Goal: Communication & Community: Answer question/provide support

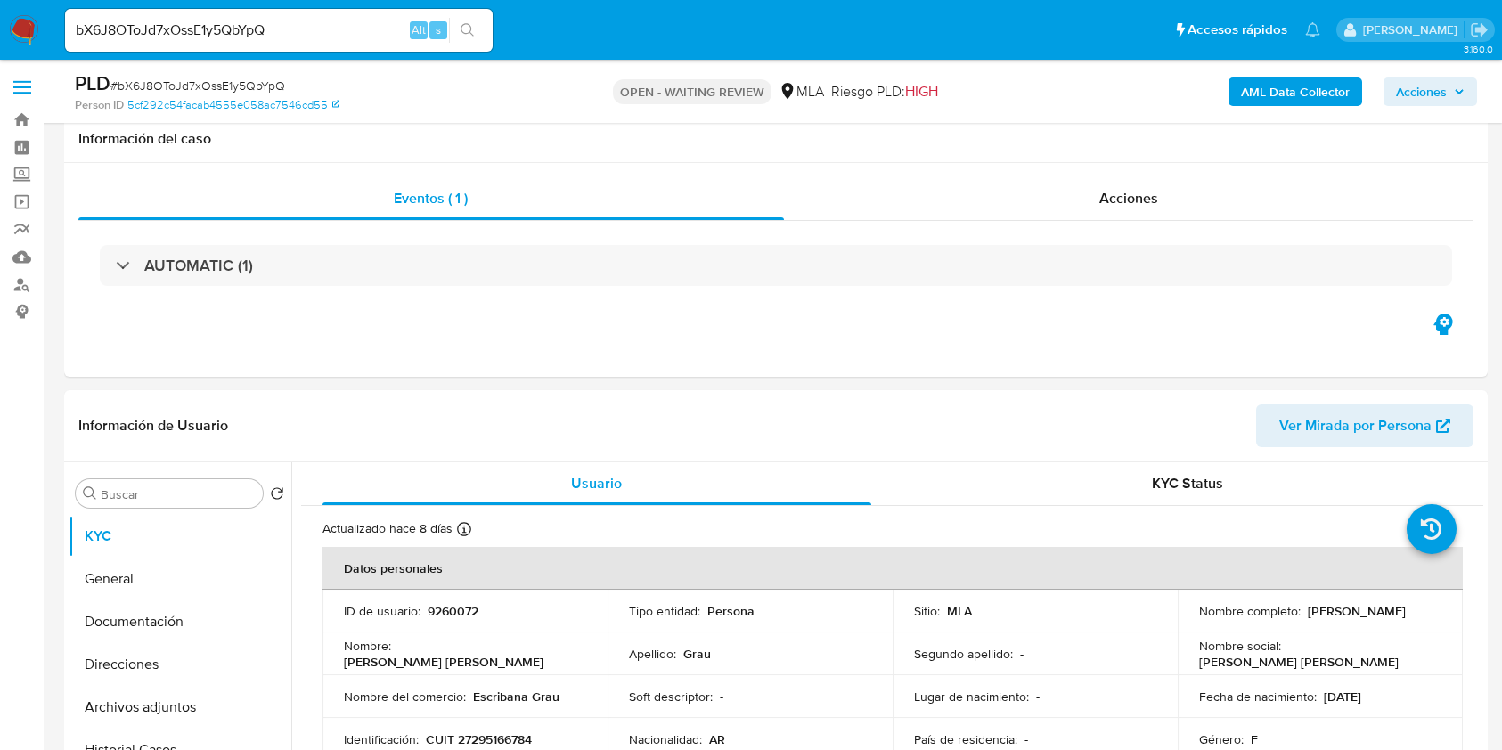
select select "10"
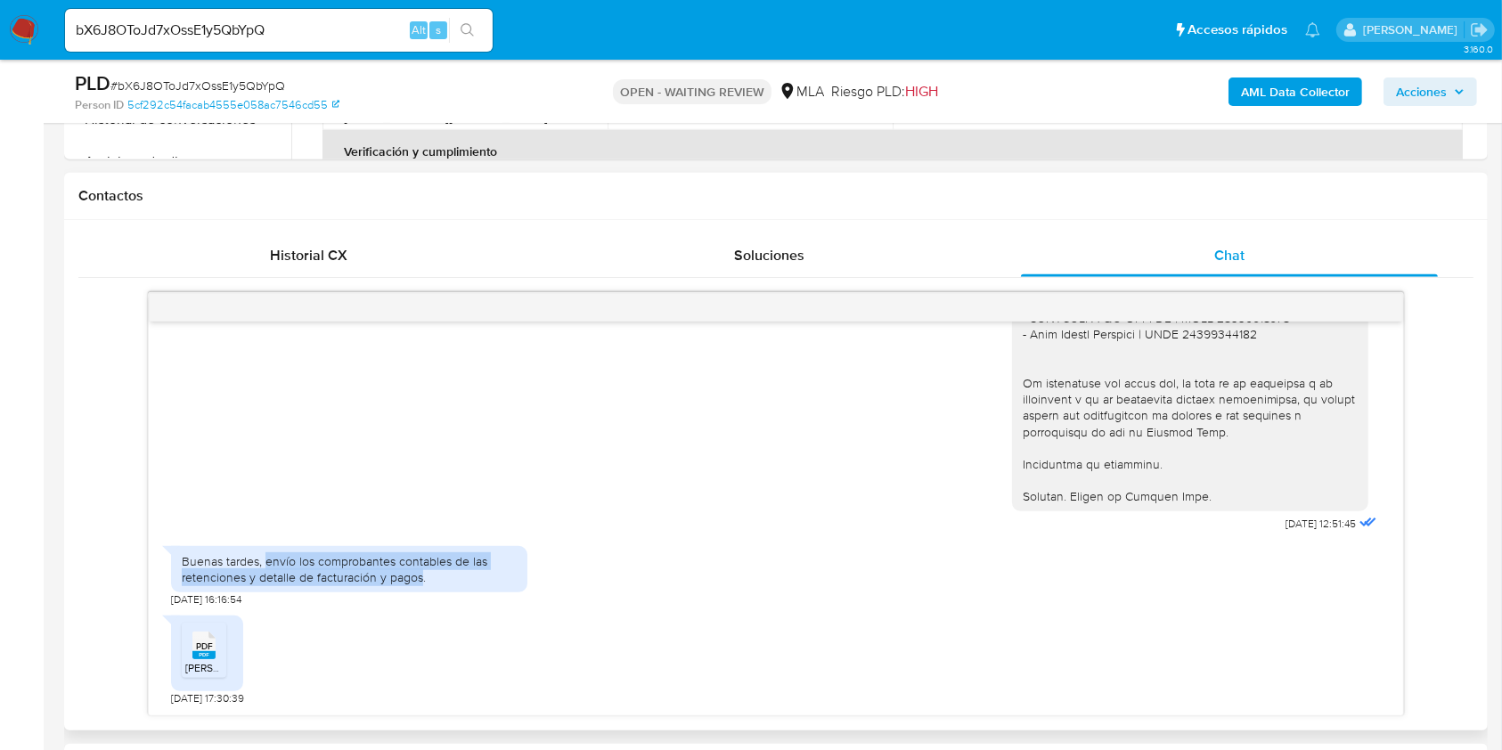
scroll to position [831, 0]
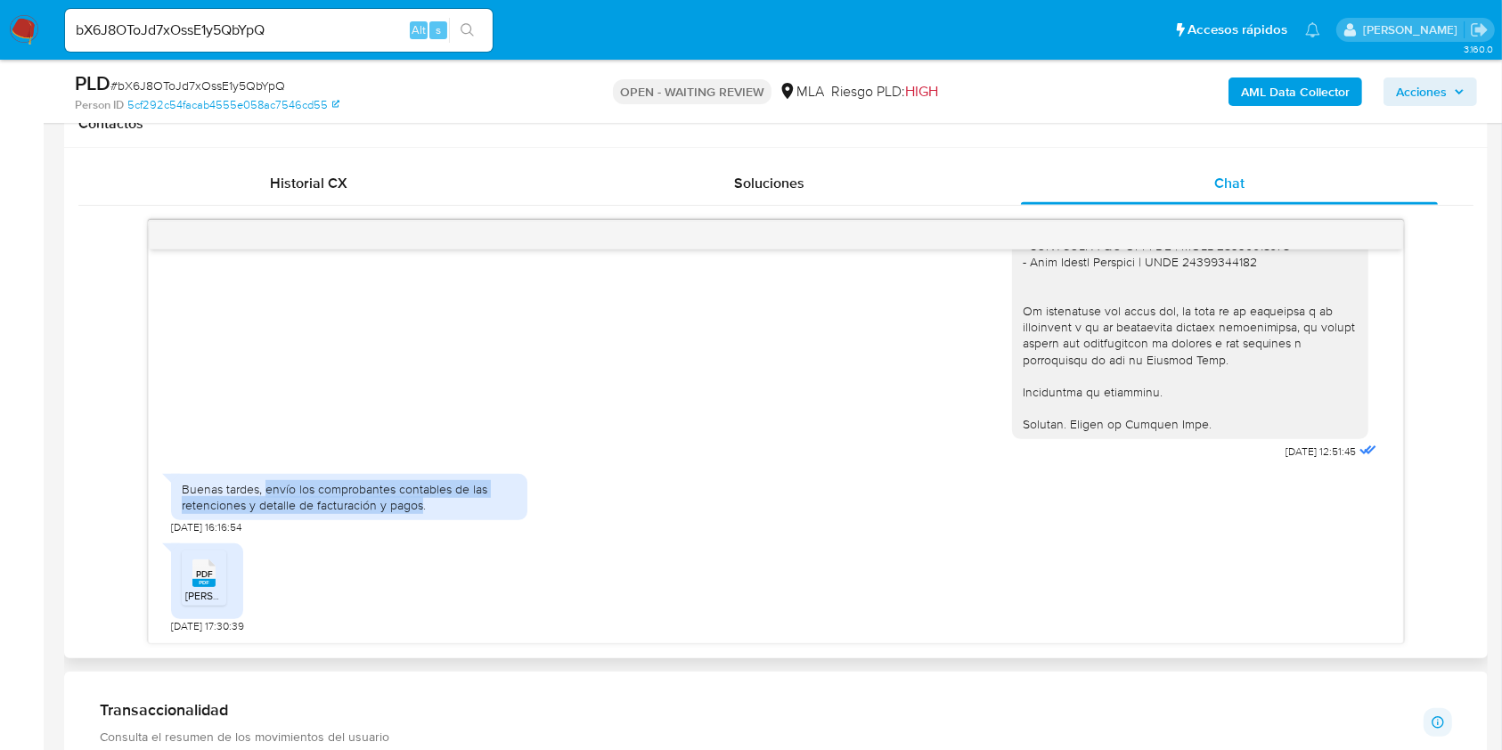
click at [788, 474] on div "Buenas tardes, envío los comprobantes contables de las retenciones y detalle de…" at bounding box center [775, 500] width 1209 height 70
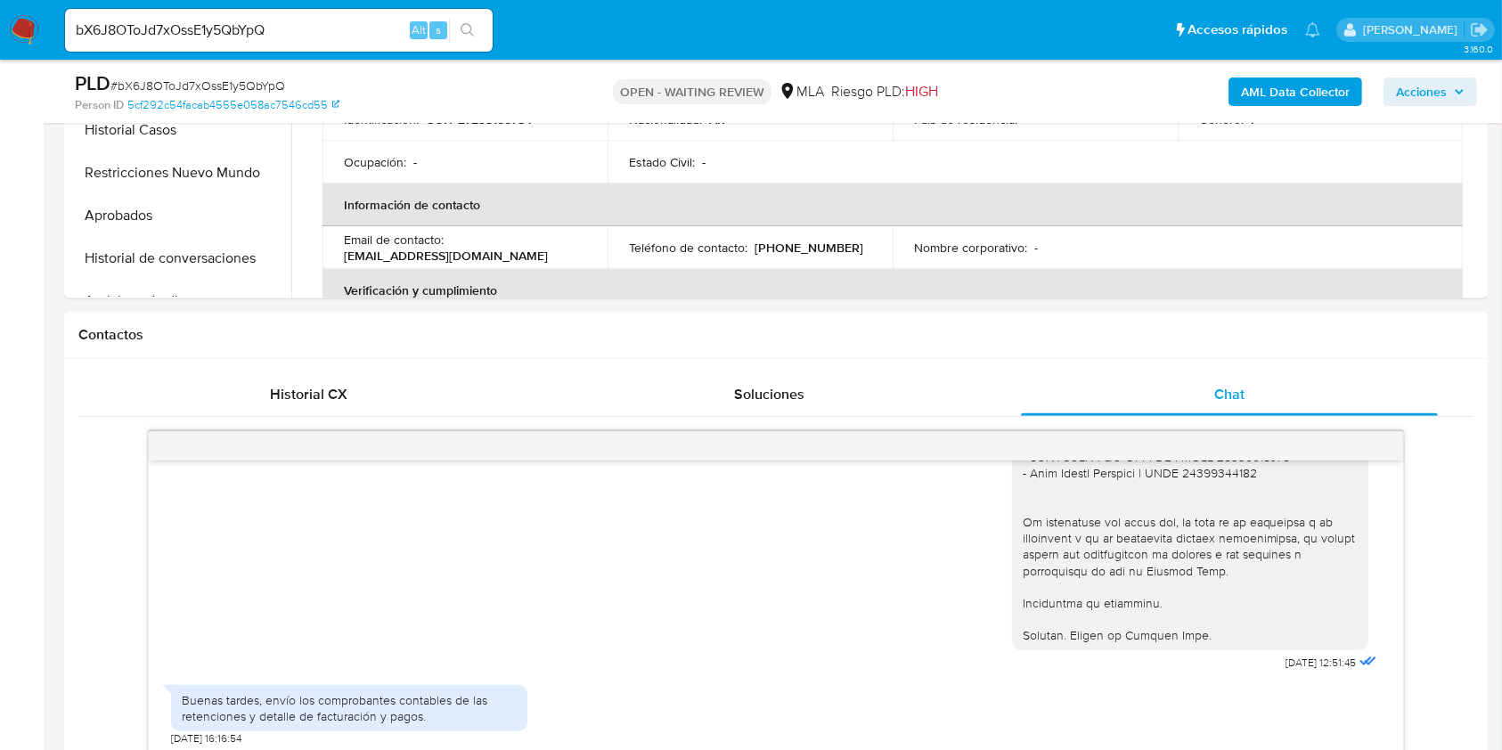
scroll to position [356, 0]
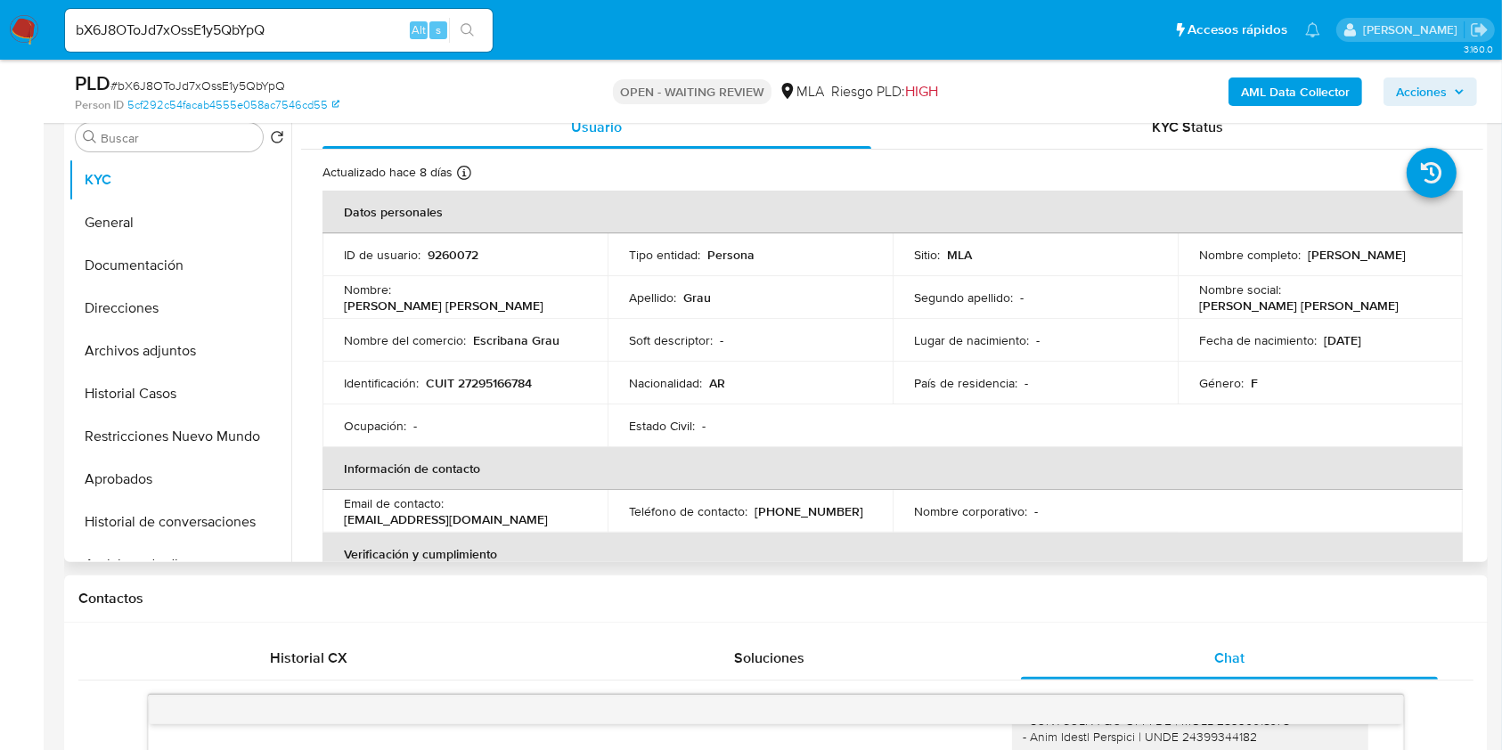
click at [504, 381] on p "CUIT 27295166784" at bounding box center [479, 383] width 106 height 16
copy p "27295166784"
click at [253, 43] on div "bX6J8OToJd7xOssE1y5QbYpQ Alt s" at bounding box center [279, 30] width 428 height 43
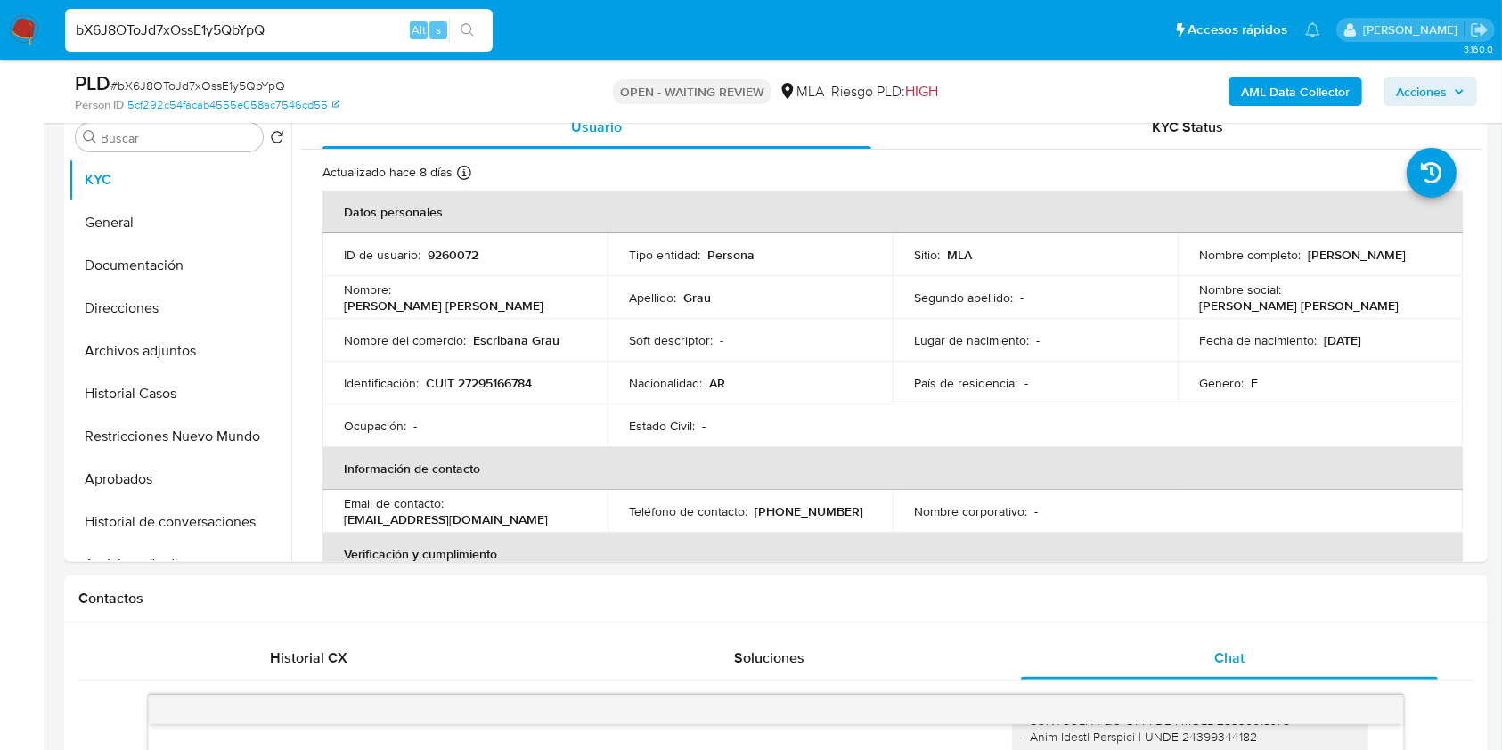
click at [279, 29] on input "bX6J8OToJd7xOssE1y5QbYpQ" at bounding box center [279, 30] width 428 height 23
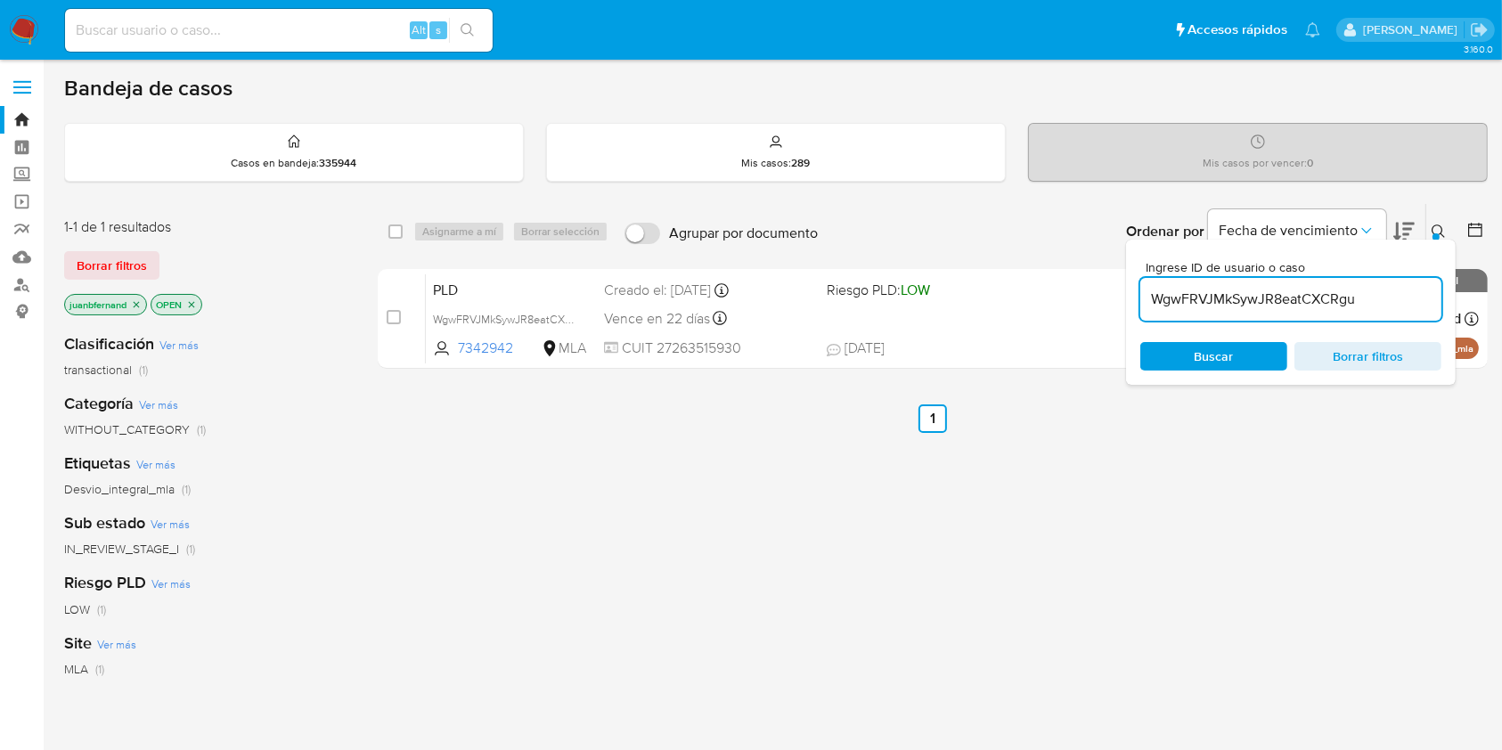
click at [1396, 299] on input "WgwFRVJMkSywJR8eatCXCRgu" at bounding box center [1290, 299] width 301 height 23
paste input "bX6J8OToJd7xOssE1y5QbYpQ"
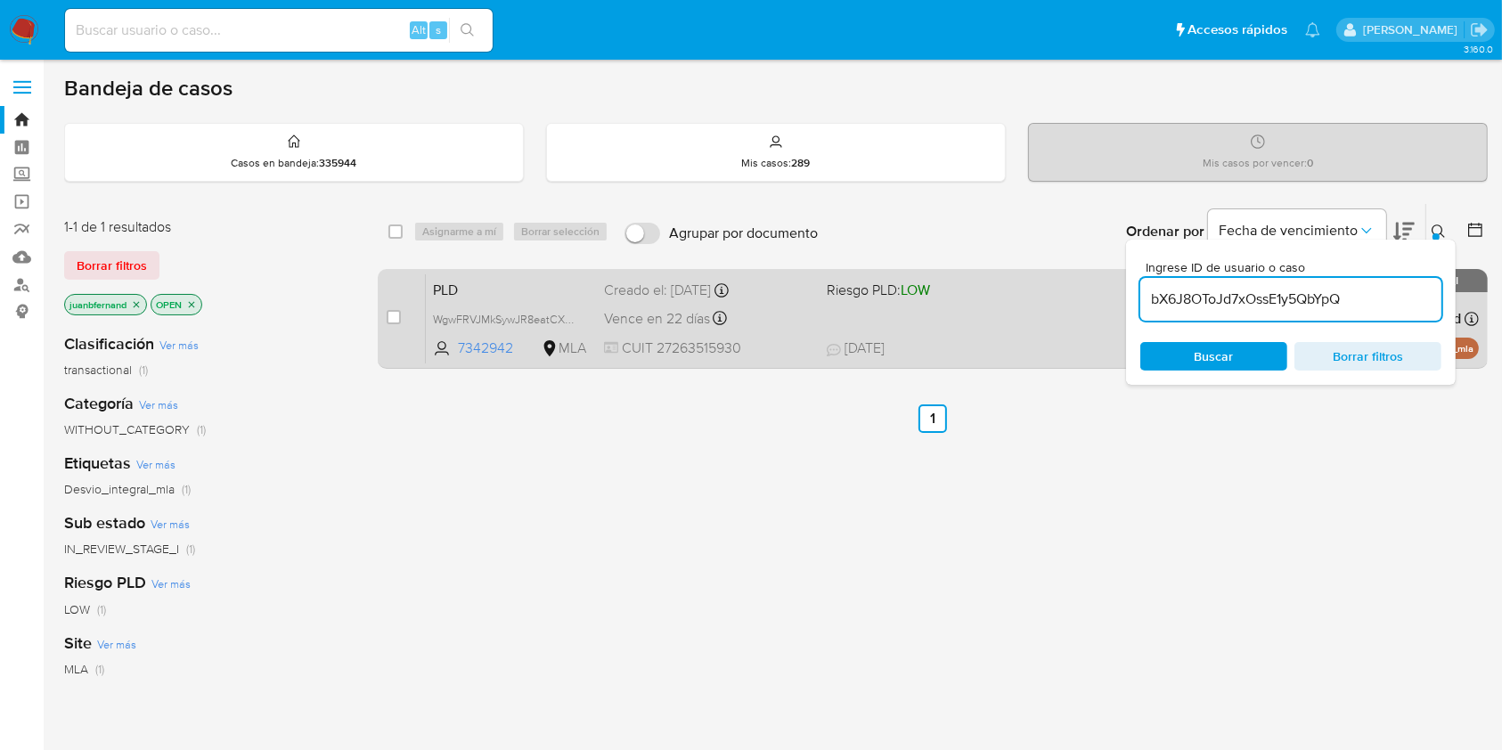
type input "bX6J8OToJd7xOssE1y5QbYpQ"
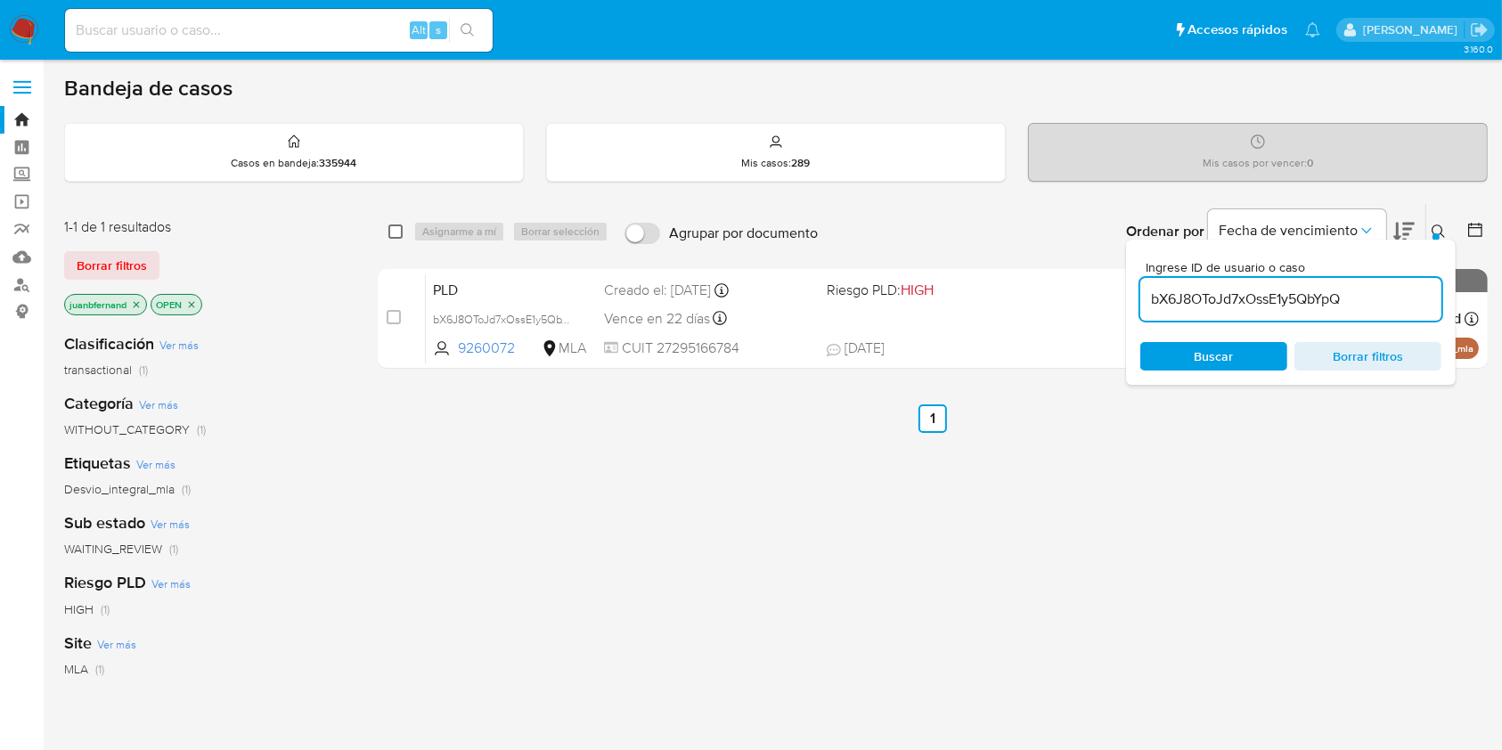
click at [396, 233] on input "checkbox" at bounding box center [395, 231] width 14 height 14
checkbox input "true"
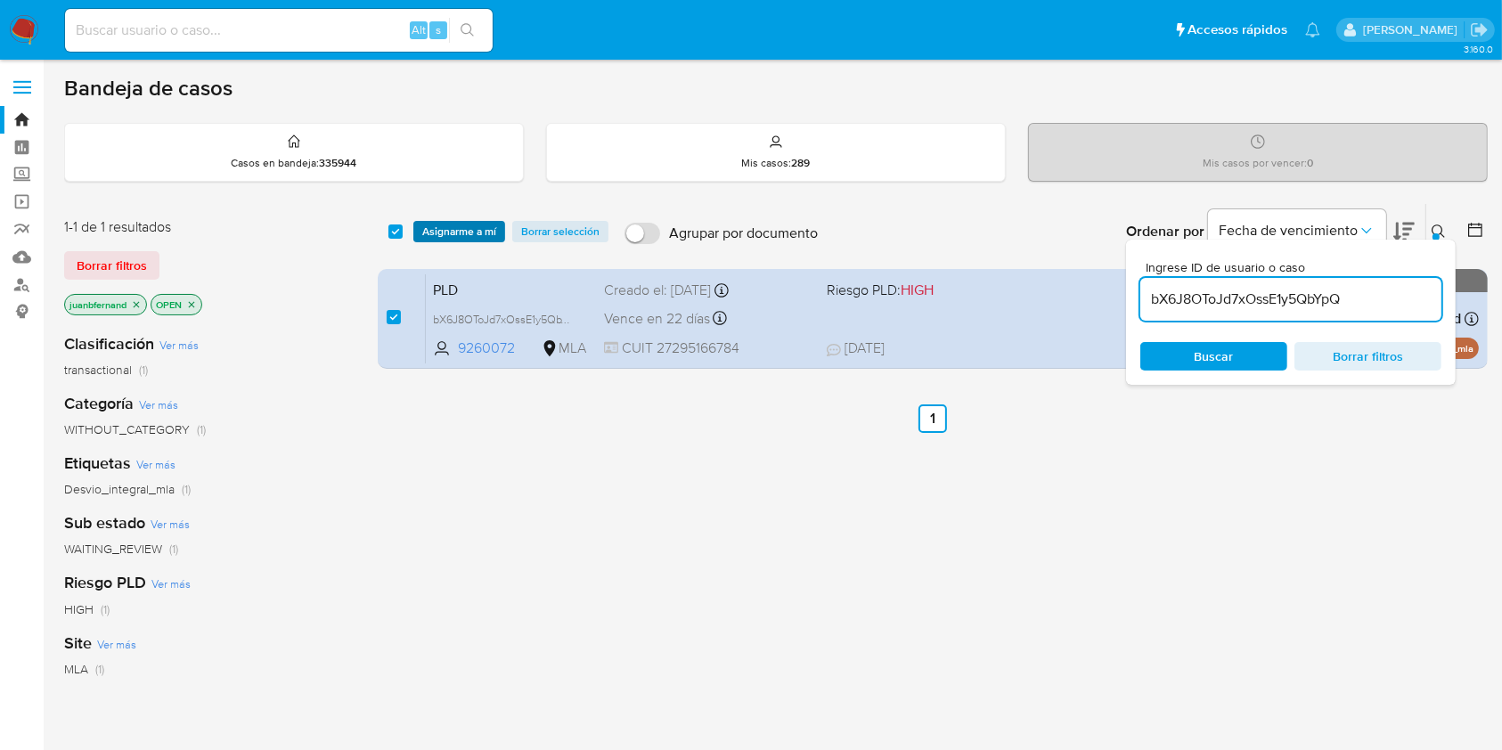
click at [465, 228] on span "Asignarme a mí" at bounding box center [459, 232] width 74 height 18
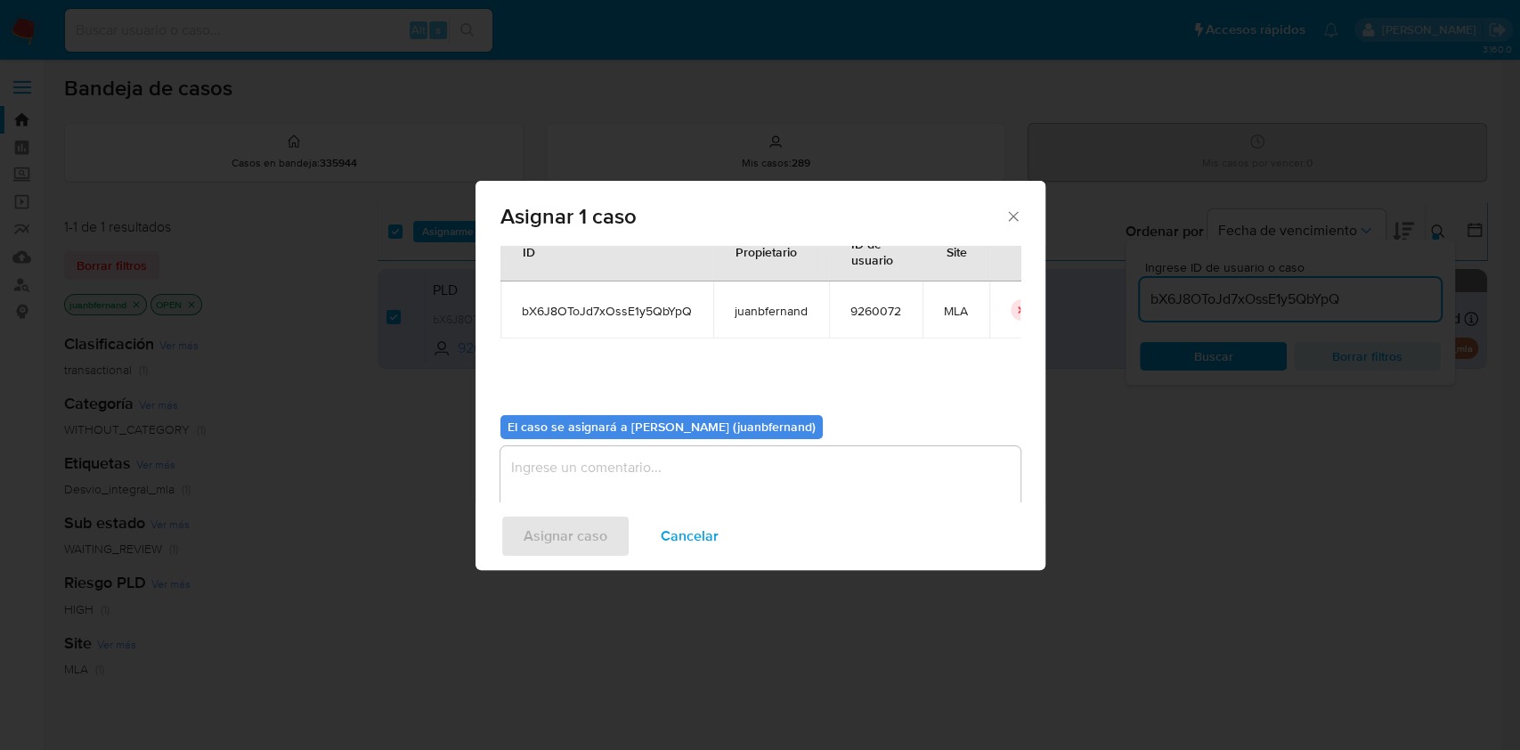
scroll to position [91, 0]
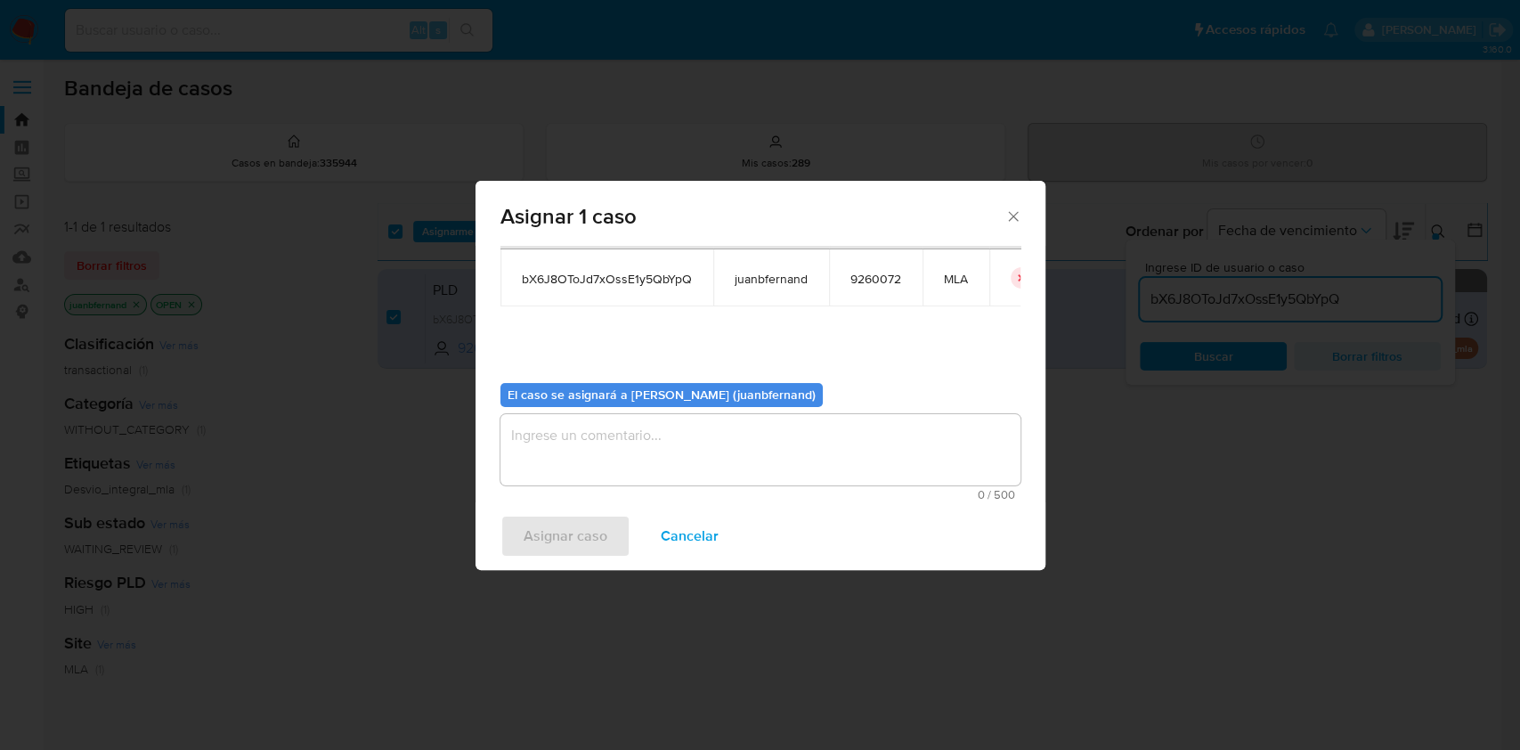
click at [662, 445] on textarea "assign-modal" at bounding box center [761, 449] width 520 height 71
click at [568, 556] on span "Asignar caso" at bounding box center [566, 536] width 84 height 39
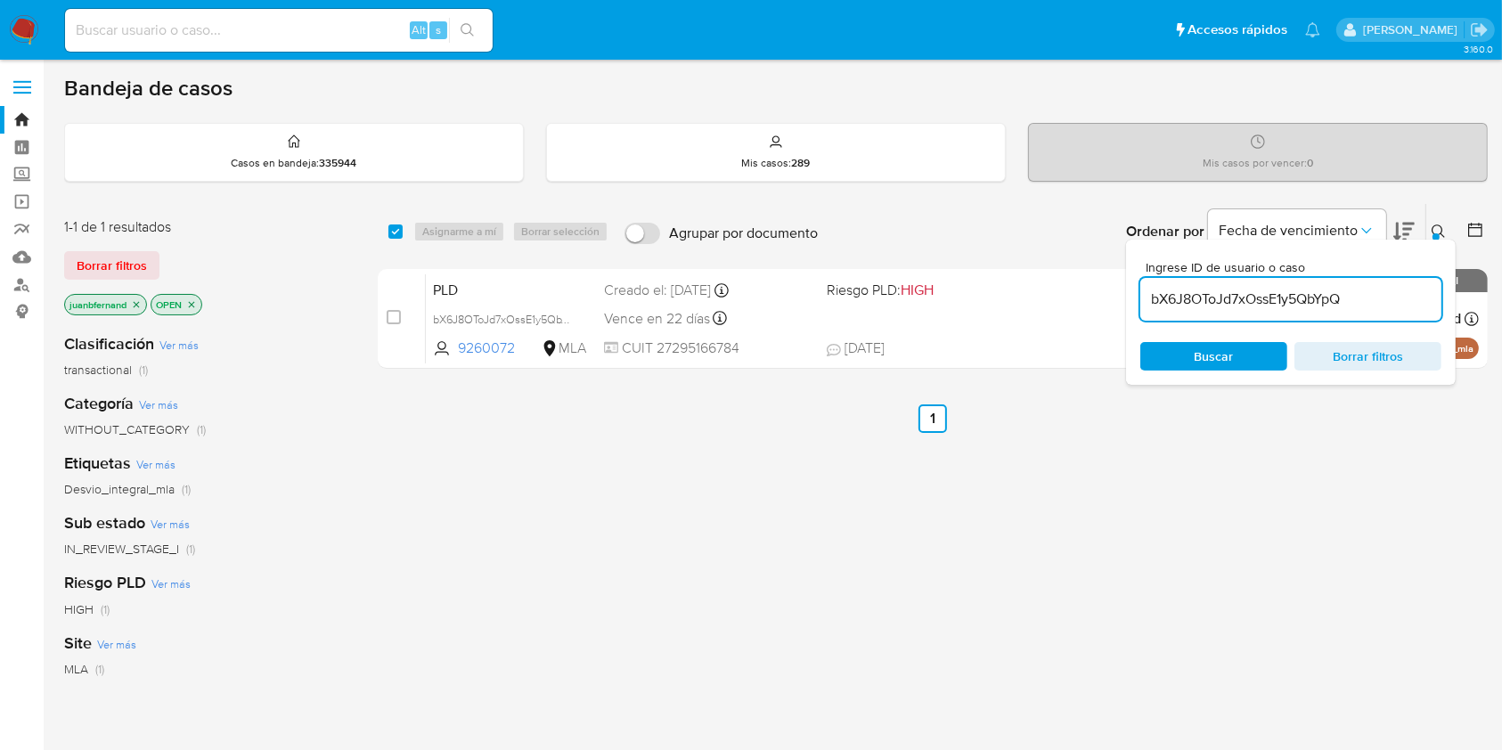
click at [1363, 299] on input "bX6J8OToJd7xOssE1y5QbYpQ" at bounding box center [1290, 299] width 301 height 23
paste input "Ta8HsgPQ0JyNSfAffBpEpwPg"
type input "Ta8HsgPQ0JyNSfAffBpEpwPg"
click at [400, 232] on input "checkbox" at bounding box center [395, 231] width 14 height 14
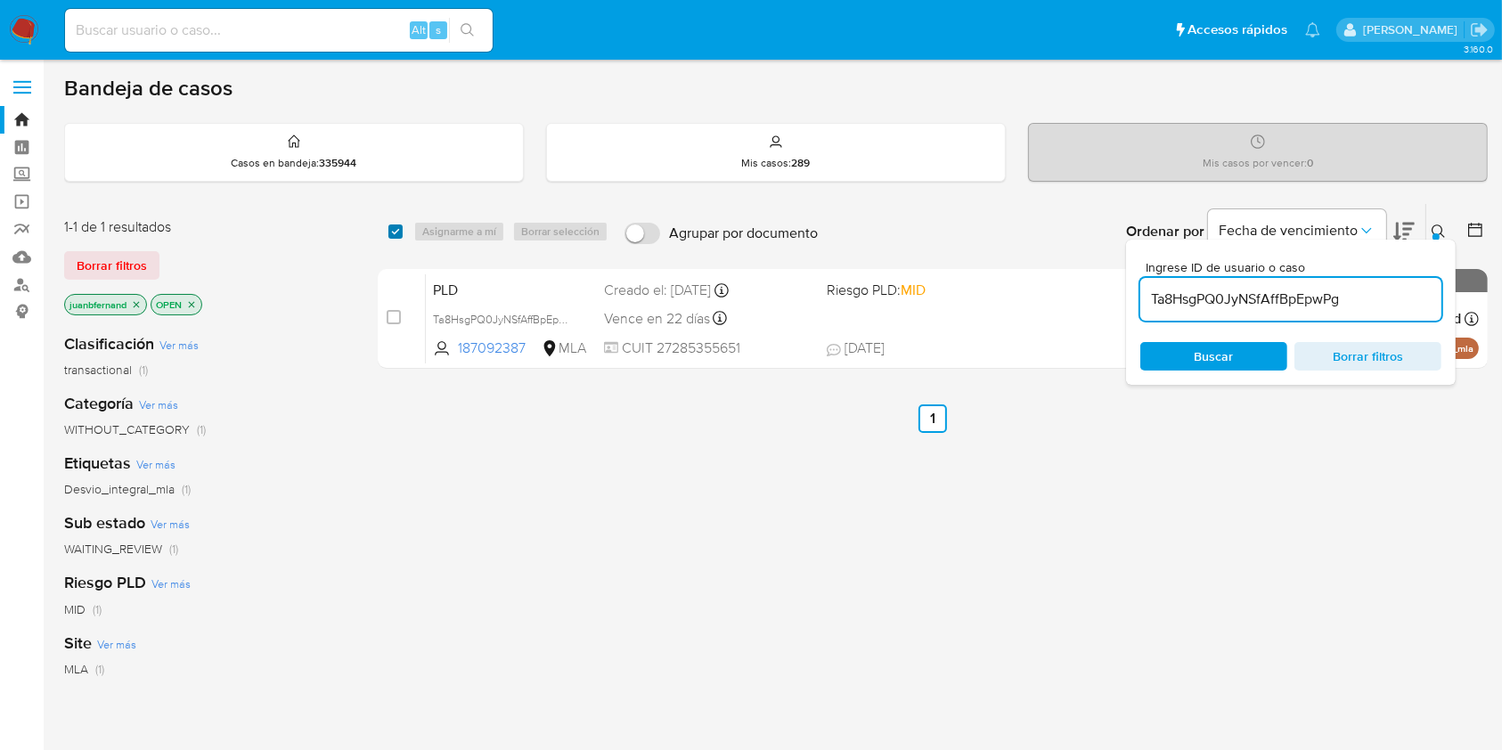
checkbox input "true"
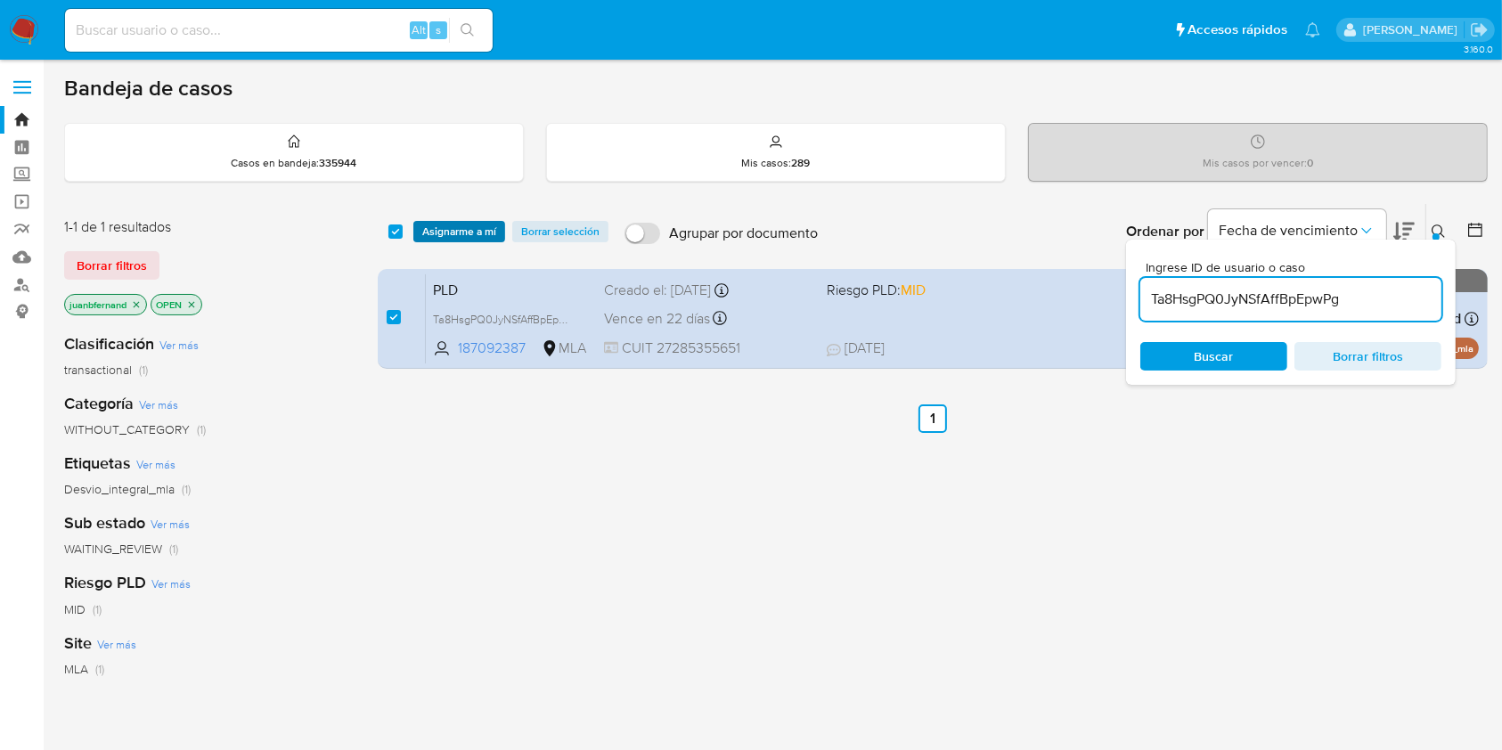
click at [478, 228] on span "Asignarme a mí" at bounding box center [459, 232] width 74 height 18
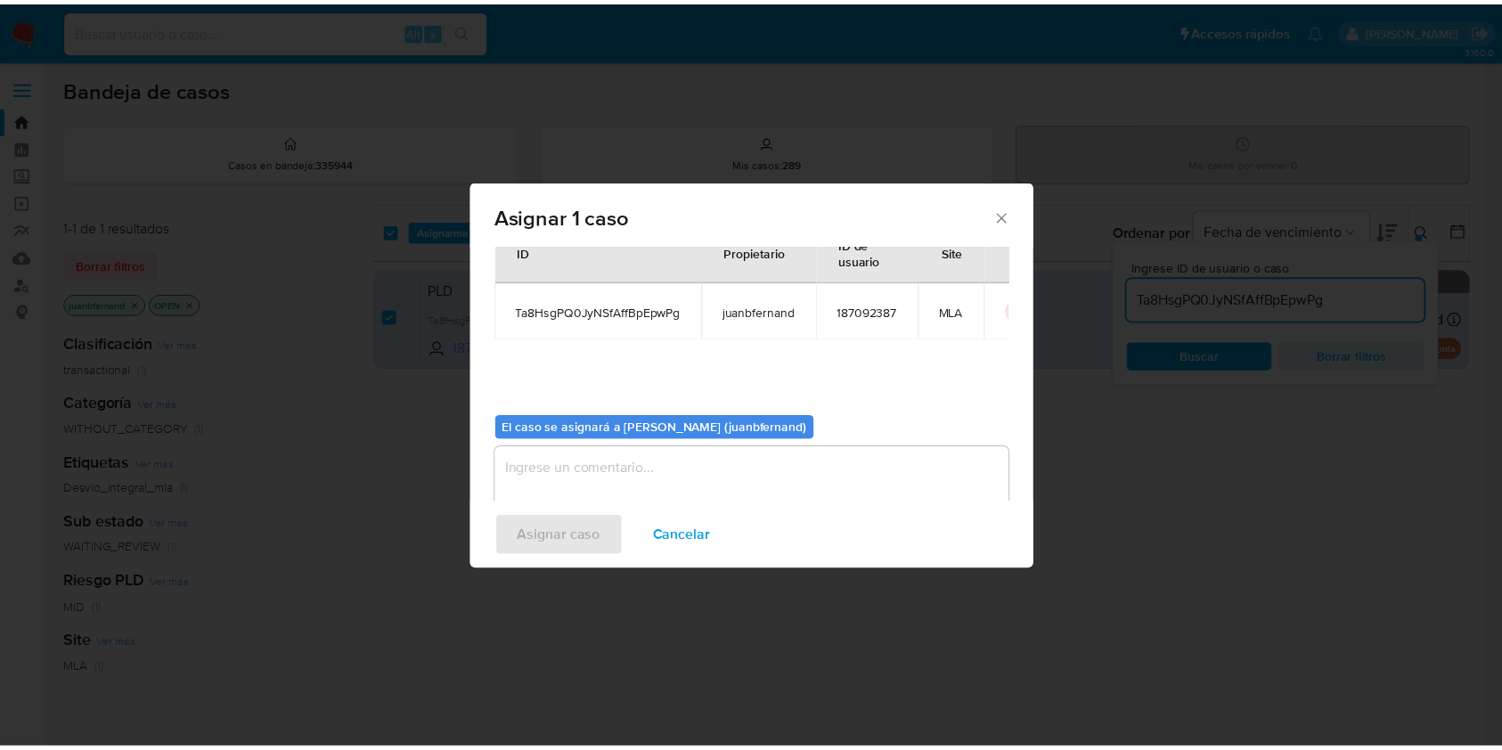
scroll to position [91, 0]
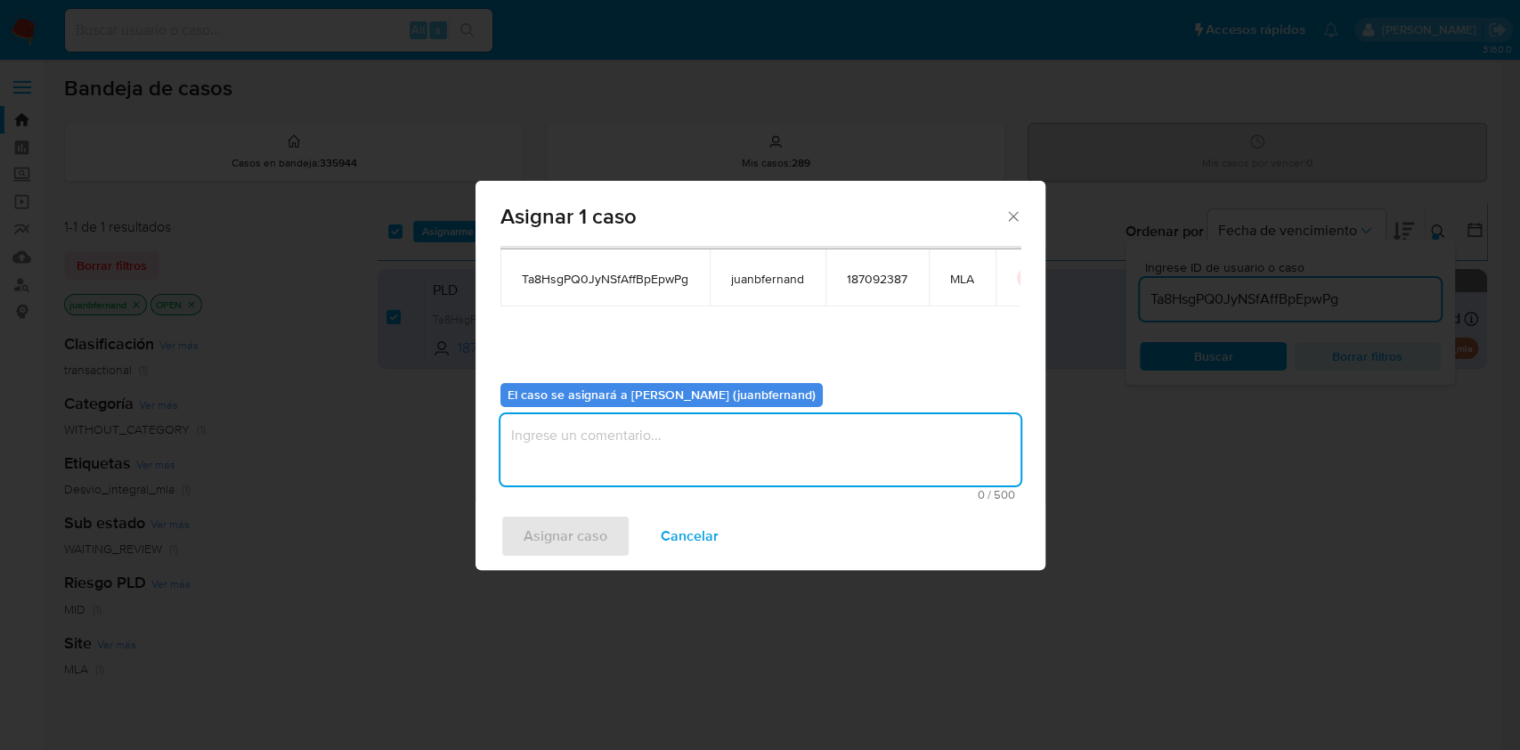
click at [765, 463] on textarea "assign-modal" at bounding box center [761, 449] width 520 height 71
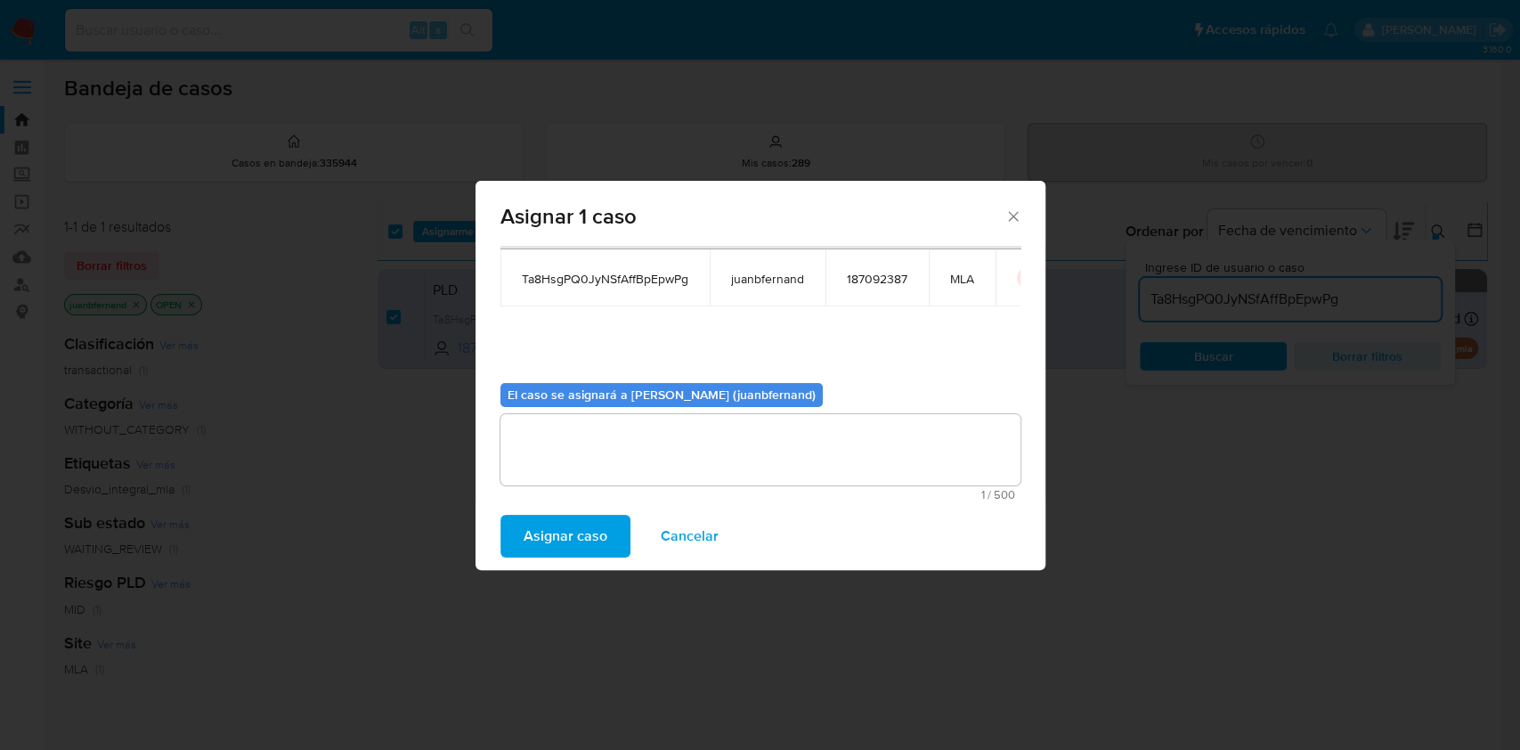
click at [591, 538] on span "Asignar caso" at bounding box center [566, 536] width 84 height 39
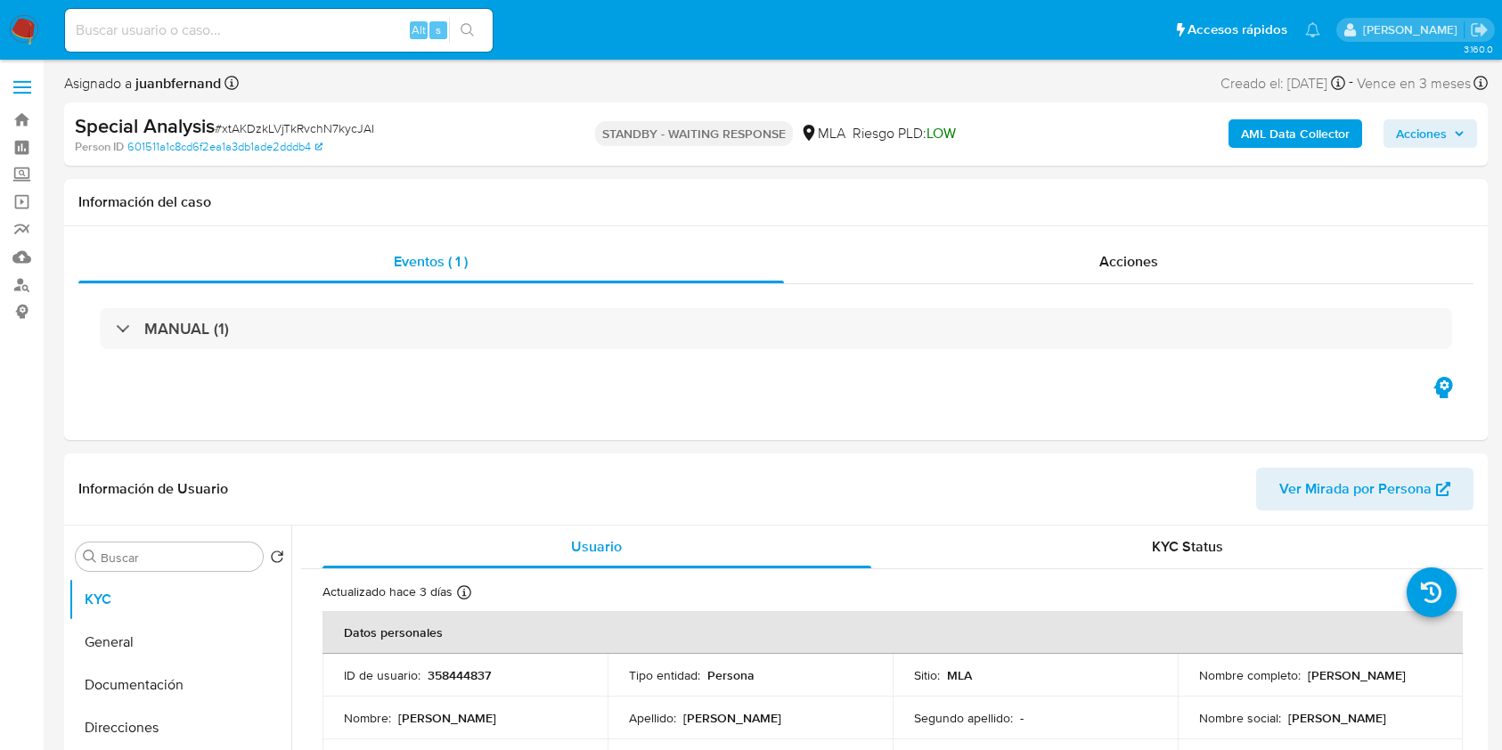
select select "10"
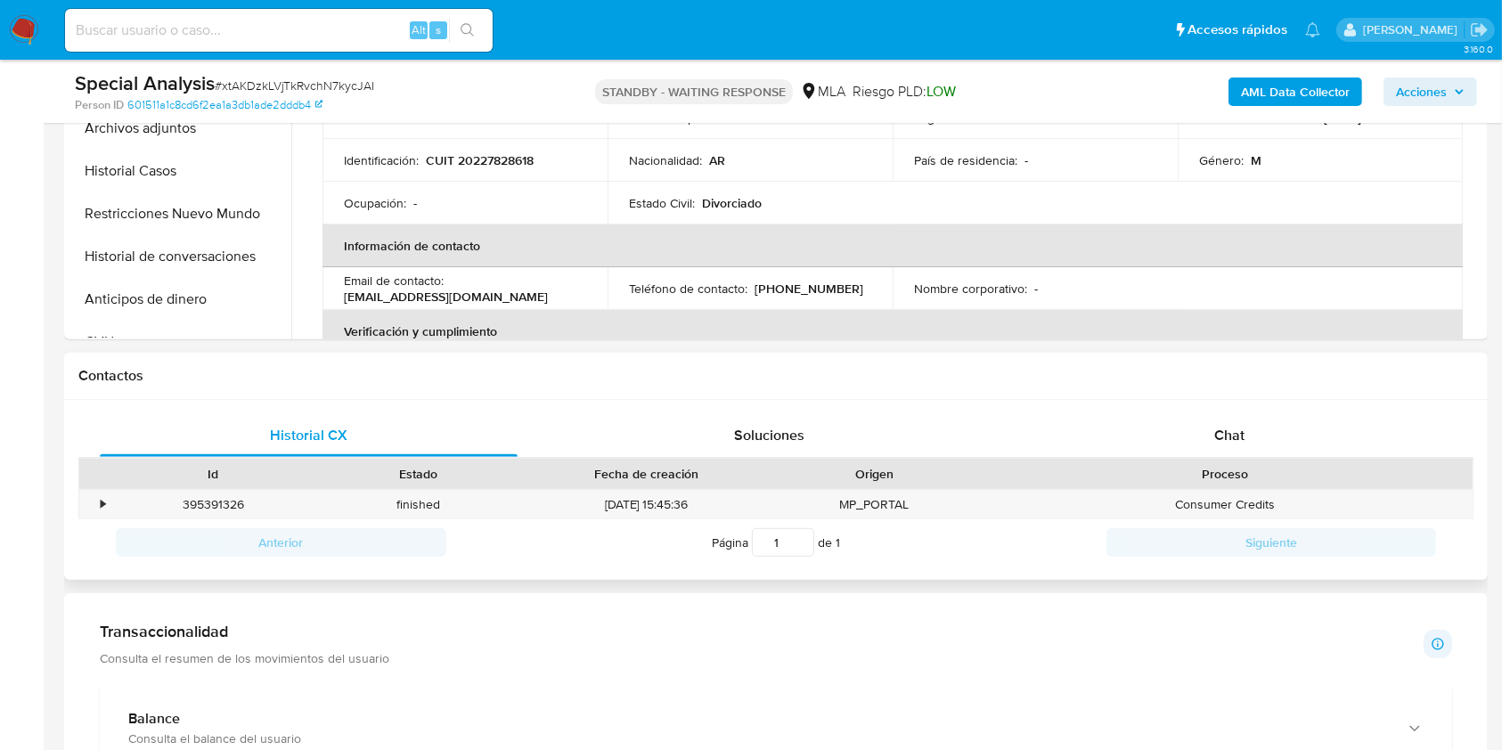
scroll to position [593, 0]
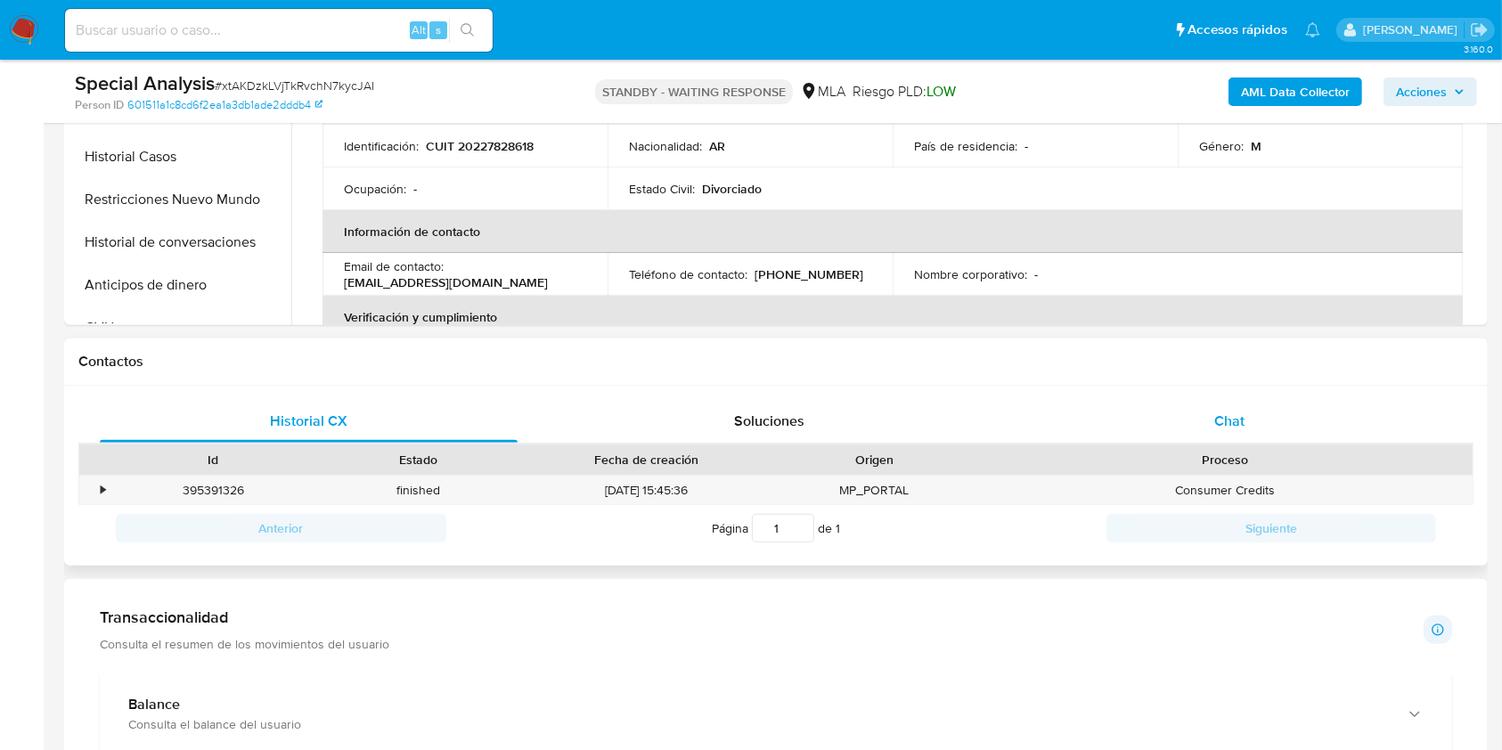
click at [1259, 428] on div "Chat" at bounding box center [1230, 421] width 418 height 43
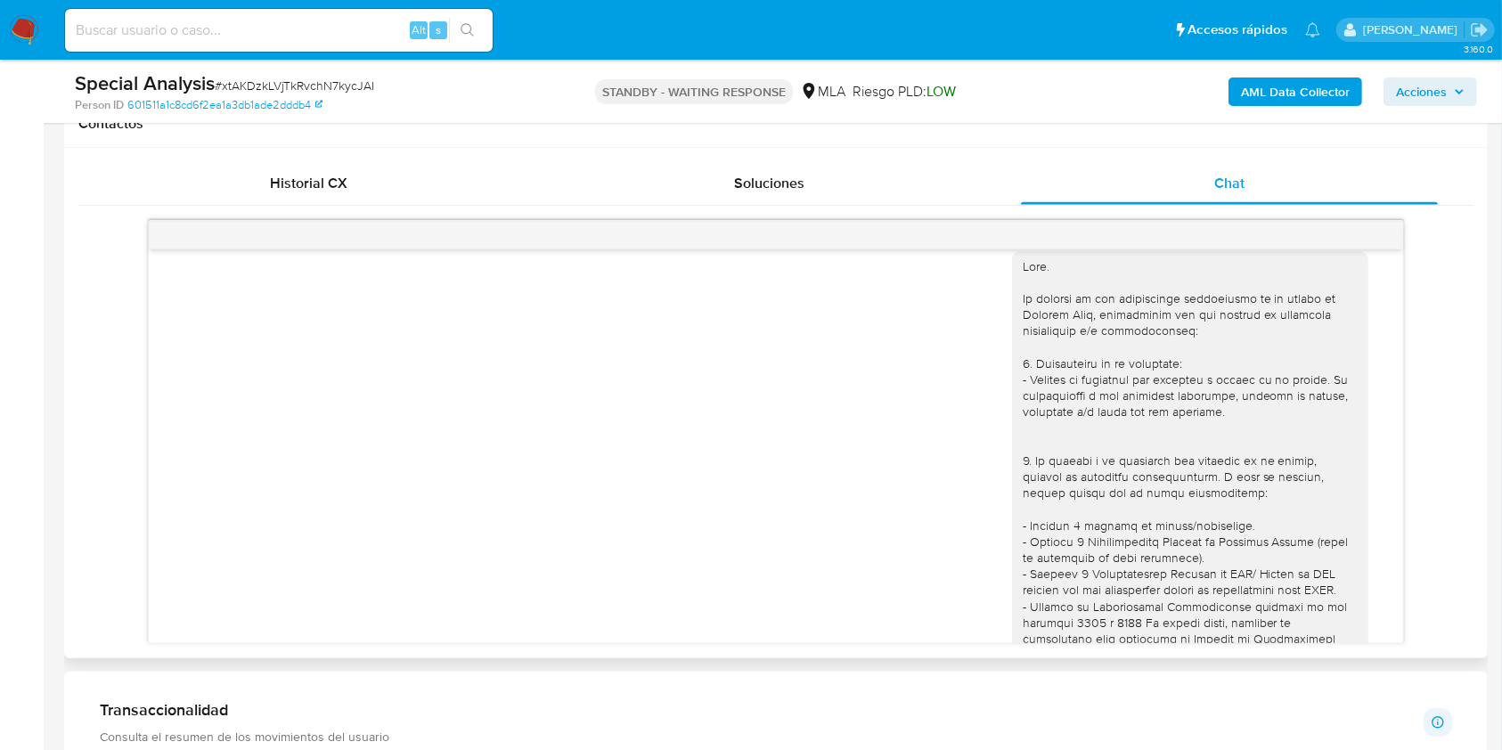
scroll to position [0, 0]
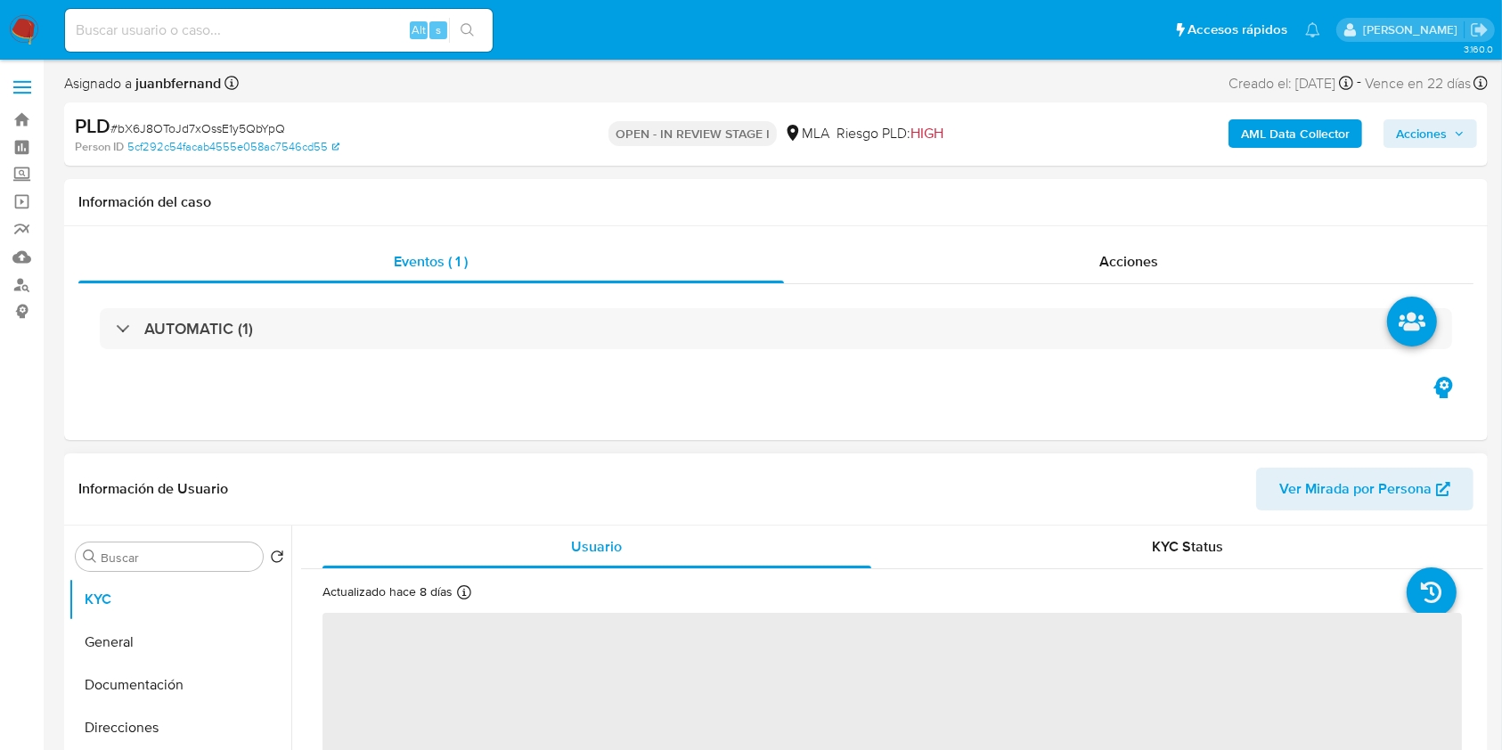
scroll to position [593, 0]
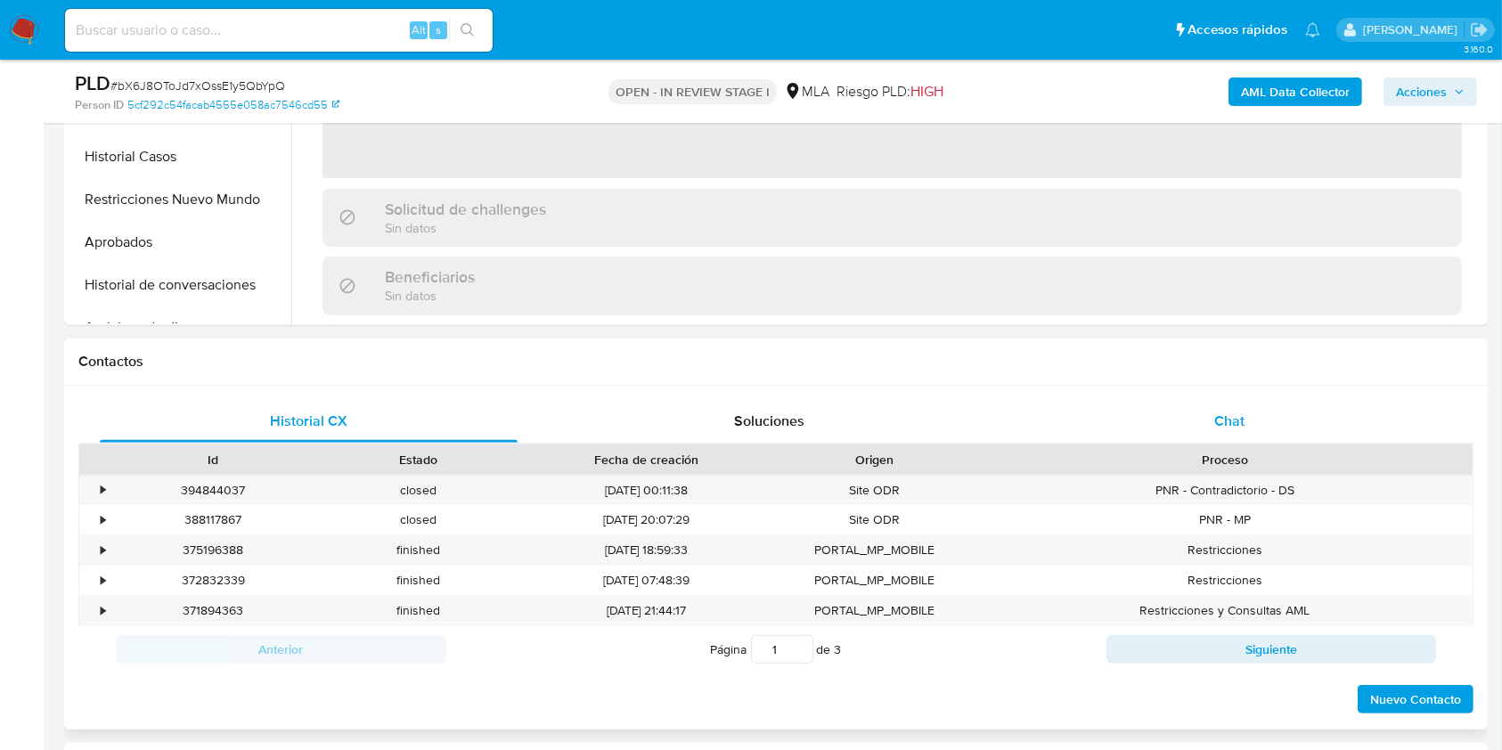
select select "10"
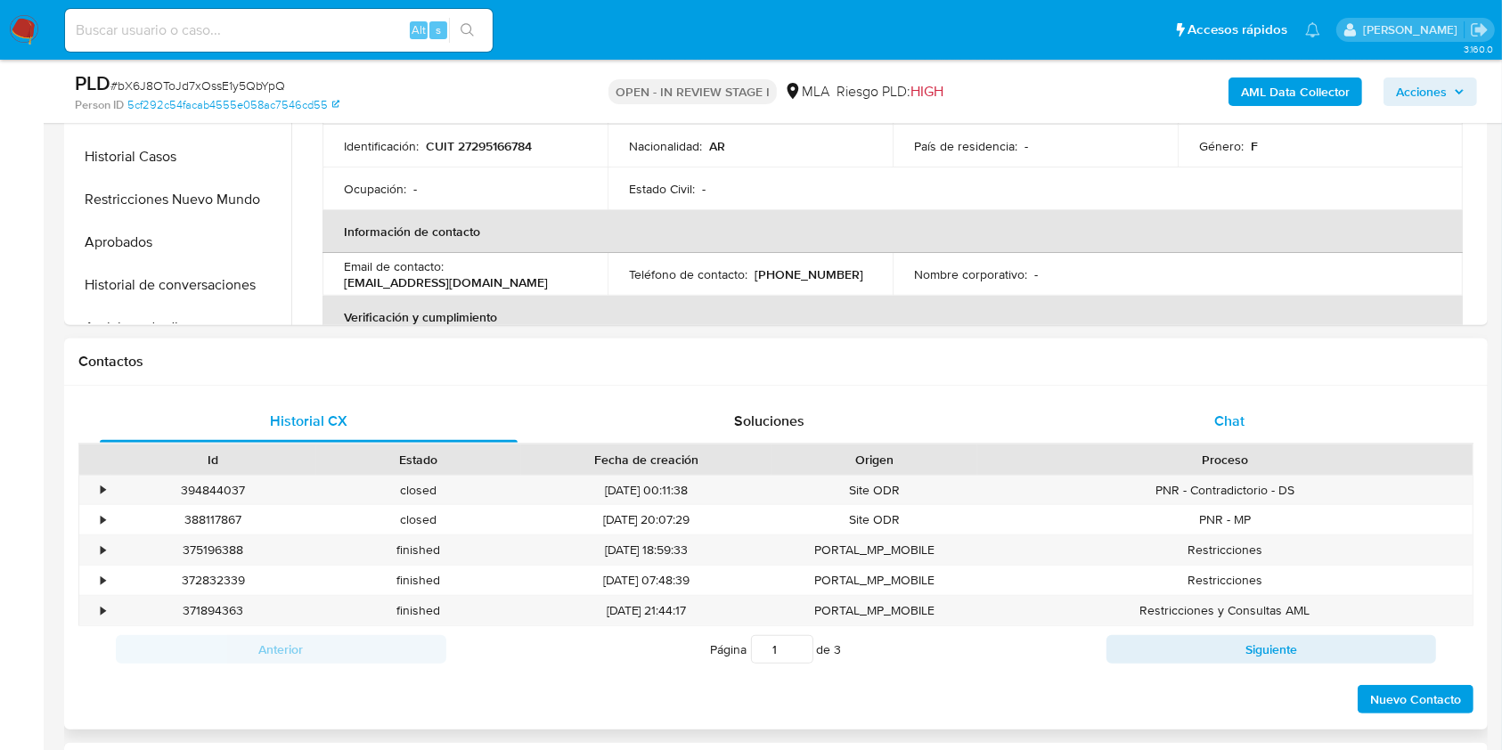
click at [1227, 424] on span "Chat" at bounding box center [1229, 421] width 30 height 20
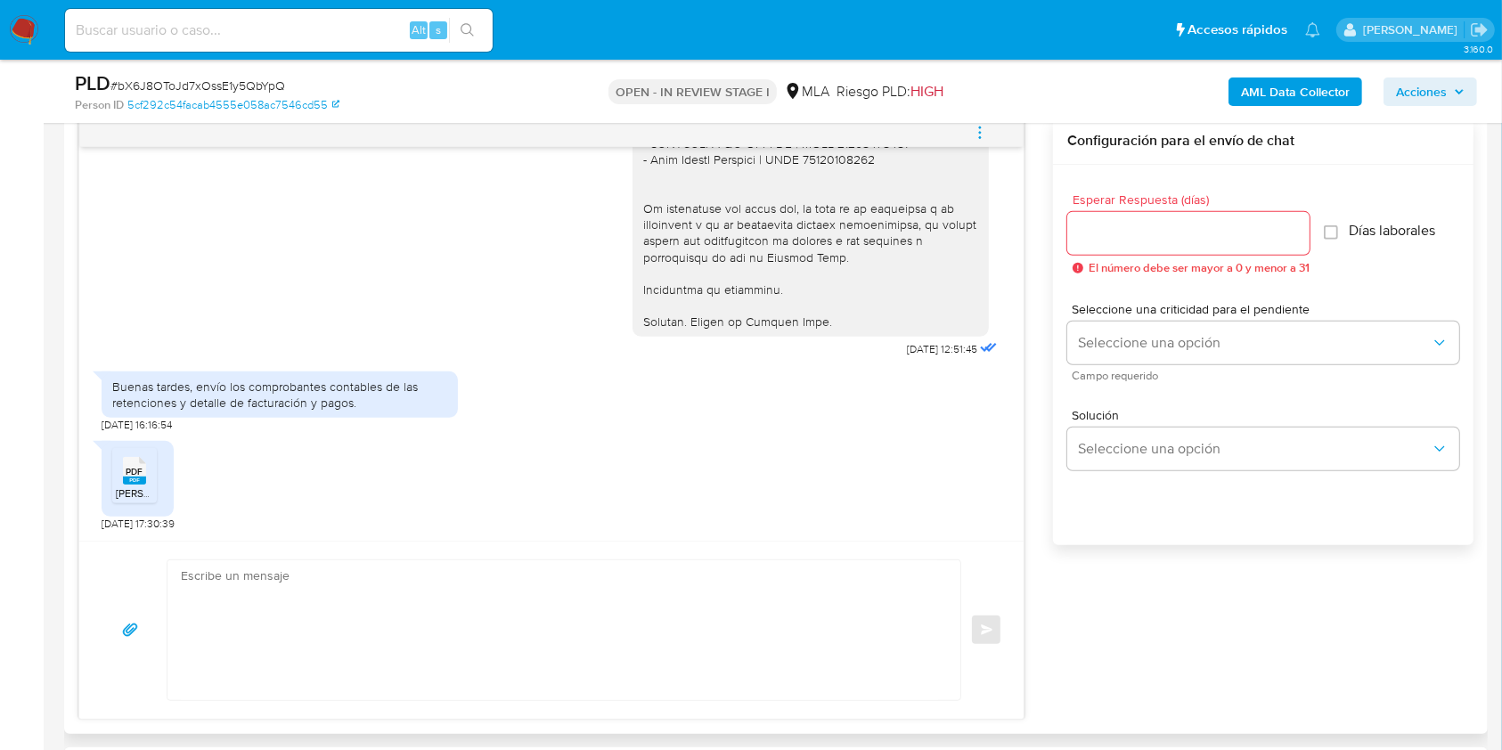
scroll to position [950, 0]
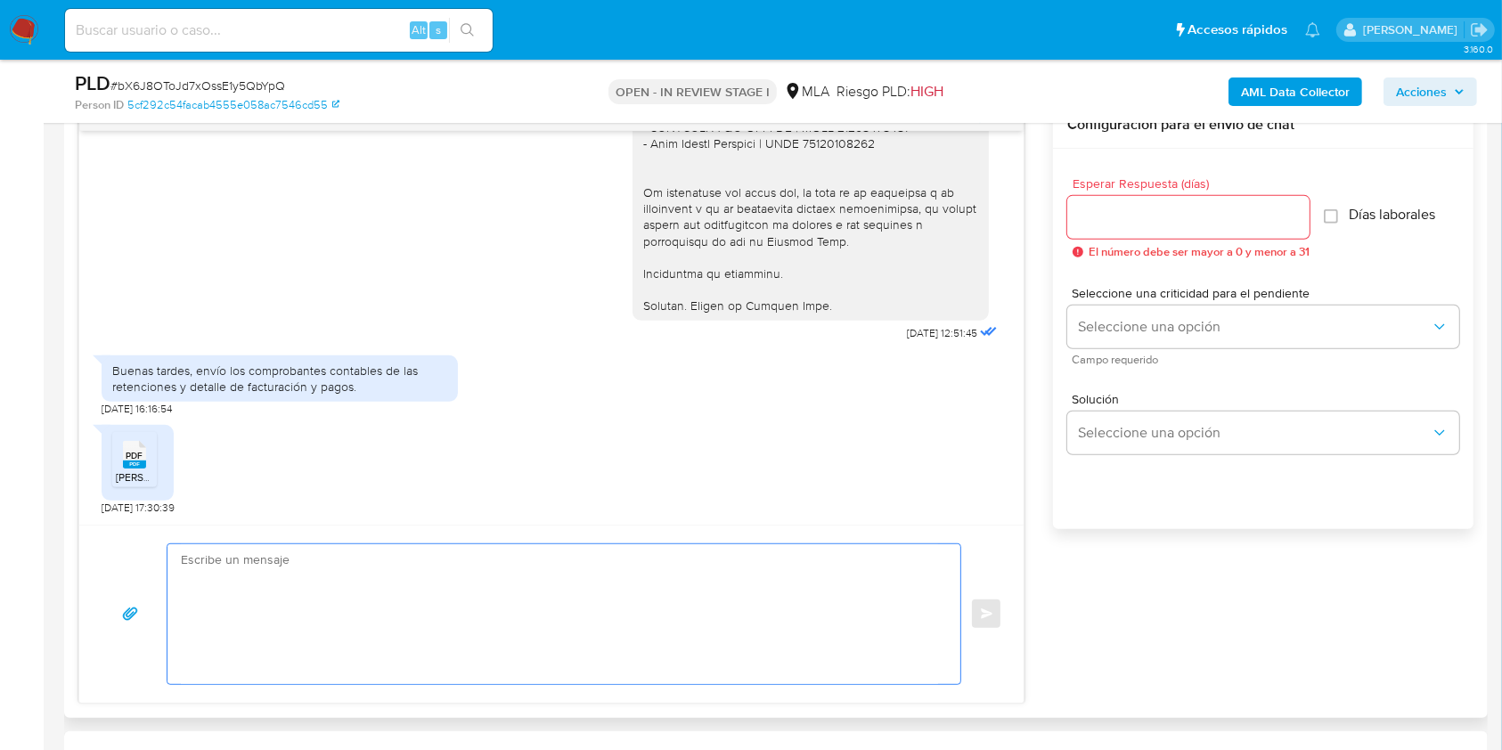
click at [340, 623] on textarea at bounding box center [559, 614] width 757 height 140
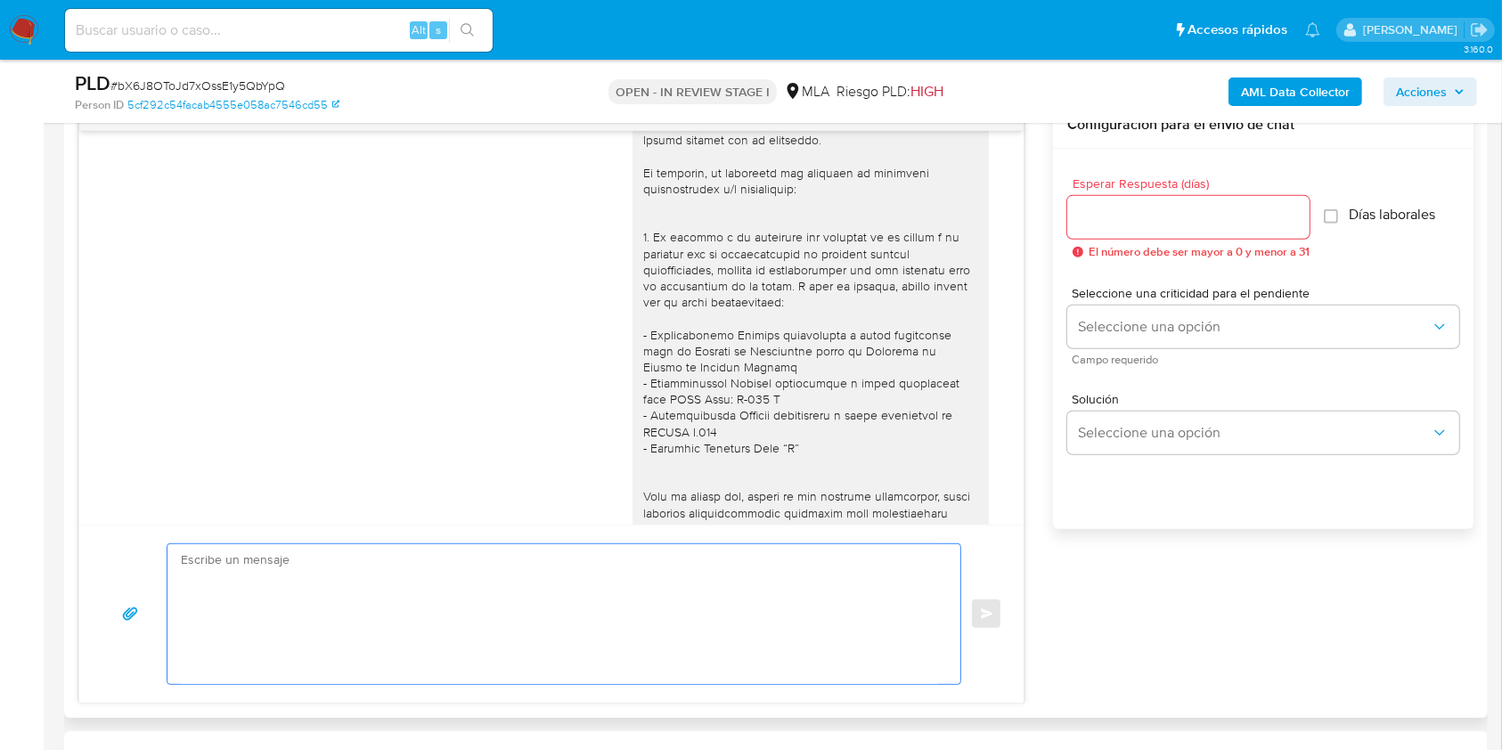
scroll to position [1366, 0]
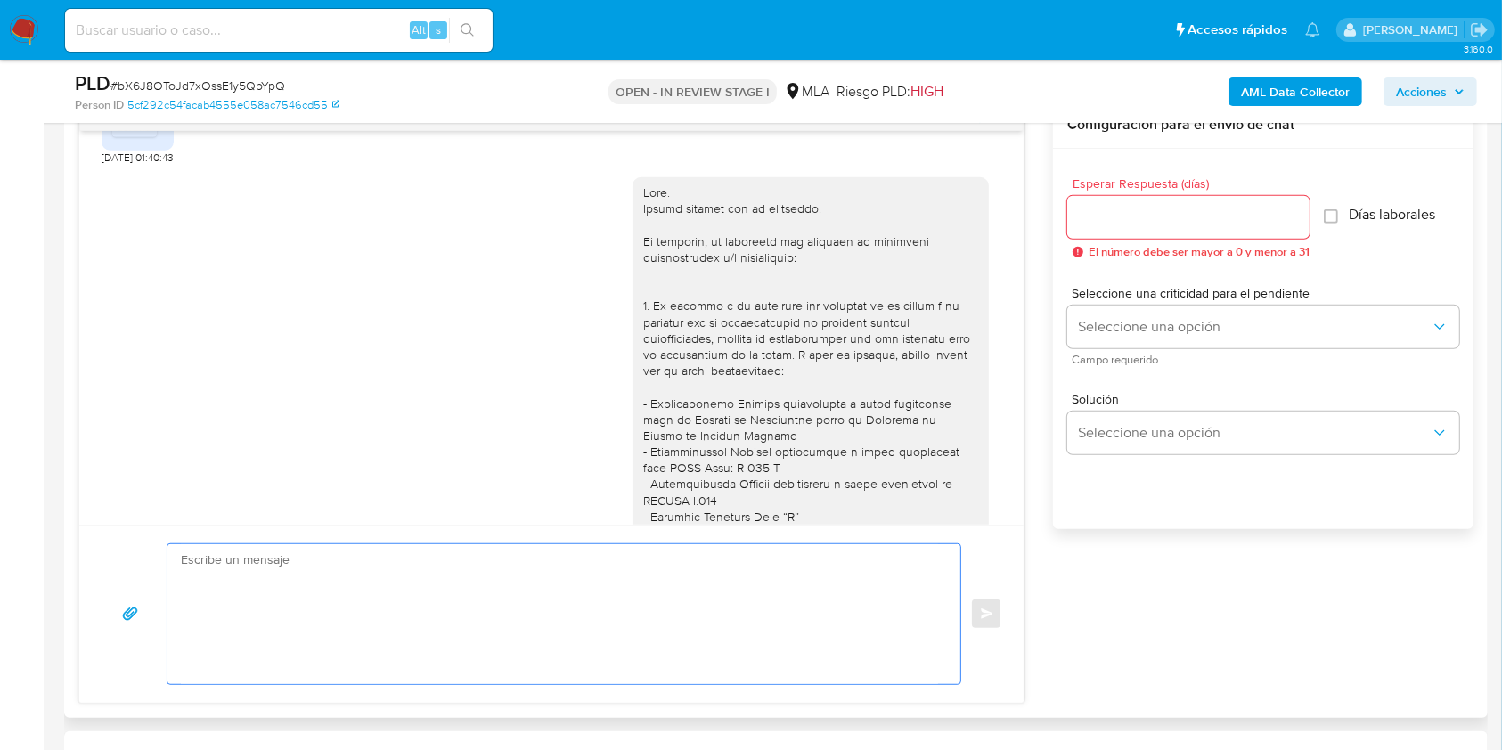
click at [643, 221] on div at bounding box center [810, 589] width 335 height 810
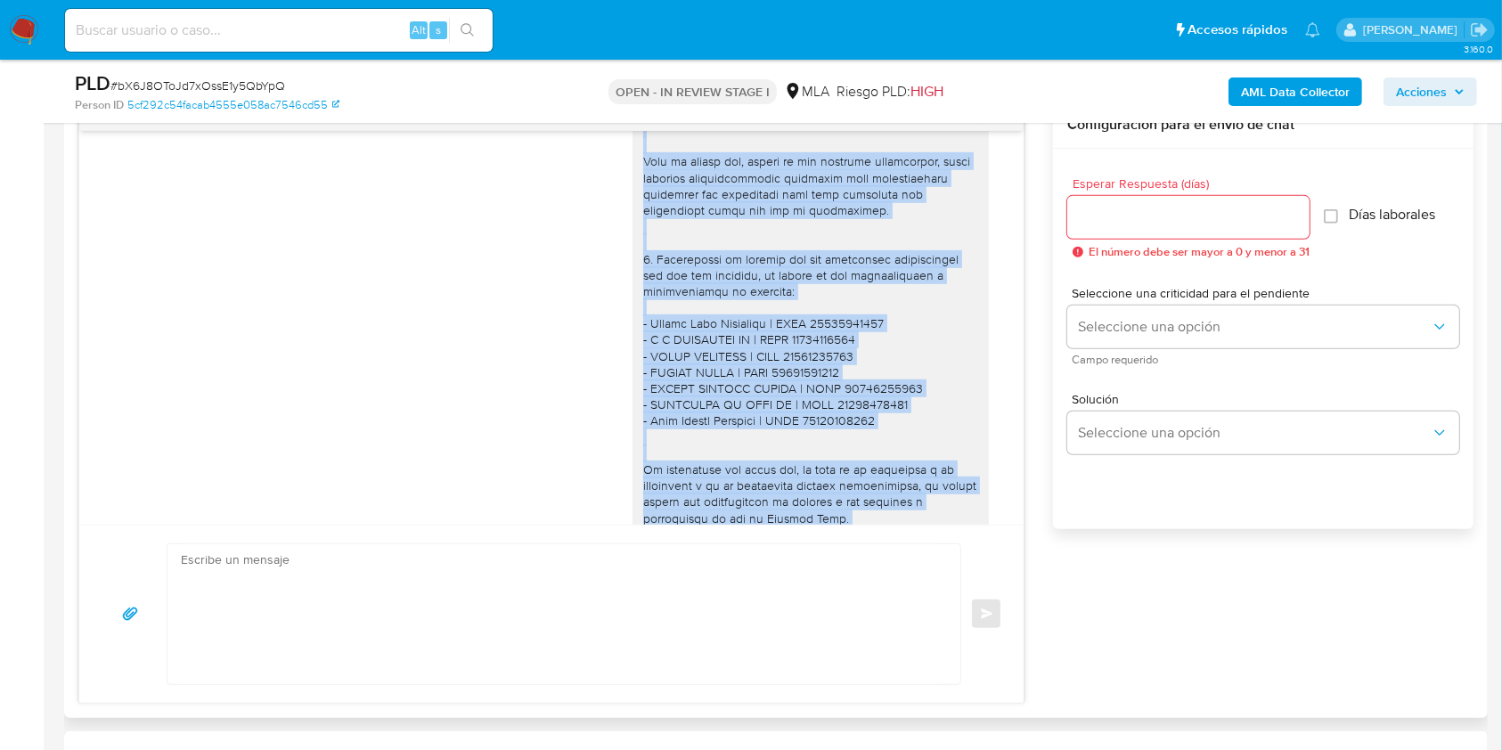
scroll to position [1960, 0]
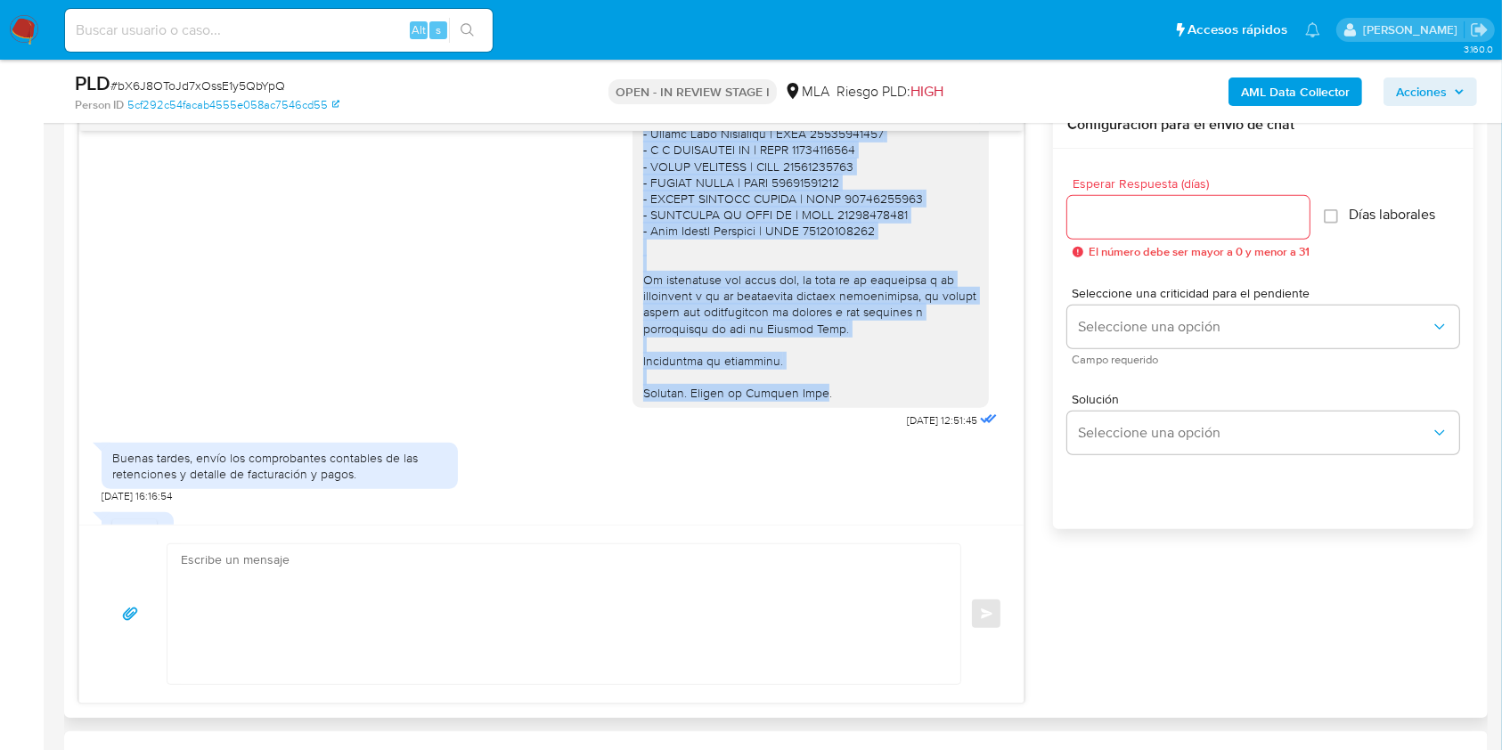
drag, startPoint x: 634, startPoint y: 221, endPoint x: 788, endPoint y: 426, distance: 256.4
copy div "Hola. Muchas gracias por tu respuesta. No obstante, es necesario que adjuntes l…"
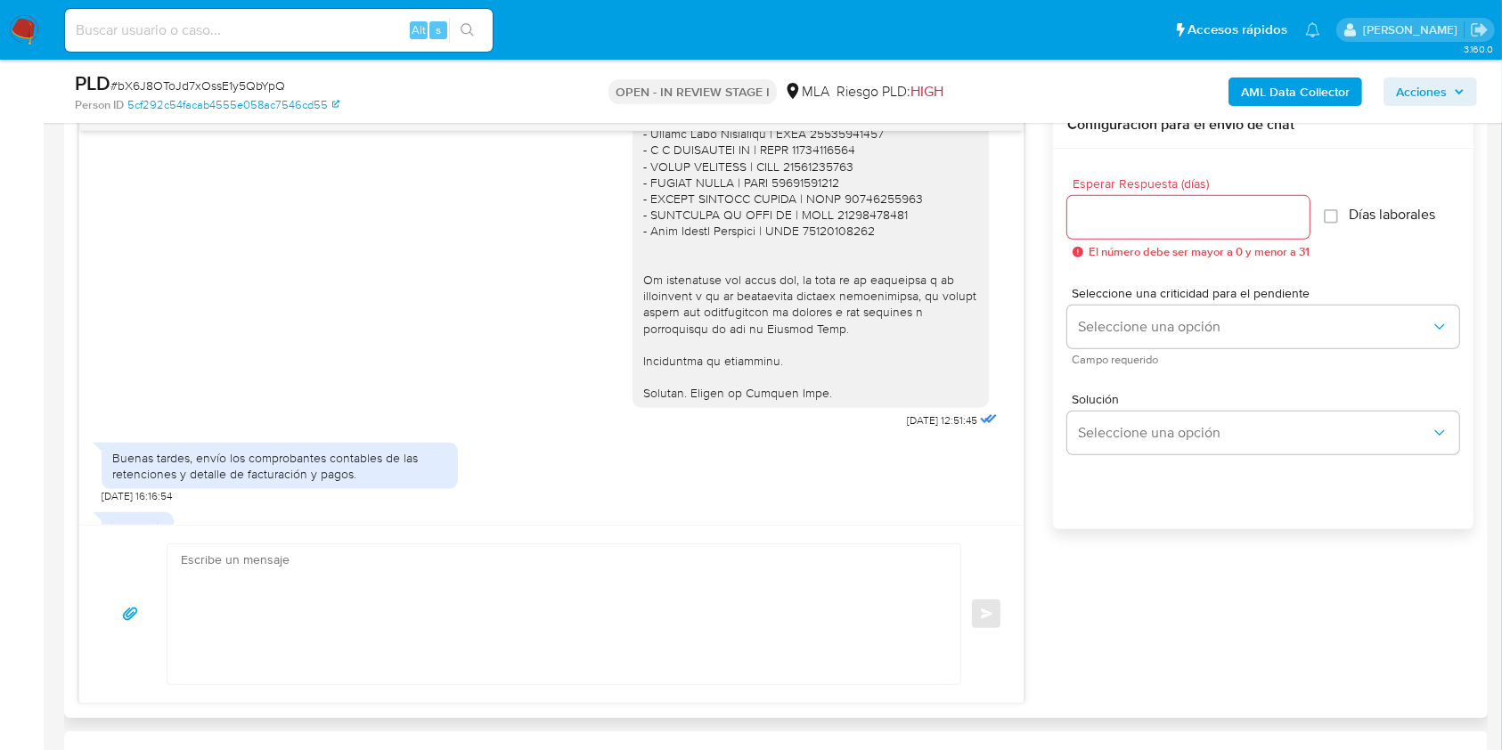
click at [584, 574] on textarea at bounding box center [559, 614] width 757 height 140
paste textarea "Hola. Muchas gracias por tu respuesta. No obstante, es necesario que adjuntes l…"
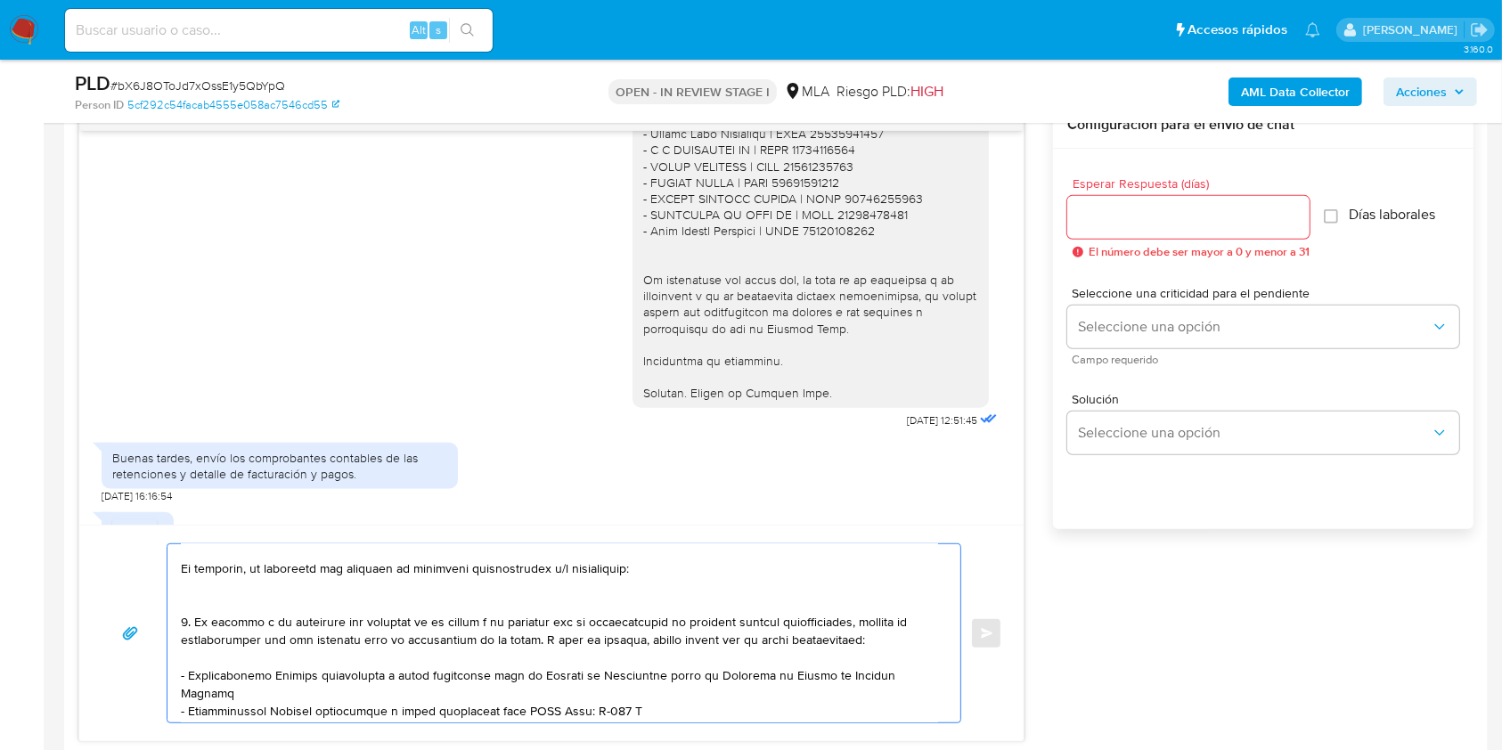
scroll to position [0, 0]
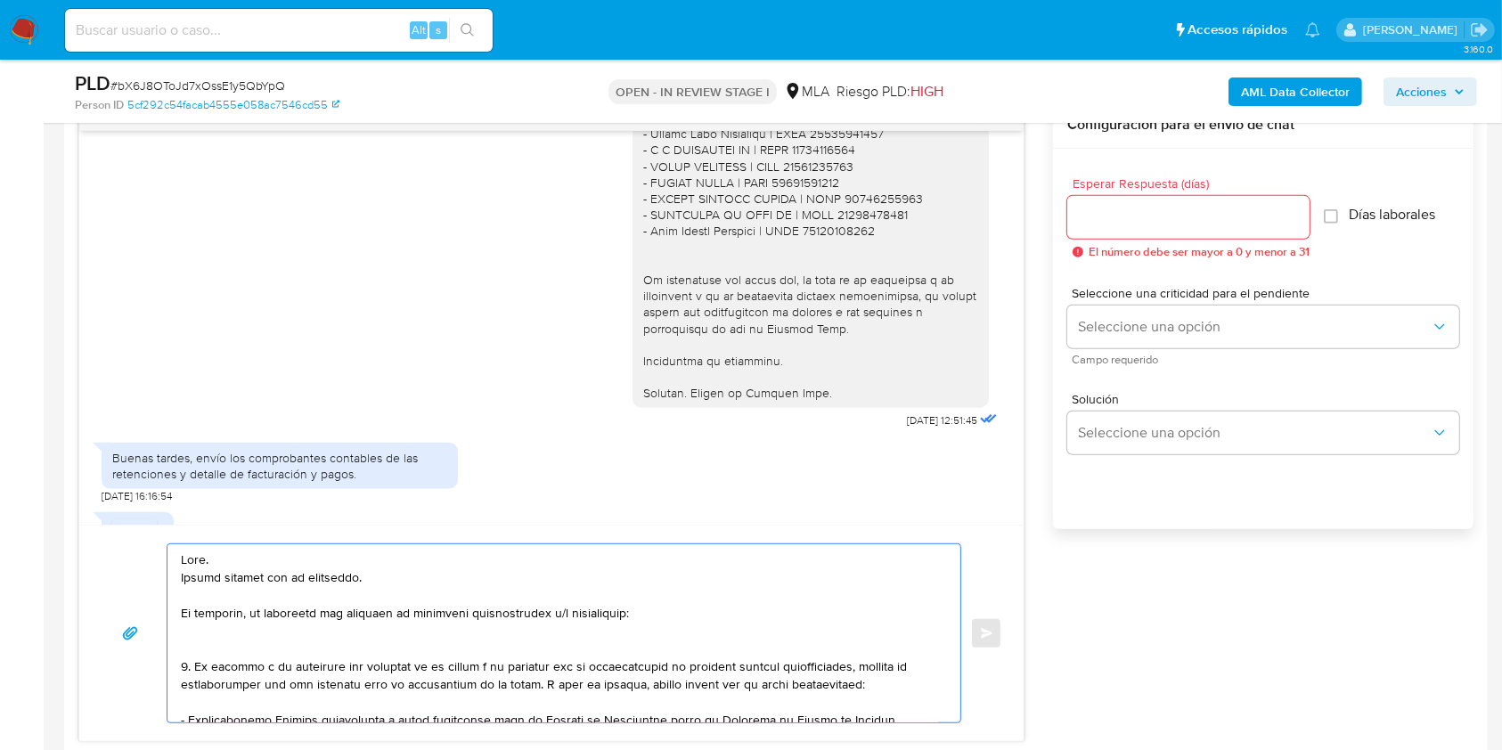
drag, startPoint x: 194, startPoint y: 639, endPoint x: 169, endPoint y: 631, distance: 26.2
click at [169, 631] on div at bounding box center [559, 633] width 784 height 178
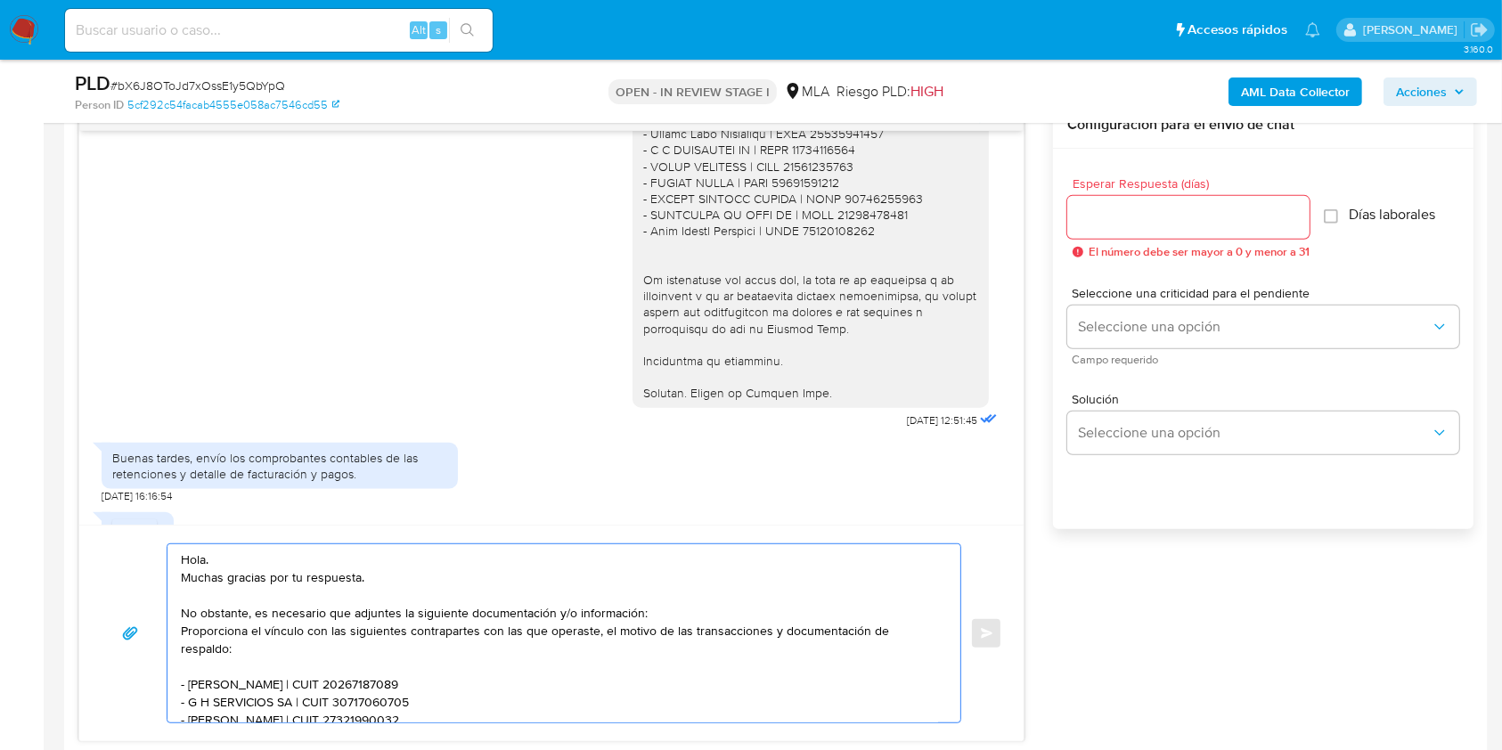
click at [670, 612] on textarea "Hola. Muchas gracias por tu respuesta. No obstante, es necesario que adjuntes l…" at bounding box center [559, 633] width 757 height 178
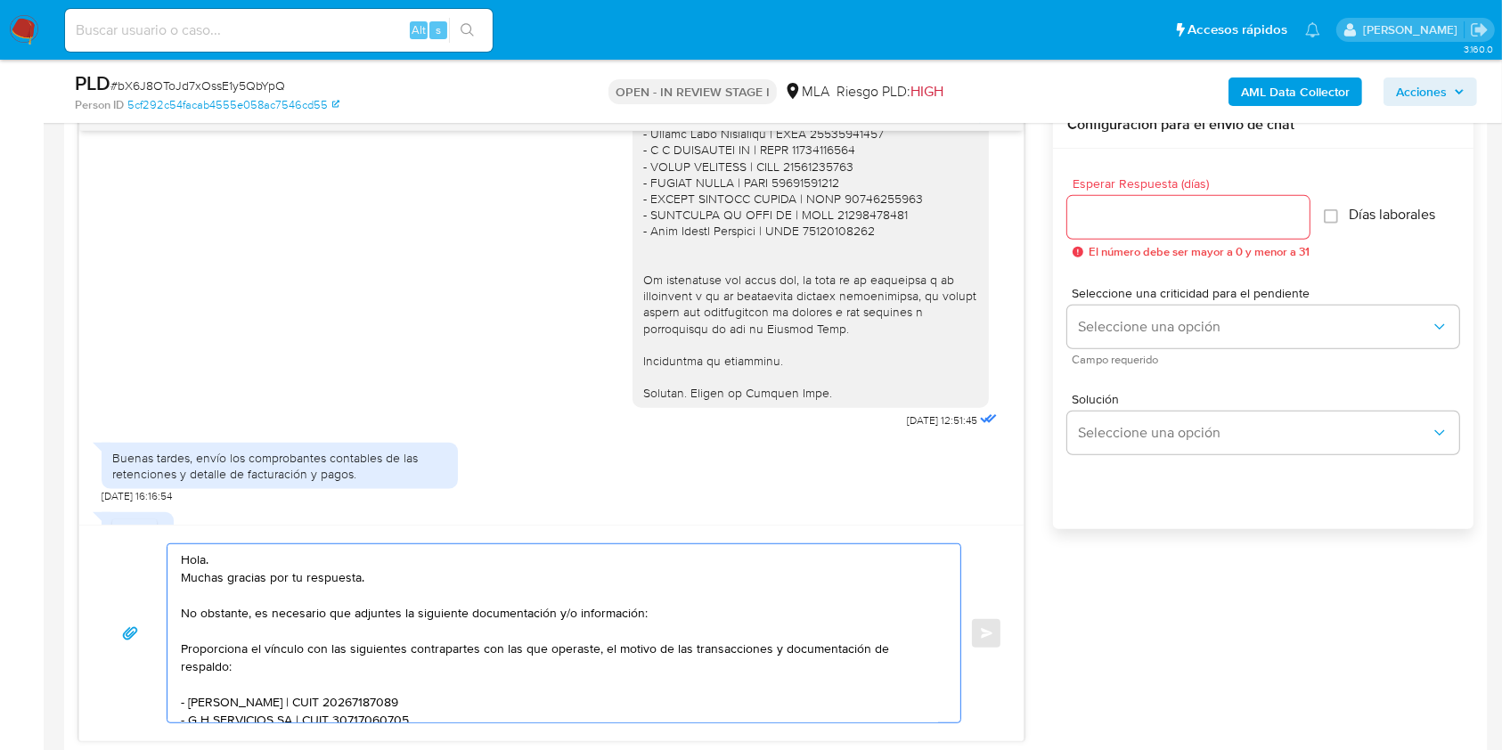
drag, startPoint x: 184, startPoint y: 647, endPoint x: 182, endPoint y: 683, distance: 36.6
click at [183, 648] on textarea "Hola. Muchas gracias por tu respuesta. No obstante, es necesario que adjuntes l…" at bounding box center [559, 633] width 757 height 178
click at [613, 613] on textarea "Hola. Muchas gracias por tu respuesta. No obstante, es necesario que adjuntes l…" at bounding box center [559, 633] width 757 height 178
click at [614, 613] on textarea "Hola. Muchas gracias por tu respuesta. No obstante, es necesario que adjuntes l…" at bounding box center [559, 633] width 757 height 178
click at [264, 653] on textarea "Hola. Muchas gracias por tu respuesta. No obstante, es necesario que adjuntes l…" at bounding box center [559, 633] width 757 height 178
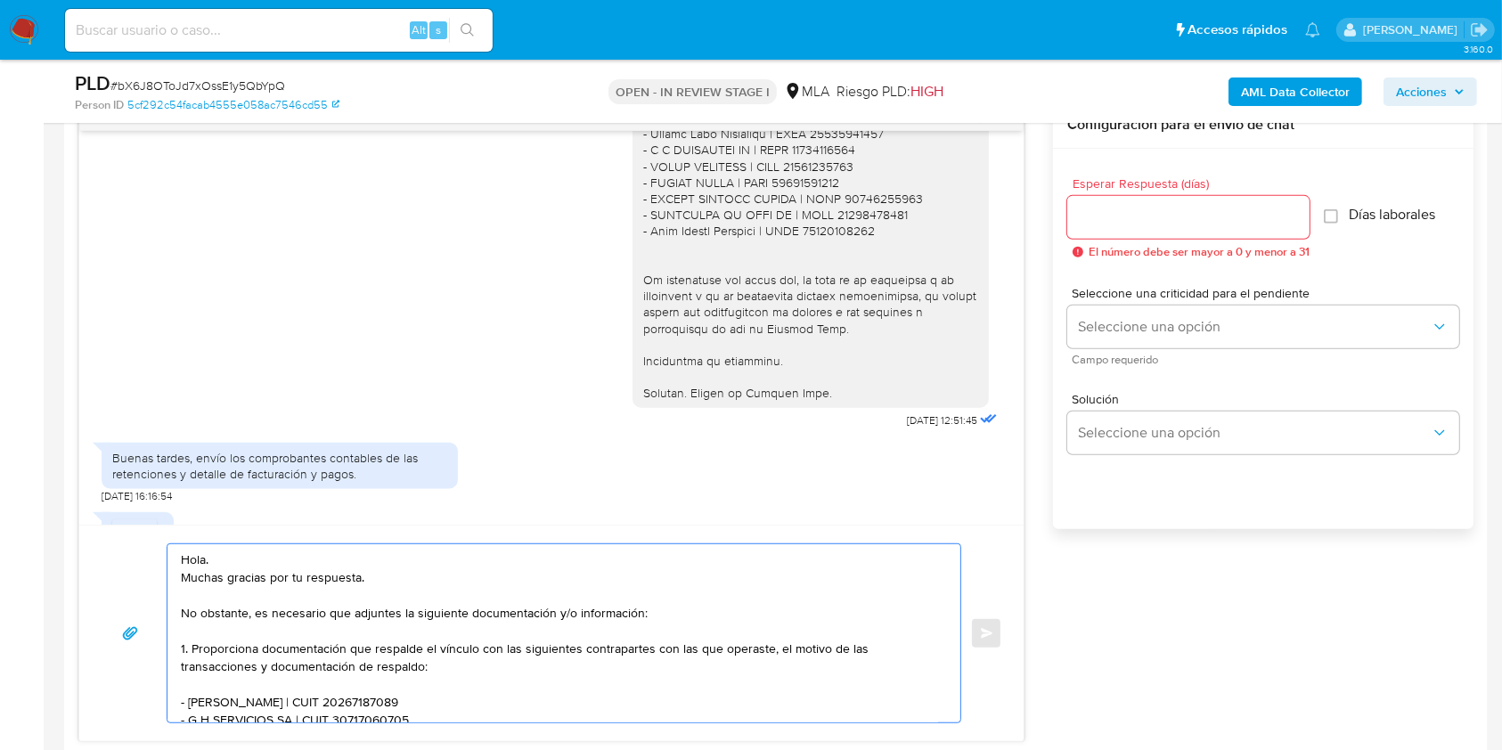
click at [775, 652] on textarea "Hola. Muchas gracias por tu respuesta. No obstante, es necesario que adjuntes l…" at bounding box center [559, 633] width 757 height 178
drag, startPoint x: 542, startPoint y: 663, endPoint x: 110, endPoint y: 667, distance: 432.0
click at [110, 667] on div "Hola. Muchas gracias por tu respuesta. No obstante, es necesario que adjuntes l…" at bounding box center [551, 633] width 901 height 180
click at [273, 666] on textarea "Hola. Muchas gracias por tu respuesta. No obstante, es necesario que adjuntes l…" at bounding box center [559, 633] width 757 height 178
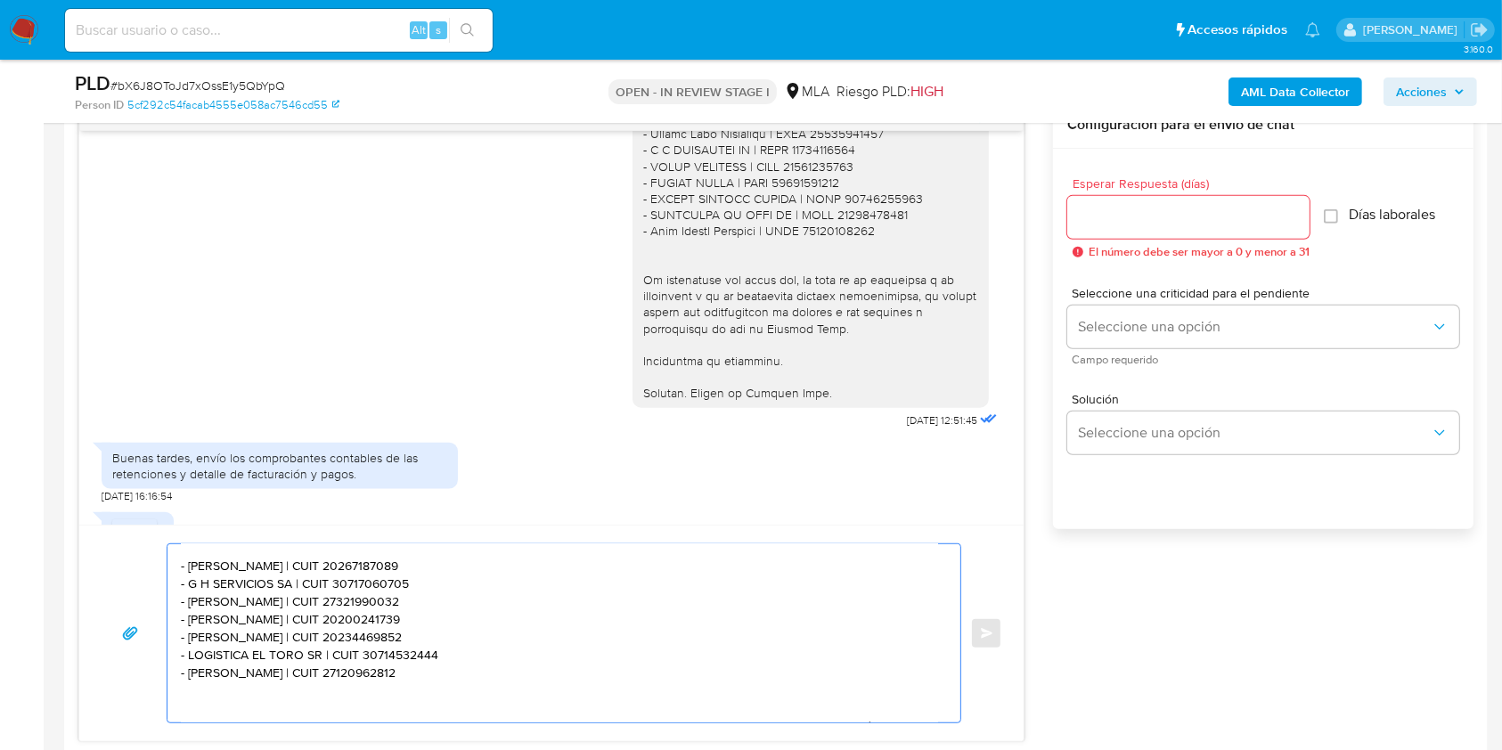
drag, startPoint x: 449, startPoint y: 562, endPoint x: 170, endPoint y: 571, distance: 278.9
click at [170, 571] on div "Hola. Muchas gracias por tu respuesta. No obstante, es necesario que adjuntes l…" at bounding box center [559, 633] width 784 height 178
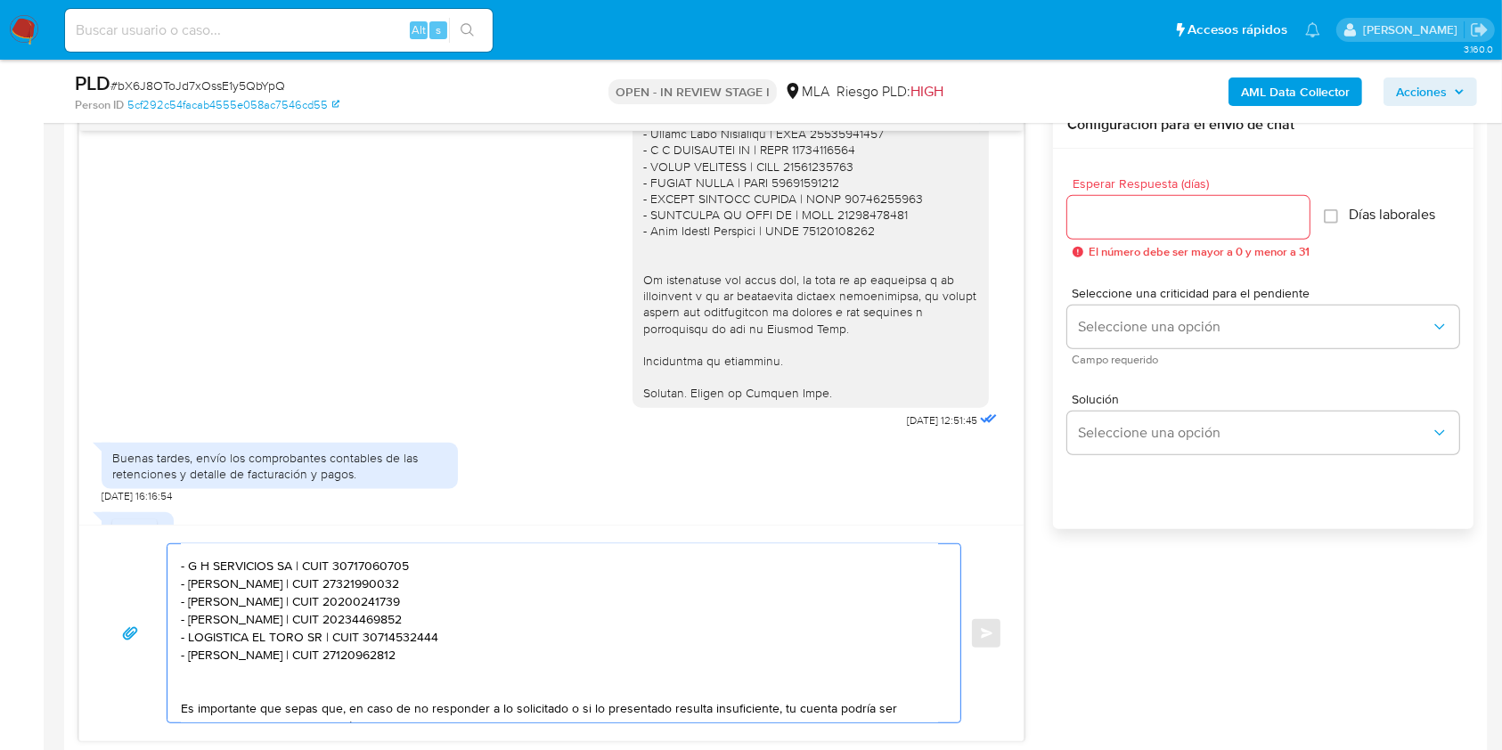
scroll to position [100, 0]
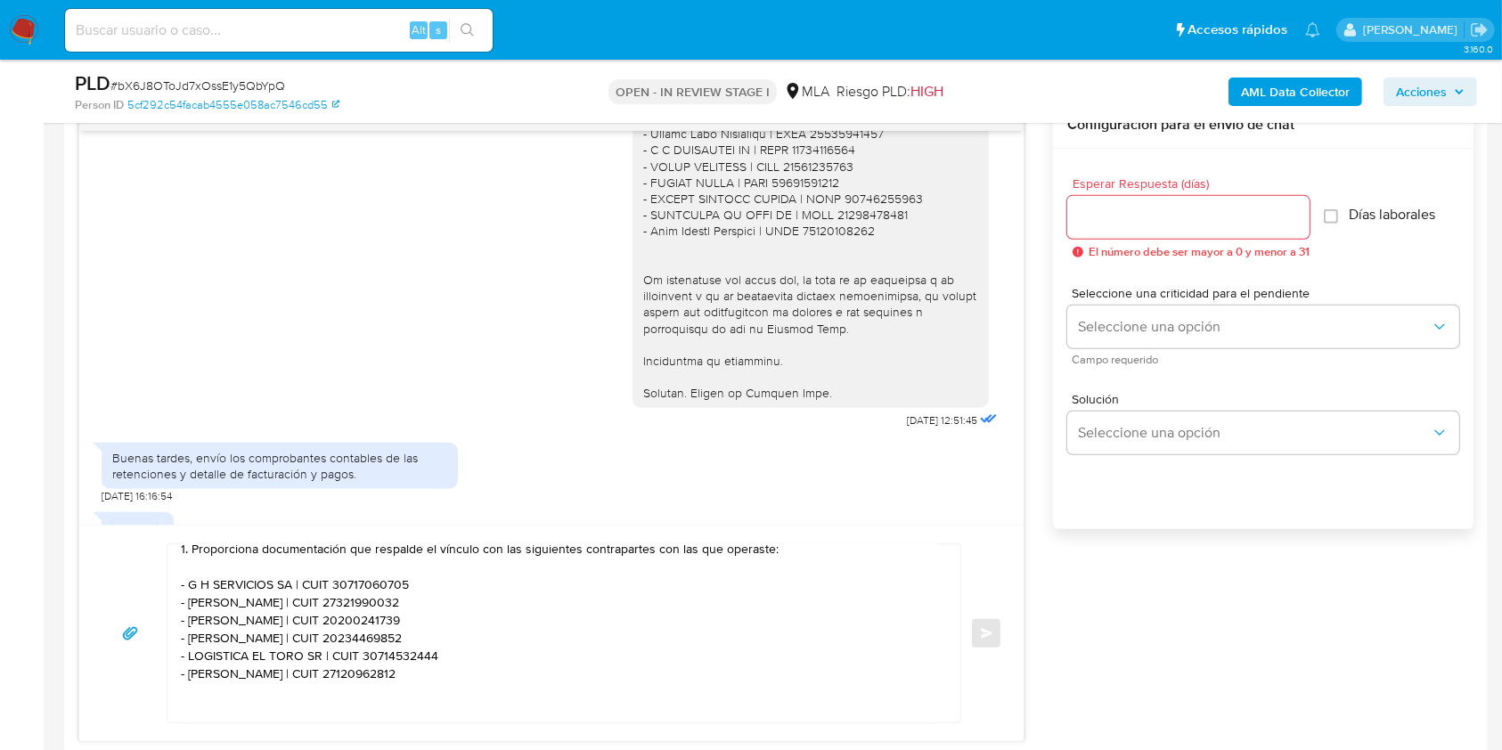
click at [450, 682] on textarea "Hola. Muchas gracias por tu respuesta. No obstante, es necesario que adjuntes l…" at bounding box center [559, 633] width 757 height 178
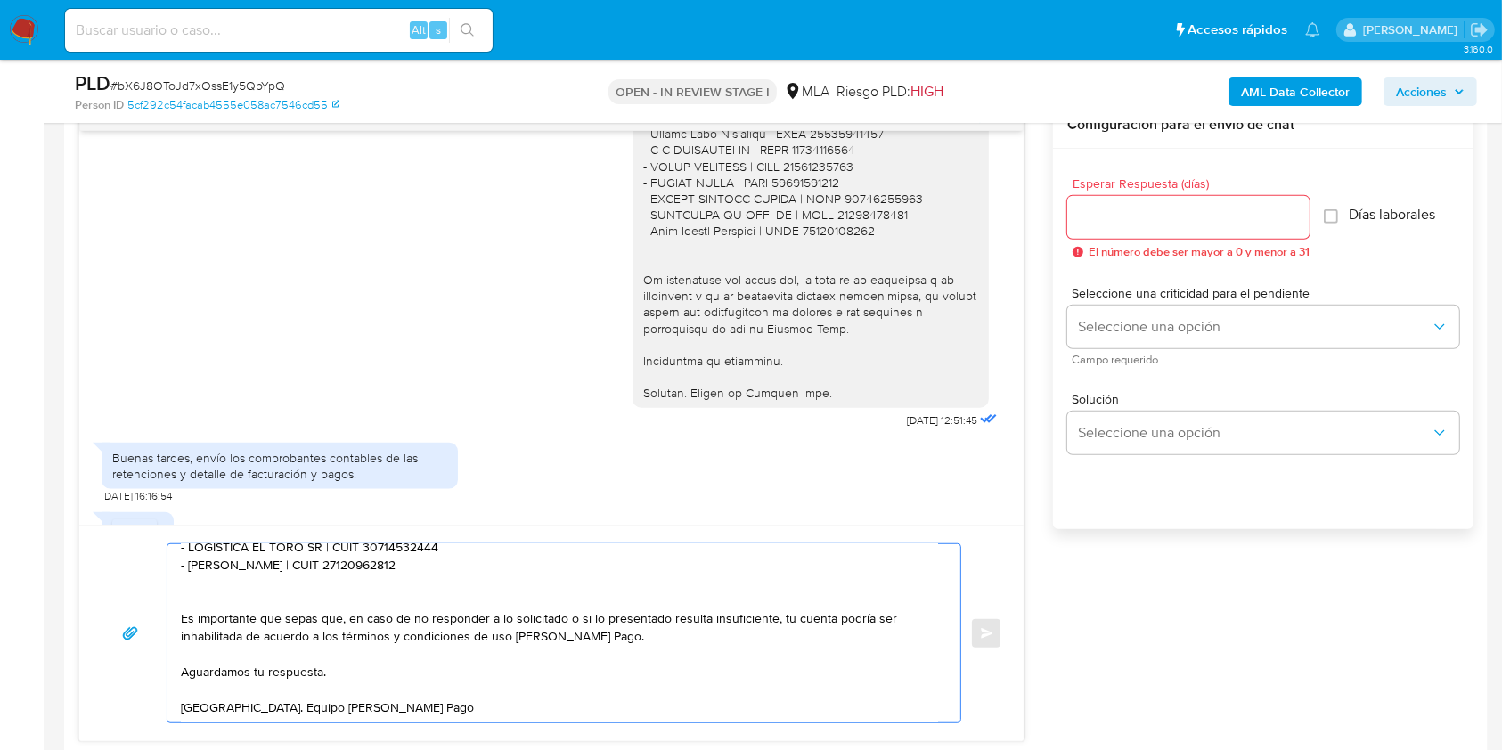
scroll to position [1069, 0]
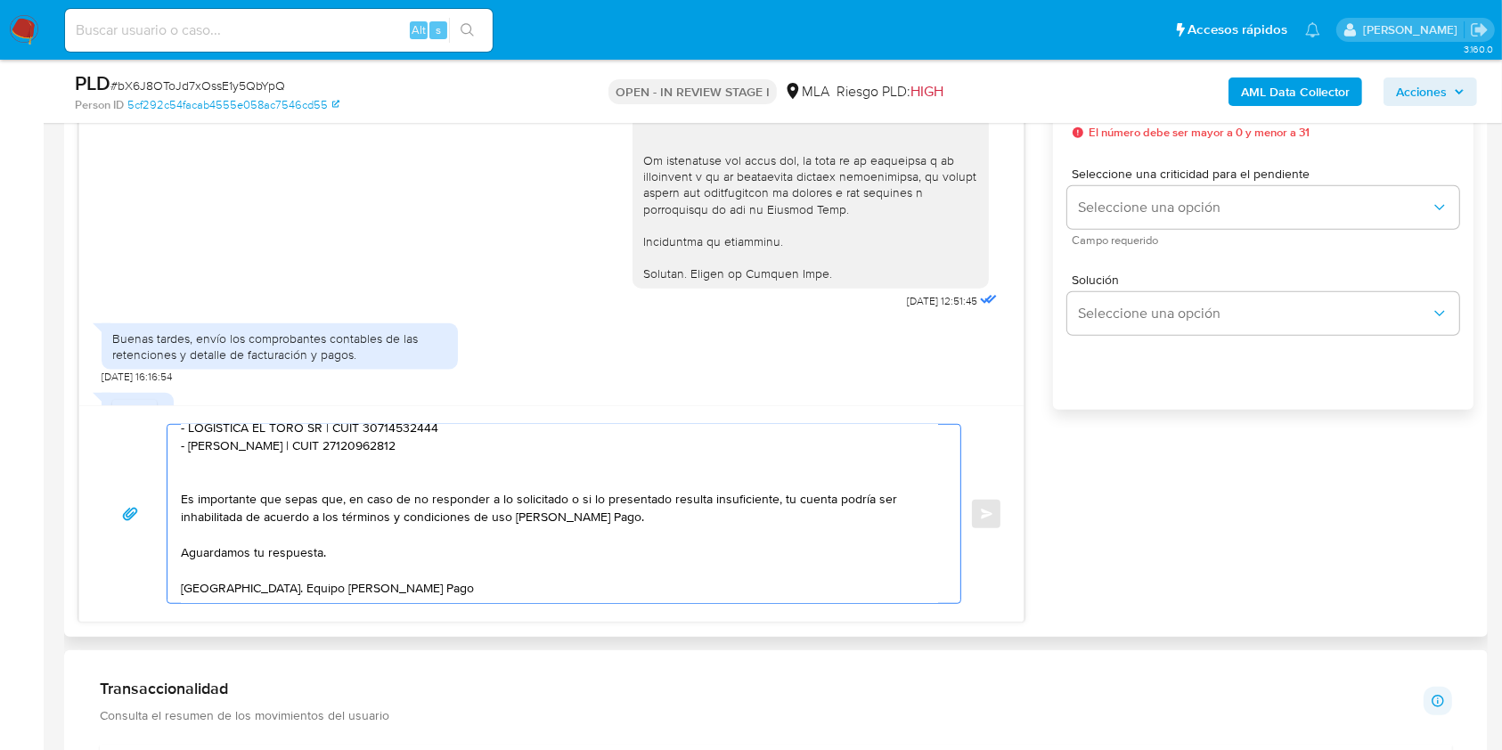
click at [353, 550] on textarea "Hola. Muchas gracias por tu respuesta. No obstante, es necesario que adjuntes l…" at bounding box center [559, 514] width 757 height 178
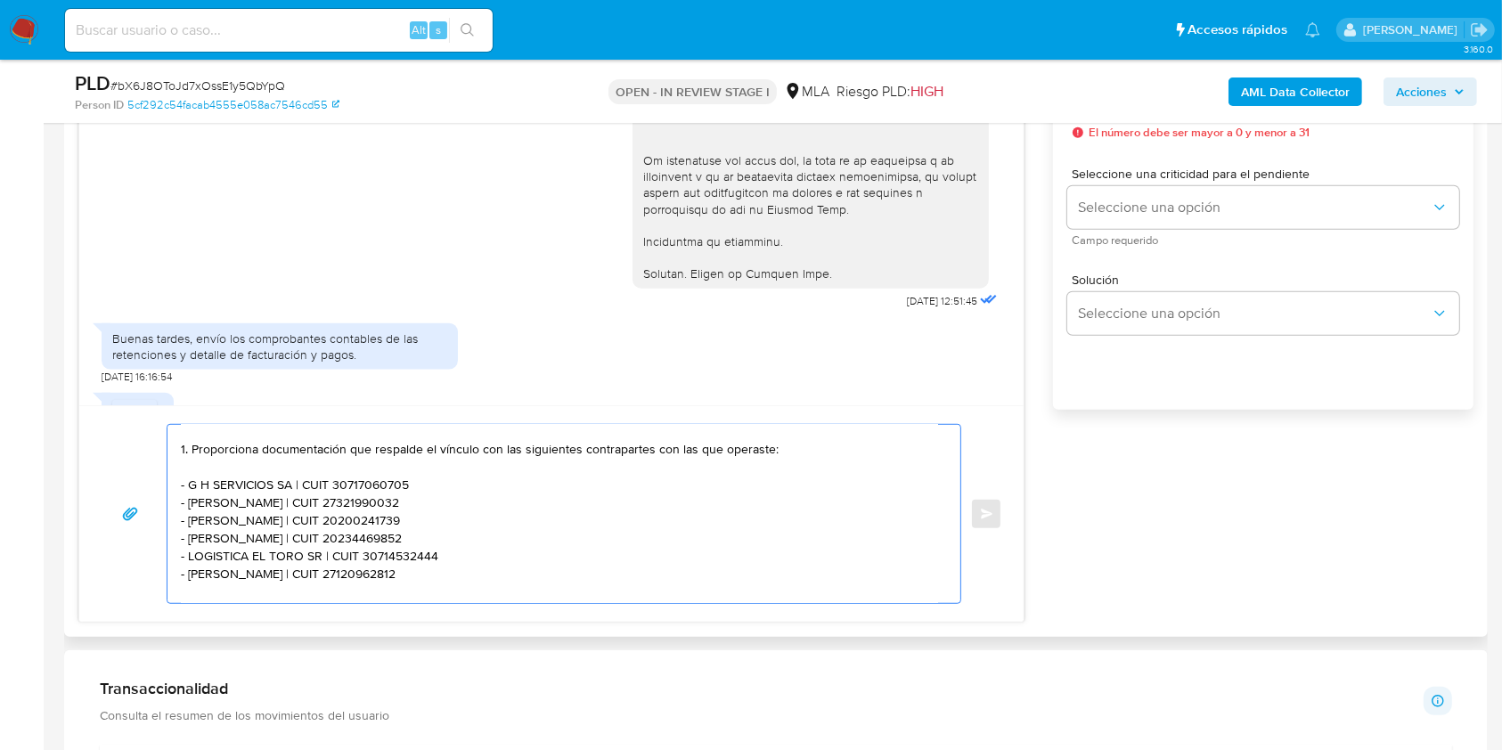
scroll to position [0, 0]
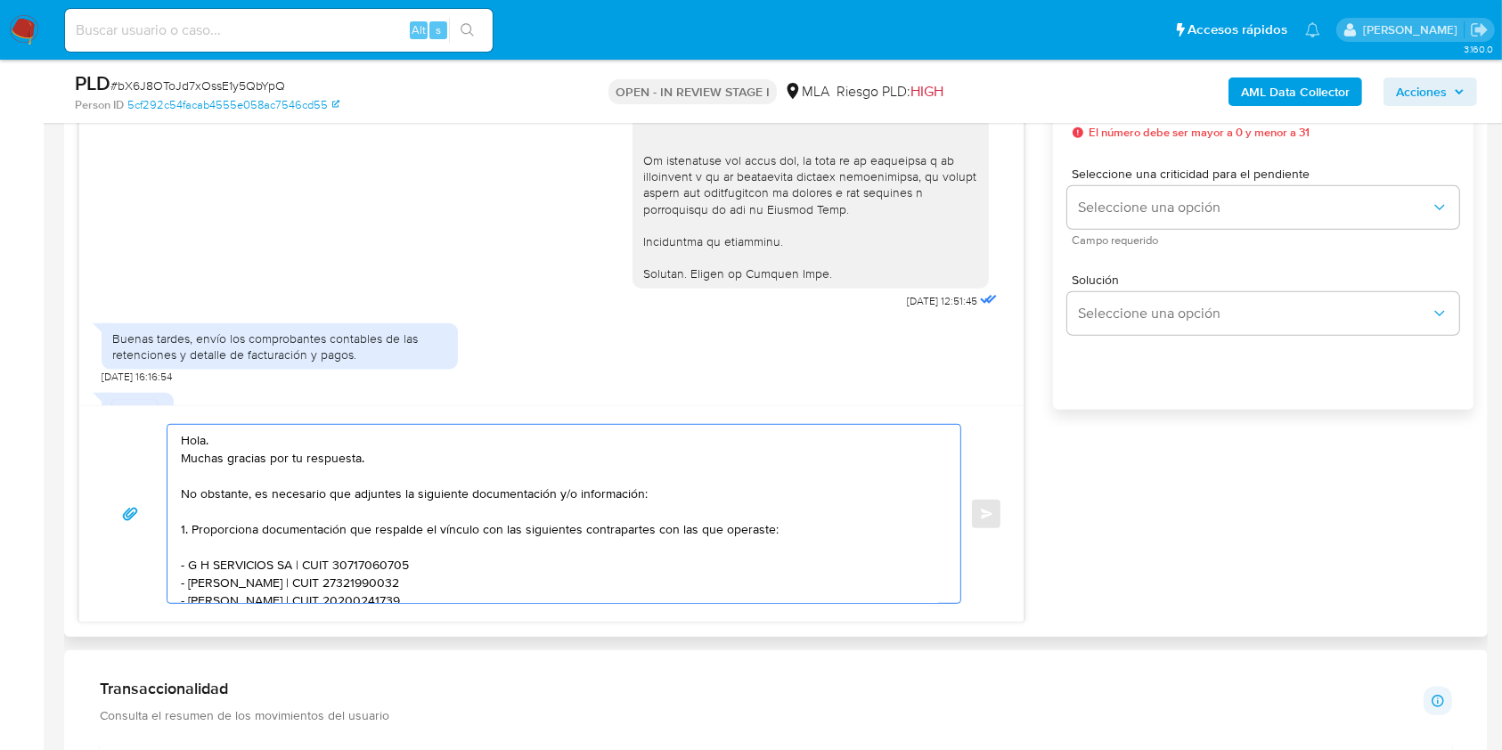
click at [591, 488] on textarea "Hola. Muchas gracias por tu respuesta. No obstante, es necesario que adjuntes l…" at bounding box center [559, 514] width 757 height 178
drag, startPoint x: 591, startPoint y: 488, endPoint x: 627, endPoint y: 597, distance: 114.4
click at [594, 495] on textarea "Hola. Muchas gracias por tu respuesta. No obstante, es necesario que adjuntes l…" at bounding box center [559, 514] width 757 height 178
click at [836, 534] on textarea "Hola. Muchas gracias por tu respuesta. No obstante, es necesario que adjuntes l…" at bounding box center [559, 514] width 757 height 178
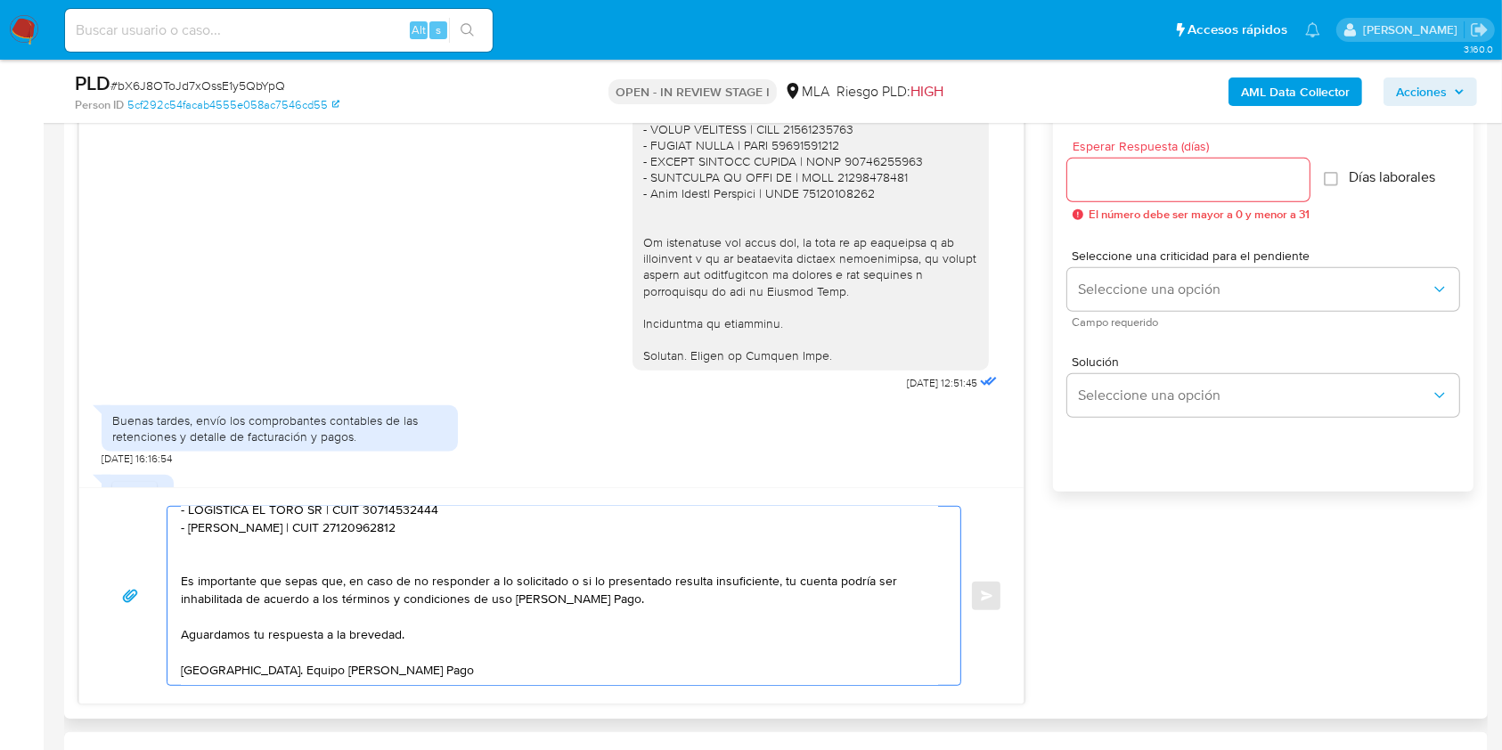
scroll to position [950, 0]
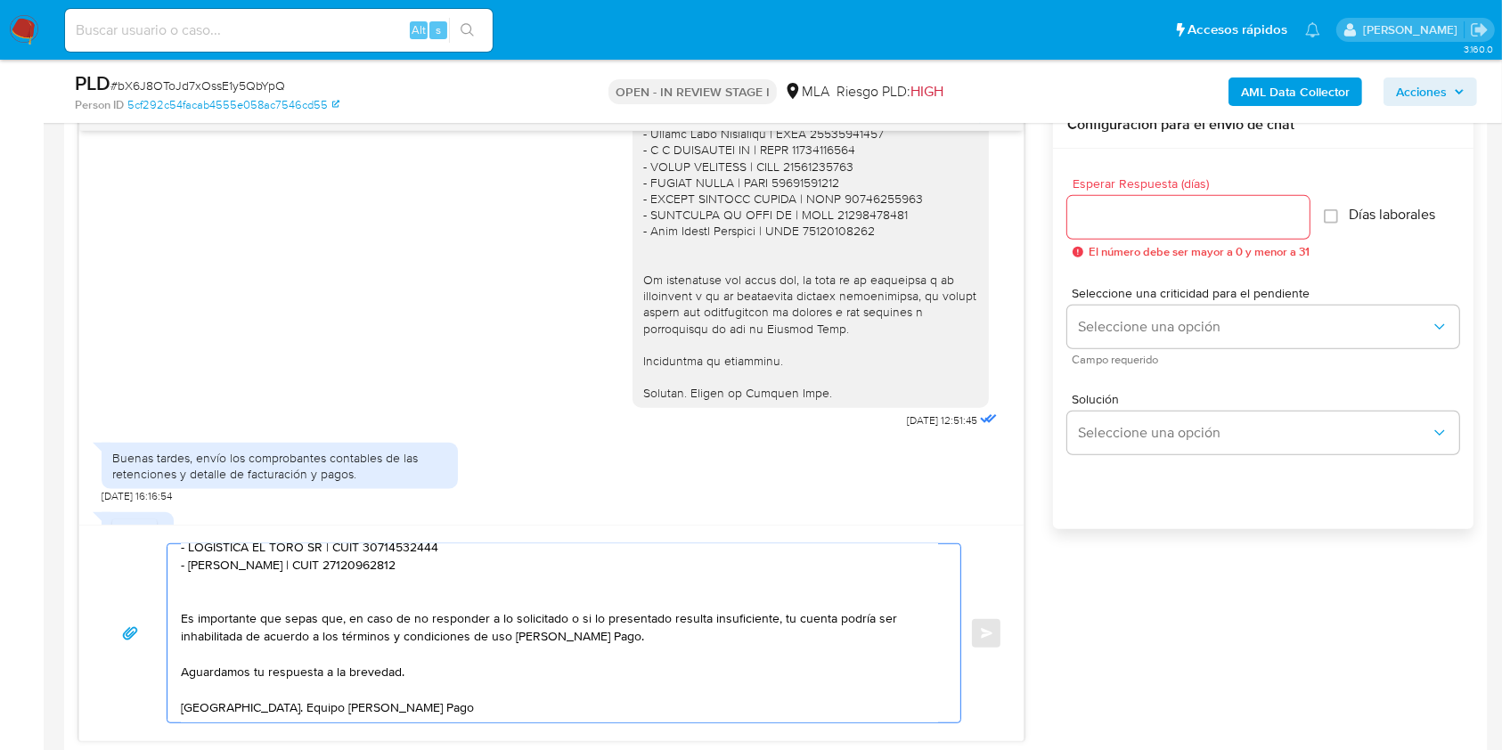
type textarea "Hola. Muchas gracias por tu respuesta. No obstante, es necesario que adjuntes l…"
click at [1138, 210] on input "Esperar Respuesta (días)" at bounding box center [1188, 217] width 242 height 23
type input "1"
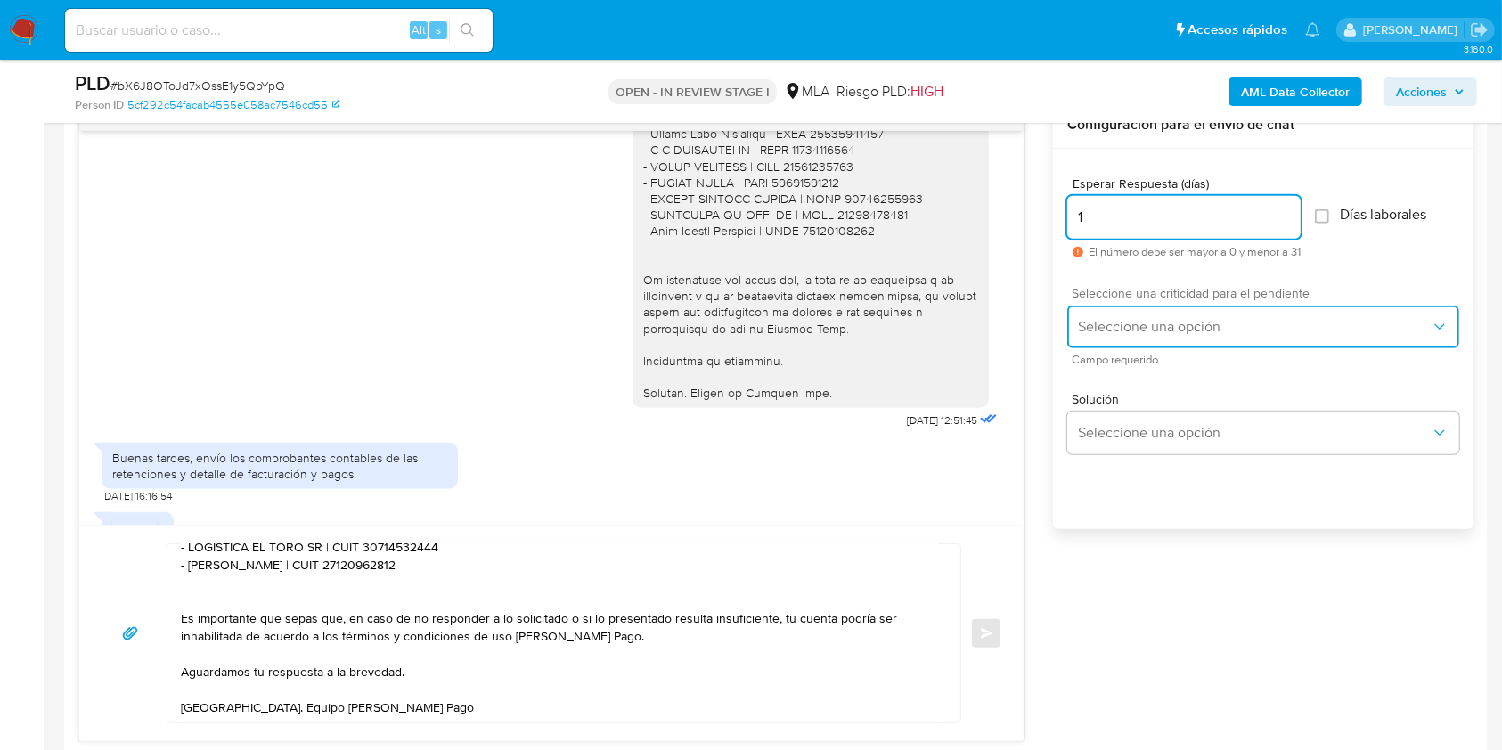
click at [1105, 329] on span "Seleccione una opción" at bounding box center [1254, 327] width 353 height 18
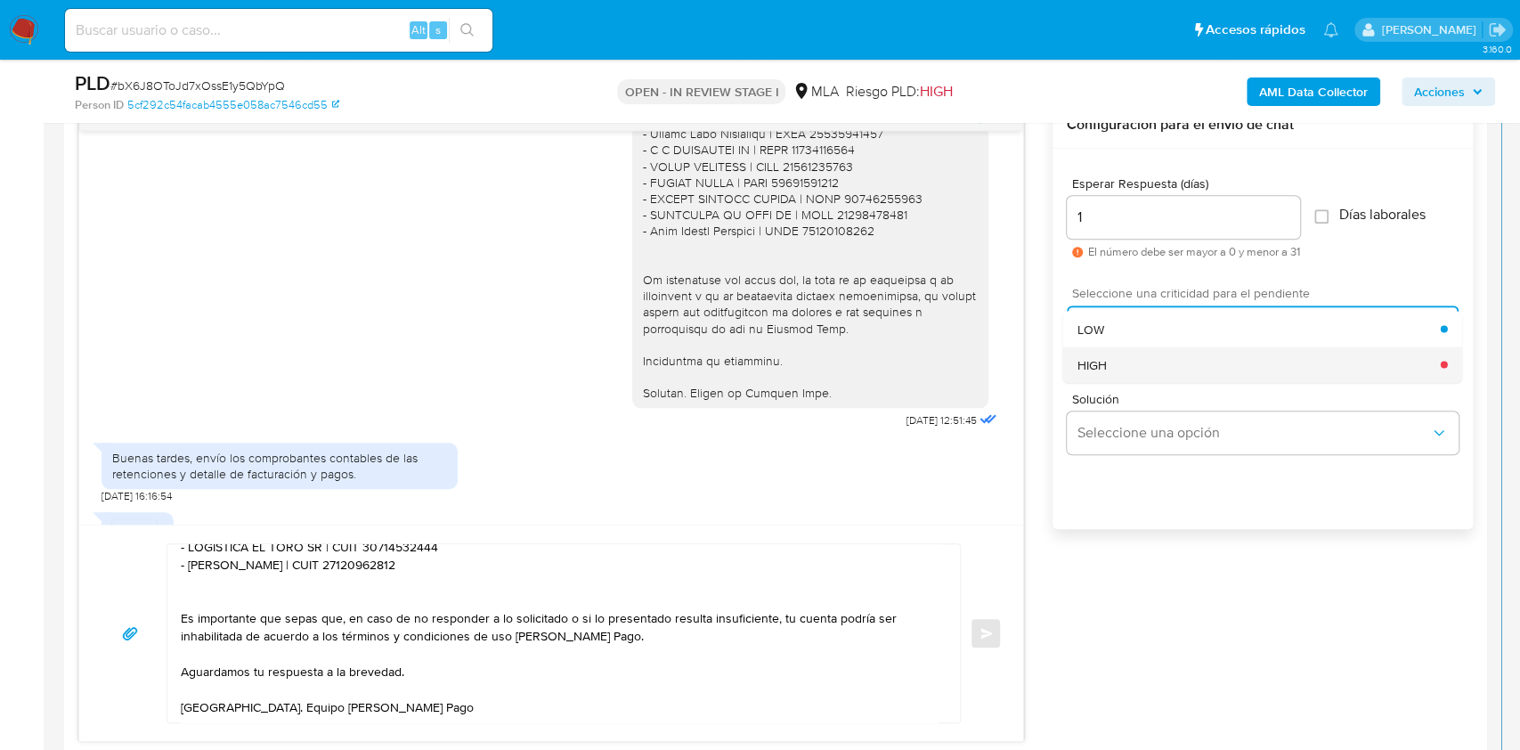
click at [1108, 346] on div "HIGH" at bounding box center [1259, 364] width 363 height 36
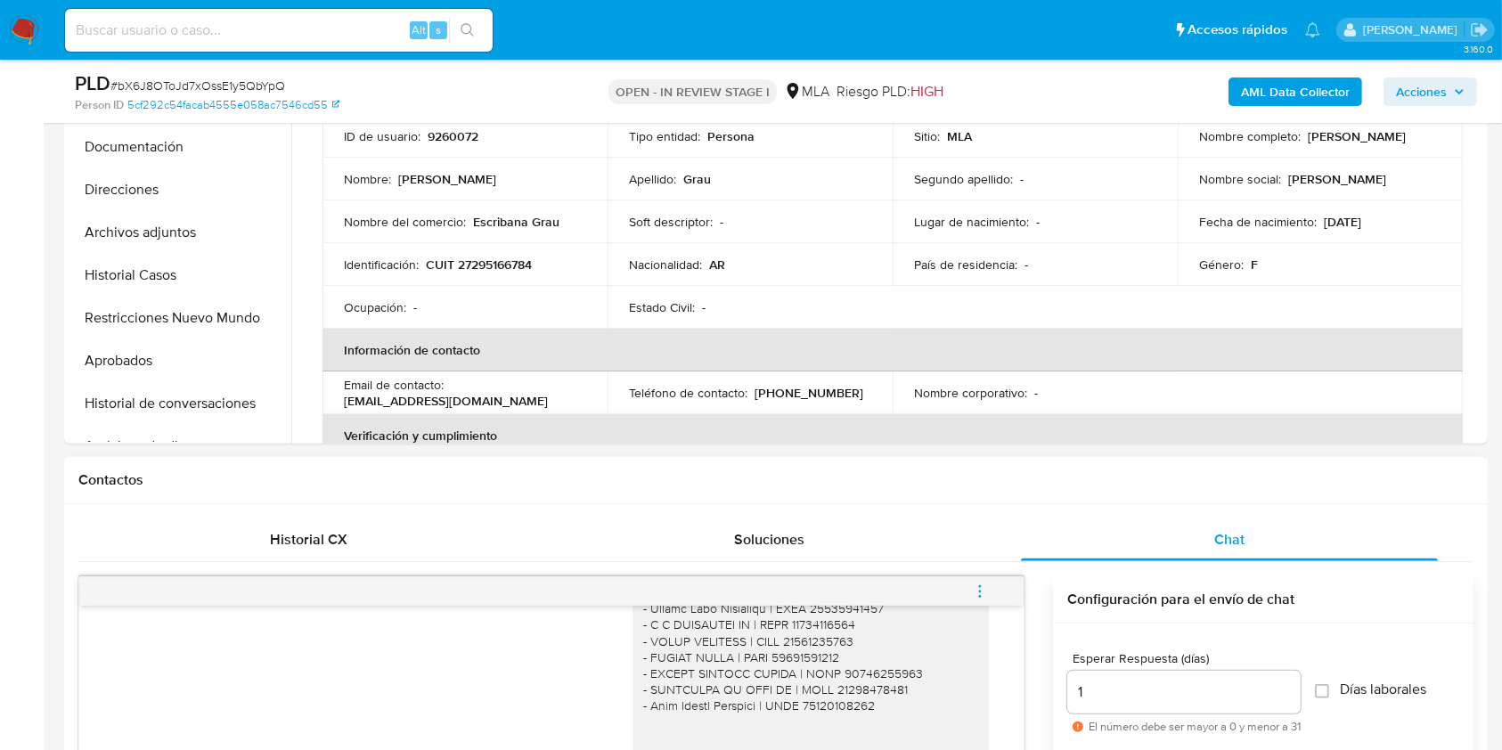
scroll to position [1187, 0]
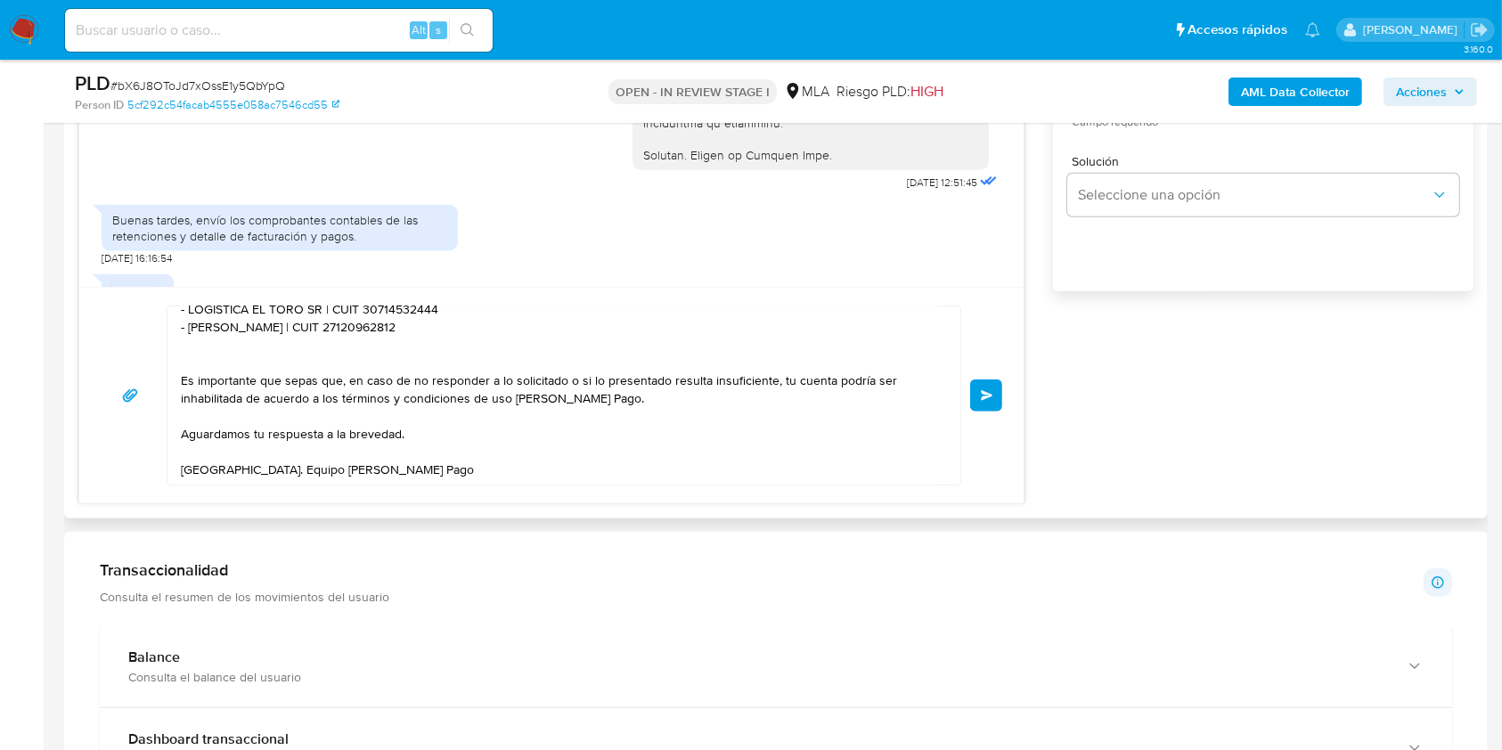
click at [974, 404] on button "Enviar" at bounding box center [986, 395] width 32 height 32
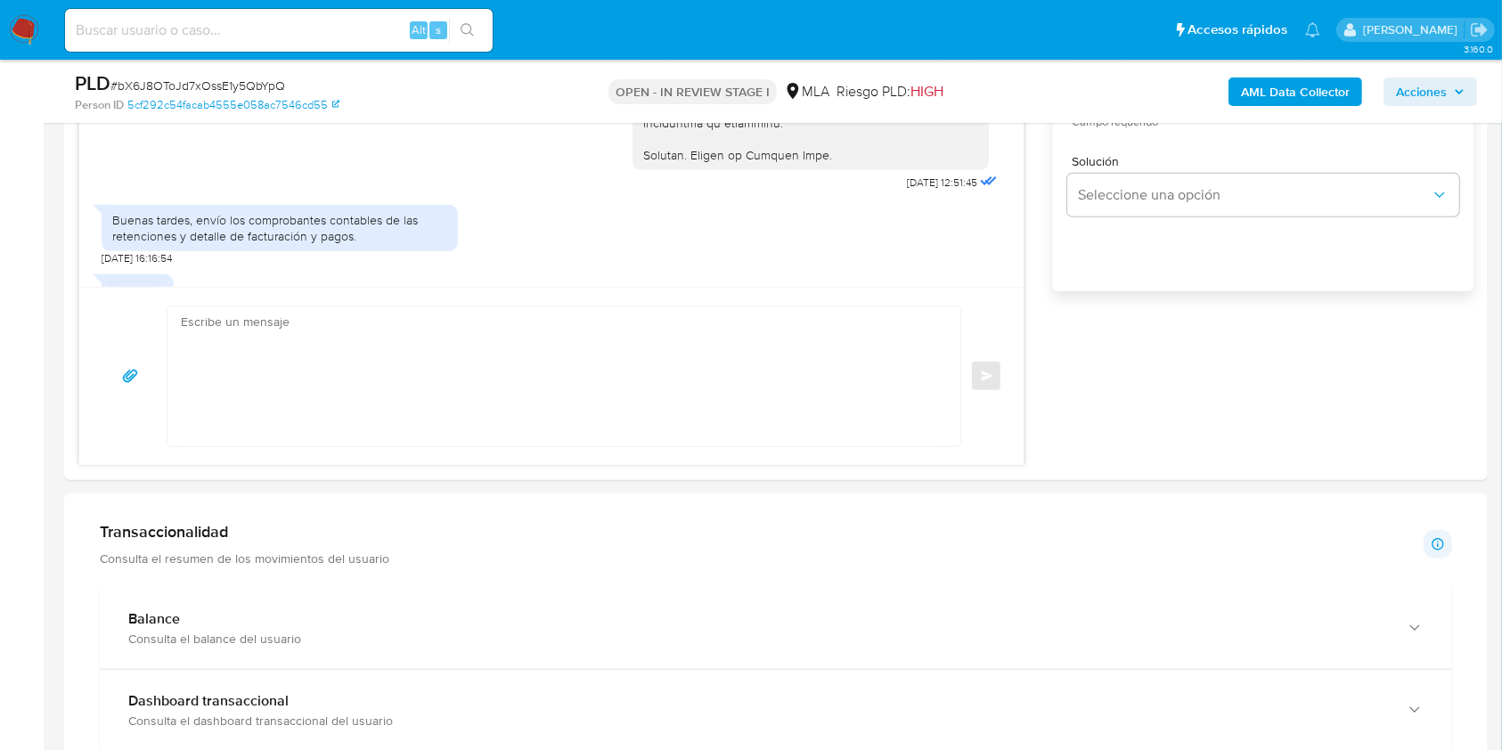
scroll to position [2536, 0]
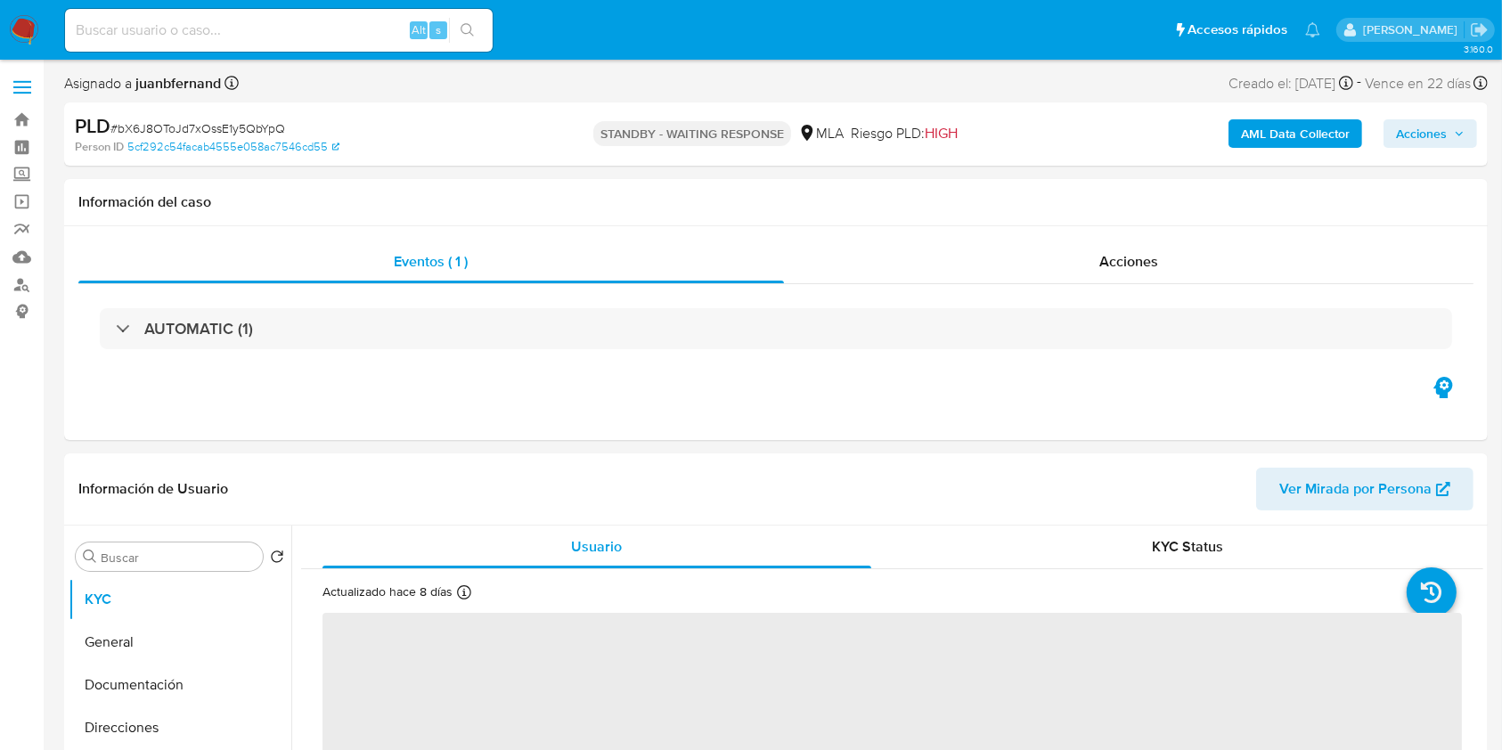
select select "10"
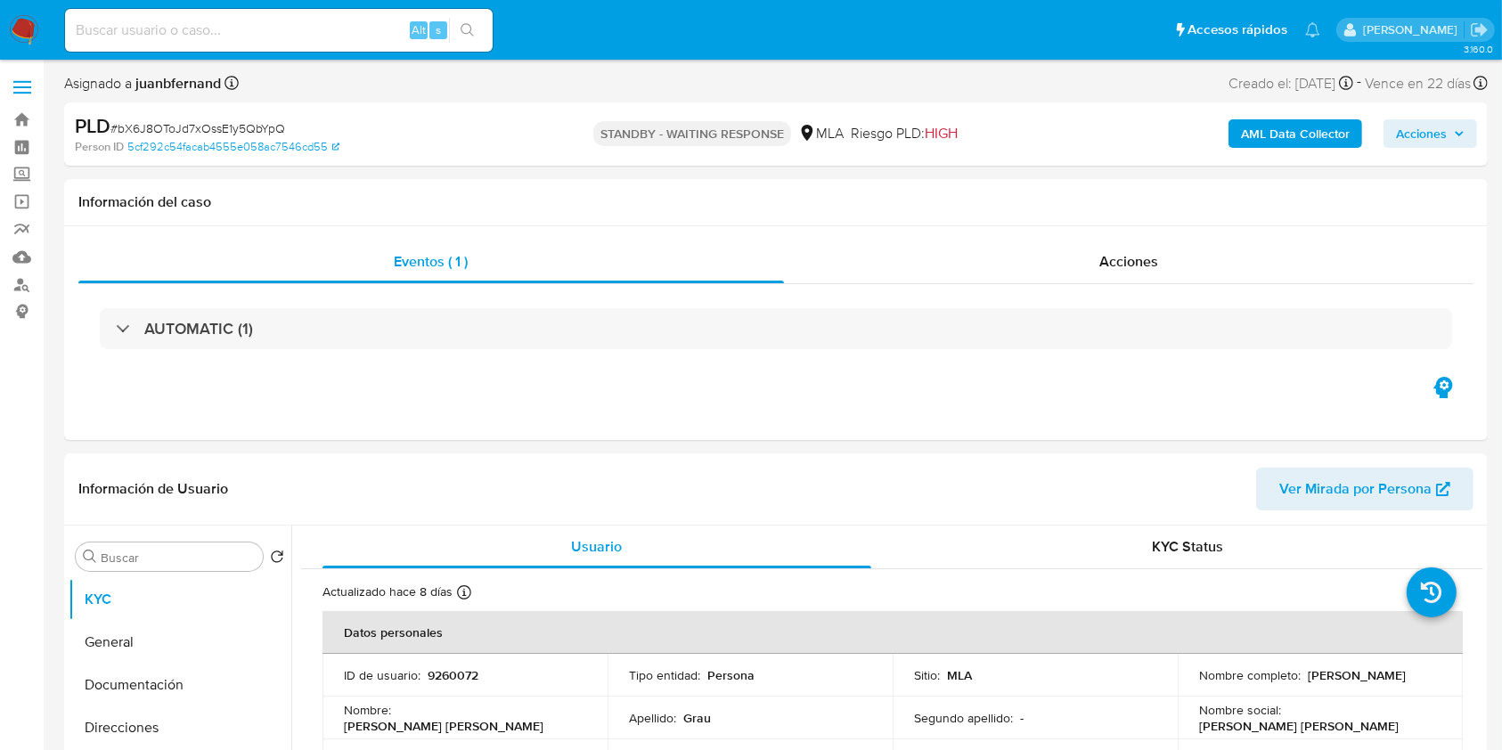
click at [270, 39] on input at bounding box center [279, 30] width 428 height 23
paste input "WBqMU66ZVCt1I8AxFuWCqFem"
type input "WBqMU66ZVCt1I8AxFuWCqFem"
click at [493, 33] on li "WBqMU66ZVCt1I8AxFuWCqFem Alt s" at bounding box center [279, 29] width 436 height 45
click at [480, 32] on button "search-icon" at bounding box center [467, 30] width 37 height 25
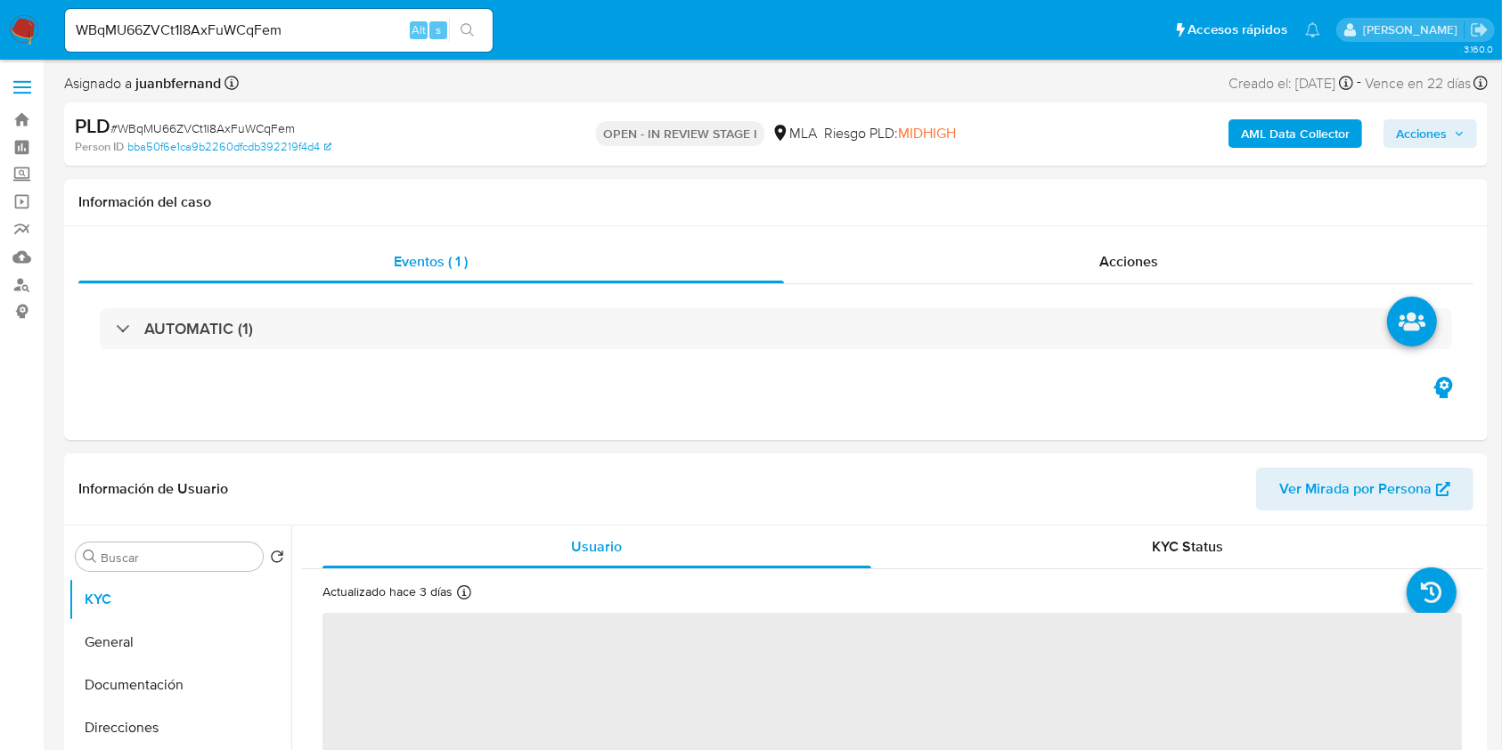
select select "10"
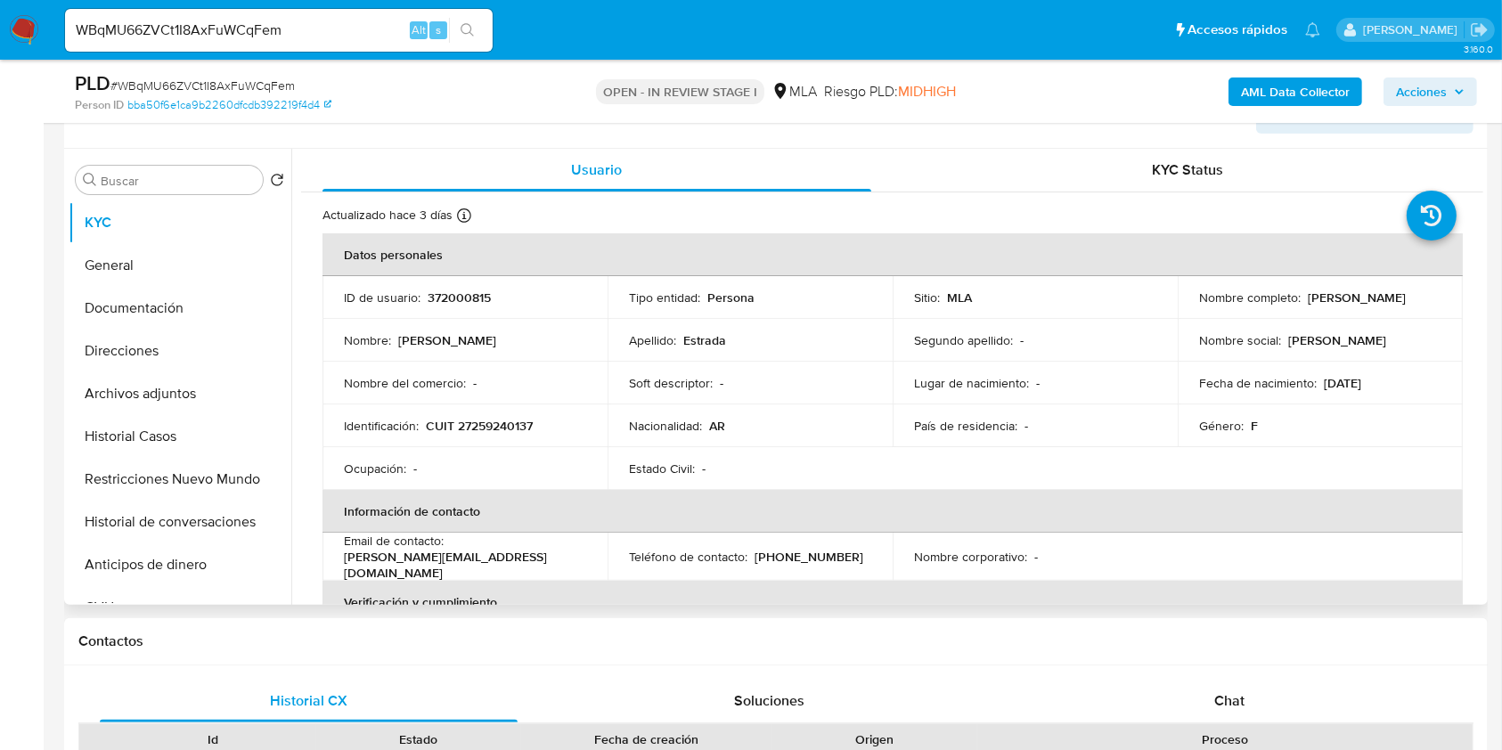
scroll to position [356, 0]
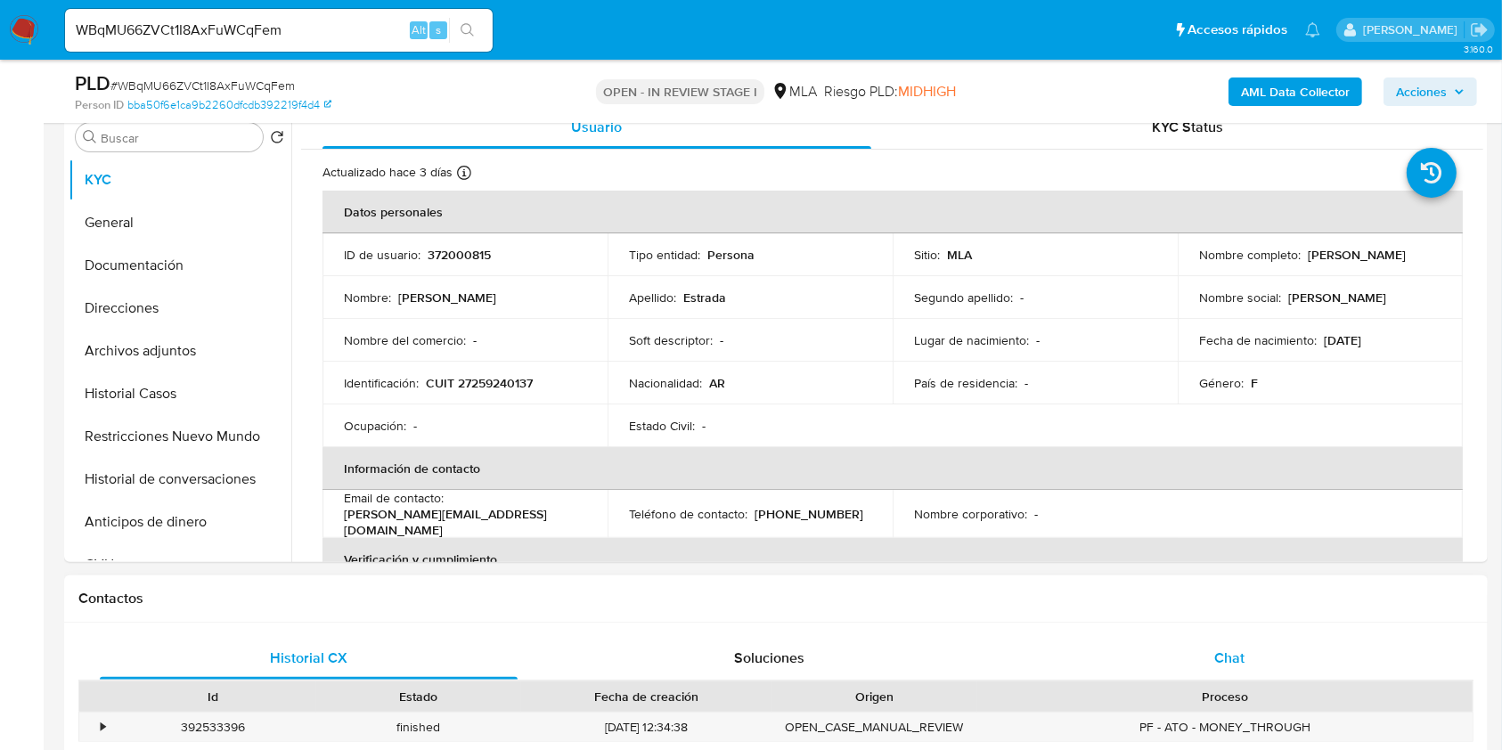
click at [1203, 674] on div "Chat" at bounding box center [1230, 658] width 418 height 43
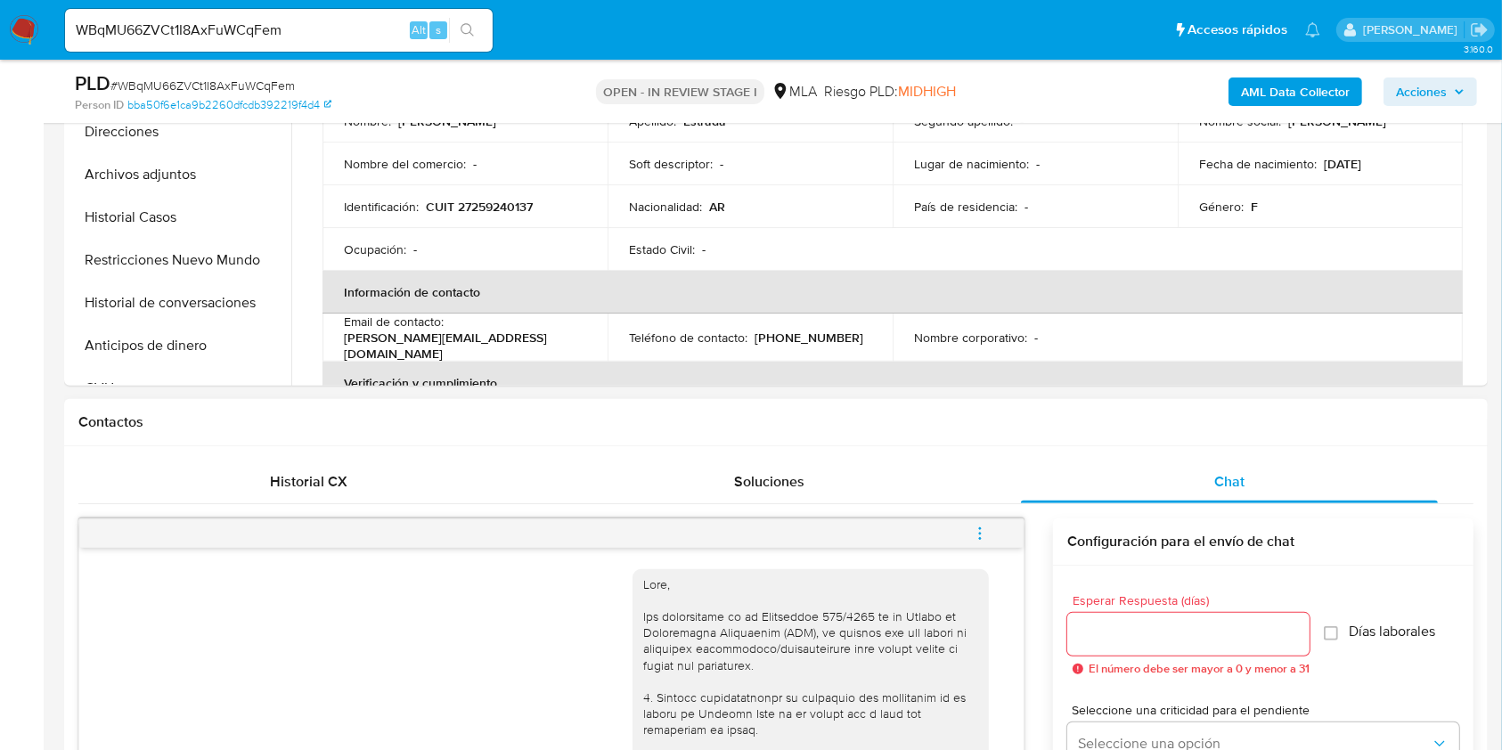
scroll to position [831, 0]
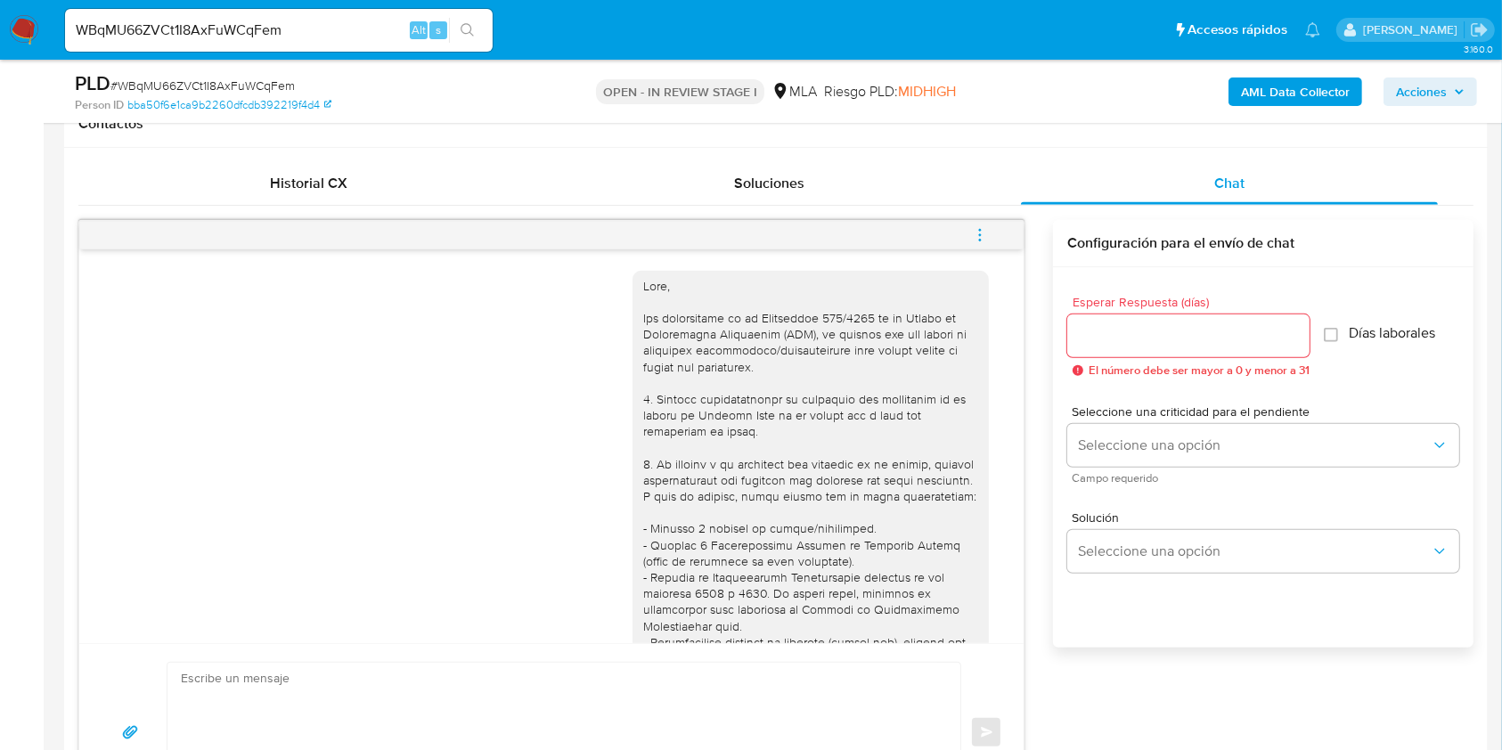
click at [982, 240] on icon "menu-action" at bounding box center [980, 235] width 16 height 16
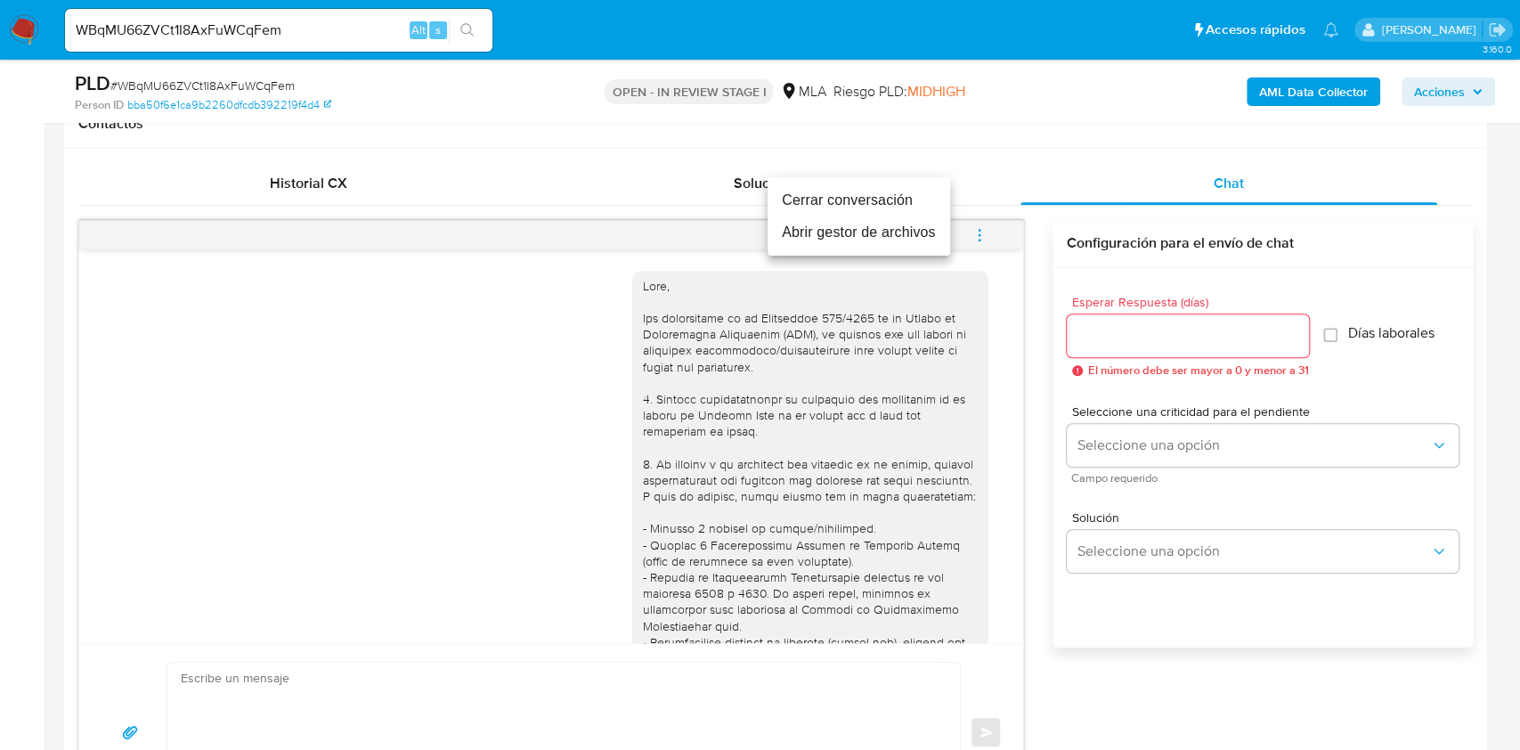
click at [819, 194] on li "Cerrar conversación" at bounding box center [859, 200] width 183 height 32
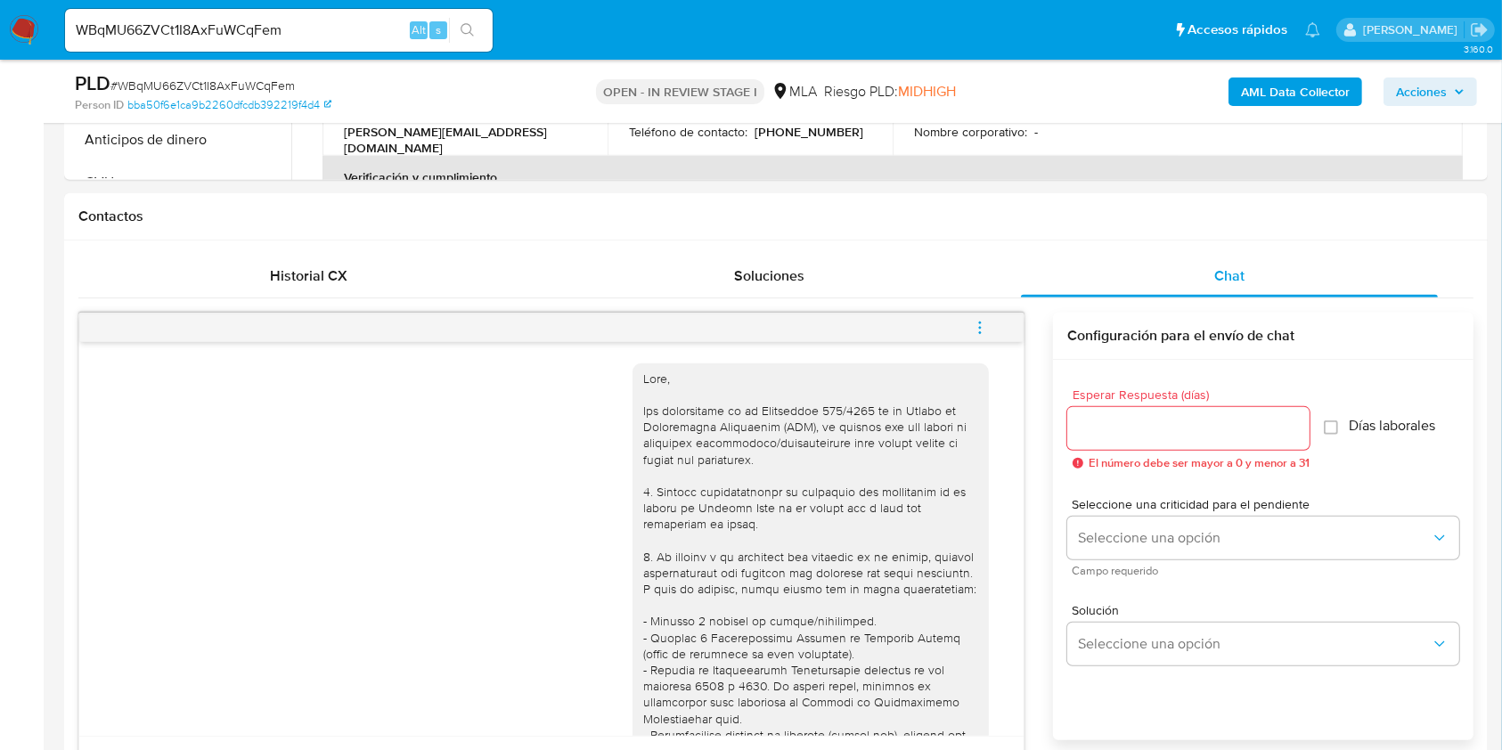
scroll to position [475, 0]
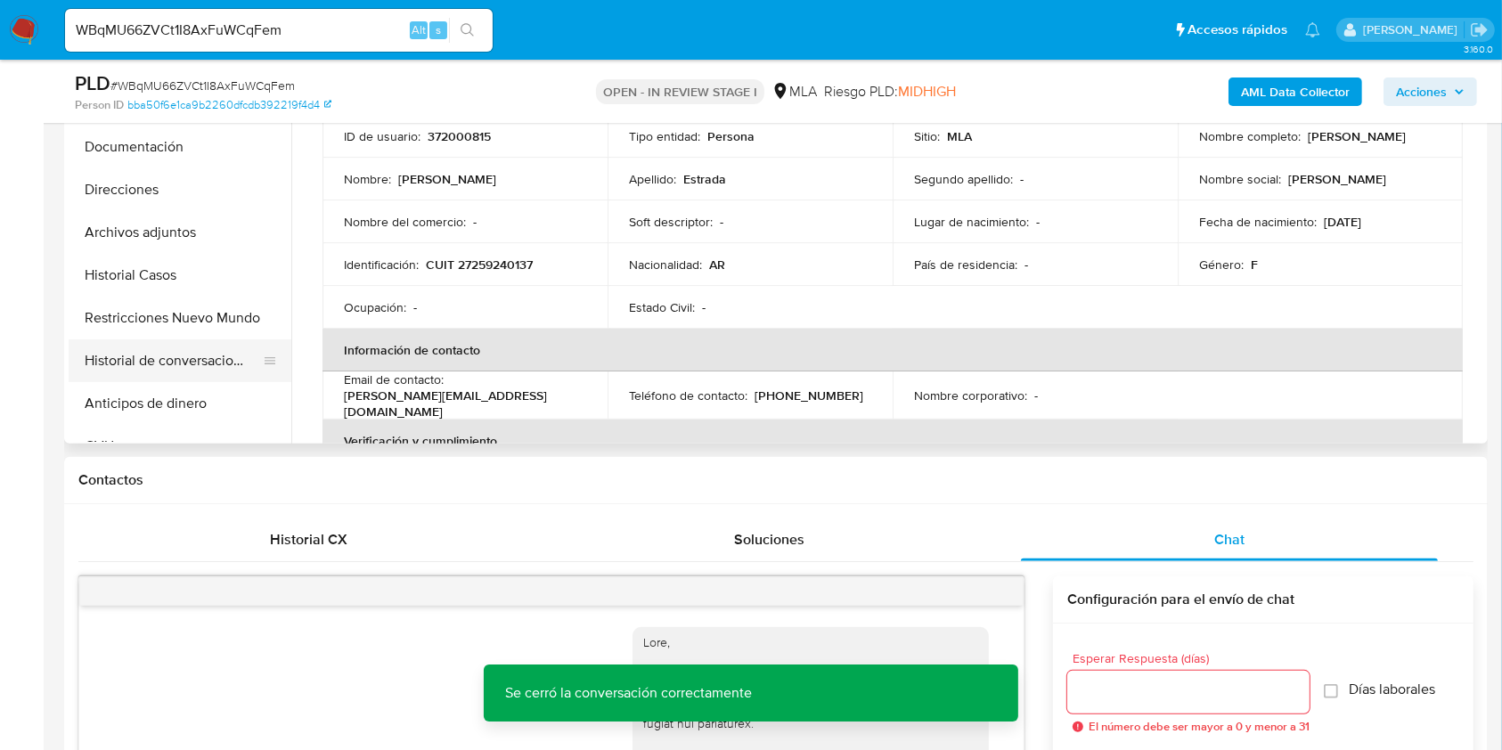
drag, startPoint x: 160, startPoint y: 317, endPoint x: 100, endPoint y: 344, distance: 66.2
click at [160, 317] on button "Restricciones Nuevo Mundo" at bounding box center [180, 318] width 223 height 43
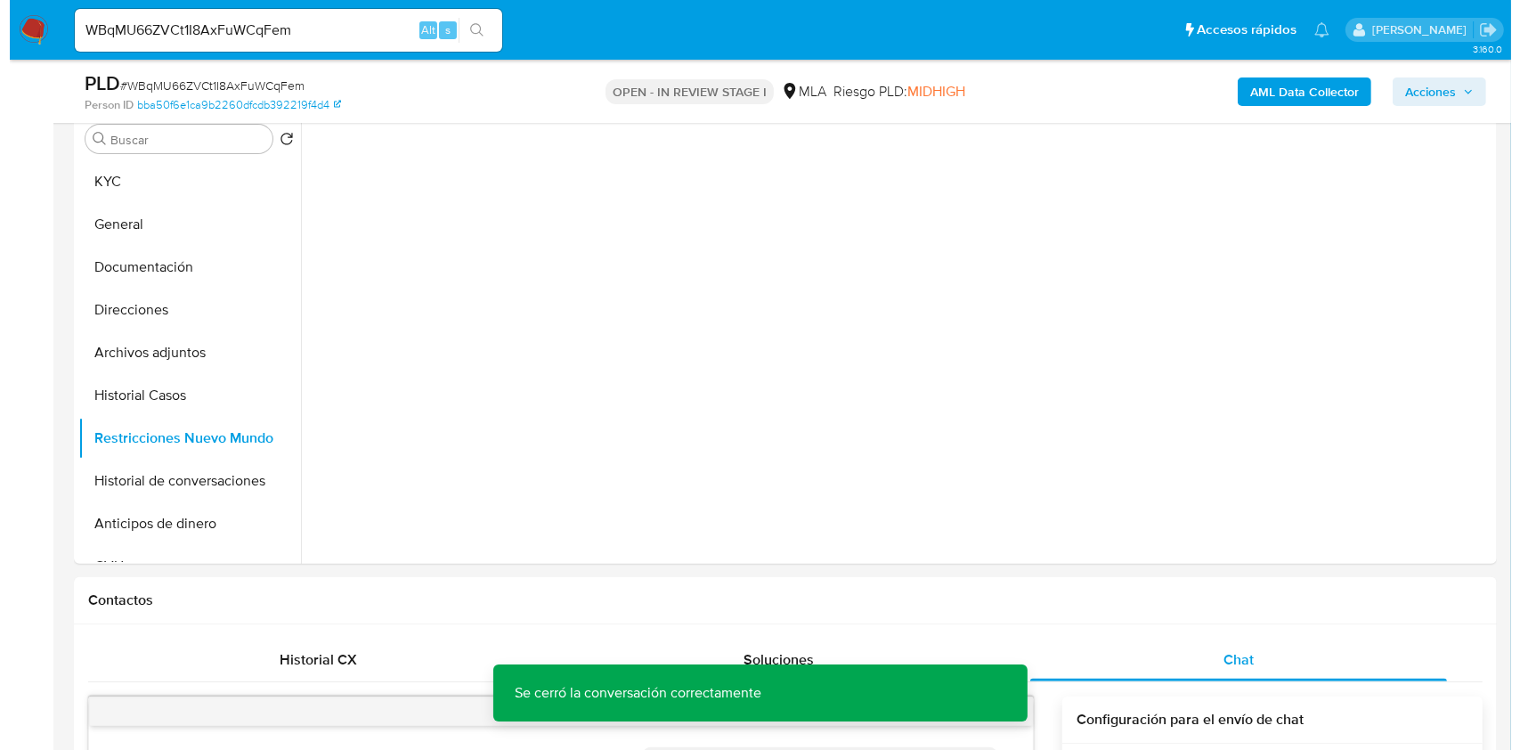
scroll to position [237, 0]
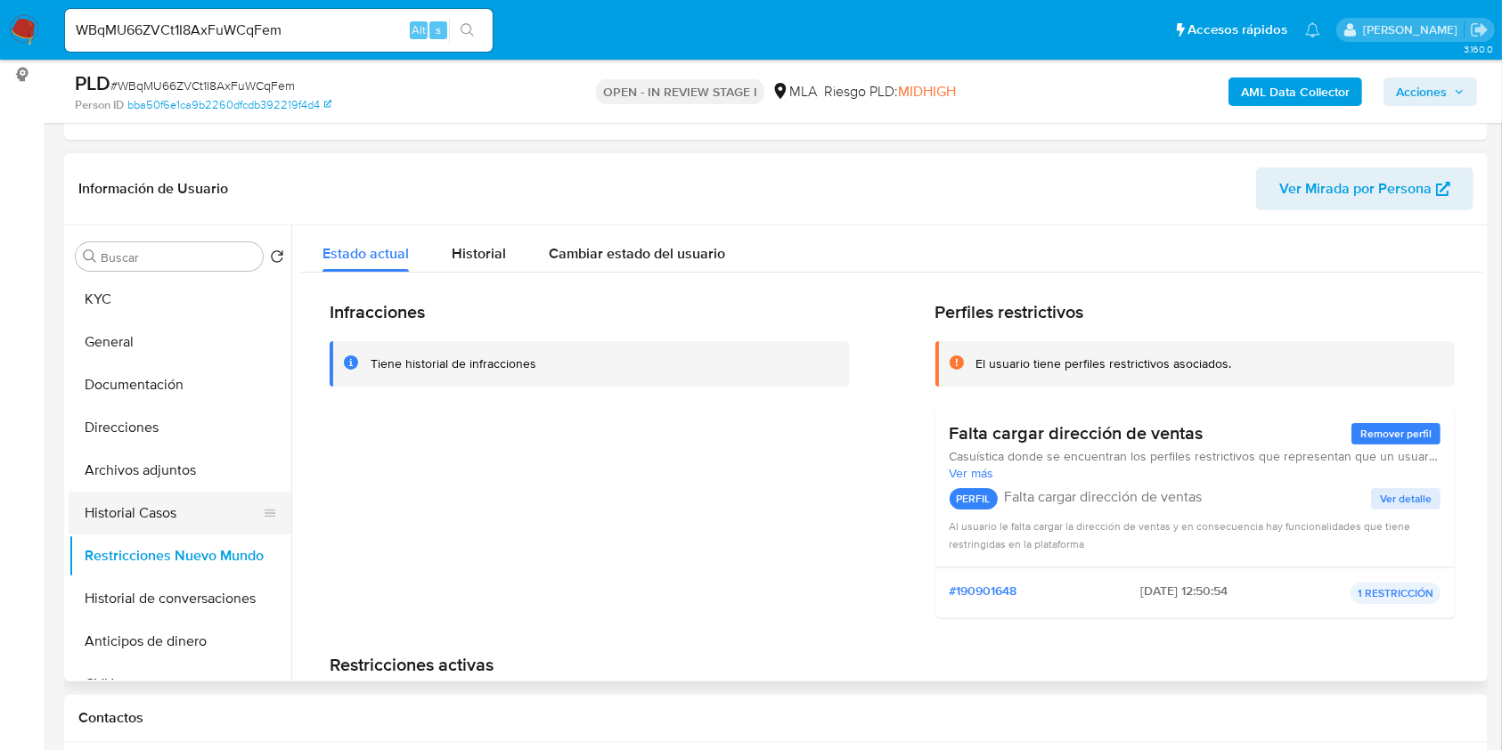
click at [192, 517] on button "Historial Casos" at bounding box center [173, 513] width 208 height 43
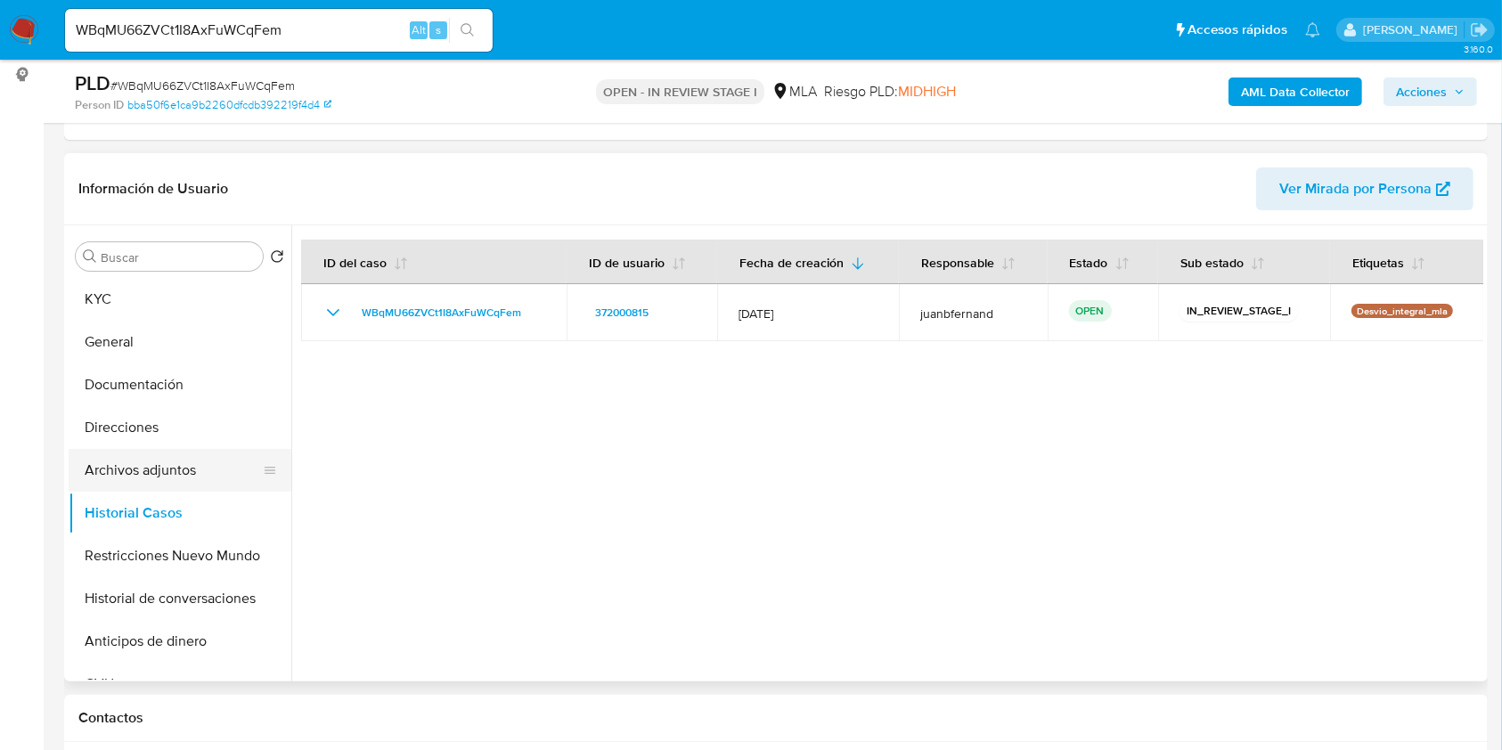
click at [184, 467] on button "Archivos adjuntos" at bounding box center [173, 470] width 208 height 43
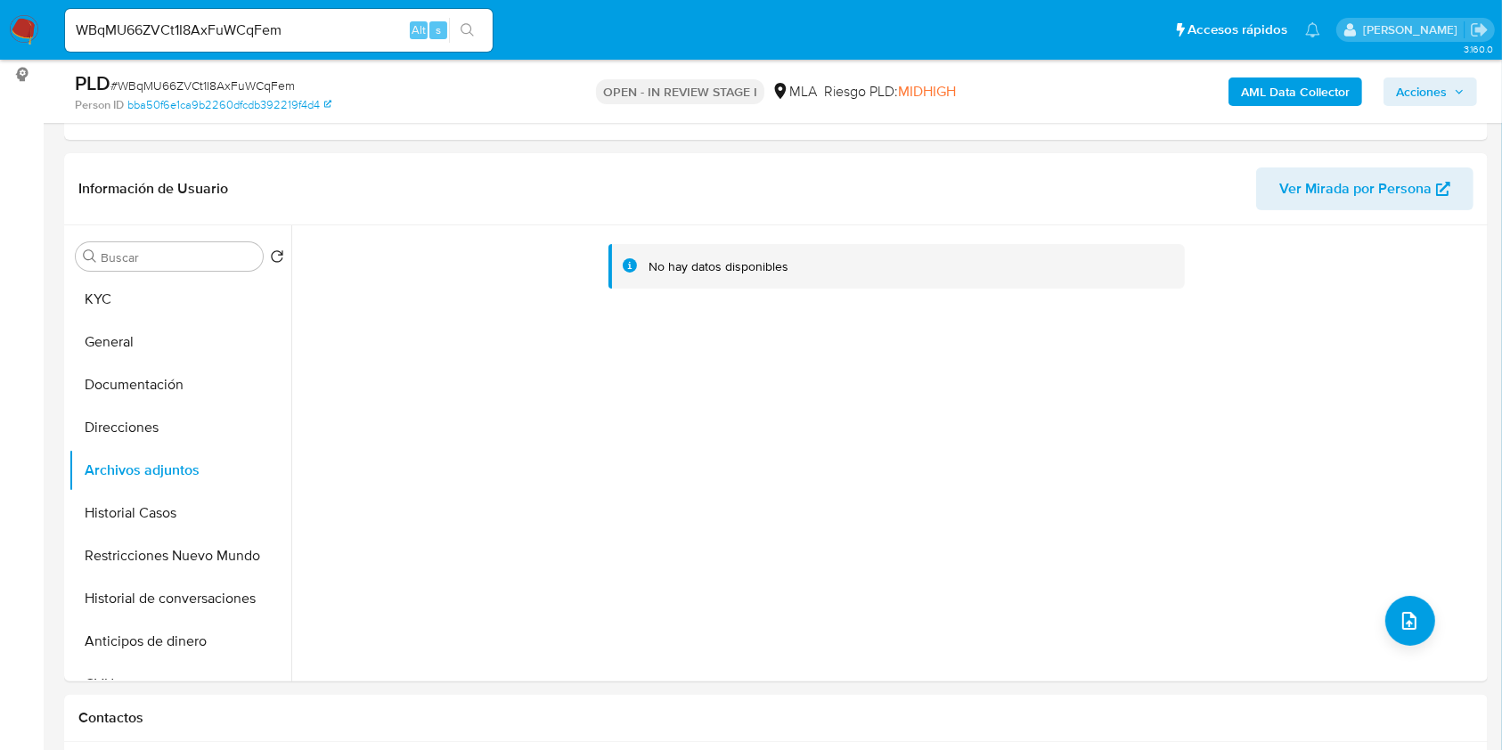
click at [1303, 89] on b "AML Data Collector" at bounding box center [1295, 91] width 109 height 29
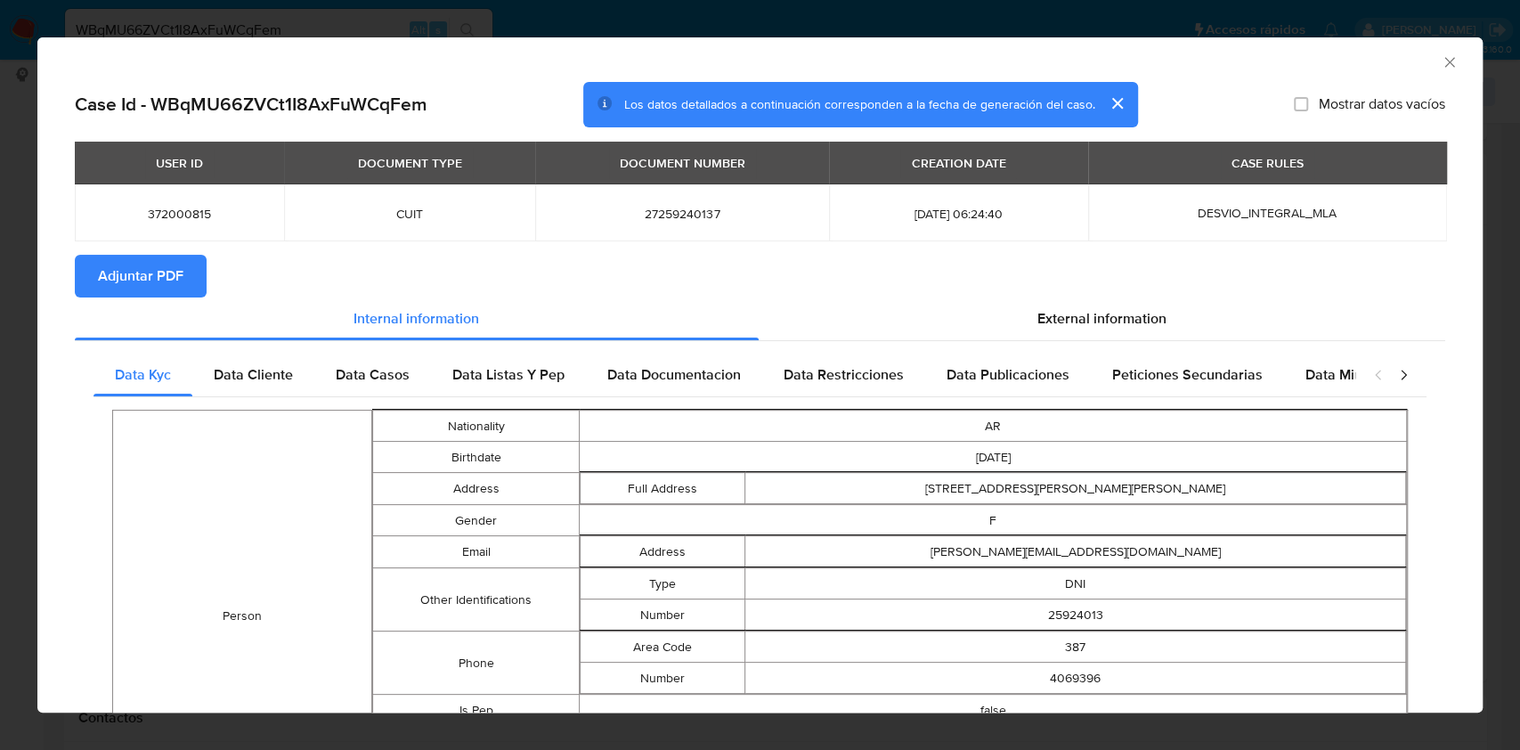
click at [126, 291] on span "Adjuntar PDF" at bounding box center [141, 276] width 86 height 39
click at [1441, 68] on icon "Cerrar ventana" at bounding box center [1450, 62] width 18 height 18
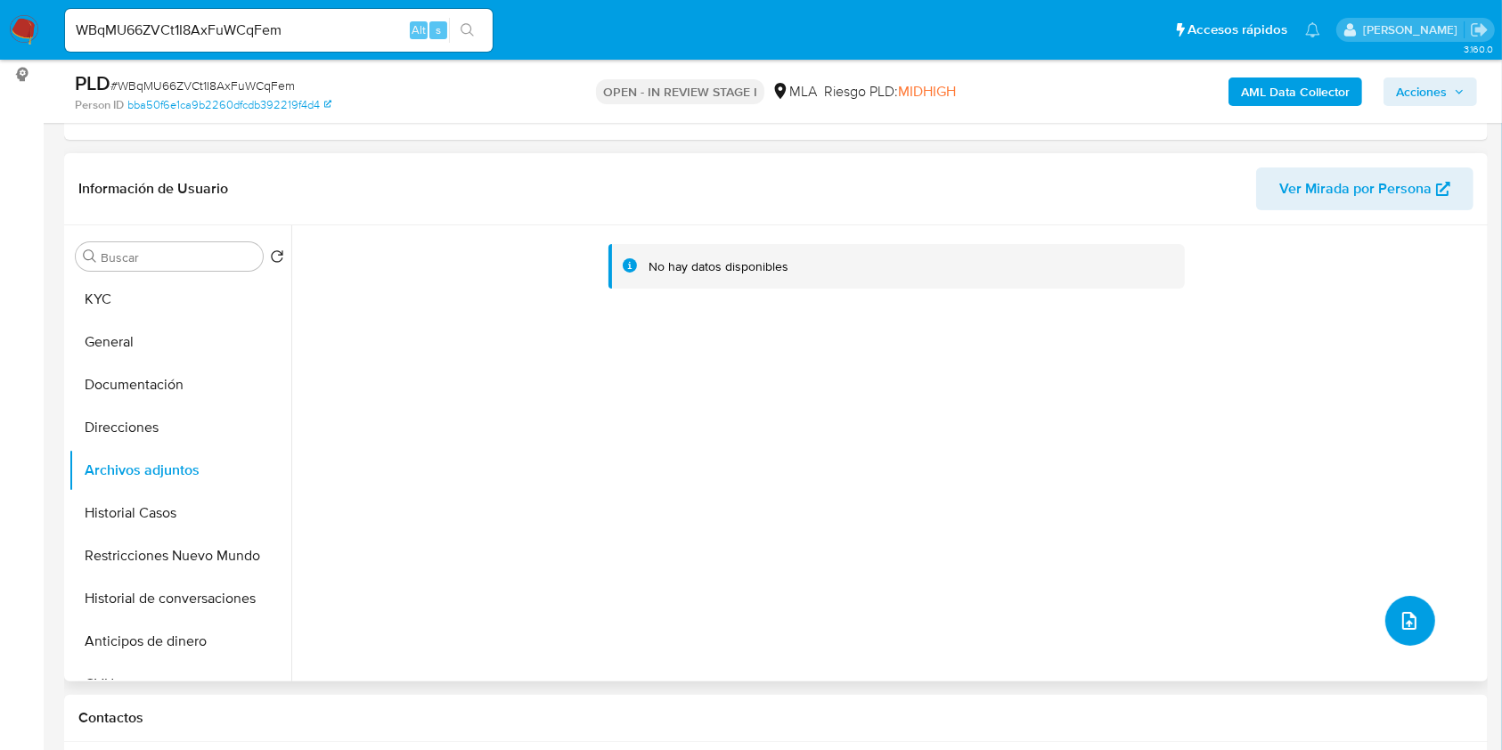
click at [1411, 616] on icon "upload-file" at bounding box center [1408, 620] width 21 height 21
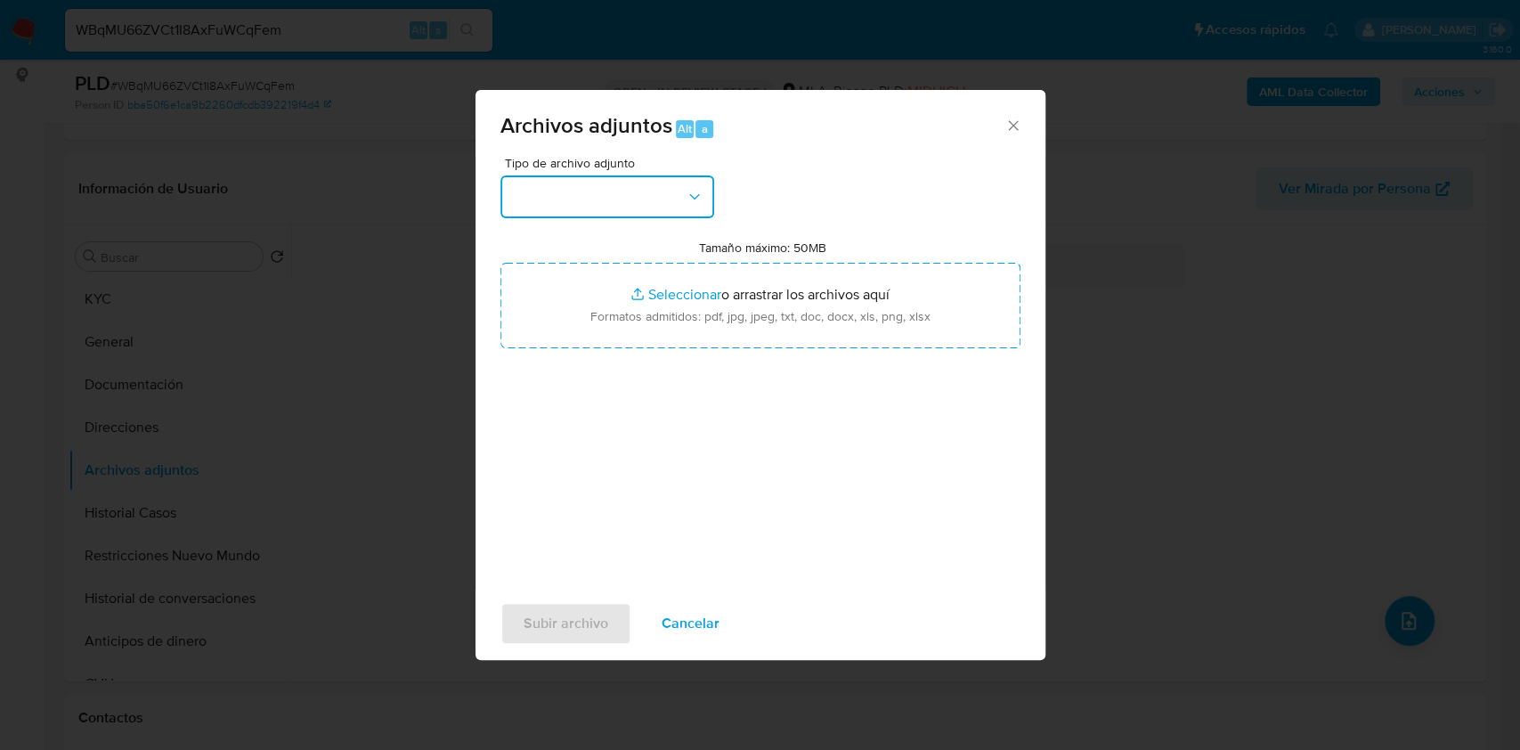
click at [545, 189] on button "button" at bounding box center [608, 196] width 214 height 43
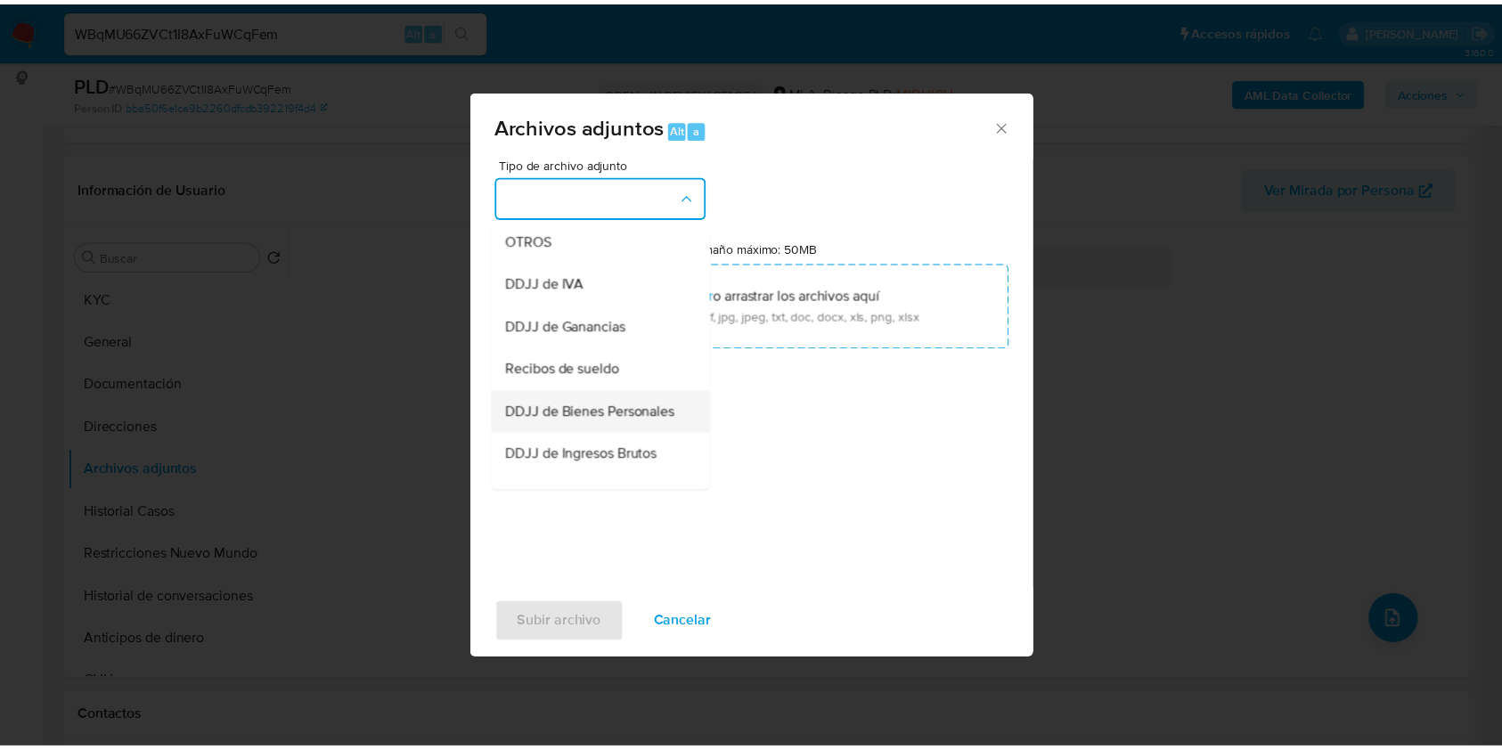
scroll to position [356, 0]
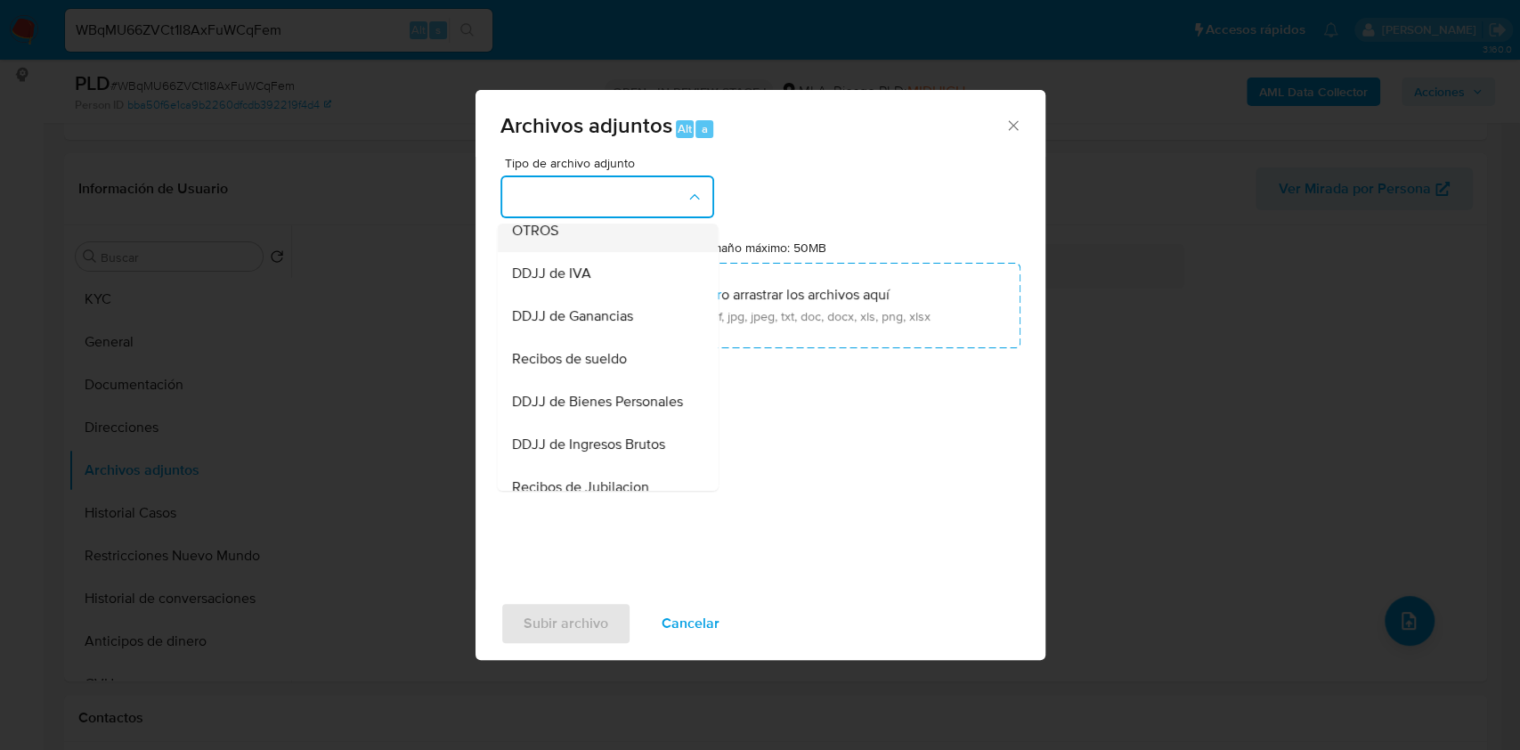
click at [583, 232] on div "OTROS" at bounding box center [602, 230] width 182 height 43
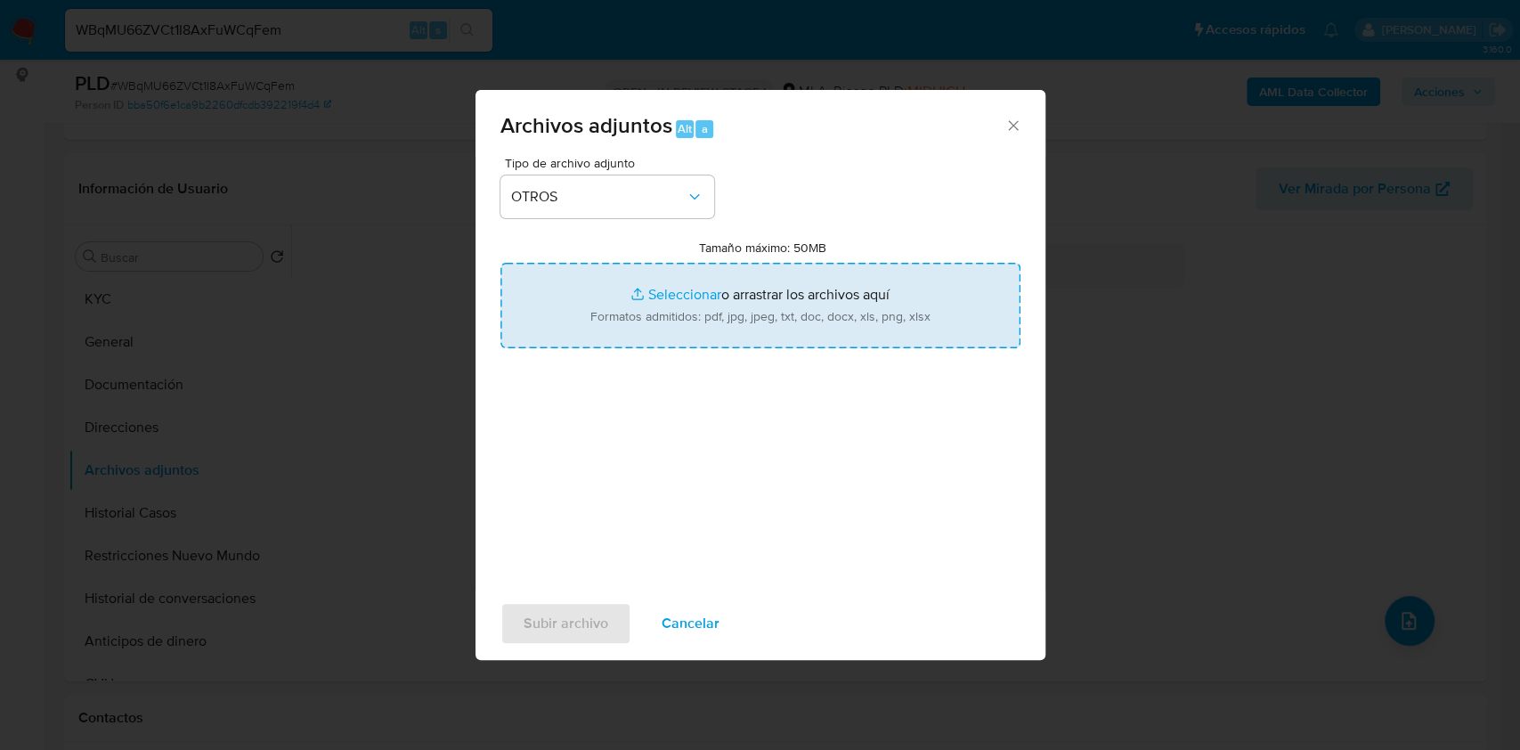
type input "C:\fakepath\Caselog WBqMU66ZVCt1I8AxFuWCqFem.docx"
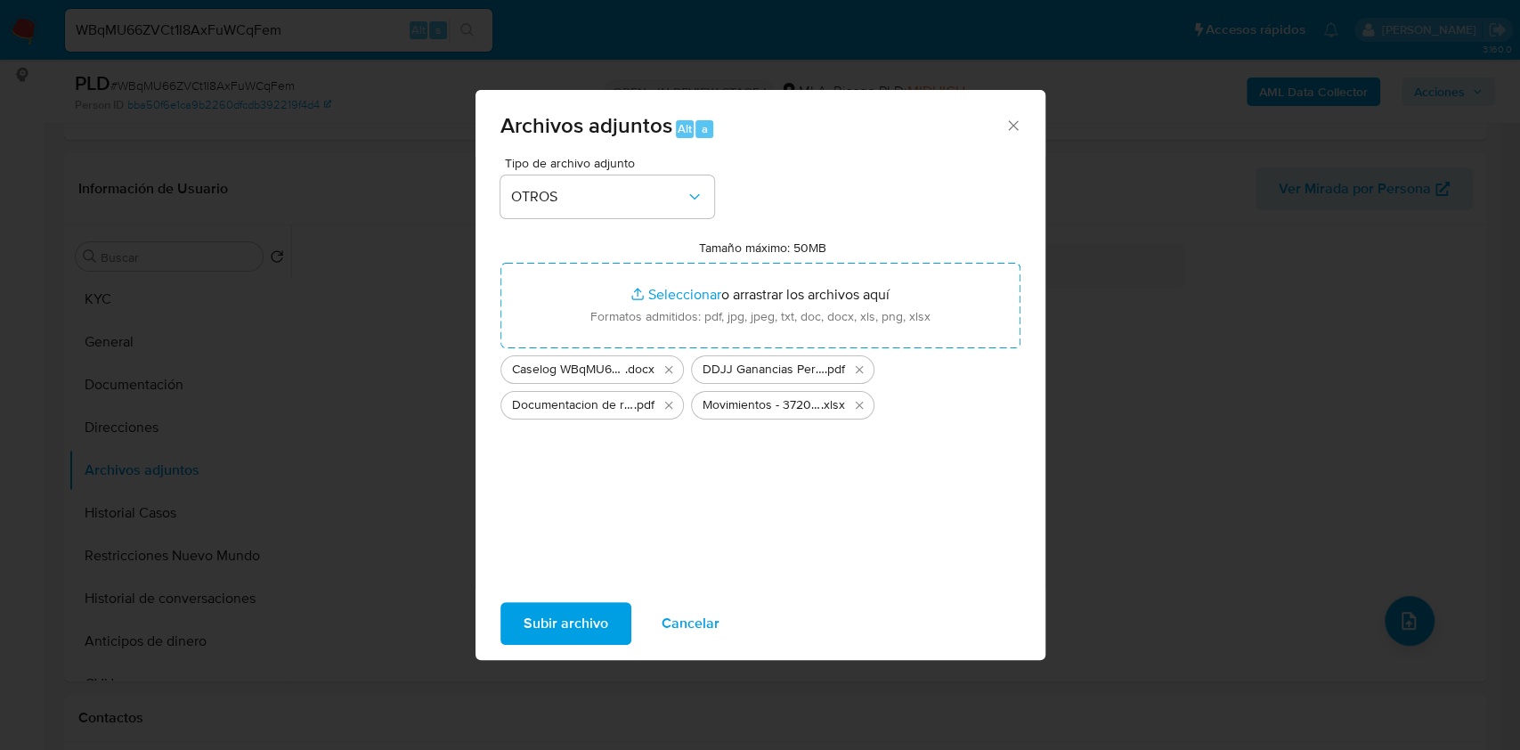
click at [585, 628] on span "Subir archivo" at bounding box center [566, 623] width 85 height 39
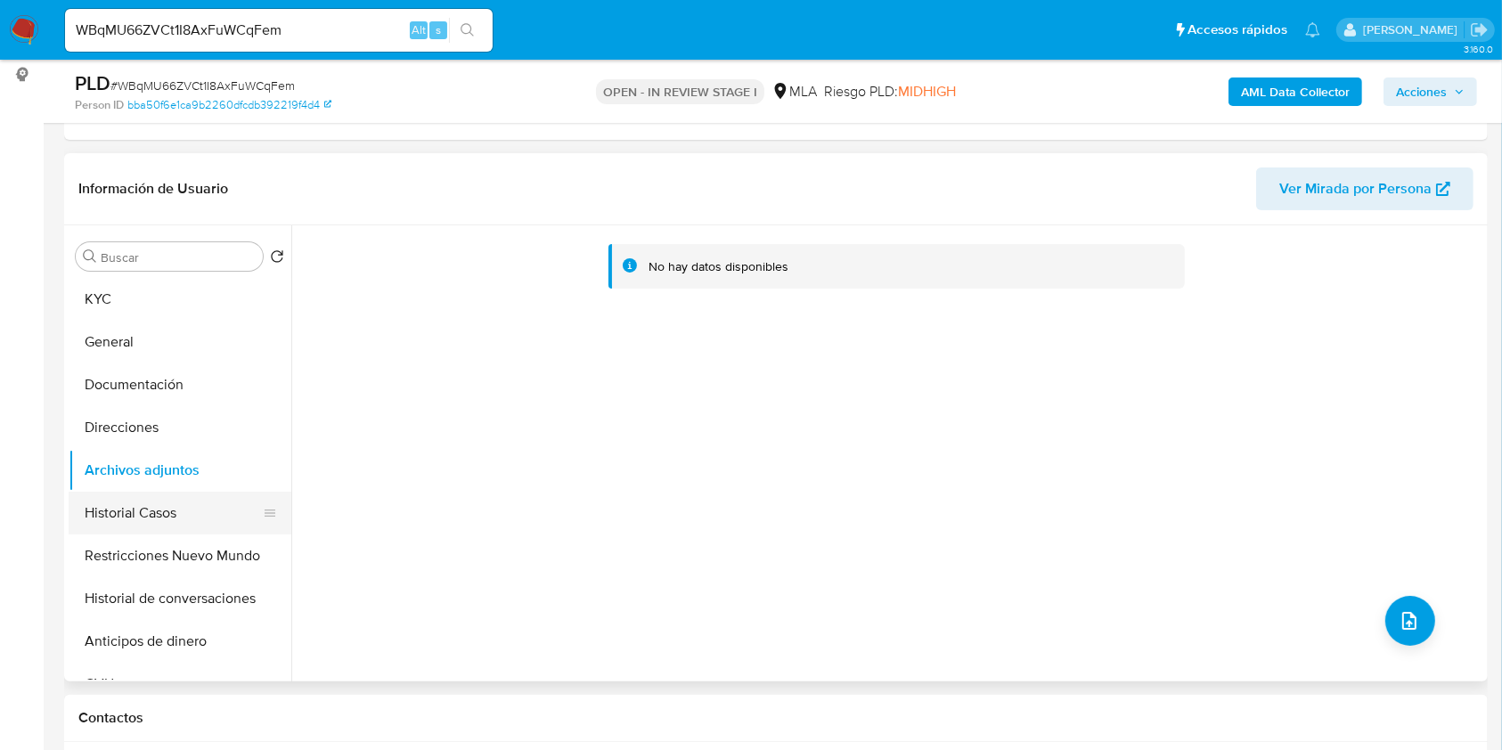
click at [183, 516] on button "Historial Casos" at bounding box center [173, 513] width 208 height 43
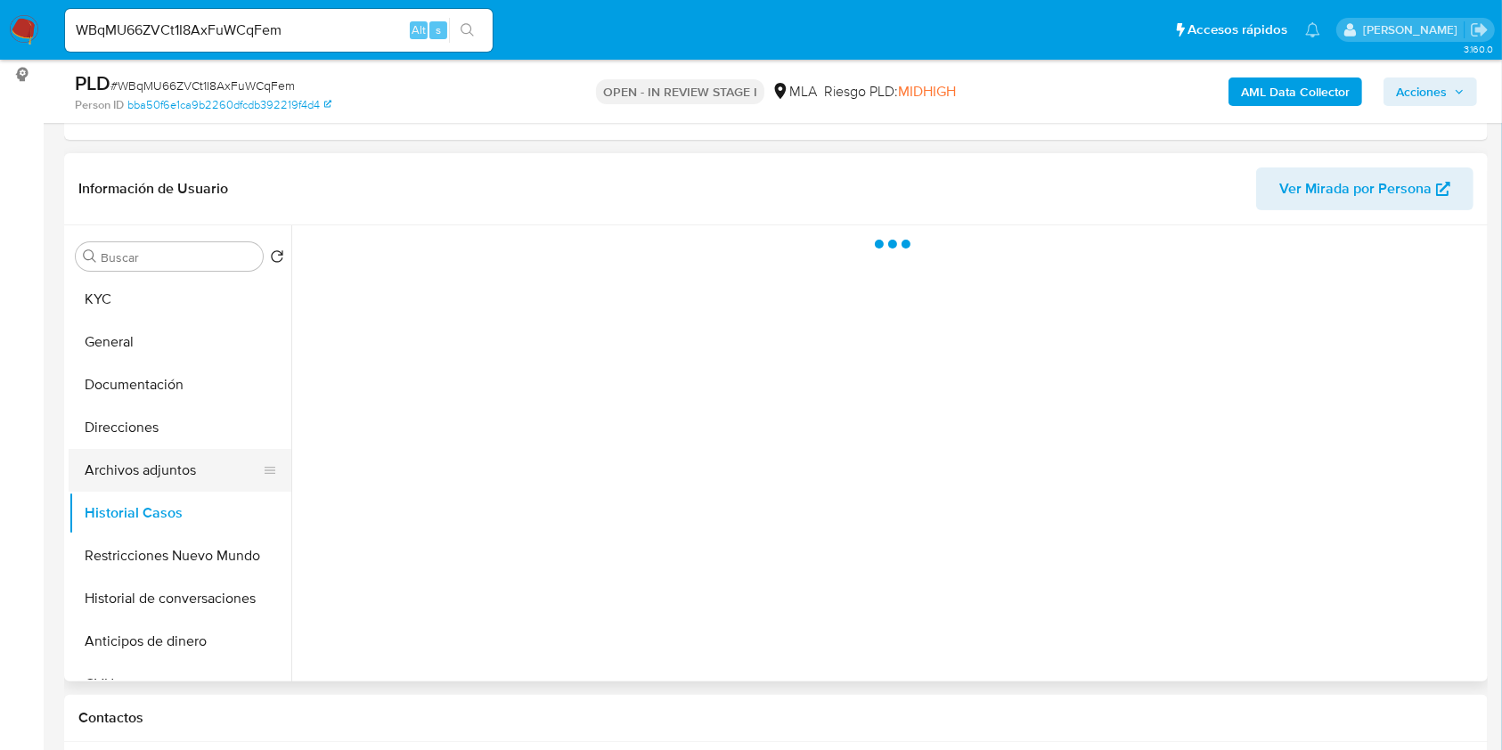
click at [203, 456] on button "Archivos adjuntos" at bounding box center [173, 470] width 208 height 43
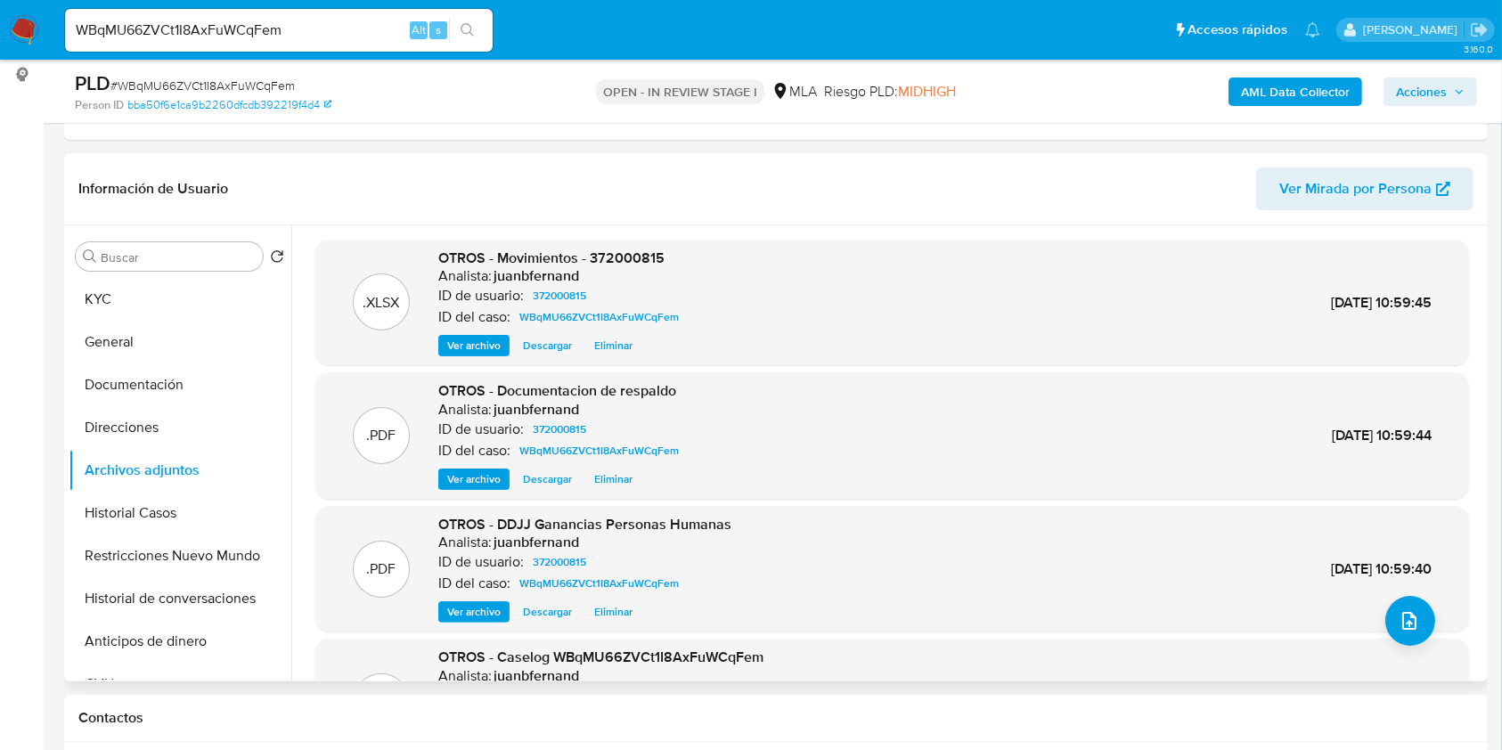
scroll to position [150, 0]
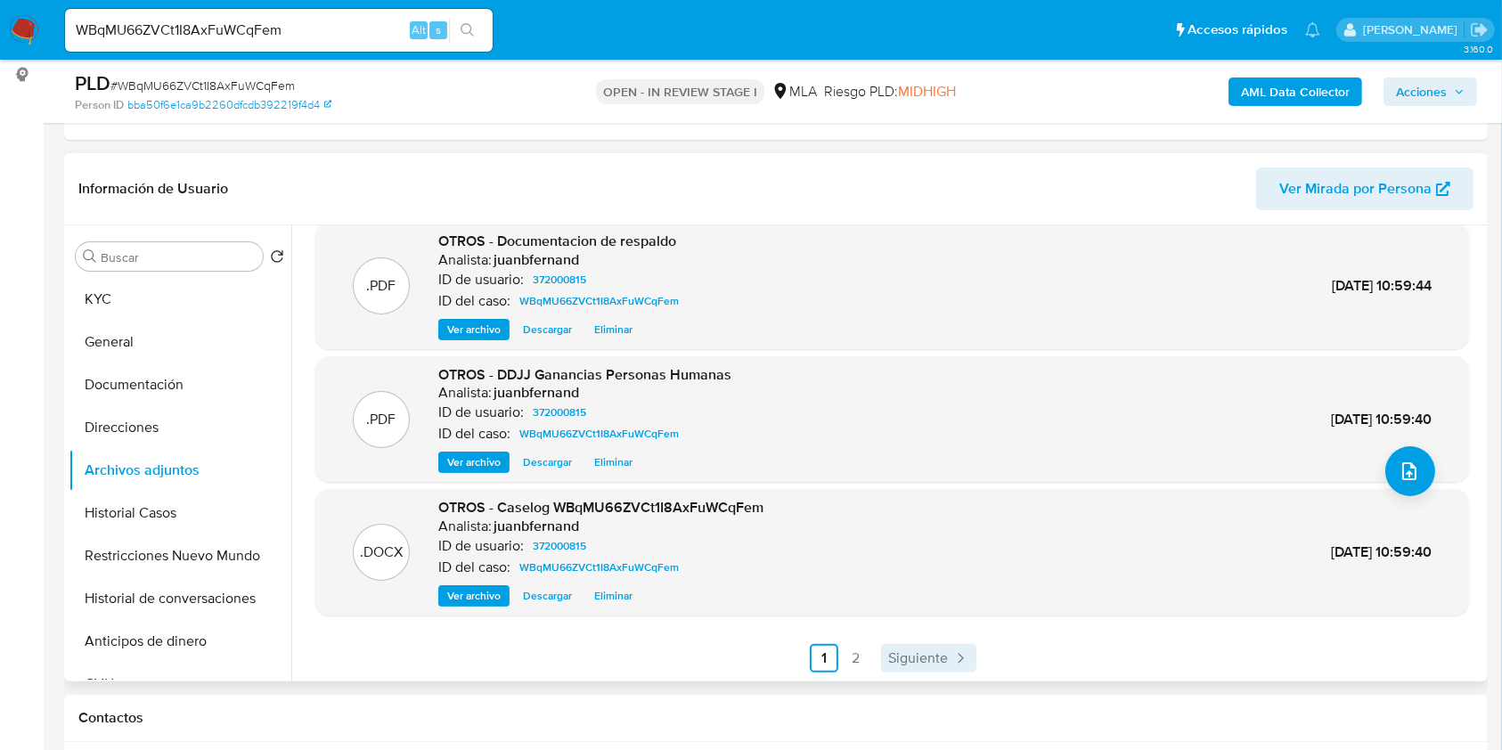
click at [893, 652] on span "Siguiente" at bounding box center [918, 658] width 60 height 14
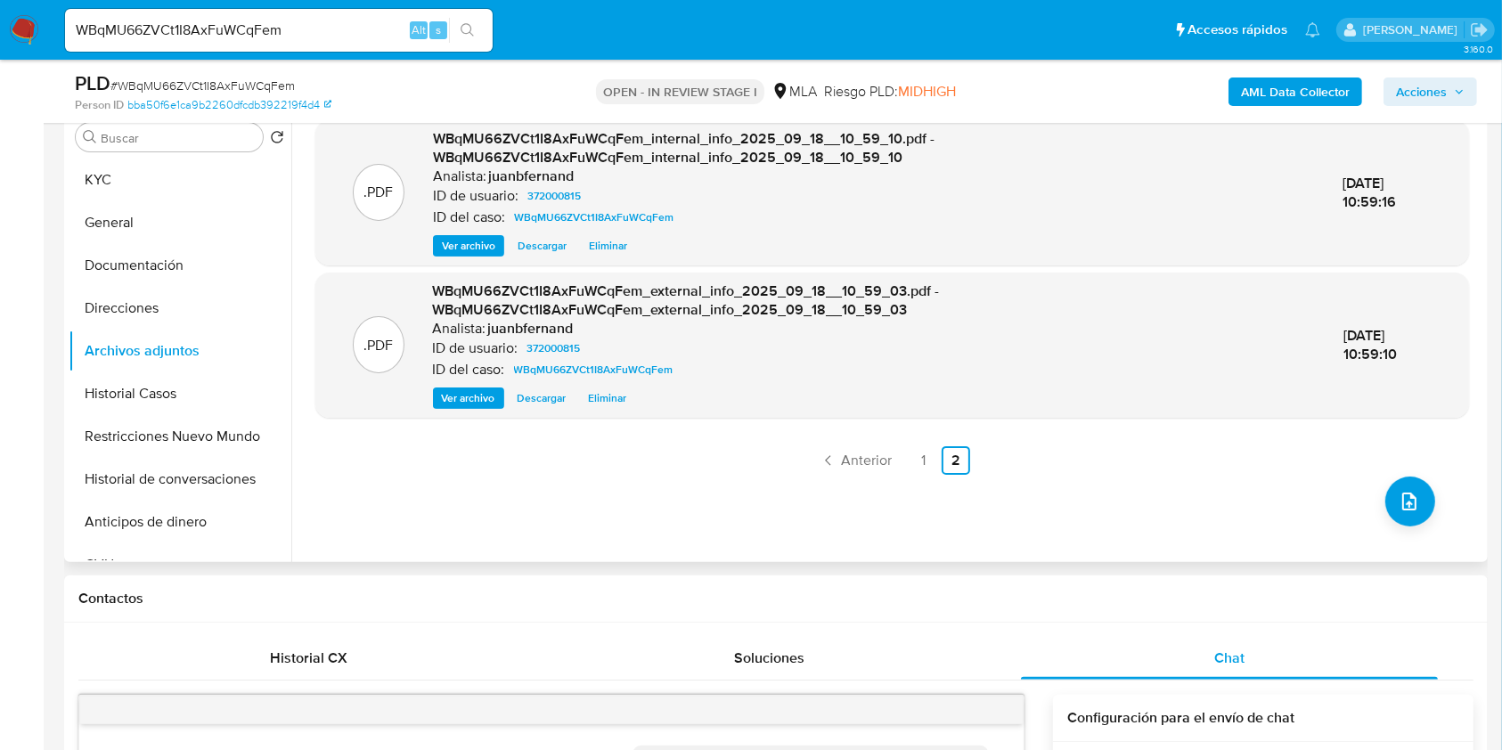
scroll to position [0, 0]
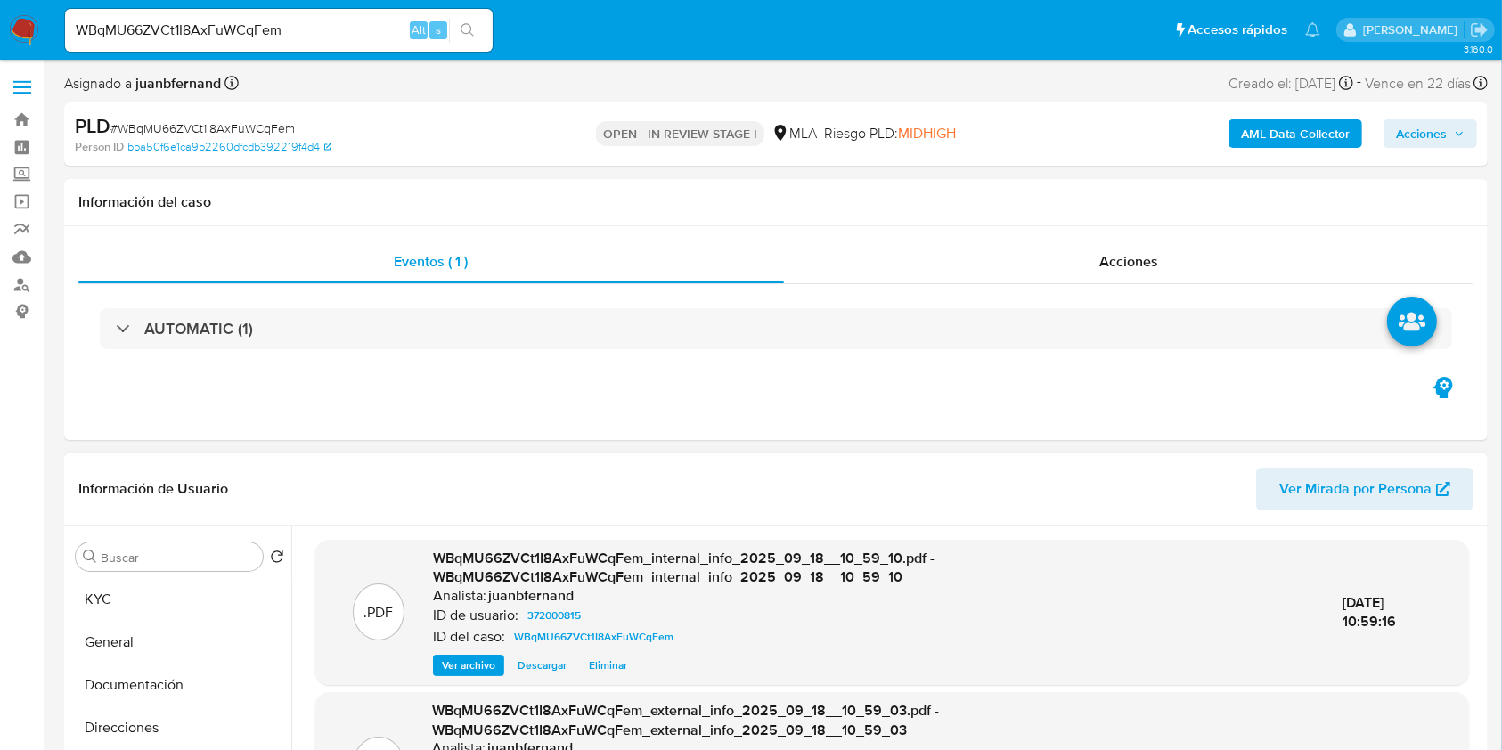
click at [1470, 126] on button "Acciones" at bounding box center [1430, 133] width 94 height 29
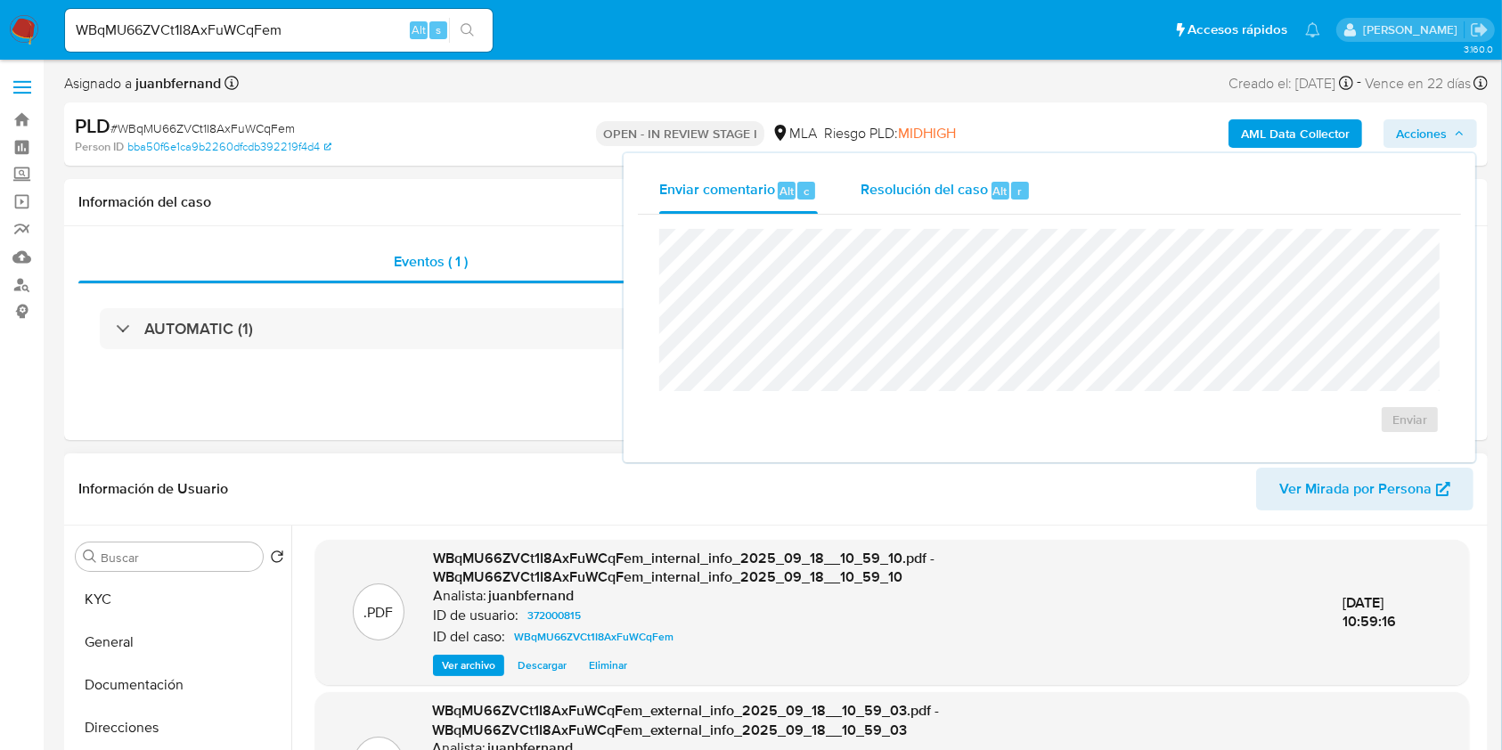
click at [973, 186] on span "Resolución del caso" at bounding box center [923, 190] width 127 height 20
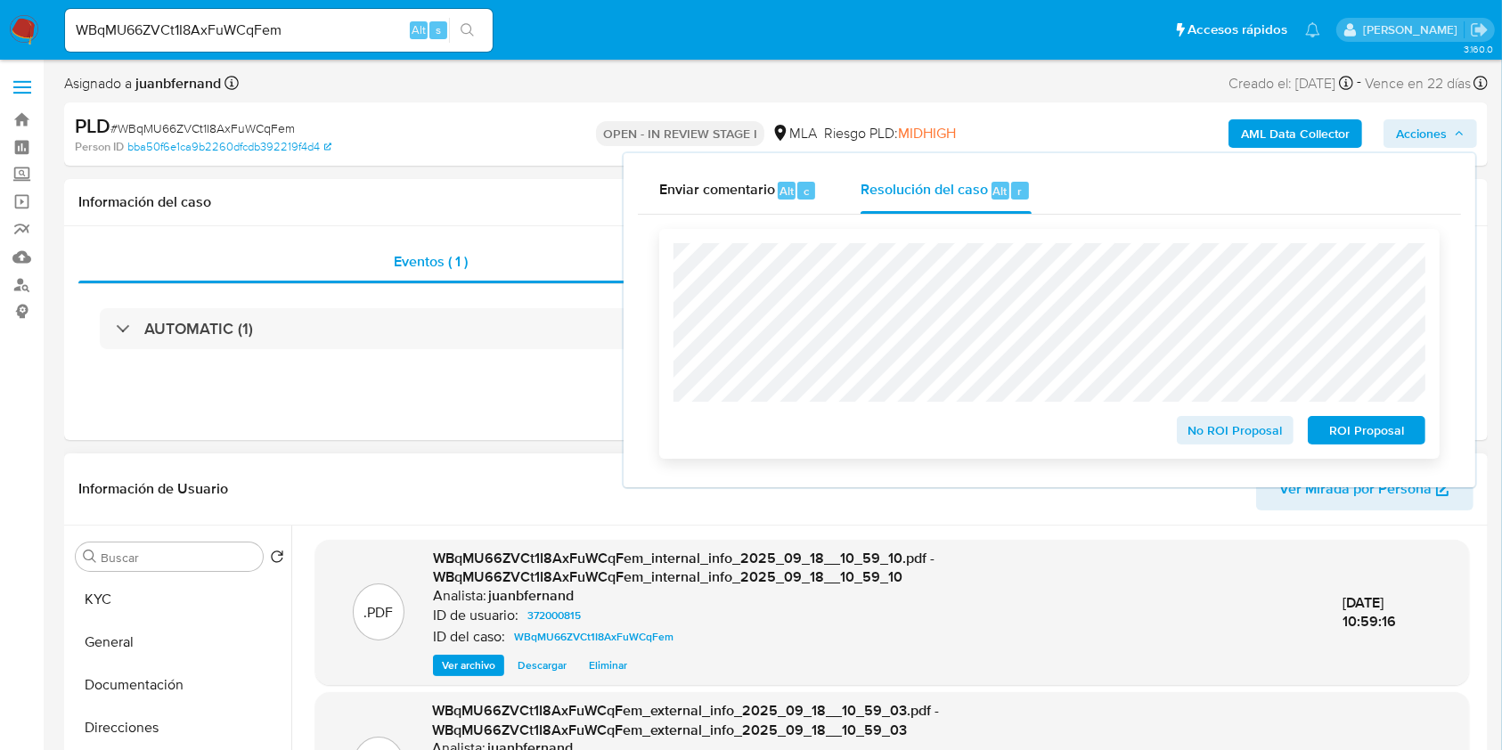
click at [1279, 432] on span "No ROI Proposal" at bounding box center [1235, 430] width 93 height 25
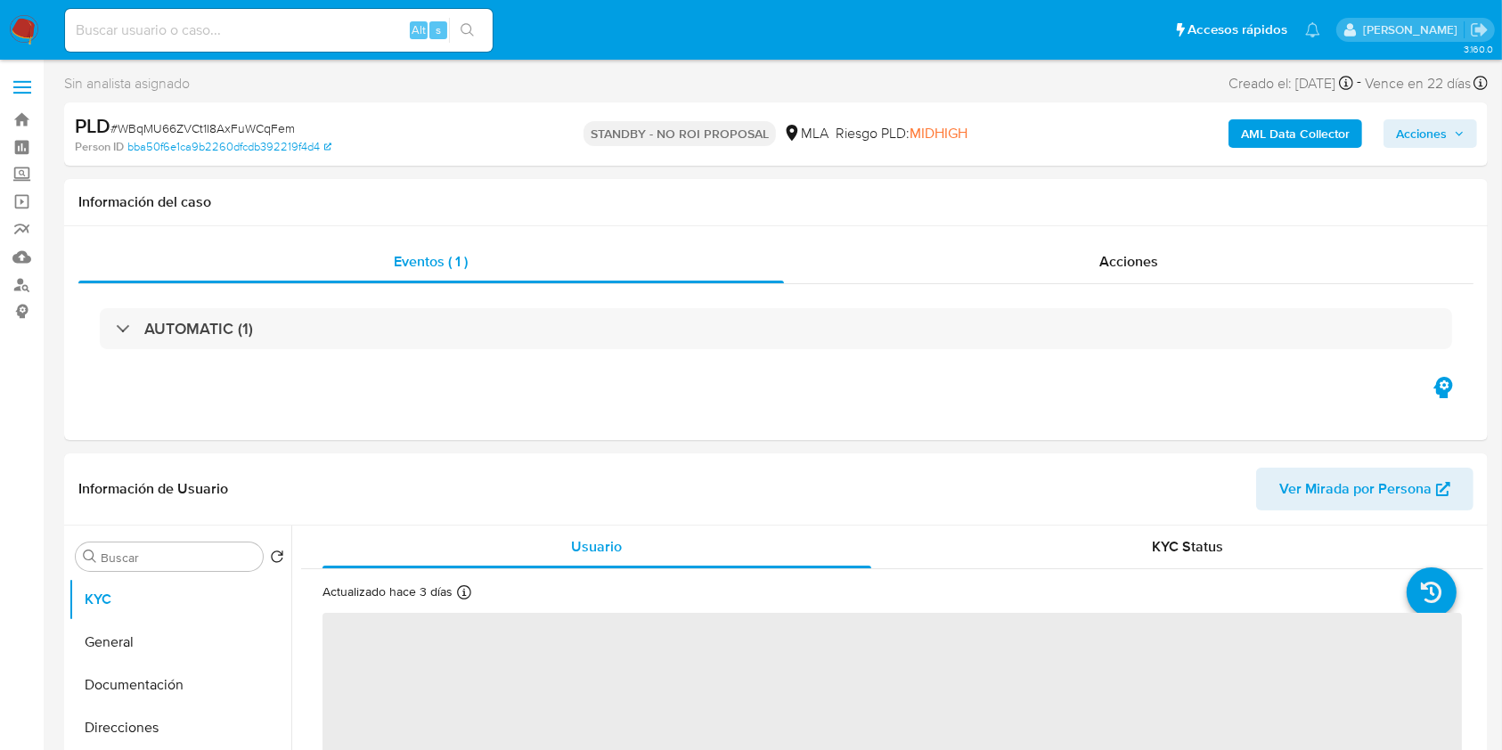
select select "10"
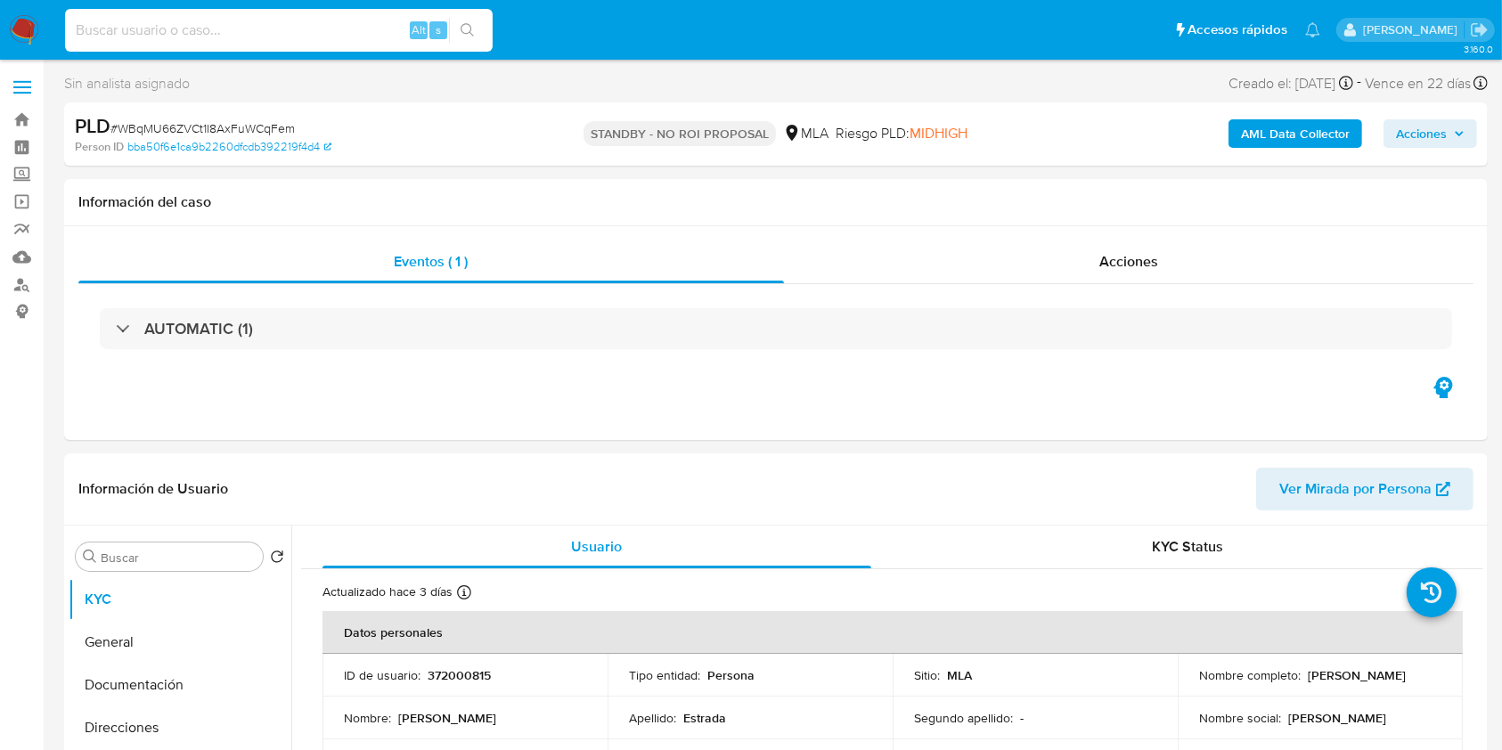
click at [292, 37] on input at bounding box center [279, 30] width 428 height 23
paste input "Ta8HsgPQ0JyNSfAffBpEpwPg"
type input "Ta8HsgPQ0JyNSfAffBpEpwPg"
click at [444, 25] on div "s" at bounding box center [438, 30] width 18 height 18
click at [464, 35] on icon "search-icon" at bounding box center [468, 30] width 14 height 14
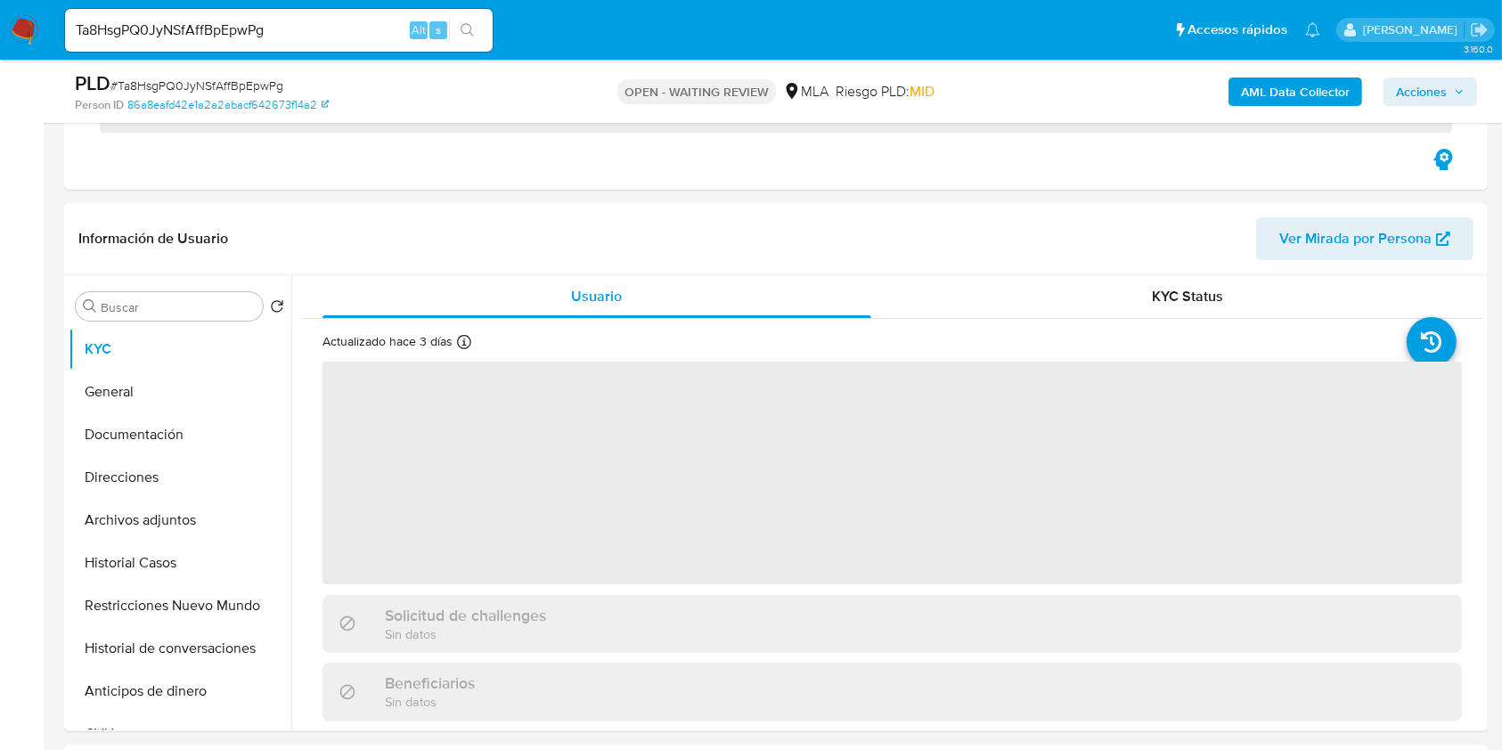
scroll to position [593, 0]
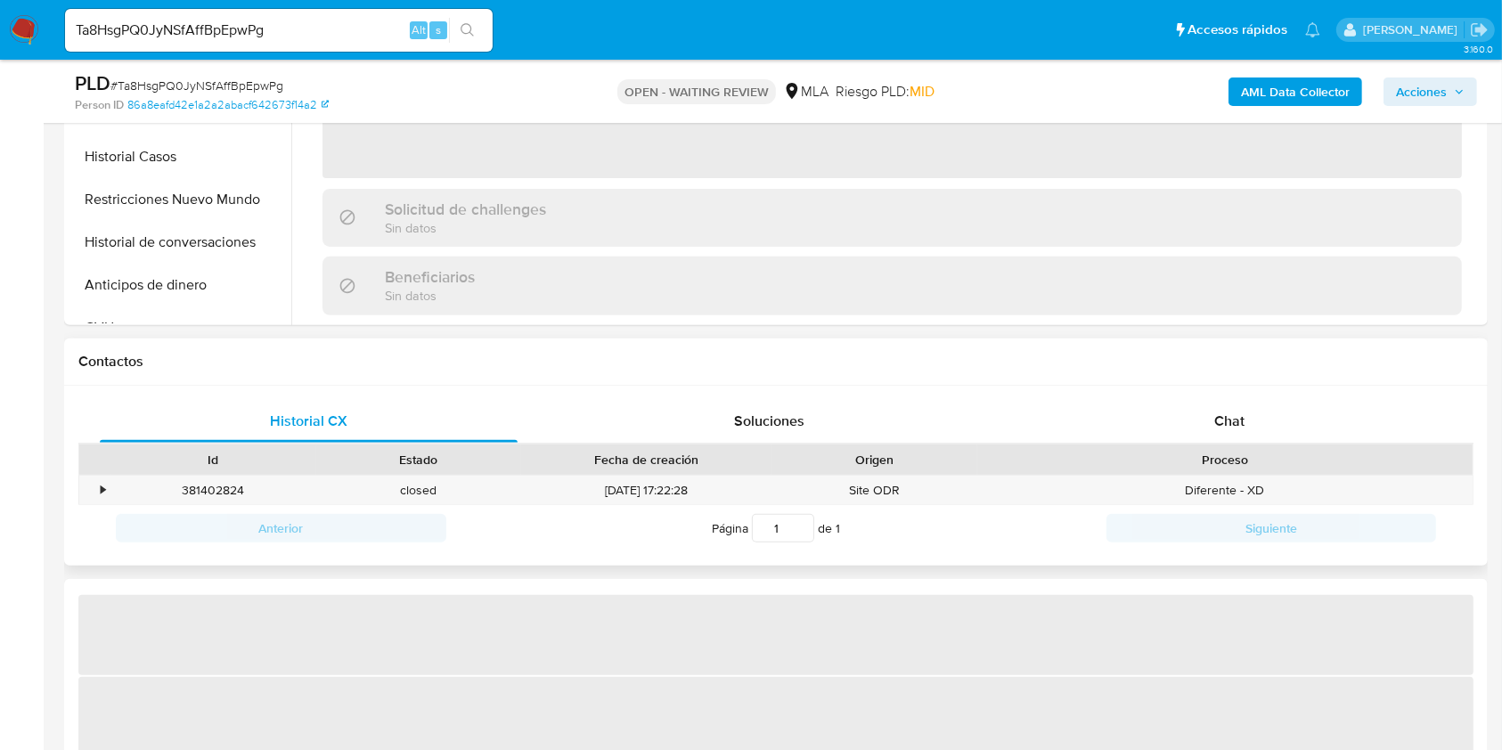
click at [1212, 451] on div "Proceso" at bounding box center [1225, 460] width 470 height 18
select select "10"
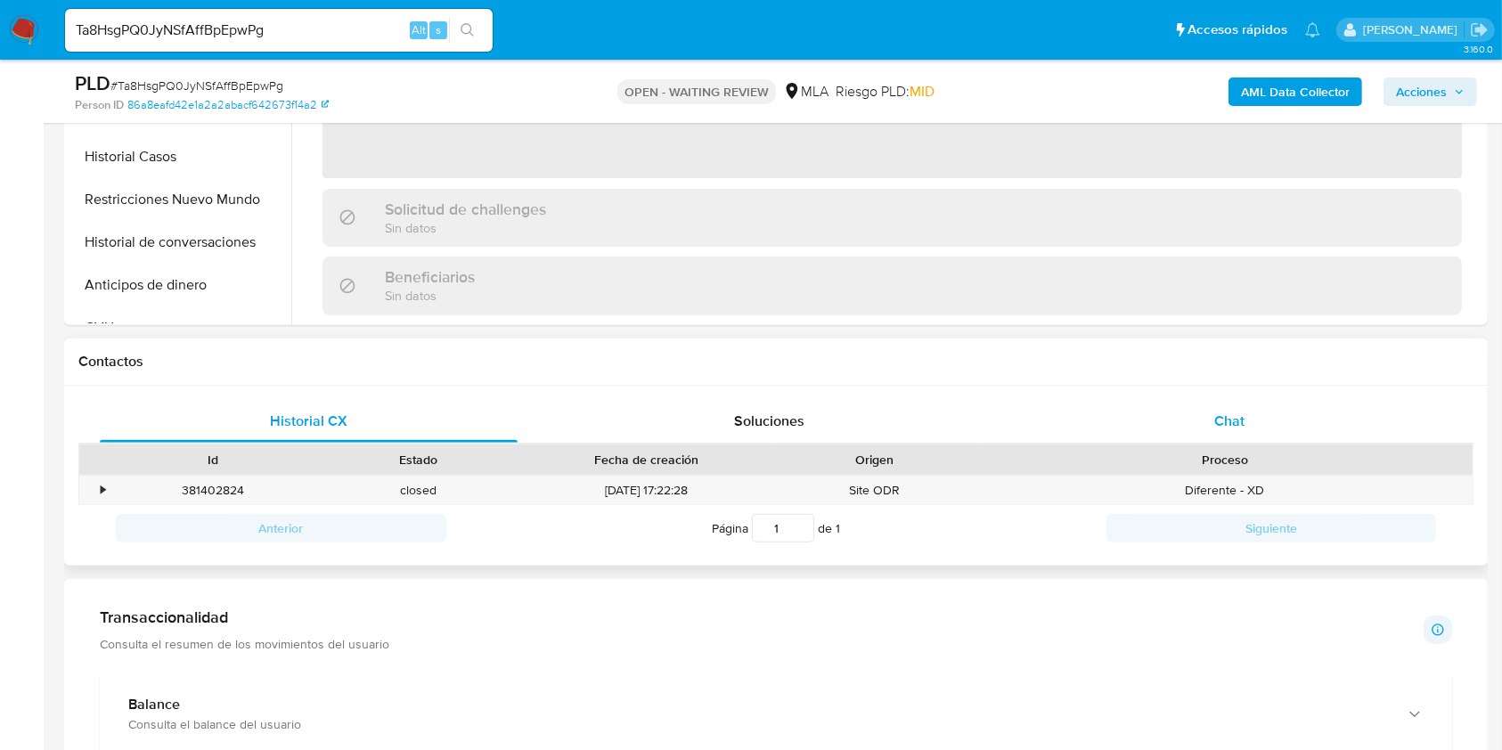
click at [1218, 433] on div "Chat" at bounding box center [1230, 421] width 418 height 43
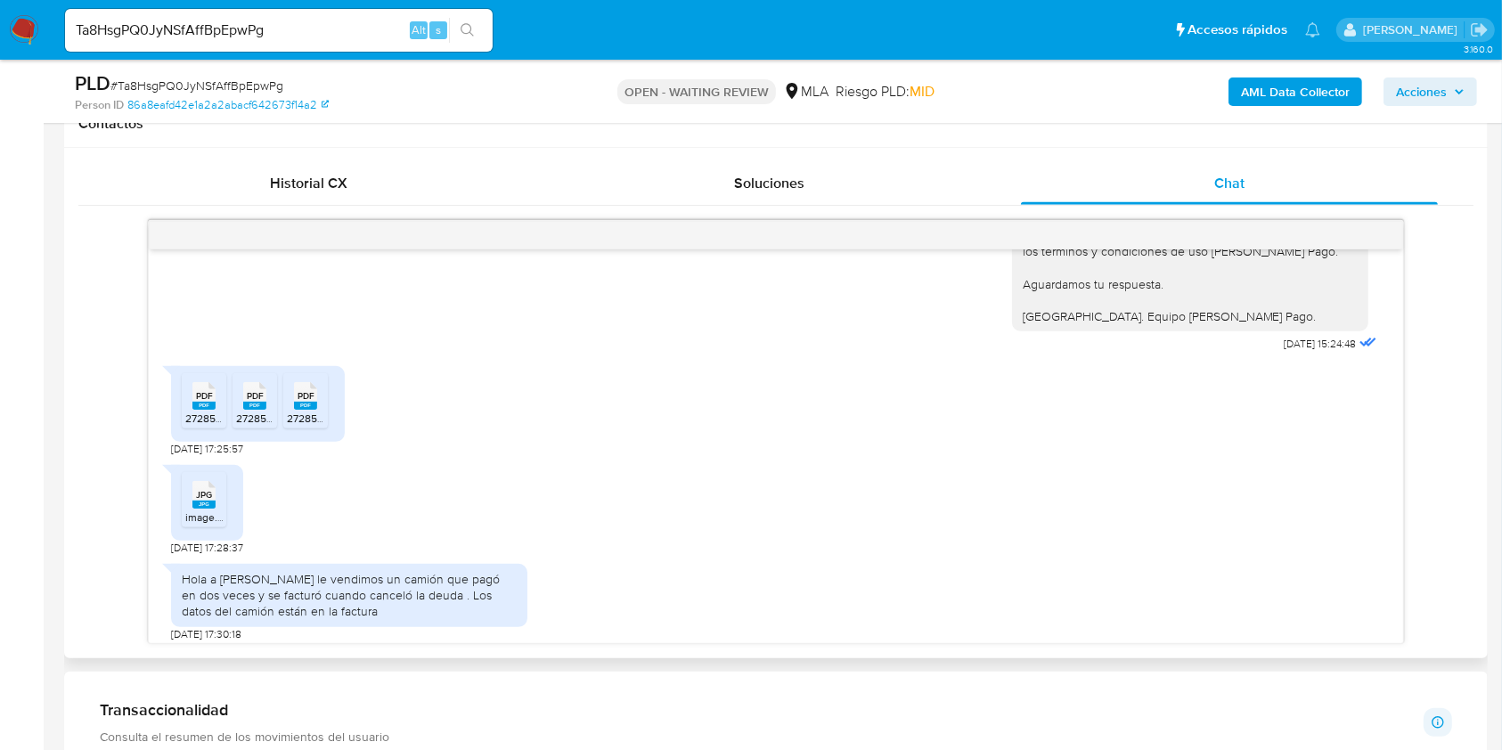
scroll to position [830, 0]
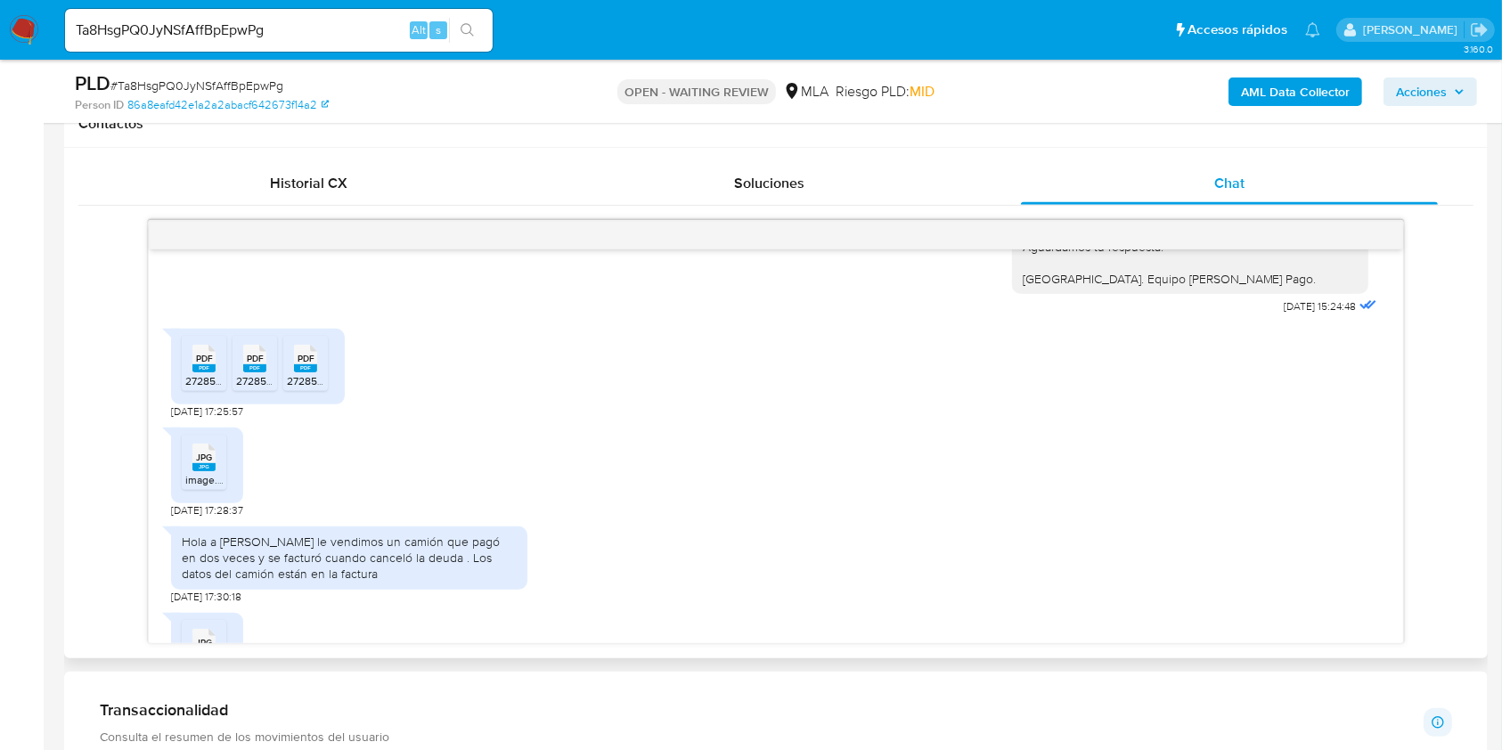
click at [194, 358] on icon at bounding box center [203, 358] width 23 height 28
click at [256, 367] on rect at bounding box center [254, 368] width 23 height 8
click at [308, 359] on span "PDF" at bounding box center [306, 359] width 17 height 12
click at [203, 464] on rect at bounding box center [203, 467] width 23 height 8
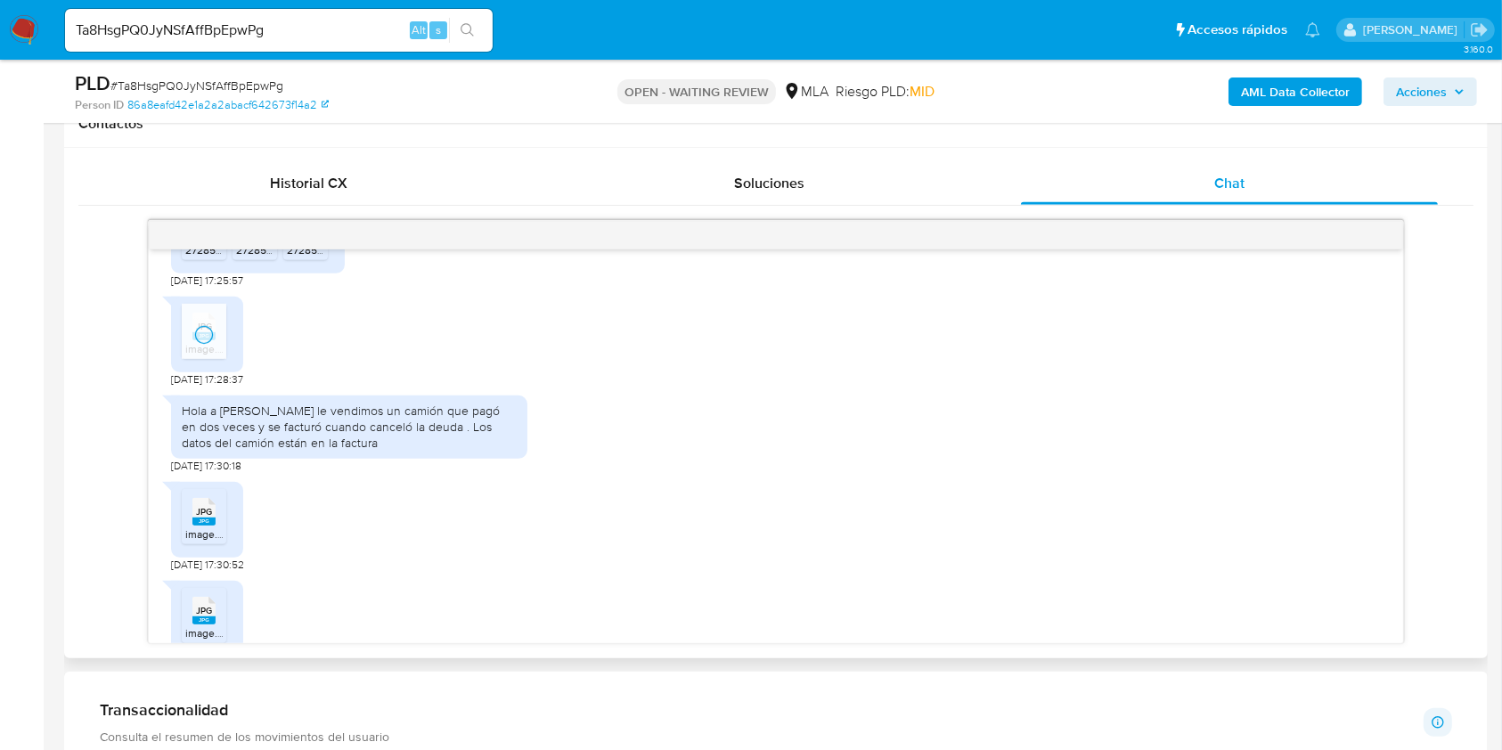
scroll to position [1068, 0]
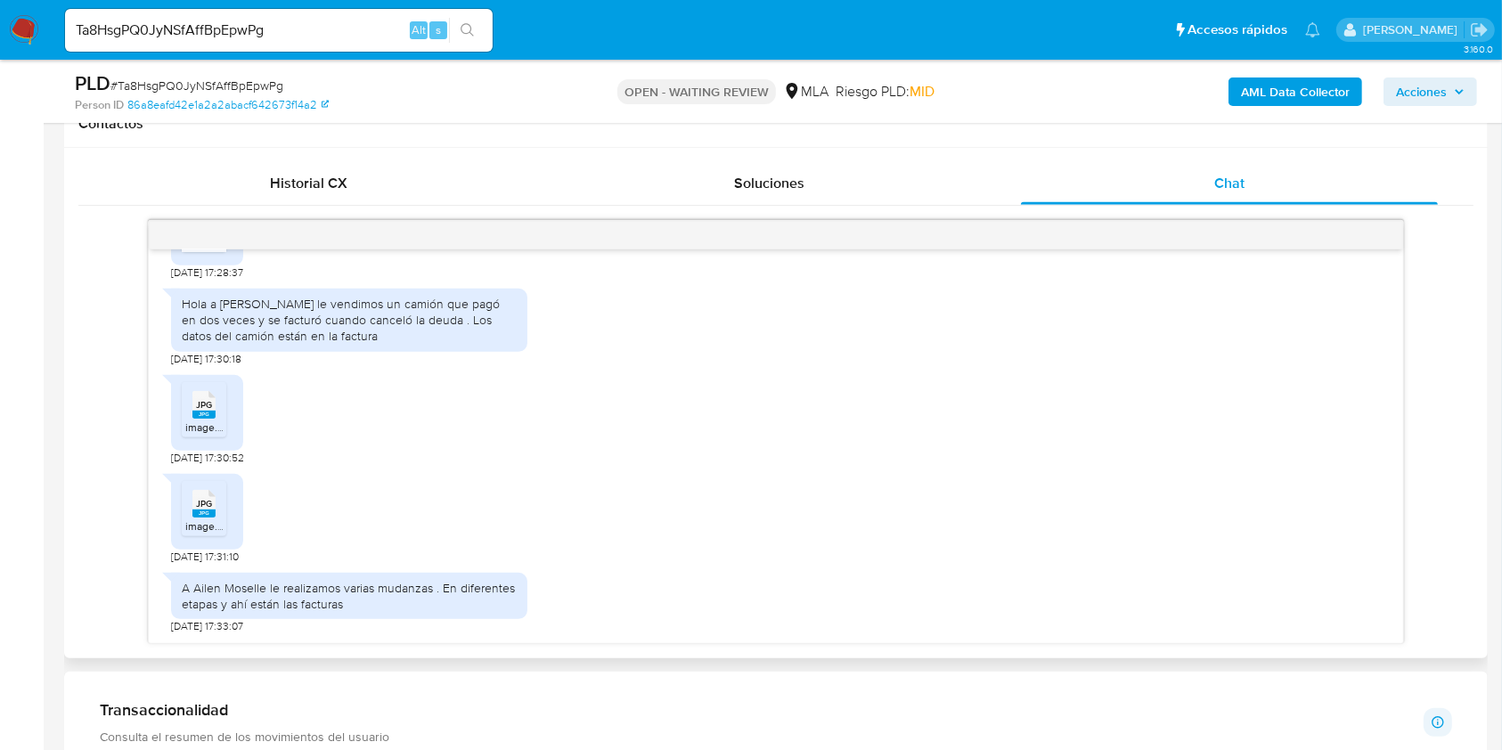
click at [191, 417] on div "JPG JPG" at bounding box center [203, 403] width 37 height 35
click at [216, 521] on span "image.jpg" at bounding box center [208, 525] width 47 height 15
click at [328, 34] on input "Ta8HsgPQ0JyNSfAffBpEpwPg" at bounding box center [279, 30] width 428 height 23
click at [321, 32] on input "Ta8HsgPQ0JyNSfAffBpEpwPg" at bounding box center [279, 30] width 428 height 23
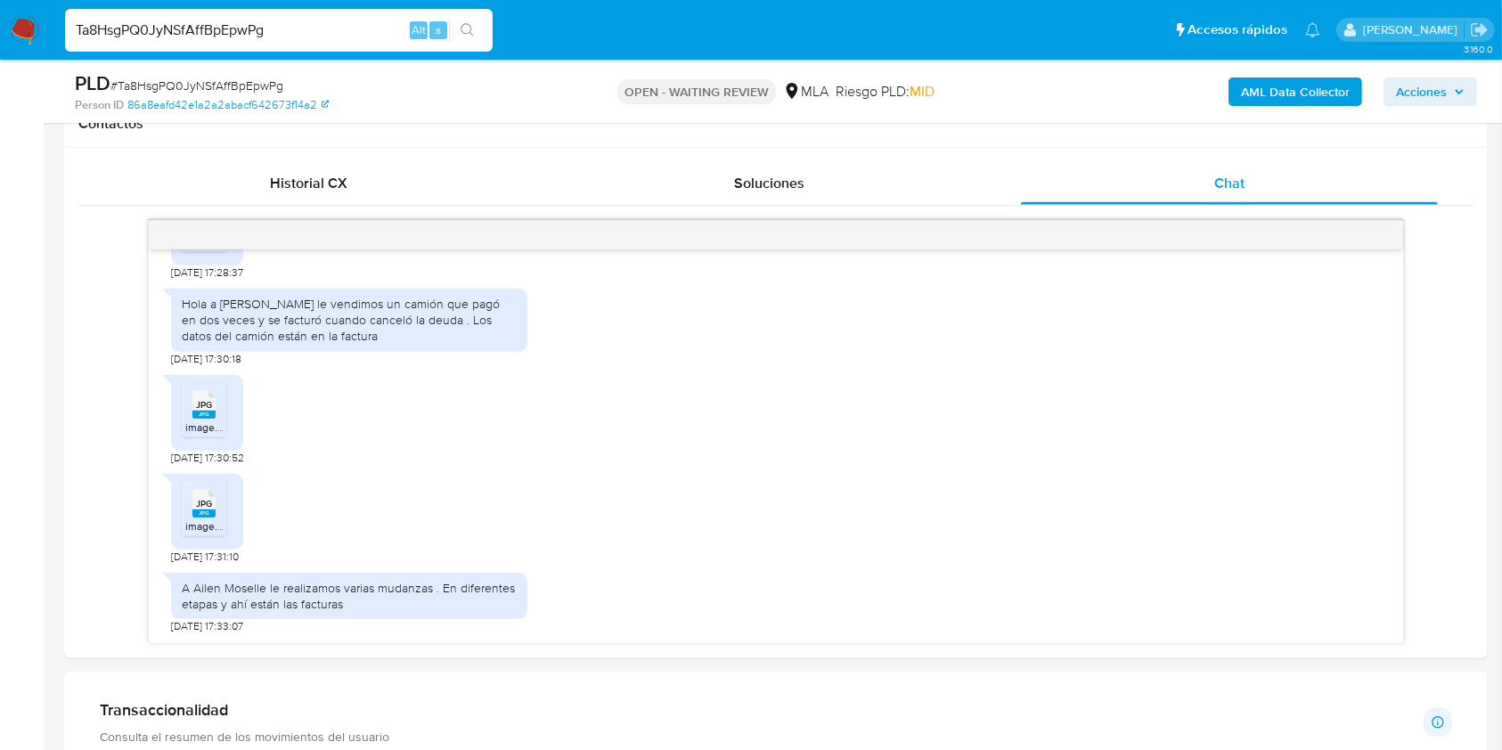
click at [321, 32] on input "Ta8HsgPQ0JyNSfAffBpEpwPg" at bounding box center [279, 30] width 428 height 23
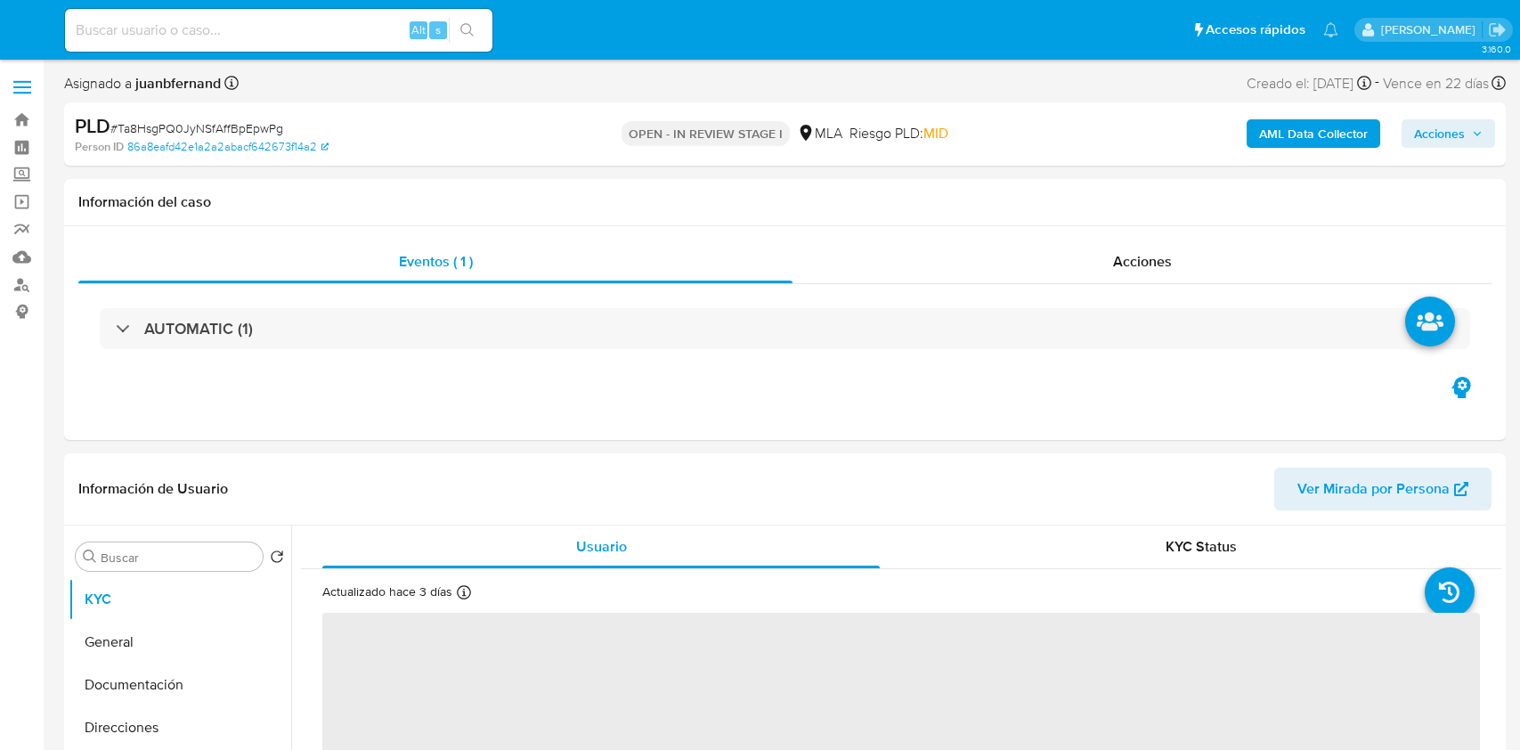
select select "10"
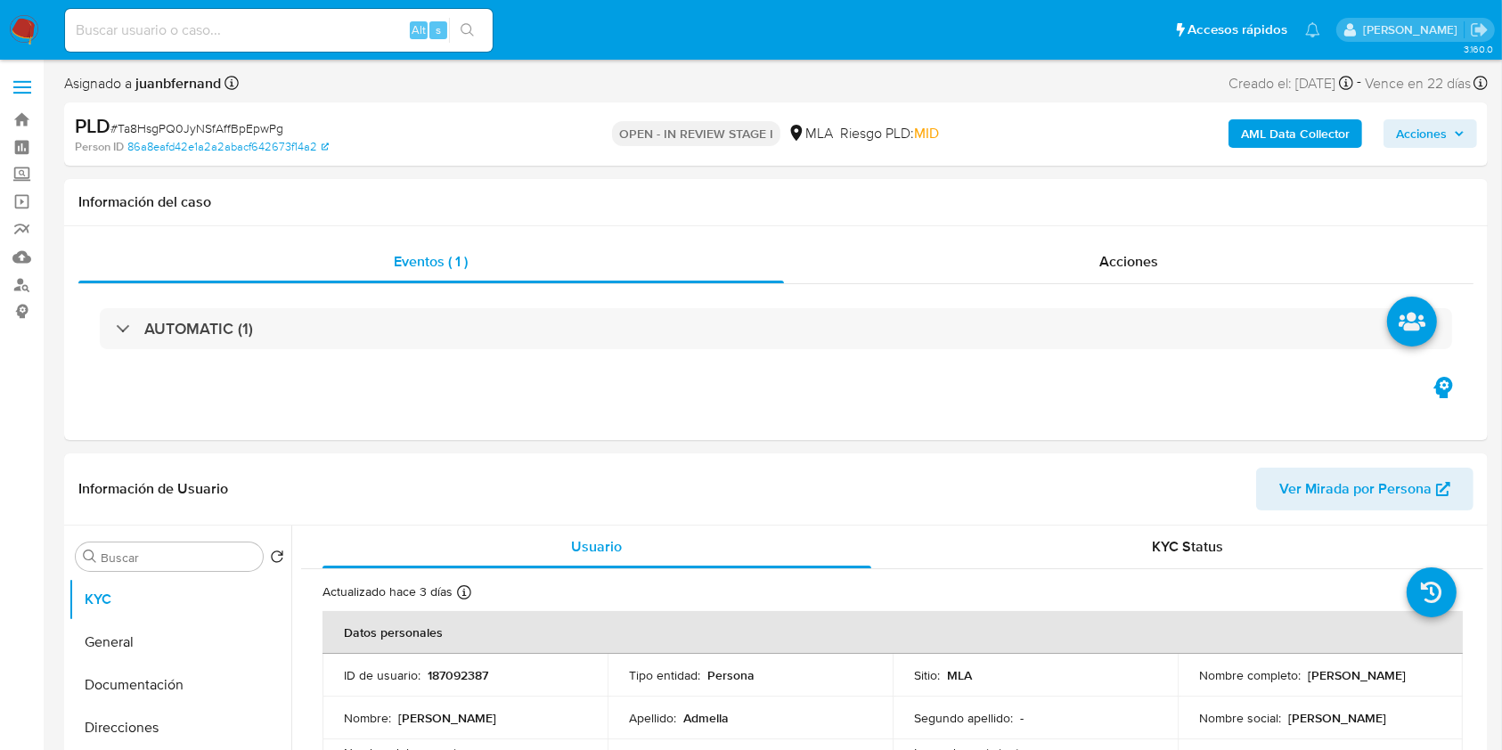
click at [228, 34] on input at bounding box center [279, 30] width 428 height 23
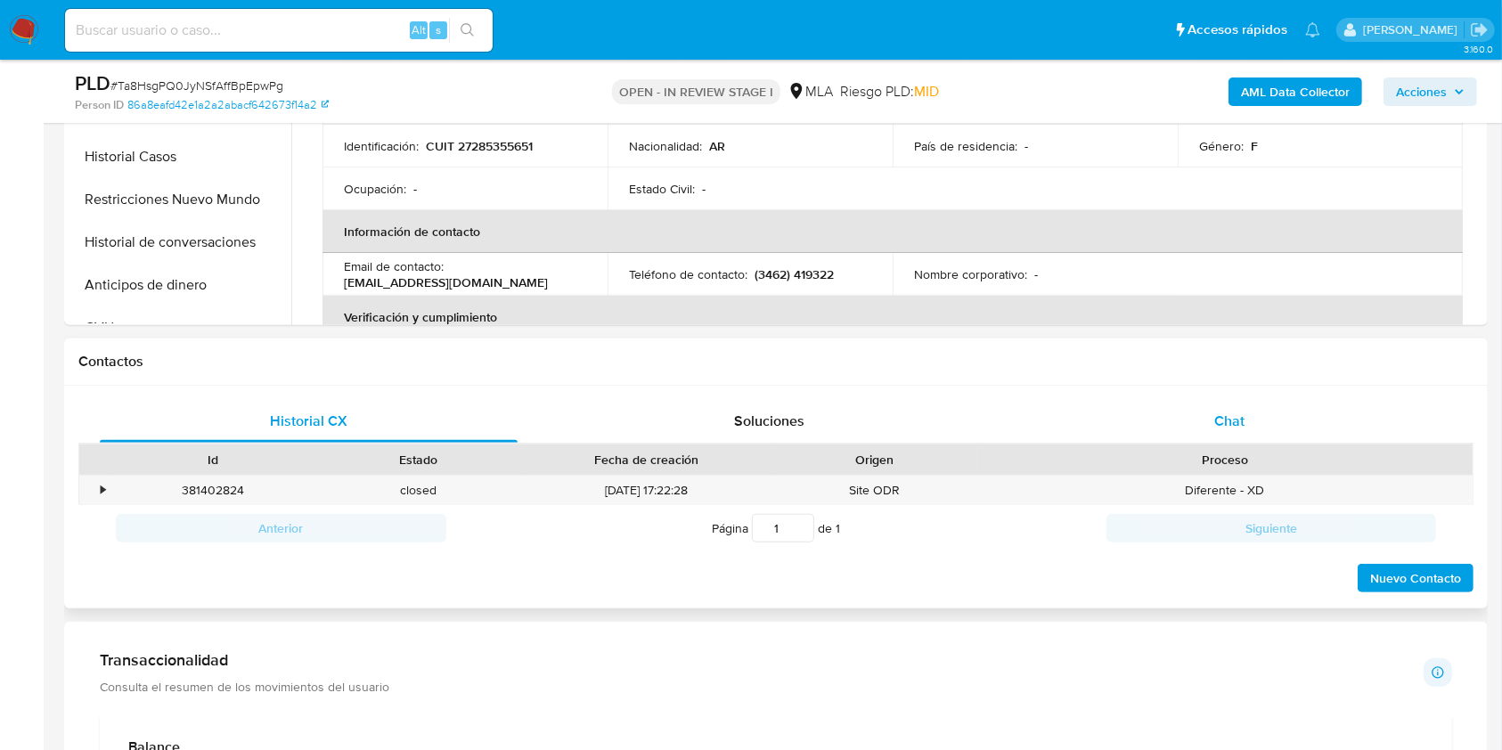
click at [1326, 426] on div "Chat" at bounding box center [1230, 421] width 418 height 43
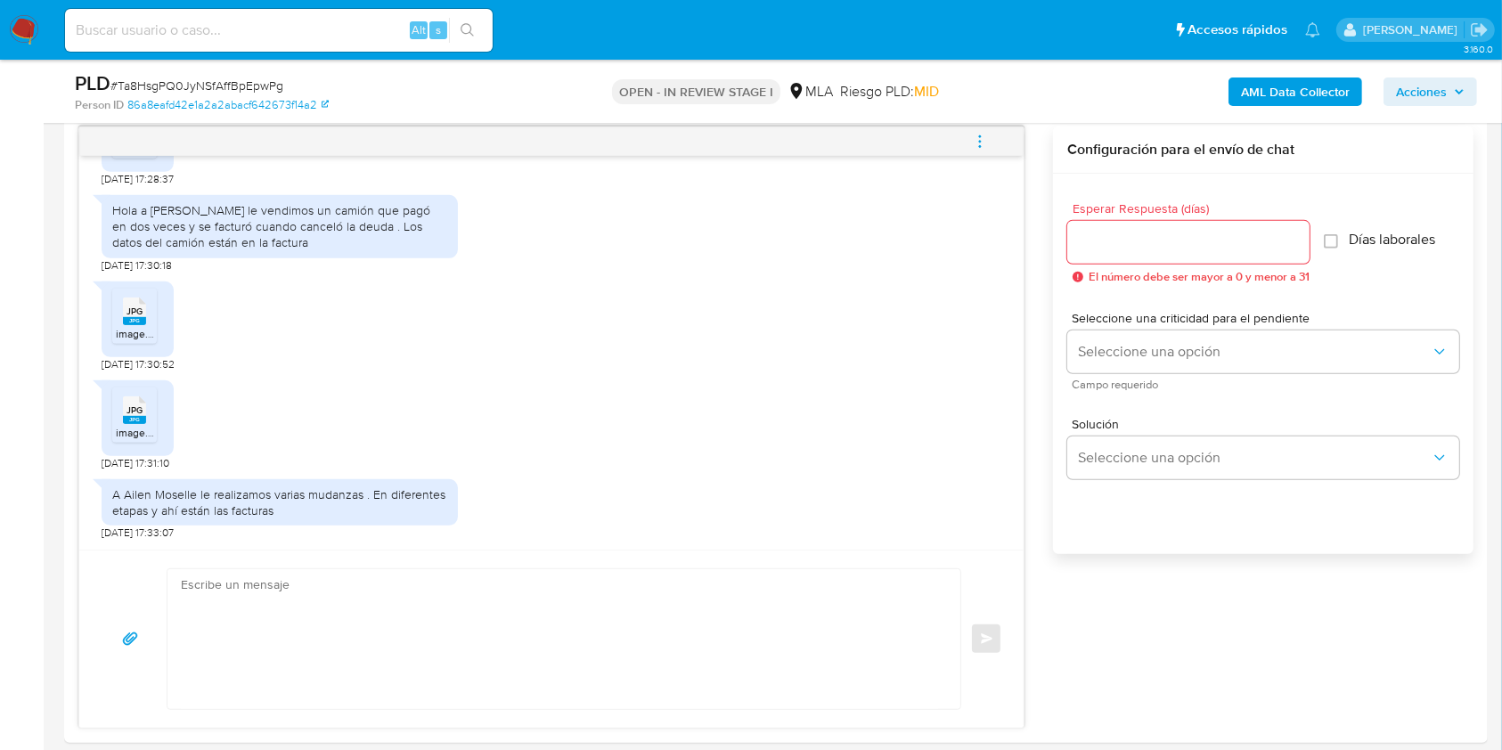
scroll to position [950, 0]
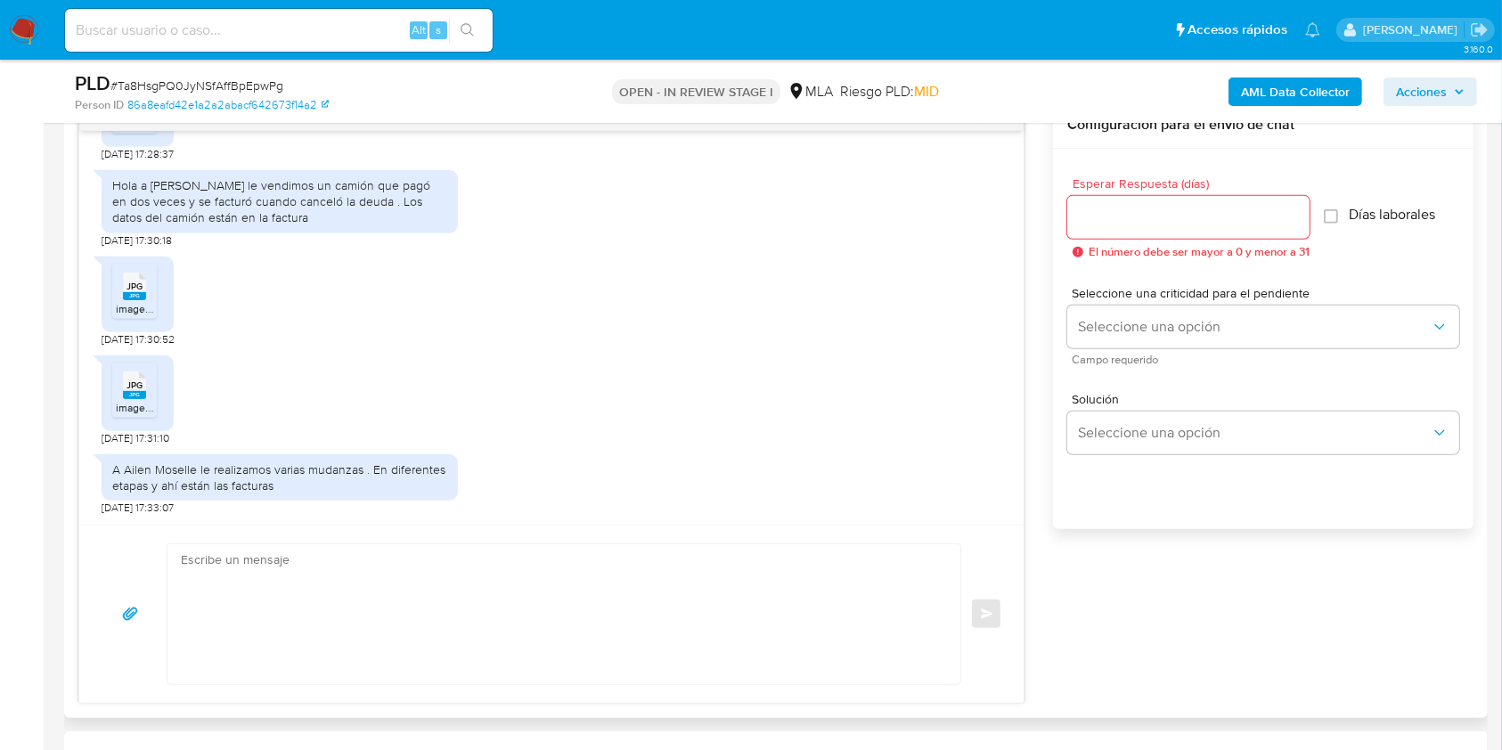
click at [275, 632] on textarea at bounding box center [559, 614] width 757 height 140
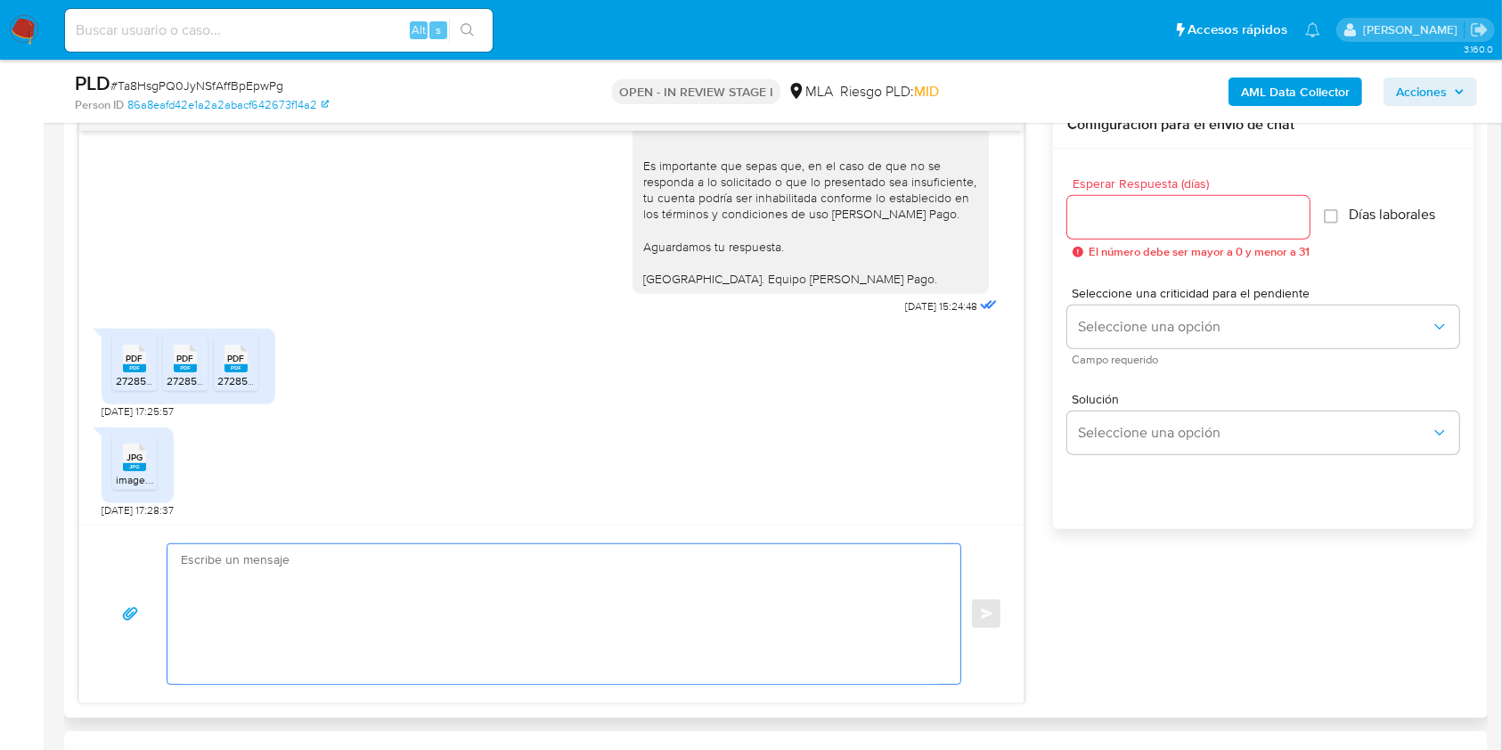
scroll to position [355, 0]
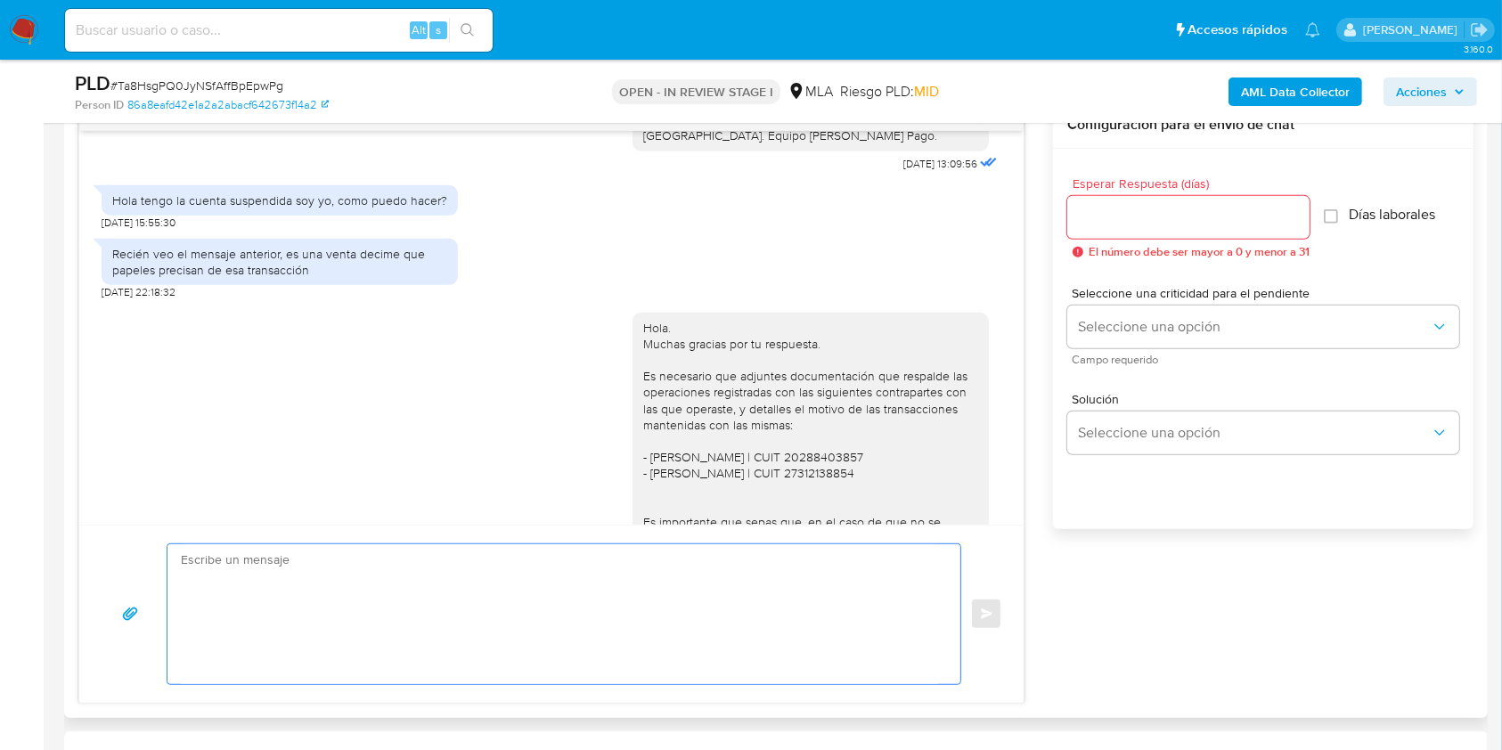
click at [643, 331] on div "Hola. Muchas gracias por tu respuesta. Es necesario que adjuntes documentación …" at bounding box center [810, 482] width 335 height 324
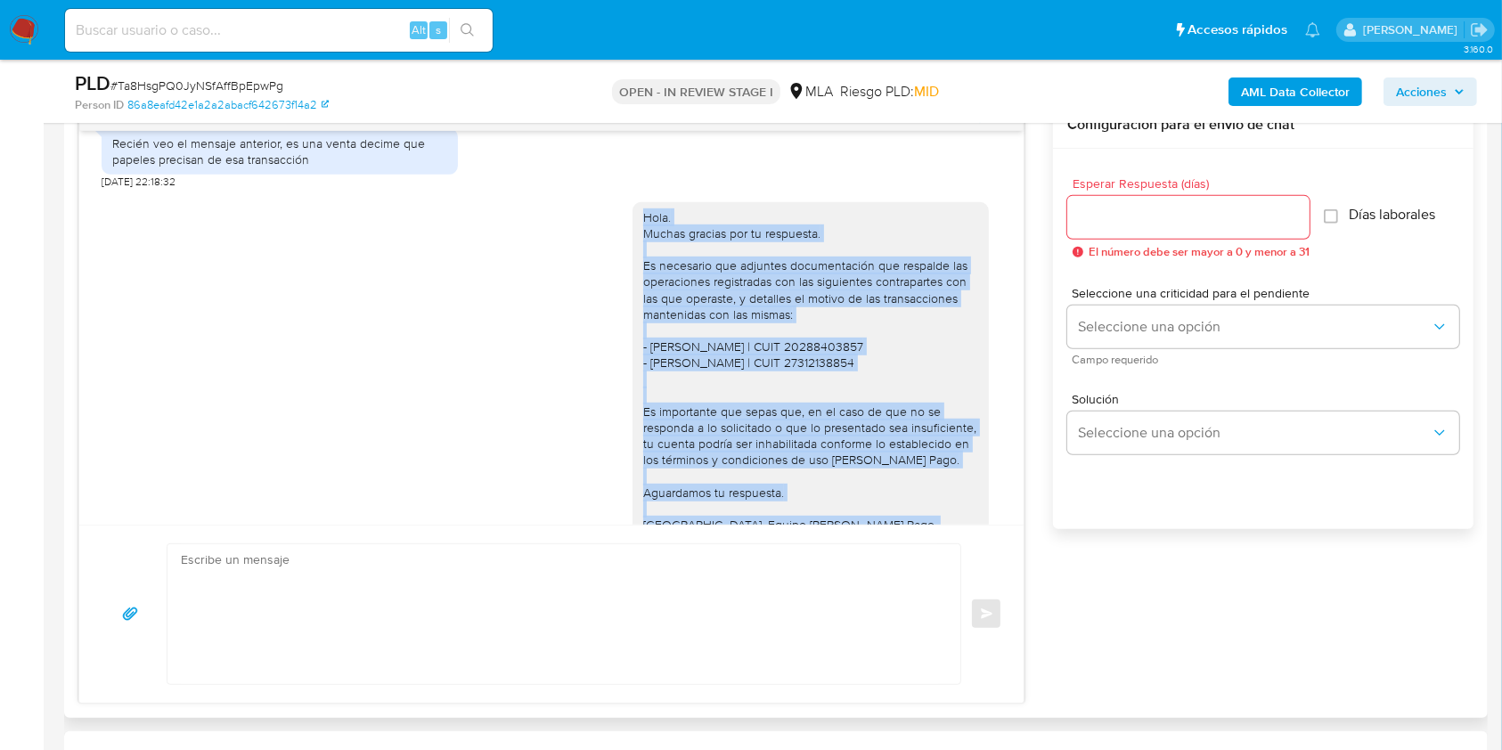
scroll to position [592, 0]
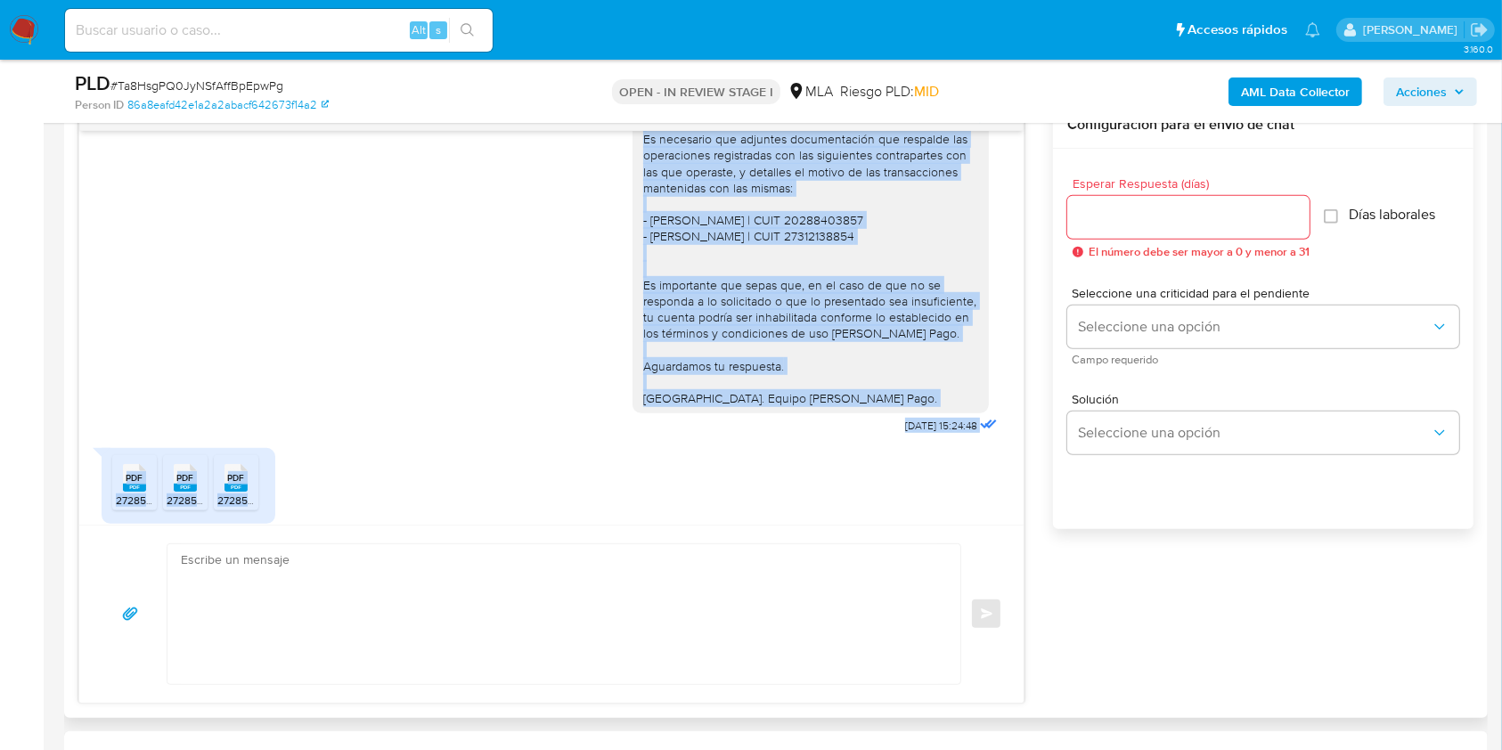
drag, startPoint x: 635, startPoint y: 331, endPoint x: 796, endPoint y: 388, distance: 171.0
click at [796, 388] on div "Hola. Muchas gracias por tu respuesta. Es necesario que adjuntes documentación …" at bounding box center [810, 245] width 335 height 324
copy div "Hola. Muchas gracias por tu respuesta. Es necesario que adjuntes documentación …"
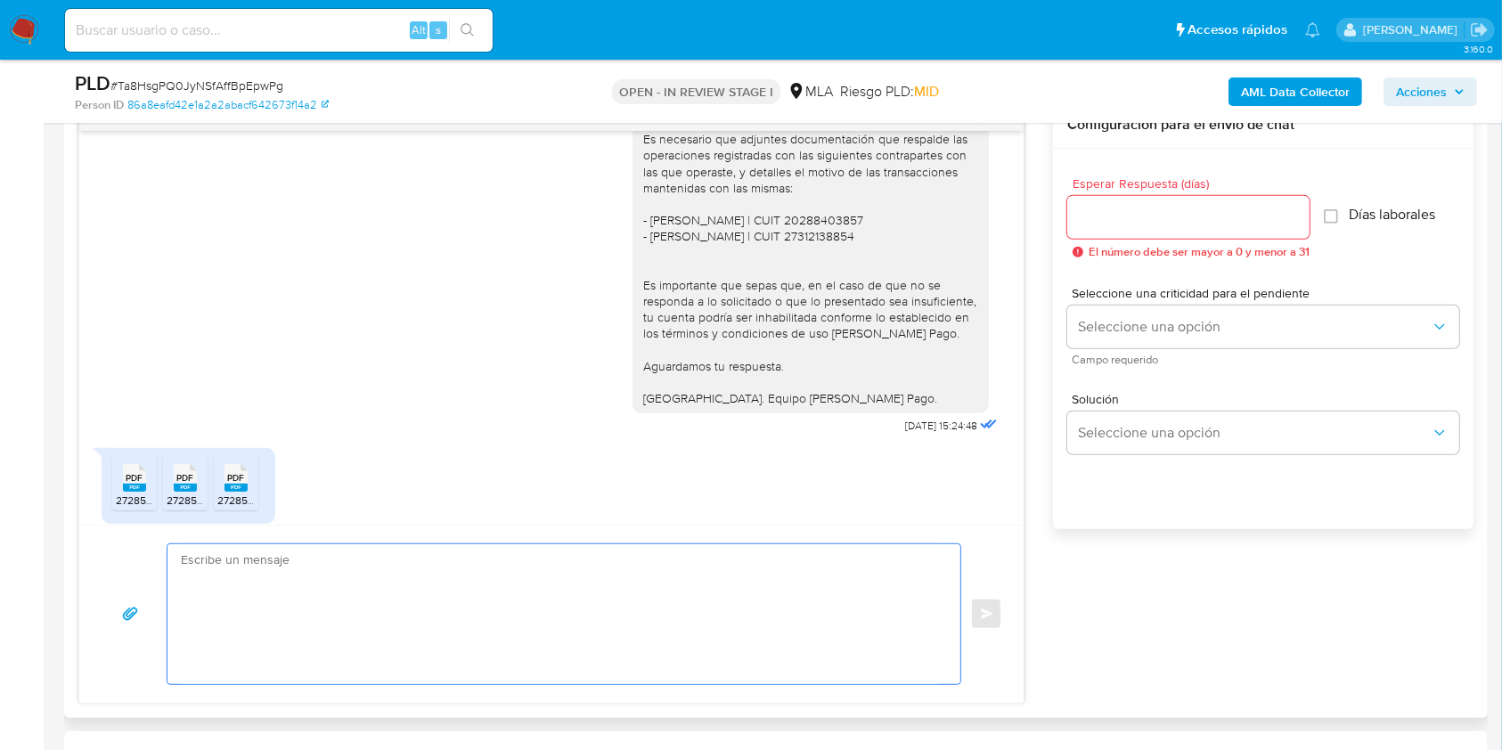
click at [717, 603] on textarea at bounding box center [559, 614] width 757 height 140
paste textarea "Hola. Muchas gracias por tu respuesta. Es necesario que adjuntes documentación …"
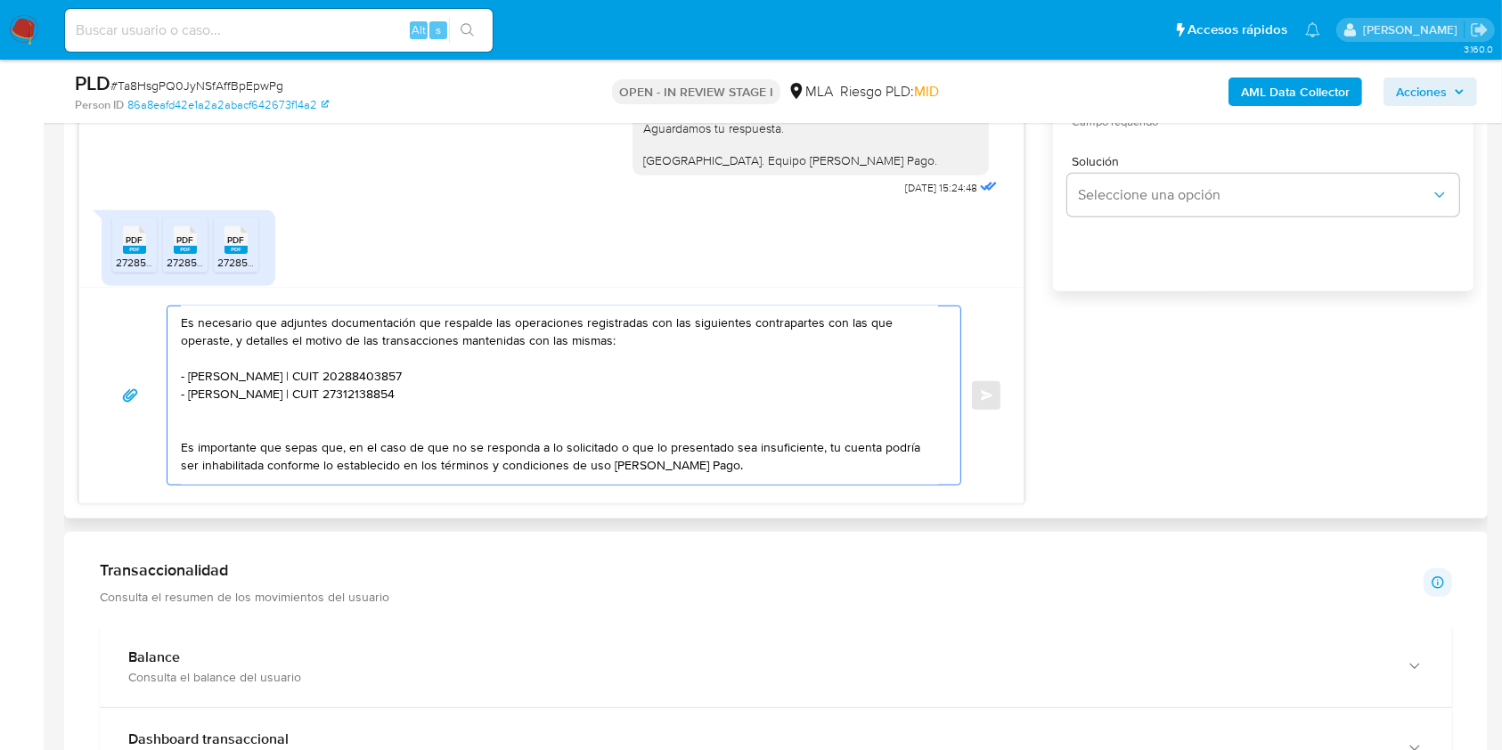
scroll to position [0, 0]
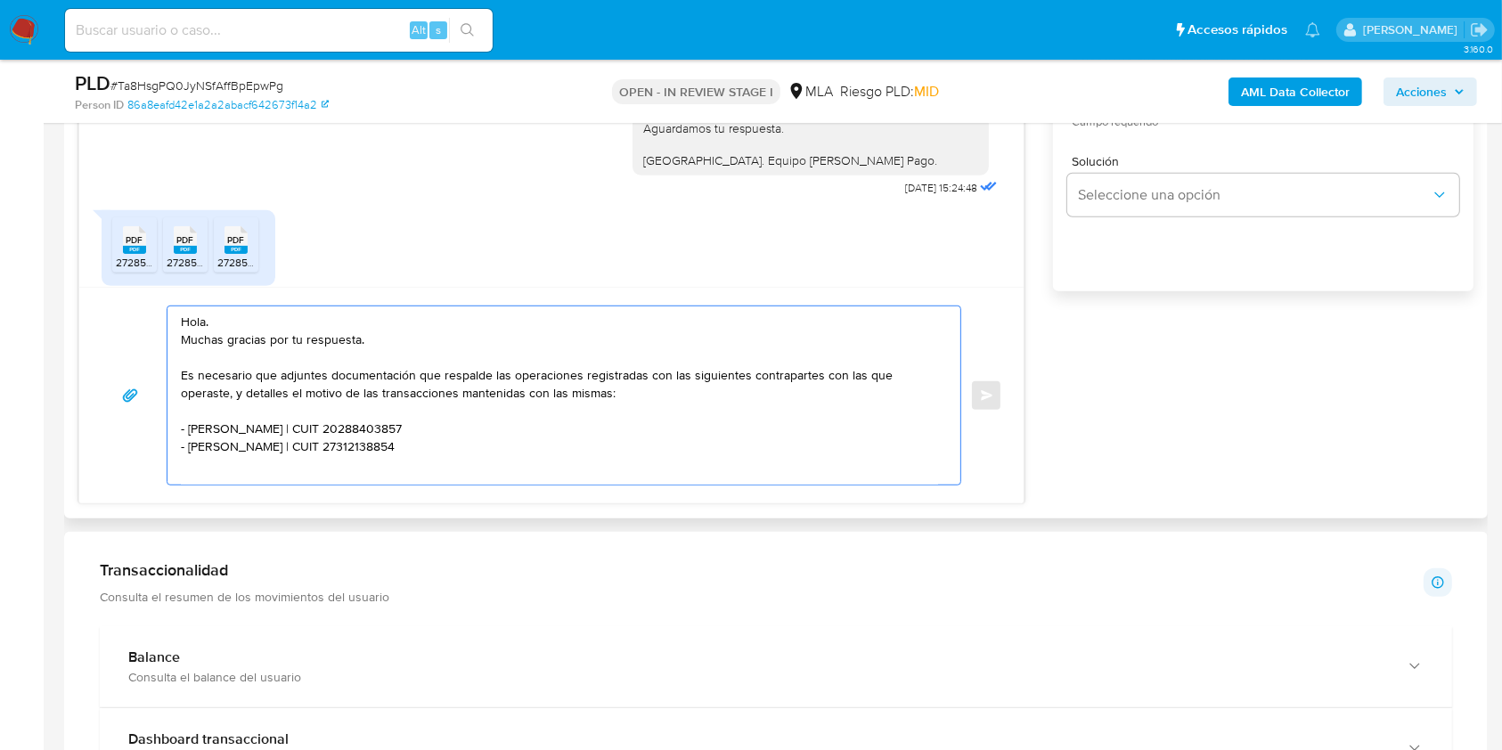
click at [325, 383] on textarea "Hola. Muchas gracias por tu respuesta. Es necesario que adjuntes documentación …" at bounding box center [559, 395] width 757 height 178
paste textarea "No obstante, es necesario que adjuntes documentación de respaldo acerca de la v…"
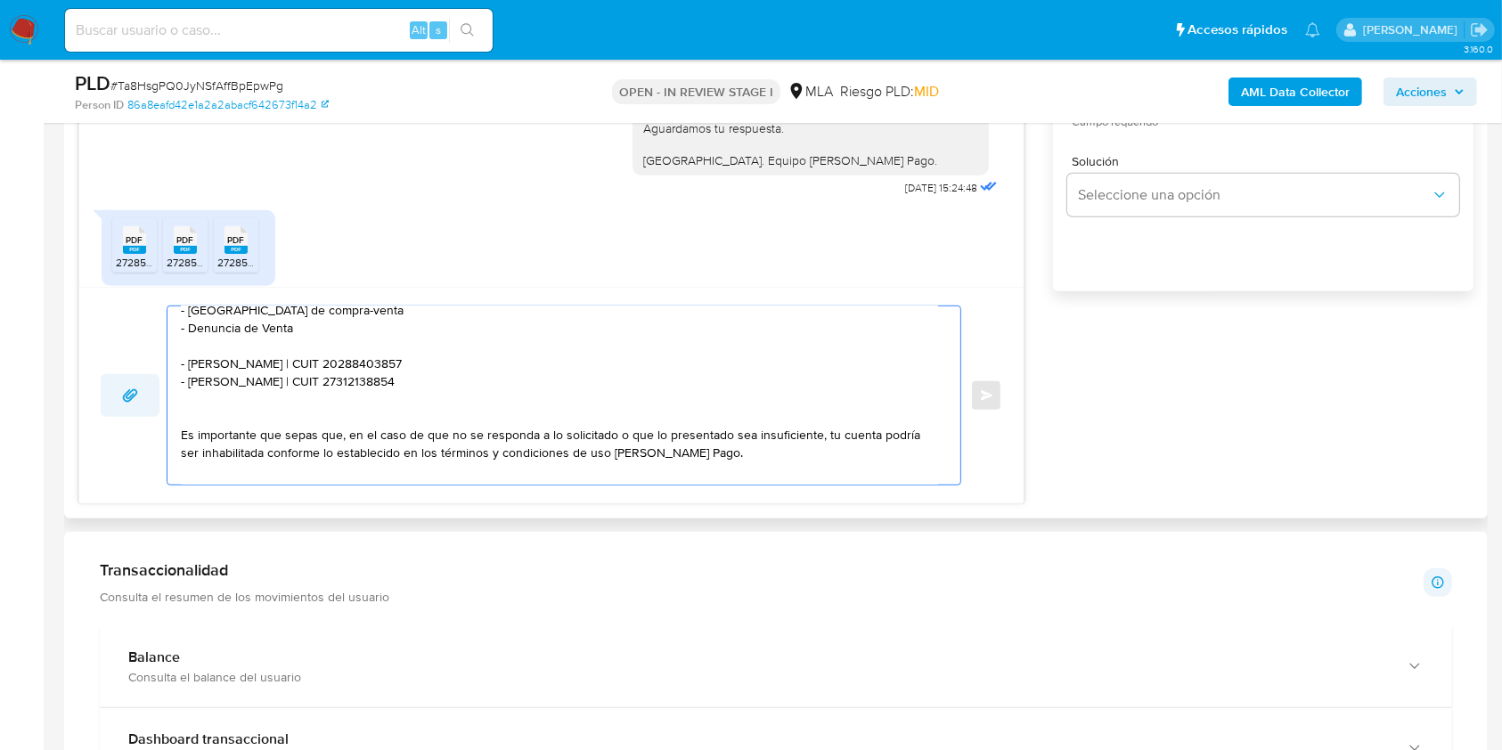
drag, startPoint x: 448, startPoint y: 390, endPoint x: 121, endPoint y: 379, distance: 327.1
click at [121, 379] on div "Hola. Muchas gracias por tu respuesta. No obstante, es necesario que adjuntes d…" at bounding box center [551, 396] width 901 height 180
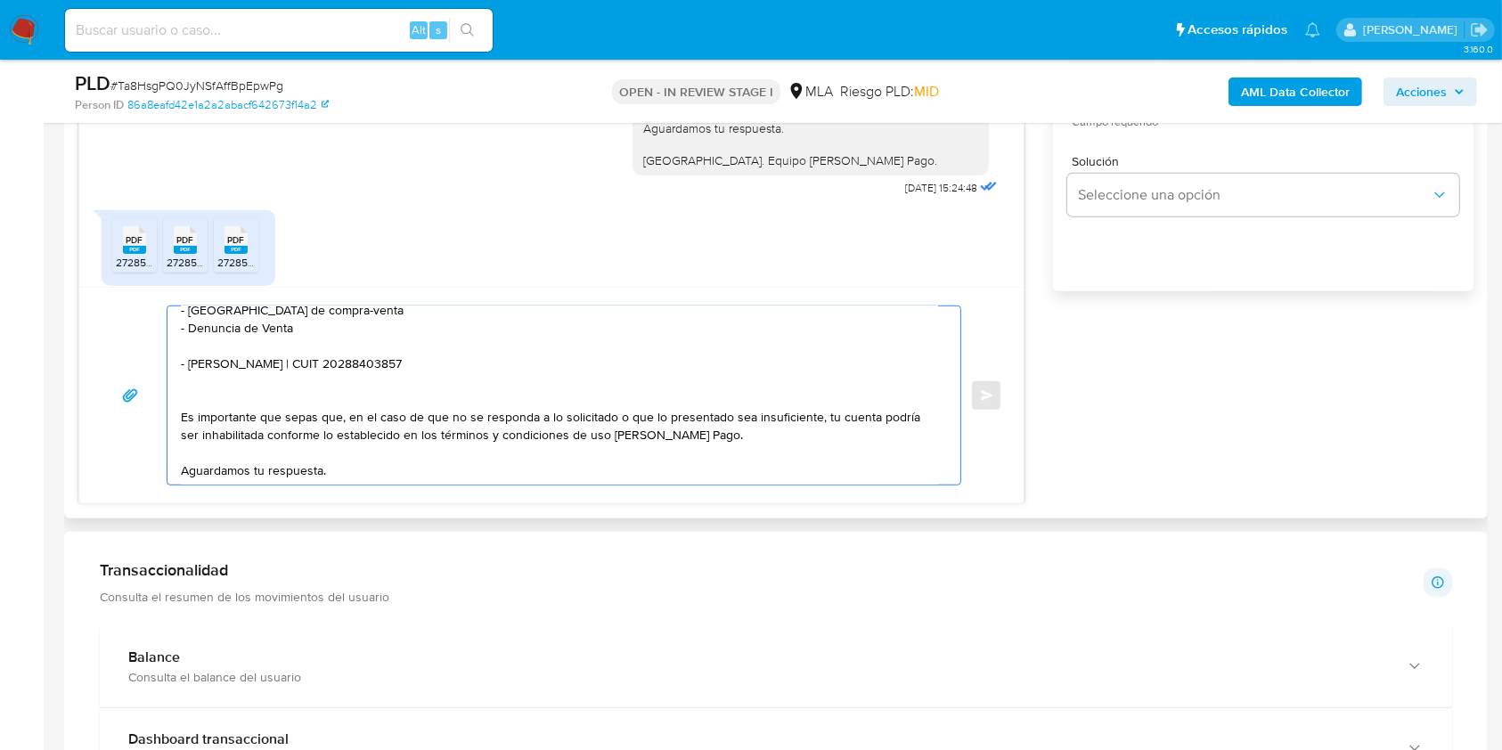
click at [269, 387] on textarea "Hola. Muchas gracias por tu respuesta. No obstante, es necesario que adjuntes d…" at bounding box center [559, 395] width 757 height 178
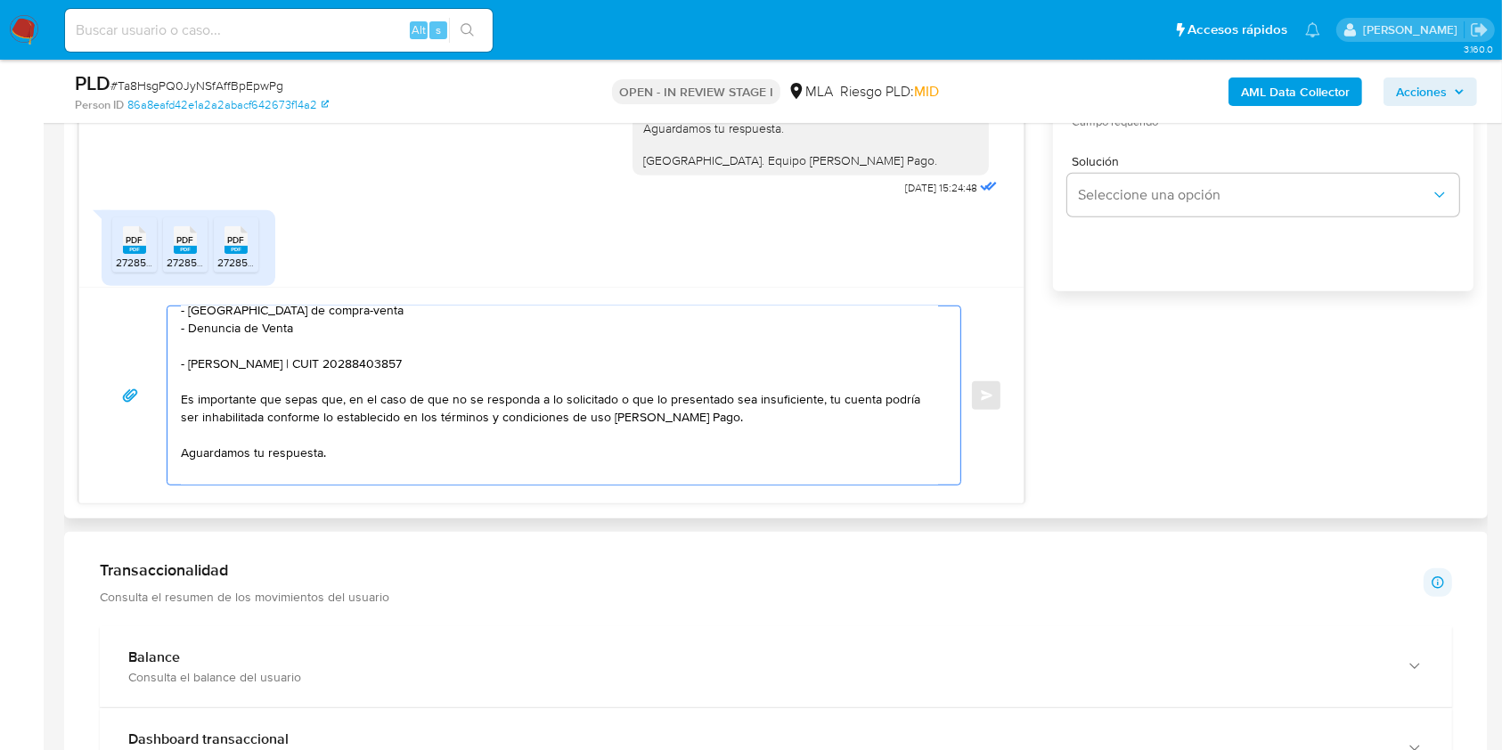
drag, startPoint x: 504, startPoint y: 363, endPoint x: 182, endPoint y: 356, distance: 322.5
click at [182, 356] on textarea "Hola. Muchas gracias por tu respuesta. No obstante, es necesario que adjuntes d…" at bounding box center [559, 395] width 757 height 178
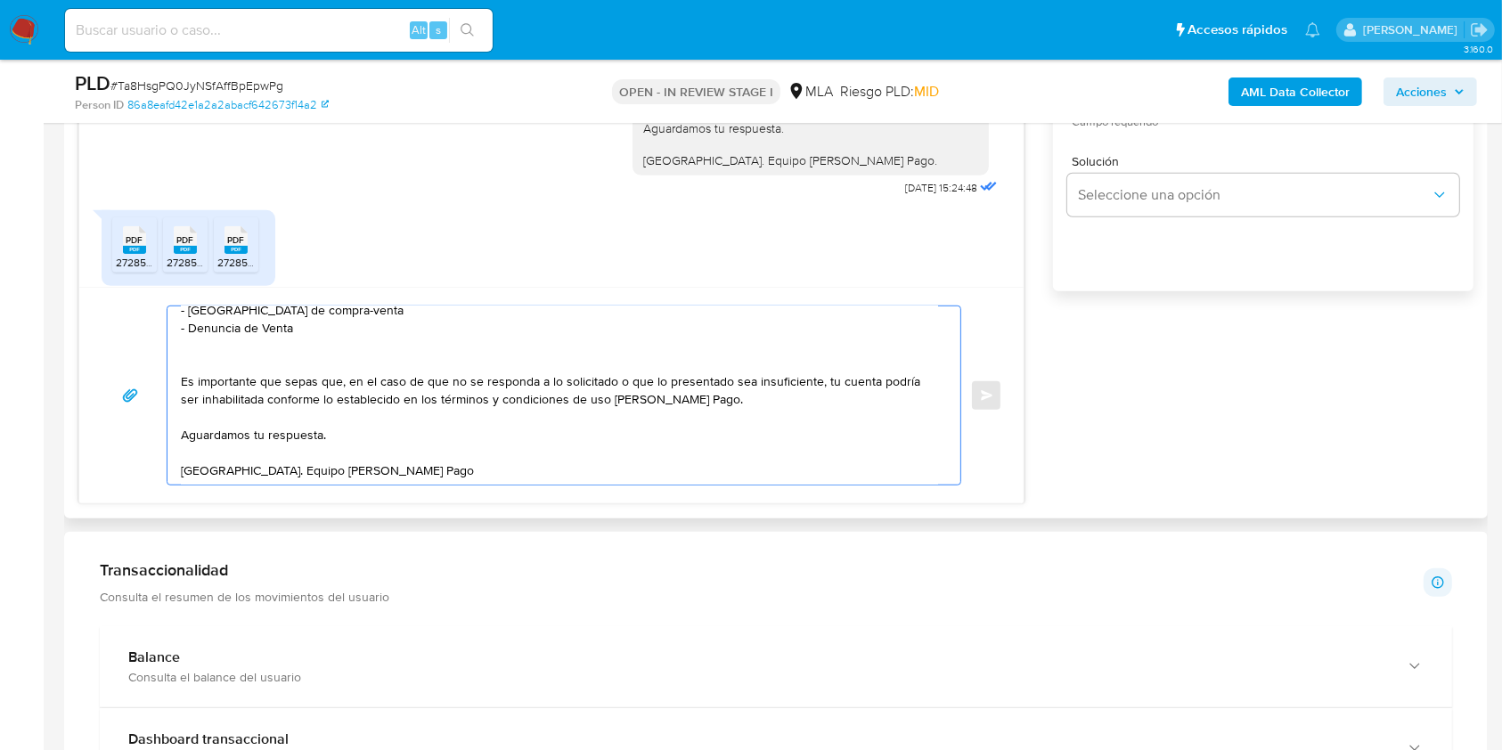
scroll to position [0, 0]
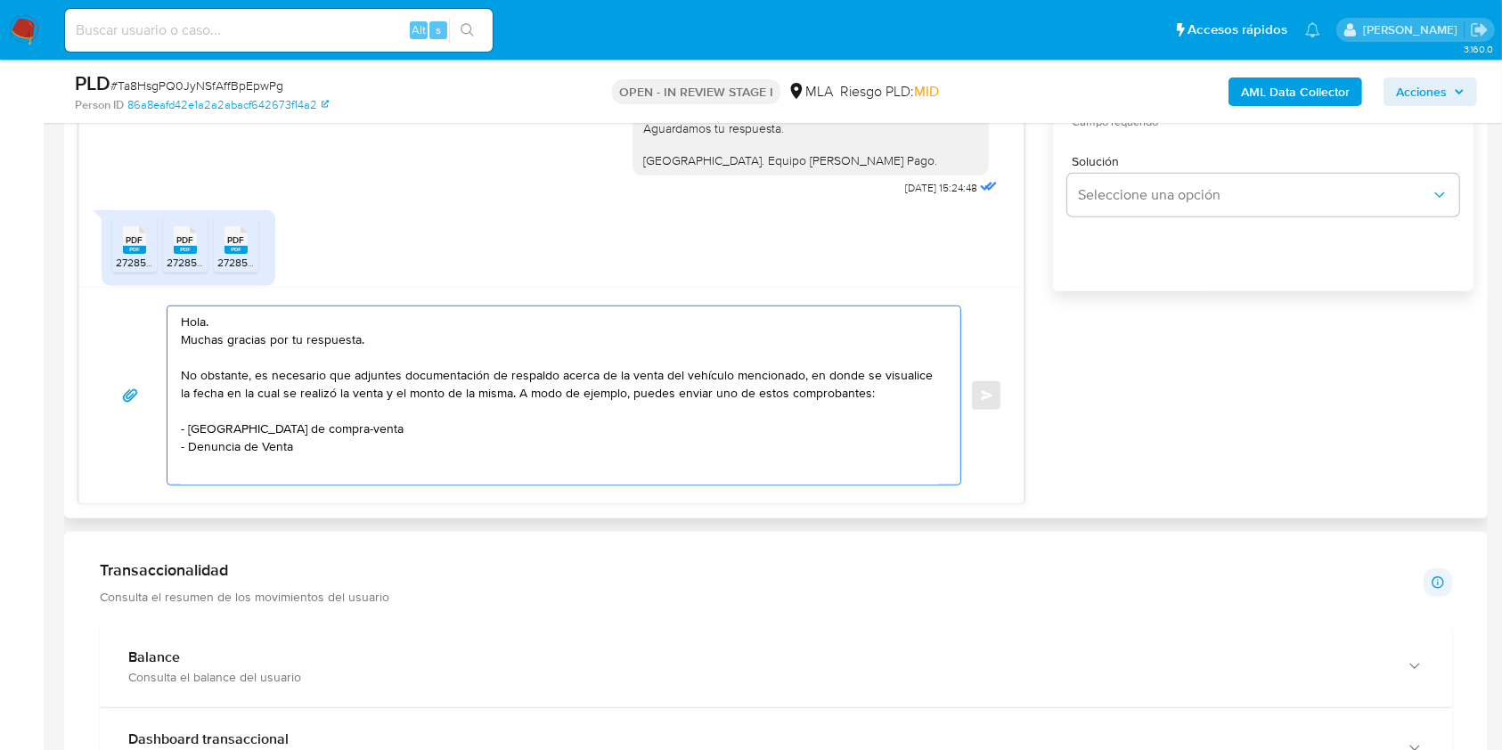
click at [795, 375] on textarea "Hola. Muchas gracias por tu respuesta. No obstante, es necesario que adjuntes d…" at bounding box center [559, 395] width 757 height 178
paste textarea "- [PERSON_NAME] | CUIT 20288403857"
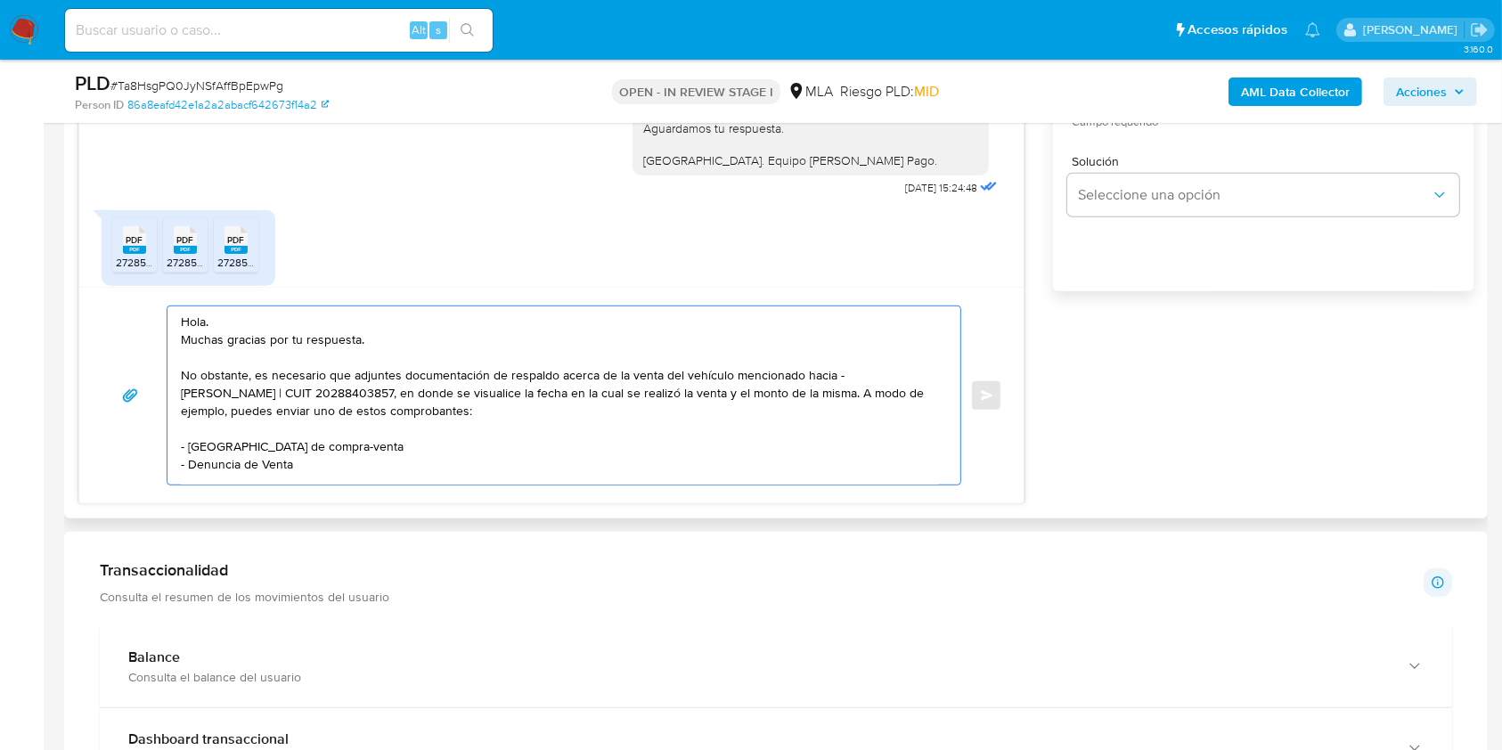
click at [839, 374] on textarea "Hola. Muchas gracias por tu respuesta. No obstante, es necesario que adjuntes d…" at bounding box center [559, 395] width 757 height 178
click at [299, 392] on textarea "Hola. Muchas gracias por tu respuesta. No obstante, es necesario que adjuntes d…" at bounding box center [559, 395] width 757 height 178
click at [548, 412] on textarea "Hola. Muchas gracias por tu respuesta. No obstante, es necesario que adjuntes d…" at bounding box center [559, 395] width 757 height 178
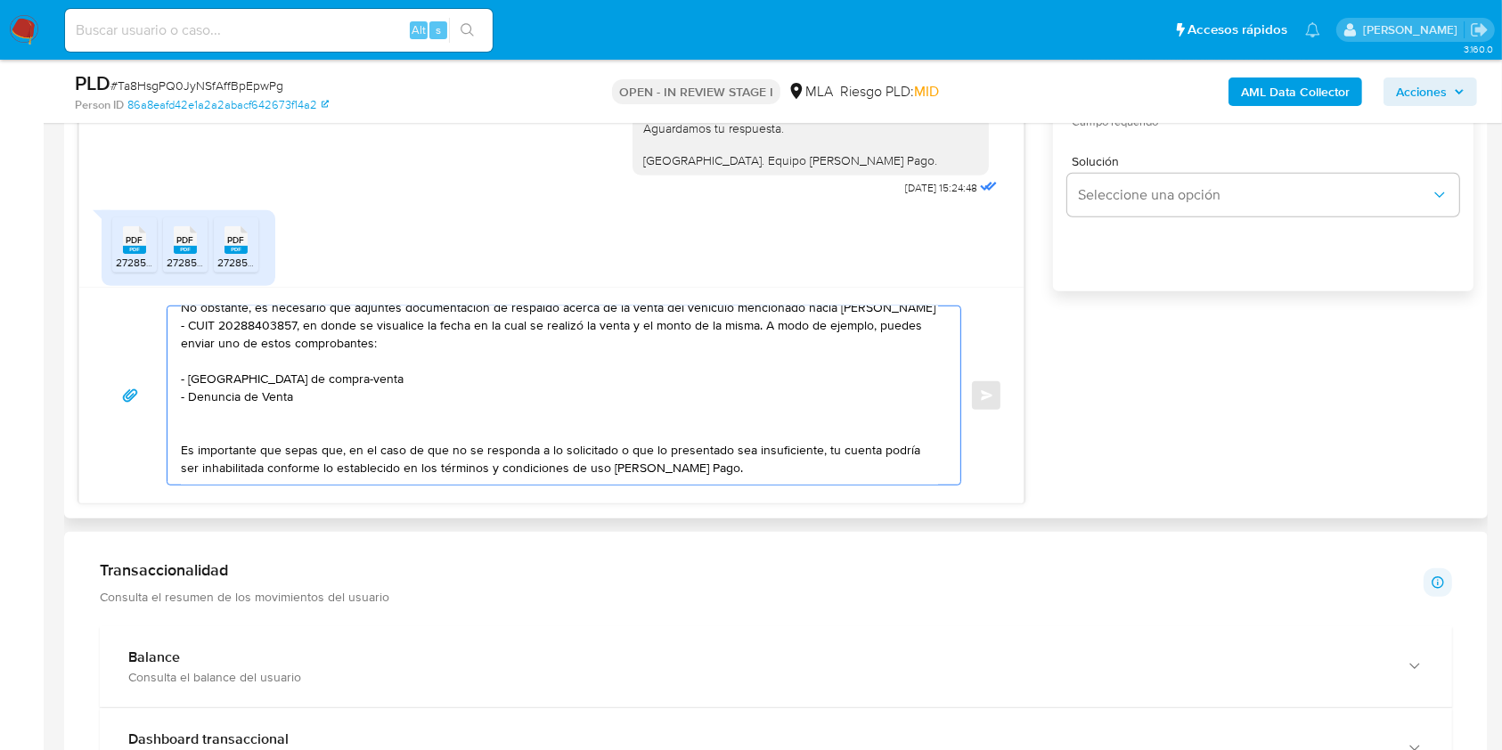
scroll to position [118, 0]
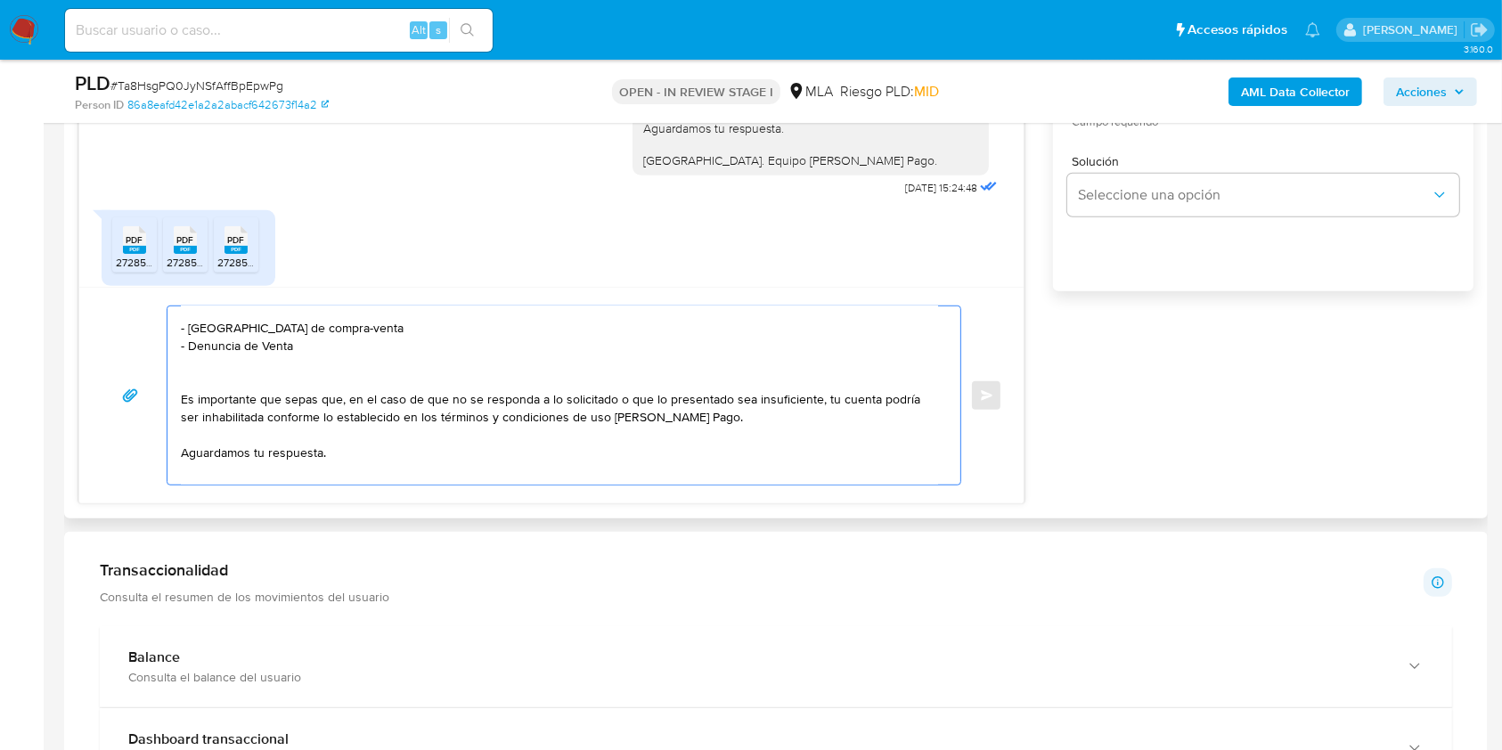
click at [406, 354] on textarea "Hola. Muchas gracias por tu respuesta. No obstante, es necesario que adjuntes d…" at bounding box center [559, 395] width 757 height 178
click at [428, 330] on textarea "Hola. Muchas gracias por tu respuesta. No obstante, es necesario que adjuntes d…" at bounding box center [559, 395] width 757 height 178
click at [418, 346] on textarea "Hola. Muchas gracias por tu respuesta. No obstante, es necesario que adjuntes d…" at bounding box center [559, 395] width 757 height 178
click at [409, 371] on textarea "Hola. Muchas gracias por tu respuesta. No obstante, es necesario que adjuntes d…" at bounding box center [559, 395] width 757 height 178
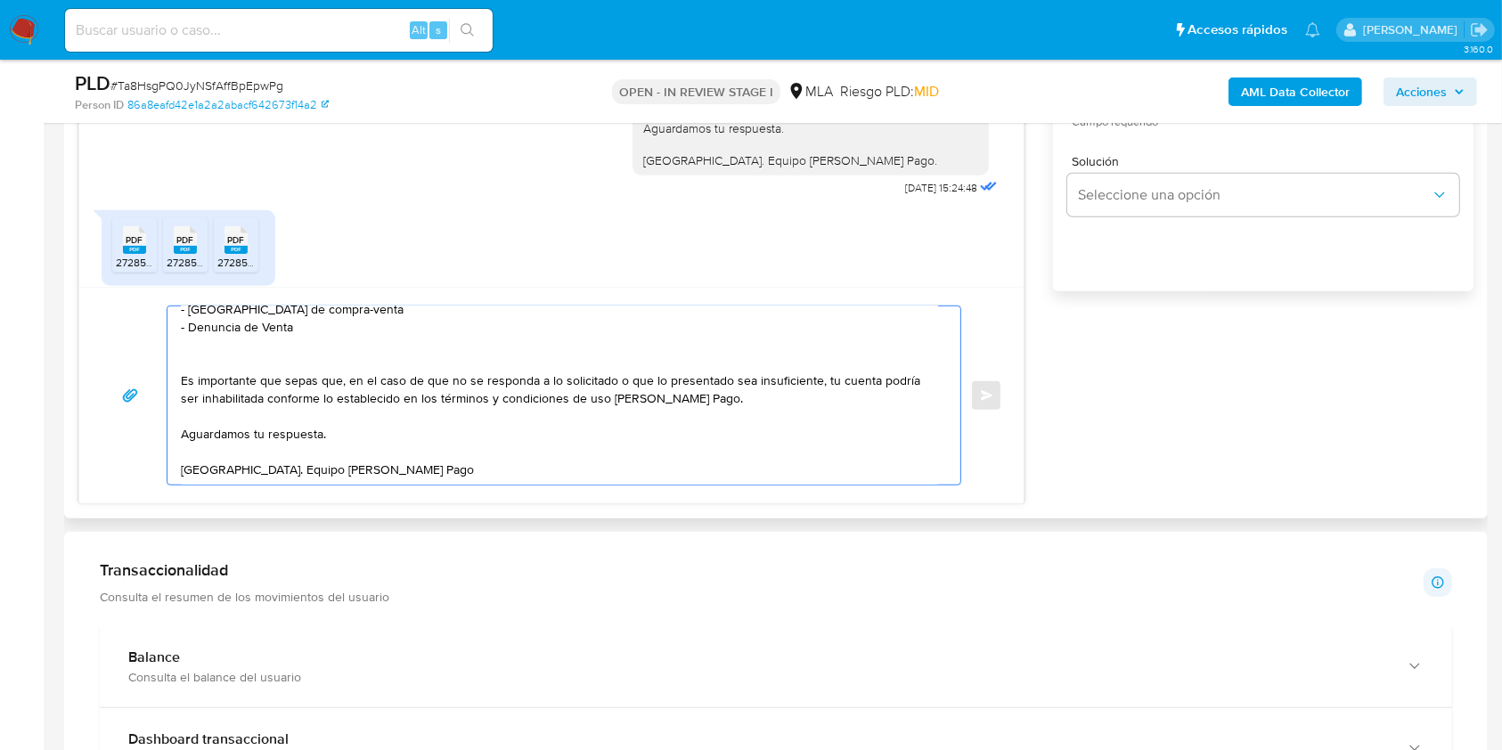
click at [382, 415] on textarea "Hola. Muchas gracias por tu respuesta. No obstante, es necesario que adjuntes d…" at bounding box center [559, 395] width 757 height 178
click at [404, 446] on textarea "Hola. Muchas gracias por tu respuesta. No obstante, es necesario que adjuntes d…" at bounding box center [559, 395] width 757 height 178
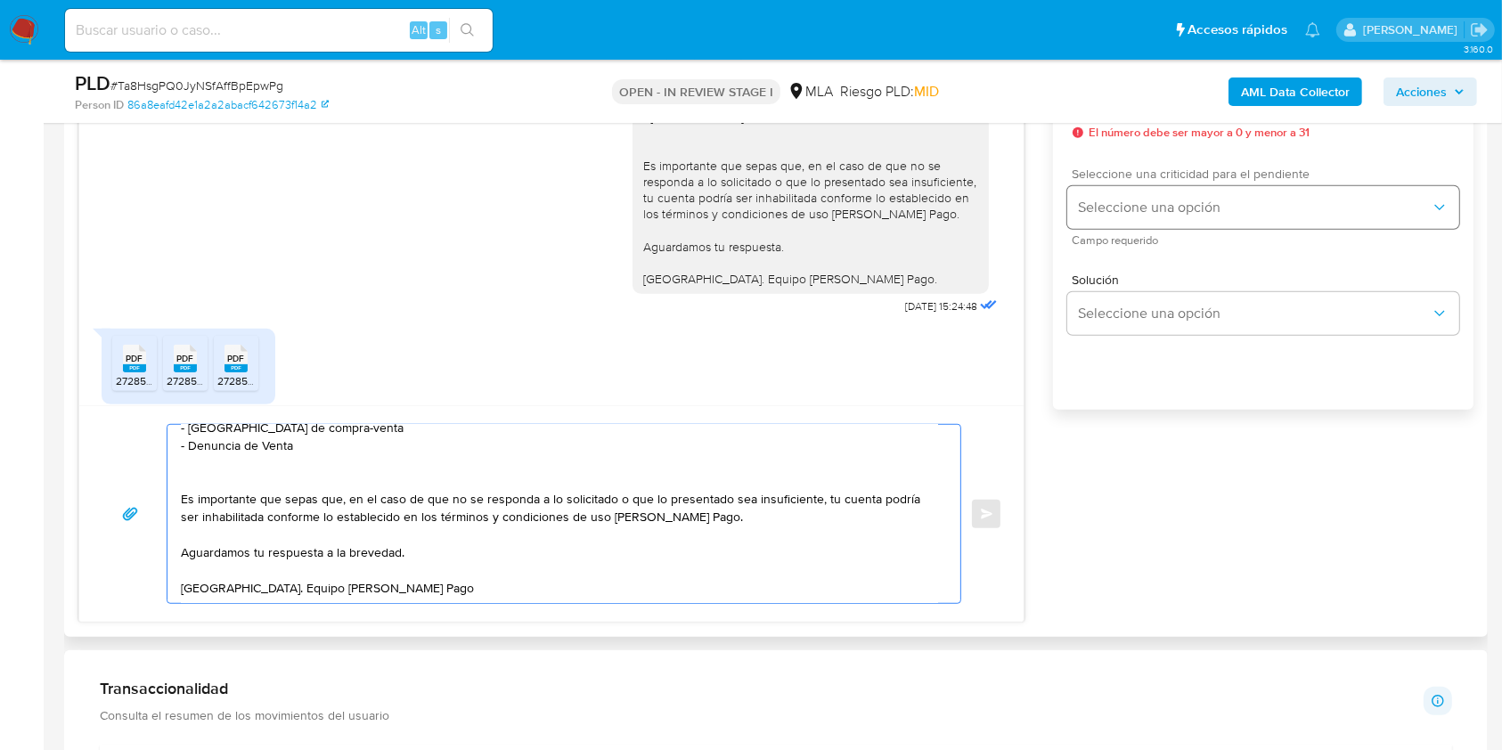
type textarea "Hola. Muchas gracias por tu respuesta. No obstante, es necesario que adjuntes d…"
click at [1154, 219] on button "Seleccione una opción" at bounding box center [1263, 207] width 392 height 43
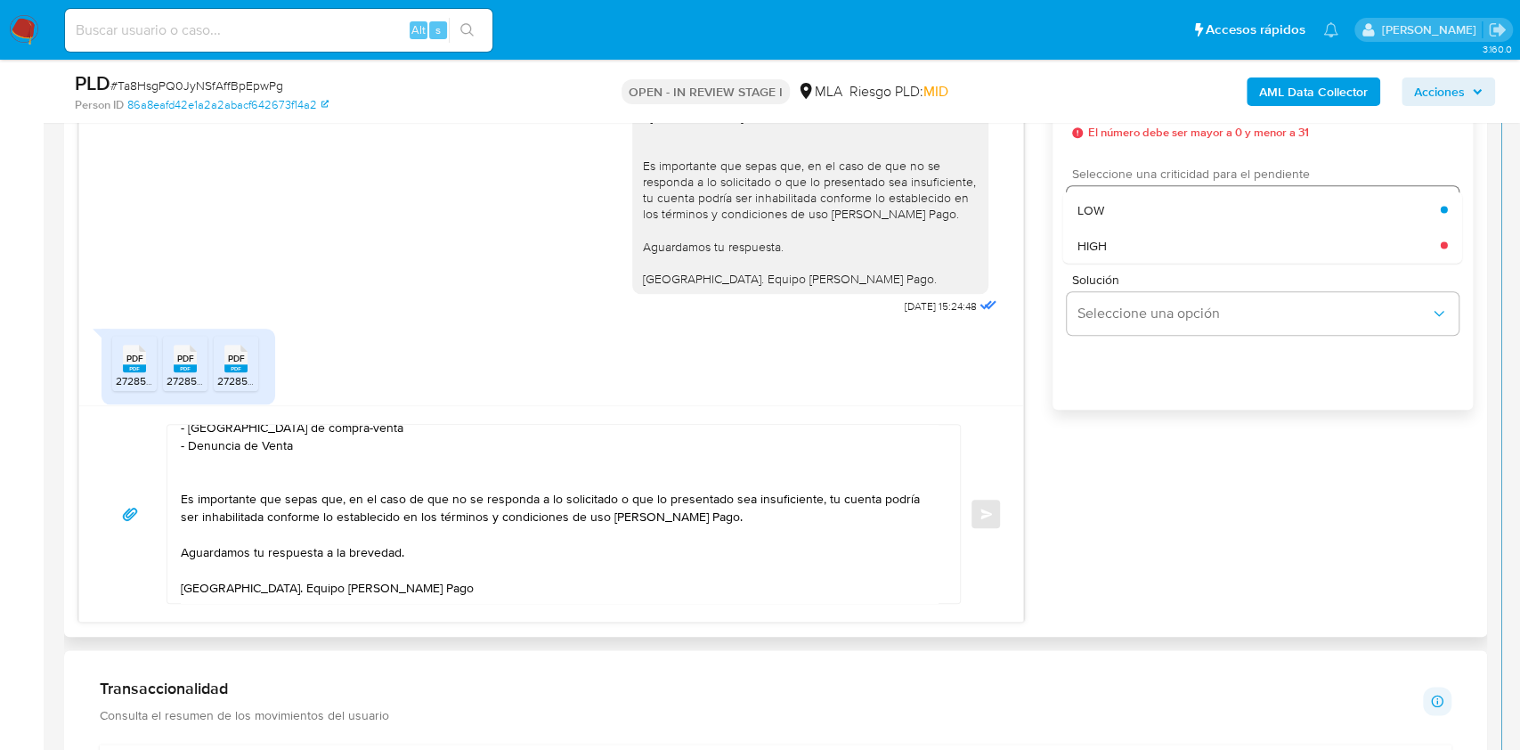
click at [1118, 245] on div "HIGH" at bounding box center [1259, 245] width 363 height 36
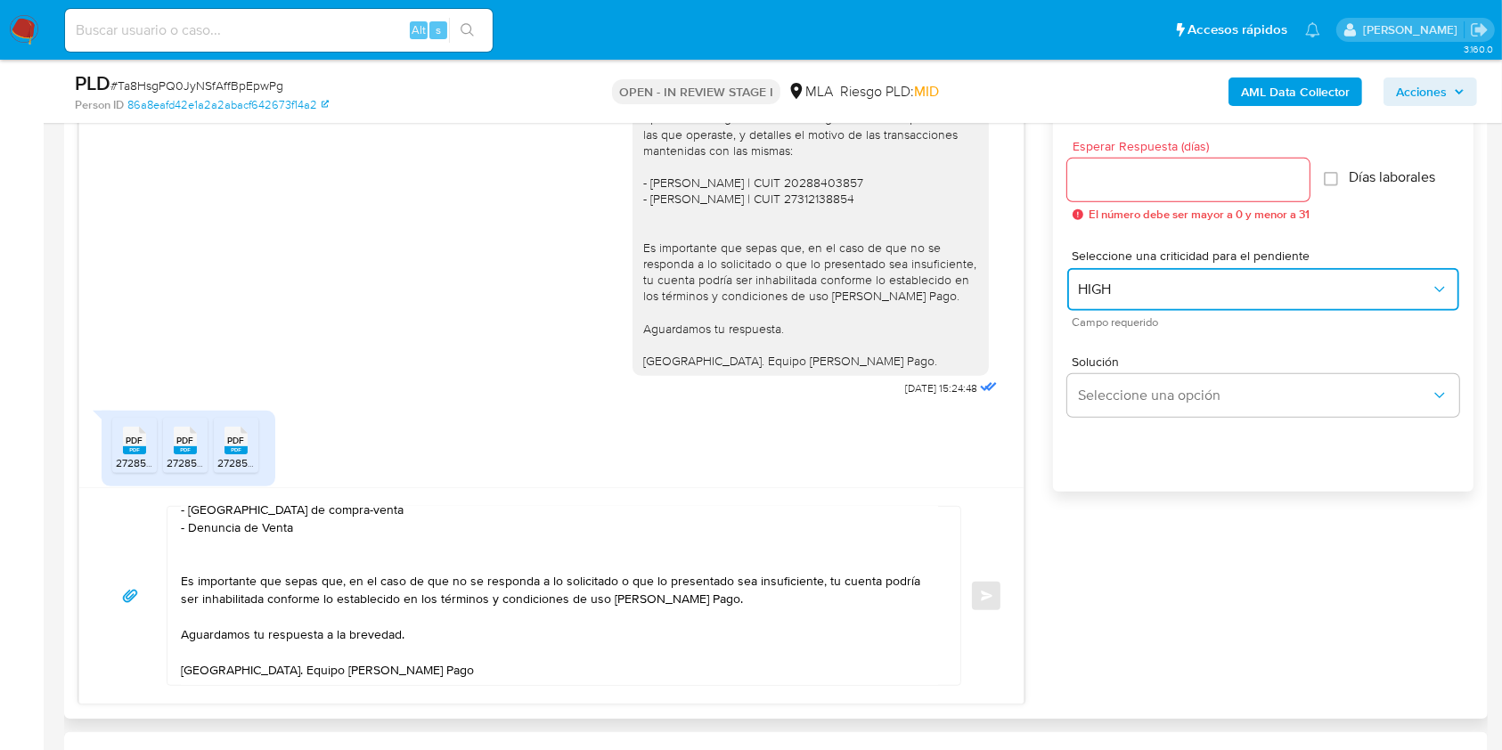
scroll to position [950, 0]
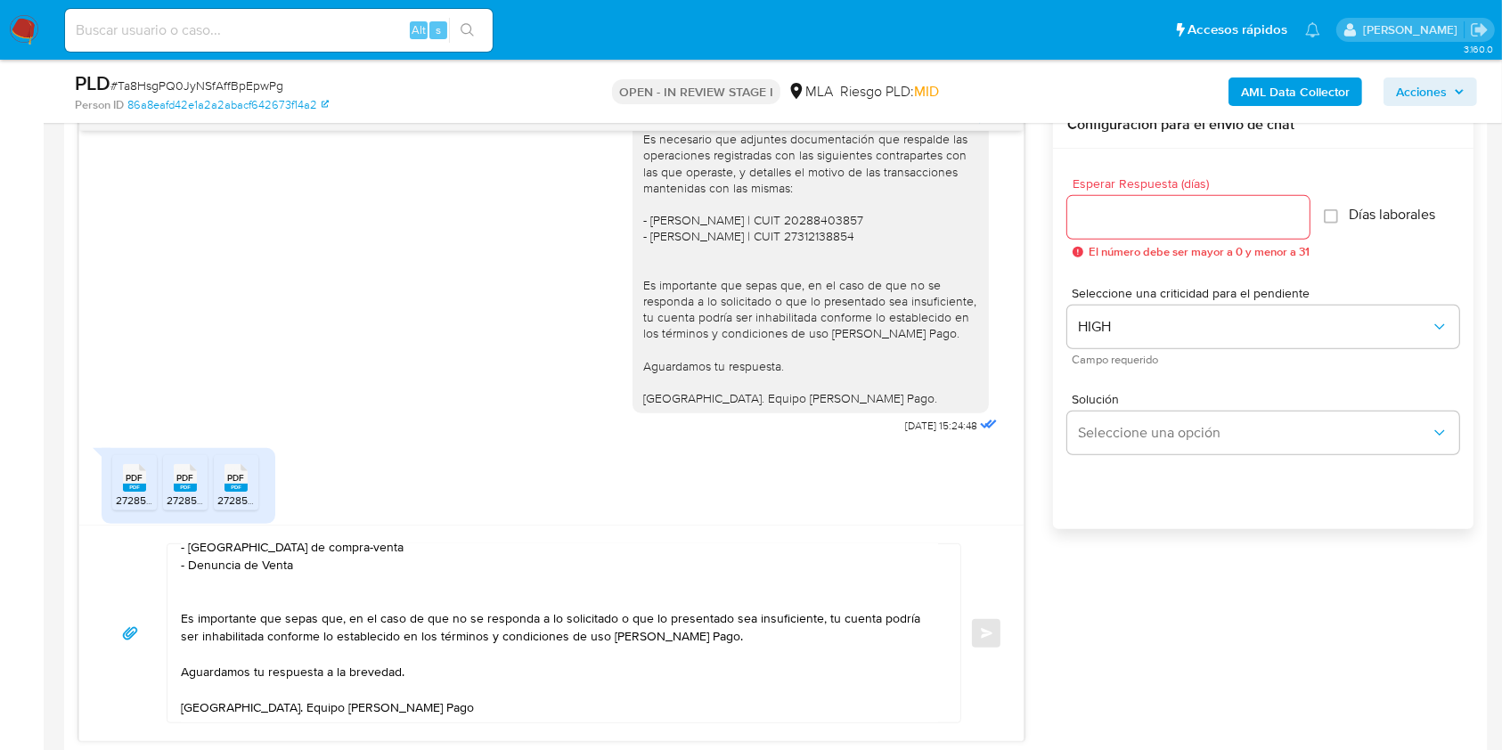
click at [1139, 200] on div at bounding box center [1188, 217] width 242 height 43
click at [1135, 209] on input "Esperar Respuesta (días)" at bounding box center [1188, 217] width 242 height 23
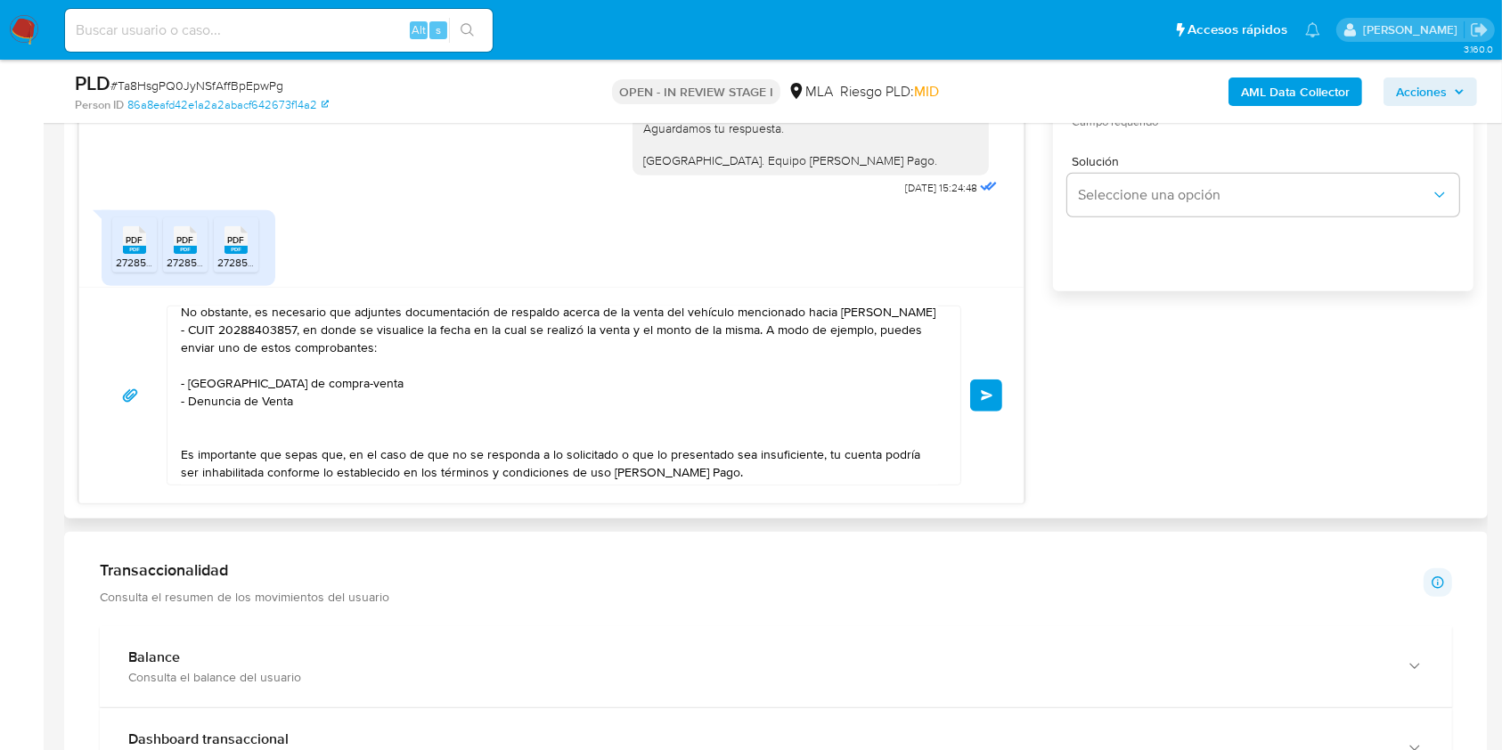
scroll to position [0, 0]
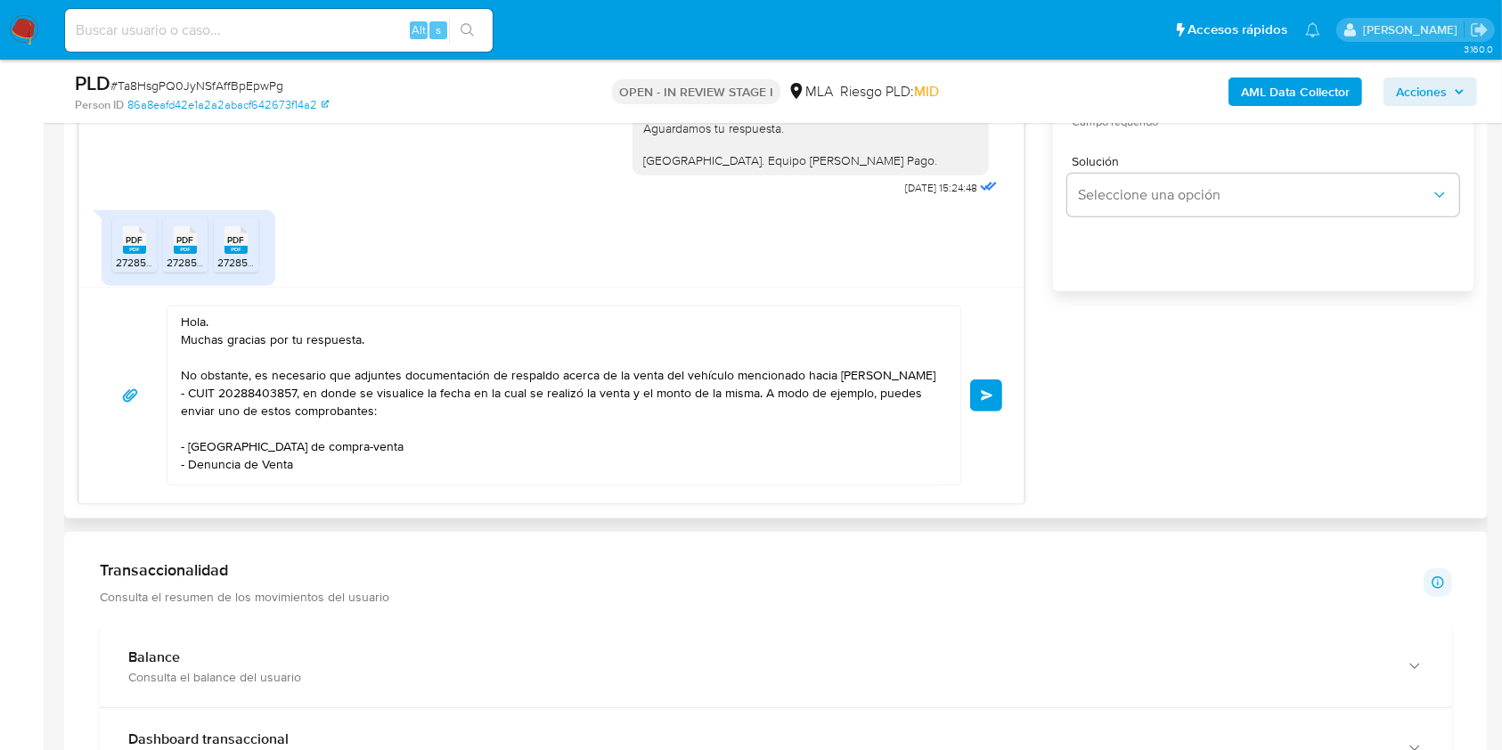
type input "1"
click at [553, 409] on textarea "Hola. Muchas gracias por tu respuesta. No obstante, es necesario que adjuntes d…" at bounding box center [559, 395] width 757 height 178
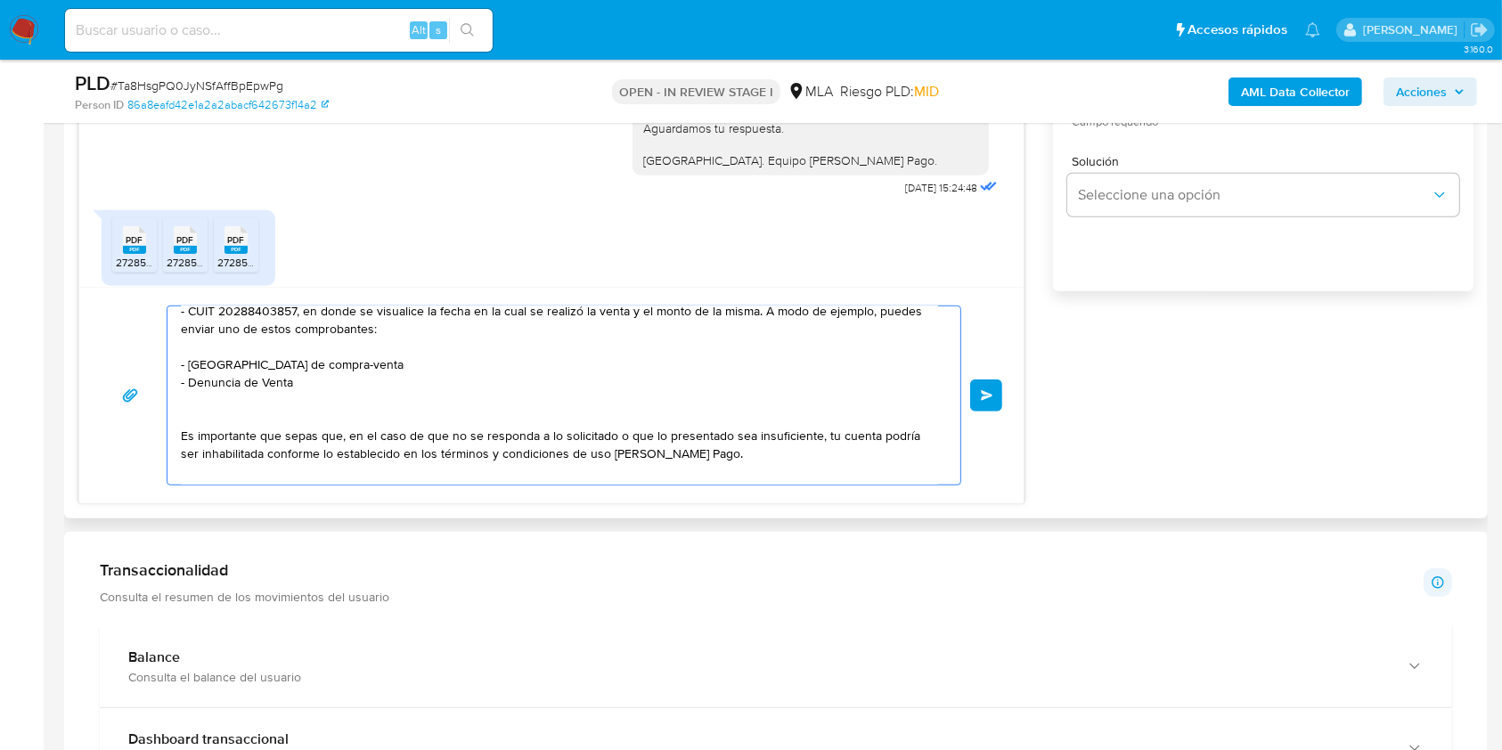
scroll to position [118, 0]
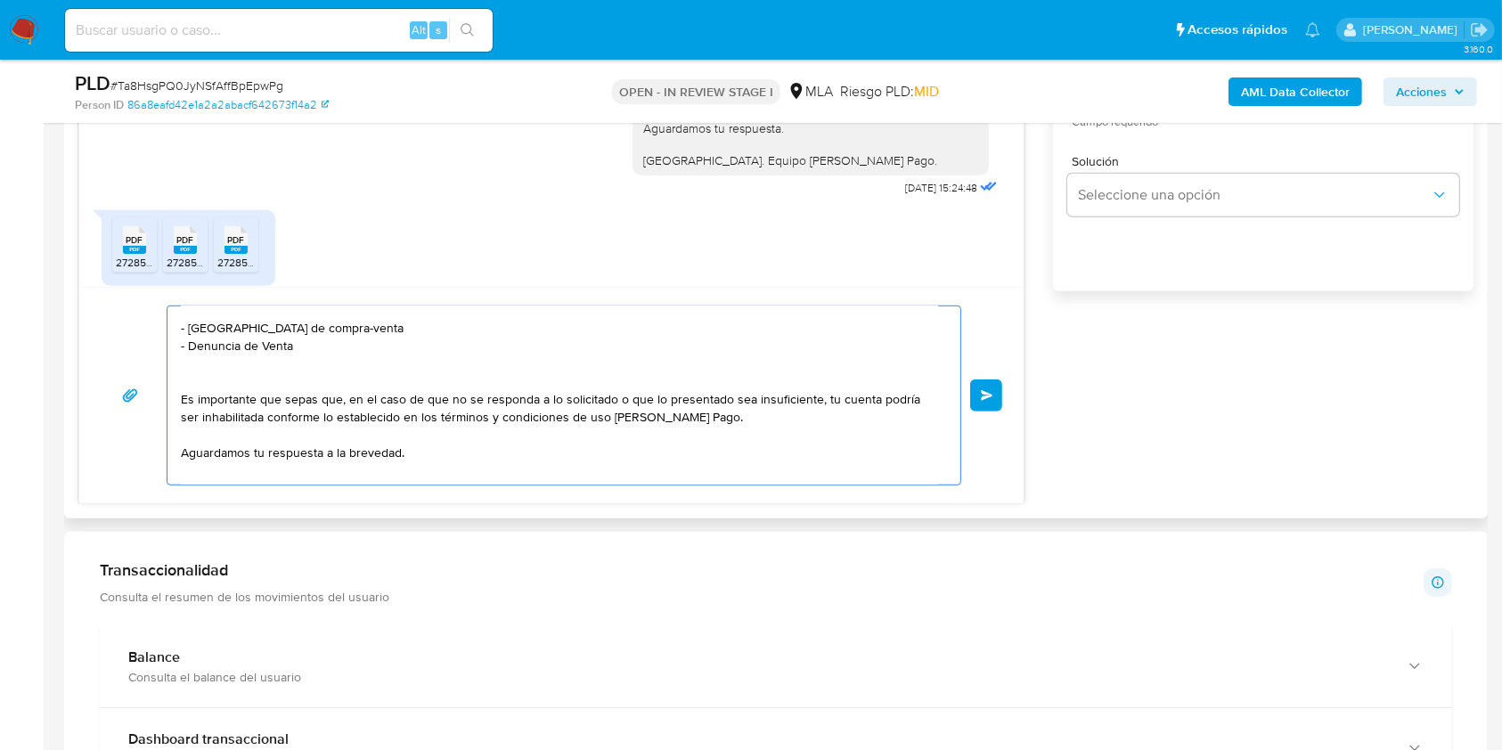
click at [509, 349] on textarea "Hola. Muchas gracias por tu respuesta. No obstante, es necesario que adjuntes d…" at bounding box center [559, 395] width 757 height 178
click at [527, 338] on textarea "Hola. Muchas gracias por tu respuesta. No obstante, es necesario que adjuntes d…" at bounding box center [559, 395] width 757 height 178
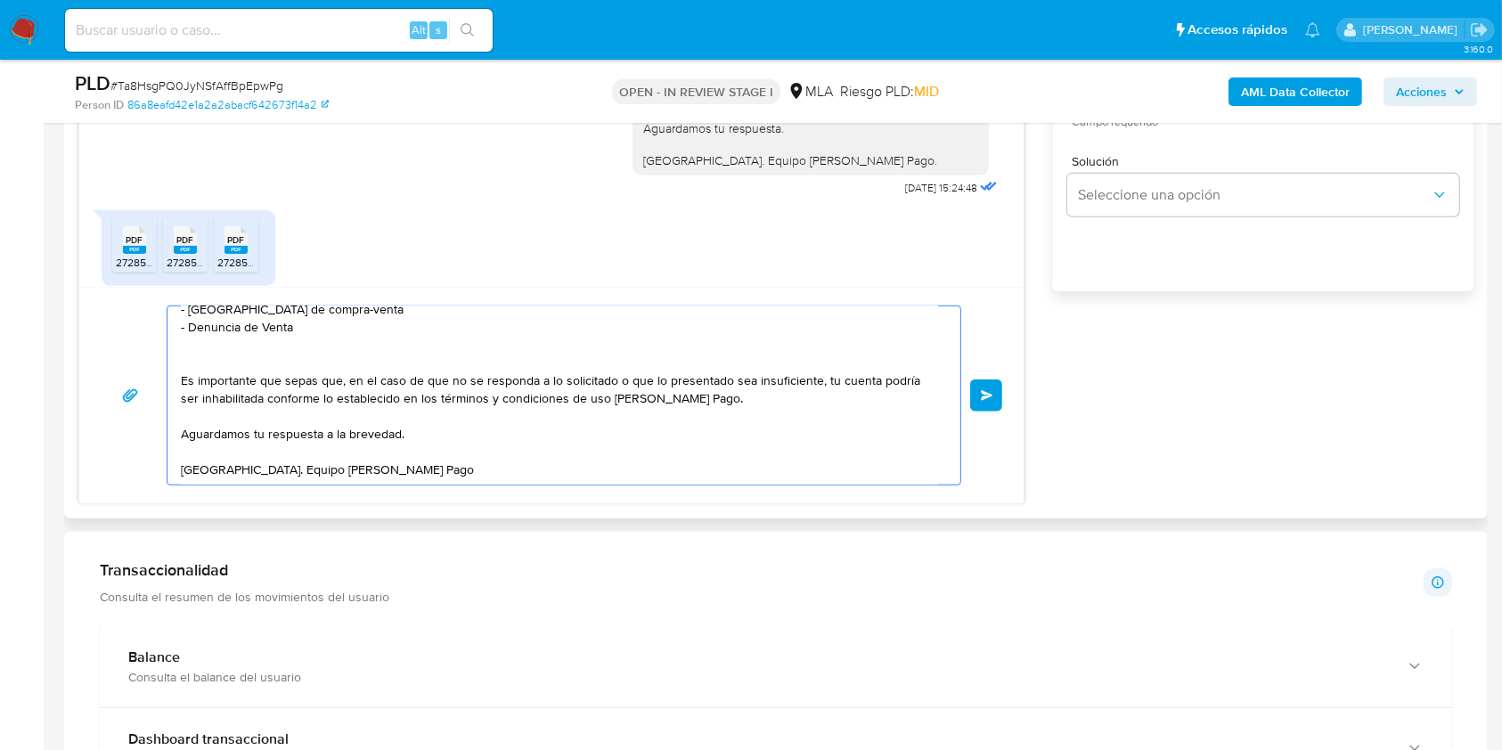
scroll to position [143, 0]
click at [982, 402] on button "Enviar" at bounding box center [986, 395] width 32 height 32
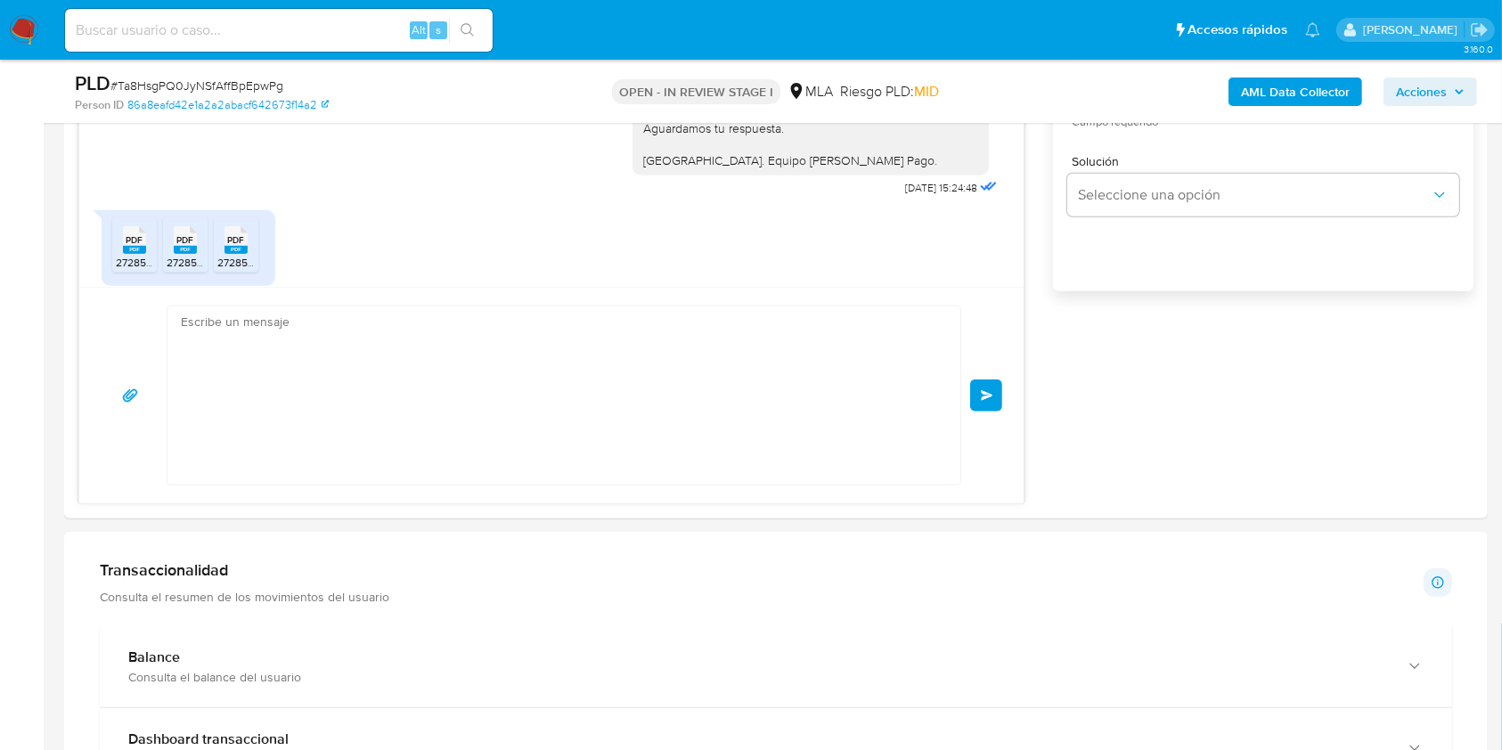
scroll to position [1475, 0]
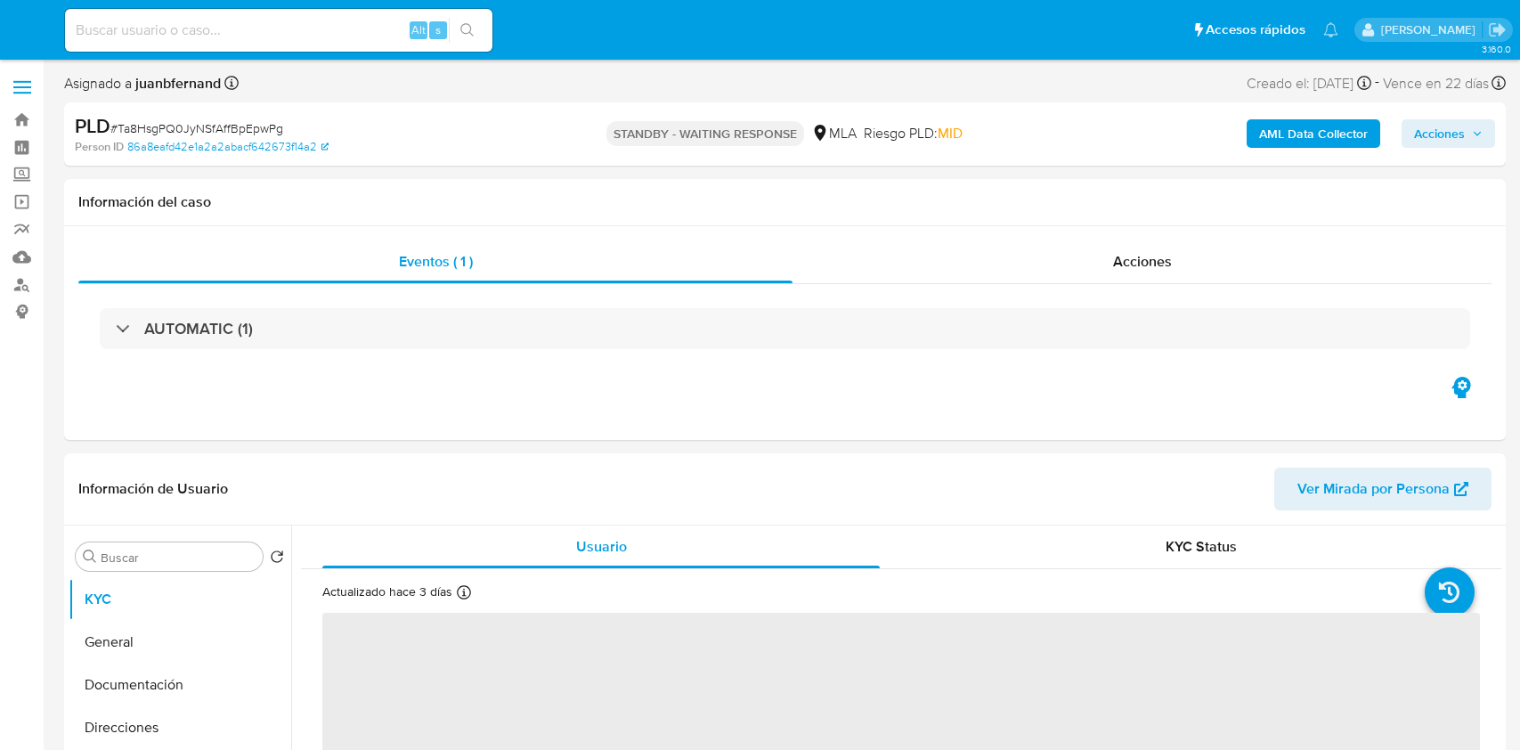
select select "10"
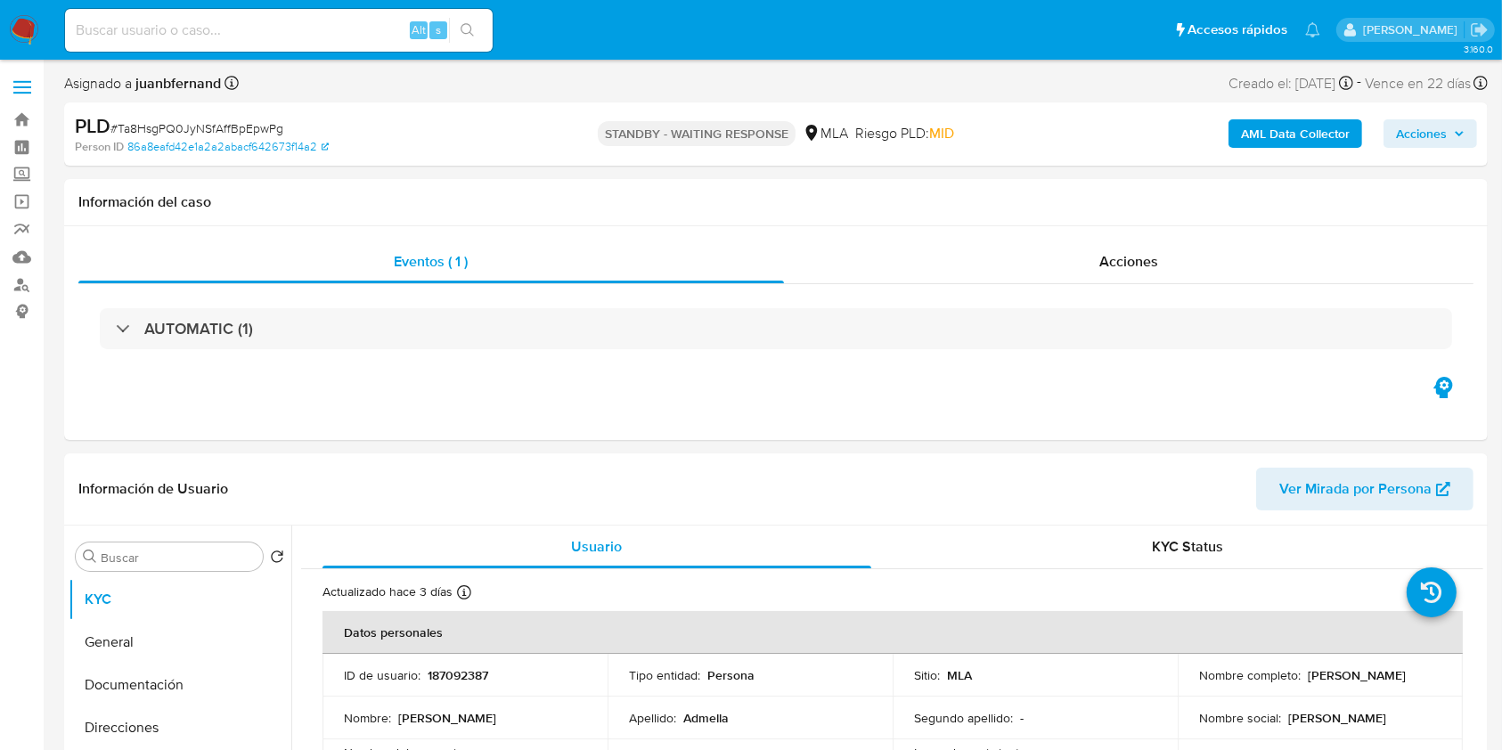
click at [363, 32] on input at bounding box center [279, 30] width 428 height 23
paste input "ExZY47psVThMX1TlXLC08ClS"
type input "ExZY47psVThMX1TlXLC08ClS"
click at [468, 32] on icon "search-icon" at bounding box center [468, 30] width 14 height 14
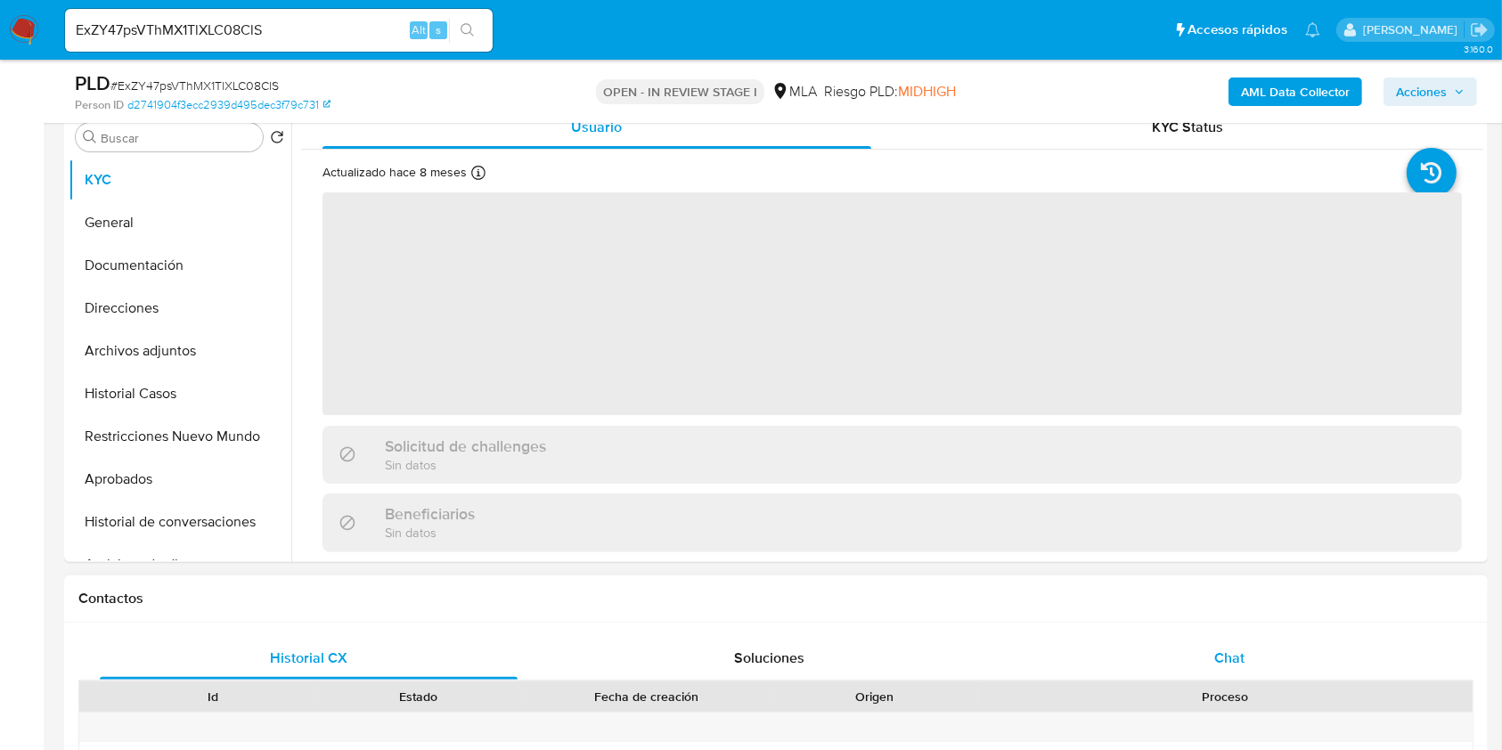
click at [1302, 642] on div "Chat" at bounding box center [1230, 658] width 418 height 43
select select "10"
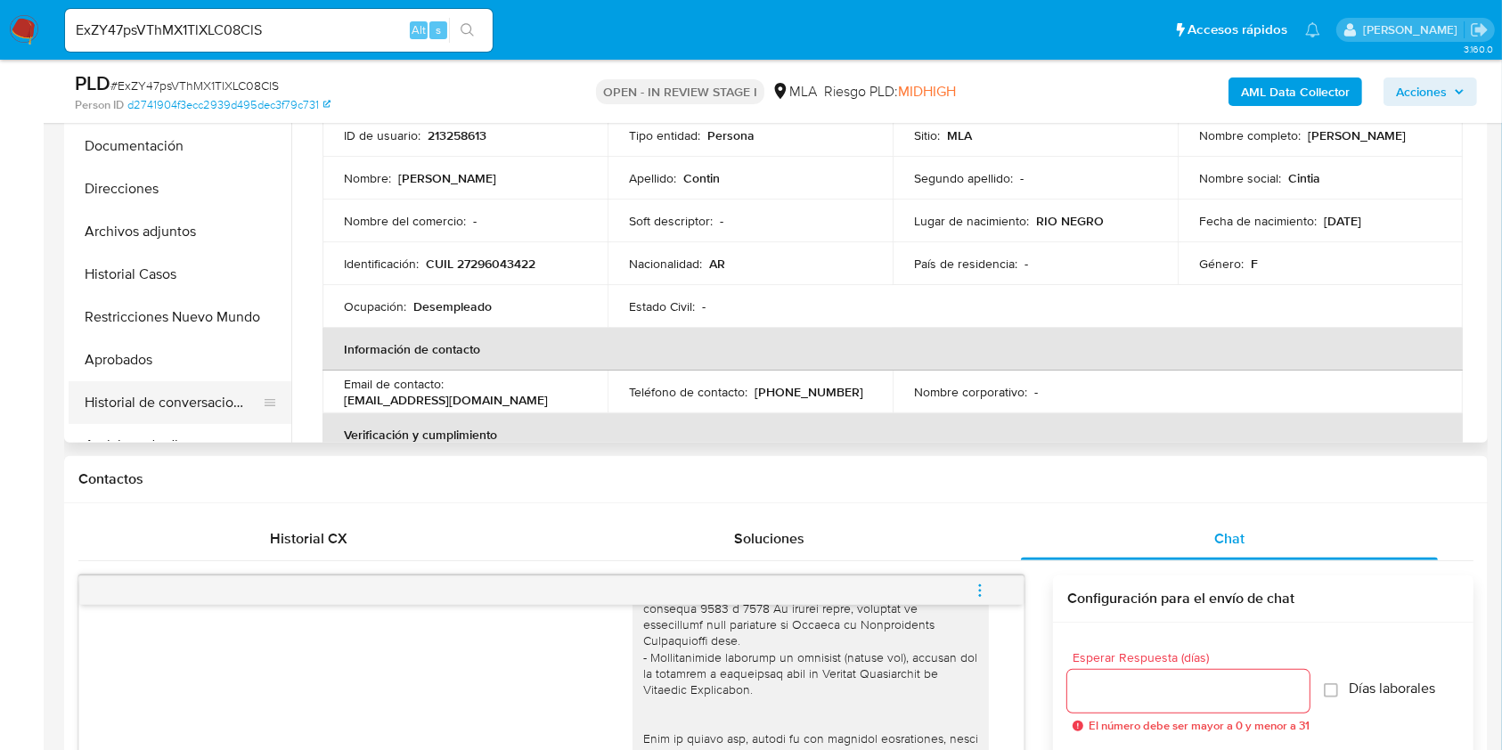
scroll to position [475, 0]
click at [147, 289] on button "Historial Casos" at bounding box center [173, 275] width 208 height 43
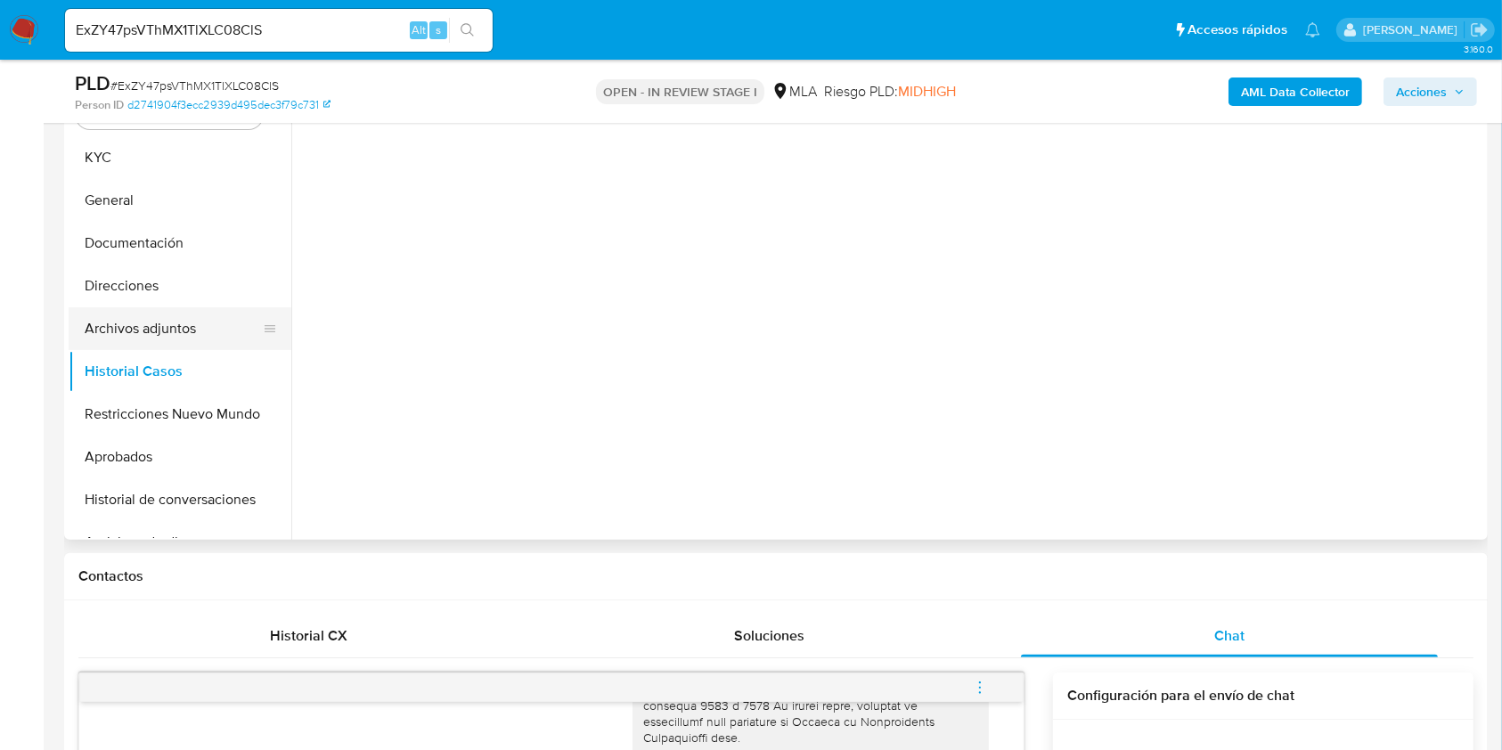
scroll to position [237, 0]
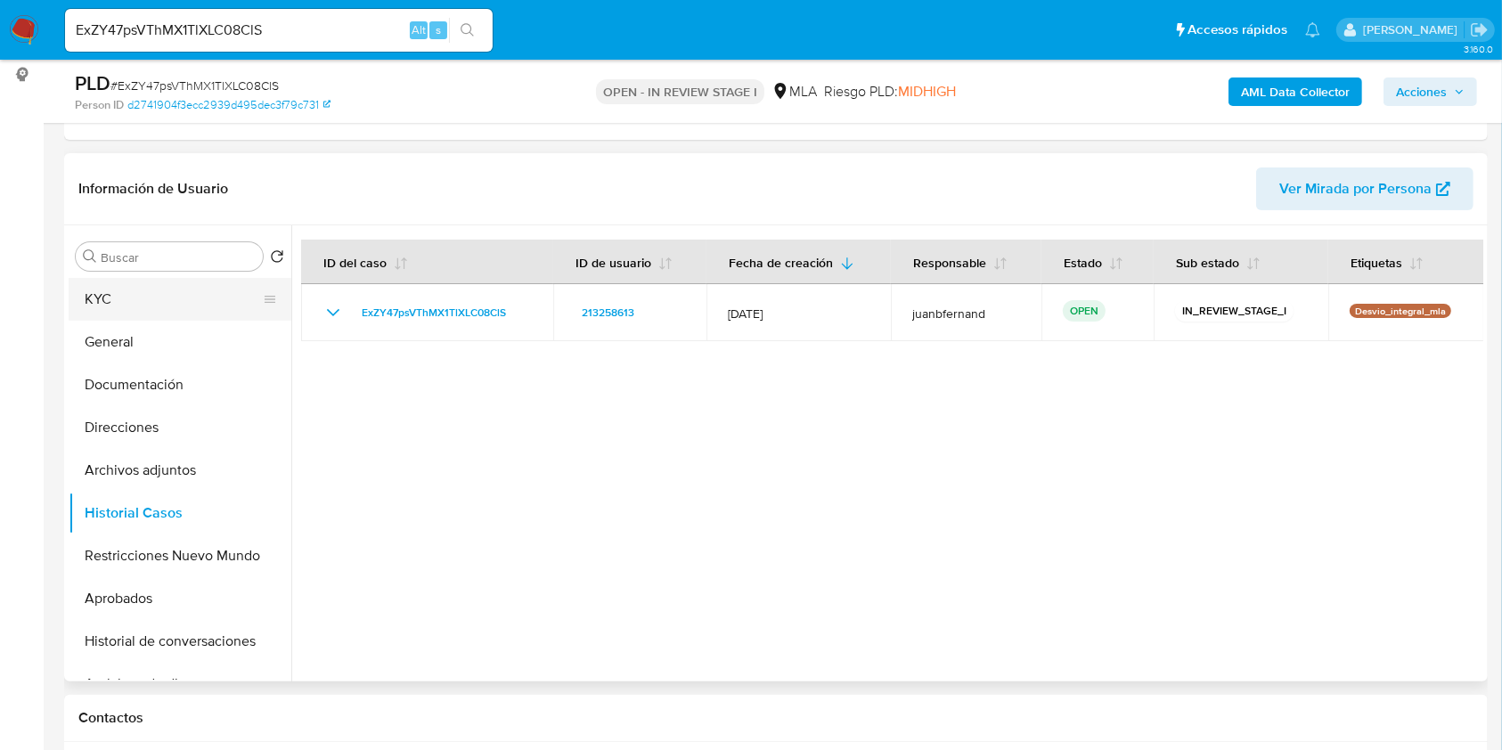
click at [174, 295] on button "KYC" at bounding box center [173, 299] width 208 height 43
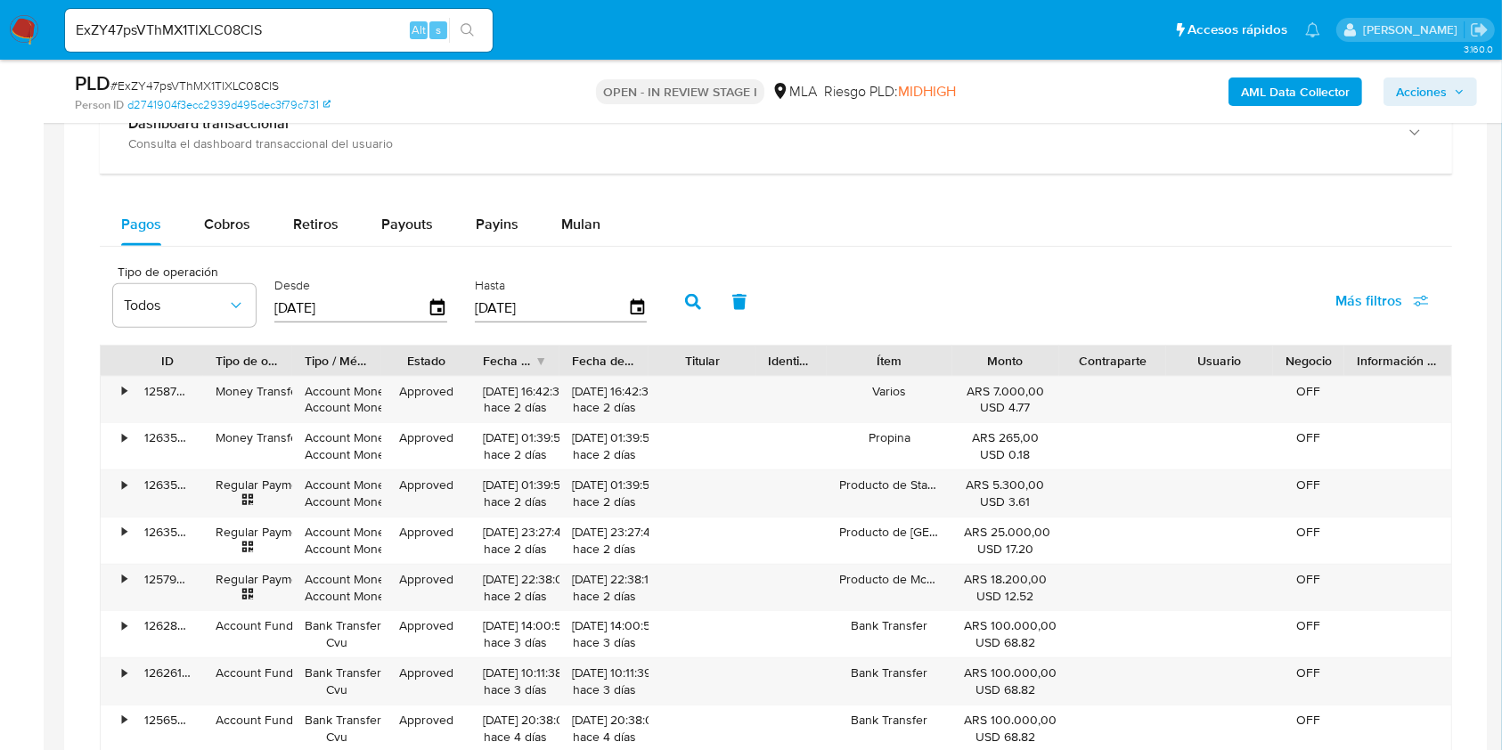
scroll to position [1900, 0]
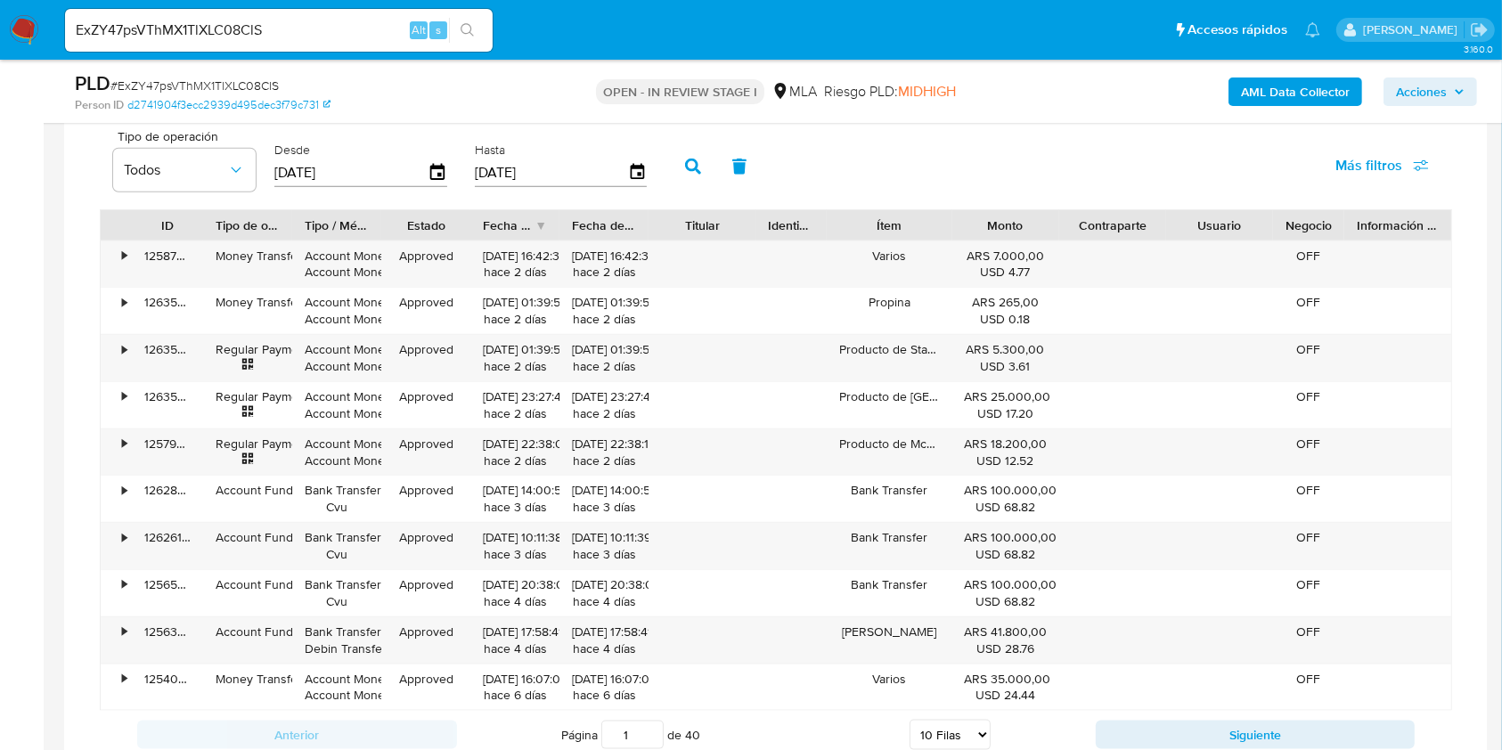
click at [467, 84] on div "PLD # ExZY47psVThMX1TlXLC08ClS" at bounding box center [305, 83] width 461 height 27
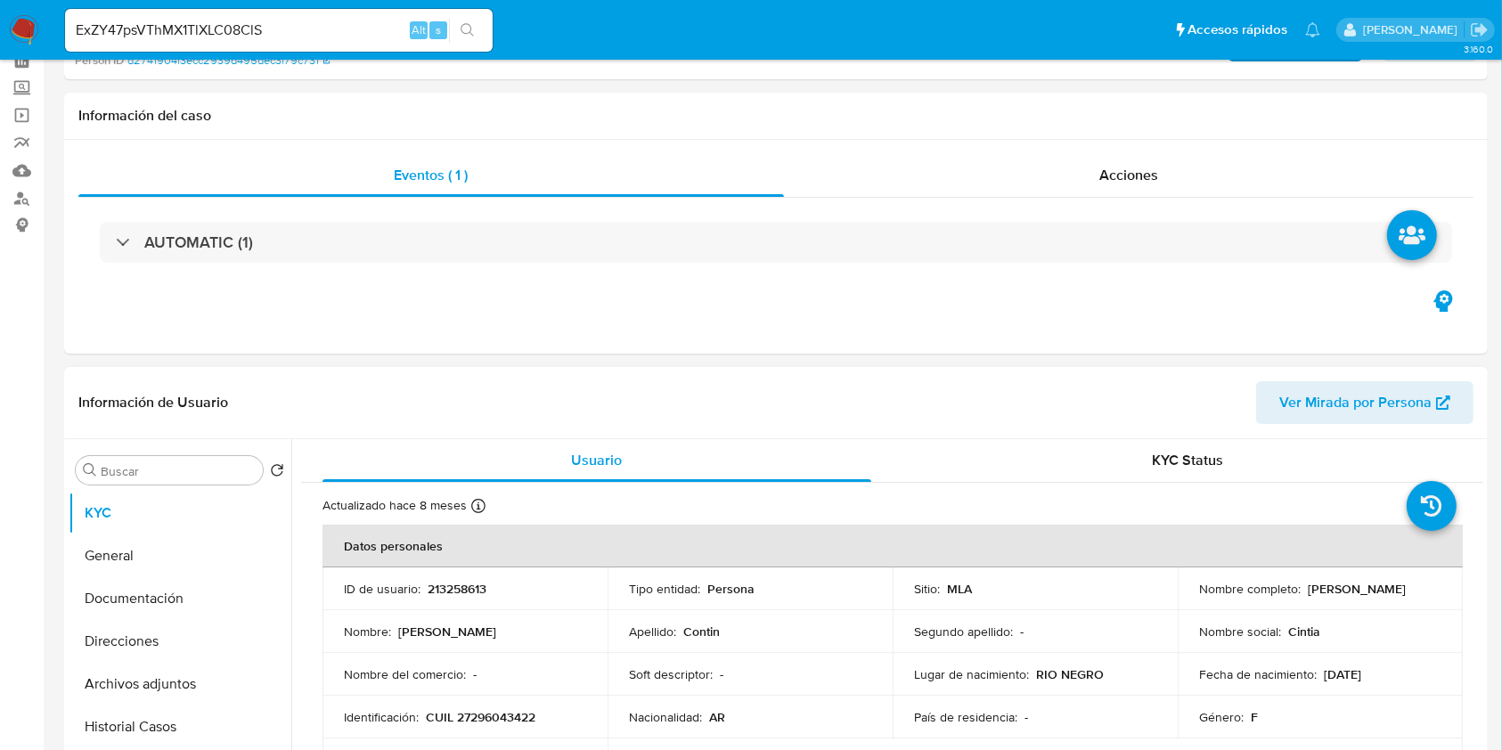
scroll to position [356, 0]
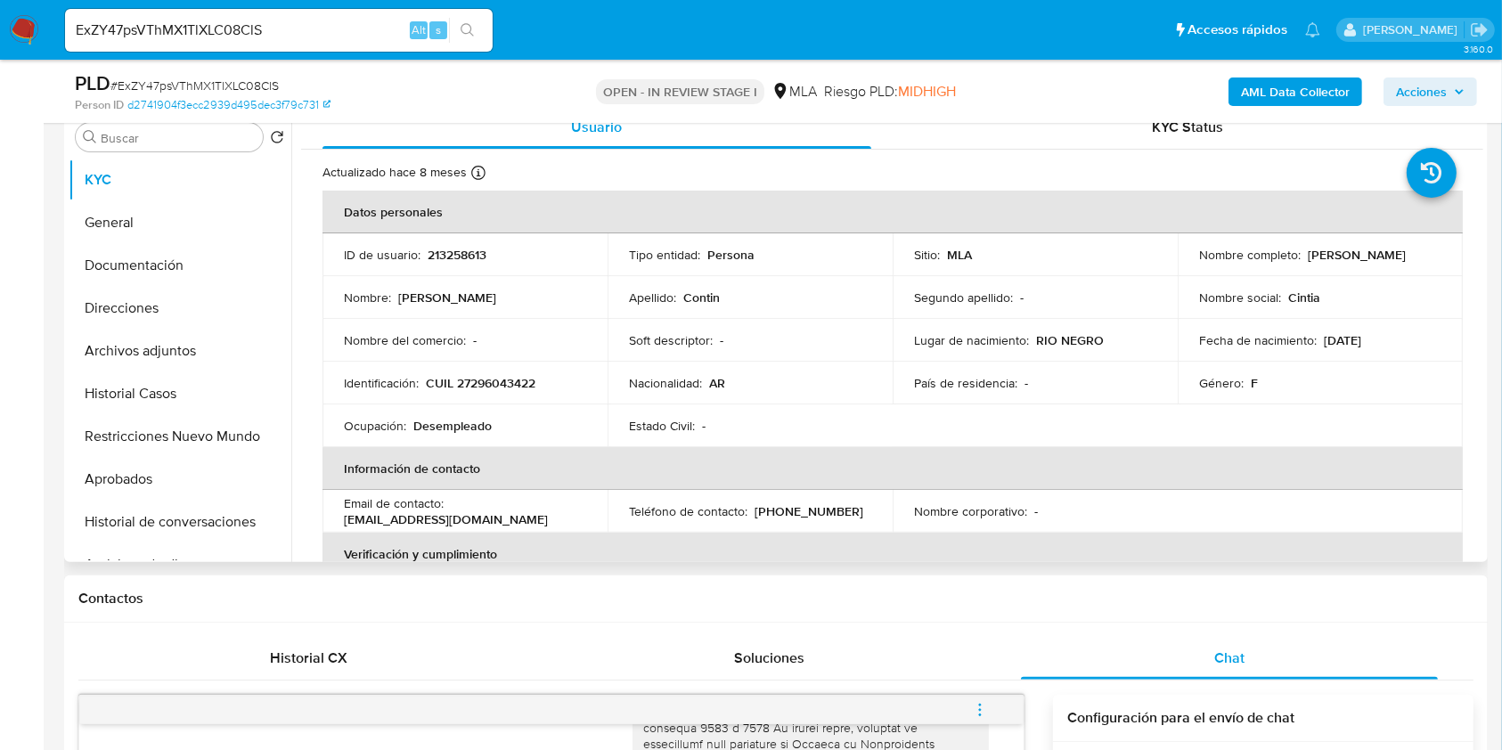
click at [507, 380] on p "CUIL 27296043422" at bounding box center [481, 383] width 110 height 16
copy p "27296043422"
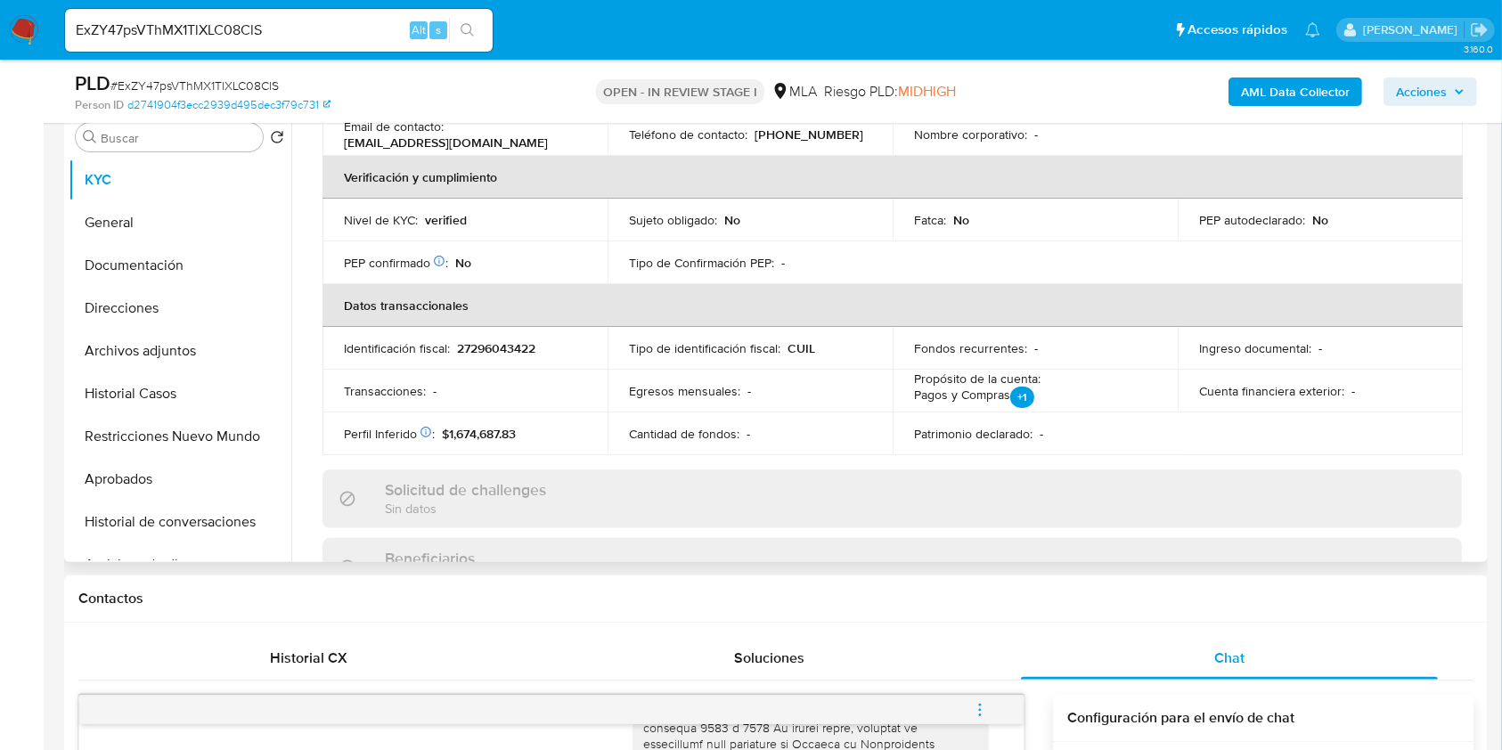
scroll to position [0, 0]
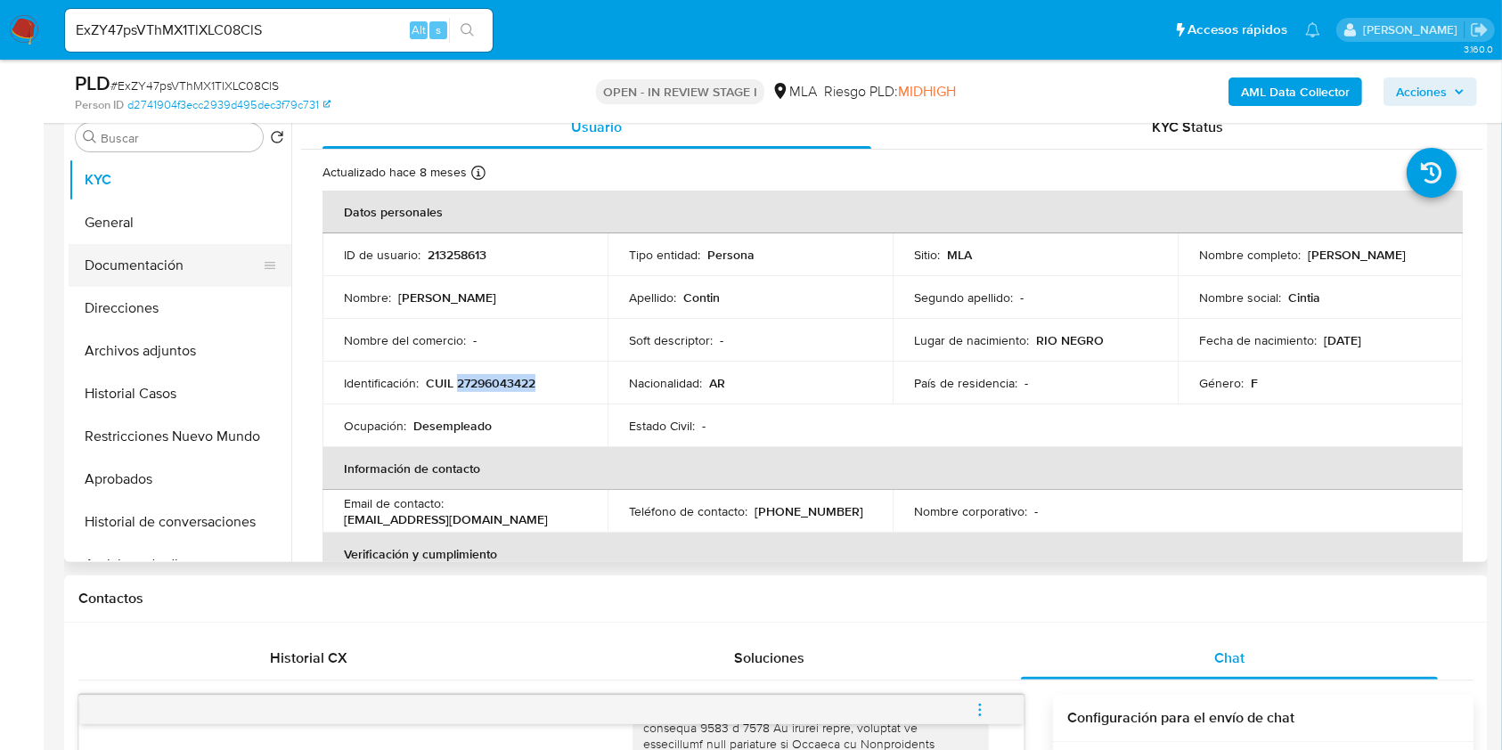
click at [167, 270] on button "Documentación" at bounding box center [173, 265] width 208 height 43
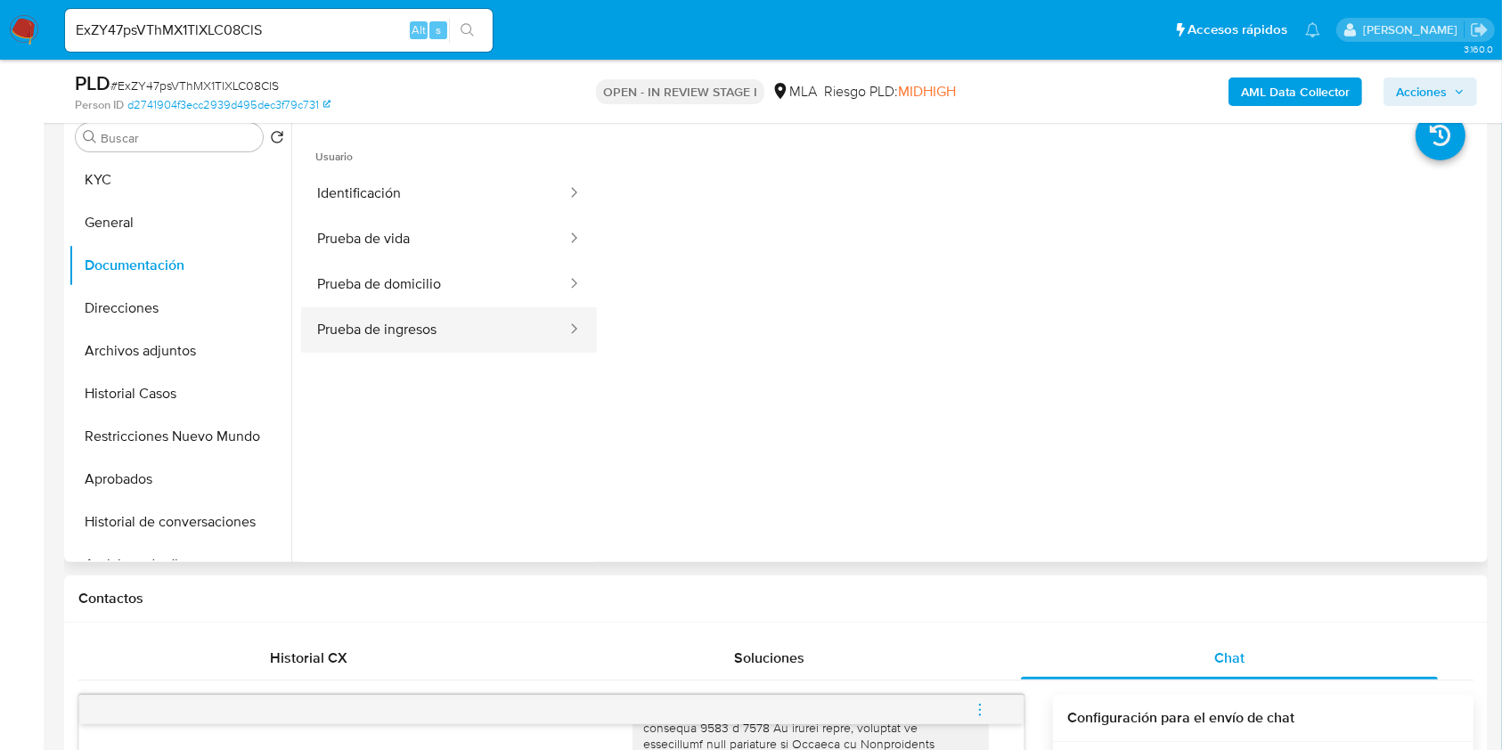
click at [444, 322] on button "Prueba de ingresos" at bounding box center [434, 329] width 267 height 45
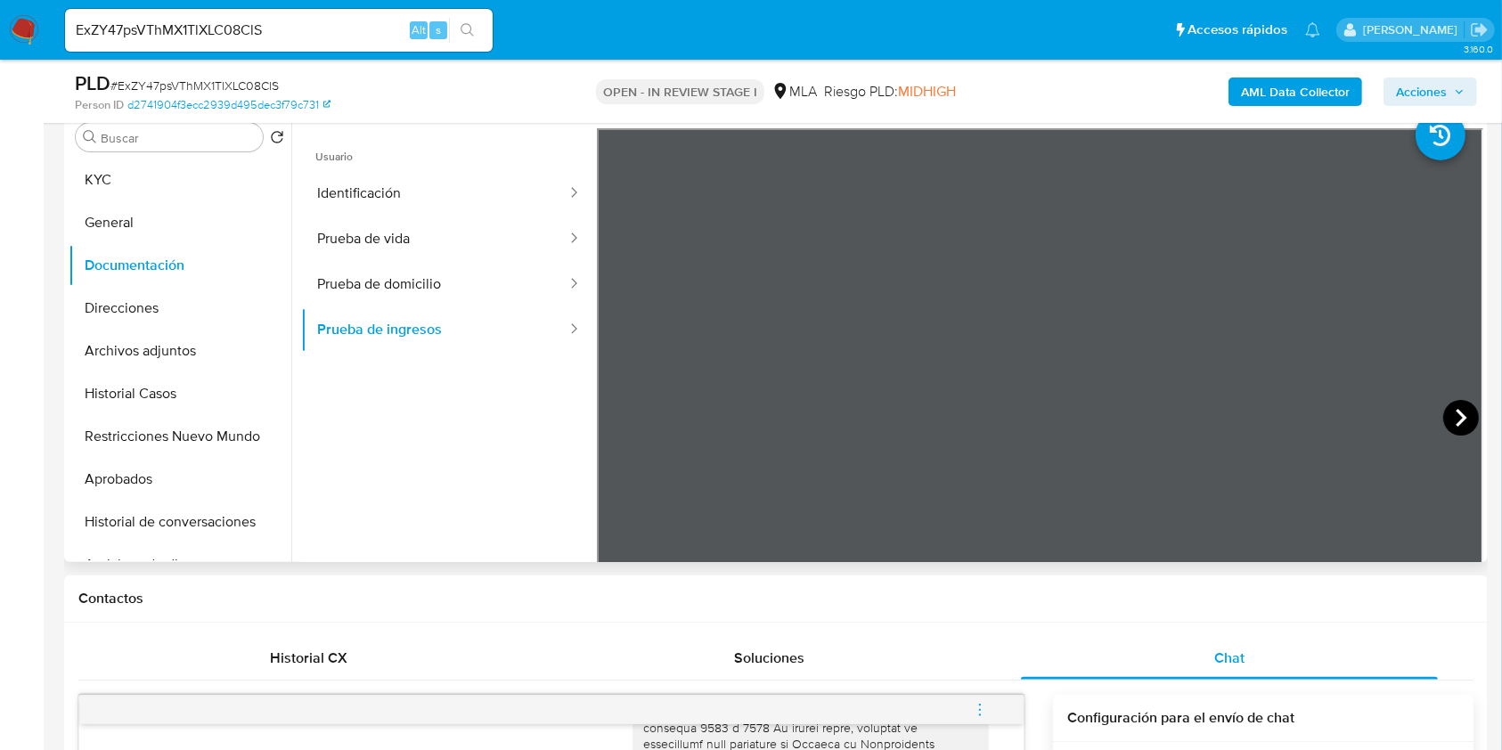
click at [1457, 423] on icon at bounding box center [1461, 418] width 36 height 36
click at [620, 414] on icon at bounding box center [619, 418] width 36 height 36
click at [1462, 419] on icon at bounding box center [1461, 418] width 36 height 36
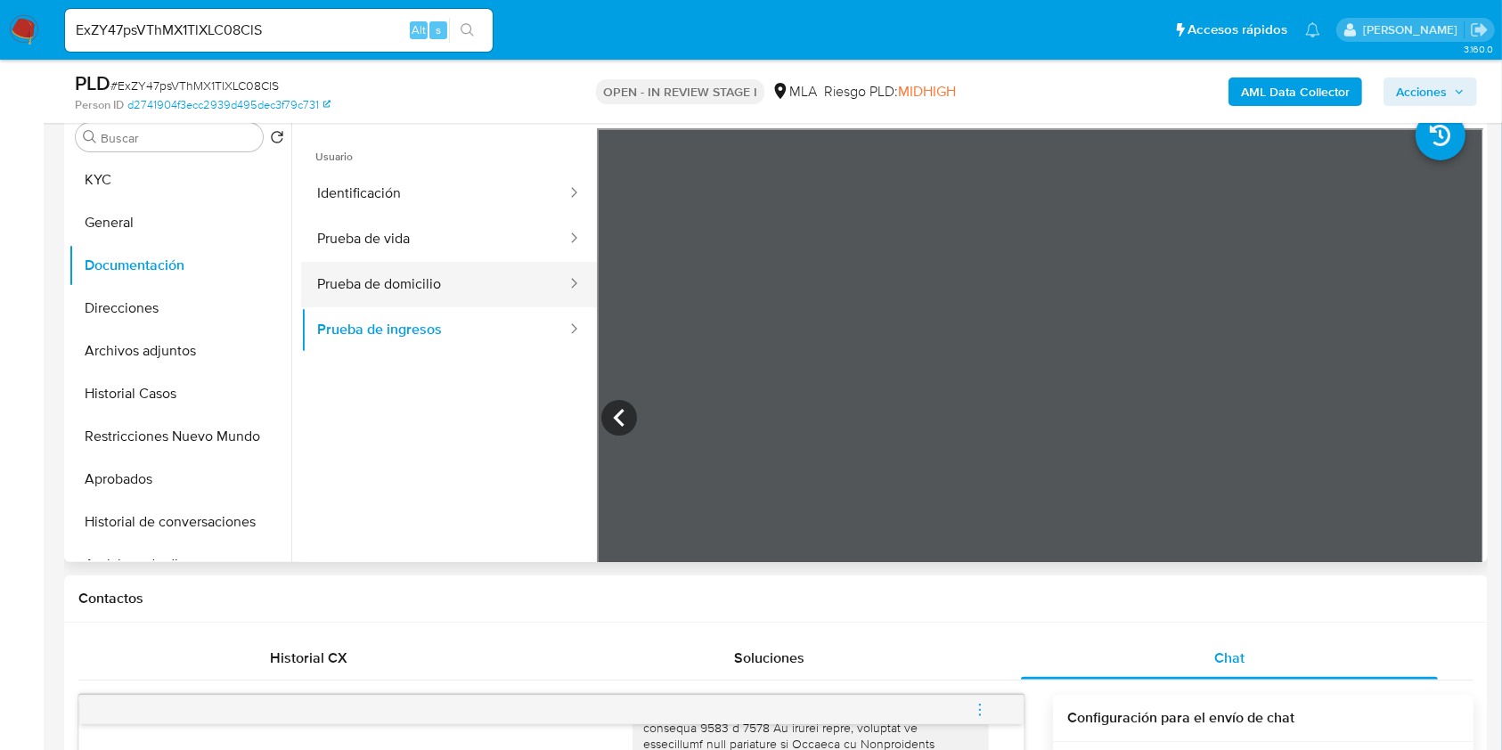
click at [451, 280] on button "Prueba de domicilio" at bounding box center [434, 284] width 267 height 45
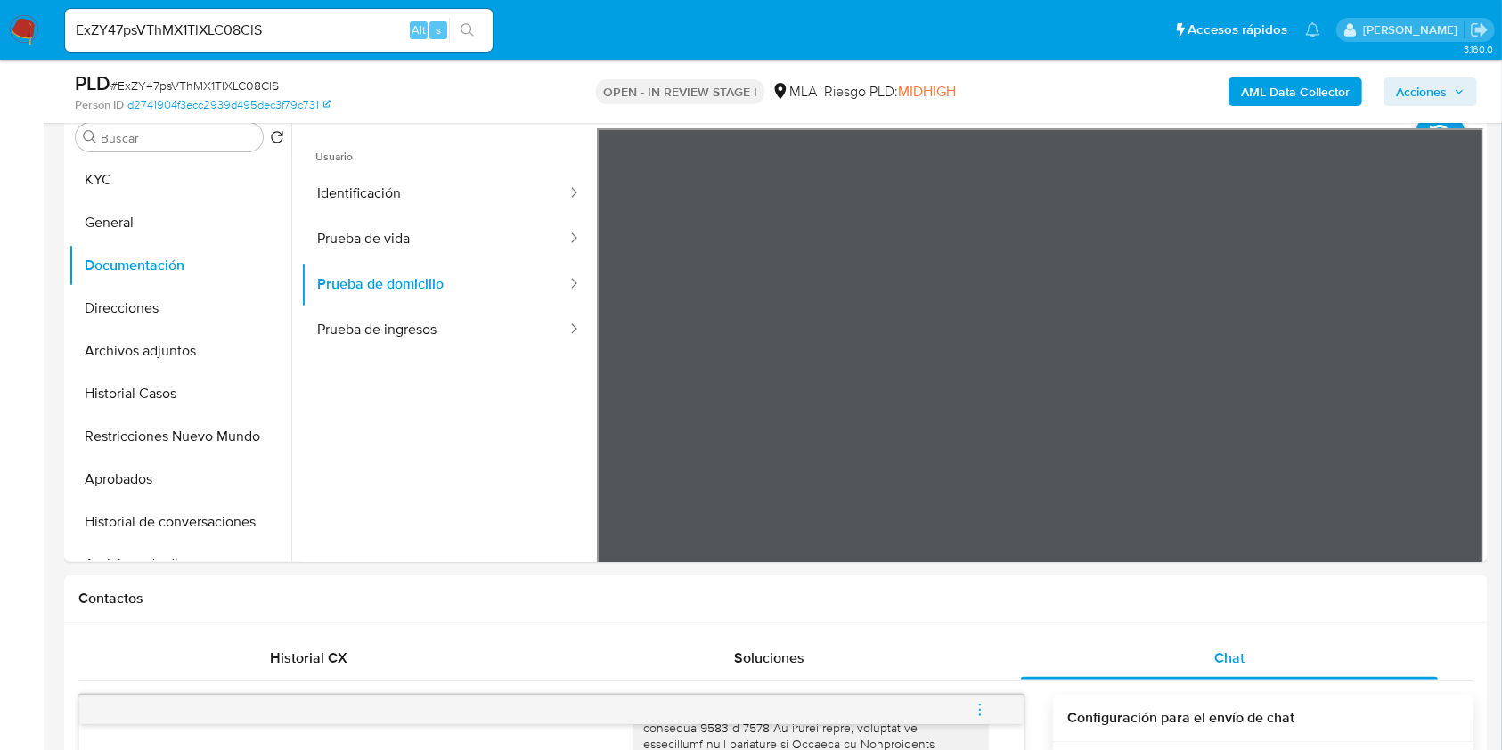
click at [466, 259] on button "Prueba de vida" at bounding box center [434, 238] width 267 height 45
click at [456, 183] on button "Identificación" at bounding box center [434, 193] width 267 height 45
click at [121, 213] on button "General" at bounding box center [173, 222] width 208 height 43
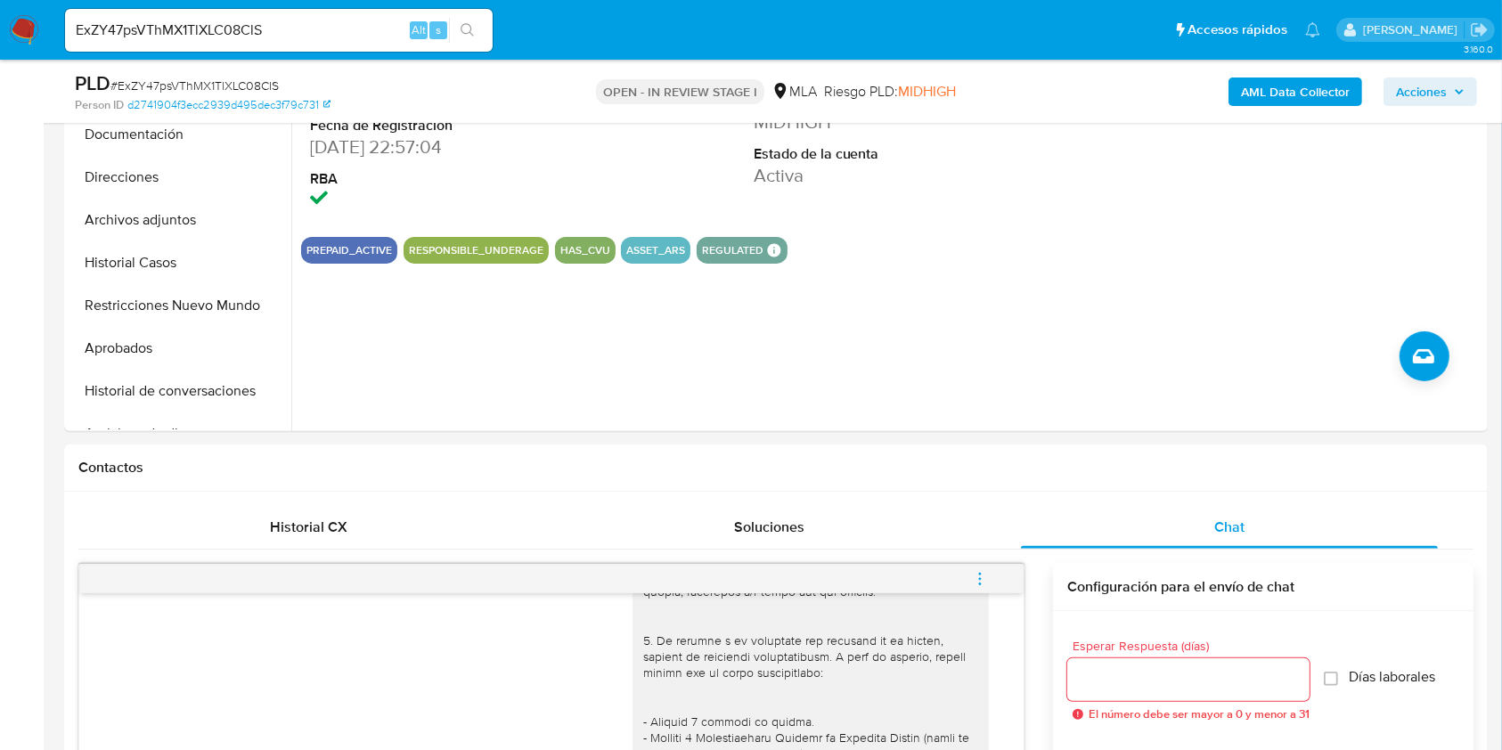
scroll to position [237, 0]
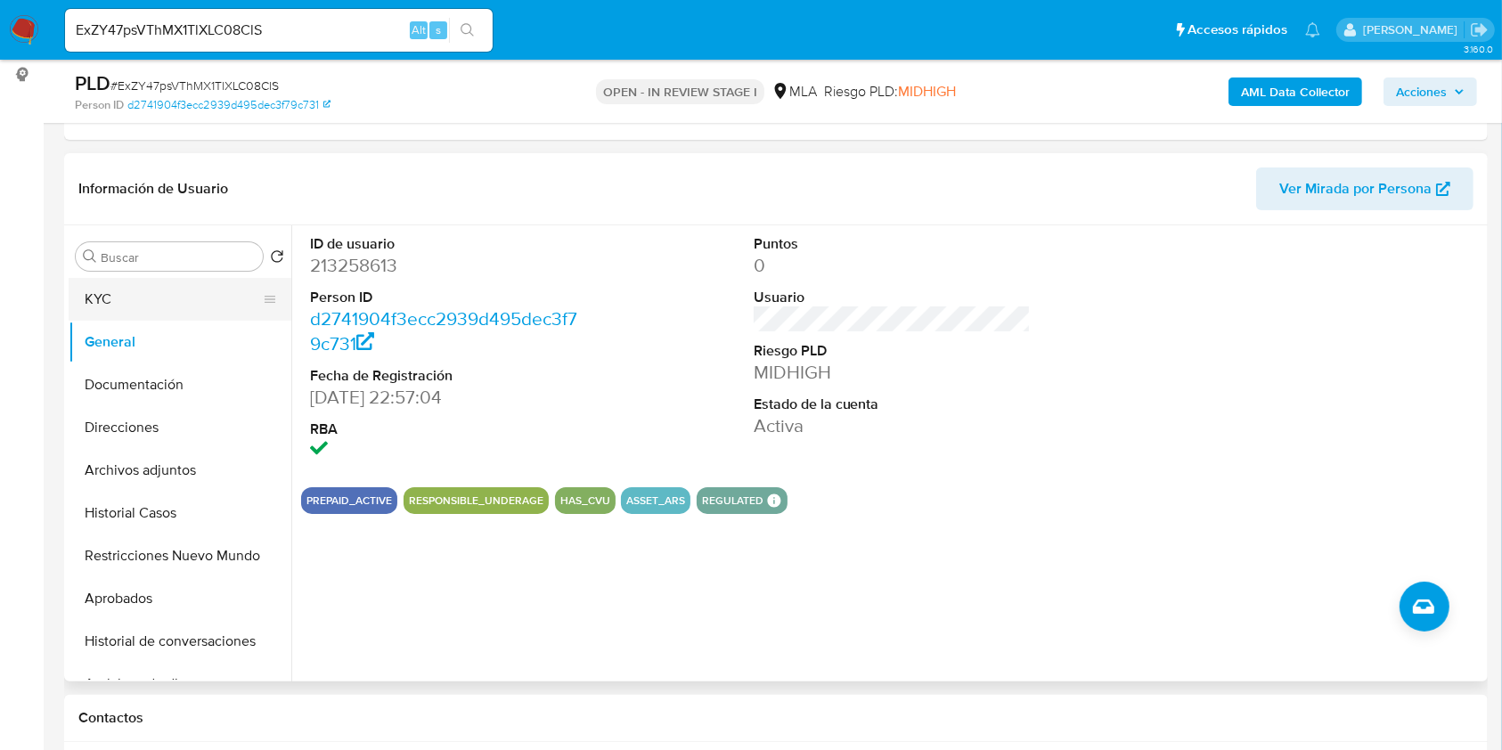
click at [118, 306] on button "KYC" at bounding box center [173, 299] width 208 height 43
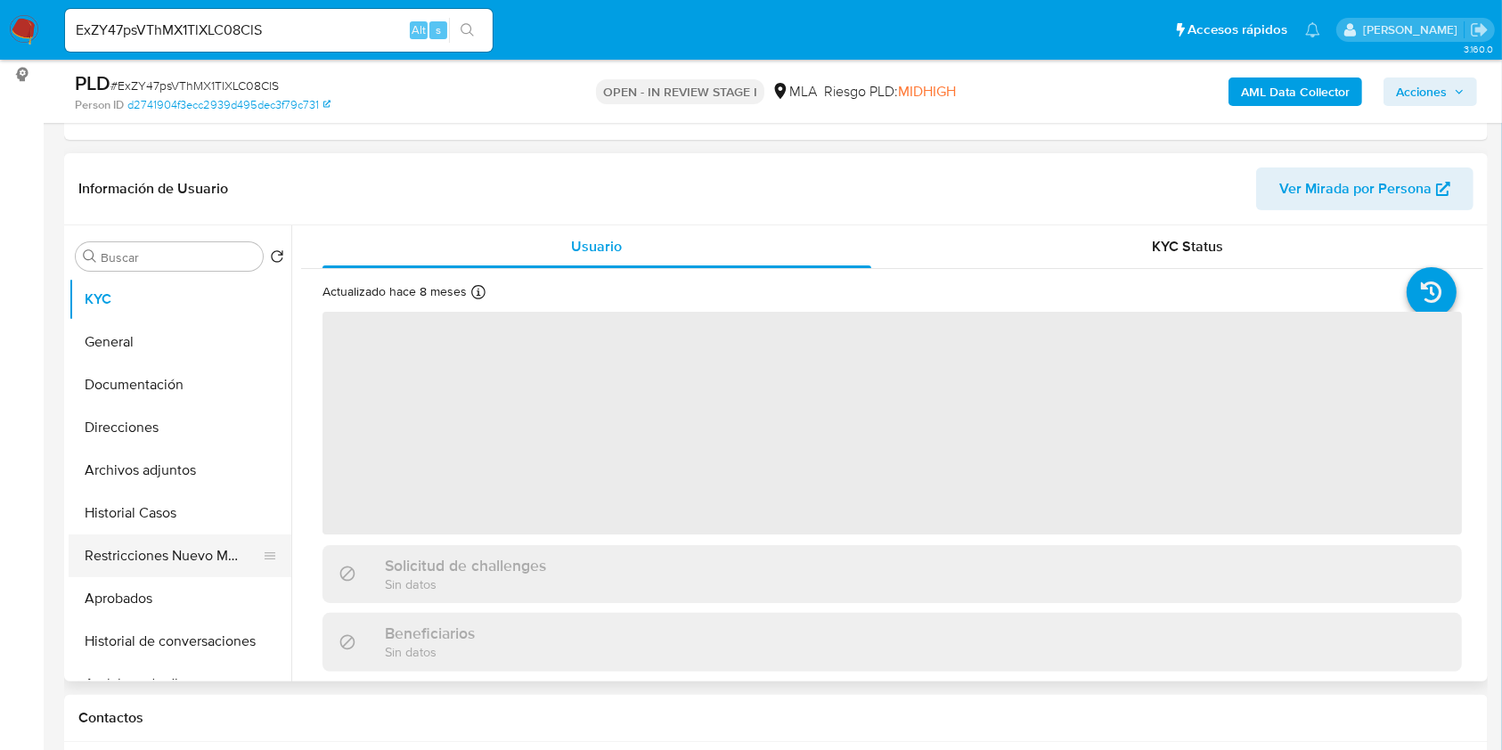
click at [174, 553] on button "Restricciones Nuevo Mundo" at bounding box center [173, 555] width 208 height 43
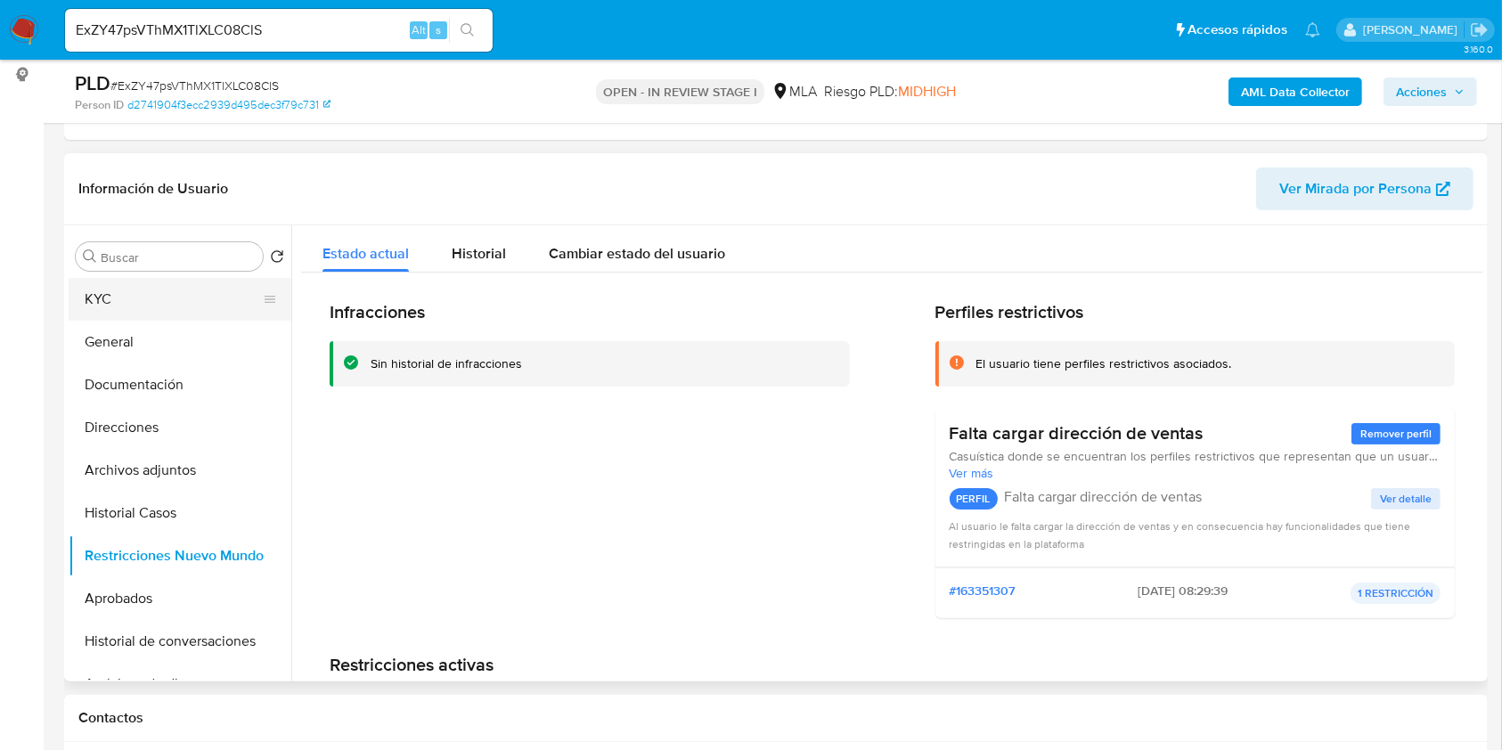
click at [185, 304] on button "KYC" at bounding box center [173, 299] width 208 height 43
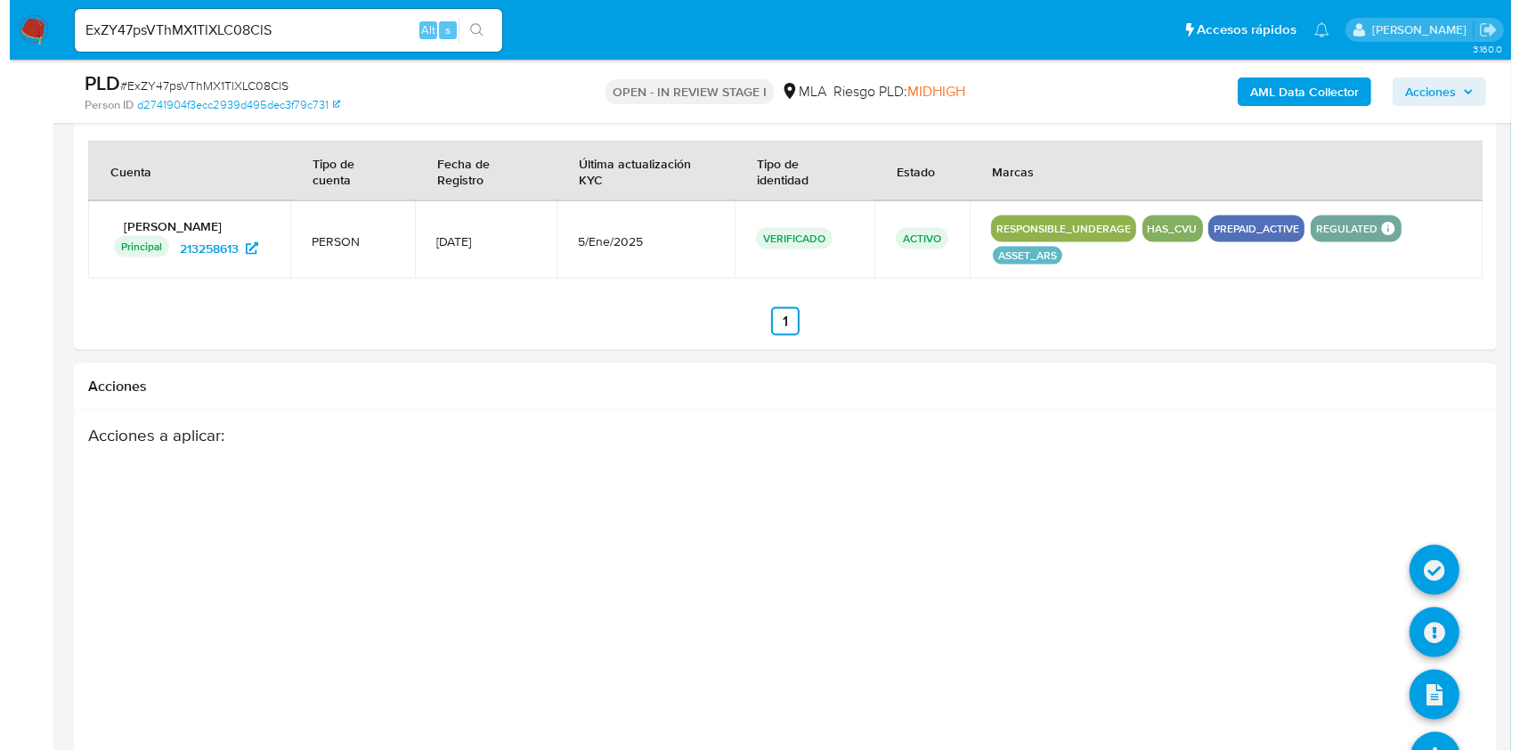
scroll to position [2762, 0]
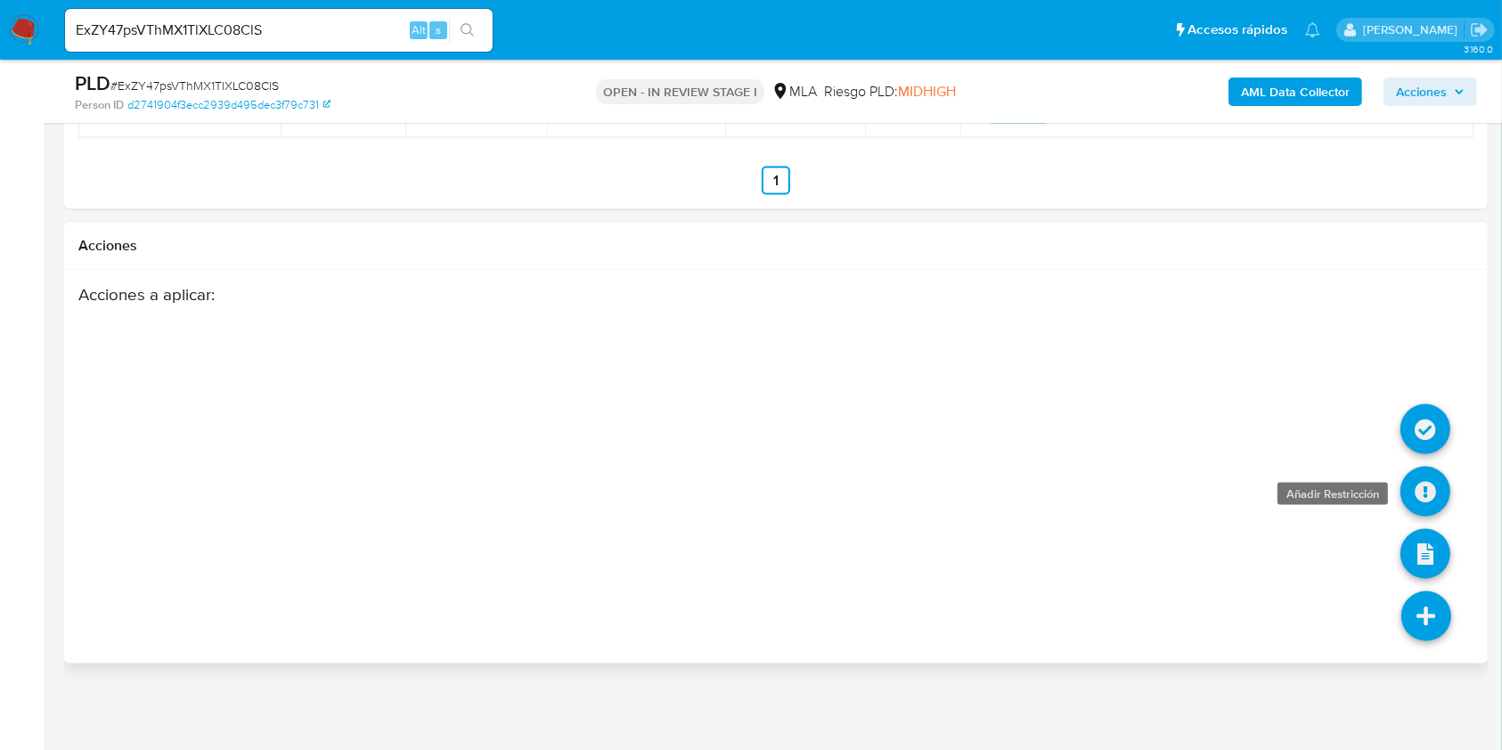
click at [1433, 485] on icon at bounding box center [1425, 492] width 50 height 50
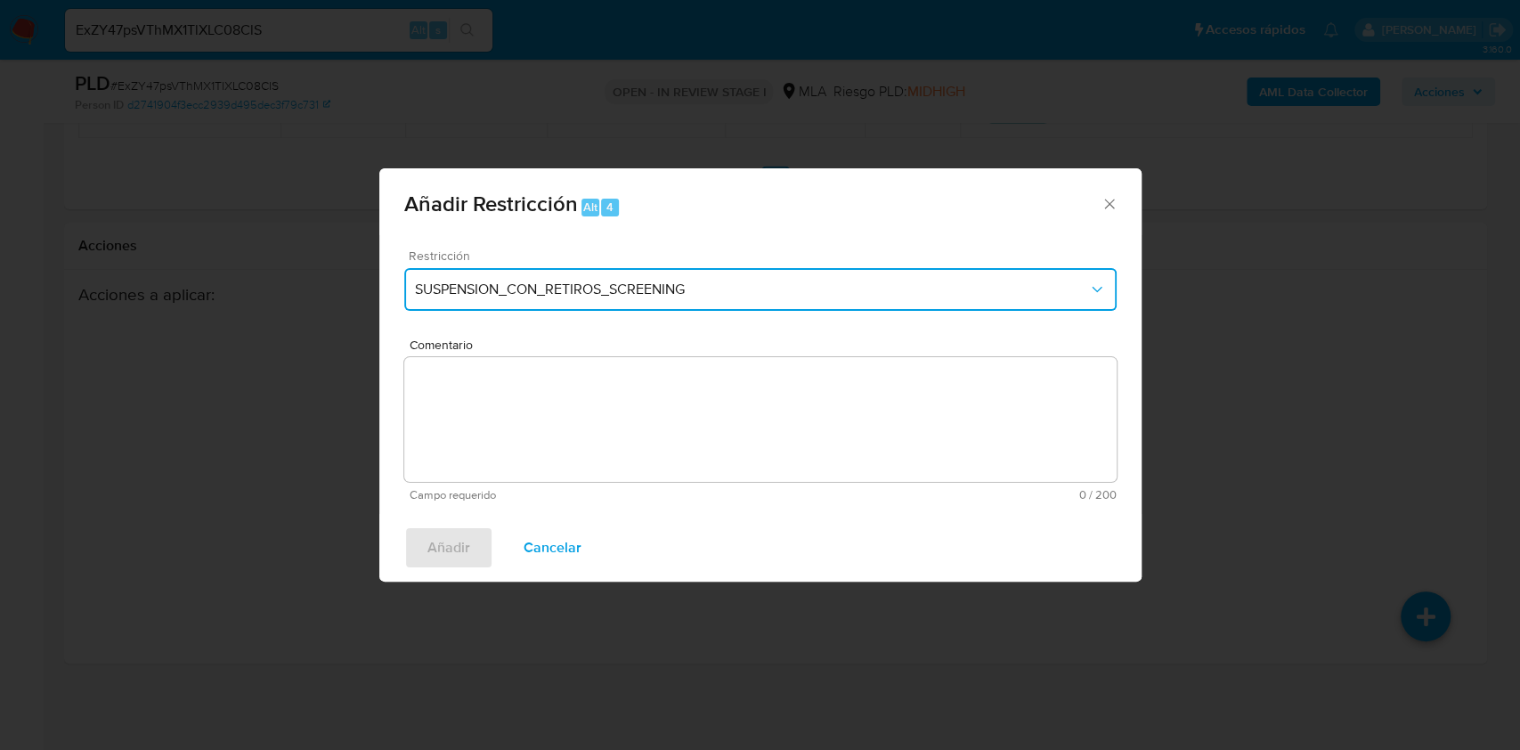
click at [707, 295] on span "SUSPENSION_CON_RETIROS_SCREENING" at bounding box center [751, 290] width 673 height 18
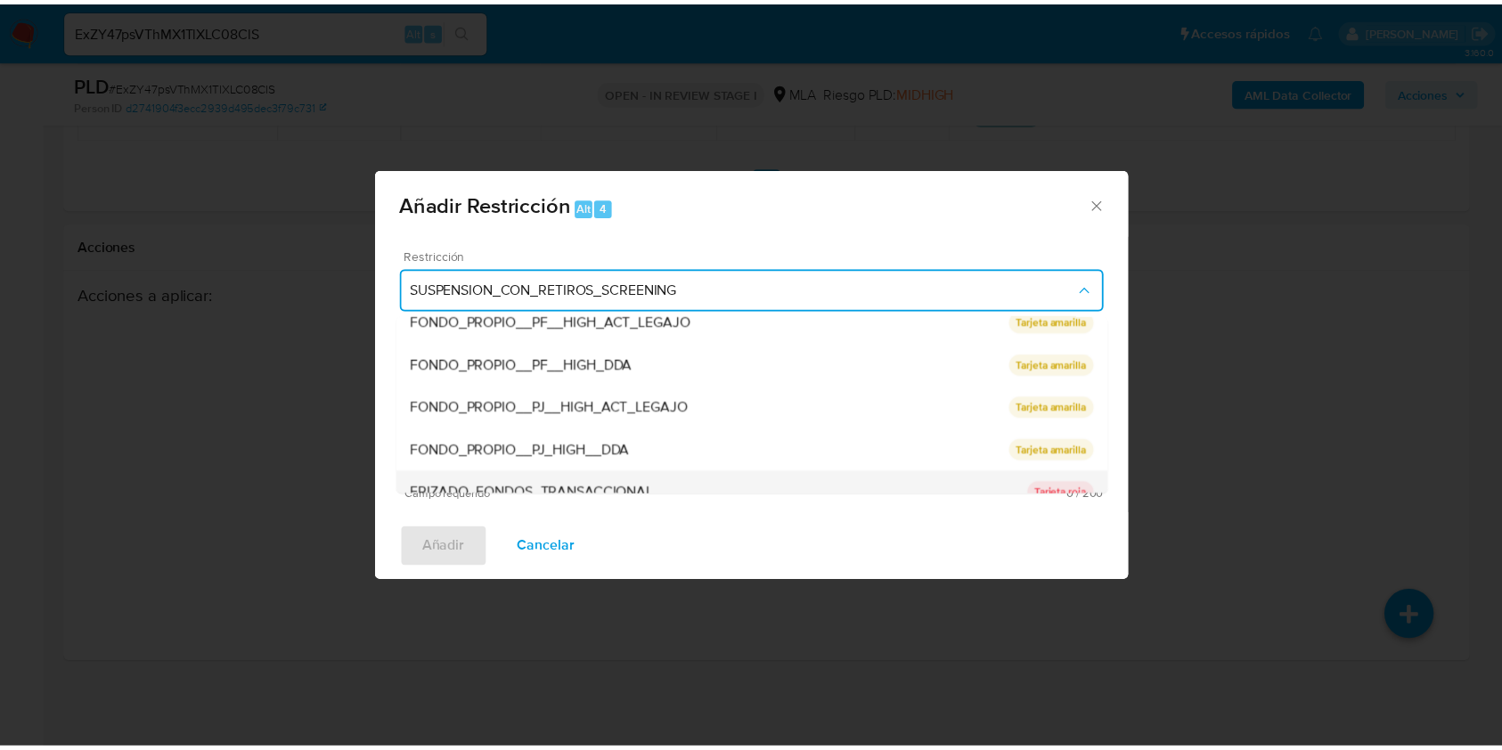
scroll to position [378, 0]
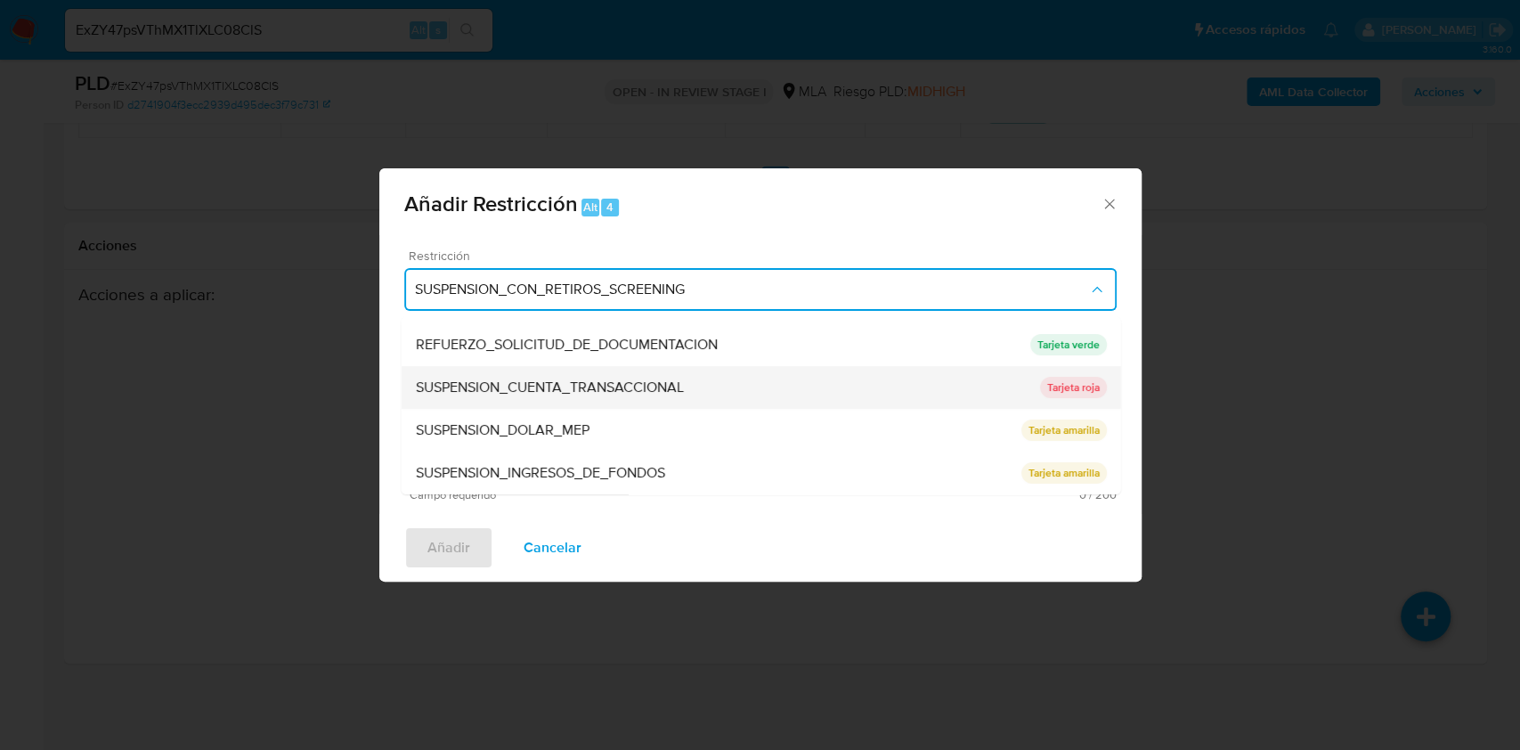
click at [627, 381] on span "SUSPENSION_CUENTA_TRANSACCIONAL" at bounding box center [549, 388] width 268 height 18
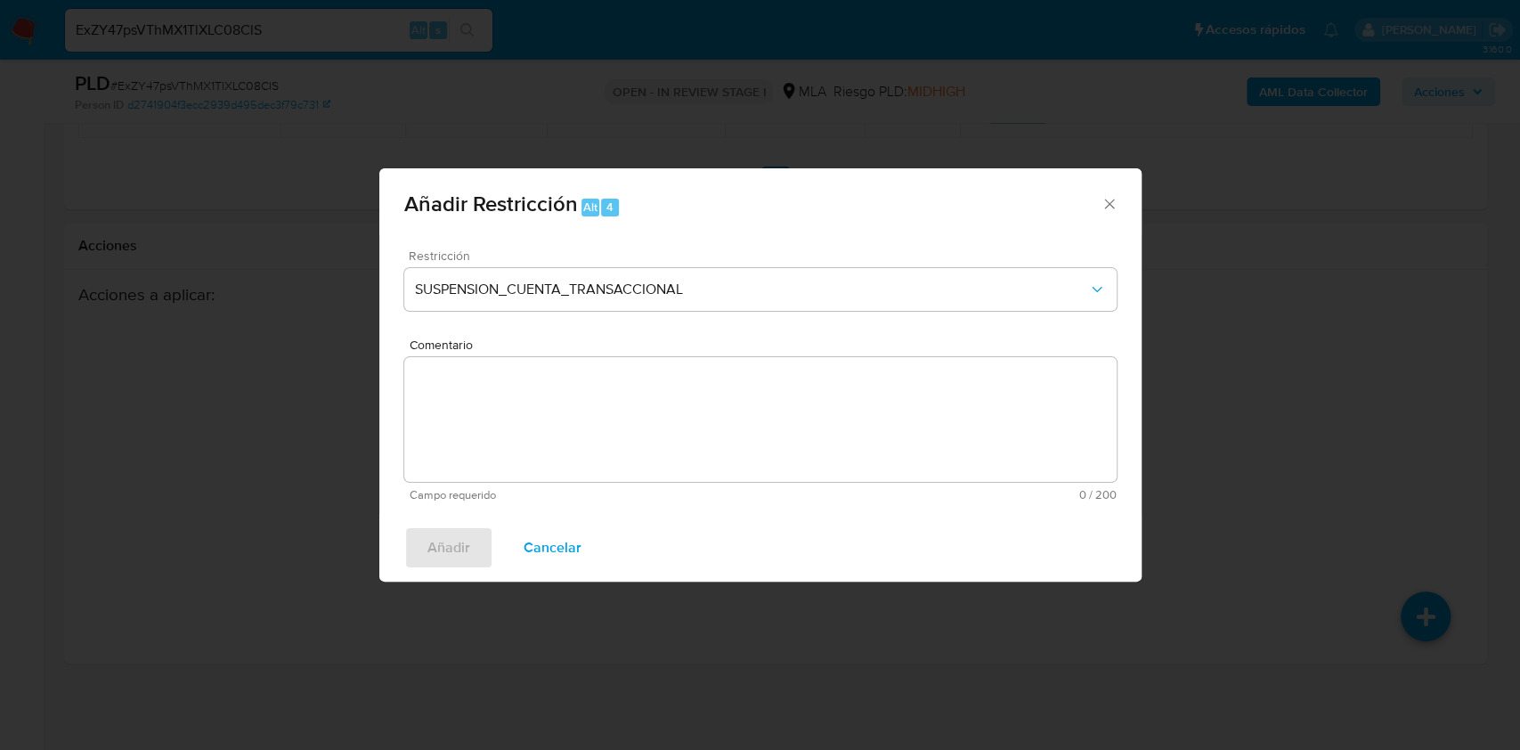
click at [611, 424] on textarea "Comentario" at bounding box center [760, 419] width 713 height 125
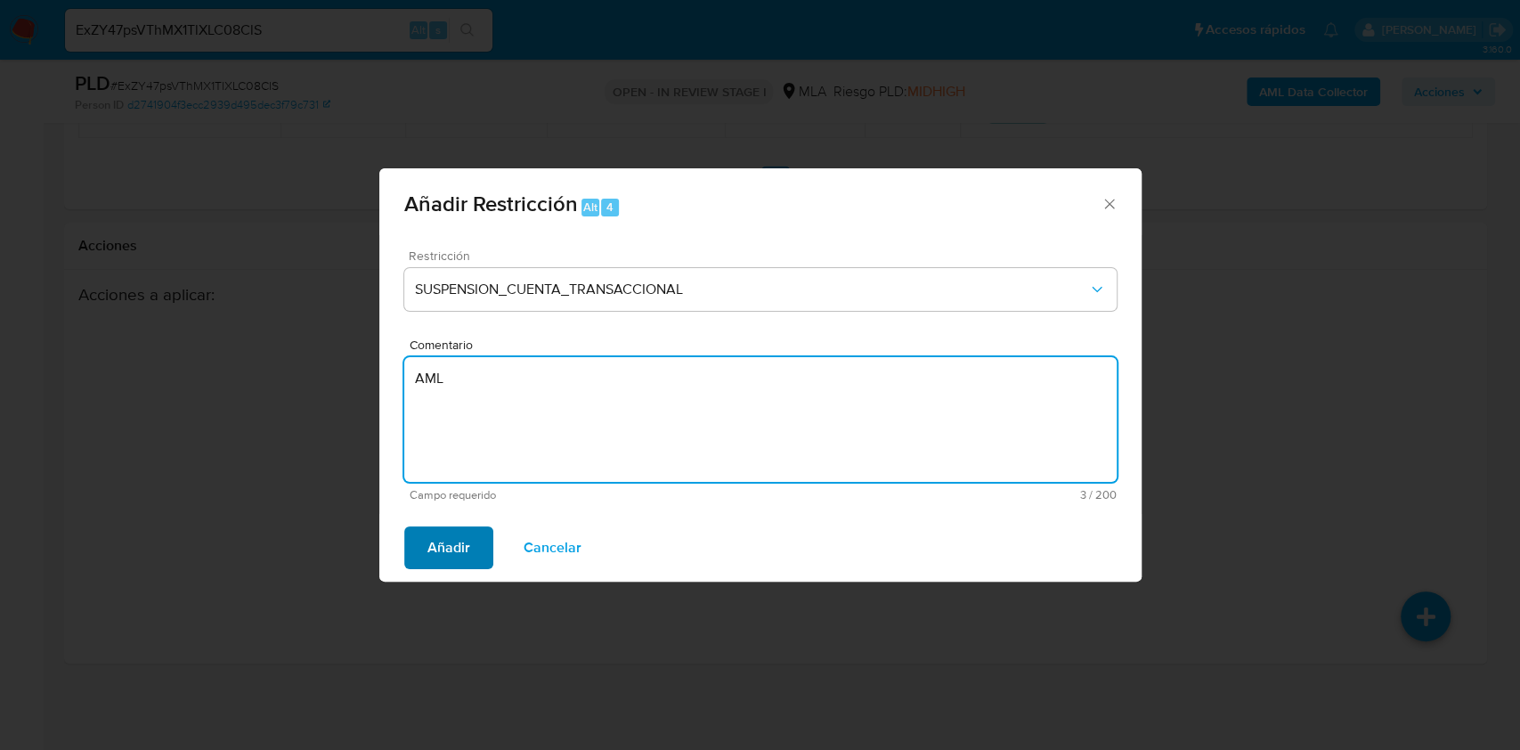
type textarea "AML"
click at [440, 534] on span "Añadir" at bounding box center [449, 547] width 43 height 39
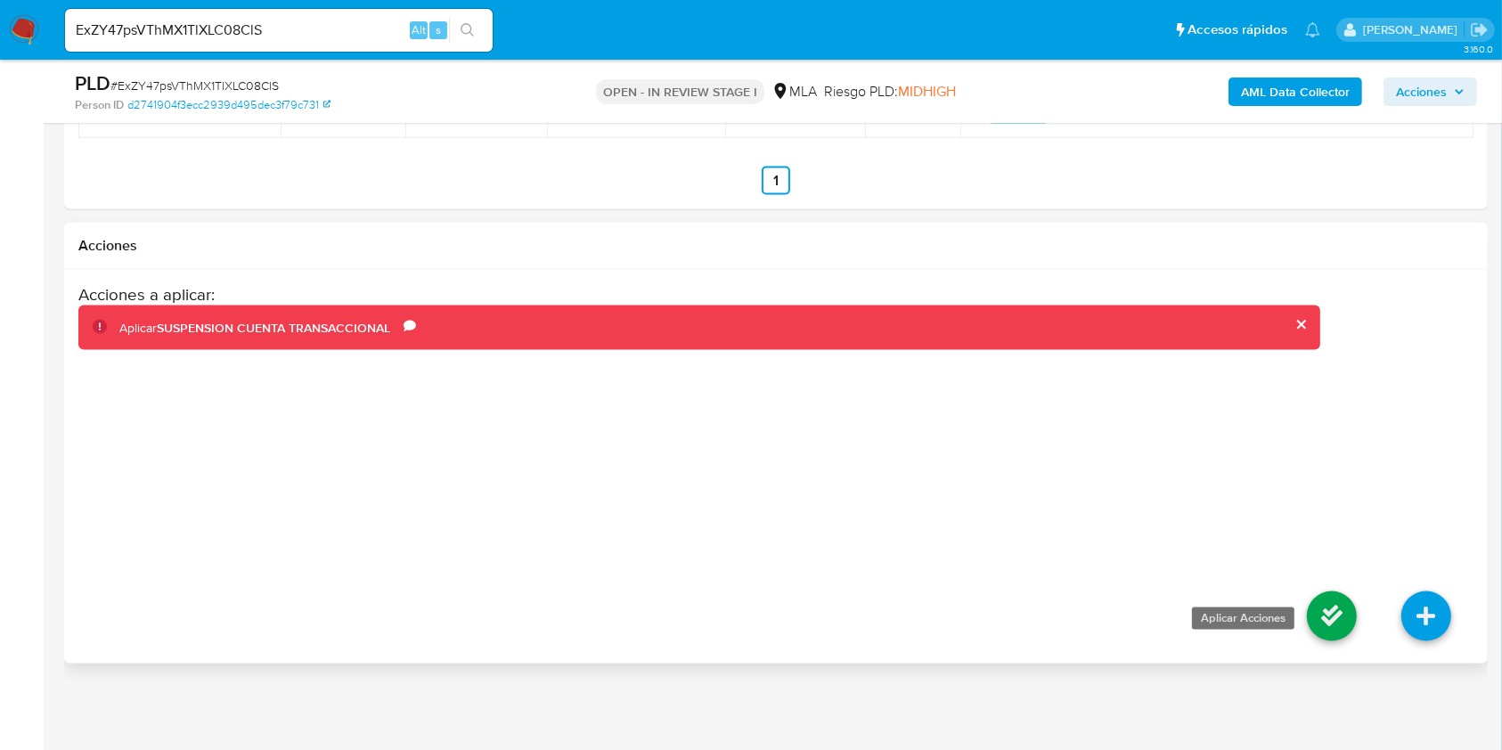
click at [1339, 623] on icon at bounding box center [1332, 616] width 50 height 50
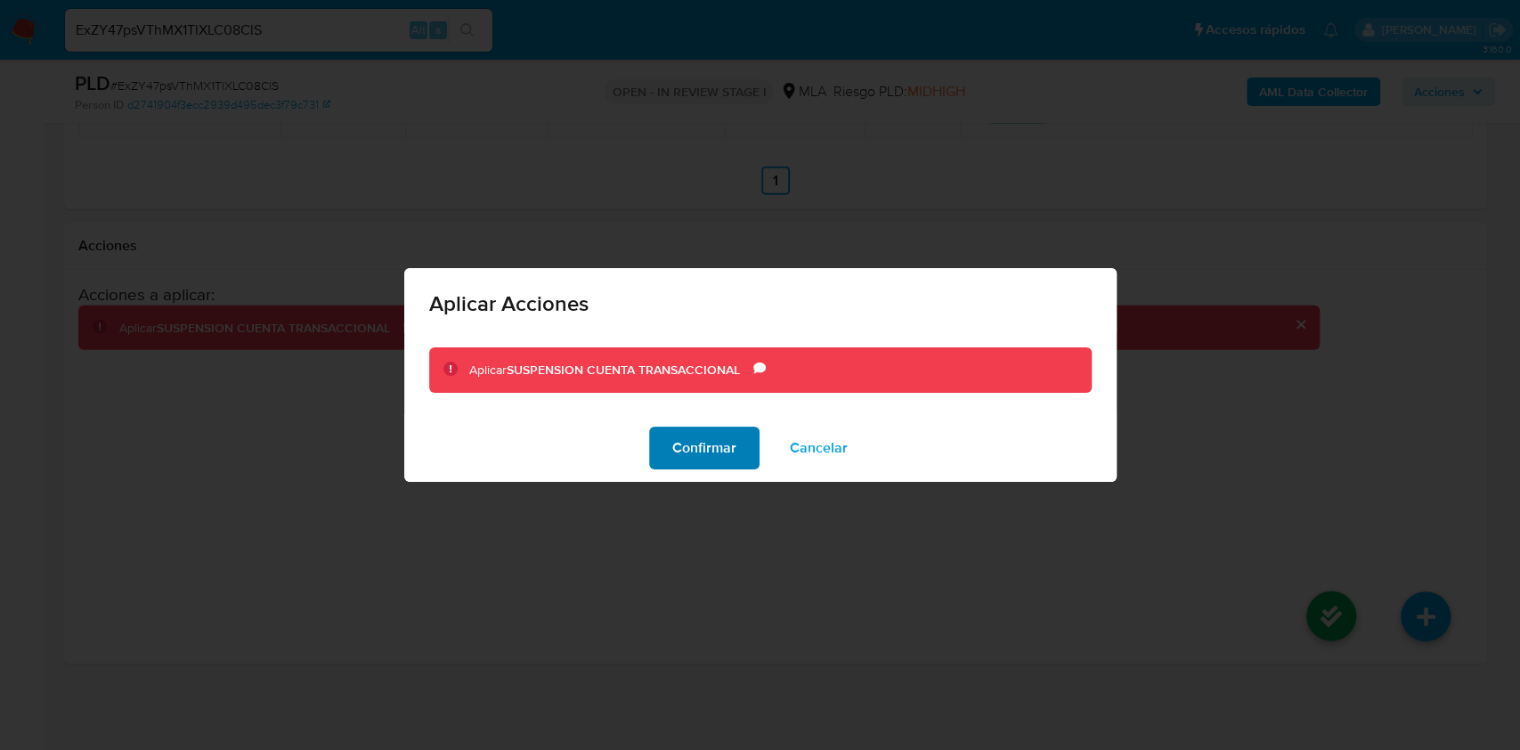
click at [706, 440] on span "Confirmar" at bounding box center [705, 447] width 64 height 39
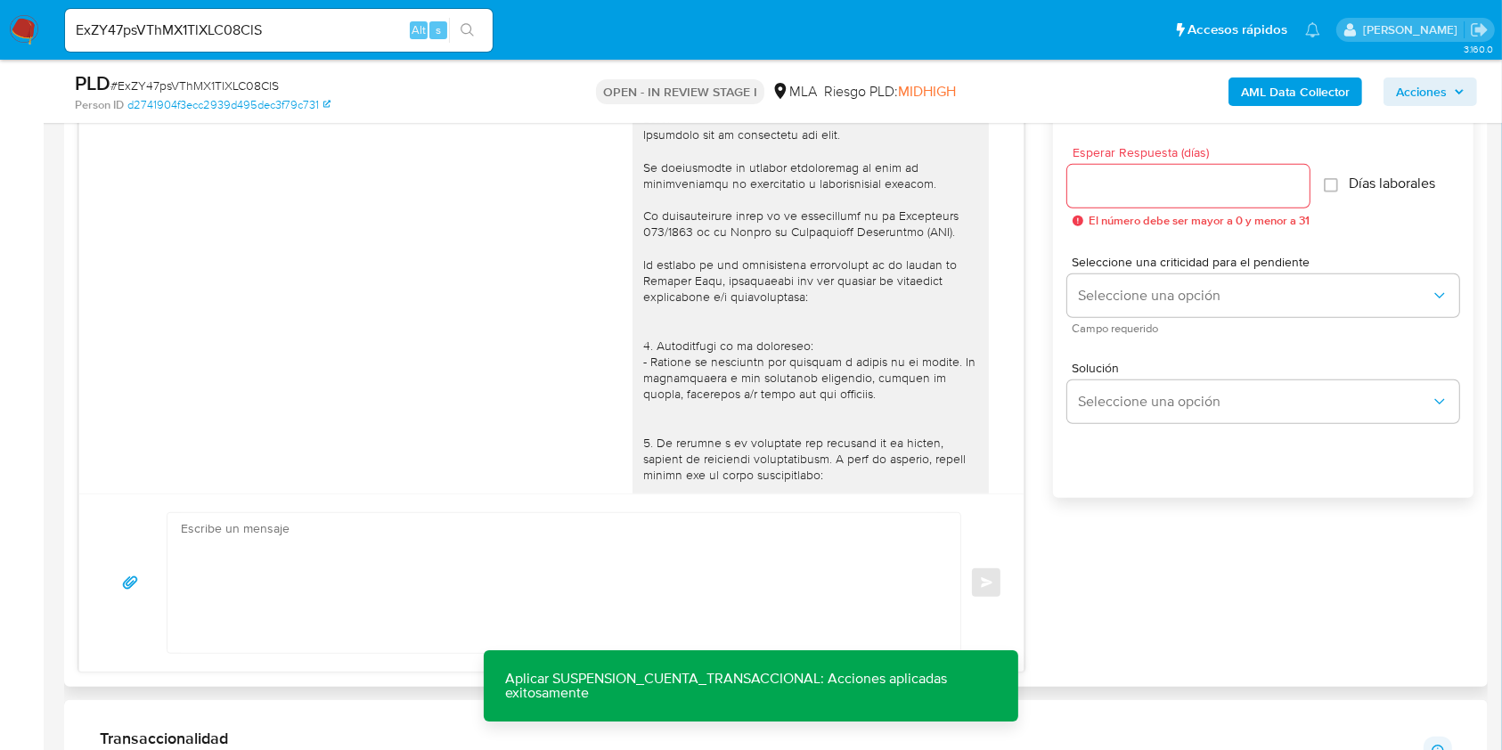
scroll to position [1002, 0]
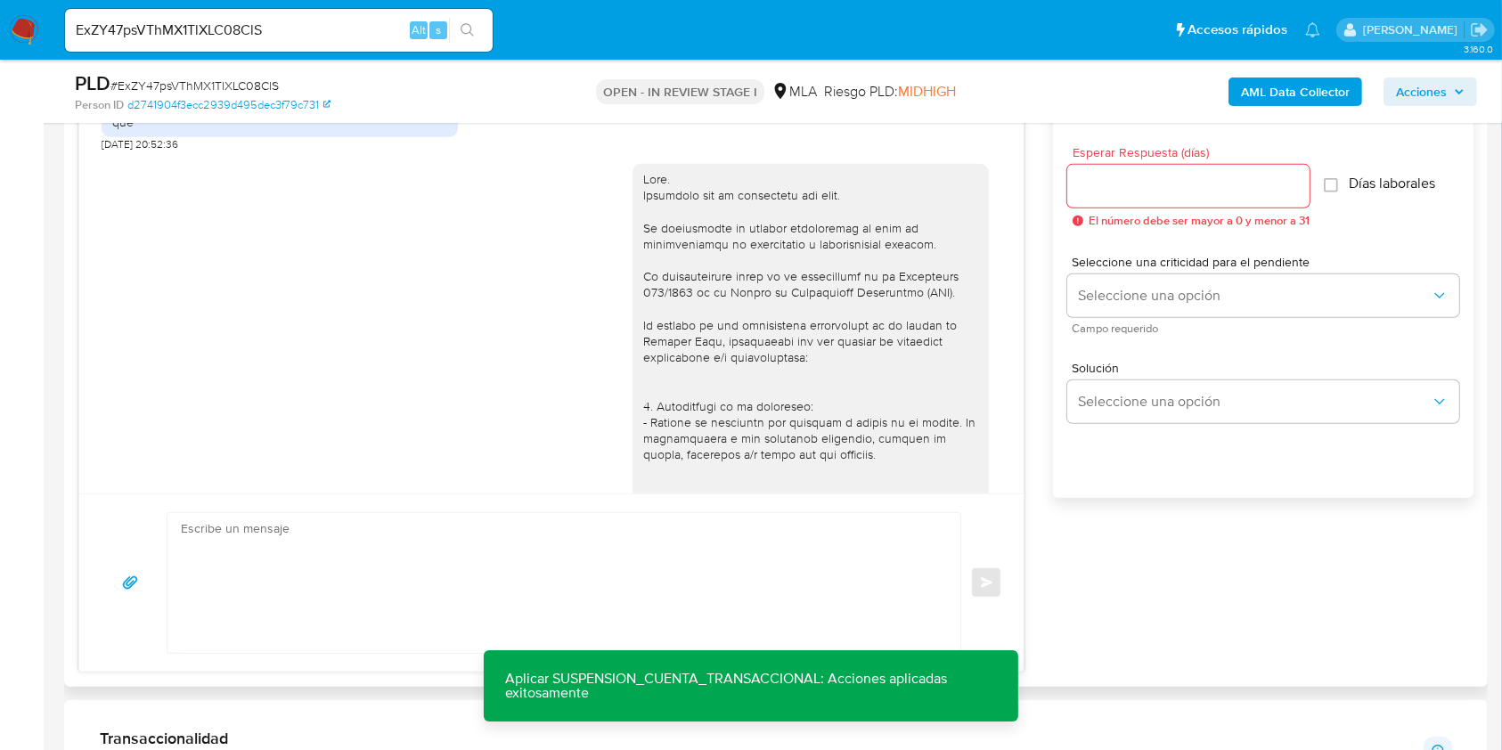
click at [643, 192] on div at bounding box center [810, 608] width 335 height 875
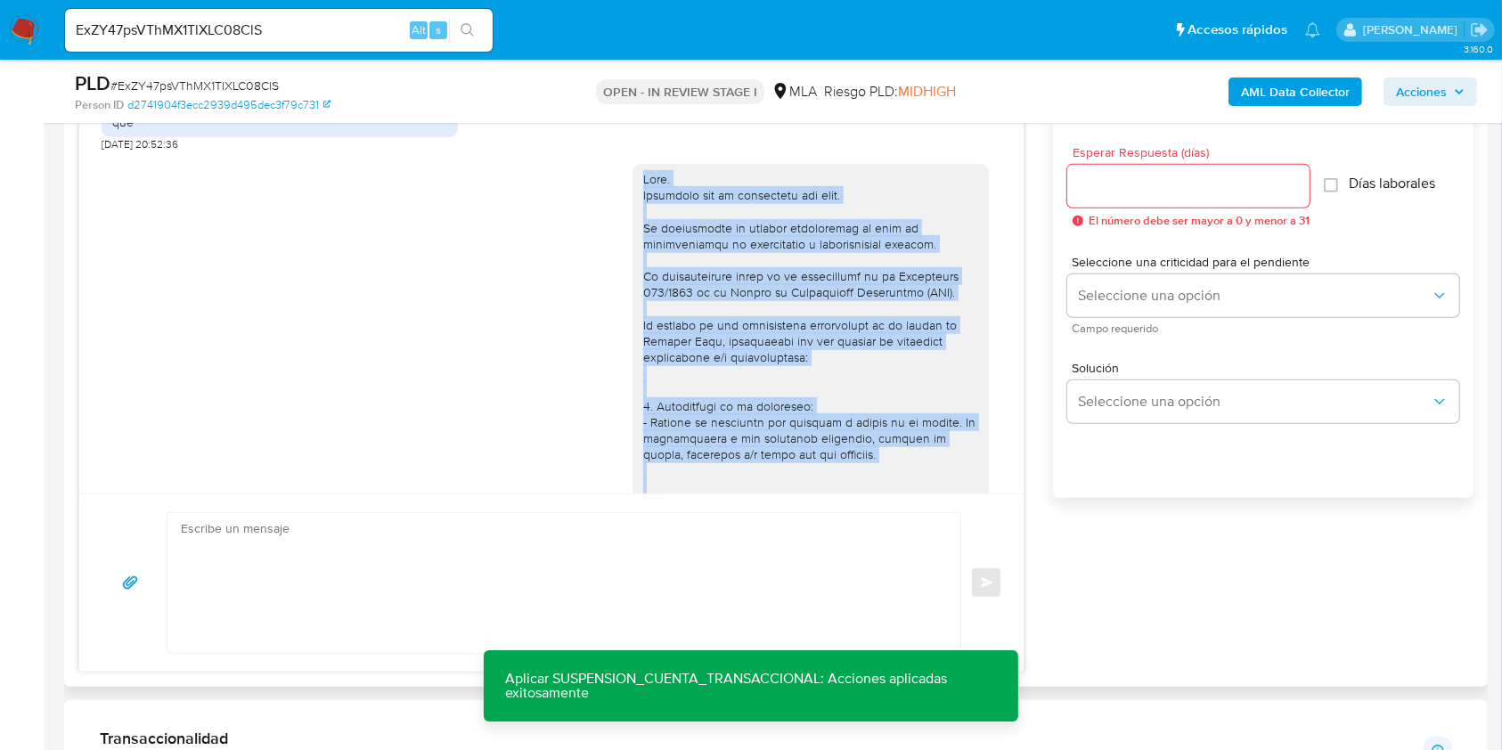
scroll to position [1596, 0]
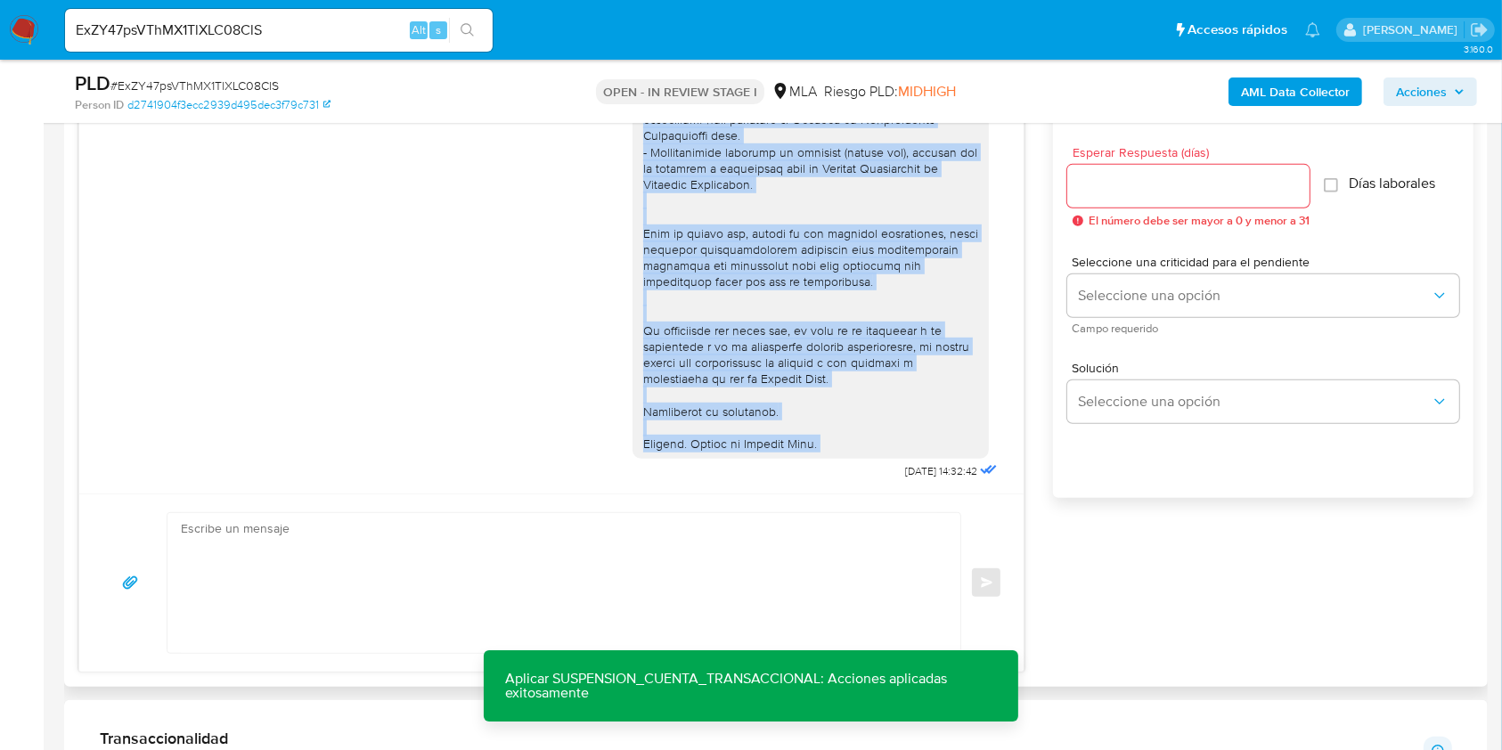
drag, startPoint x: 633, startPoint y: 192, endPoint x: 813, endPoint y: 444, distance: 309.7
click at [813, 444] on div at bounding box center [810, 14] width 335 height 875
copy div "Hola. Esperamos que te encuentres muy bien. Te consultamos si tuviste oportunid…"
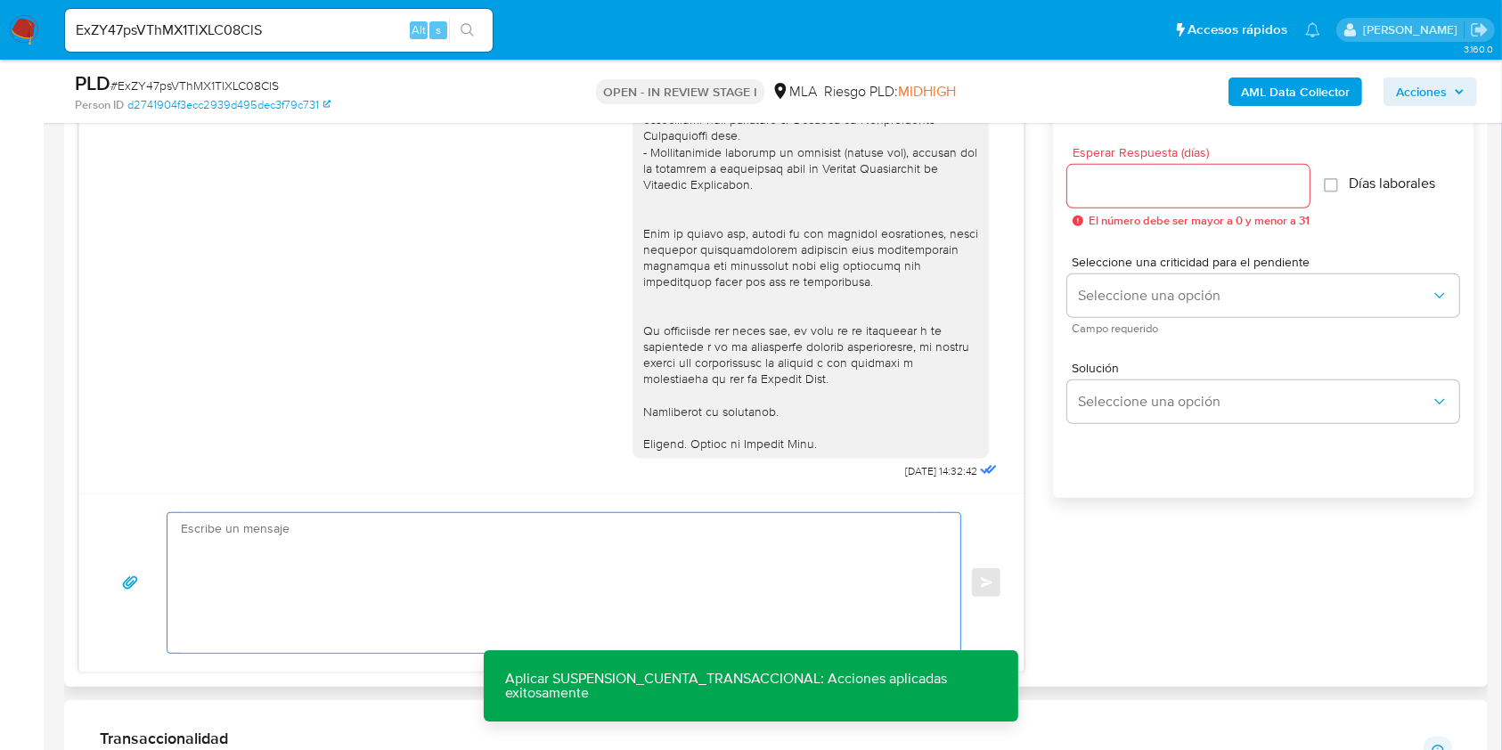
click at [542, 566] on textarea at bounding box center [559, 583] width 757 height 140
paste textarea "Hola. Esperamos que te encuentres muy bien. Te consultamos si tuviste oportunid…"
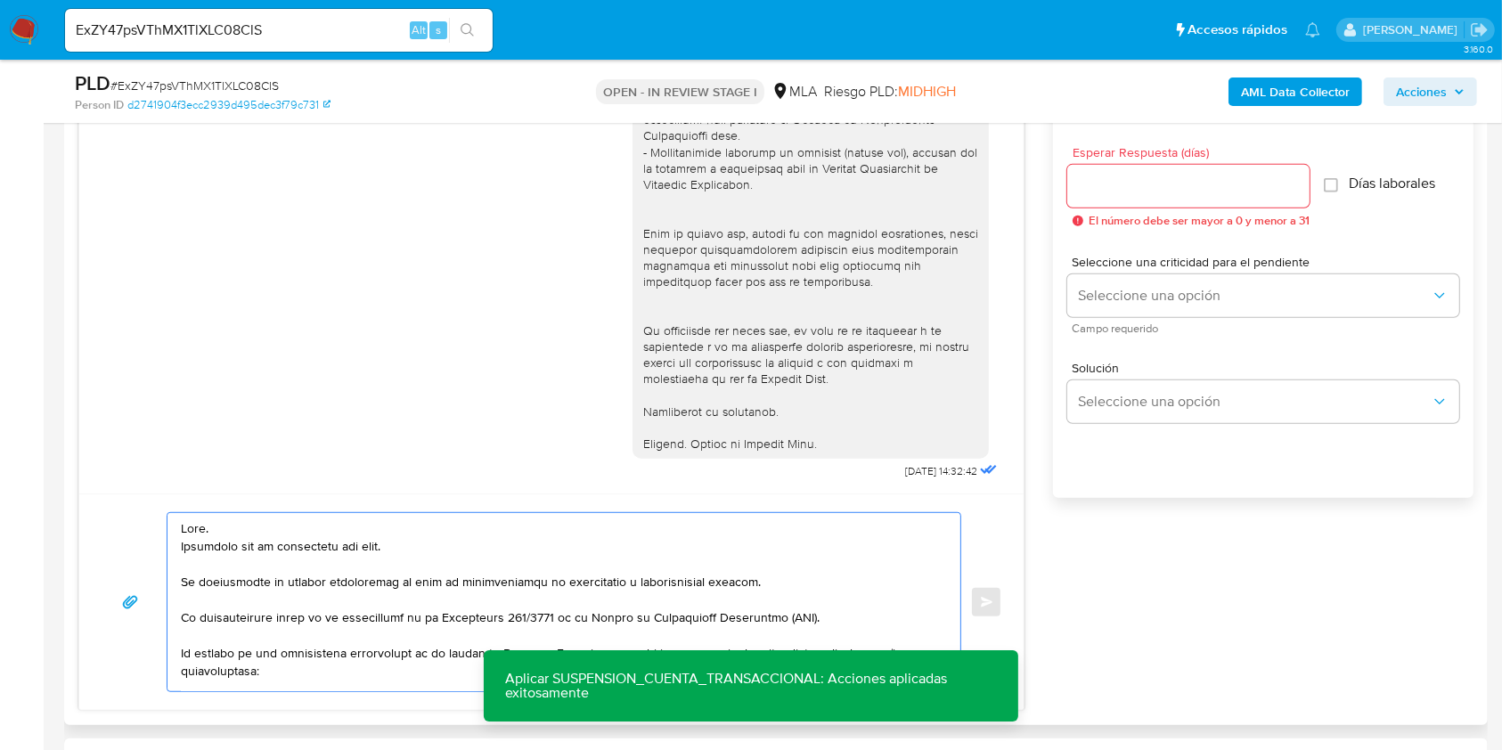
scroll to position [556, 0]
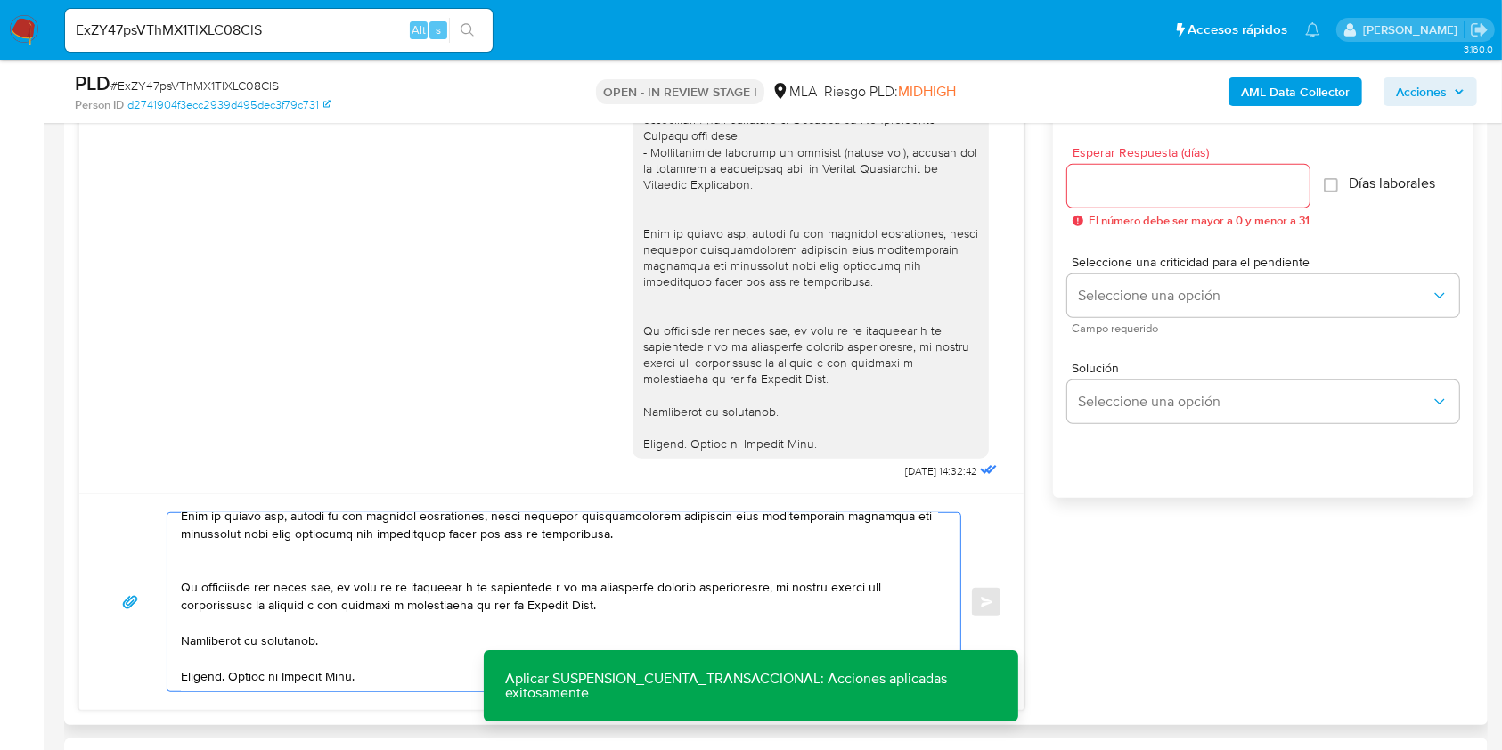
click at [342, 626] on textarea at bounding box center [559, 602] width 757 height 178
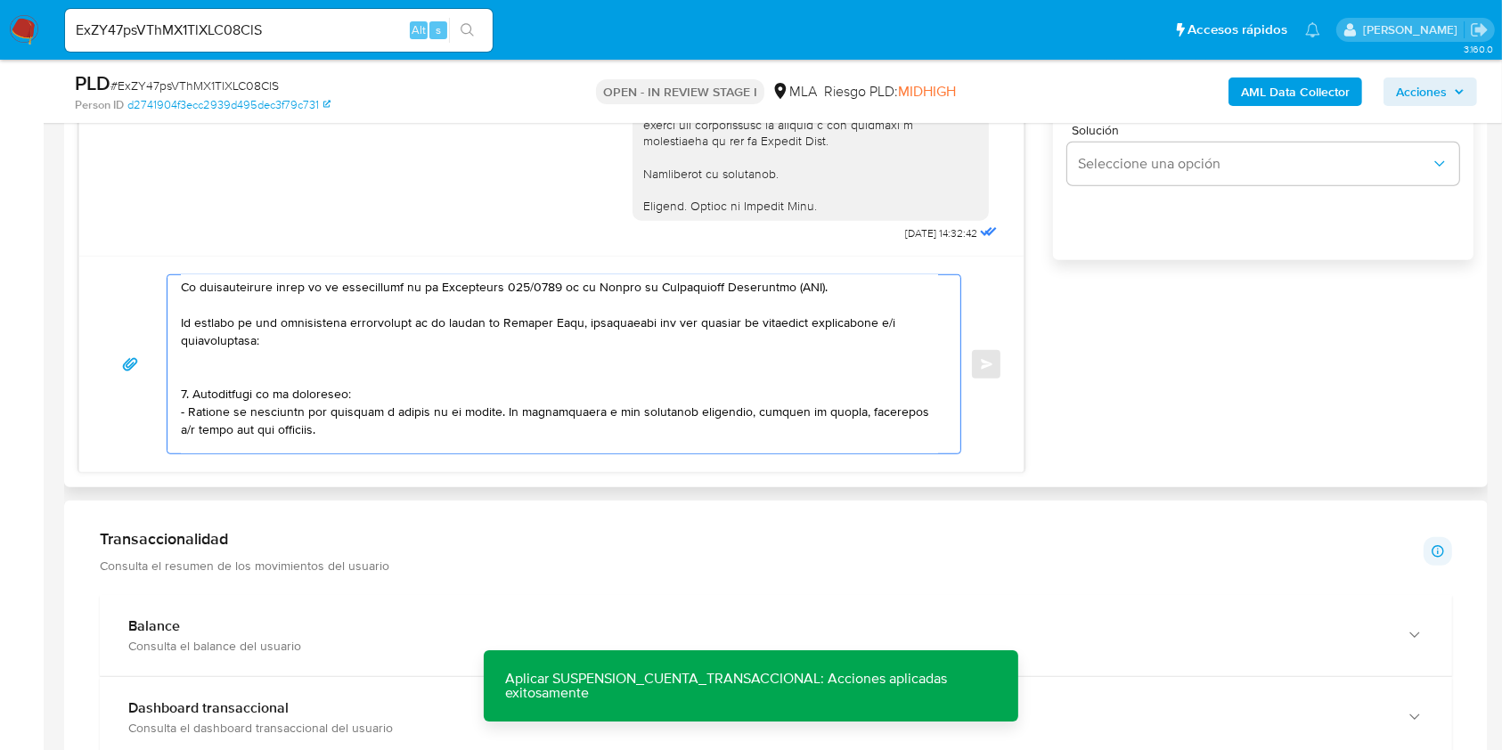
scroll to position [0, 0]
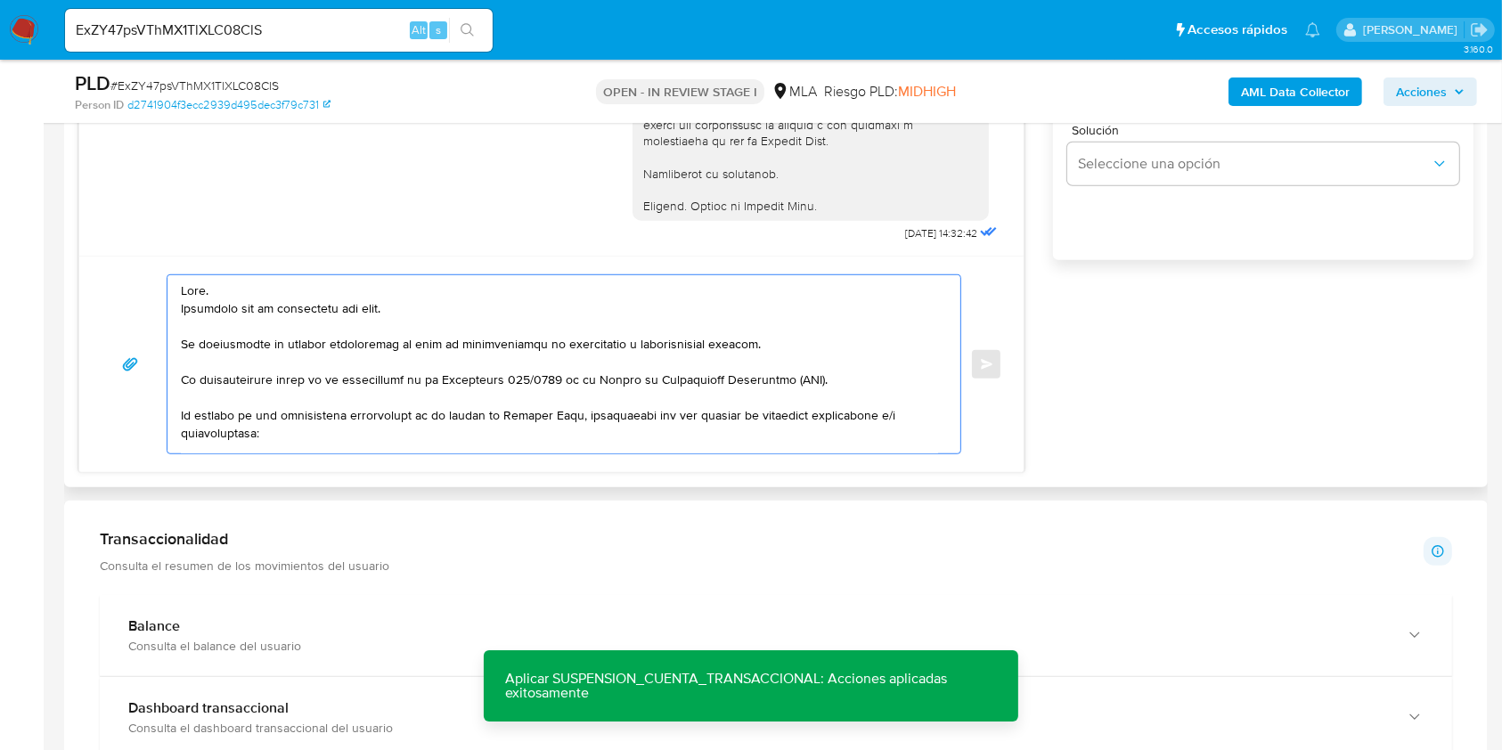
drag, startPoint x: 413, startPoint y: 308, endPoint x: 169, endPoint y: 311, distance: 244.1
click at [169, 311] on div at bounding box center [559, 364] width 784 height 178
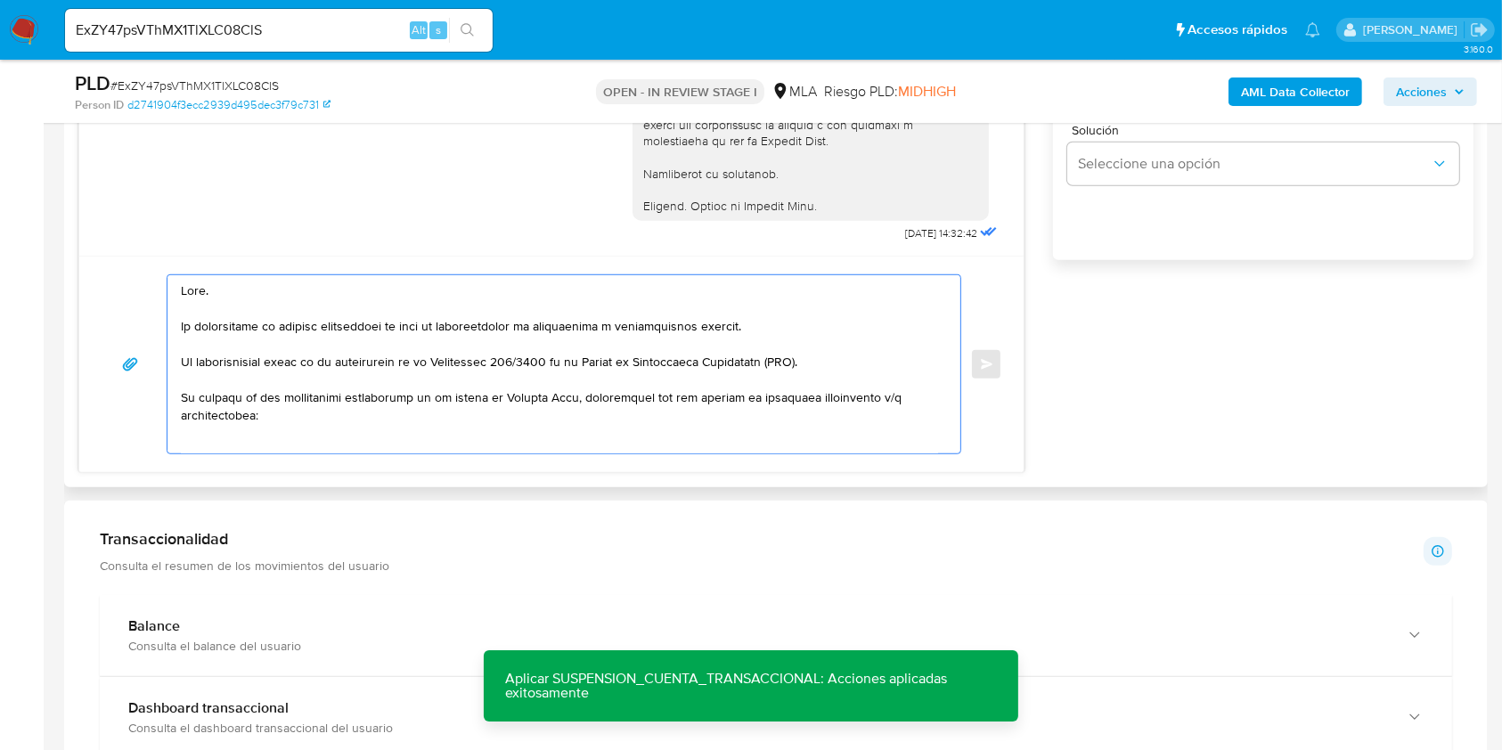
click at [779, 324] on textarea at bounding box center [559, 364] width 757 height 178
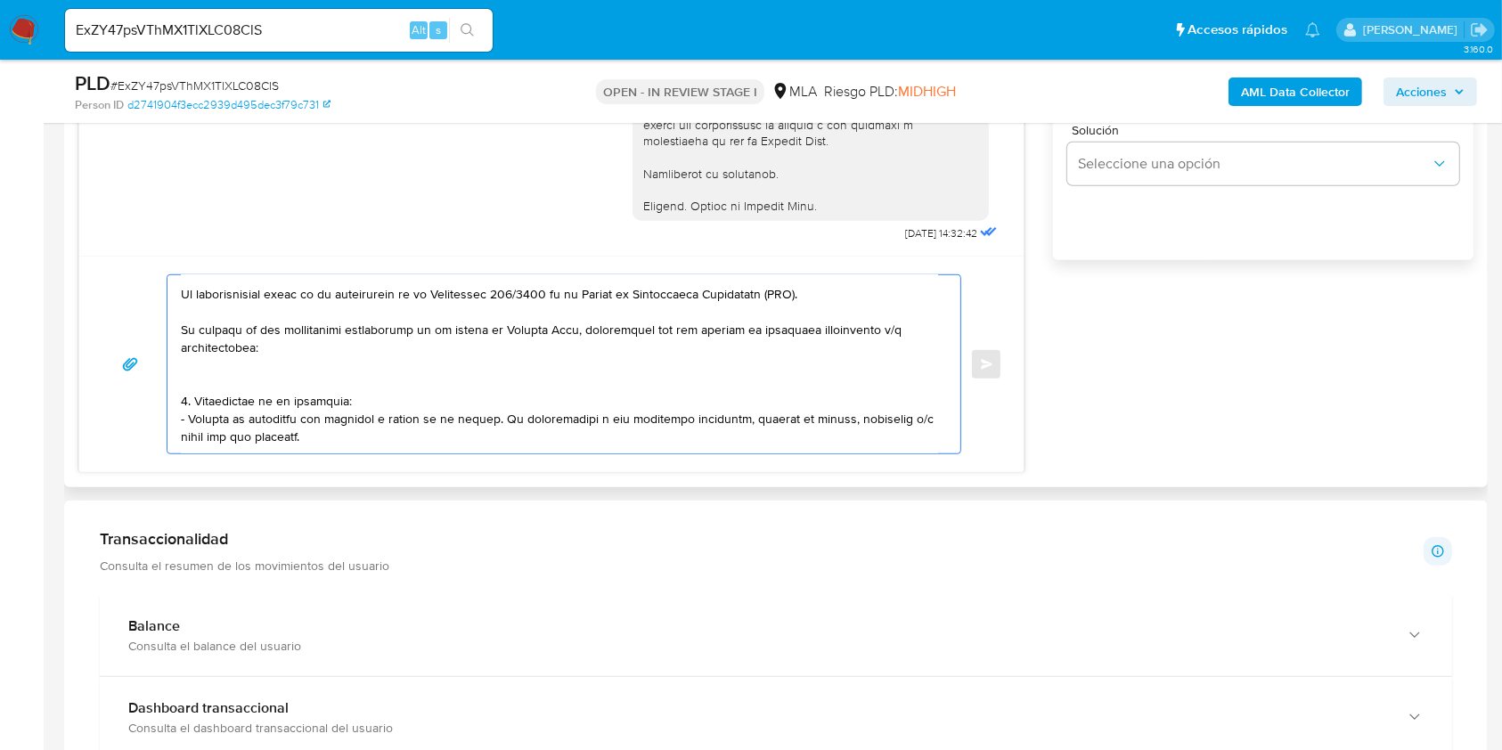
scroll to position [118, 0]
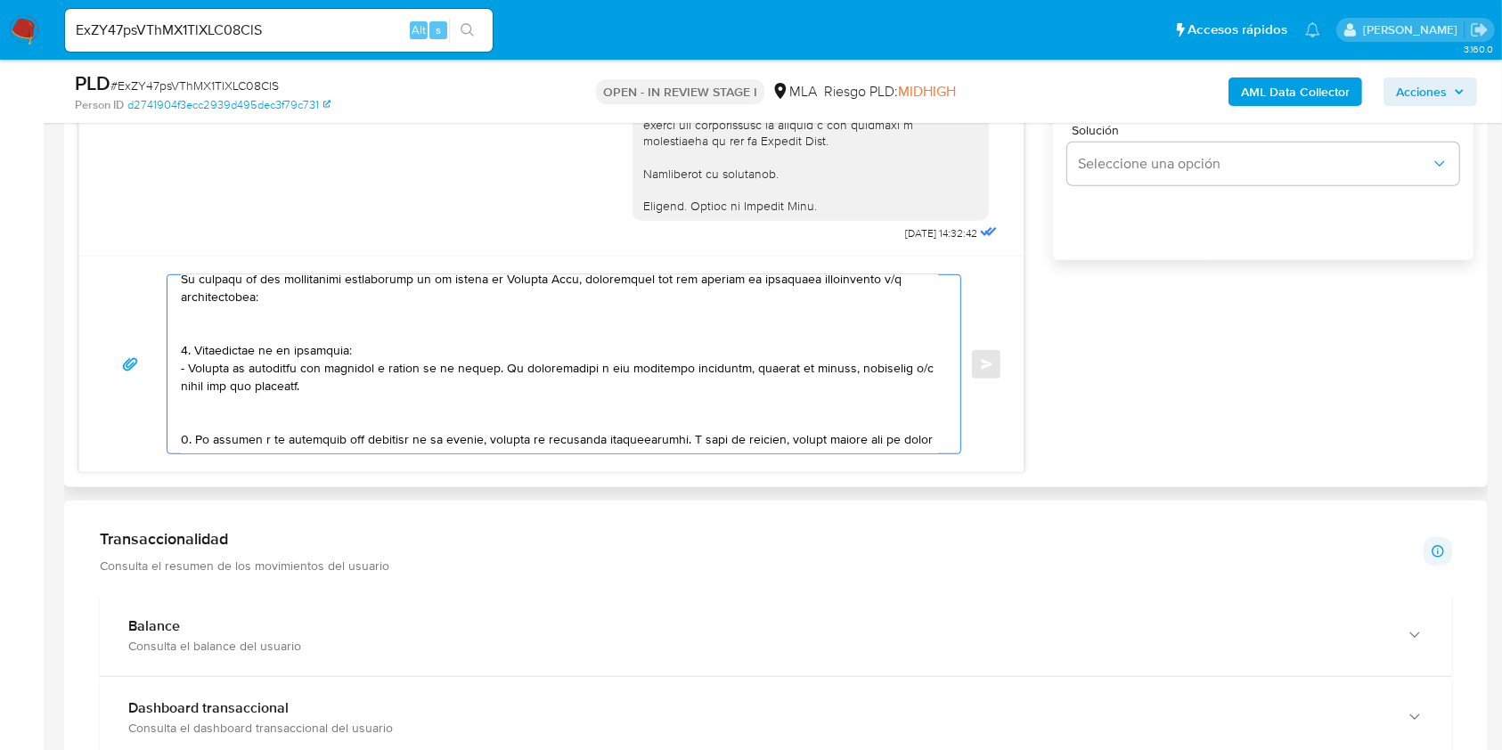
drag, startPoint x: 307, startPoint y: 391, endPoint x: 168, endPoint y: 341, distance: 147.6
click at [168, 341] on div at bounding box center [559, 364] width 784 height 178
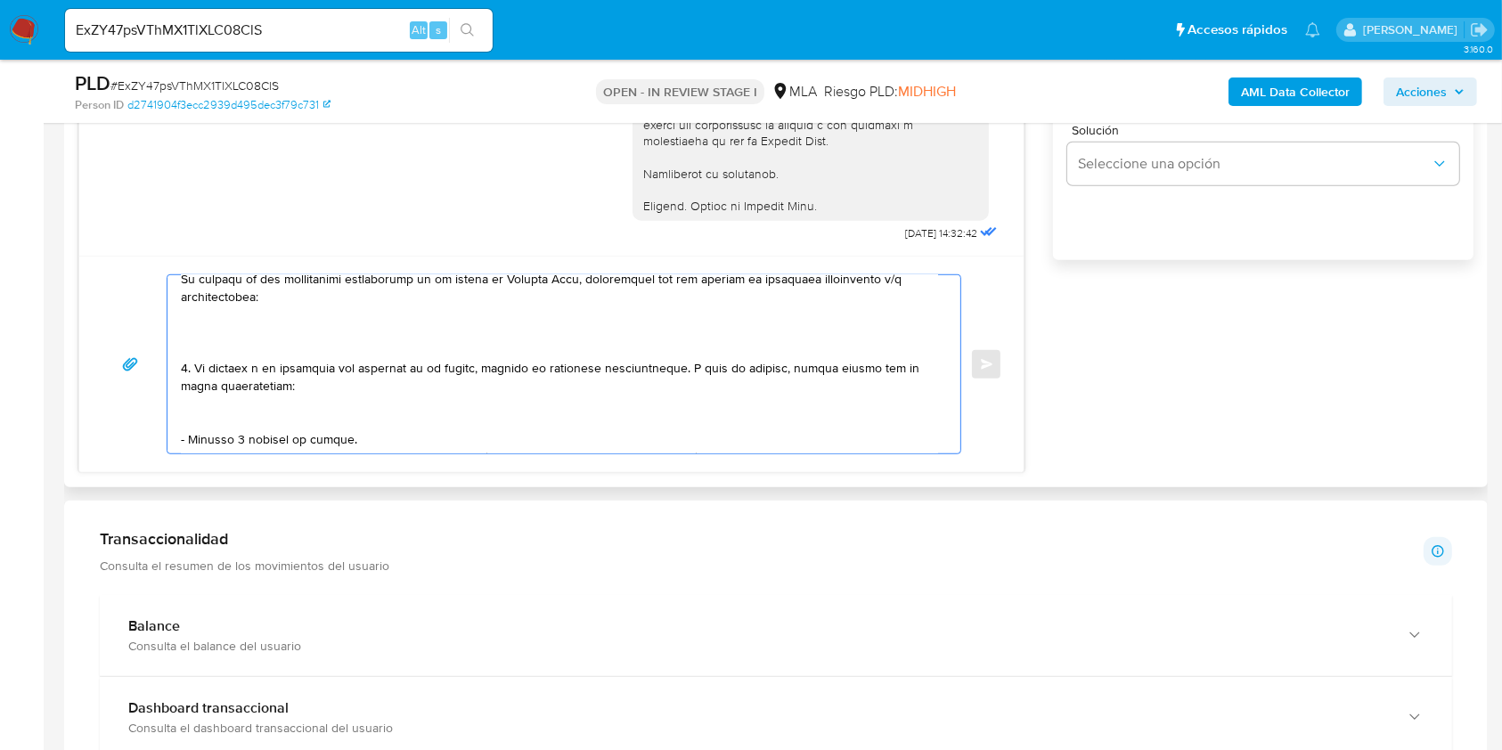
click at [194, 336] on textarea at bounding box center [559, 364] width 757 height 178
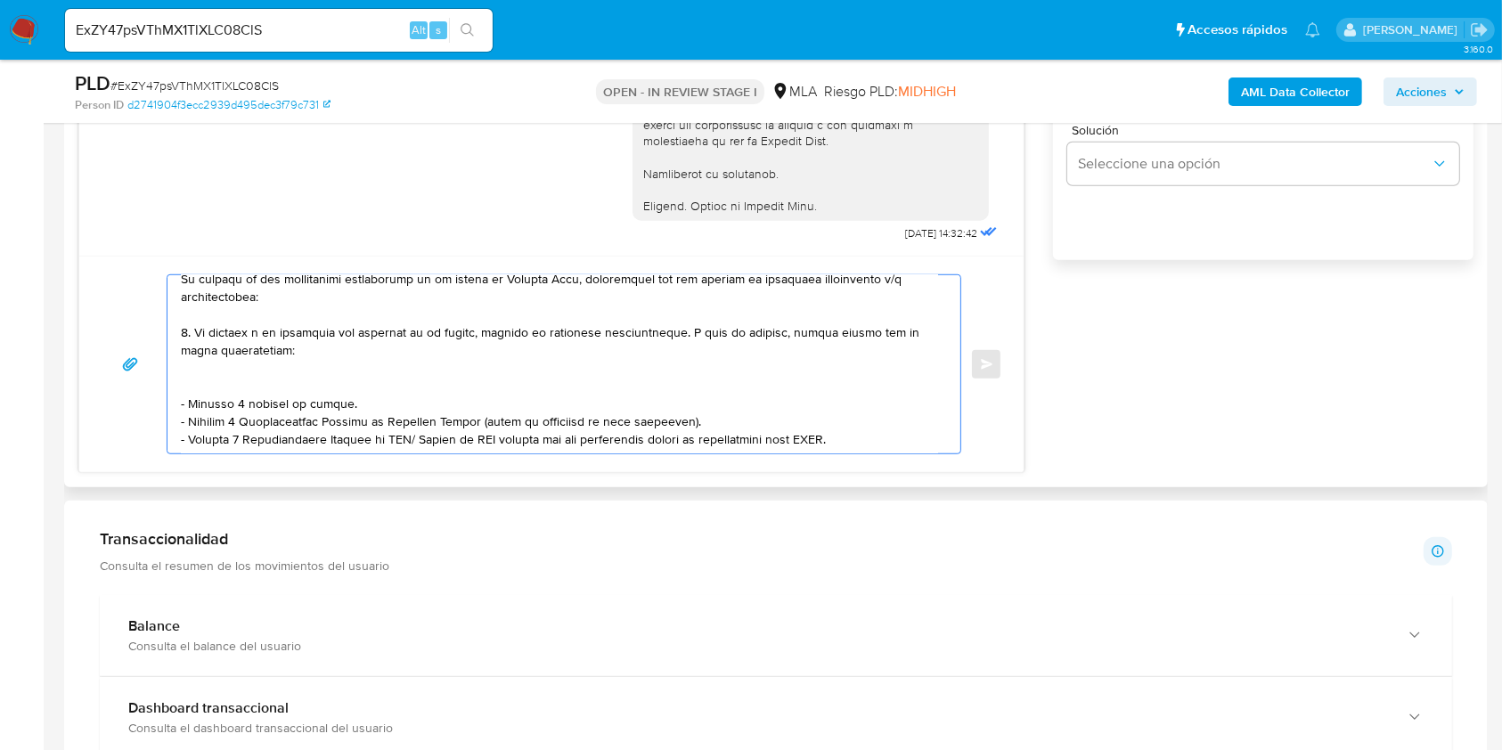
scroll to position [100, 0]
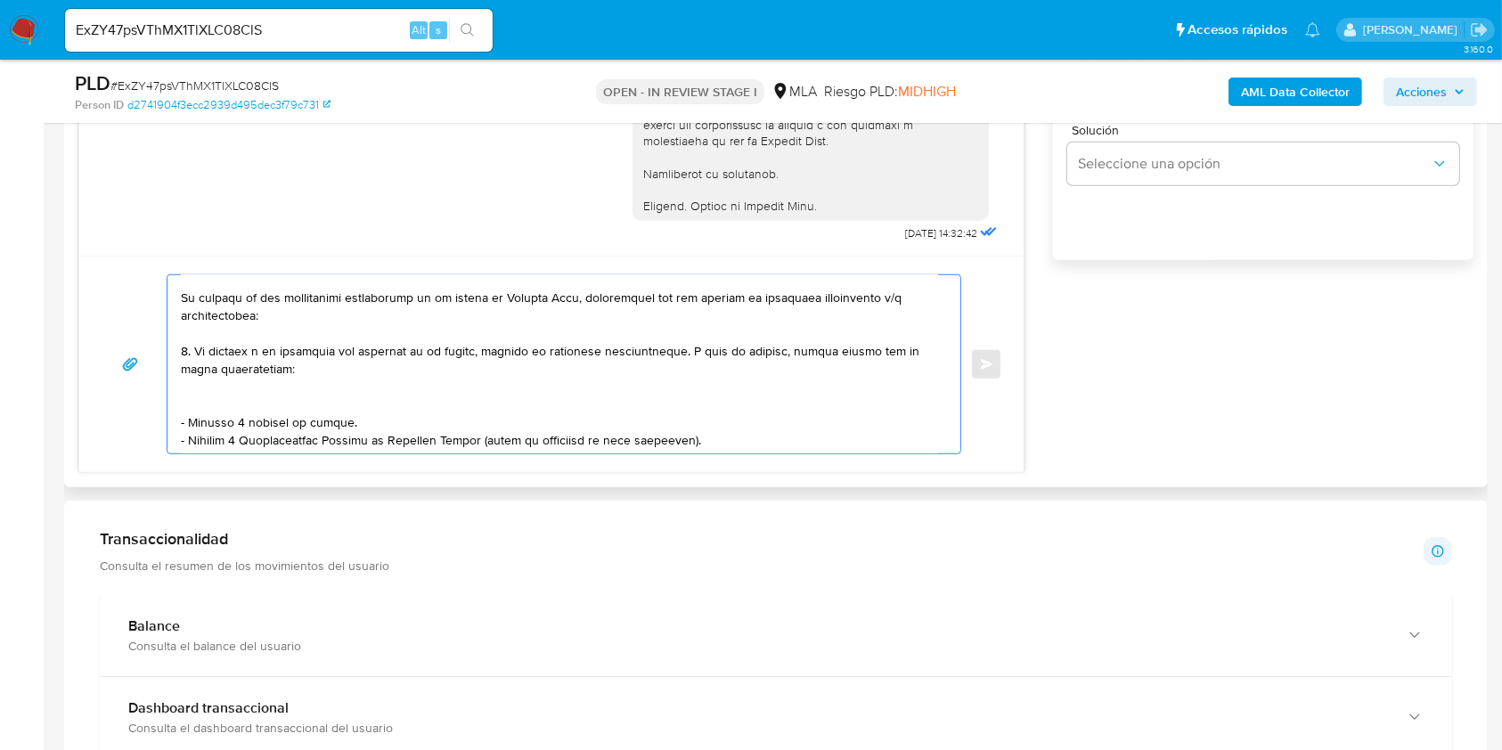
drag, startPoint x: 186, startPoint y: 348, endPoint x: 202, endPoint y: 370, distance: 26.7
click at [187, 349] on textarea at bounding box center [559, 364] width 757 height 178
drag, startPoint x: 199, startPoint y: 351, endPoint x: 591, endPoint y: 353, distance: 392.8
click at [591, 353] on textarea at bounding box center [559, 364] width 757 height 178
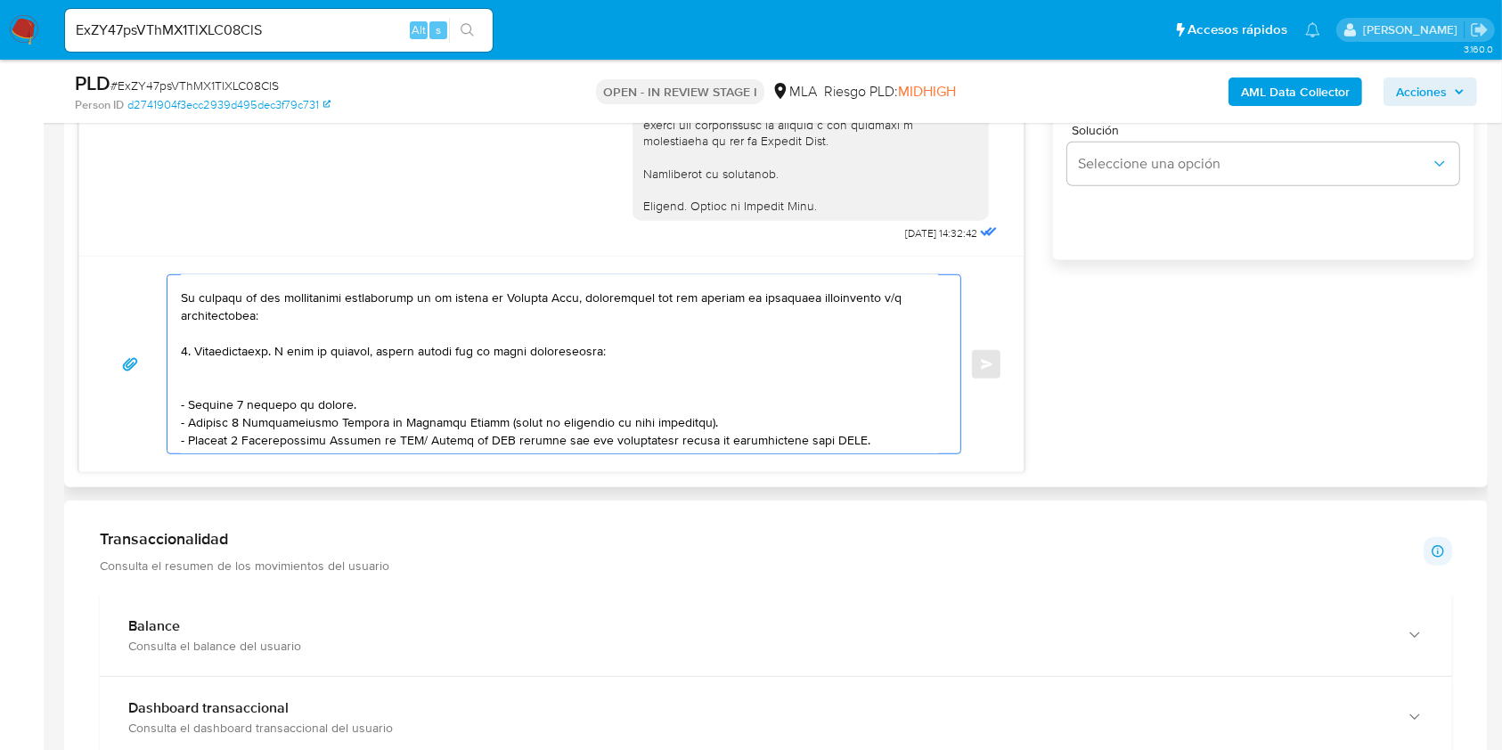
click at [276, 354] on textarea at bounding box center [559, 364] width 757 height 178
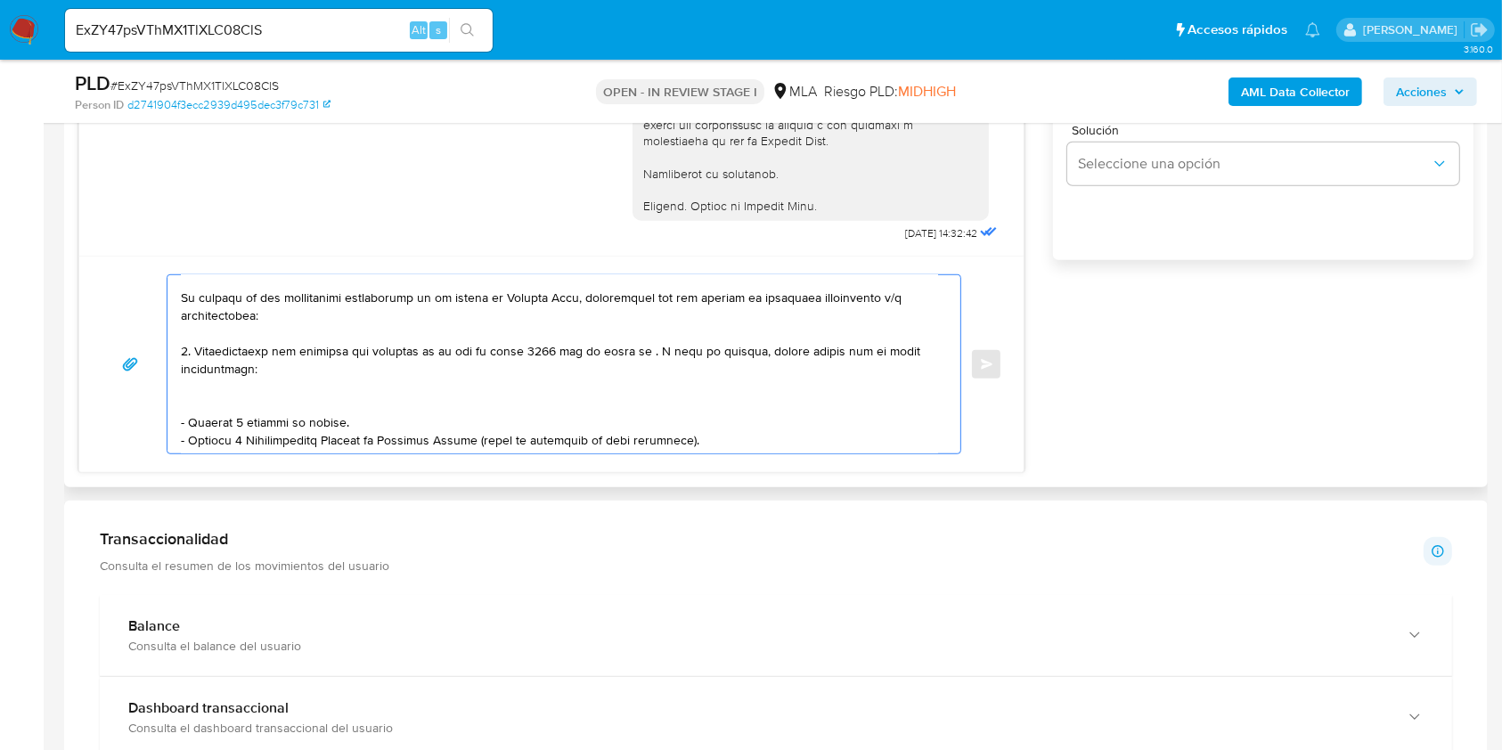
drag, startPoint x: 640, startPoint y: 354, endPoint x: 568, endPoint y: 359, distance: 72.3
click at [568, 359] on textarea at bounding box center [559, 364] width 757 height 178
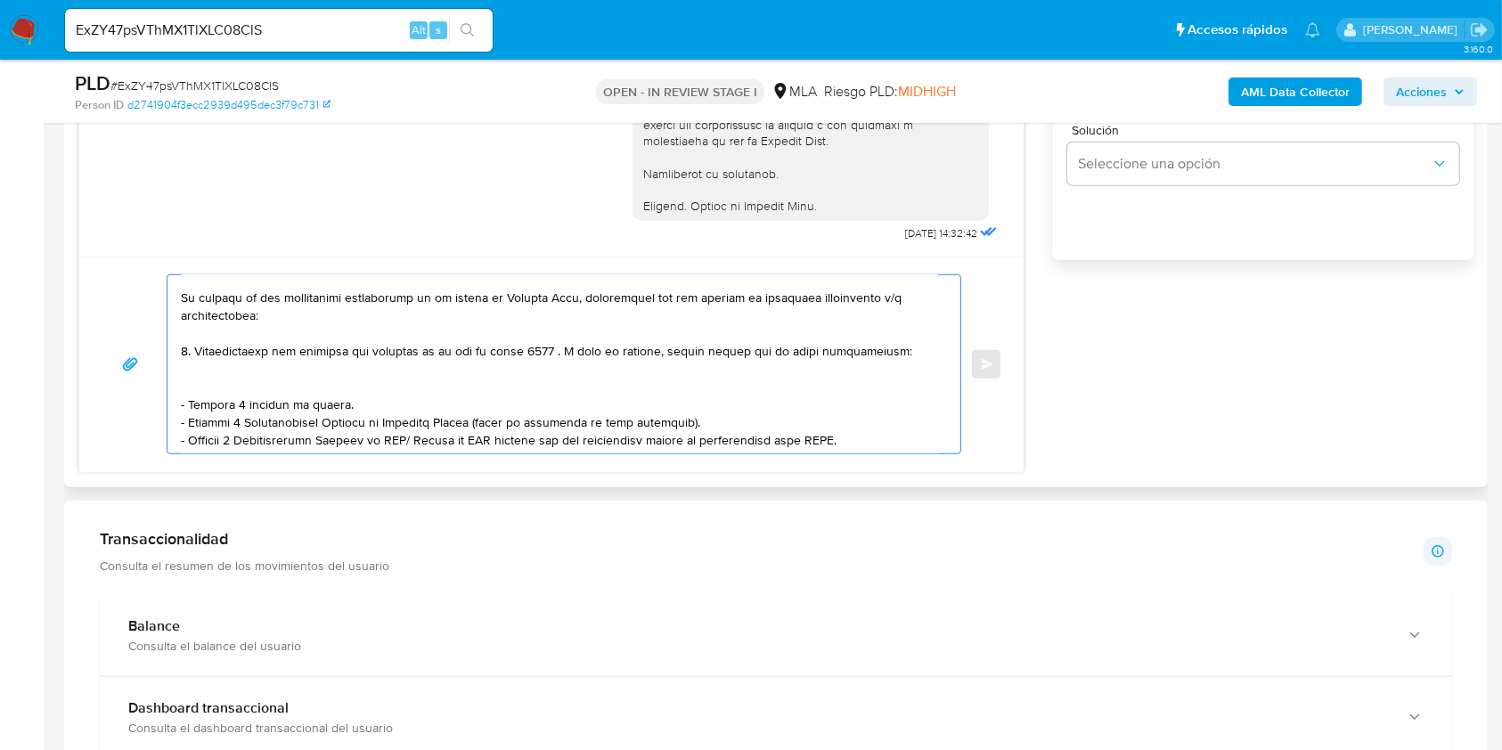
click at [286, 377] on textarea at bounding box center [559, 364] width 757 height 178
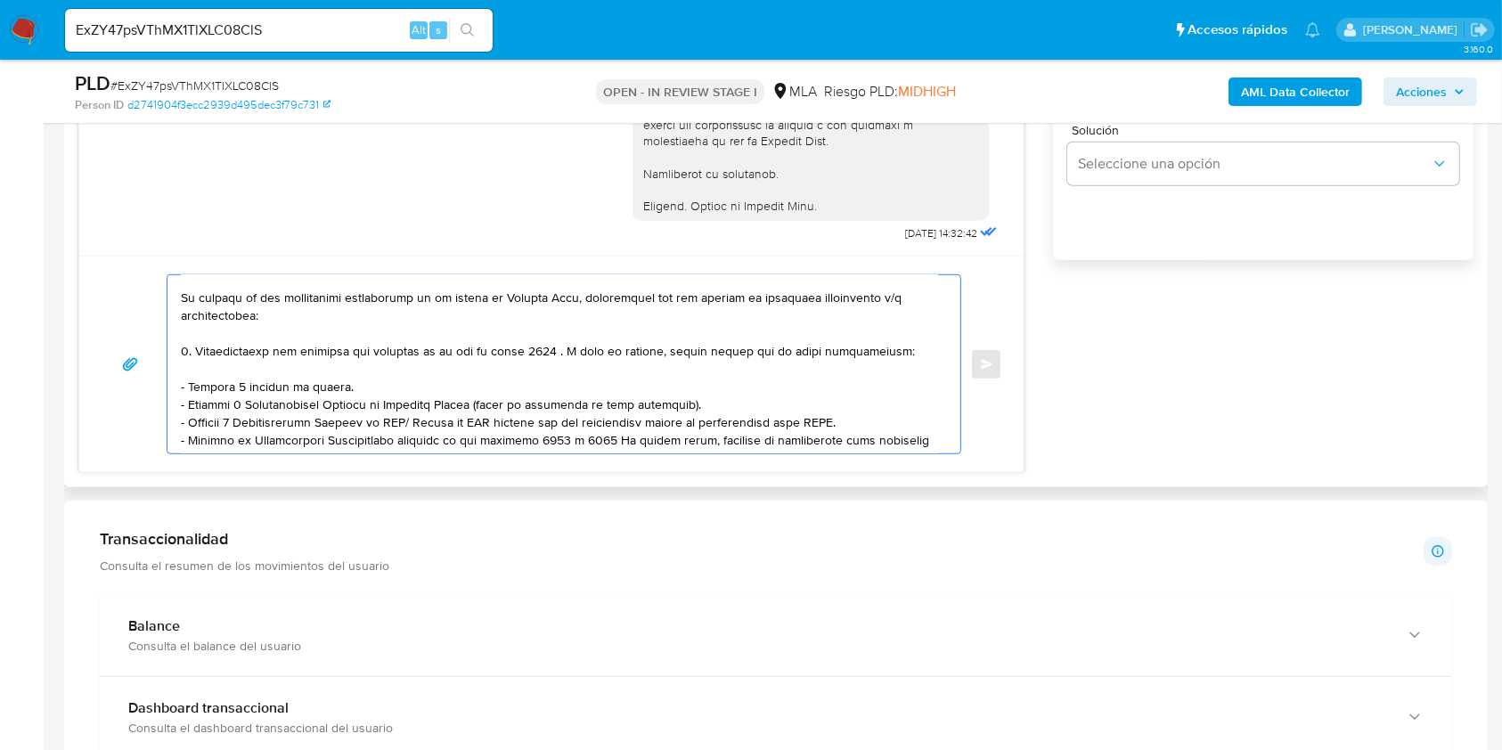
click at [734, 426] on textarea at bounding box center [559, 364] width 757 height 178
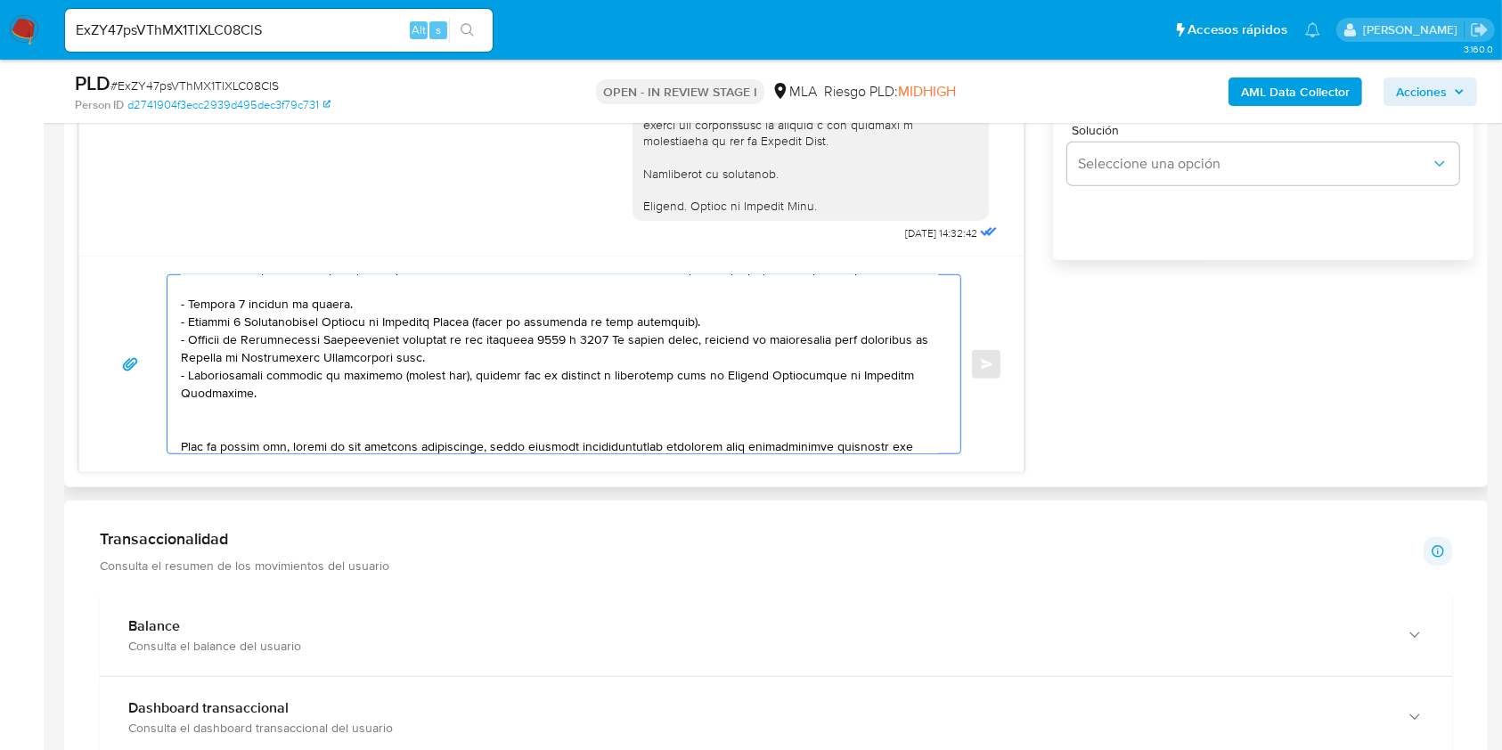
scroll to position [219, 0]
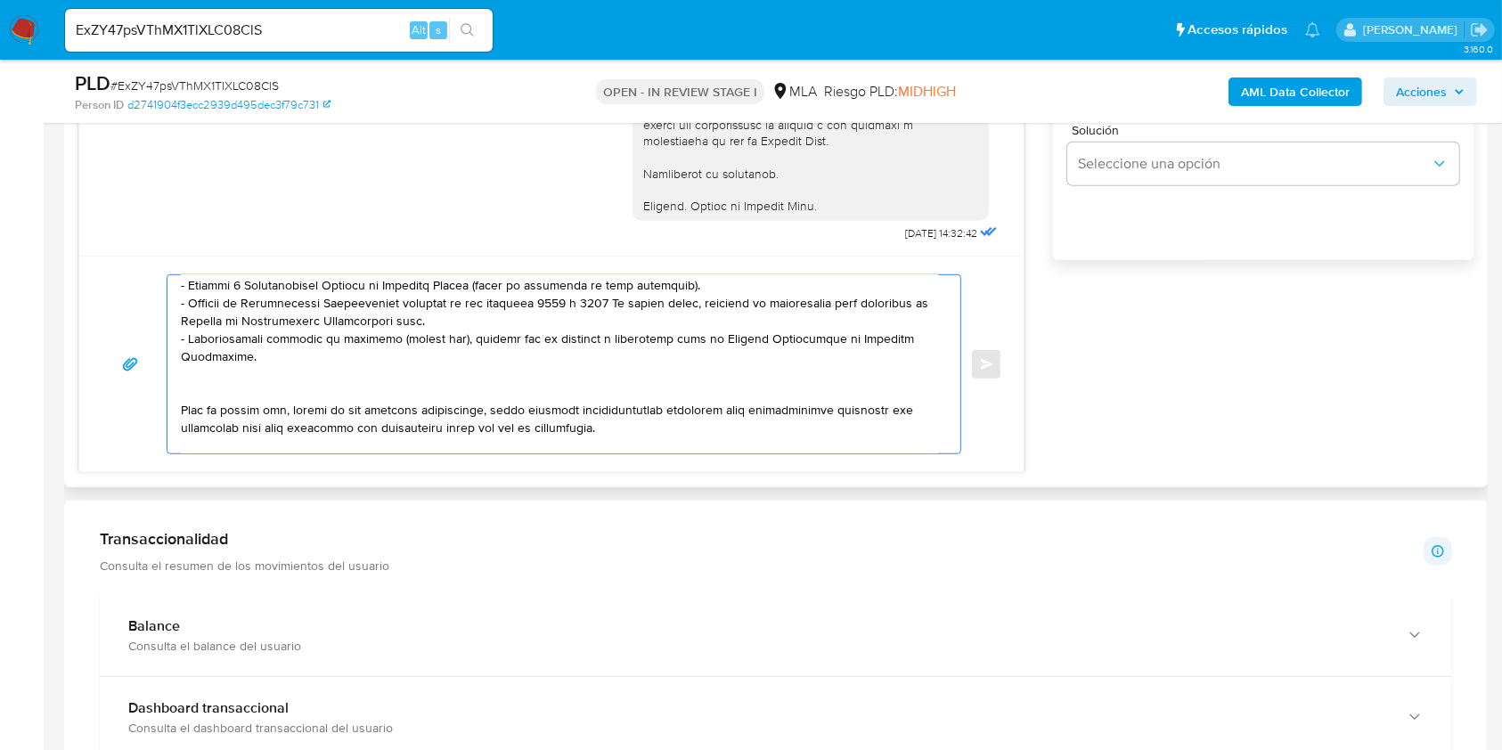
click at [269, 388] on textarea at bounding box center [559, 364] width 757 height 178
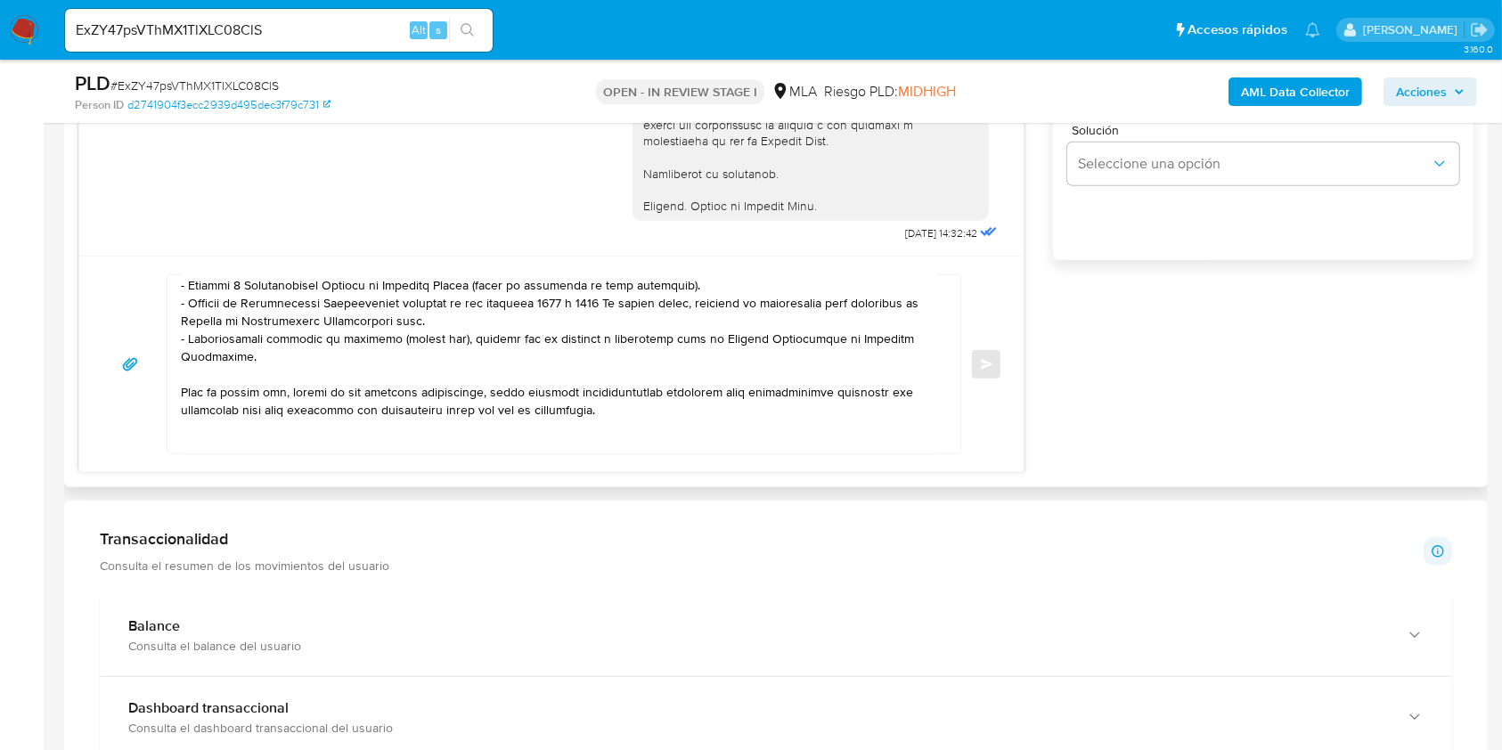
click at [294, 374] on textarea at bounding box center [559, 364] width 757 height 178
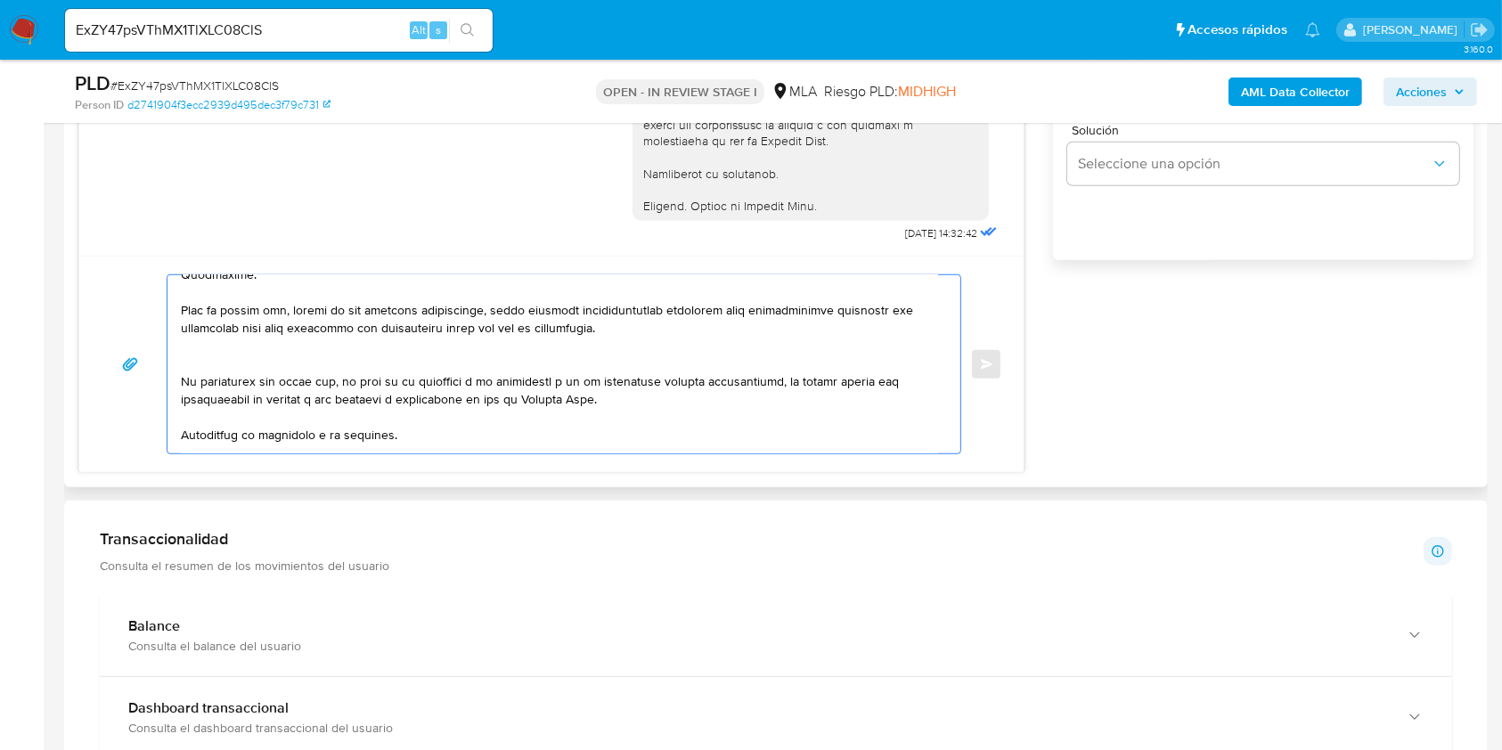
scroll to position [338, 0]
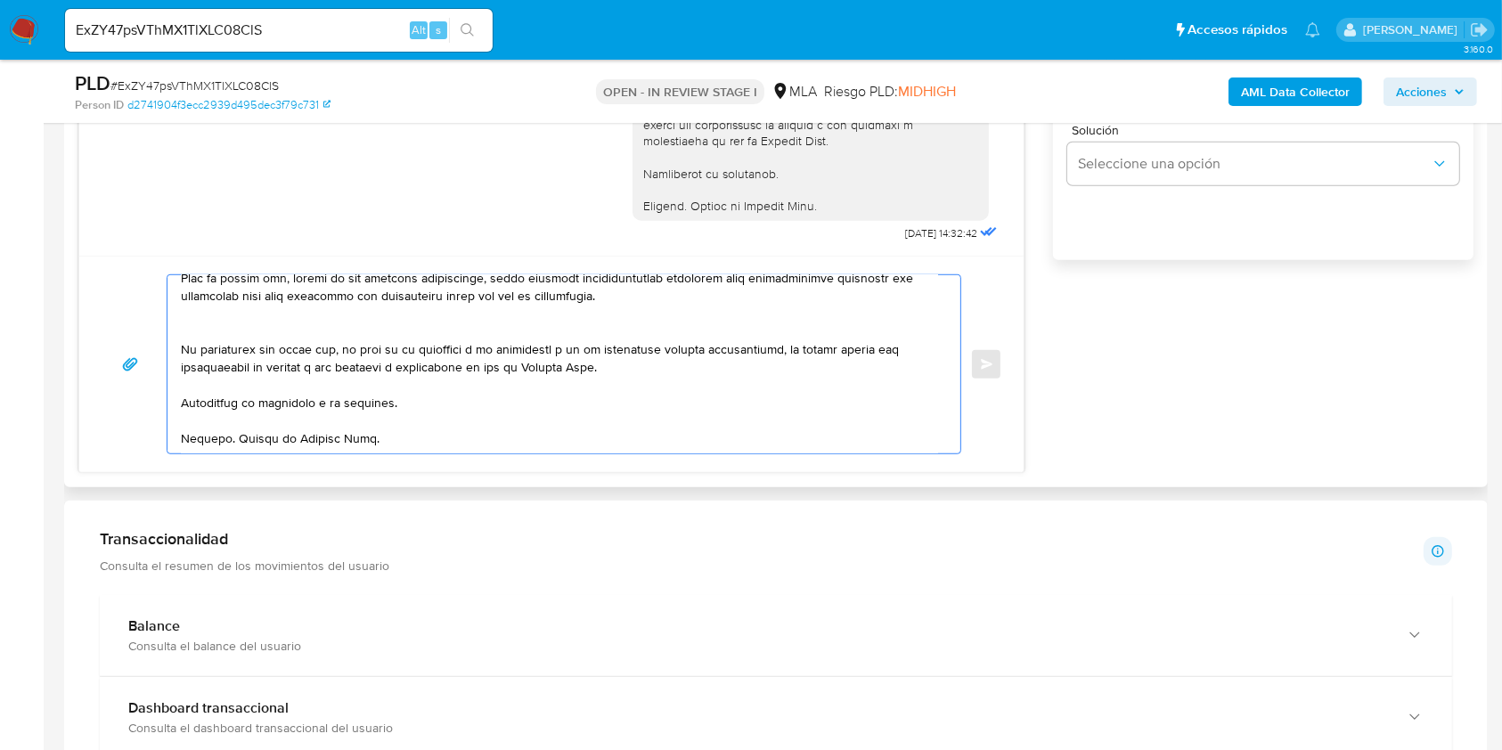
click at [416, 417] on textarea at bounding box center [559, 364] width 757 height 178
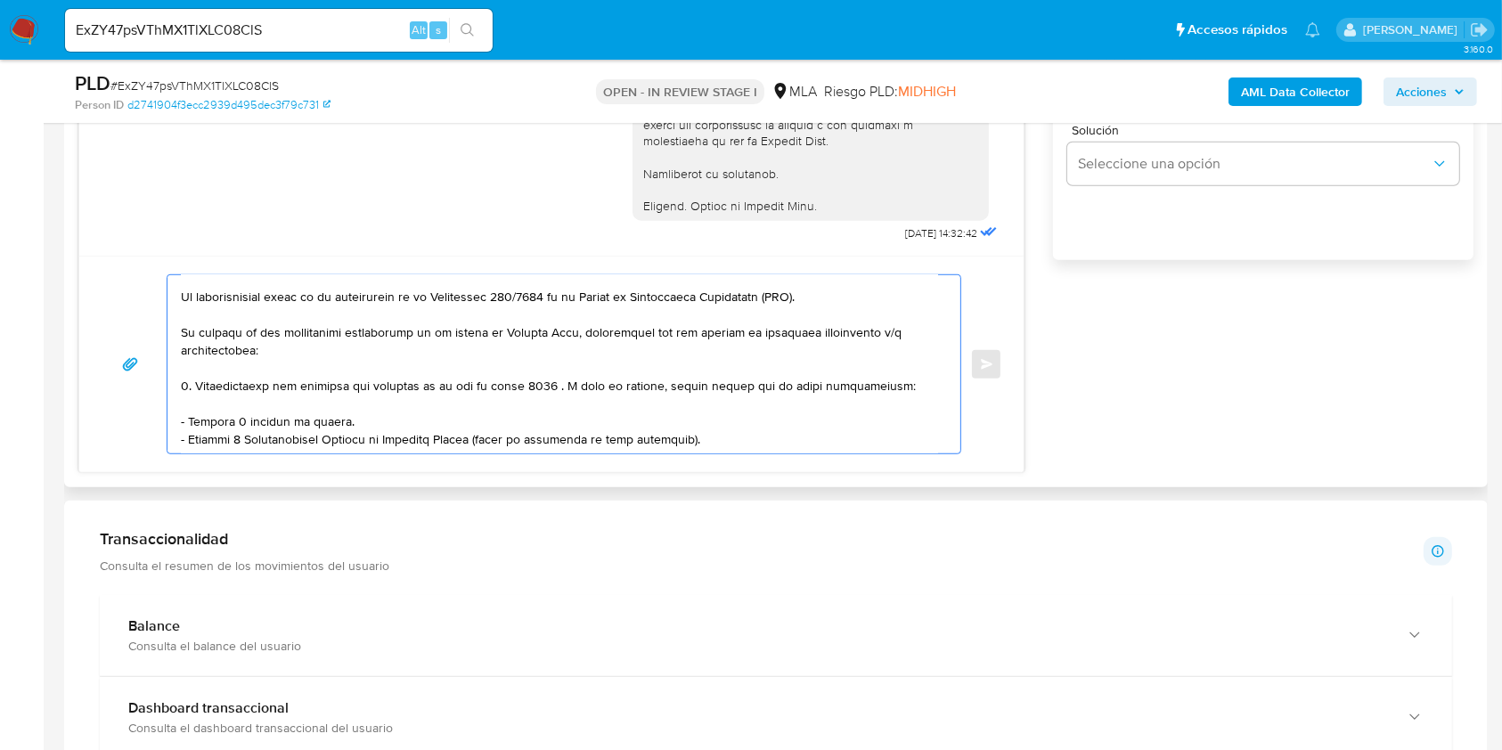
scroll to position [0, 0]
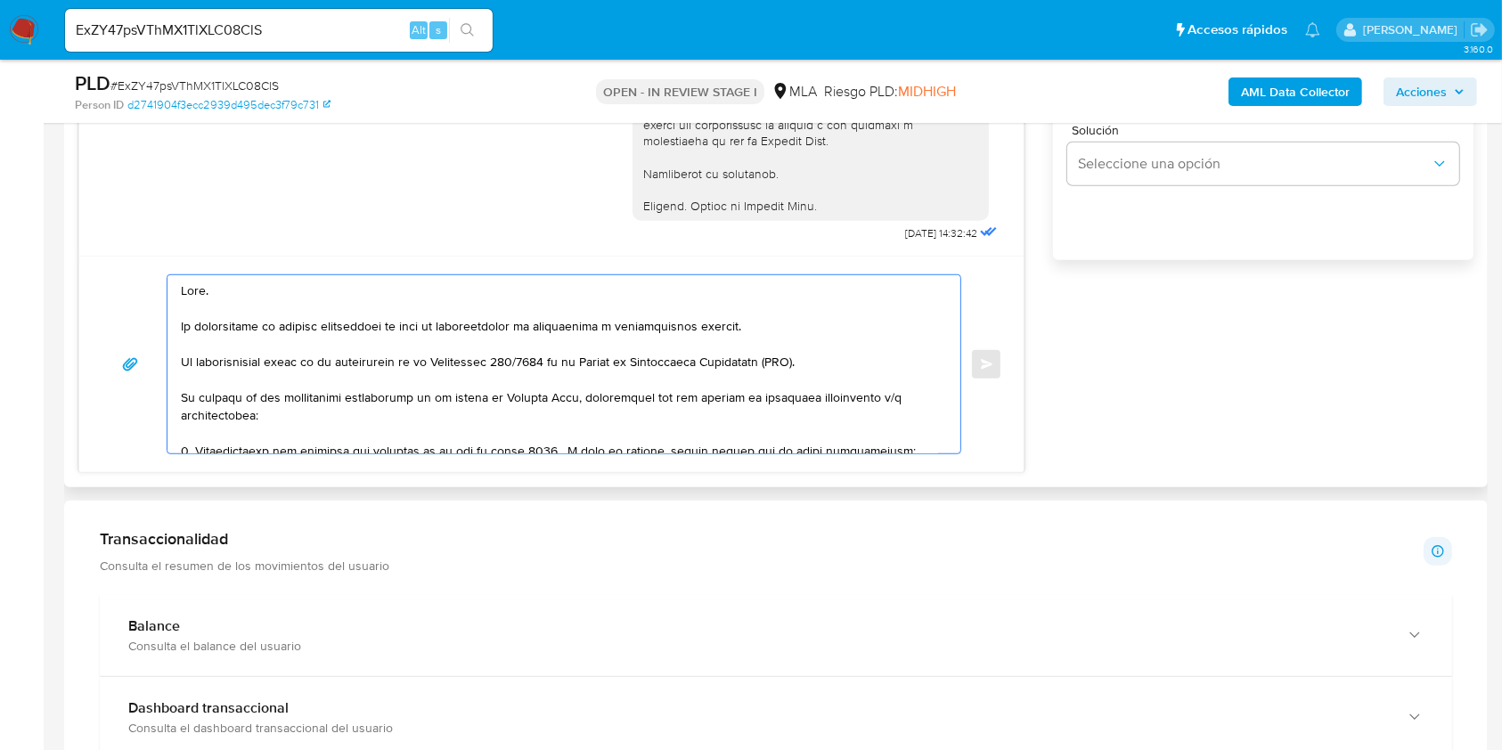
click at [322, 310] on textarea at bounding box center [559, 364] width 757 height 178
click at [182, 363] on textarea at bounding box center [559, 364] width 757 height 178
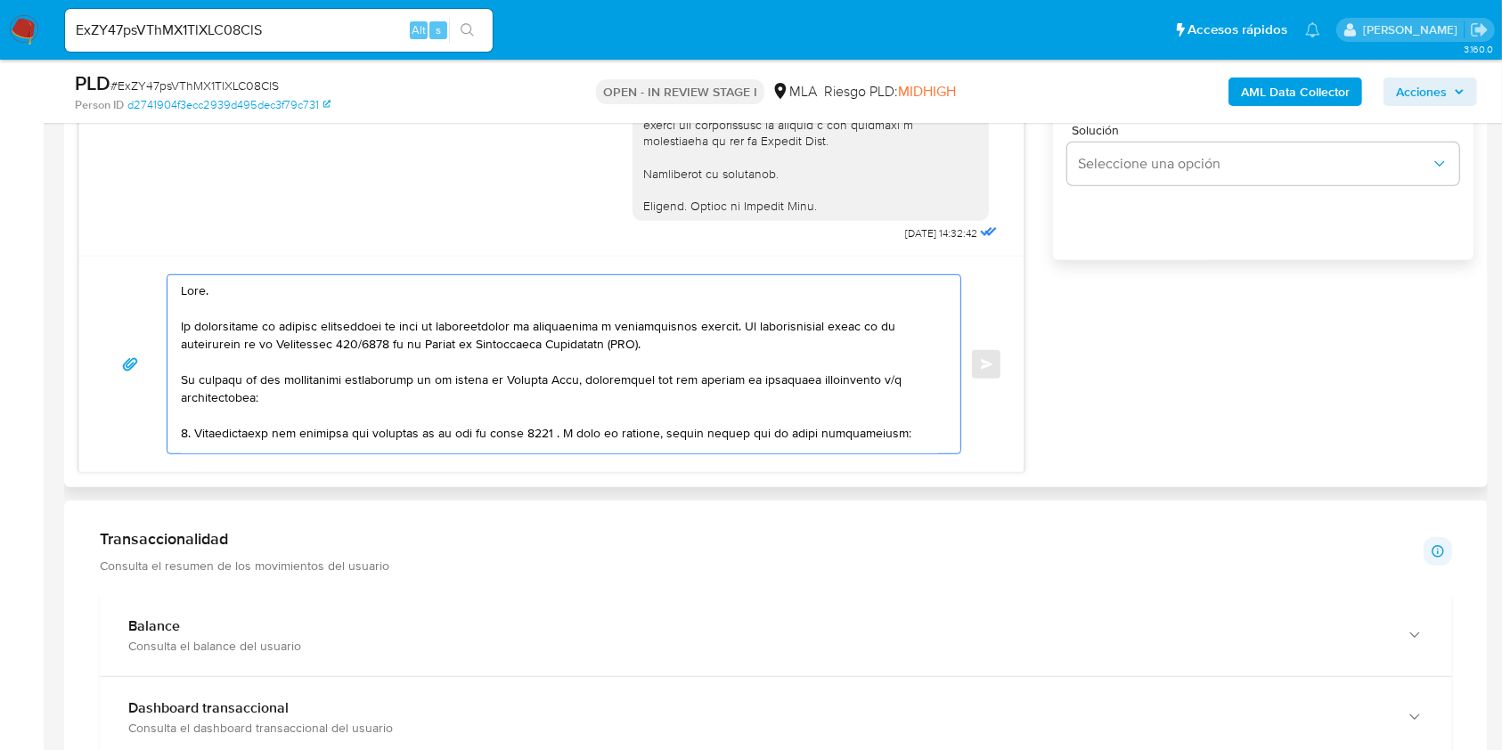
click at [510, 389] on textarea at bounding box center [559, 364] width 757 height 178
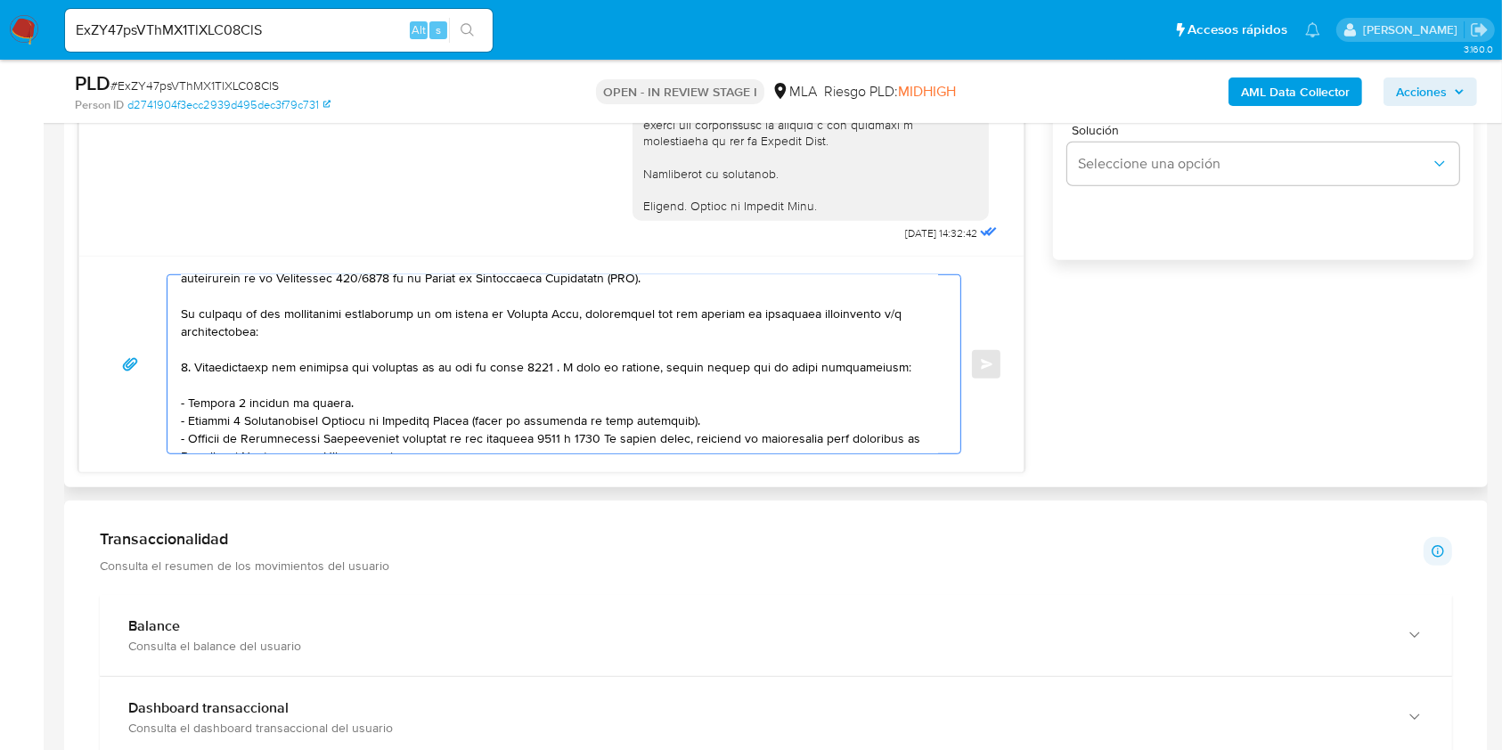
scroll to position [118, 0]
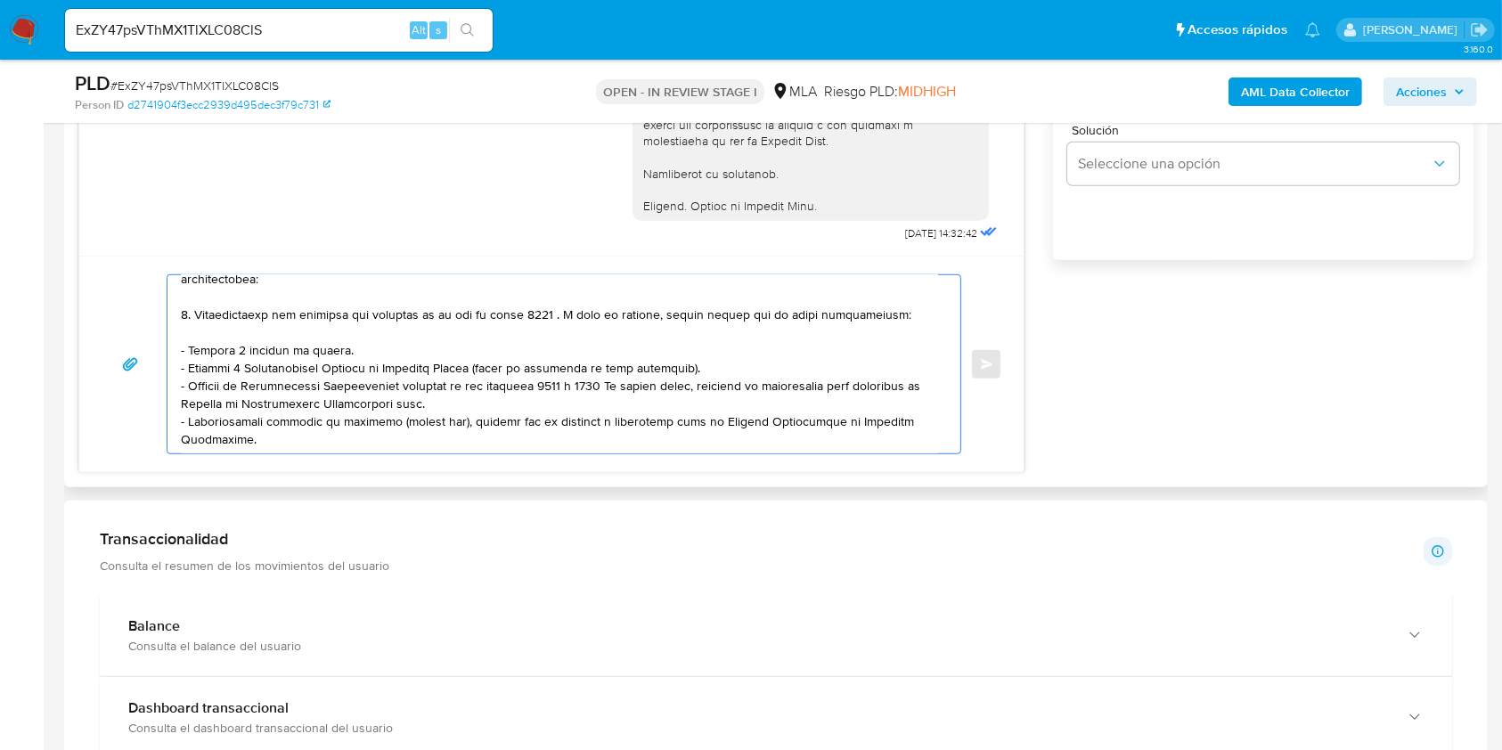
click at [557, 324] on textarea at bounding box center [559, 364] width 757 height 178
click at [0, 0] on lt-span "." at bounding box center [0, 0] width 0 height 0
click at [915, 317] on textarea at bounding box center [559, 364] width 757 height 178
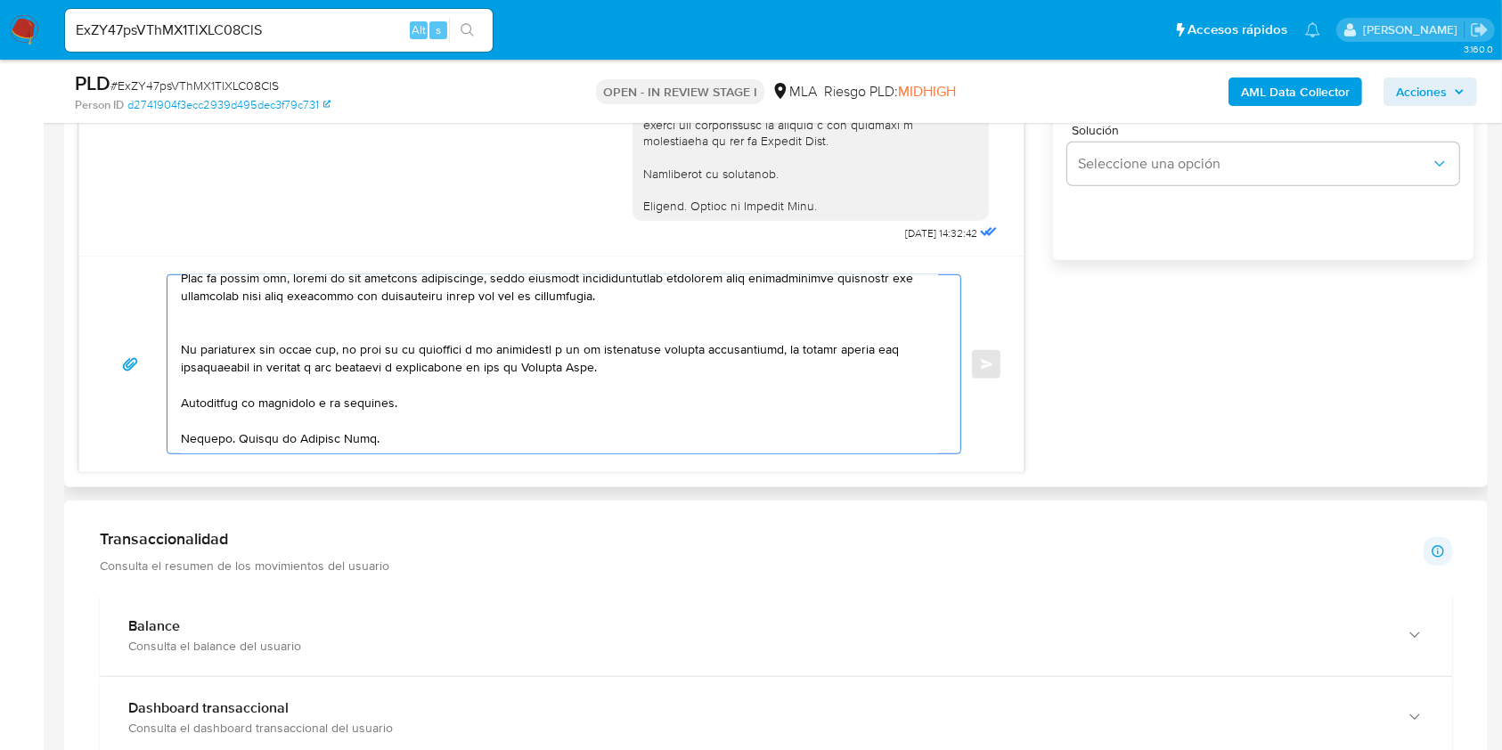
scroll to position [344, 0]
click at [529, 371] on textarea at bounding box center [559, 364] width 757 height 178
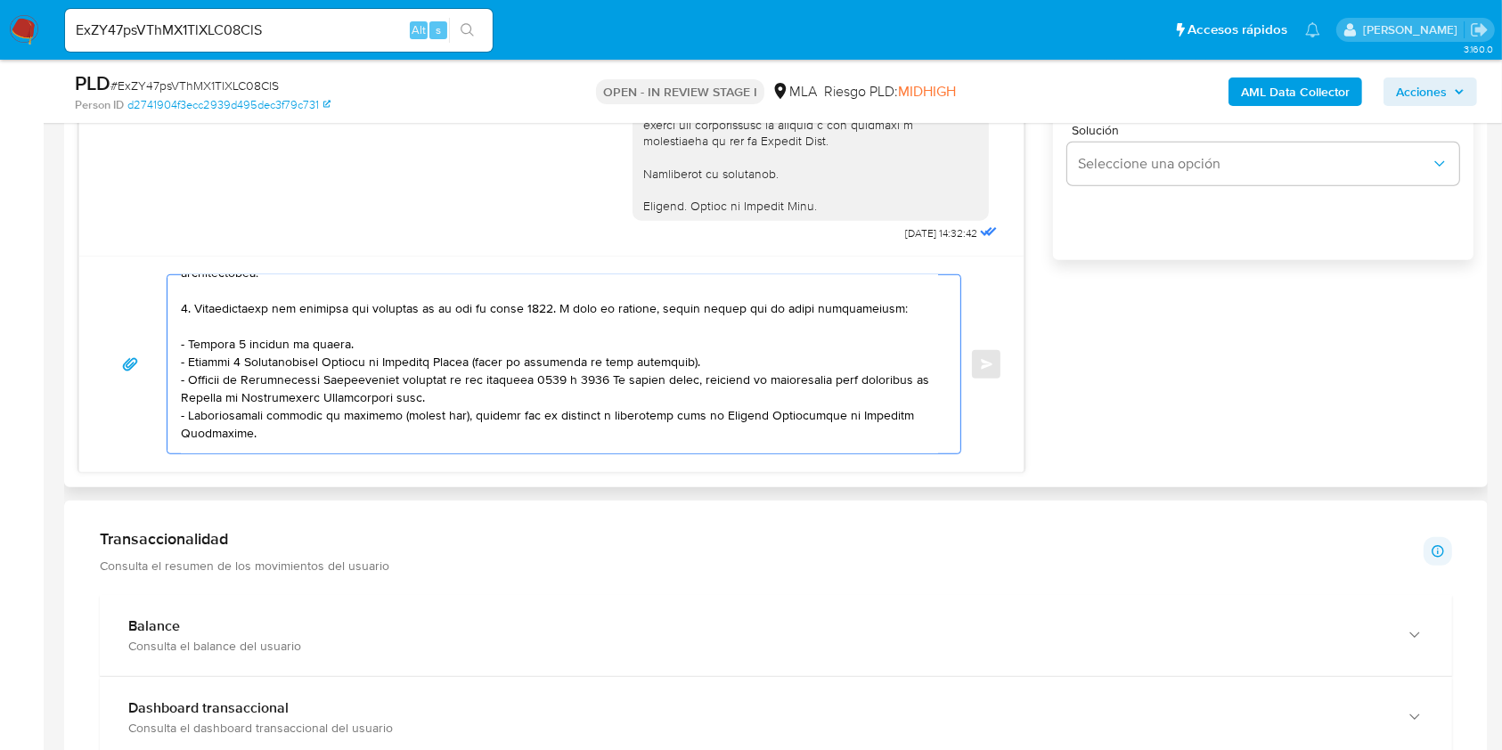
scroll to position [107, 0]
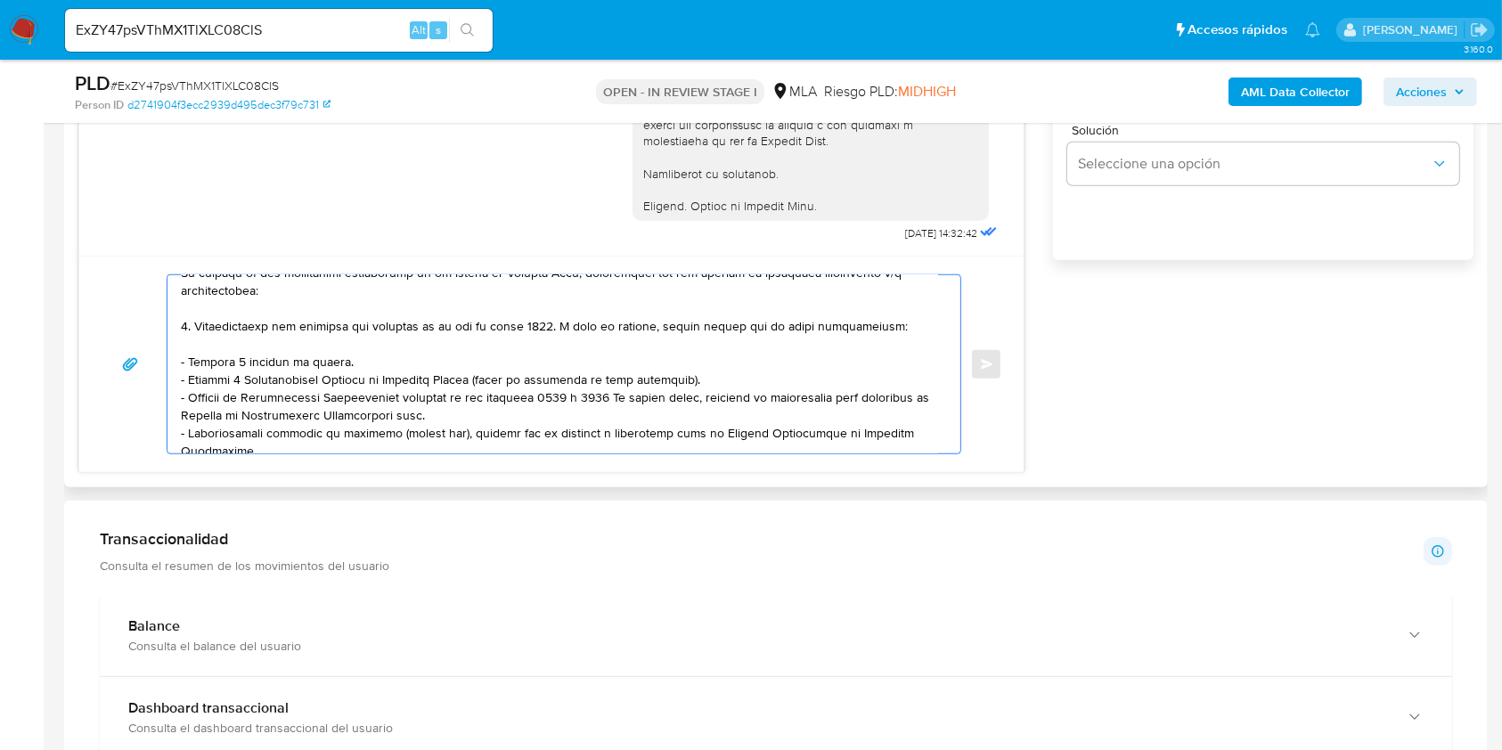
click at [328, 402] on textarea at bounding box center [559, 364] width 757 height 178
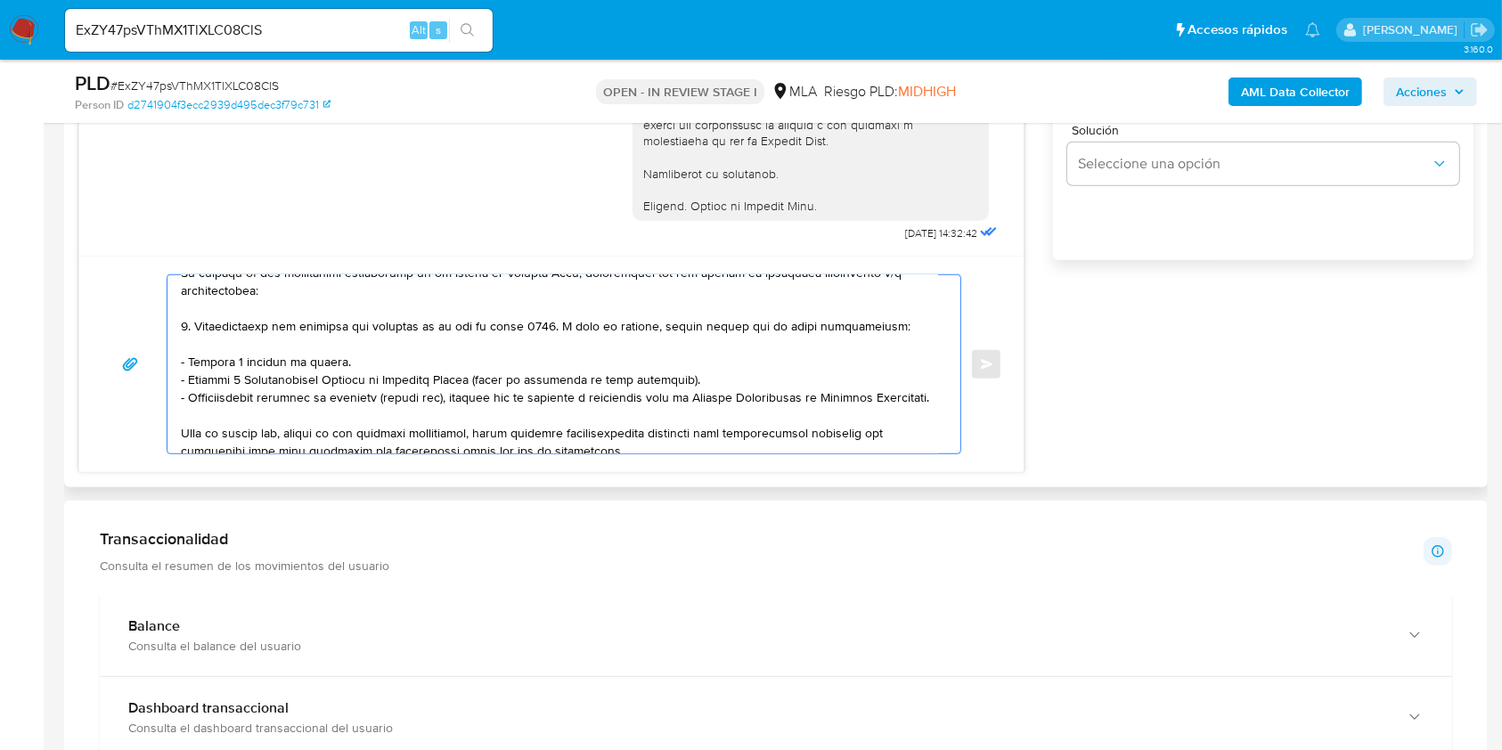
click at [348, 387] on textarea at bounding box center [559, 364] width 757 height 178
click at [323, 398] on textarea at bounding box center [559, 364] width 757 height 178
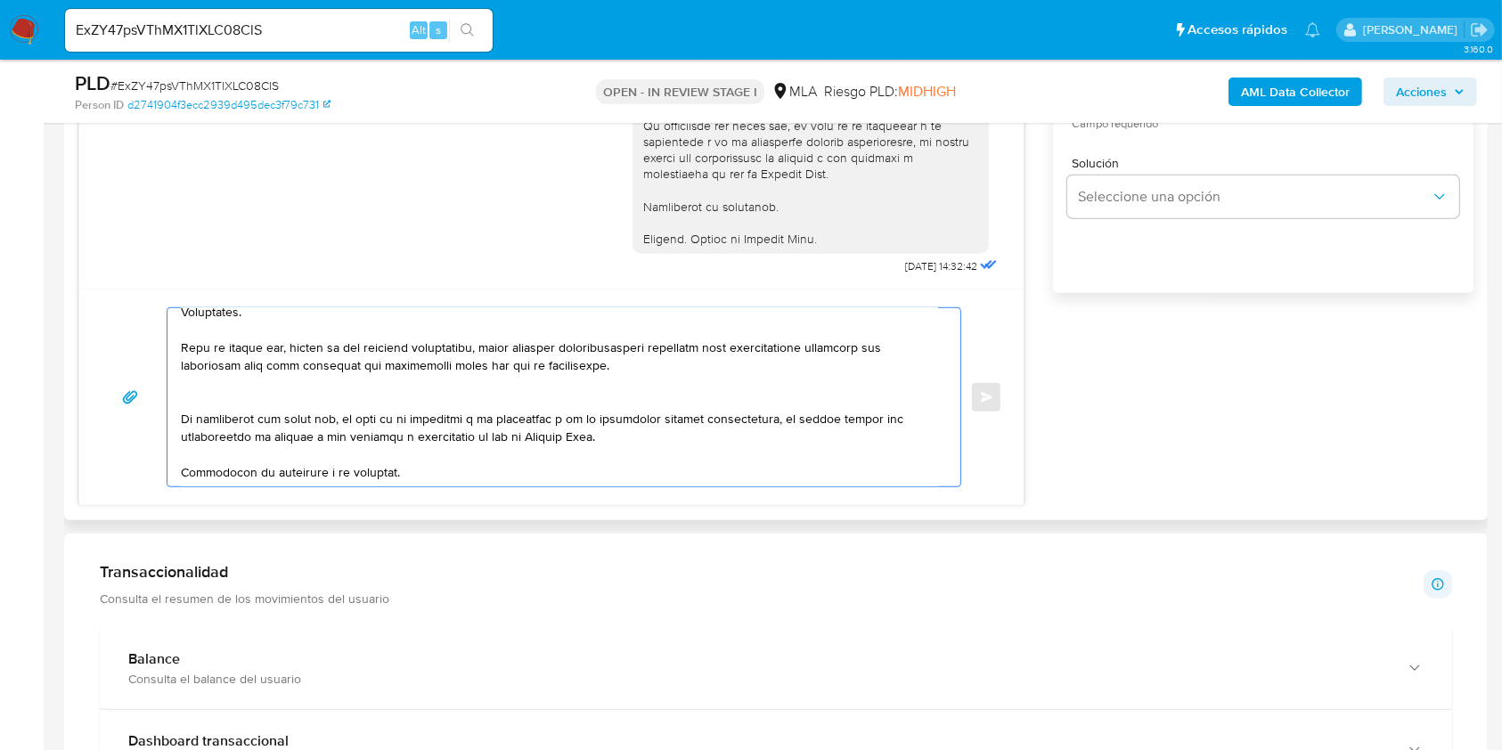
scroll to position [1099, 0]
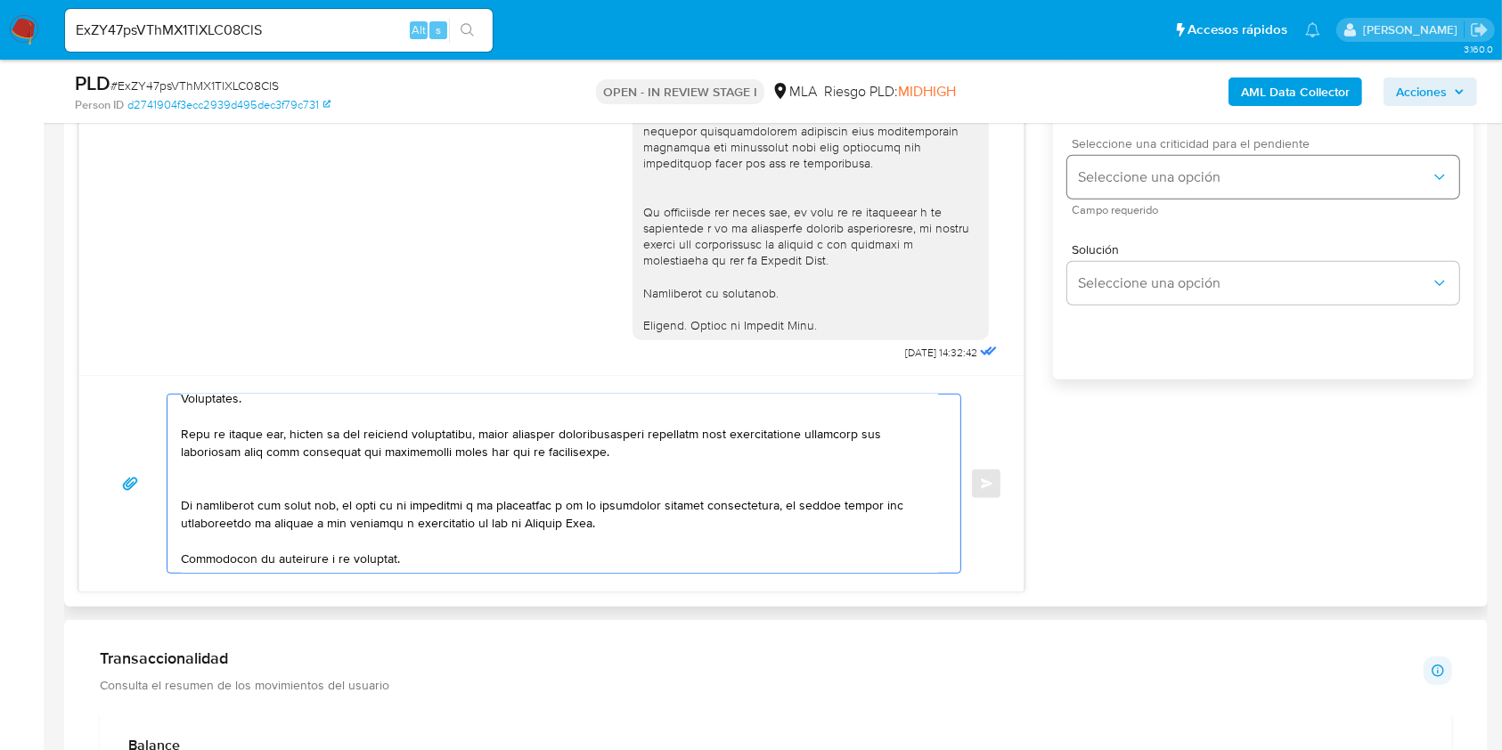
type textarea "Hola. Te consultamos si tuviste oportunidad de leer el requerimiento de informa…"
click at [1153, 189] on button "Seleccione una opción" at bounding box center [1263, 177] width 392 height 43
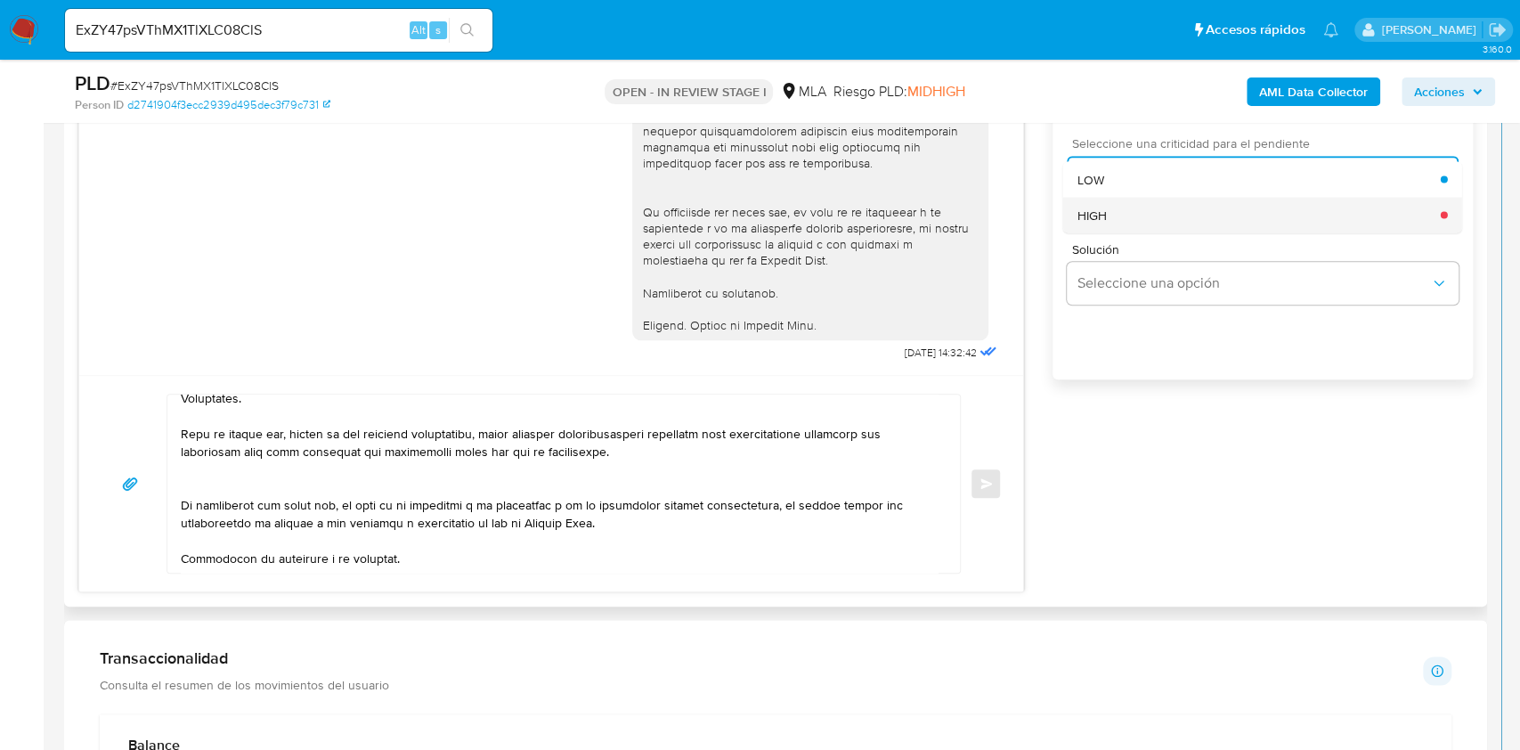
click at [1135, 223] on div "HIGH" at bounding box center [1259, 215] width 363 height 36
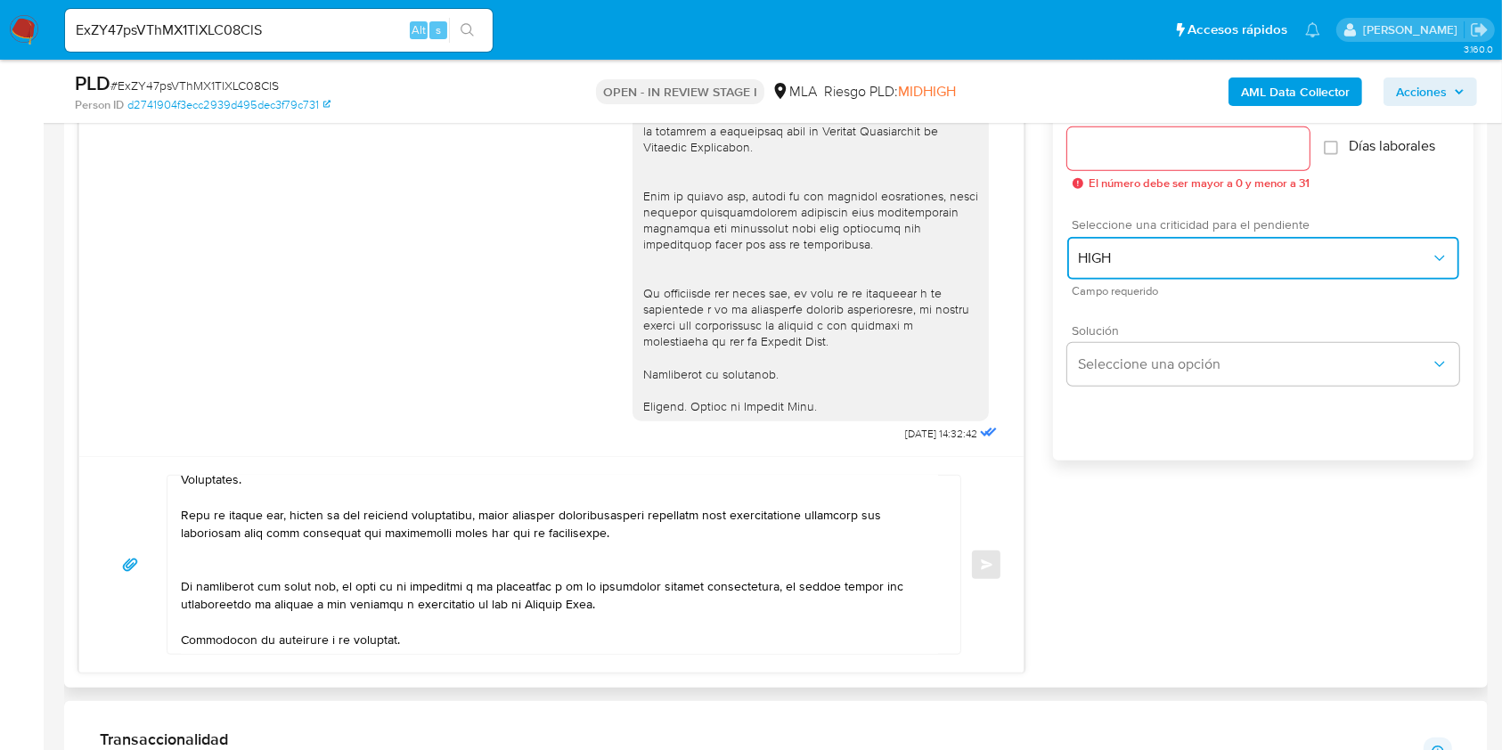
scroll to position [981, 0]
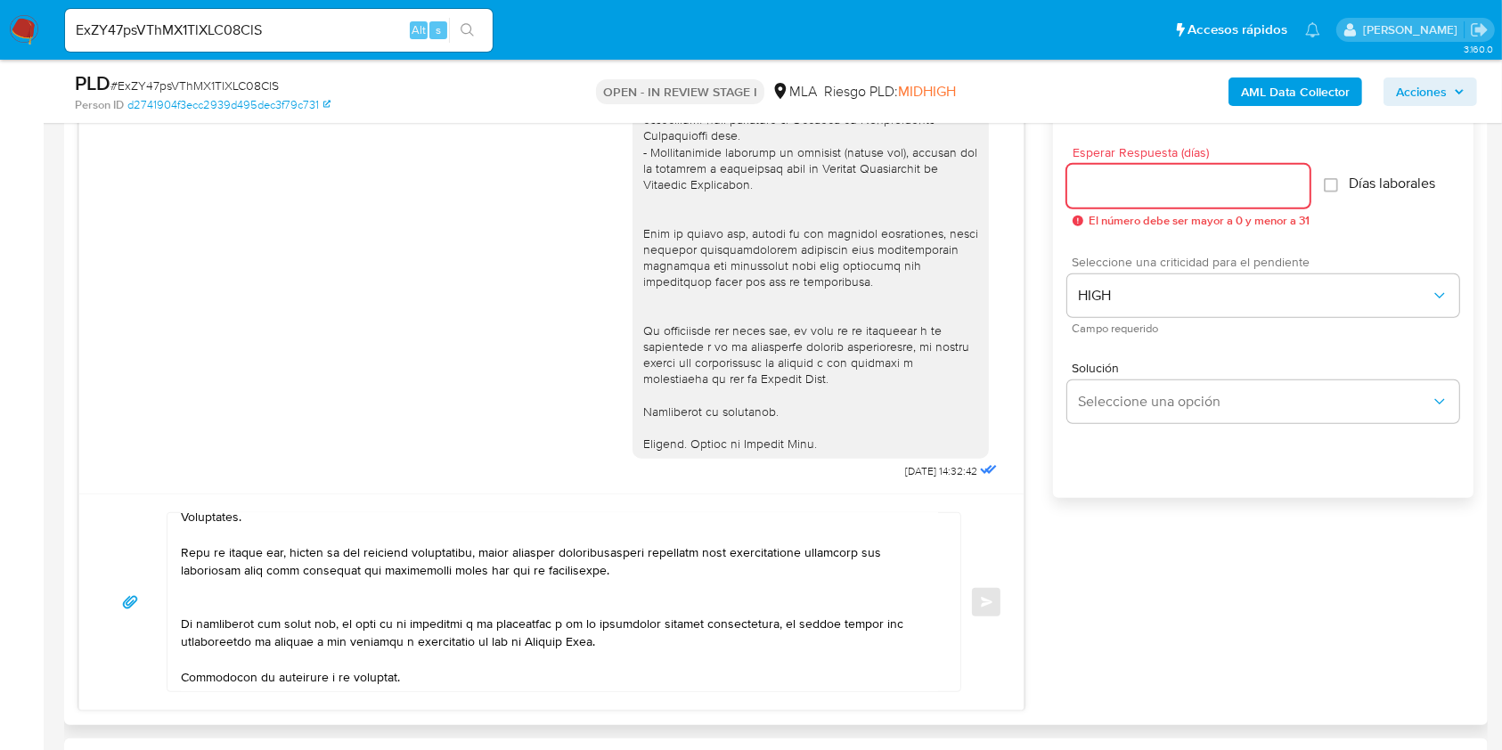
click at [1133, 192] on input "Esperar Respuesta (días)" at bounding box center [1188, 186] width 242 height 23
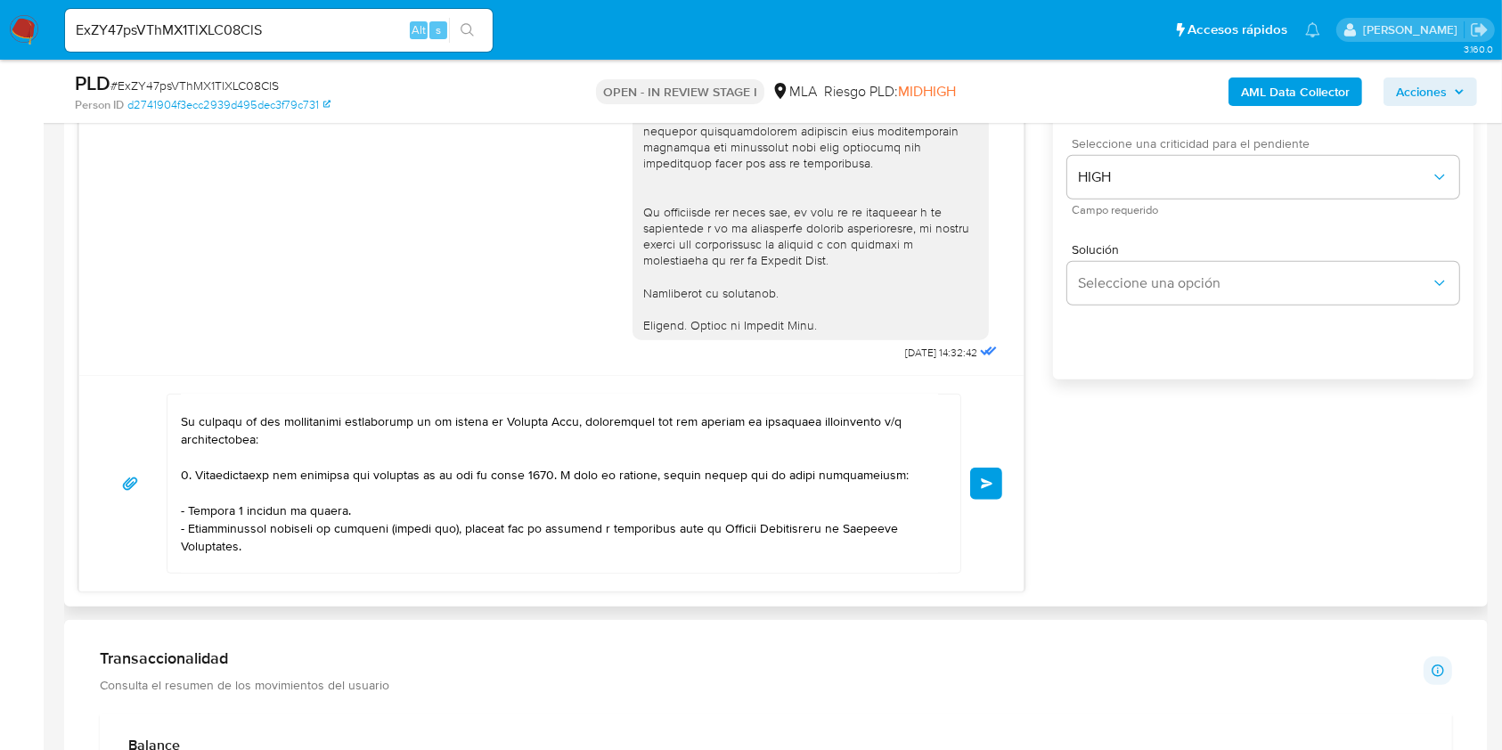
scroll to position [0, 0]
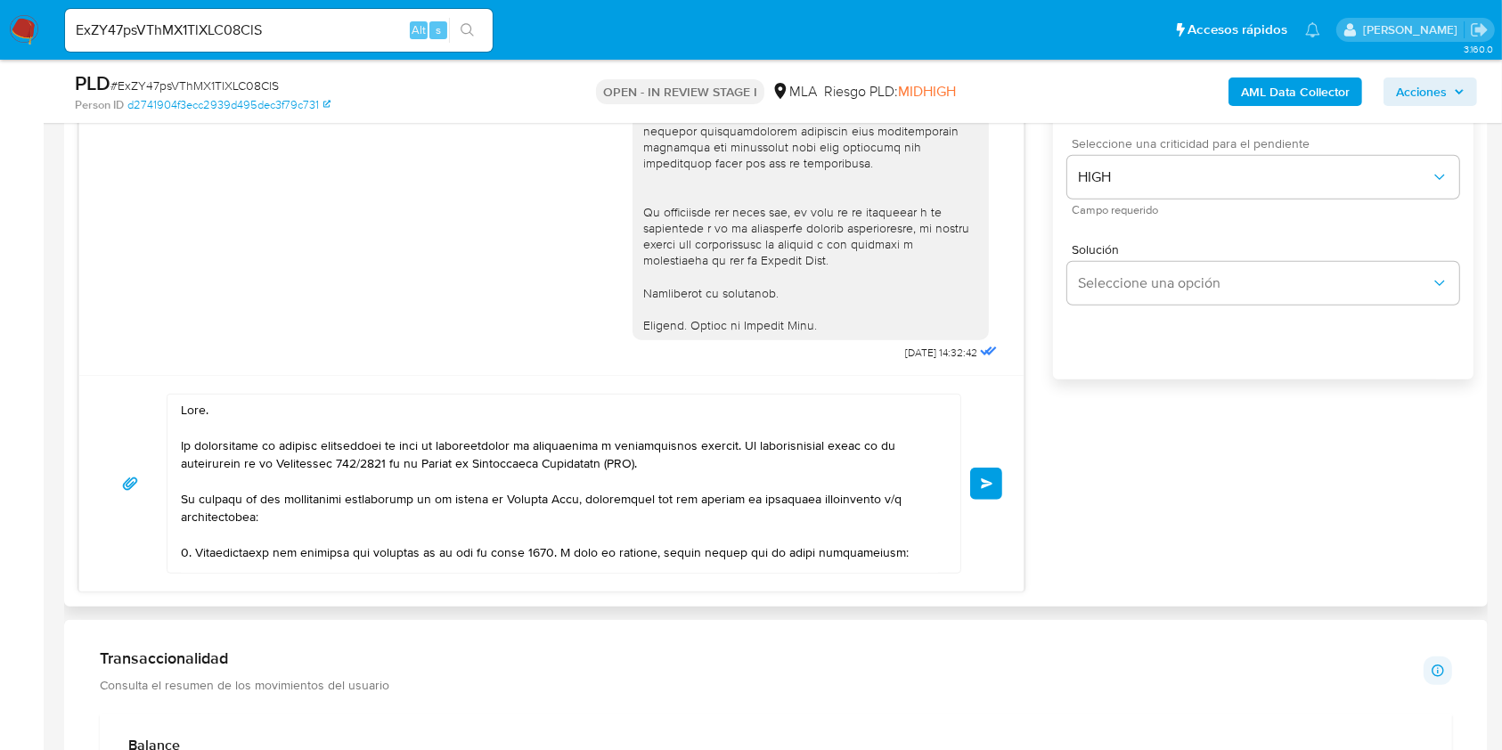
type input "1"
click at [390, 435] on textarea at bounding box center [559, 484] width 757 height 178
click at [400, 418] on textarea at bounding box center [559, 484] width 757 height 178
click at [430, 414] on textarea at bounding box center [559, 484] width 757 height 178
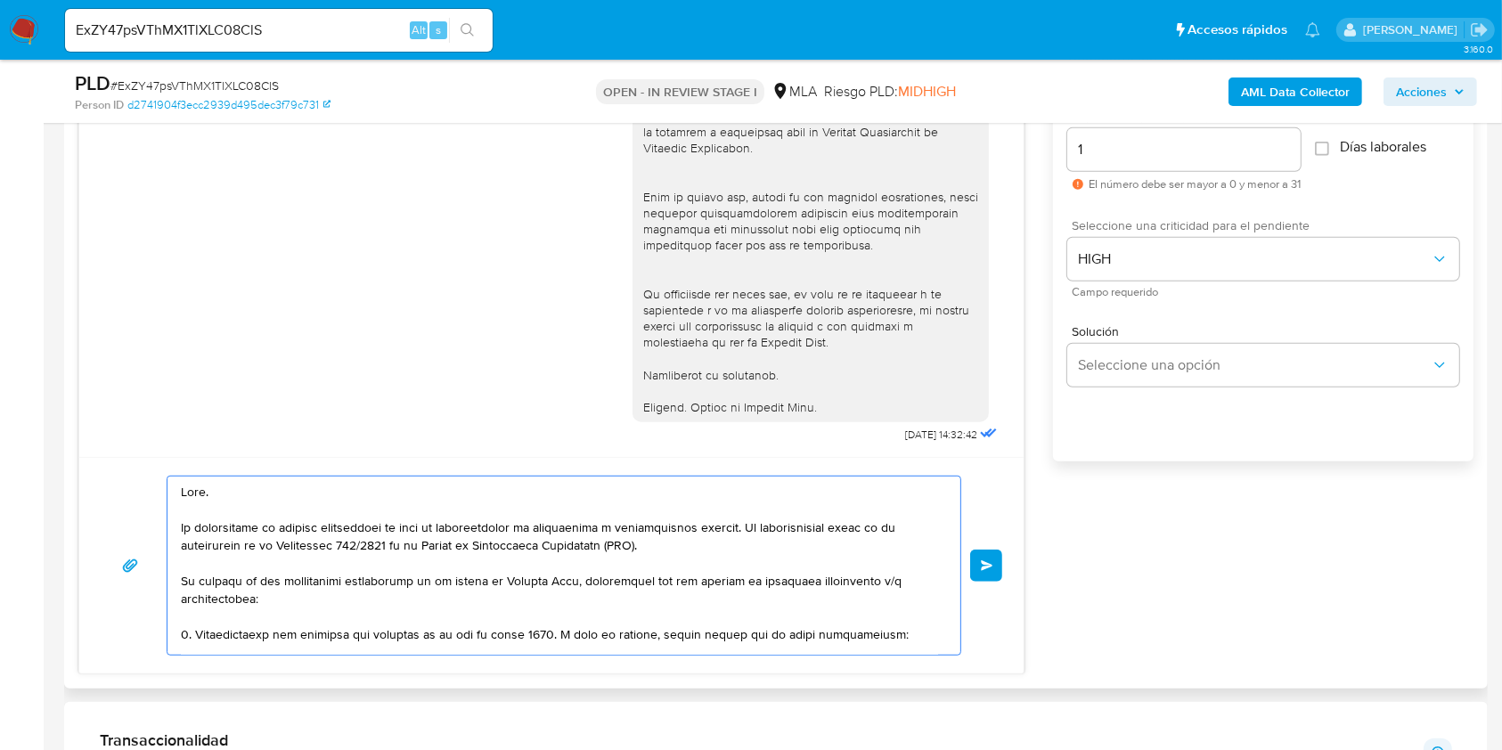
scroll to position [981, 0]
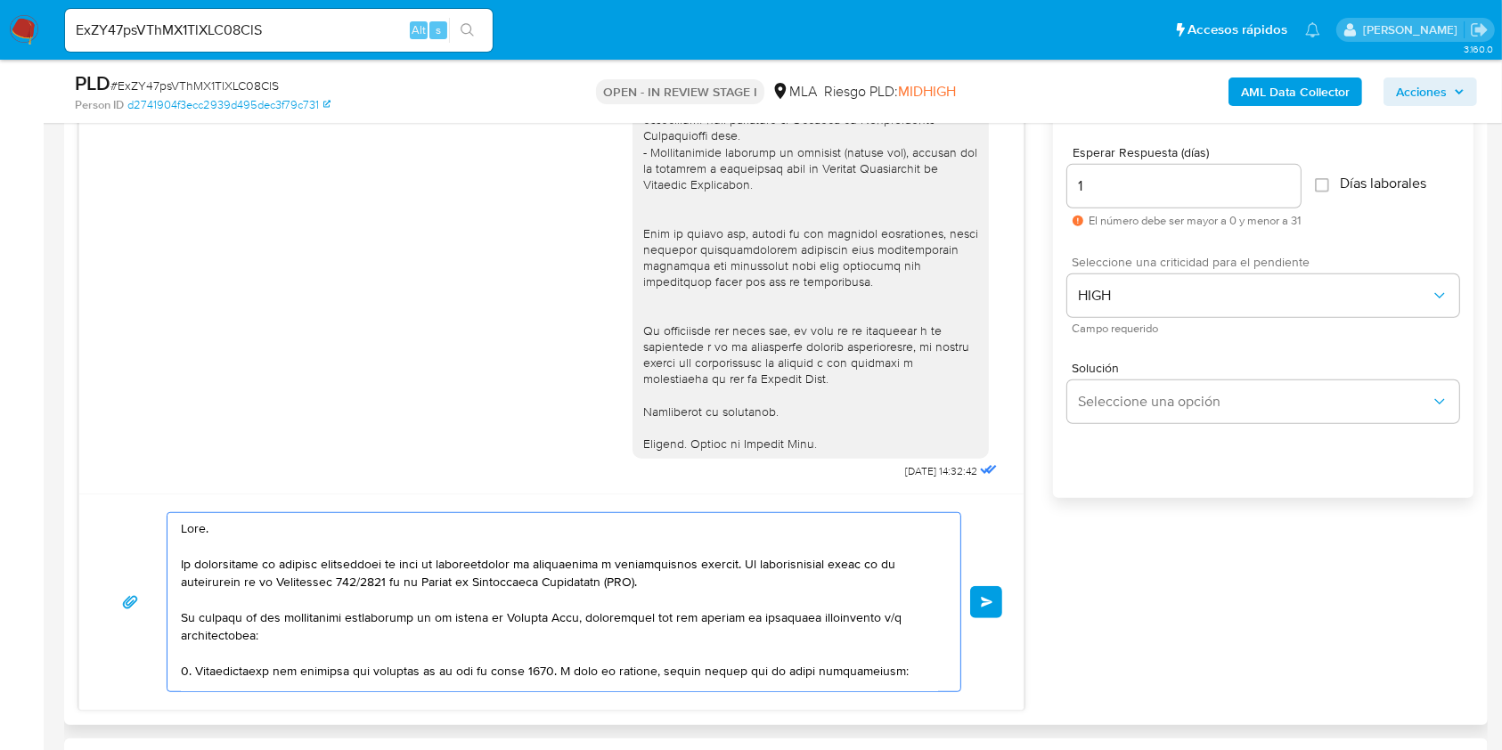
click at [669, 457] on div "17/07/2025 19:50:56 Disculpe no entiendo nada. Q es lo q quieren saber y por qu…" at bounding box center [551, 390] width 946 height 640
click at [661, 572] on textarea at bounding box center [559, 602] width 757 height 178
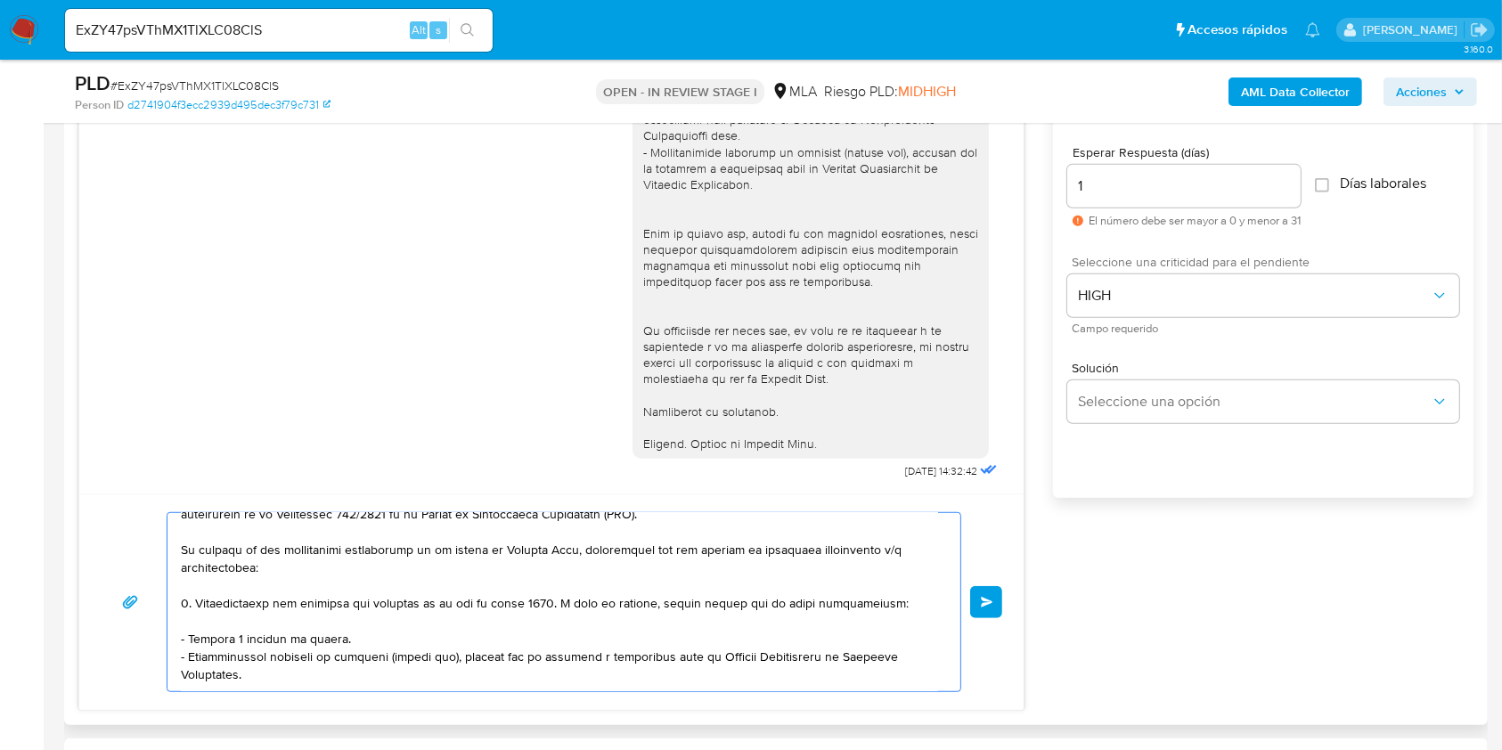
scroll to position [118, 0]
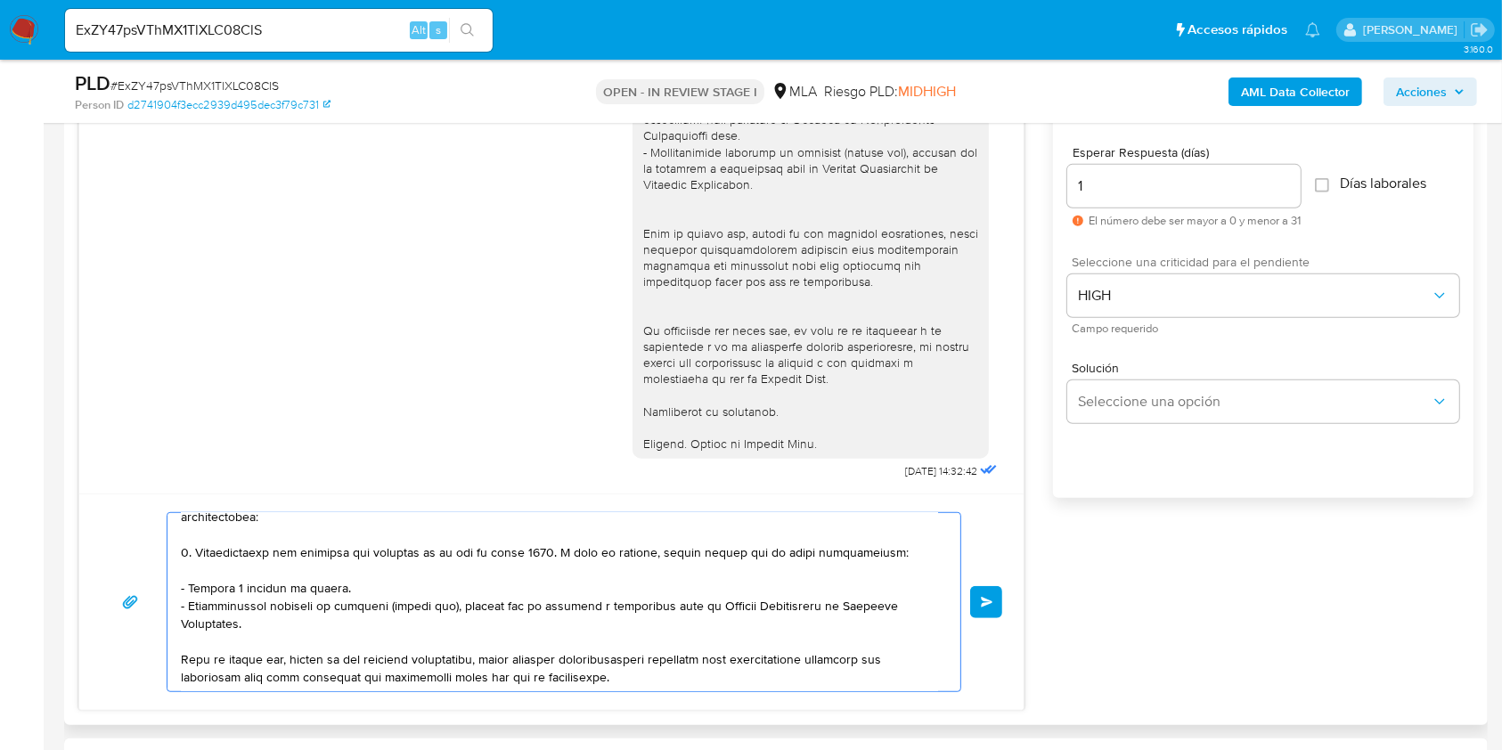
click at [481, 621] on textarea at bounding box center [559, 602] width 757 height 178
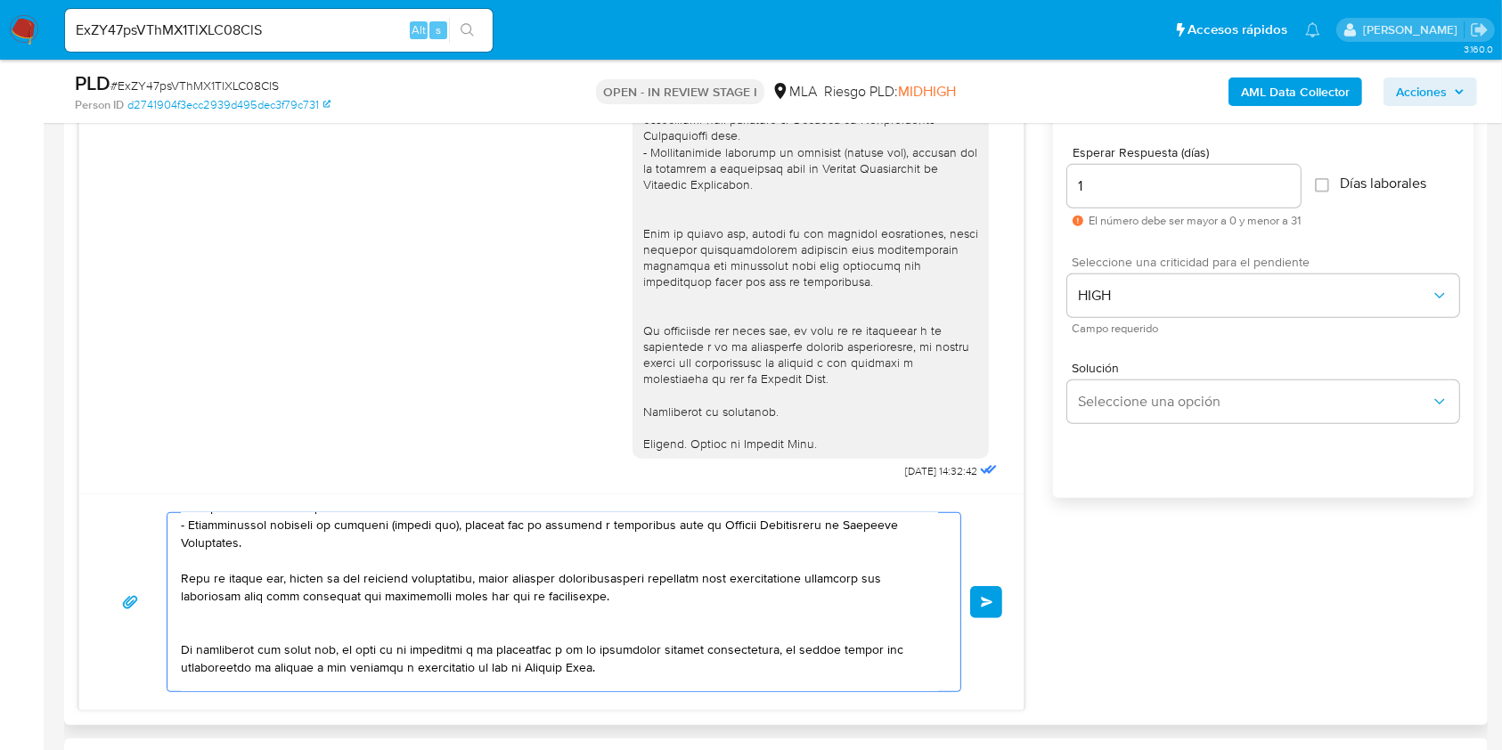
scroll to position [237, 0]
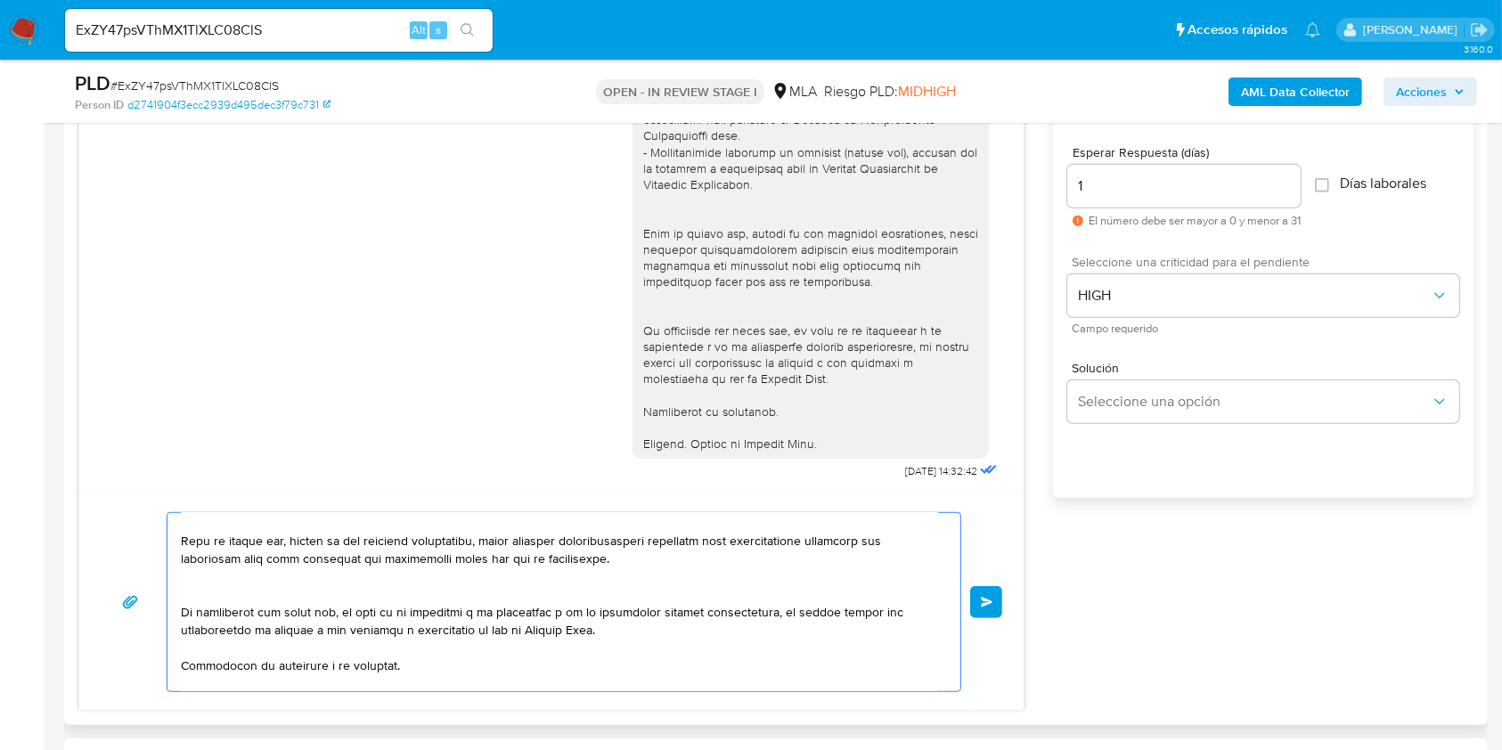
click at [678, 559] on textarea at bounding box center [559, 602] width 757 height 178
click at [668, 639] on textarea at bounding box center [559, 602] width 757 height 178
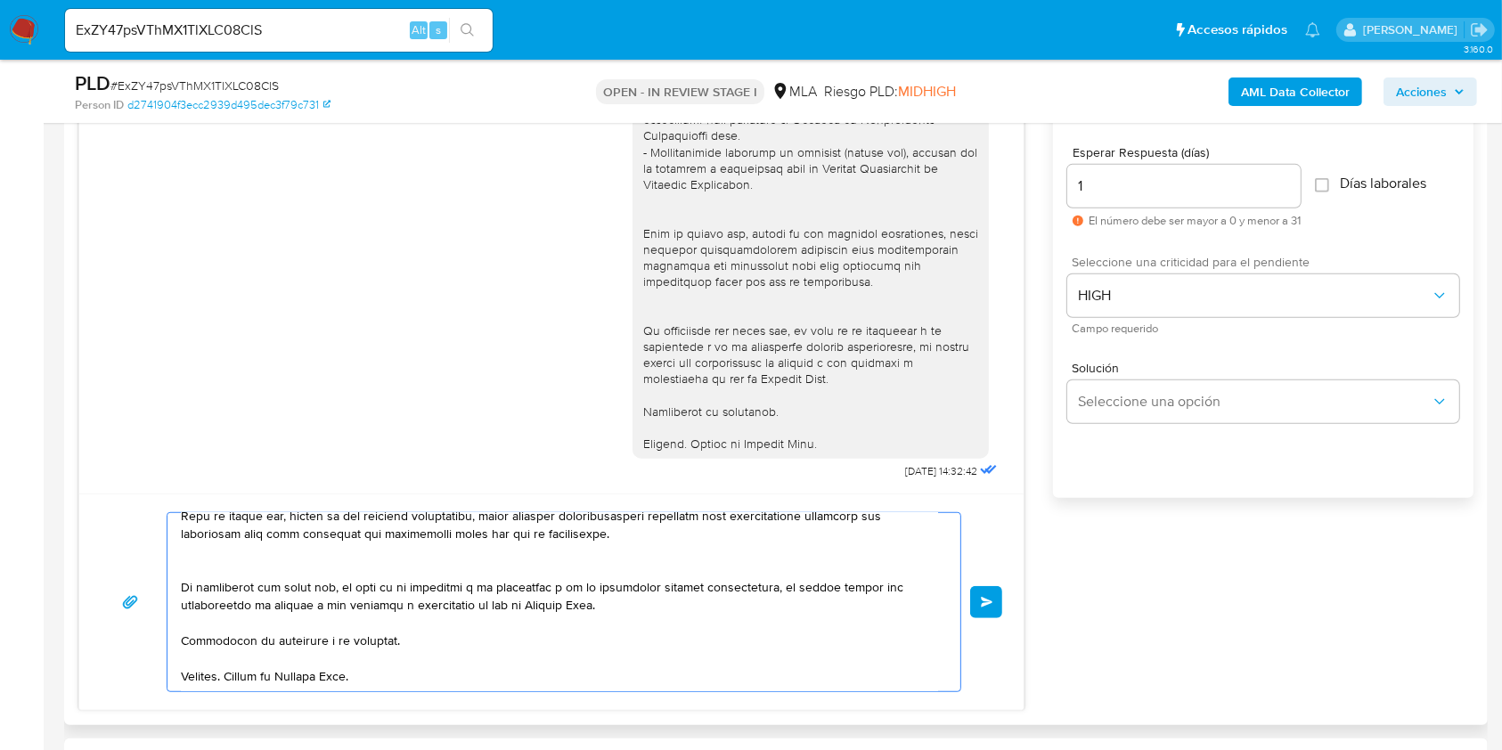
scroll to position [289, 0]
click at [983, 597] on span "Enviar" at bounding box center [987, 602] width 12 height 11
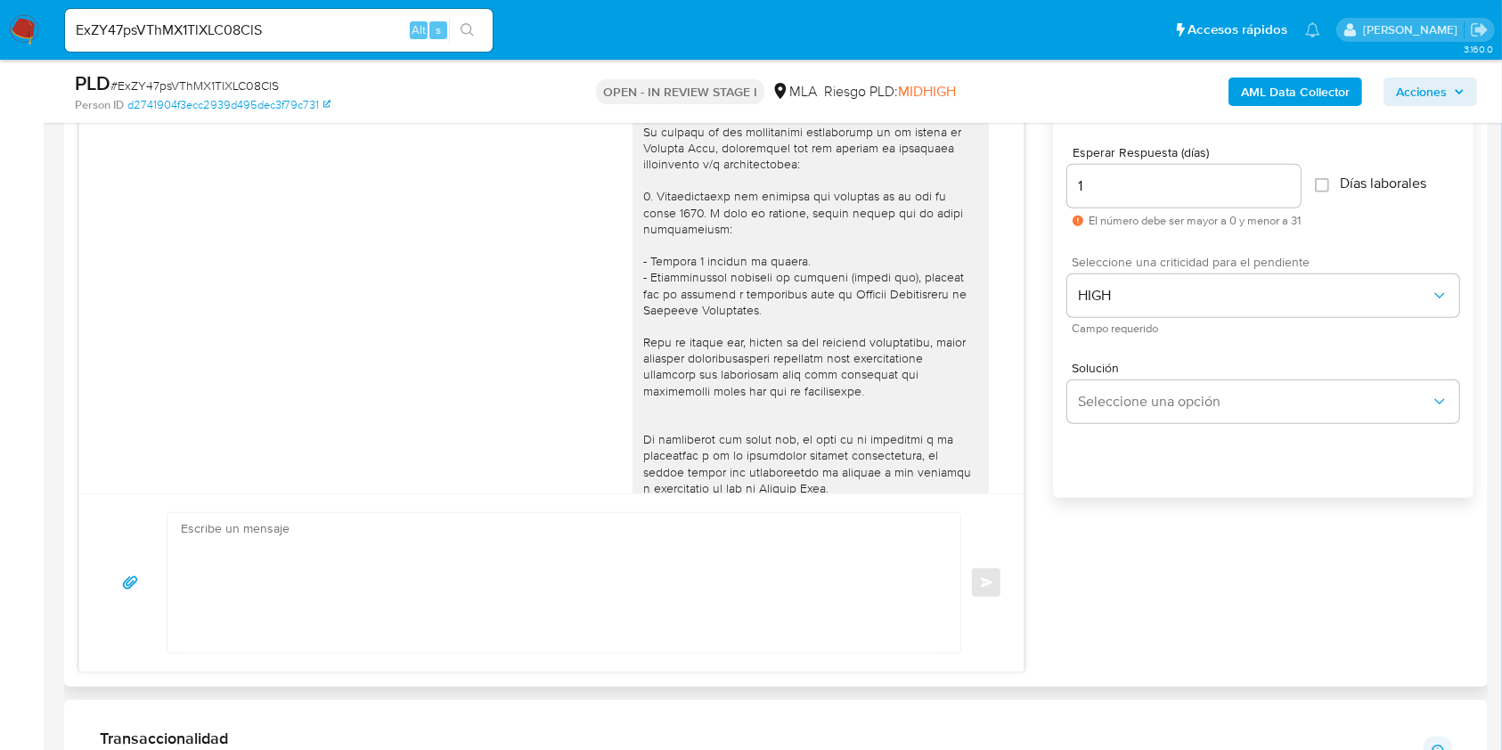
scroll to position [2198, 0]
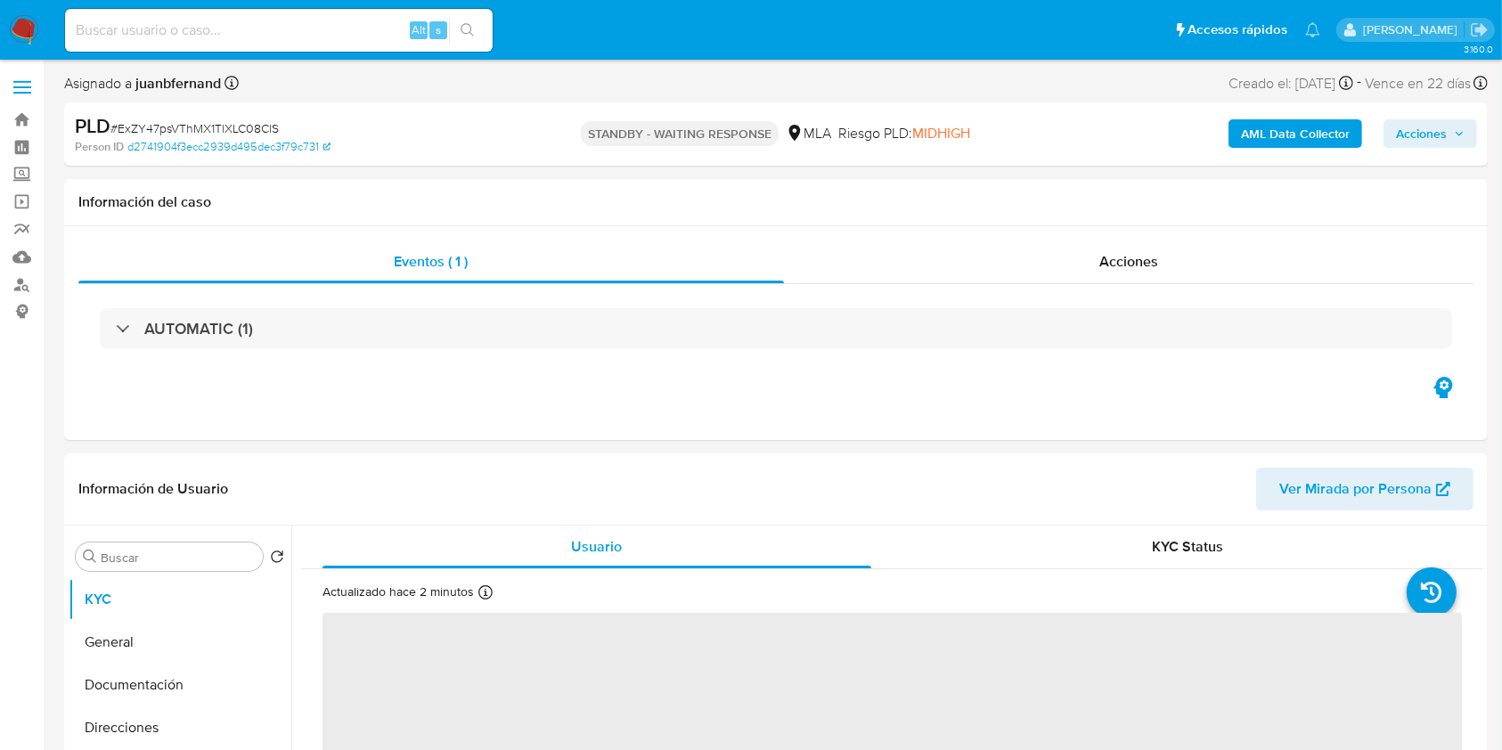
select select "10"
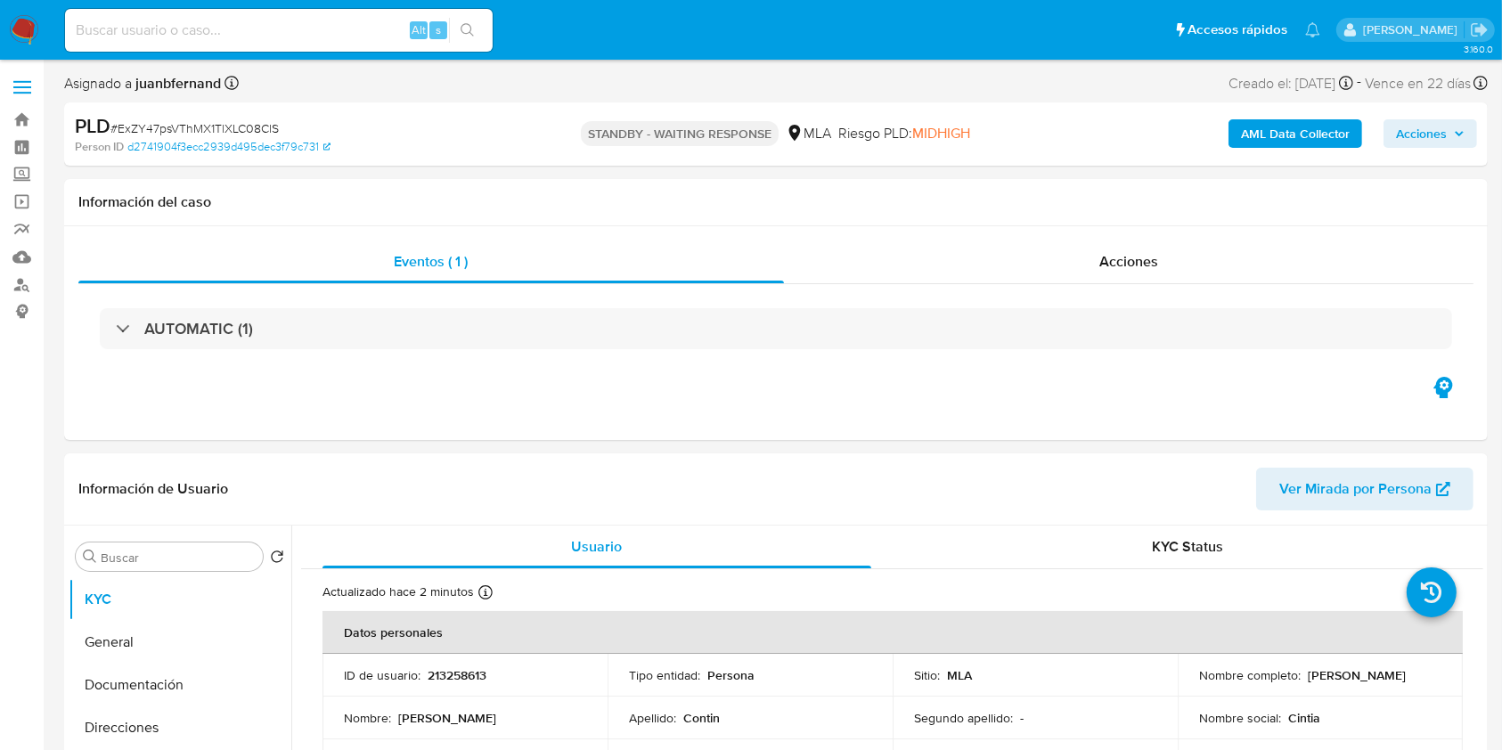
click at [342, 21] on input at bounding box center [279, 30] width 428 height 23
paste input "XeainaWNbM6bgkzy3or7SEiD"
type input "XeainaWNbM6bgkzy3or7SEiD"
click at [452, 29] on button "search-icon" at bounding box center [467, 30] width 37 height 25
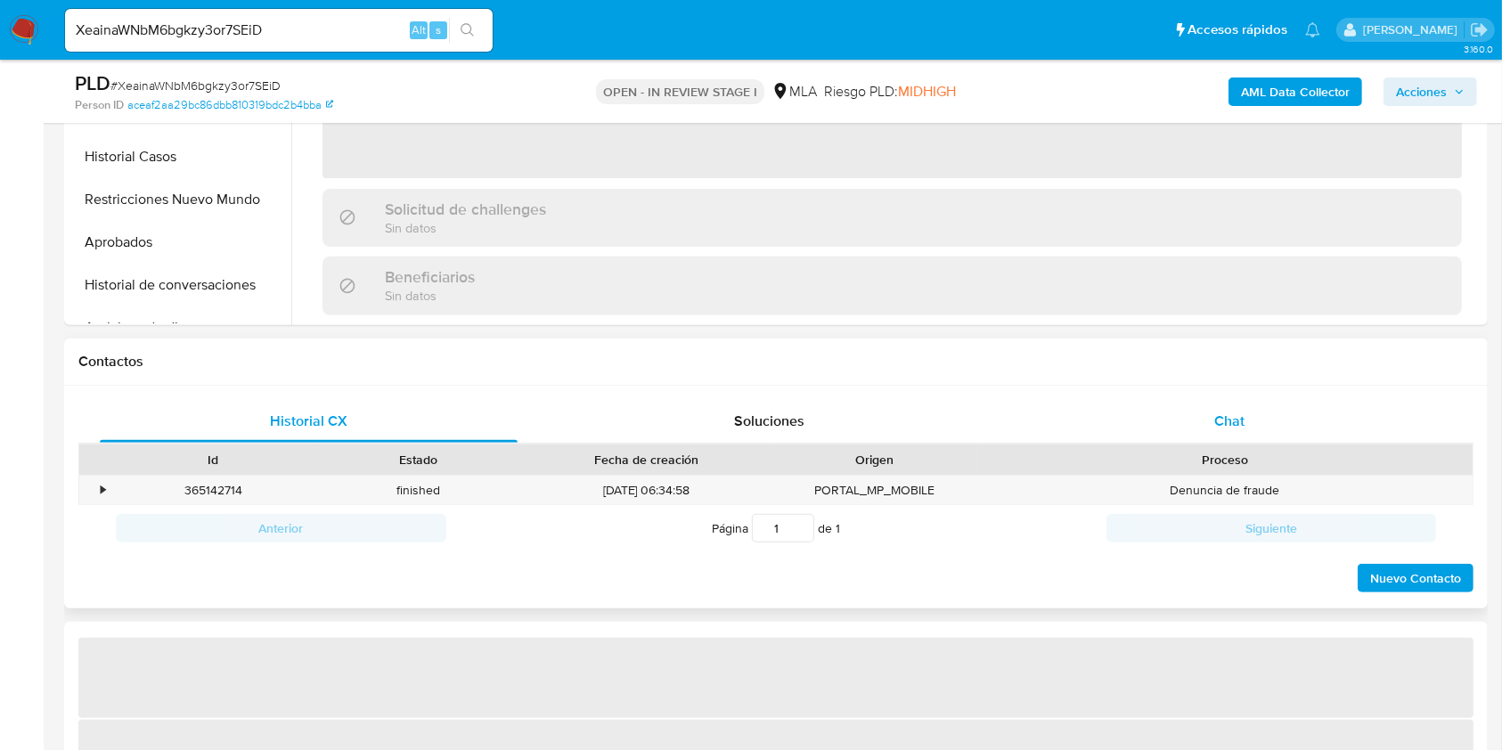
select select "10"
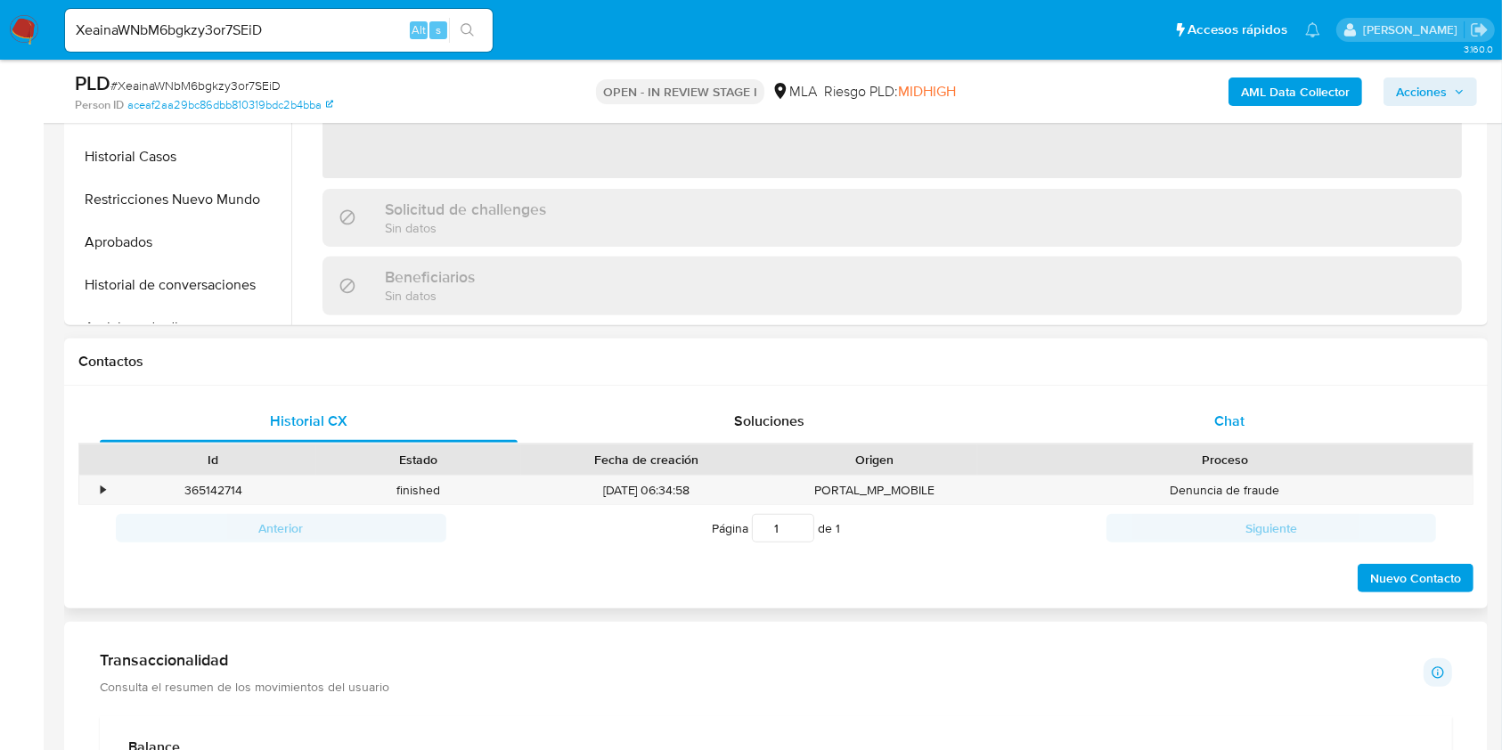
click at [1282, 417] on div "Chat" at bounding box center [1230, 421] width 418 height 43
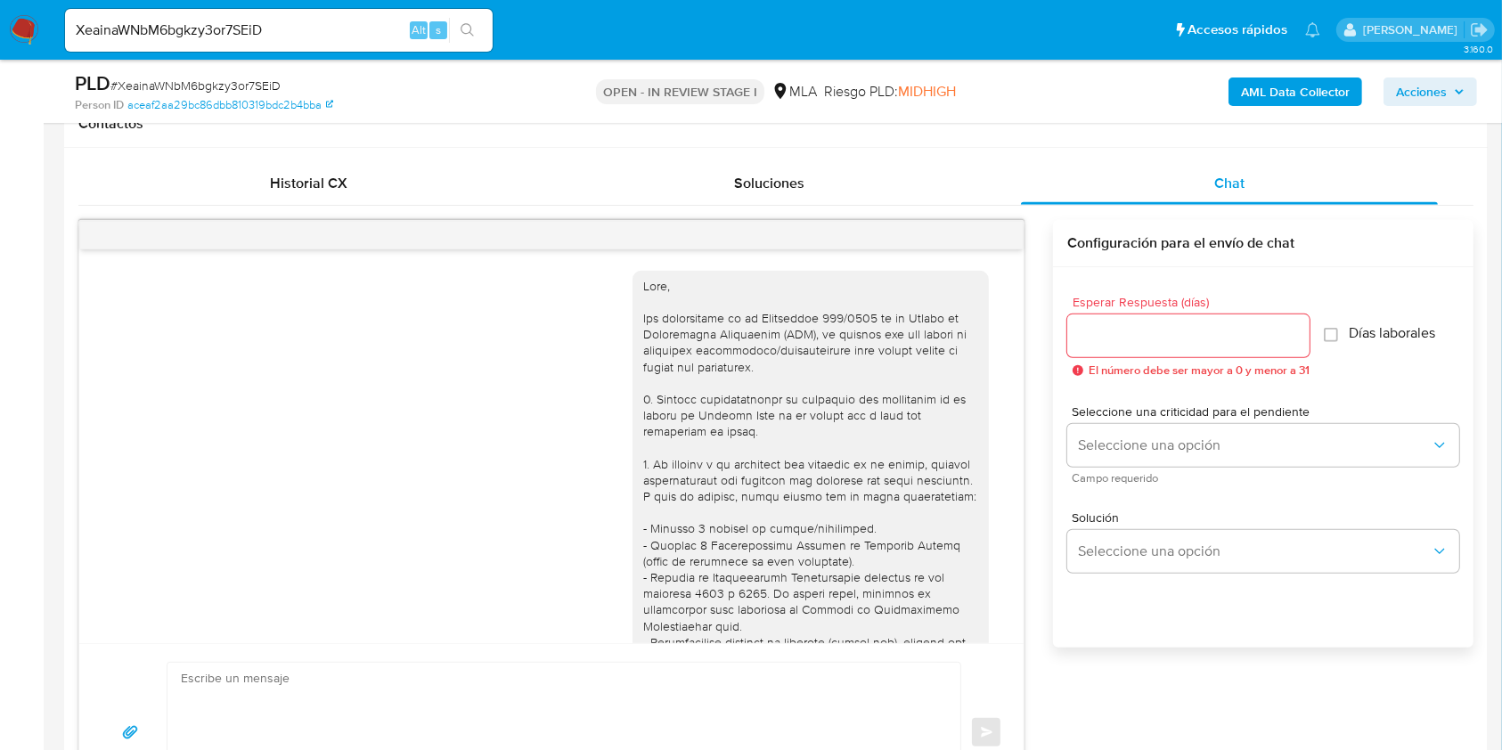
scroll to position [2694, 0]
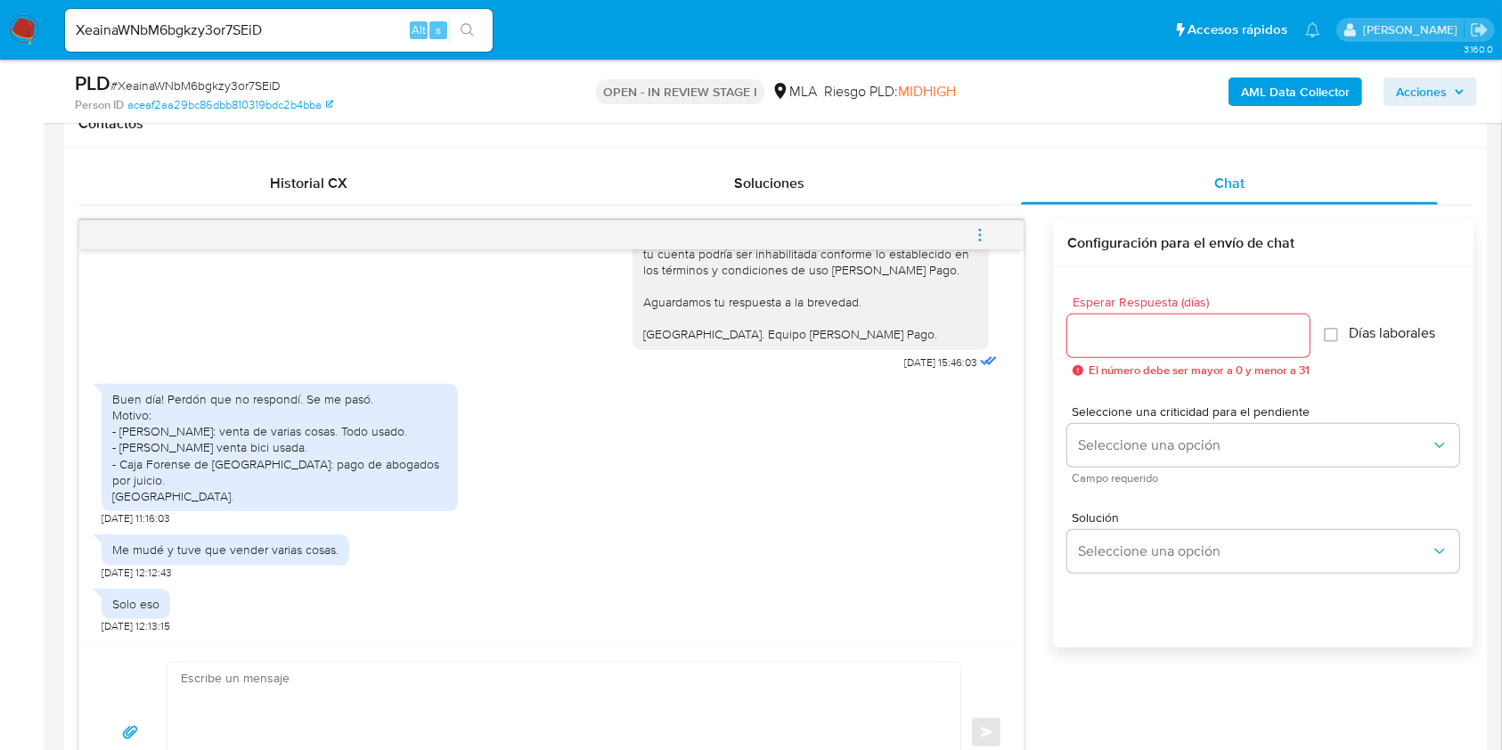
click at [321, 26] on input "XeainaWNbM6bgkzy3or7SEiD" at bounding box center [279, 30] width 428 height 23
paste input "h4IBdtQAGXBgldjkF4l4jlCW"
type input "h4IBdtQAGXBgldjkF4l4jlCW"
drag, startPoint x: 497, startPoint y: 33, endPoint x: 469, endPoint y: 31, distance: 28.6
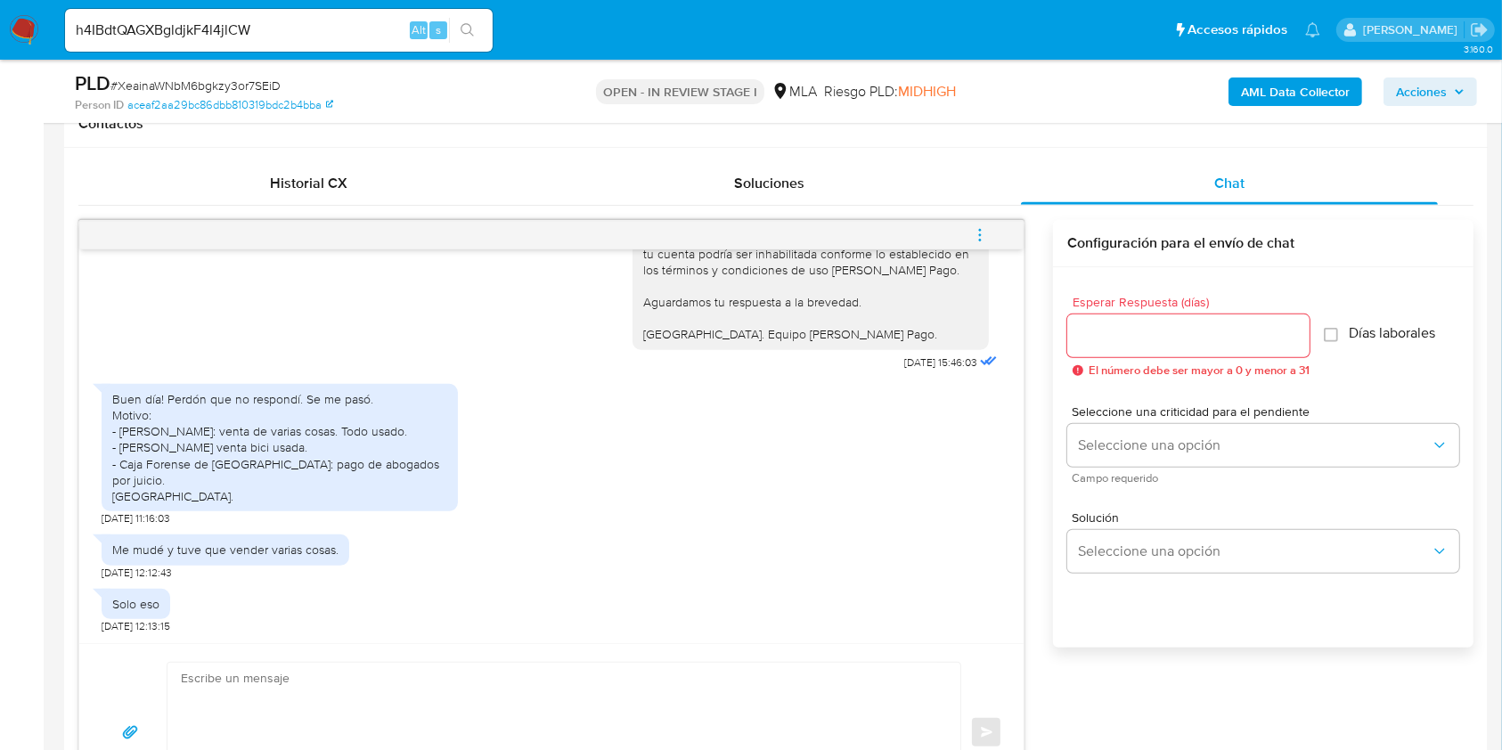
click at [494, 32] on ul "Pausado Ver notificaciones h4IBdtQAGXBgldjkF4l4jlCW Alt s Accesos rápidos Presi…" at bounding box center [692, 29] width 1273 height 45
click at [468, 30] on icon "search-icon" at bounding box center [468, 30] width 14 height 14
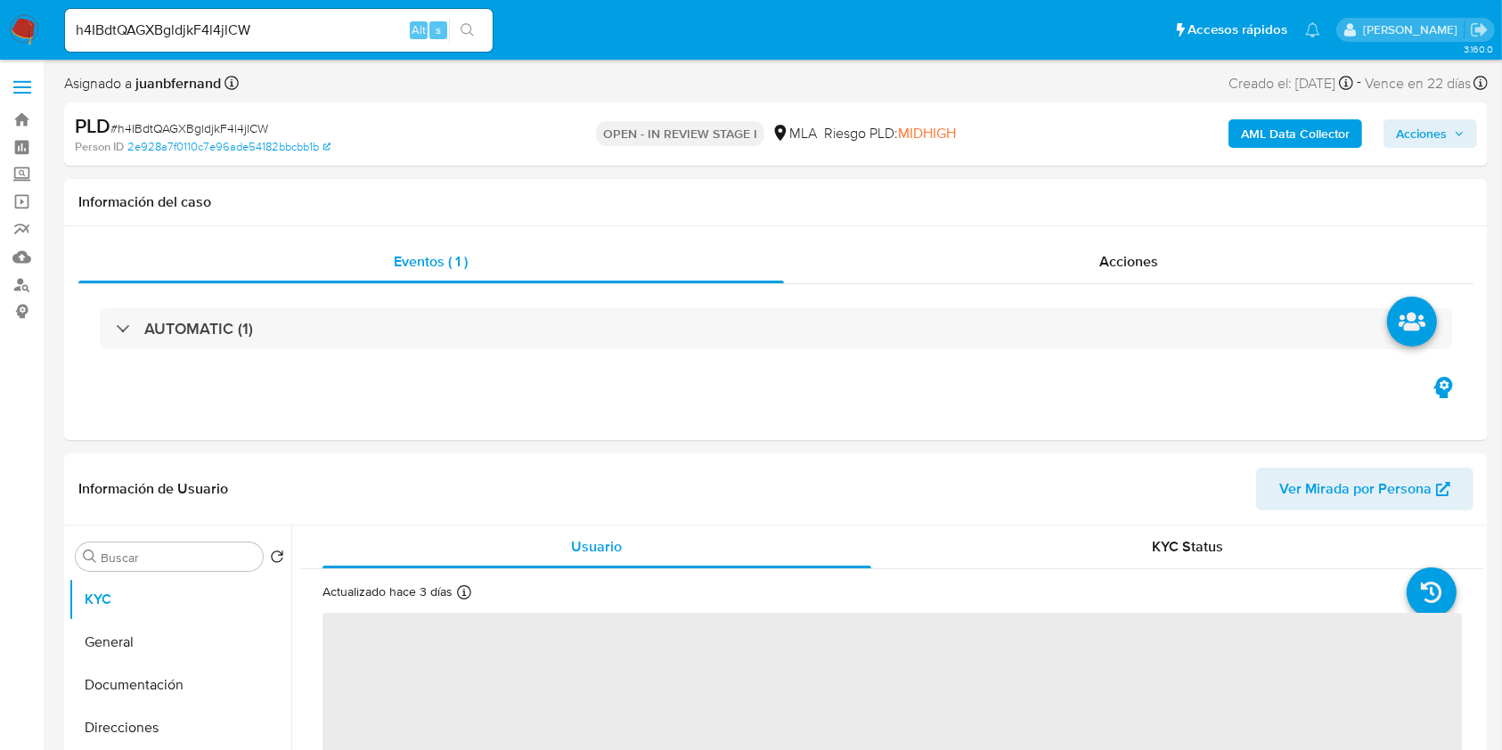
select select "10"
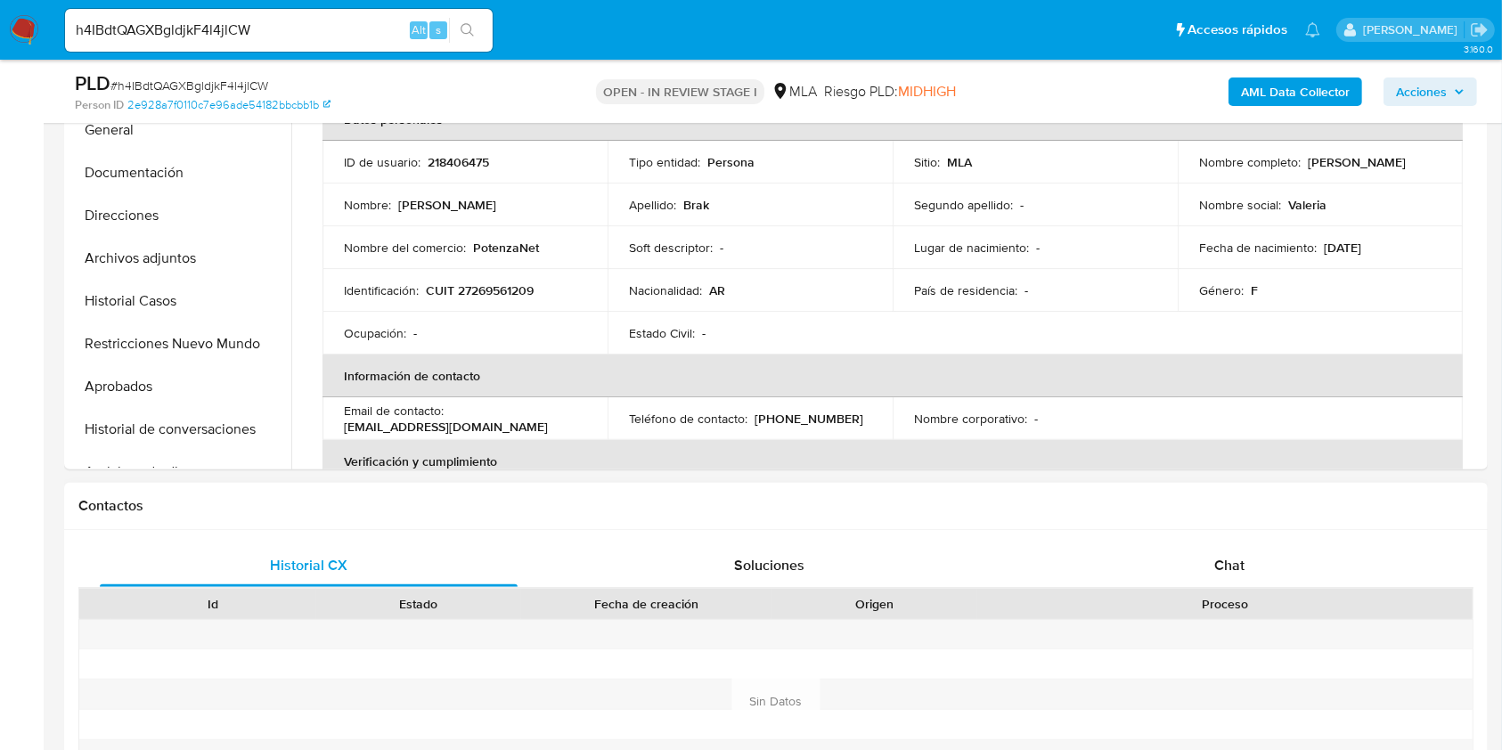
scroll to position [475, 0]
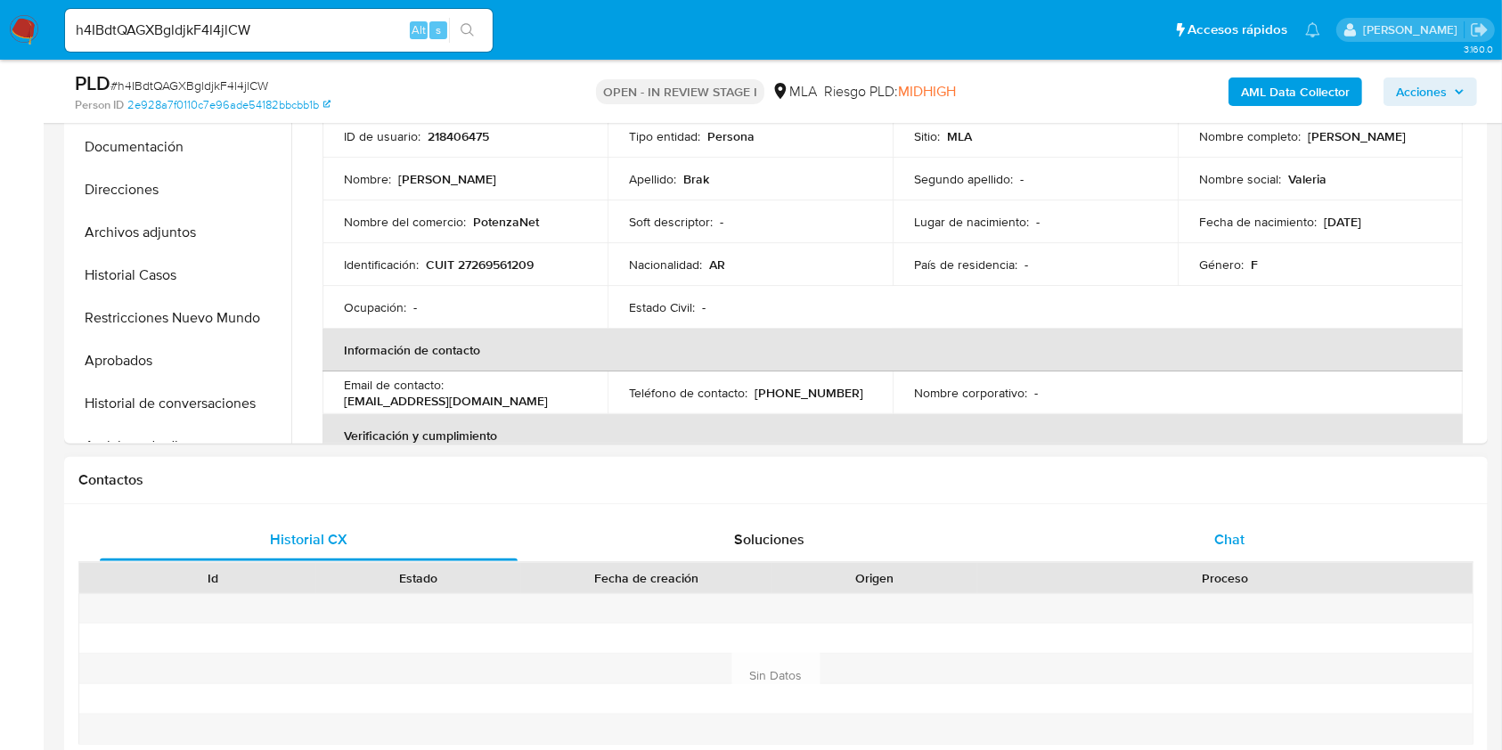
click at [1337, 532] on div "Chat" at bounding box center [1230, 539] width 418 height 43
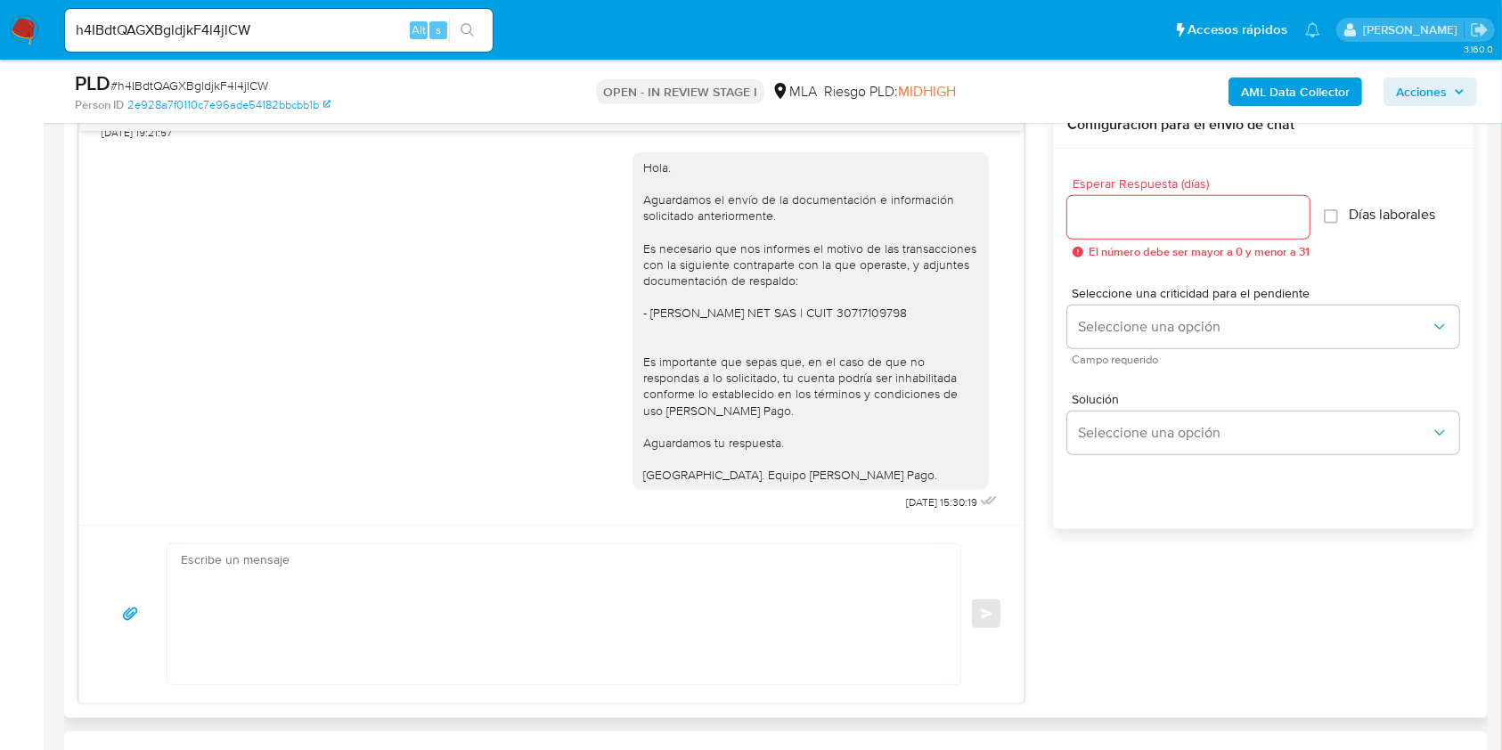
scroll to position [1766, 0]
click at [428, 554] on textarea at bounding box center [559, 614] width 757 height 140
click at [421, 627] on textarea at bounding box center [559, 614] width 757 height 140
paste textarea "Hola, esperamos que te encuentres muy bien. Muchas gracias por tu respuesta. Co…"
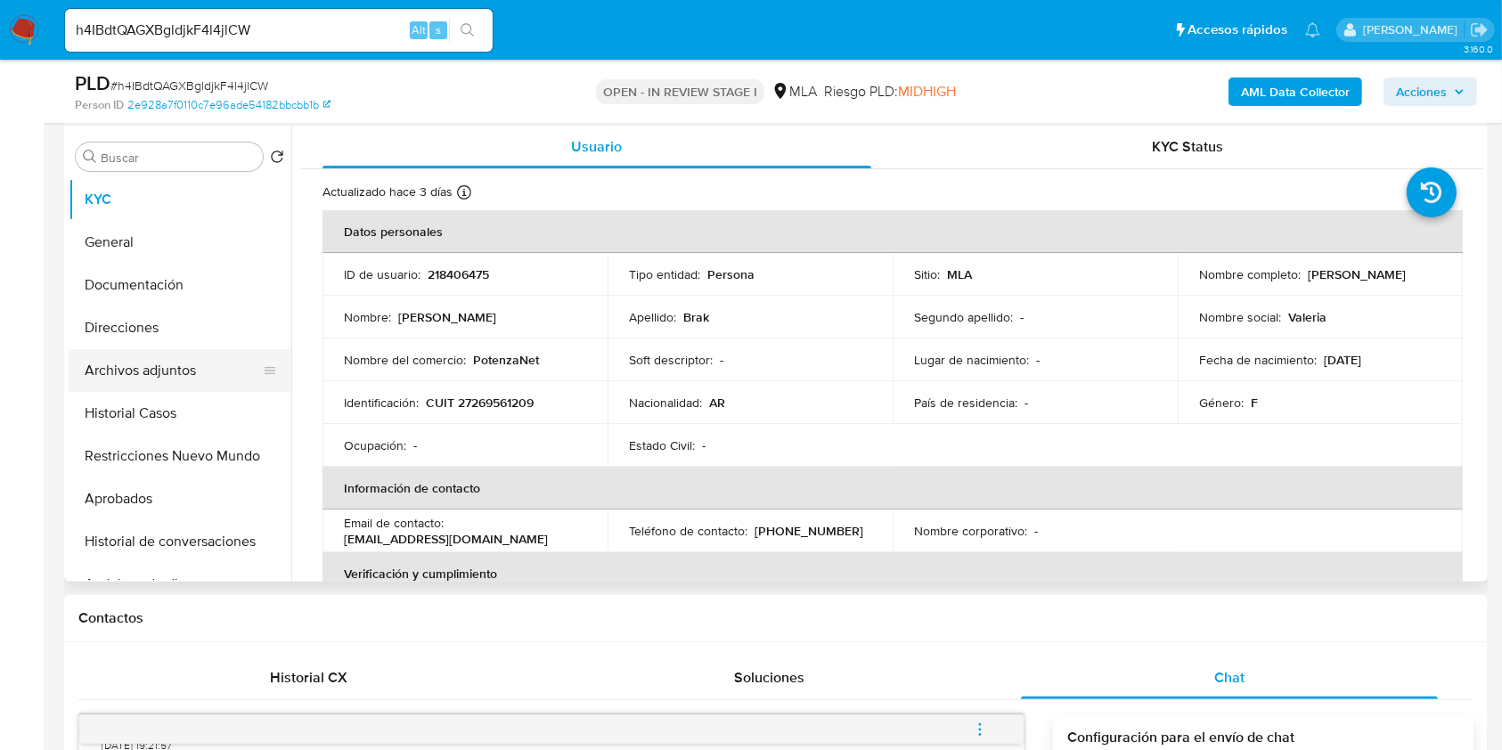
scroll to position [186, 0]
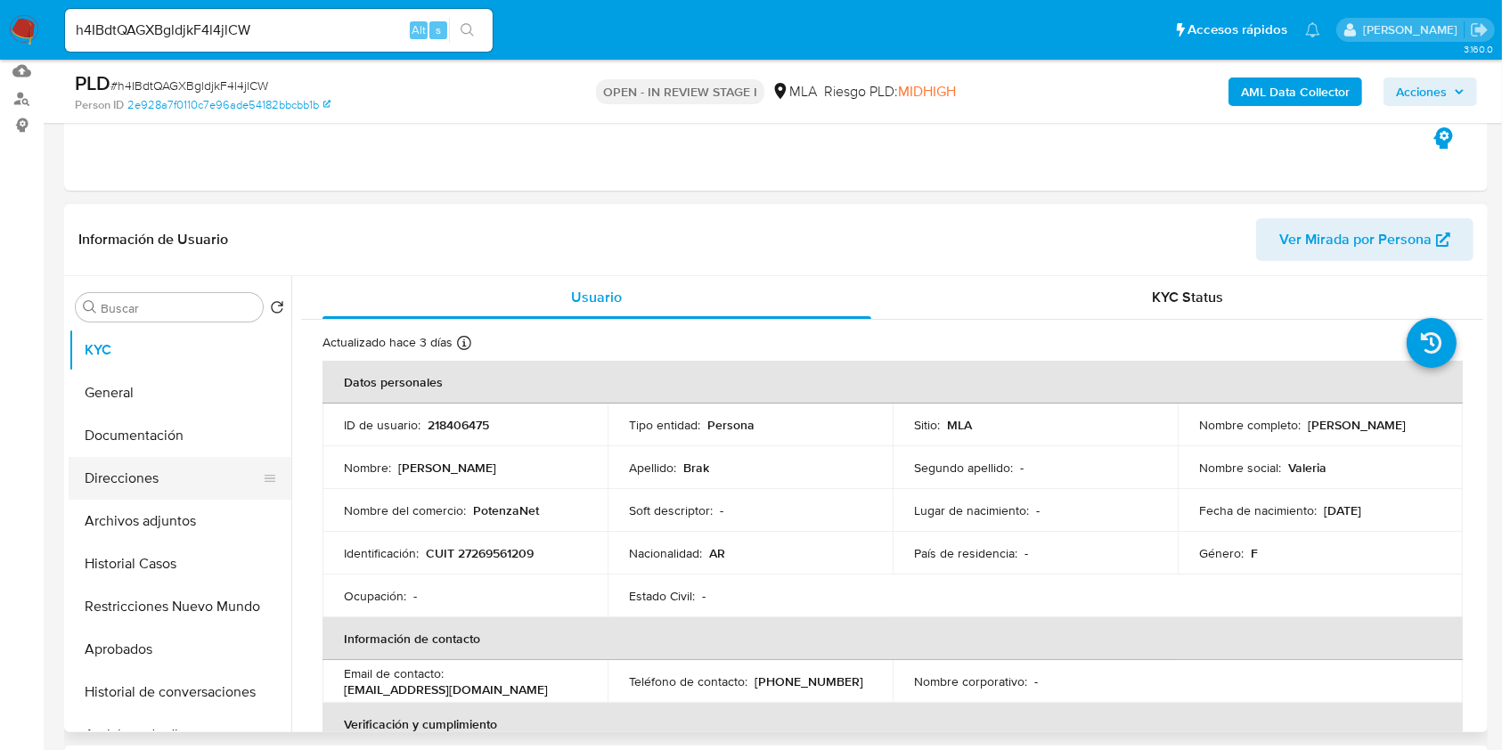
drag, startPoint x: 151, startPoint y: 597, endPoint x: 150, endPoint y: 477, distance: 120.3
click at [151, 597] on button "Restricciones Nuevo Mundo" at bounding box center [180, 606] width 223 height 43
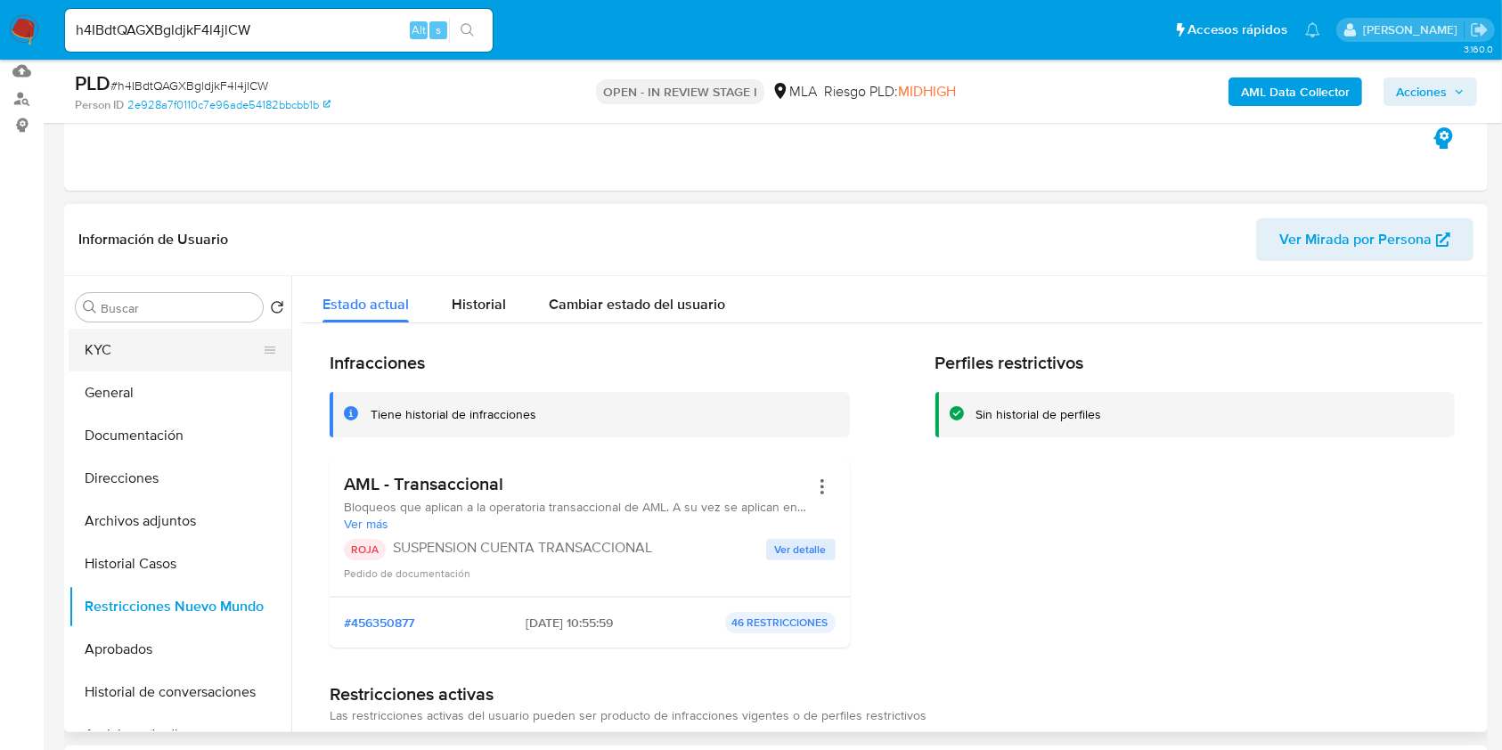
click at [150, 352] on button "KYC" at bounding box center [173, 350] width 208 height 43
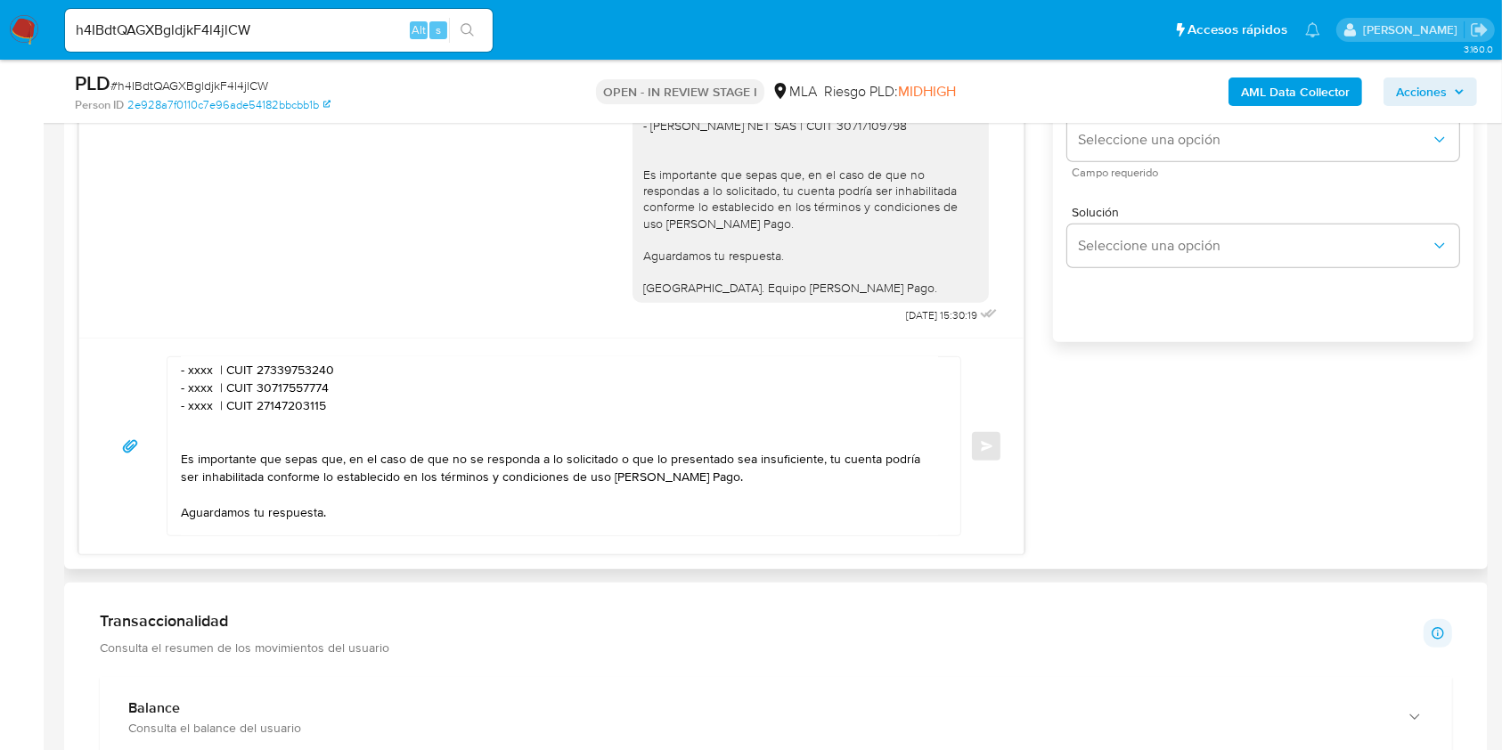
scroll to position [180, 0]
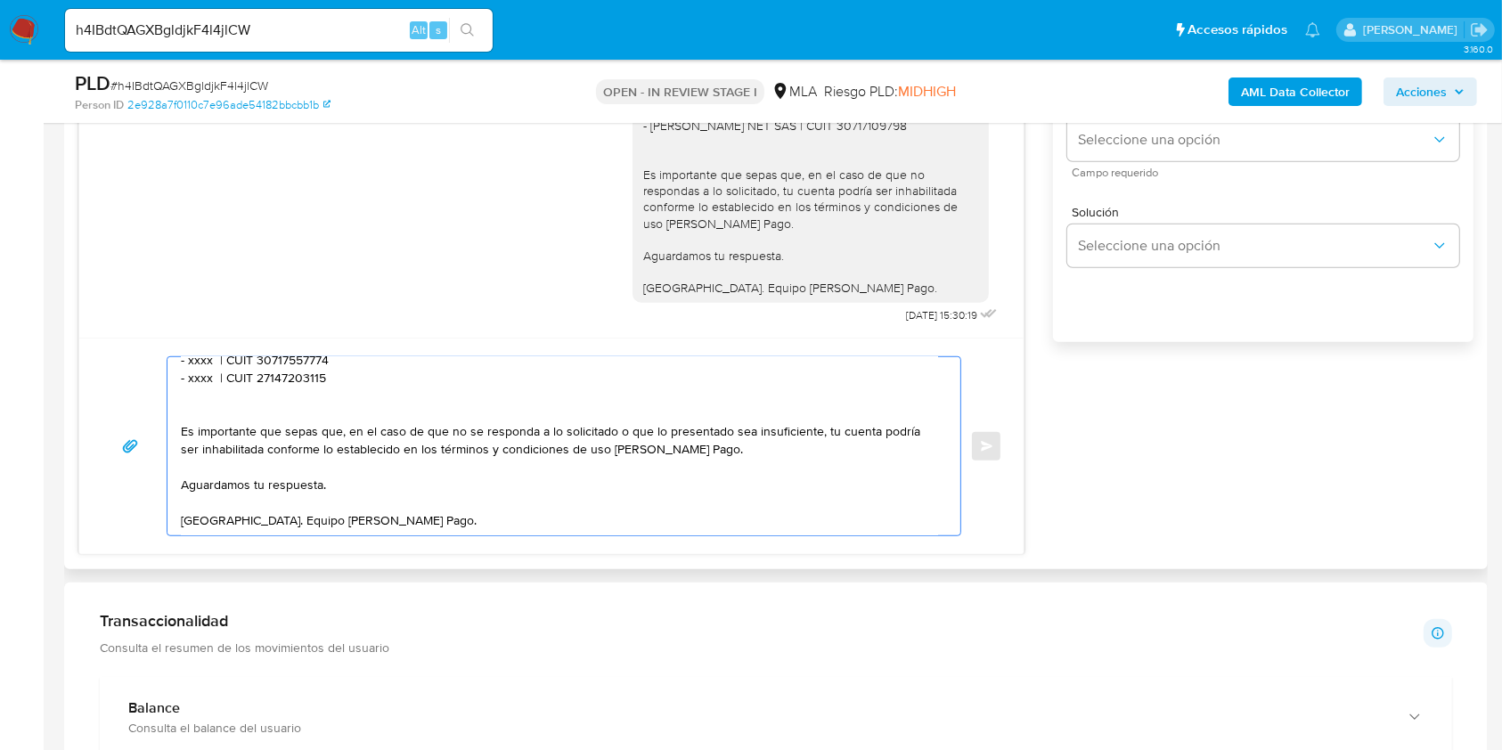
click at [396, 501] on textarea "Hola, esperamos que te encuentres muy bien. Muchas gracias por tu respuesta. Co…" at bounding box center [559, 446] width 757 height 178
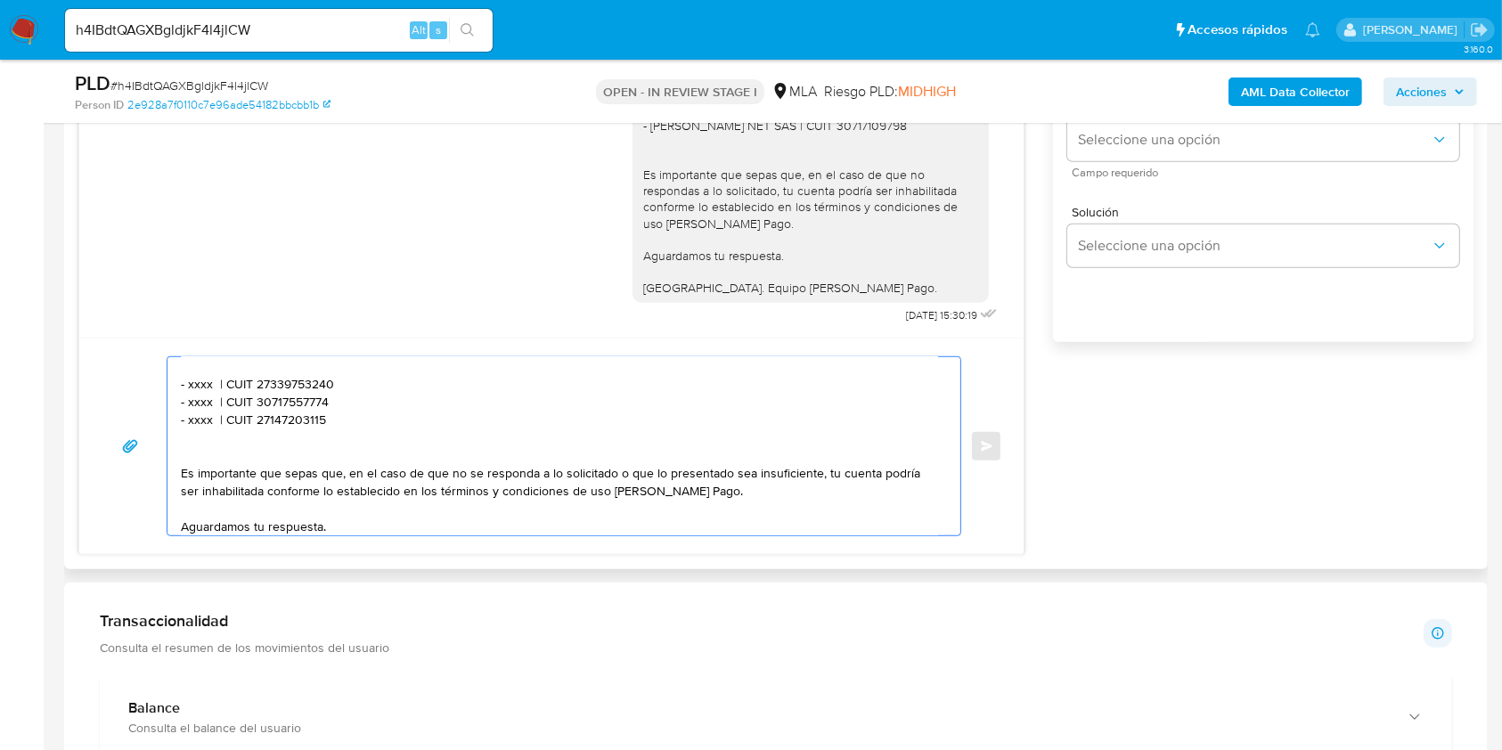
scroll to position [61, 0]
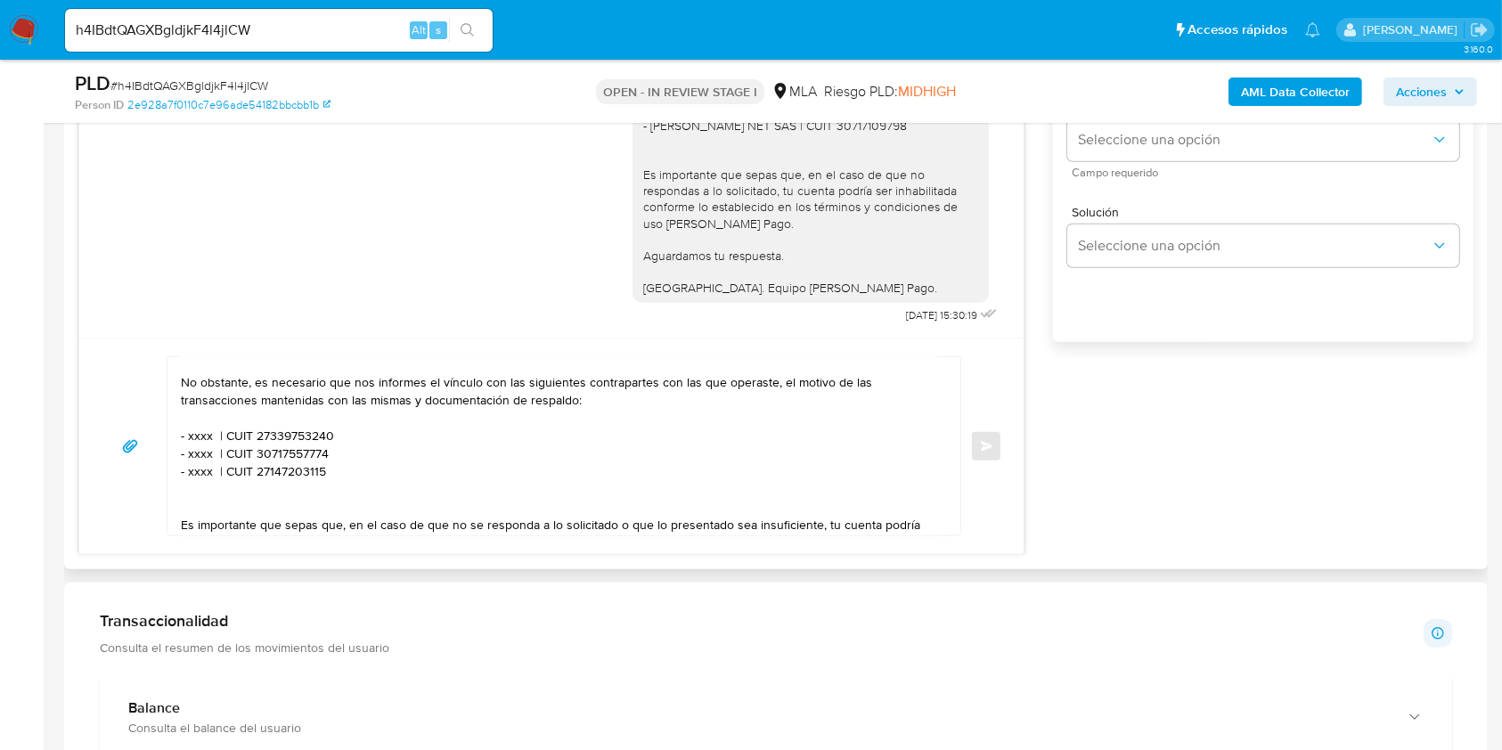
click at [193, 429] on textarea "Hola, esperamos que te encuentres muy bien. Muchas gracias por tu respuesta. Co…" at bounding box center [559, 446] width 757 height 178
click at [200, 435] on textarea "Hola, esperamos que te encuentres muy bien. Muchas gracias por tu respuesta. Co…" at bounding box center [559, 446] width 757 height 178
paste textarea "Jose Luis Bartomioli"
click at [386, 428] on textarea "Hola, esperamos que te encuentres muy bien. Muchas gracias por tu respuesta. Co…" at bounding box center [559, 446] width 757 height 178
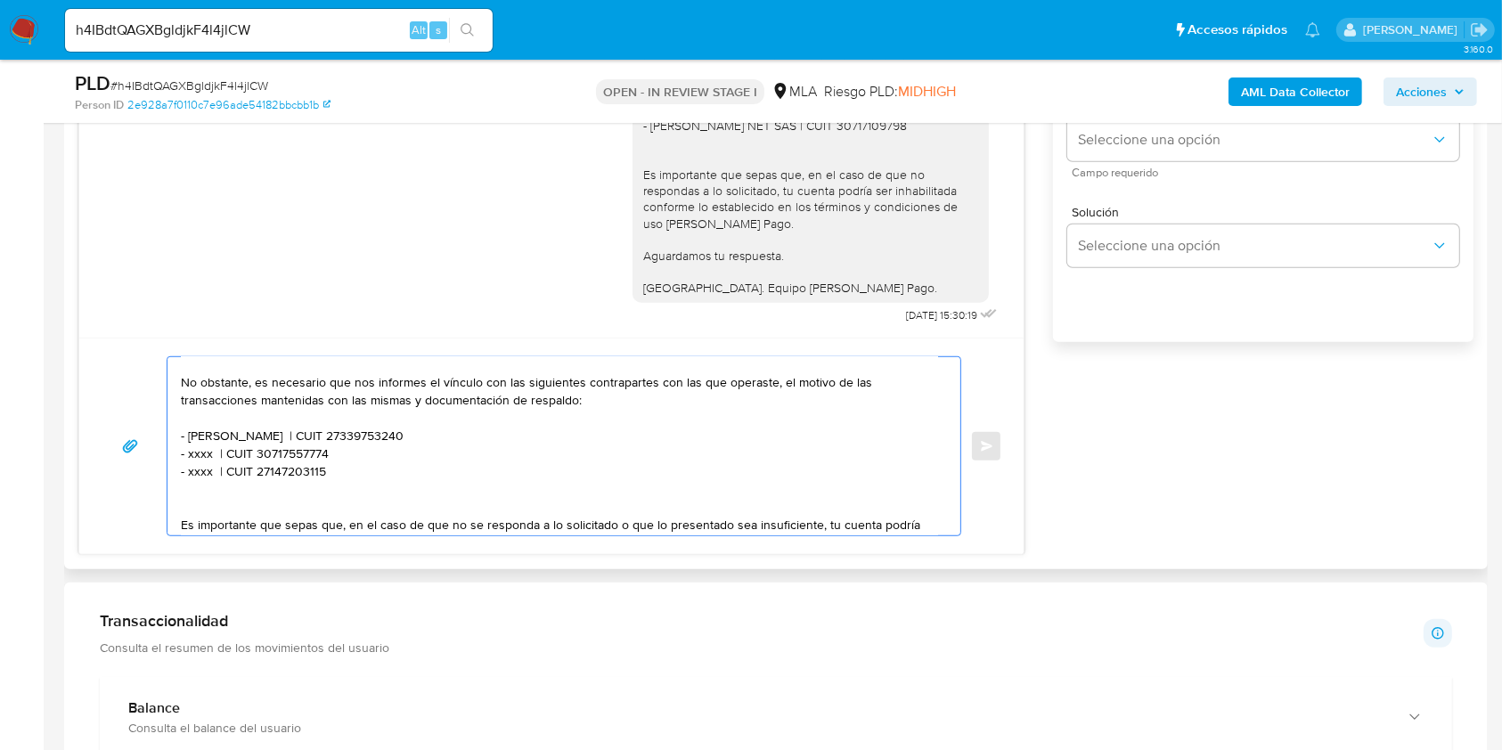
click at [386, 428] on textarea "Hola, esperamos que te encuentres muy bien. Muchas gracias por tu respuesta. Co…" at bounding box center [559, 446] width 757 height 178
paste textarea "0270363505"
click at [199, 456] on textarea "Hola, esperamos que te encuentres muy bien. Muchas gracias por tu respuesta. Co…" at bounding box center [559, 446] width 757 height 178
click at [199, 457] on textarea "Hola, esperamos que te encuentres muy bien. Muchas gracias por tu respuesta. Co…" at bounding box center [559, 446] width 757 height 178
paste textarea "Kerlof Conti Maria Evelyn"
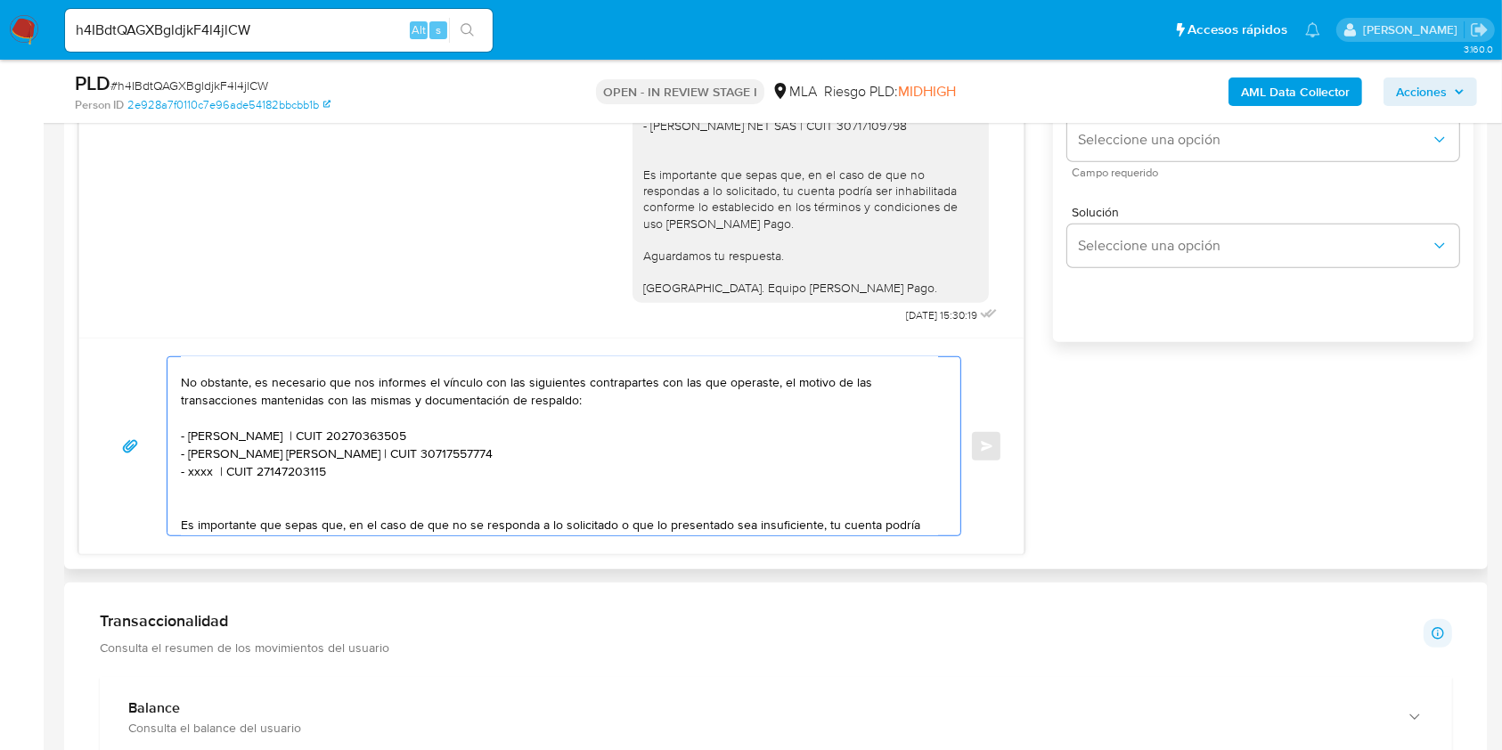
drag, startPoint x: 383, startPoint y: 473, endPoint x: 135, endPoint y: 480, distance: 247.7
click at [135, 480] on div "Hola, esperamos que te encuentres muy bien. Muchas gracias por tu respuesta. Co…" at bounding box center [551, 446] width 901 height 180
click at [201, 494] on textarea "Hola, esperamos que te encuentres muy bien. Muchas gracias por tu respuesta. Co…" at bounding box center [559, 446] width 757 height 178
paste textarea "- xxxx | CUIT 27147203115"
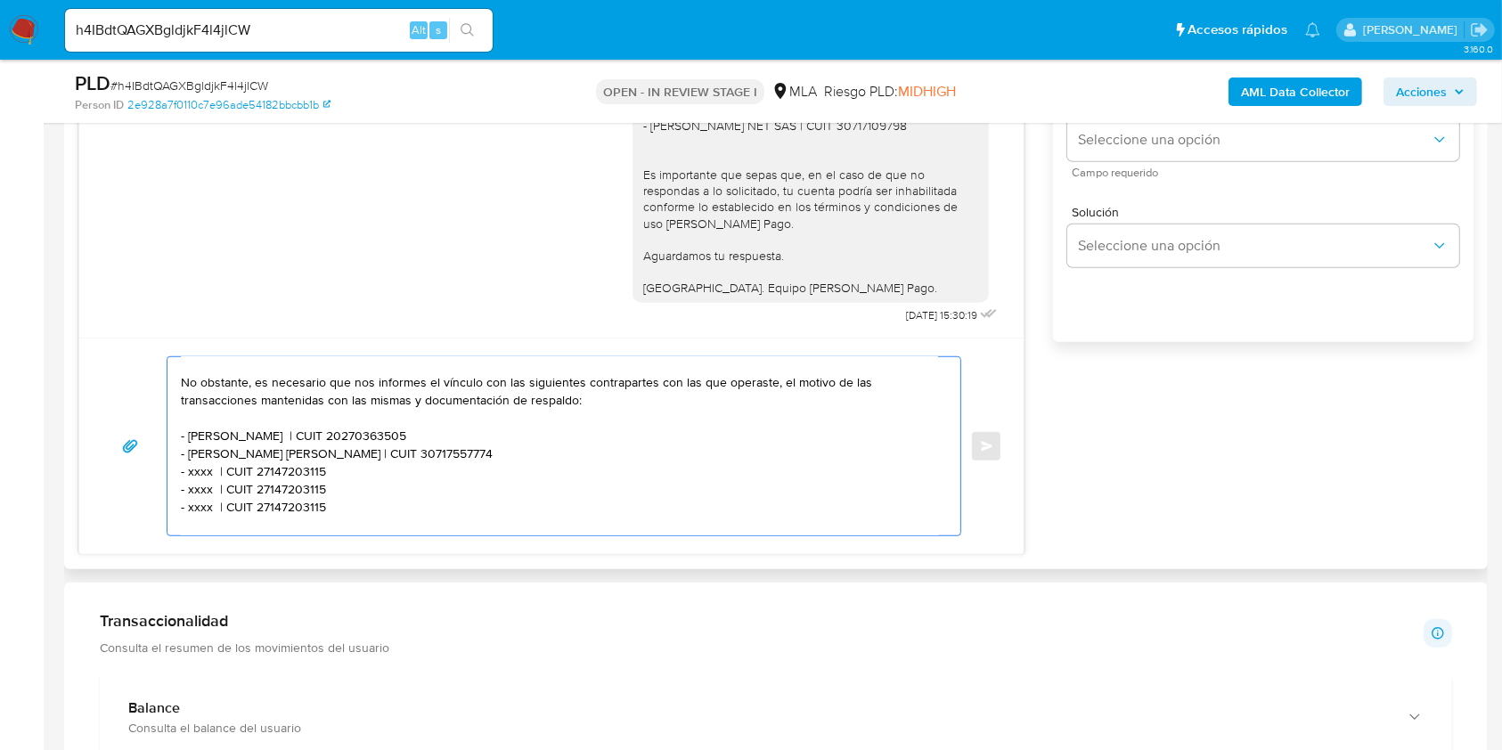
scroll to position [64, 0]
paste textarea "- xxxx | CUIT 27147203115"
click at [397, 447] on textarea "Hola, esperamos que te encuentres muy bien. Muchas gracias por tu respuesta. Co…" at bounding box center [559, 446] width 757 height 178
paste textarea "27231970563"
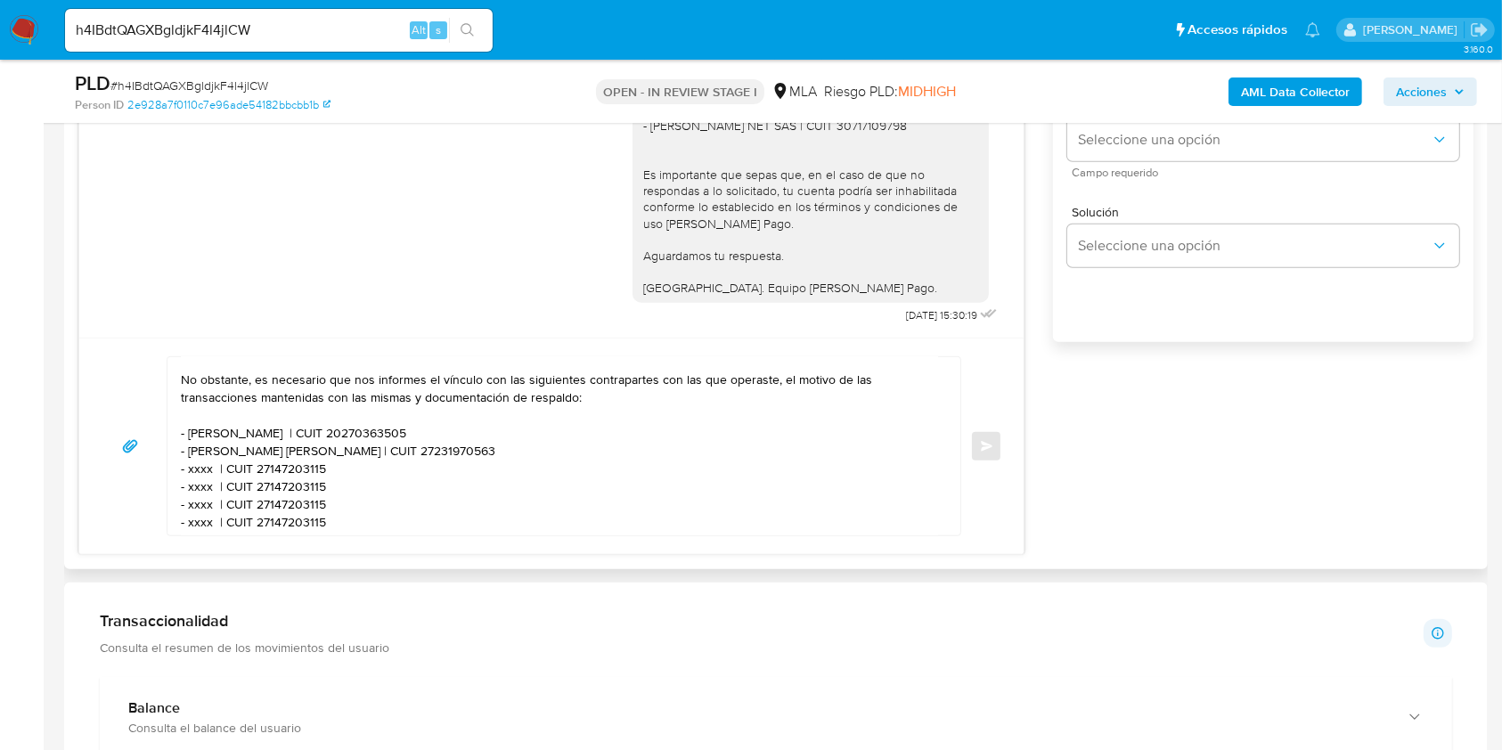
click at [199, 469] on textarea "Hola, esperamos que te encuentres muy bien. Muchas gracias por tu respuesta. Co…" at bounding box center [559, 446] width 757 height 178
paste textarea "Castelli Y Asociados Sas"
click at [394, 466] on textarea "Hola, esperamos que te encuentres muy bien. Muchas gracias por tu respuesta. Co…" at bounding box center [559, 446] width 757 height 178
click at [395, 467] on textarea "Hola, esperamos que te encuentres muy bien. Muchas gracias por tu respuesta. Co…" at bounding box center [559, 446] width 757 height 178
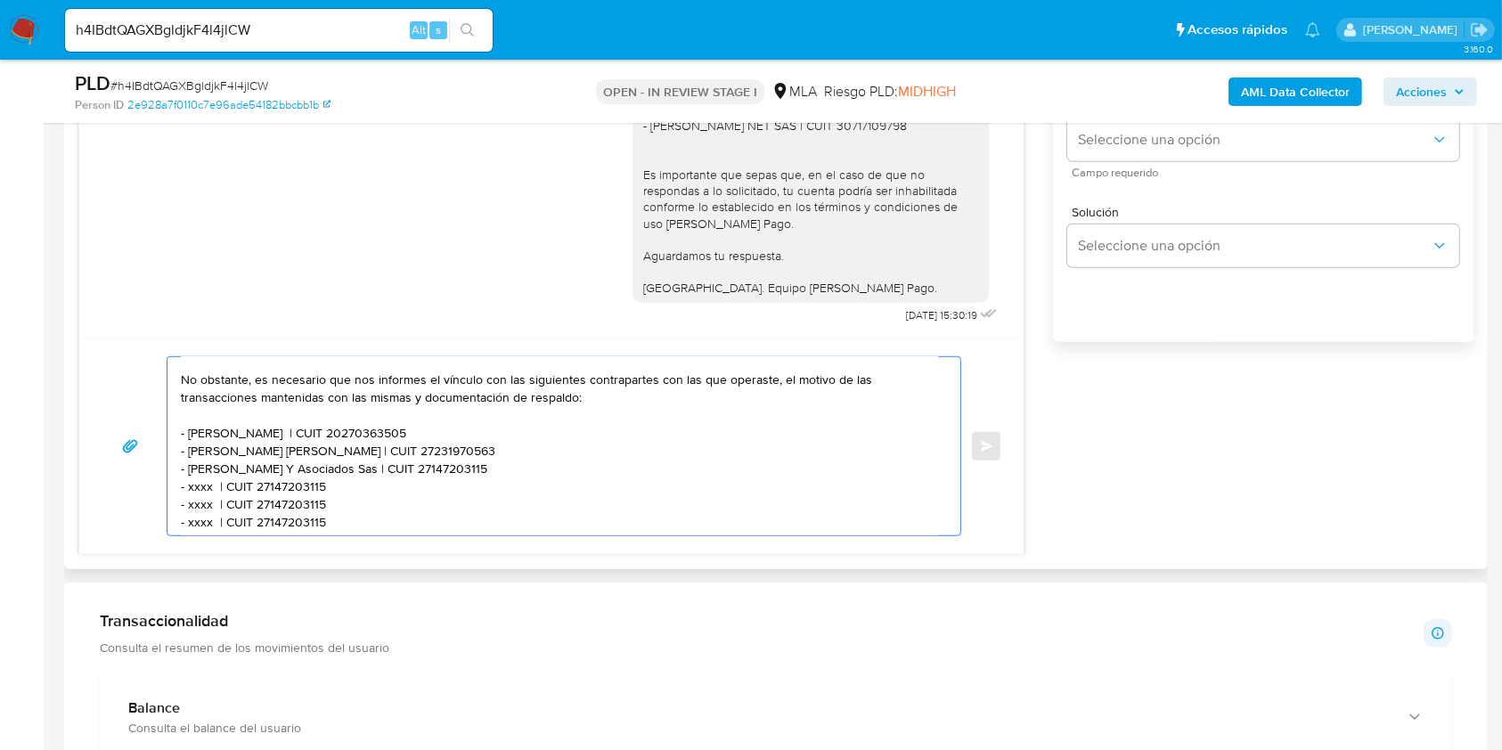
paste textarea "30716037513"
click at [203, 493] on textarea "Hola, esperamos que te encuentres muy bien. Muchas gracias por tu respuesta. Co…" at bounding box center [559, 446] width 757 height 178
paste textarea "Diego Fernando Mari"
click at [371, 485] on textarea "Hola, esperamos que te encuentres muy bien. Muchas gracias por tu respuesta. Co…" at bounding box center [559, 446] width 757 height 178
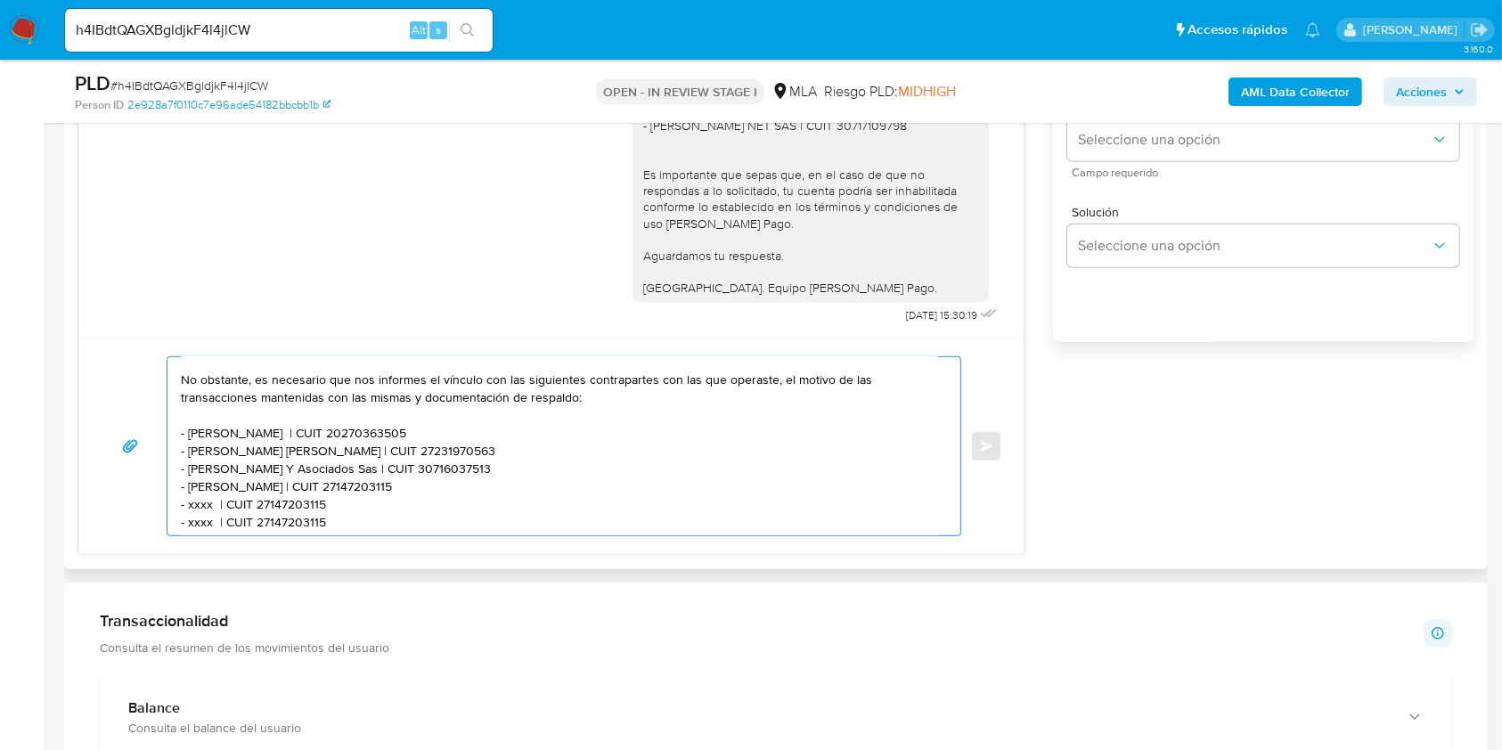
click at [371, 485] on textarea "Hola, esperamos que te encuentres muy bien. Muchas gracias por tu respuesta. Co…" at bounding box center [559, 446] width 757 height 178
paste textarea "0359678879"
click at [198, 511] on textarea "Hola, esperamos que te encuentres muy bien. Muchas gracias por tu respuesta. Co…" at bounding box center [559, 446] width 757 height 178
paste textarea "Vargas Sotelo Shyrley Maria Norma"
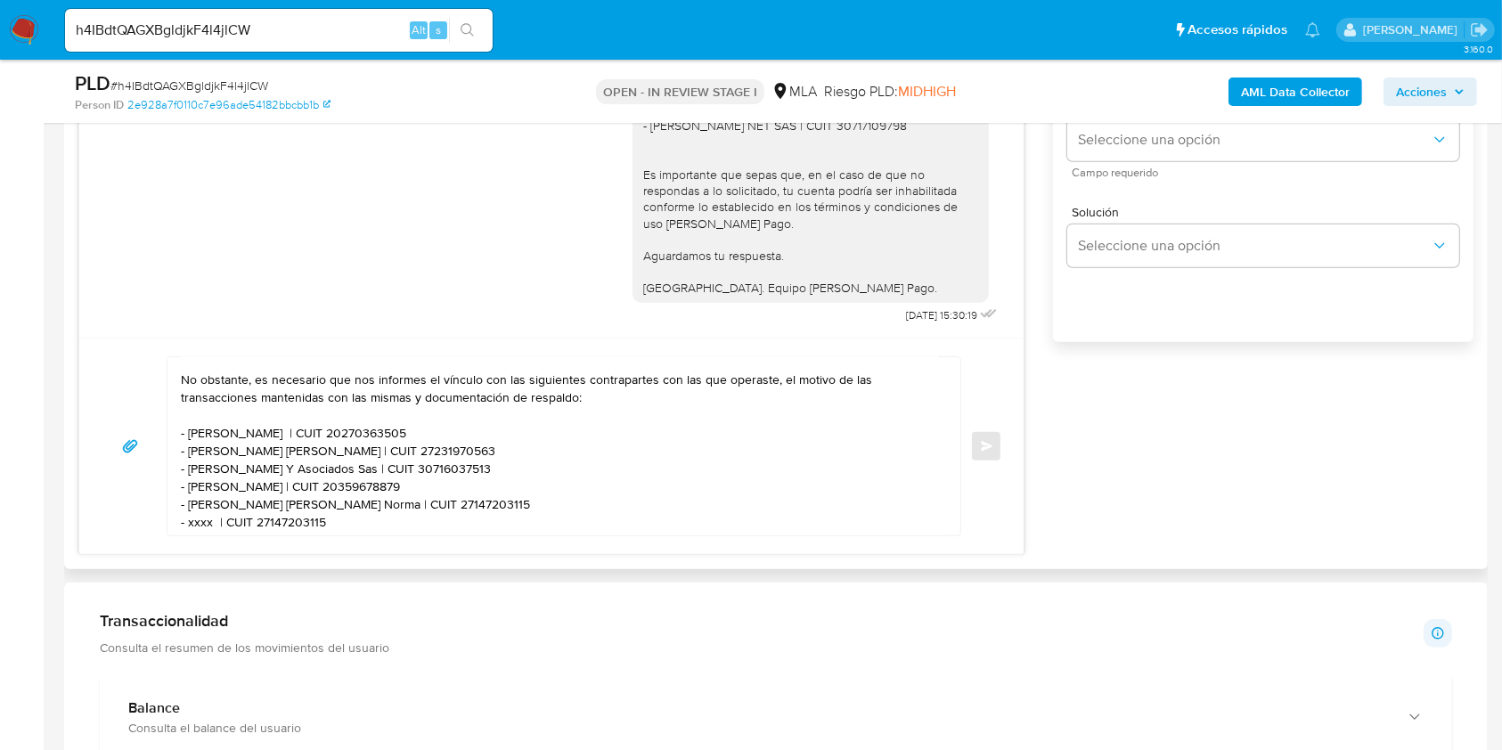
click at [470, 509] on textarea "Hola, esperamos que te encuentres muy bien. Muchas gracias por tu respuesta. Co…" at bounding box center [559, 446] width 757 height 178
paste textarea "341752316"
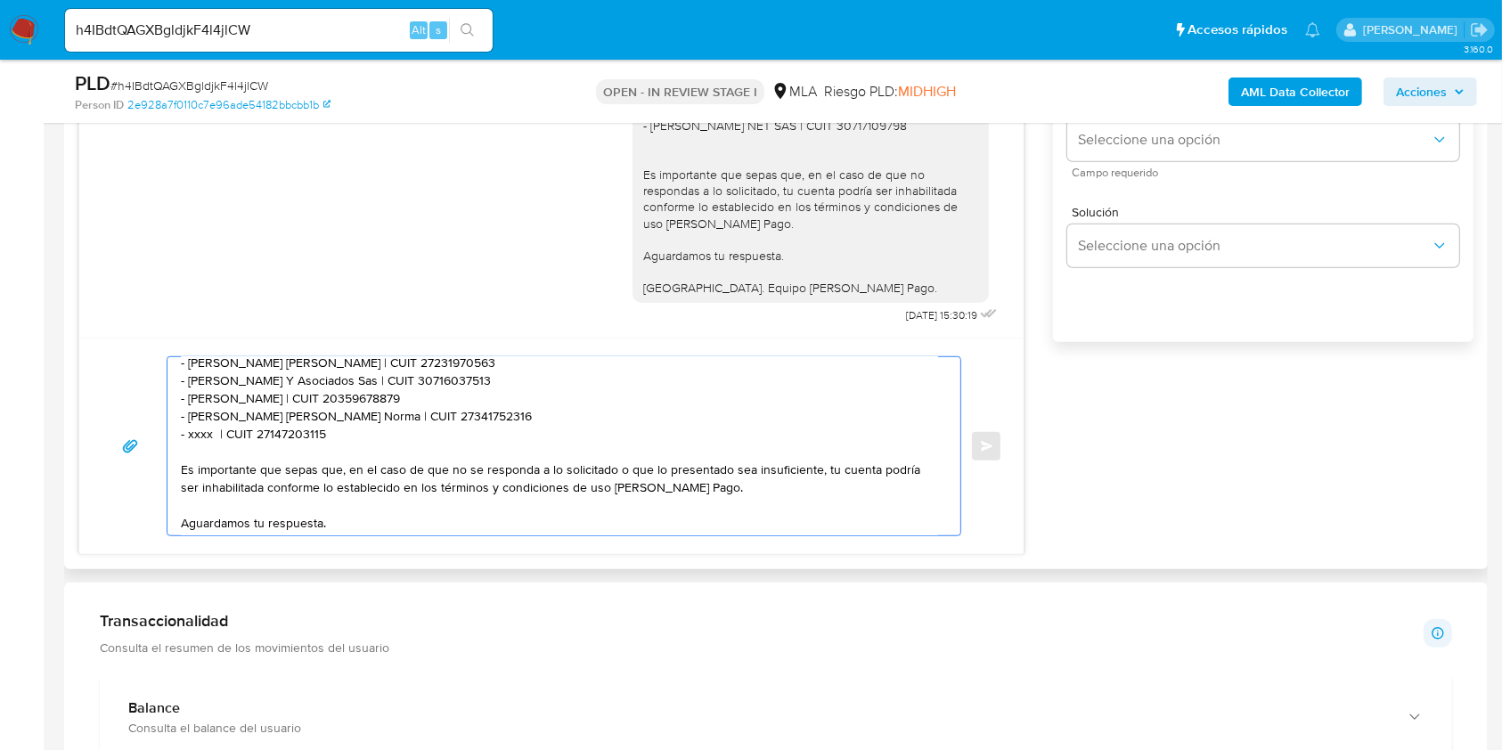
scroll to position [183, 0]
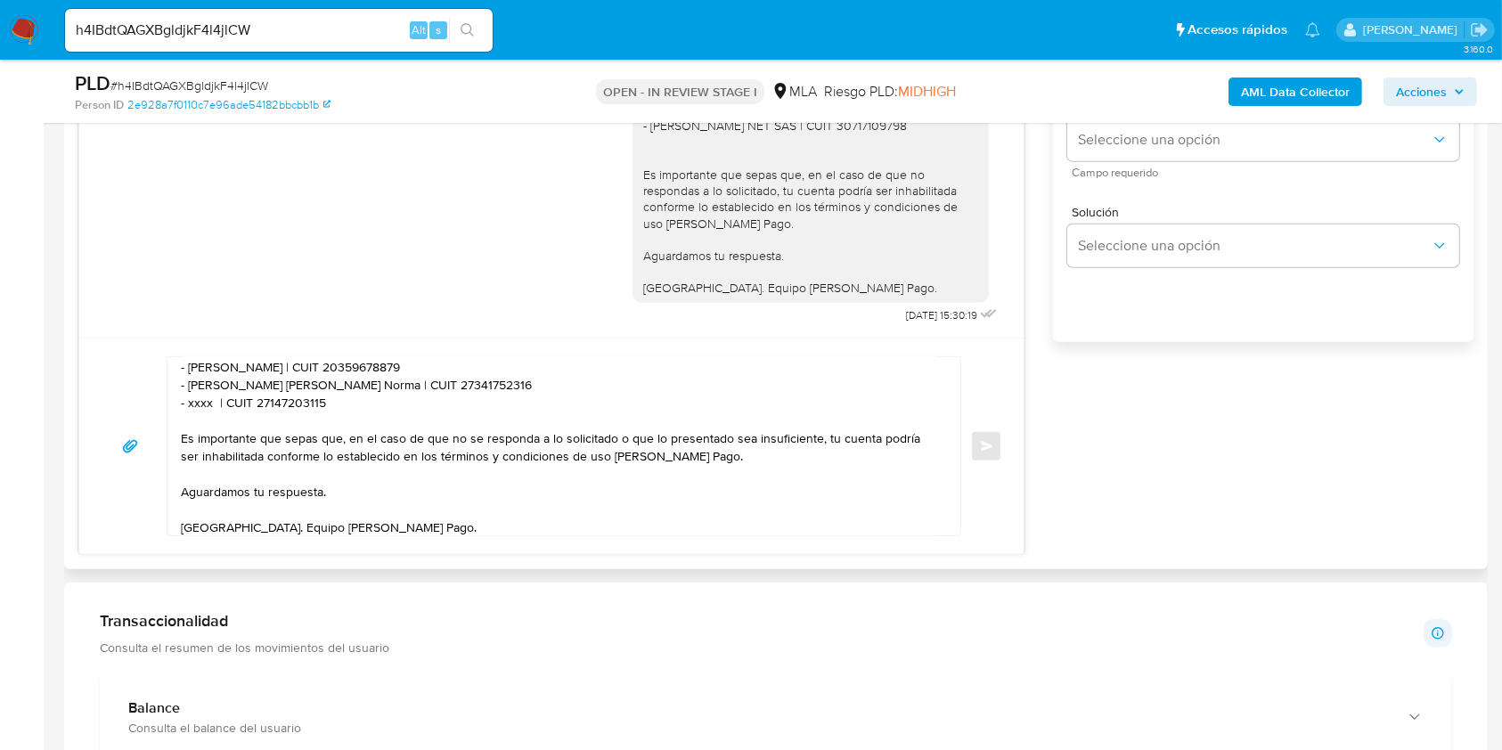
click at [202, 413] on textarea "Hola, esperamos que te encuentres muy bien. Muchas gracias por tu respuesta. Co…" at bounding box center [559, 446] width 757 height 178
paste textarea "Anahi Gaggi"
click at [348, 409] on textarea "Hola, esperamos que te encuentres muy bien. Muchas gracias por tu respuesta. Co…" at bounding box center [559, 446] width 757 height 178
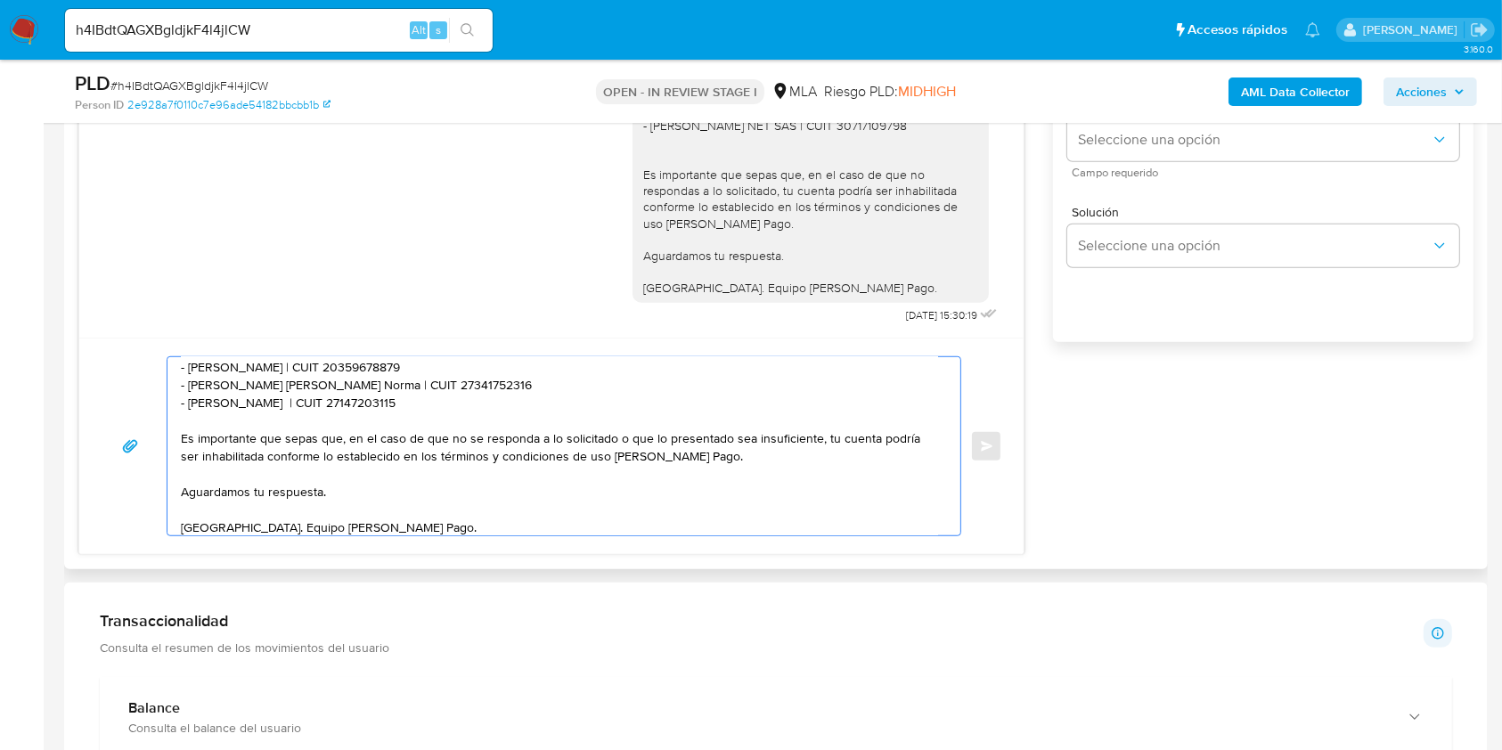
paste textarea "315665324"
click at [413, 405] on textarea "Hola, esperamos que te encuentres muy bien. Muchas gracias por tu respuesta. Co…" at bounding box center [559, 446] width 757 height 178
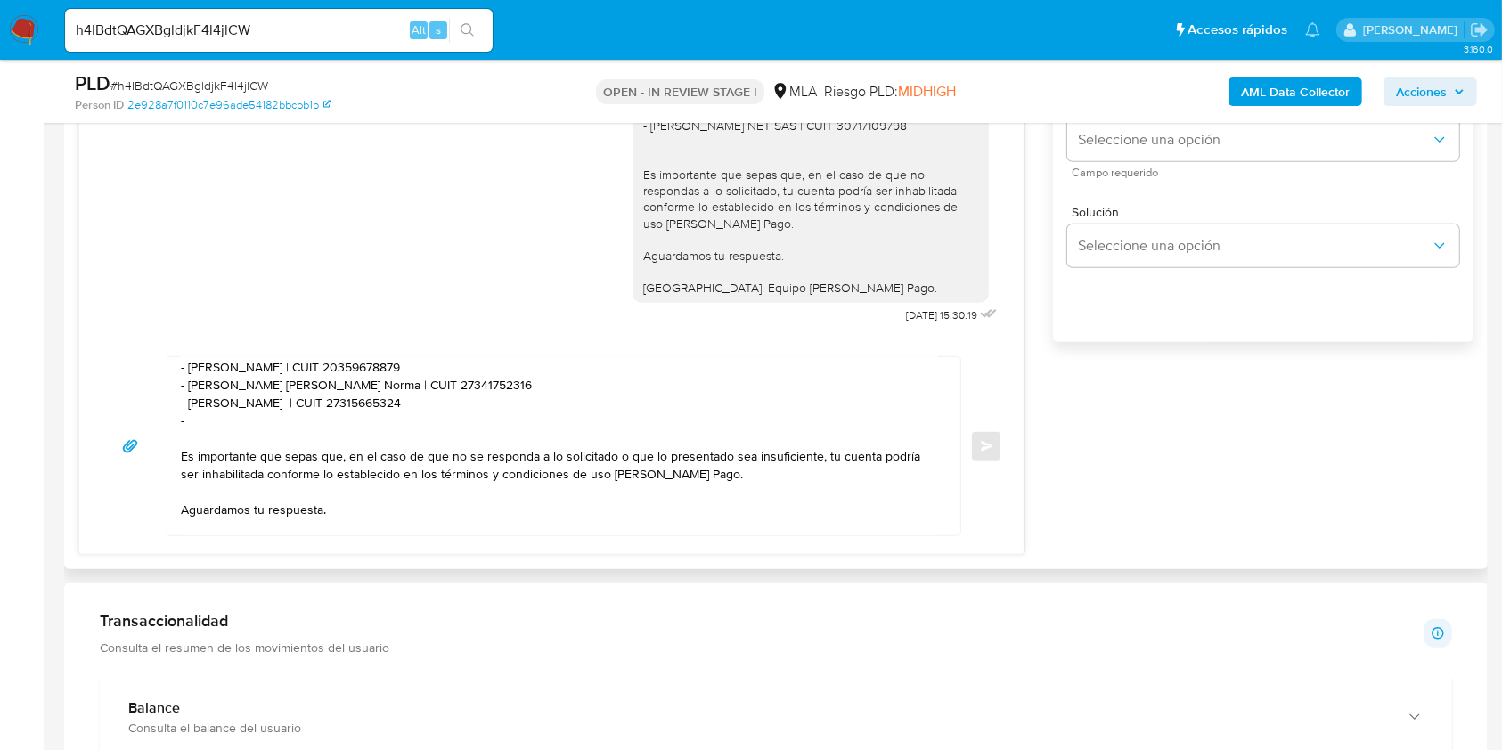
drag, startPoint x: 266, startPoint y: 438, endPoint x: 277, endPoint y: 429, distance: 13.9
click at [273, 431] on textarea "Hola, esperamos que te encuentres muy bien. Muchas gracias por tu respuesta. Co…" at bounding box center [559, 446] width 757 height 178
click at [277, 429] on textarea "Hola, esperamos que te encuentres muy bien. Muchas gracias por tu respuesta. Co…" at bounding box center [559, 446] width 757 height 178
paste textarea "Valentina Celeste Giambartolomei"
click at [453, 426] on textarea "Hola, esperamos que te encuentres muy bien. Muchas gracias por tu respuesta. Co…" at bounding box center [559, 446] width 757 height 178
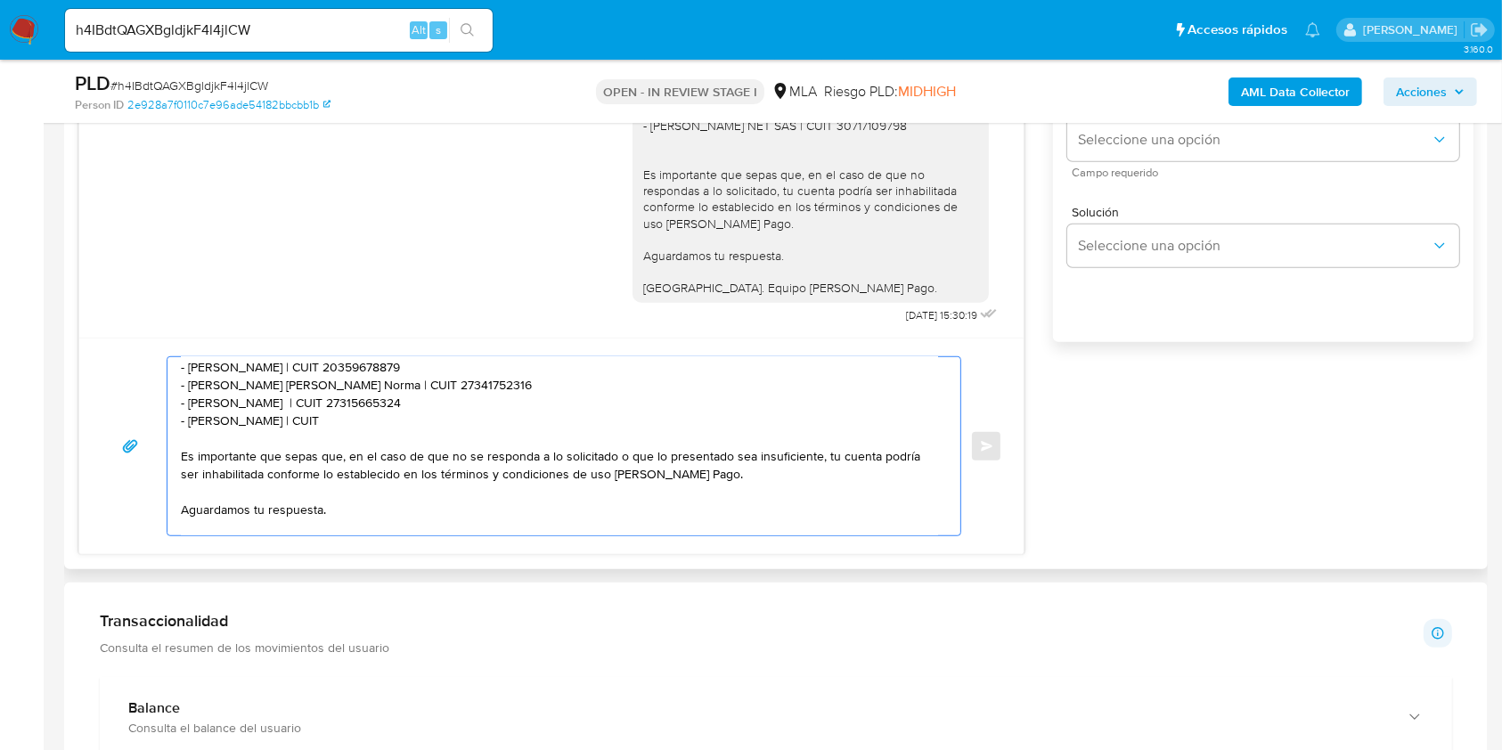
paste textarea "27422130700"
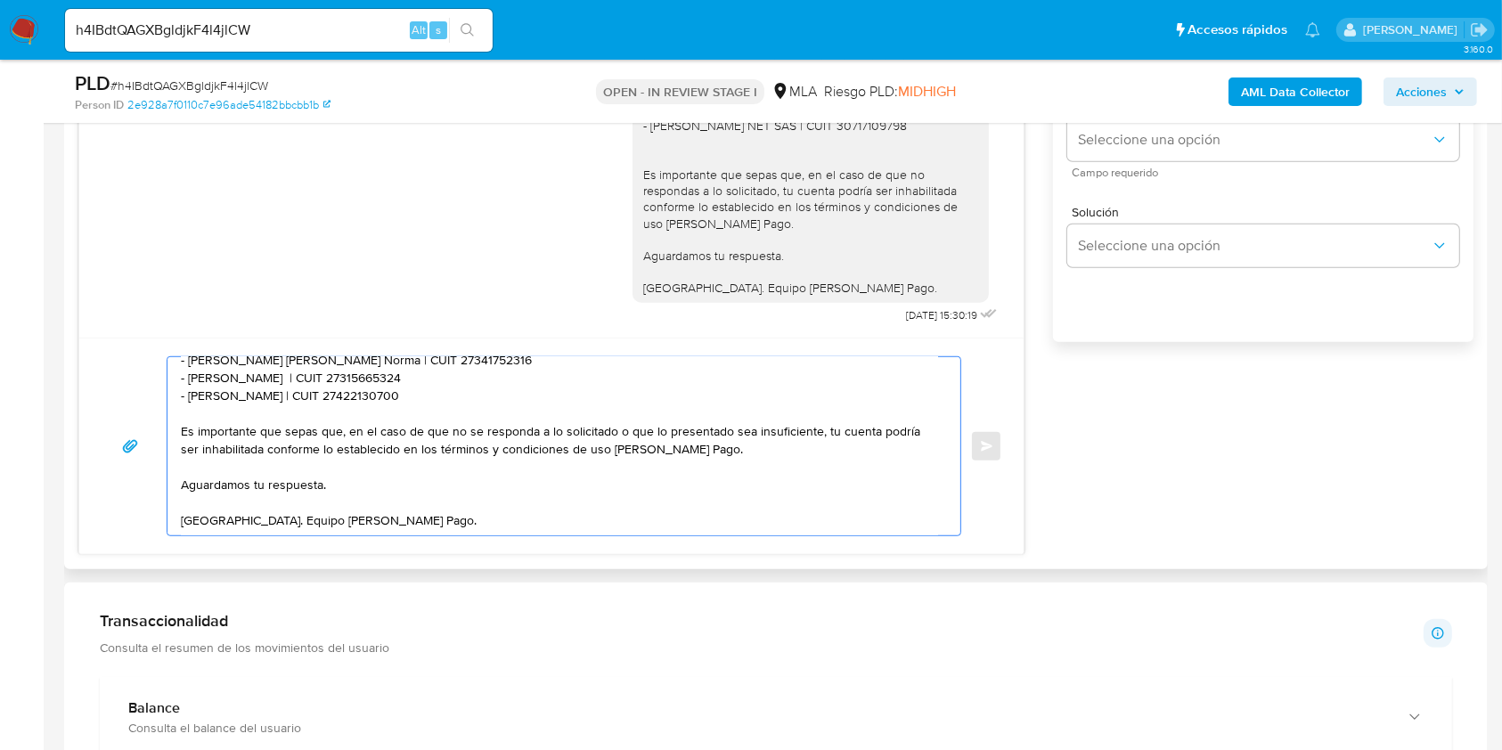
click at [378, 463] on textarea "Hola, esperamos que te encuentres muy bien. Muchas gracias por tu respuesta. Co…" at bounding box center [559, 446] width 757 height 178
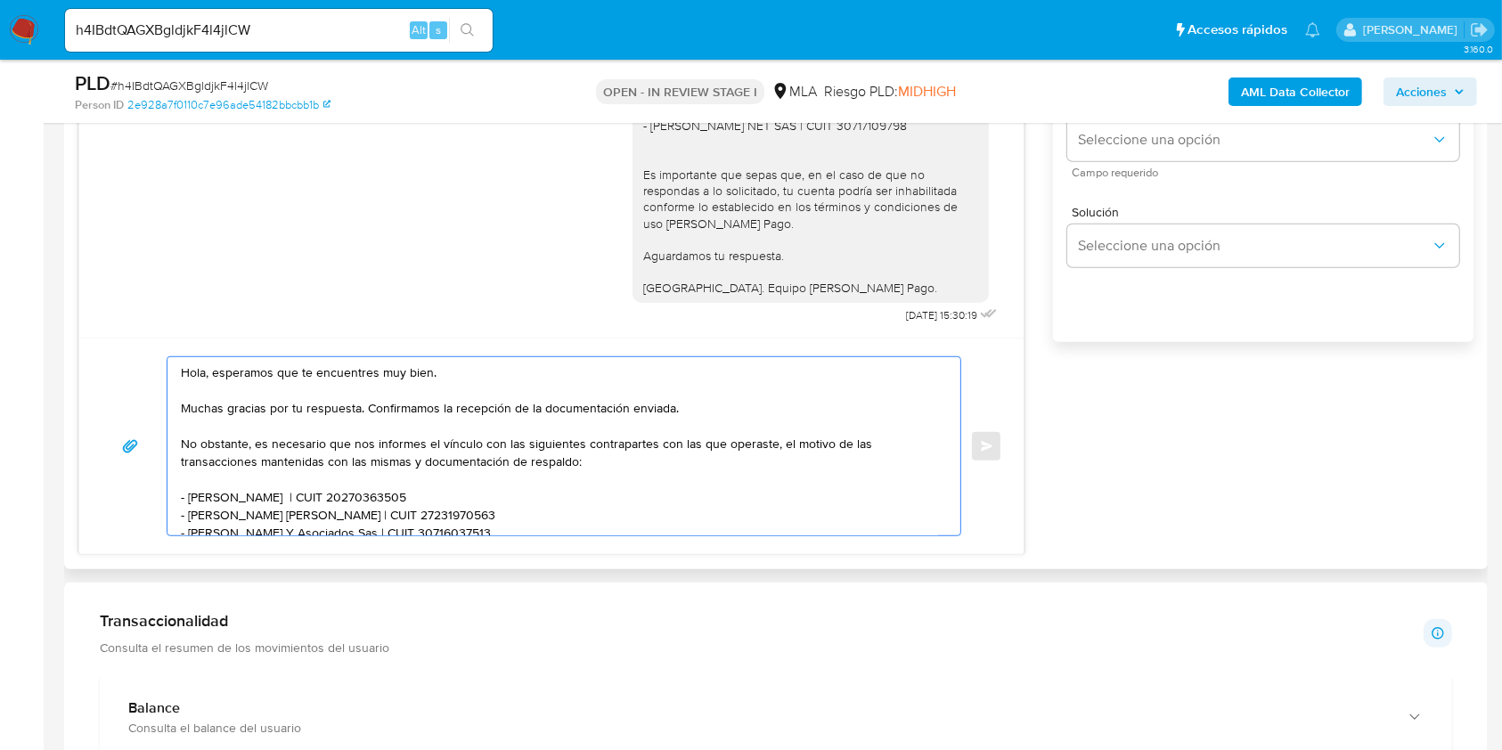
click at [426, 367] on textarea "Hola, esperamos que te encuentres muy bien. Muchas gracias por tu respuesta. Co…" at bounding box center [559, 446] width 757 height 178
drag, startPoint x: 426, startPoint y: 367, endPoint x: 240, endPoint y: 367, distance: 185.3
click at [240, 367] on textarea "Hola, esperamos que te encuentres muy bien. Muchas gracias por tu respuesta. Co…" at bounding box center [559, 446] width 757 height 178
click at [292, 405] on textarea "Hola. Muchas gracias por tu respuesta. Confirmamos la recepción de la documenta…" at bounding box center [559, 446] width 757 height 178
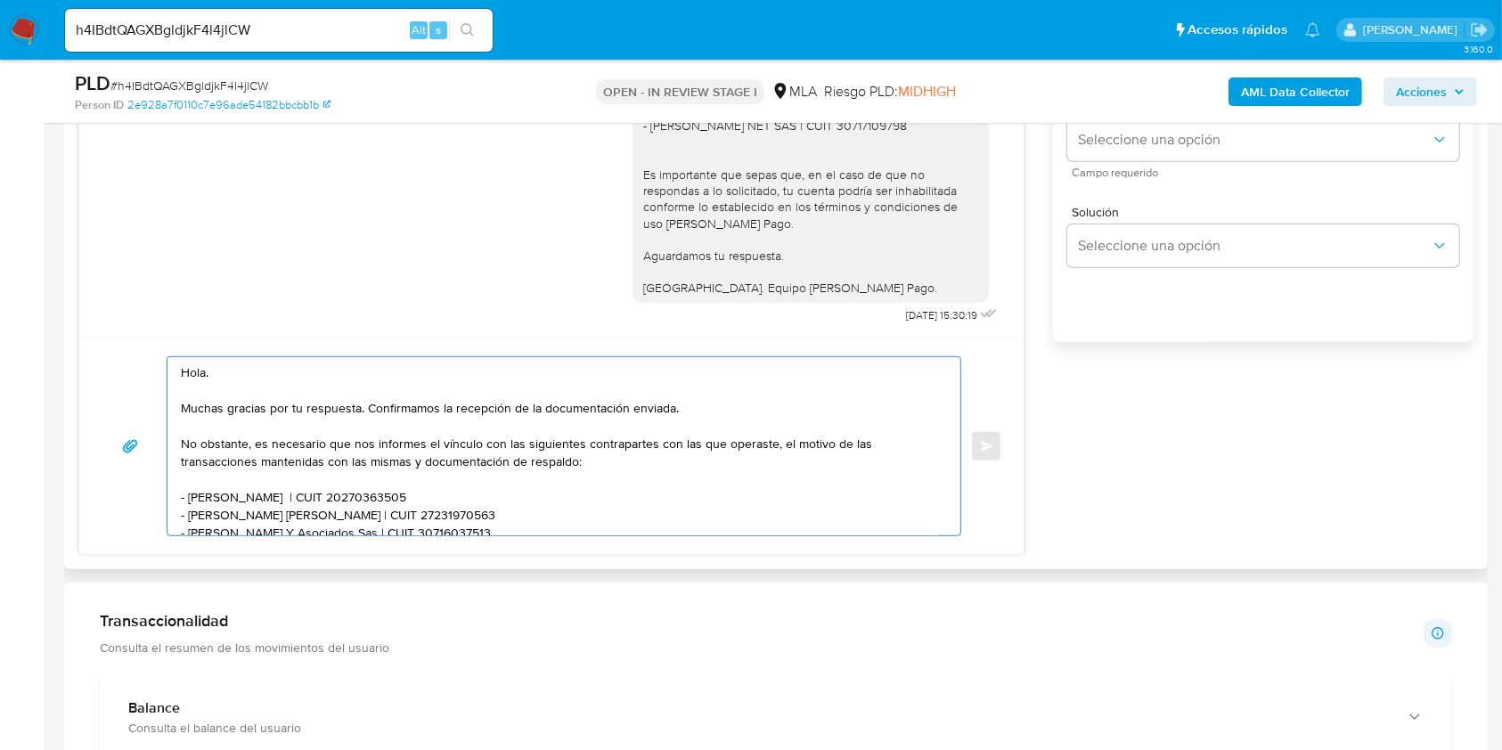
click at [292, 405] on textarea "Hola. Muchas gracias por tu respuesta. Confirmamos la recepción de la documenta…" at bounding box center [559, 446] width 757 height 178
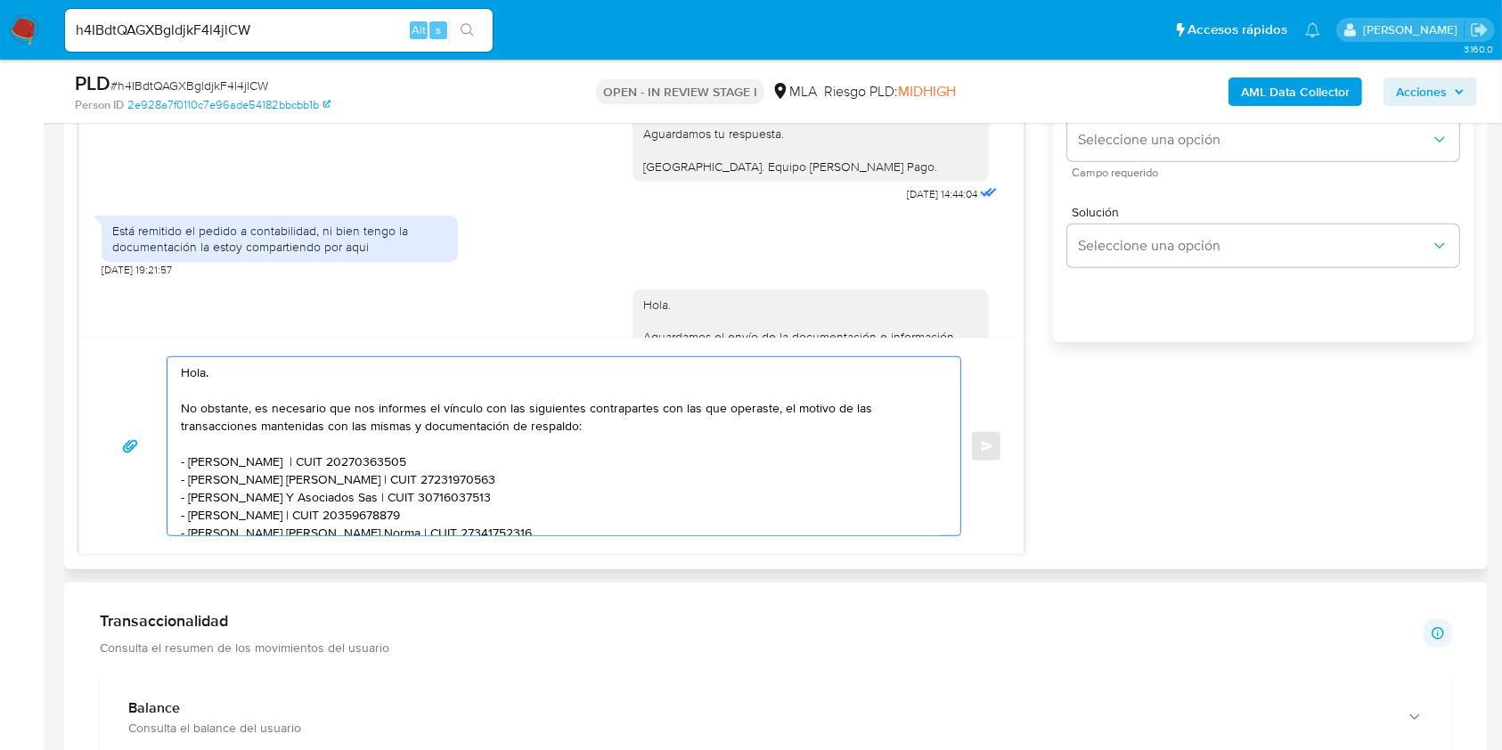
scroll to position [1528, 0]
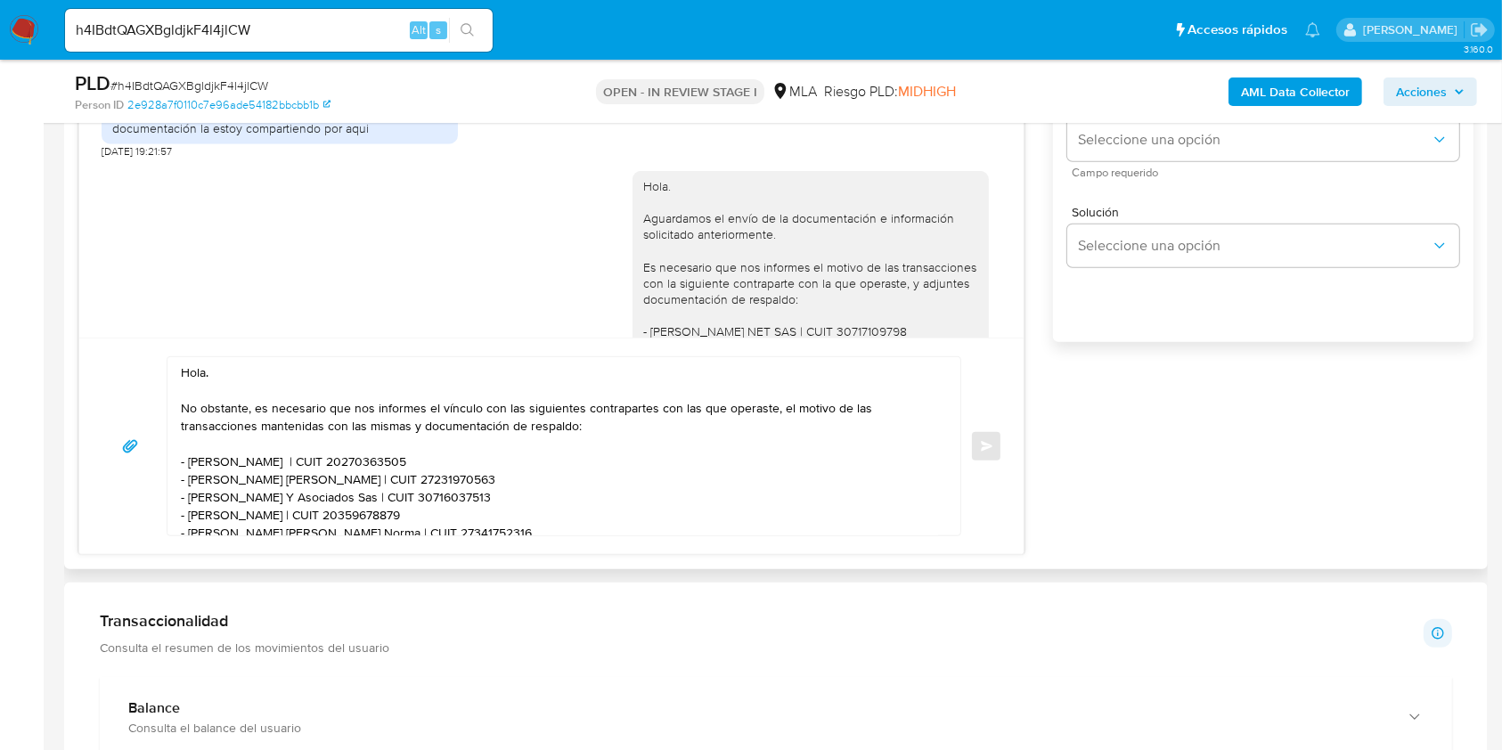
click at [643, 248] on div "Hola. Aguardamos el envío de la documentación e información solicitado anterior…" at bounding box center [810, 340] width 335 height 324
drag, startPoint x: 634, startPoint y: 248, endPoint x: 774, endPoint y: 263, distance: 140.7
click at [774, 263] on div "Hola. Aguardamos el envío de la documentación e información solicitado anterior…" at bounding box center [810, 340] width 335 height 324
copy div "Aguardamos el envío de la documentación e información solicitado anteriormente."
click at [297, 383] on textarea "Hola. No obstante, es necesario que nos informes el vínculo con las siguientes …" at bounding box center [559, 446] width 757 height 178
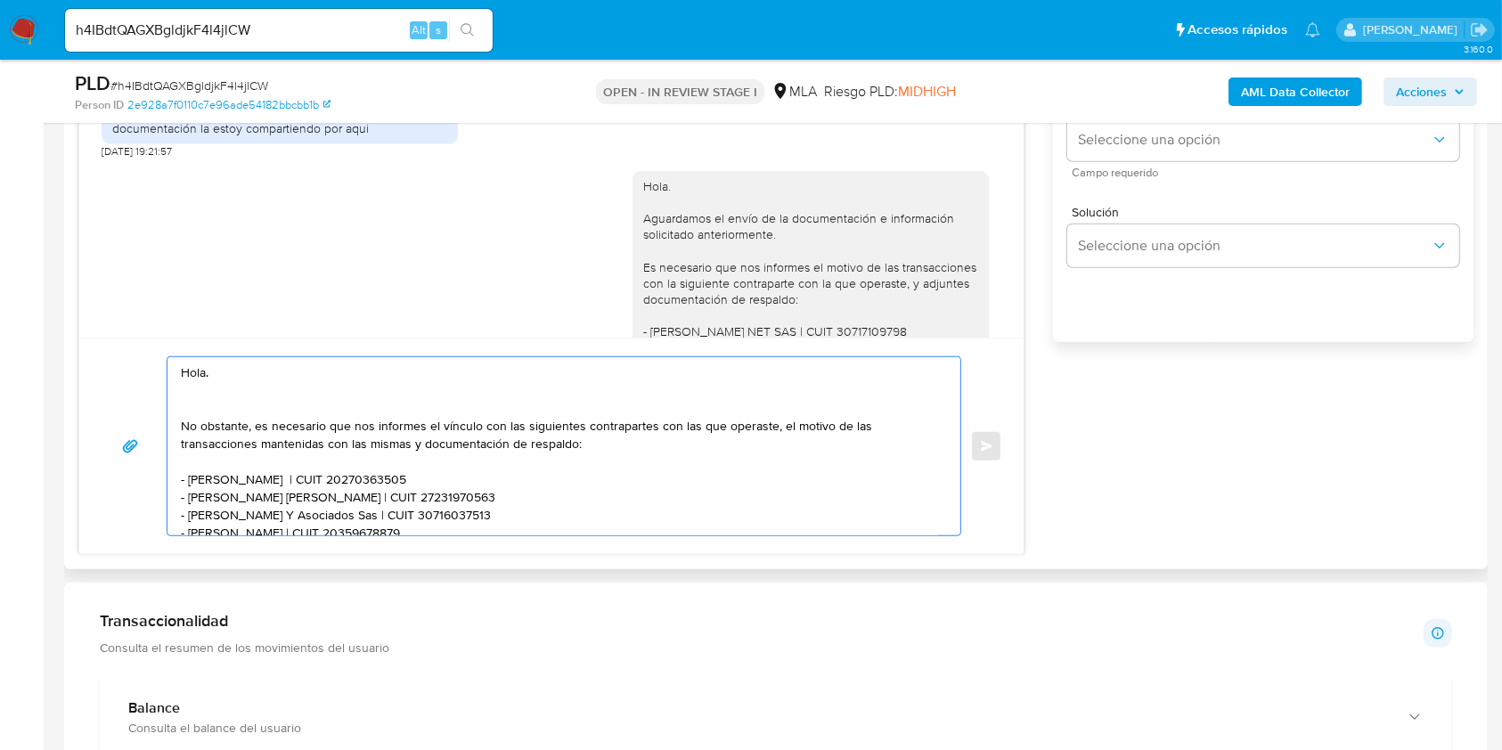
paste textarea "Aguardamos el envío de la documentación e información solicitado anteriormente."
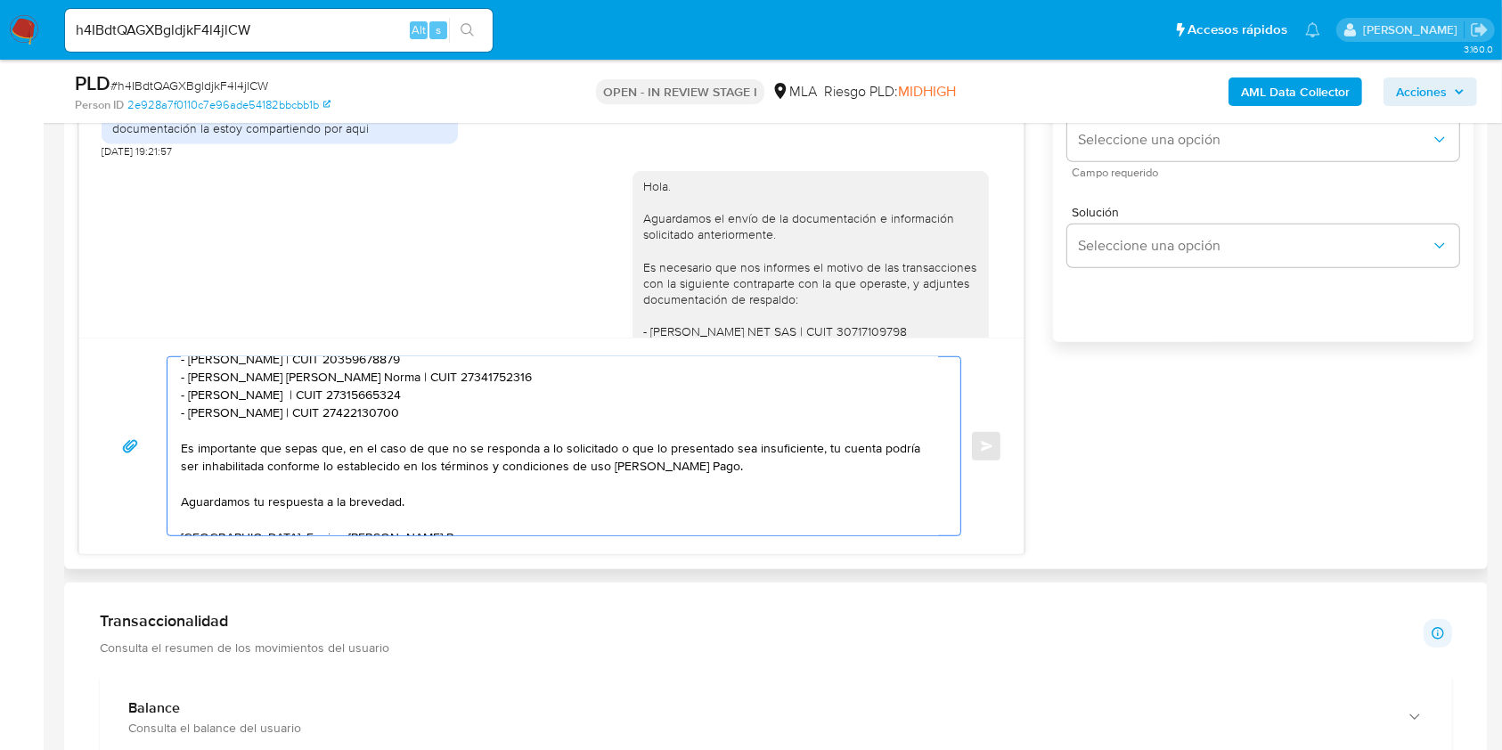
scroll to position [216, 0]
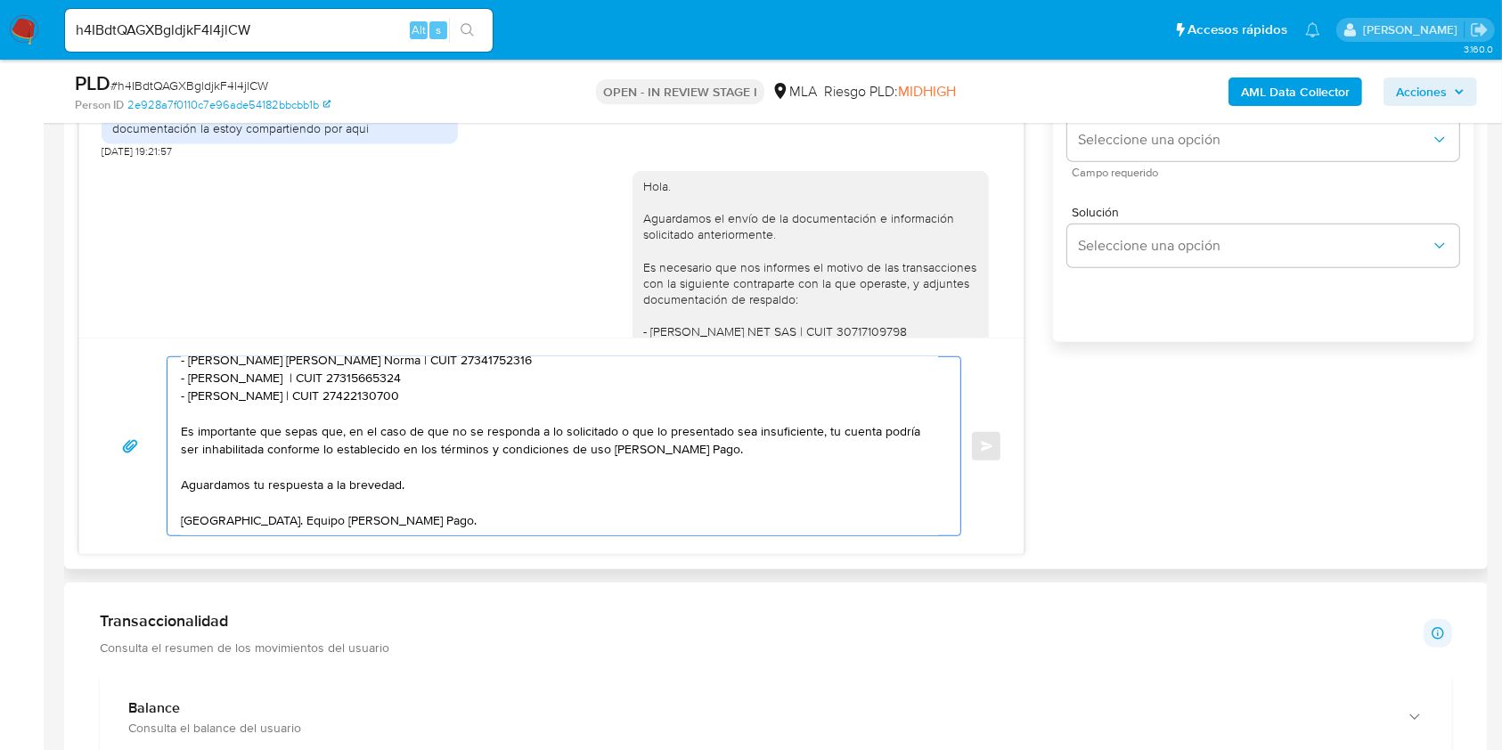
click at [480, 462] on textarea "Hola. Aguardamos el envío de la documentación e información solicitado anterior…" at bounding box center [559, 446] width 757 height 178
click at [471, 491] on textarea "Hola. Aguardamos el envío de la documentación e información solicitado anterior…" at bounding box center [559, 446] width 757 height 178
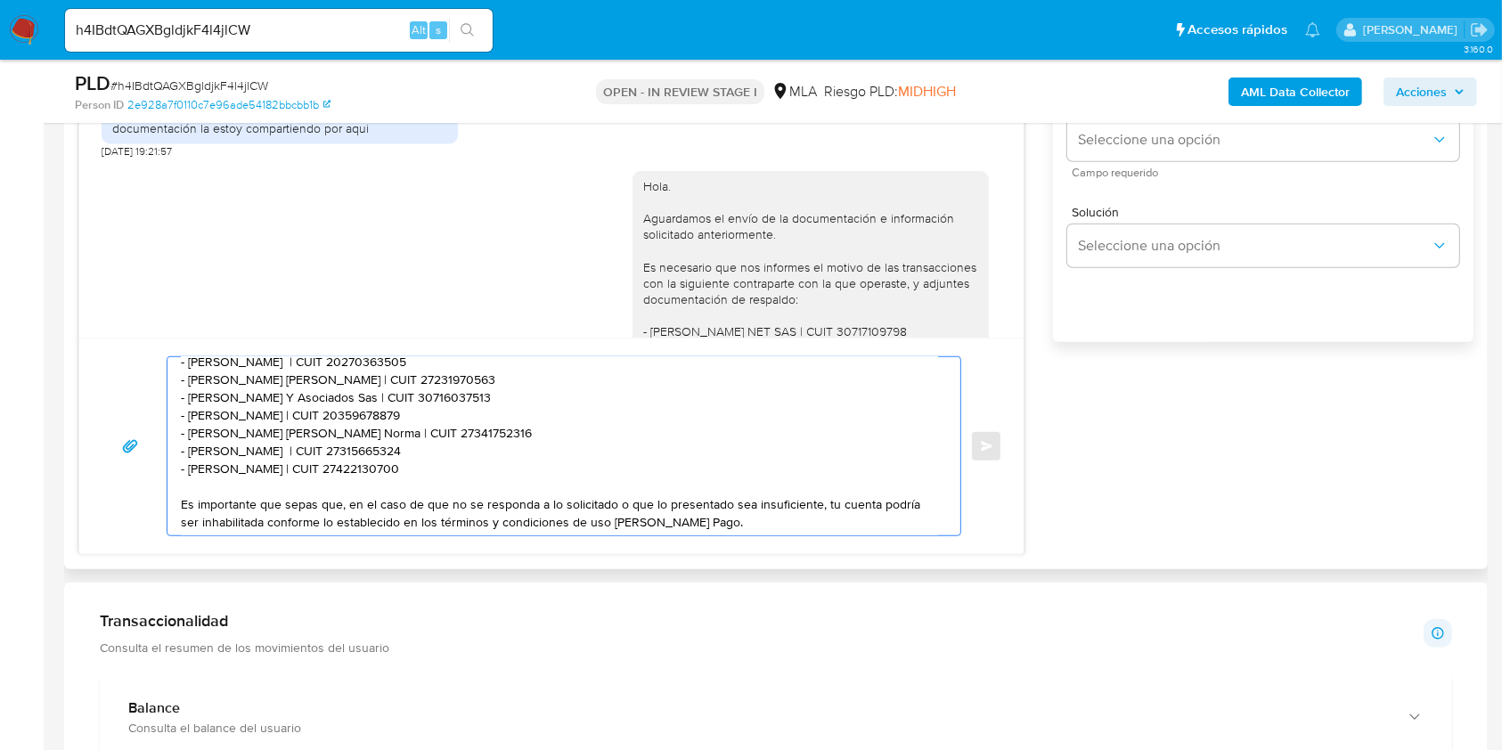
scroll to position [0, 0]
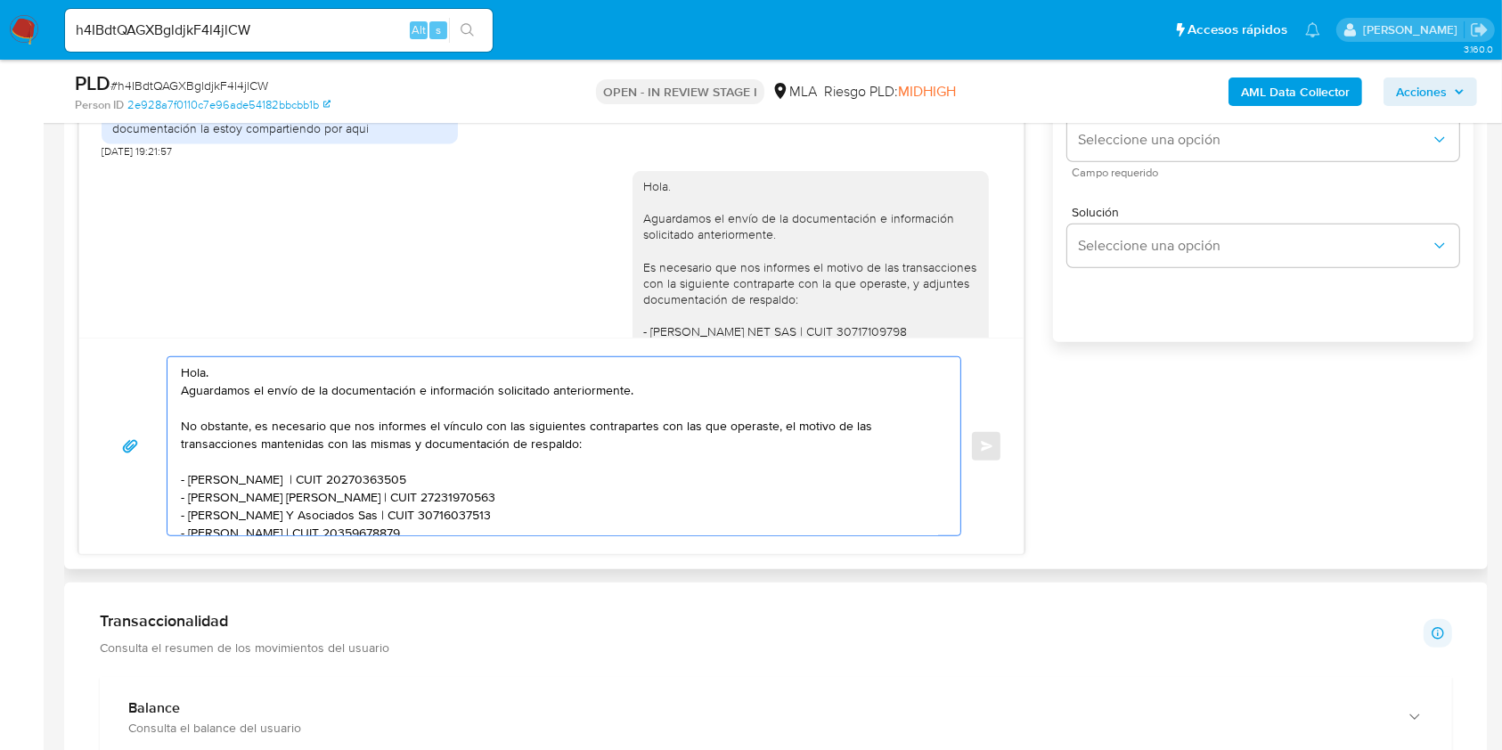
click at [501, 393] on textarea "Hola. Aguardamos el envío de la documentación e información solicitado anterior…" at bounding box center [559, 446] width 757 height 178
click at [268, 374] on textarea "Hola. Aguardamos el envío de la documentación e información mencionado anterior…" at bounding box center [559, 446] width 757 height 178
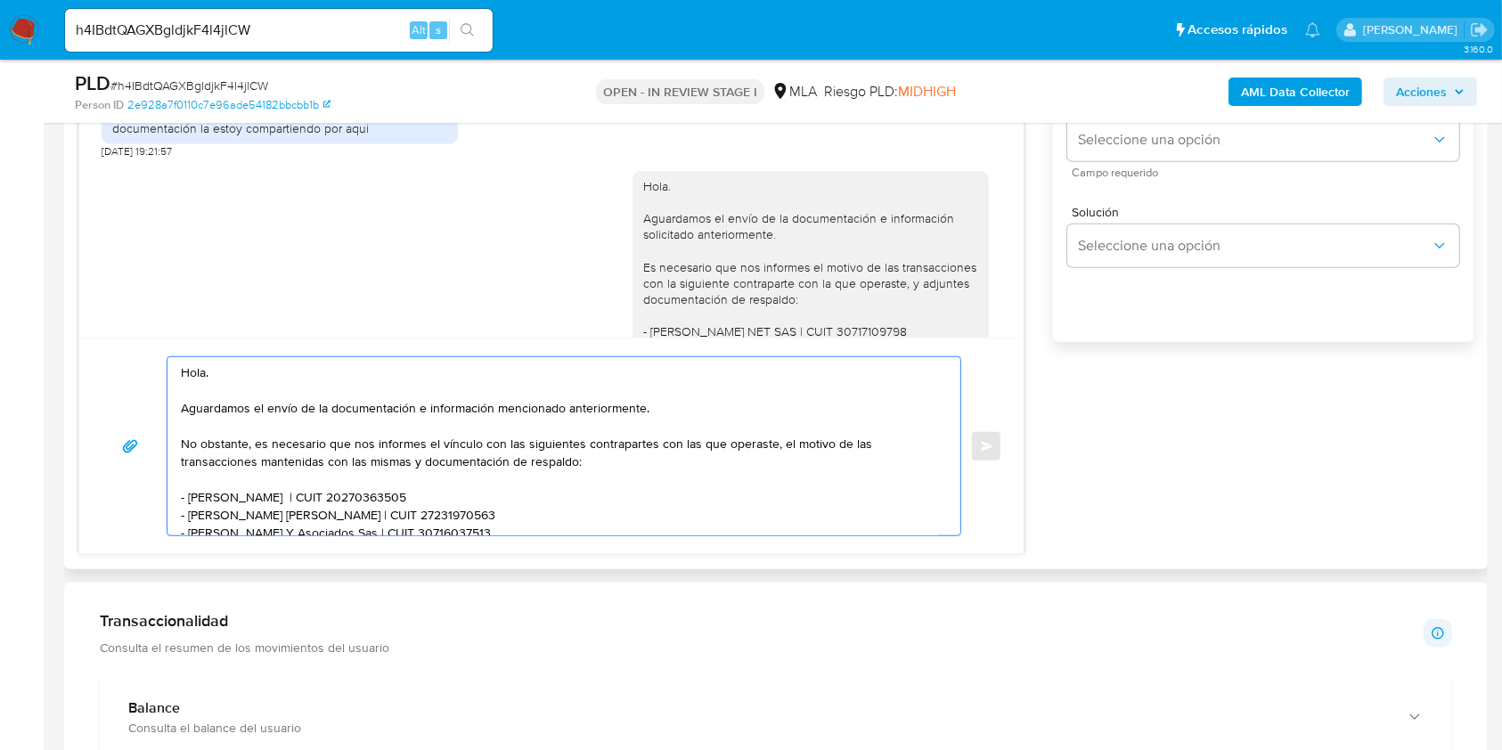
click at [653, 405] on textarea "Hola. Aguardamos el envío de la documentación e información mencionado anterior…" at bounding box center [559, 446] width 757 height 178
click at [560, 409] on textarea "Hola. Aguardamos el envío de la documentación e información mencionado anterior…" at bounding box center [559, 446] width 757 height 178
click at [575, 469] on textarea "Hola. Aguardamos el envío de la documentación e información mencionada anterior…" at bounding box center [559, 446] width 757 height 178
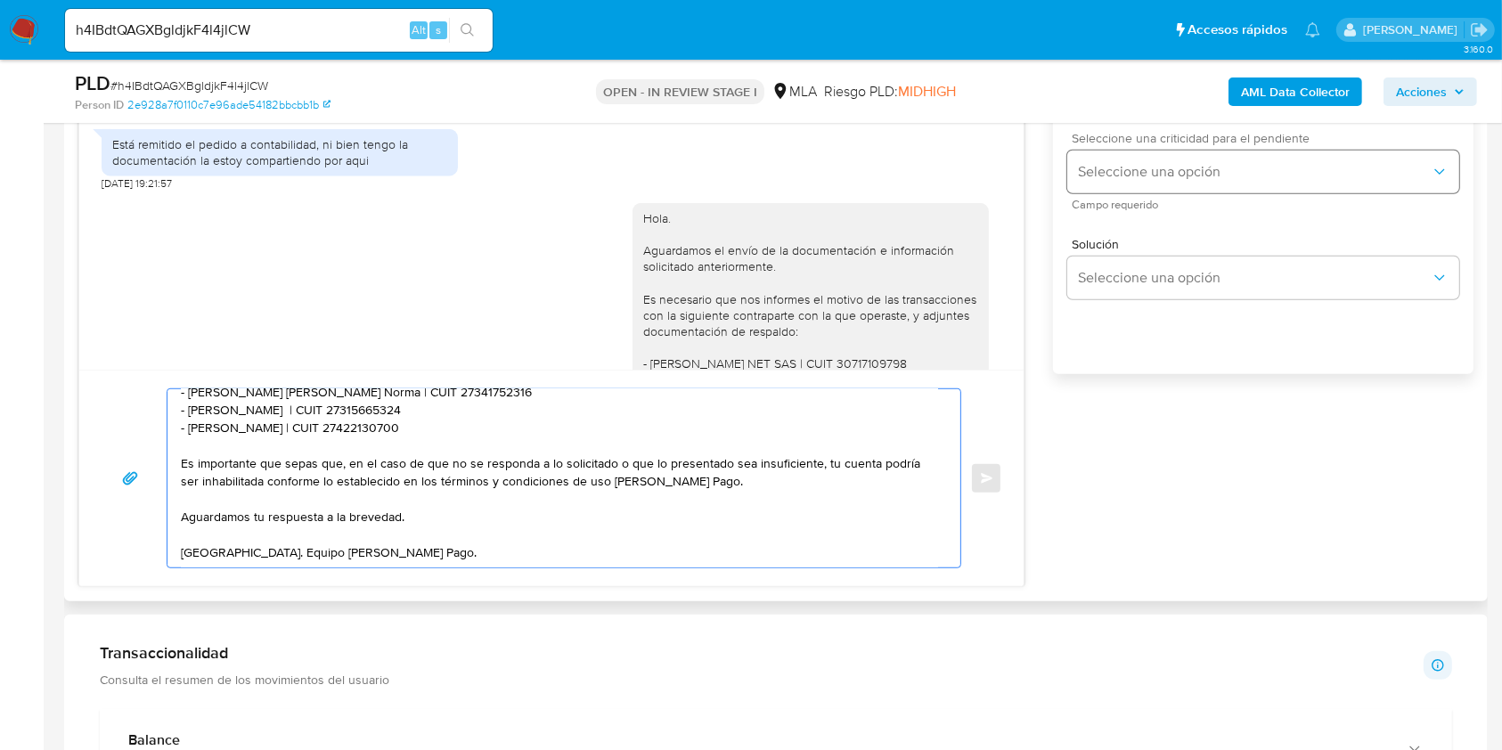
scroll to position [1018, 0]
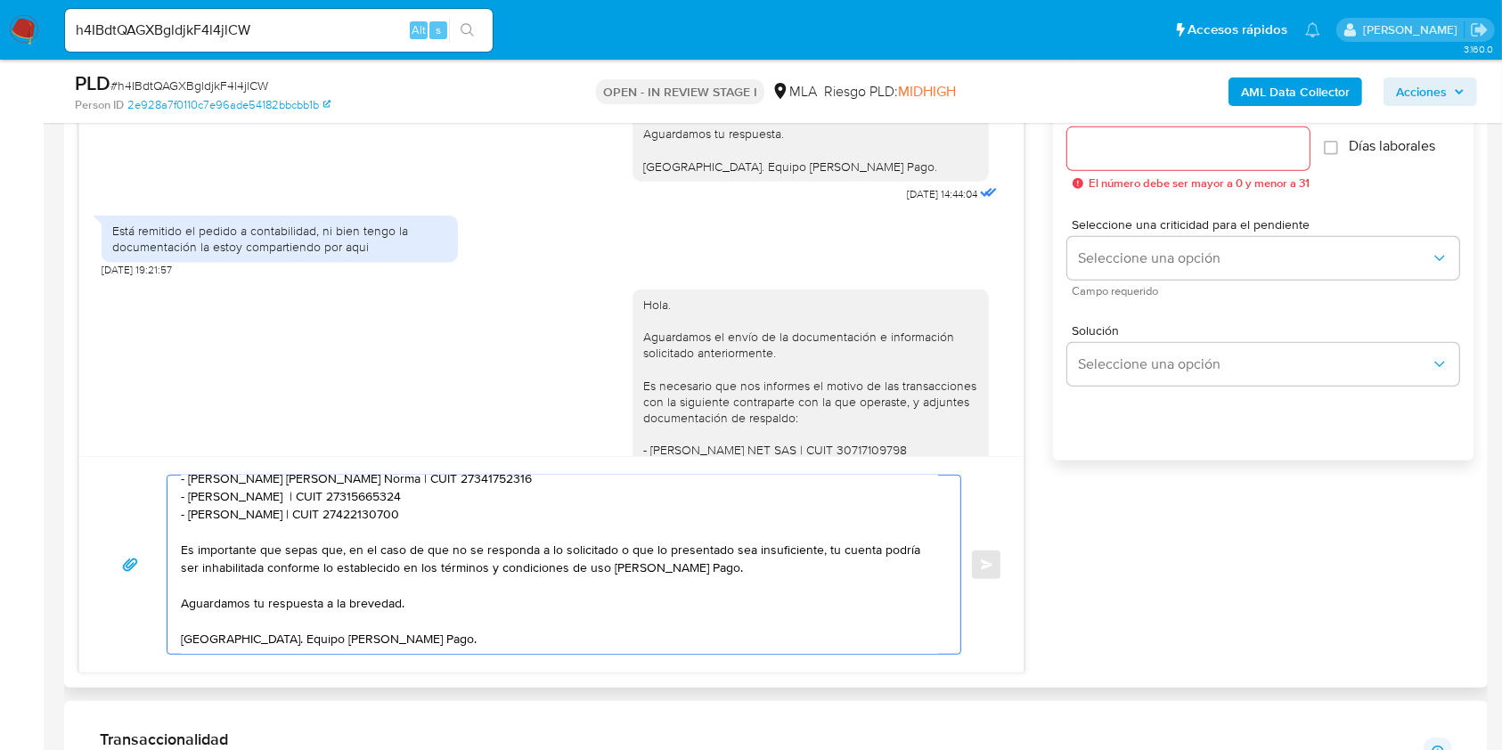
type textarea "Hola. Aguardamos el envío de la documentación e información mencionada anterior…"
click at [1155, 165] on div at bounding box center [1188, 148] width 242 height 43
click at [1160, 148] on input "Esperar Respuesta (días)" at bounding box center [1188, 148] width 242 height 23
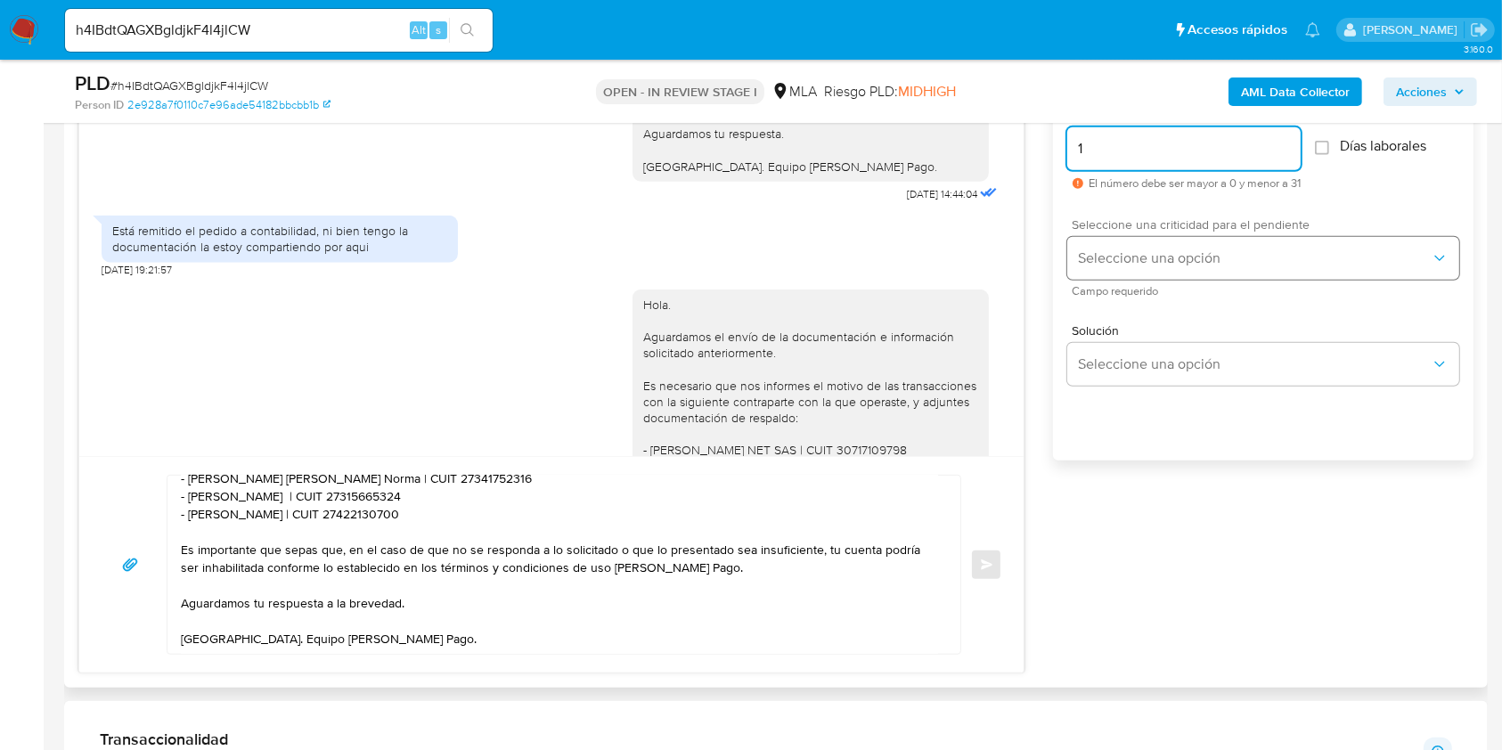
type input "1"
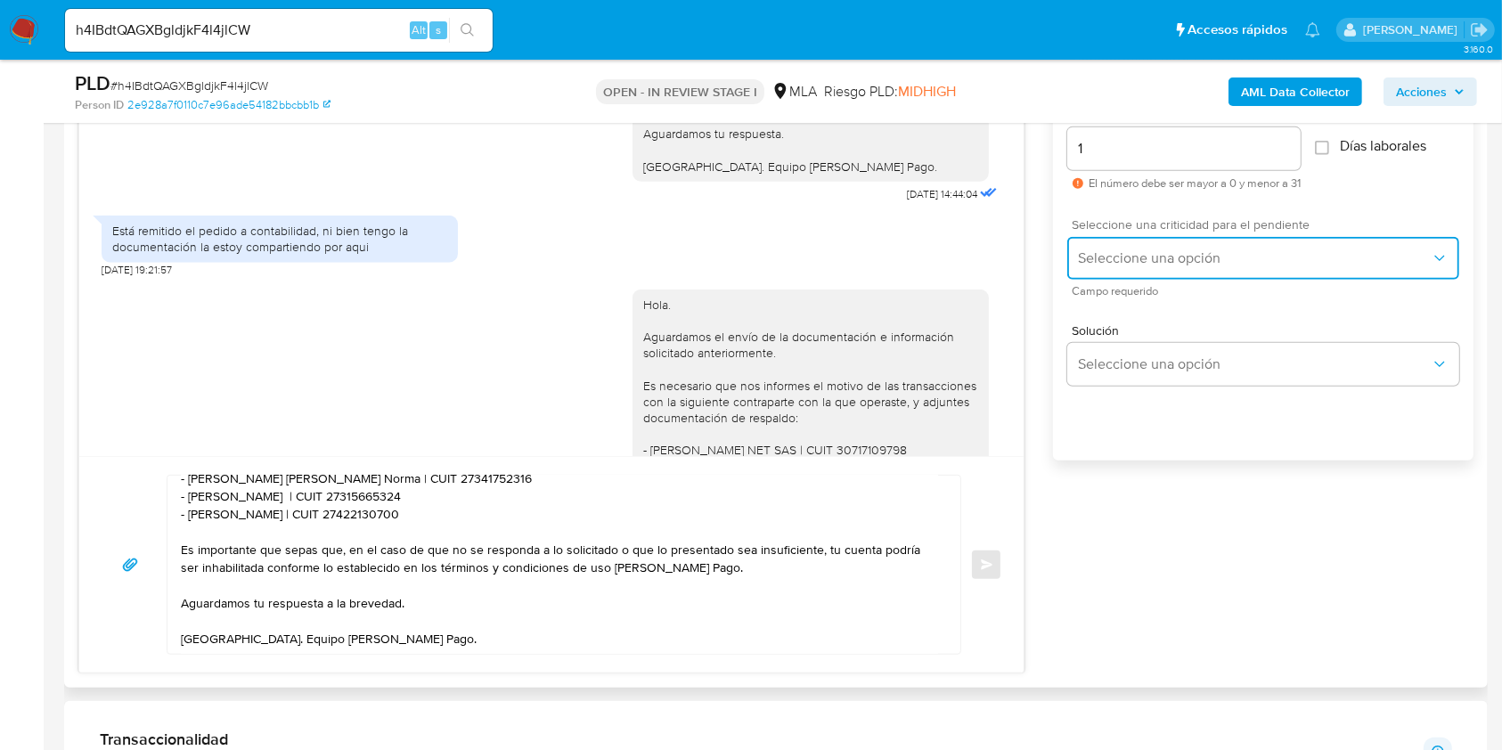
click at [1101, 240] on button "Seleccione una opción" at bounding box center [1263, 258] width 392 height 43
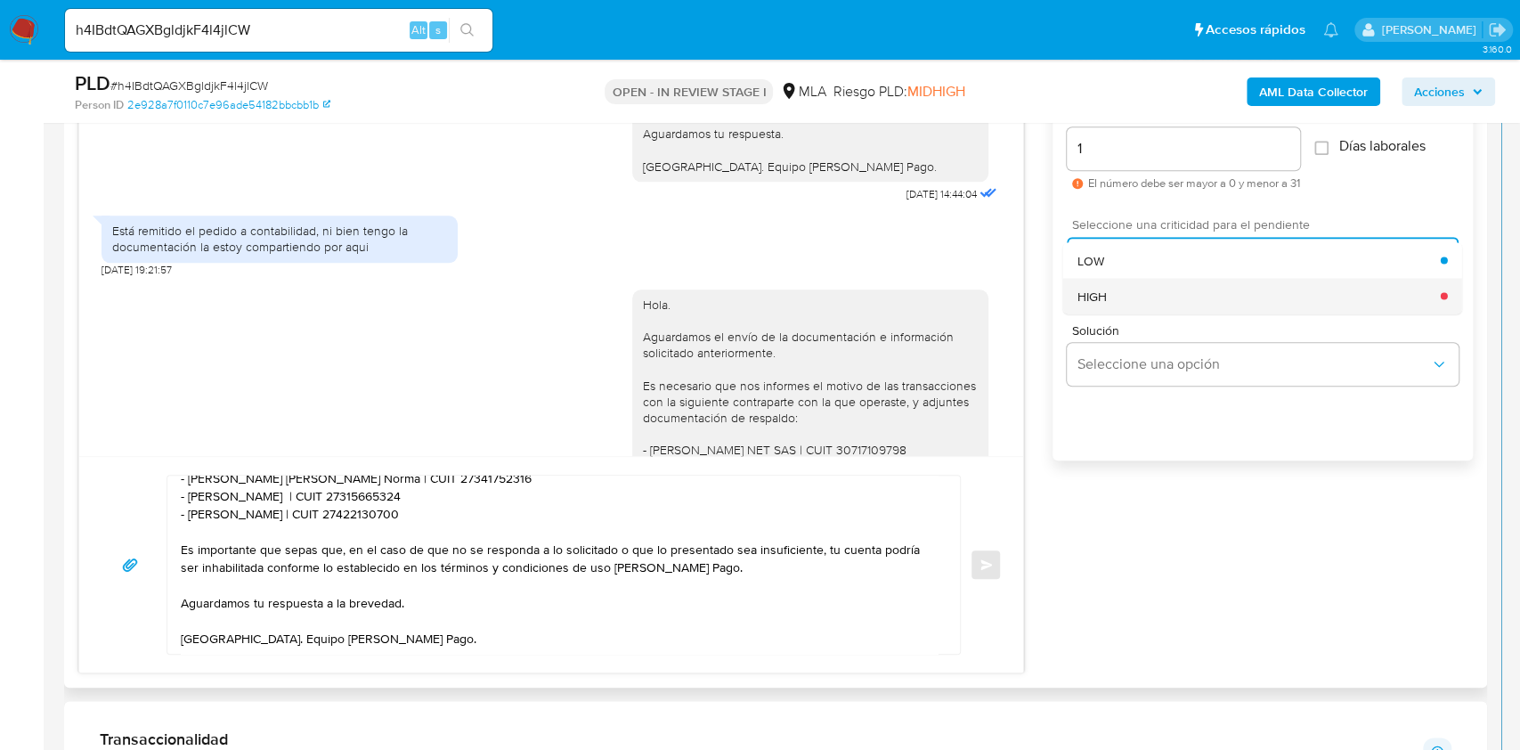
click at [1085, 293] on span "HIGH" at bounding box center [1092, 296] width 29 height 16
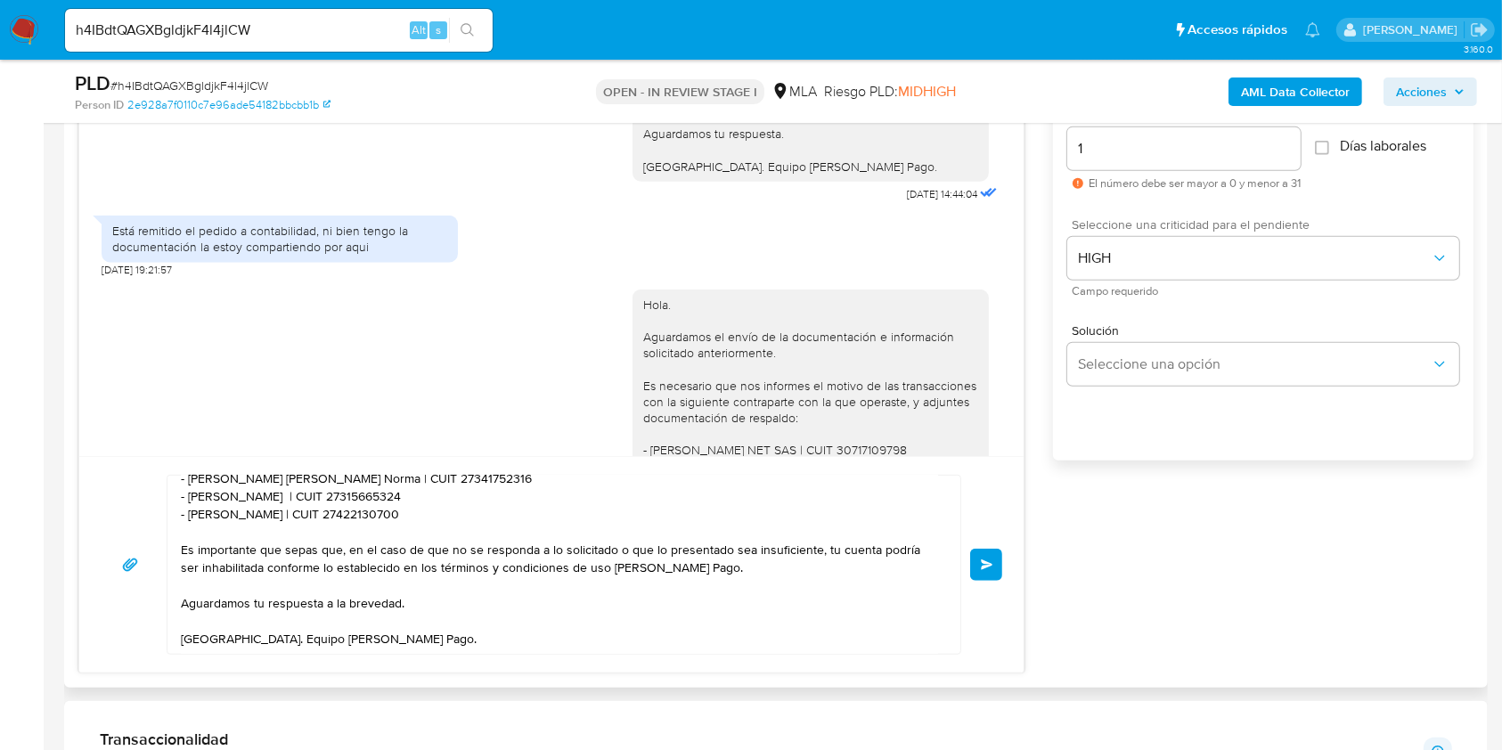
click at [986, 567] on span "Enviar" at bounding box center [987, 564] width 12 height 11
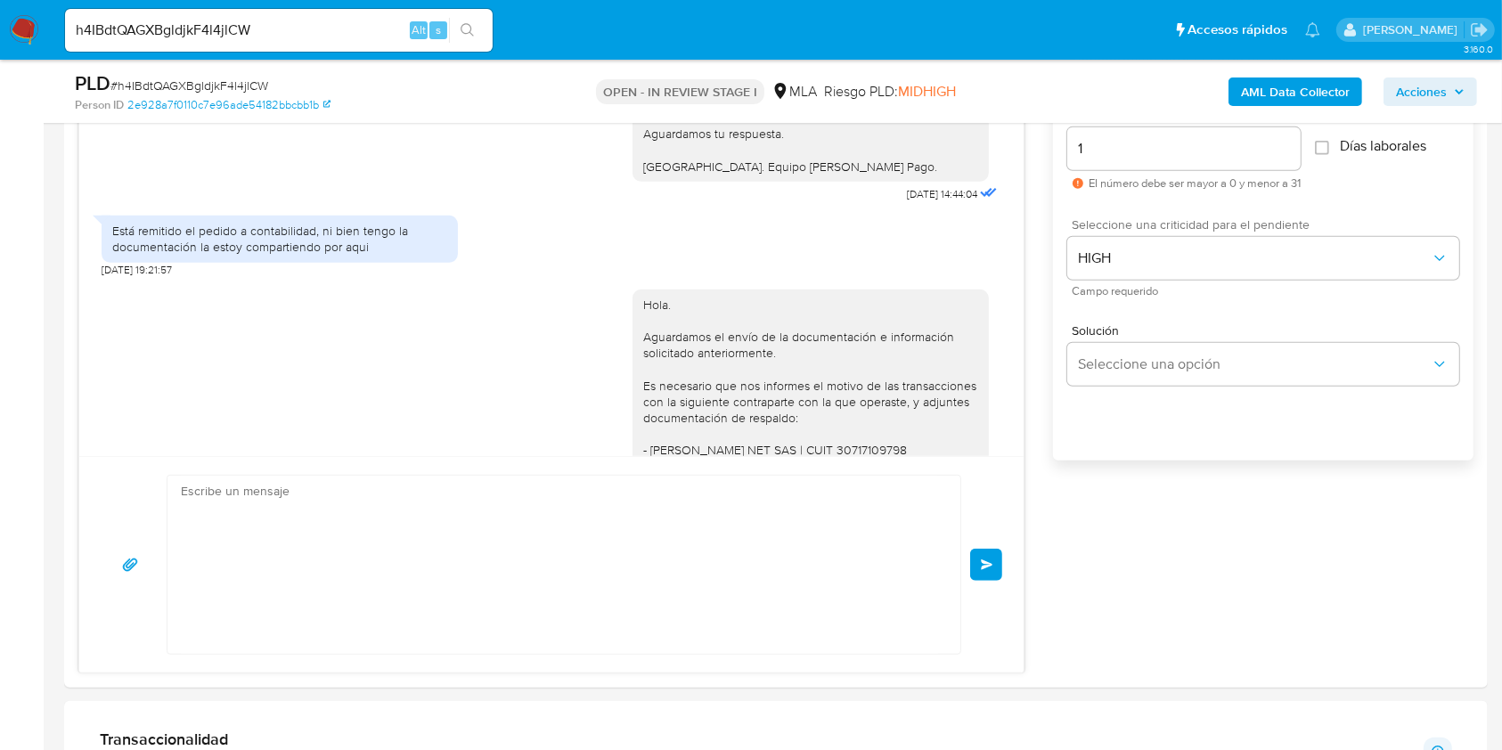
scroll to position [2238, 0]
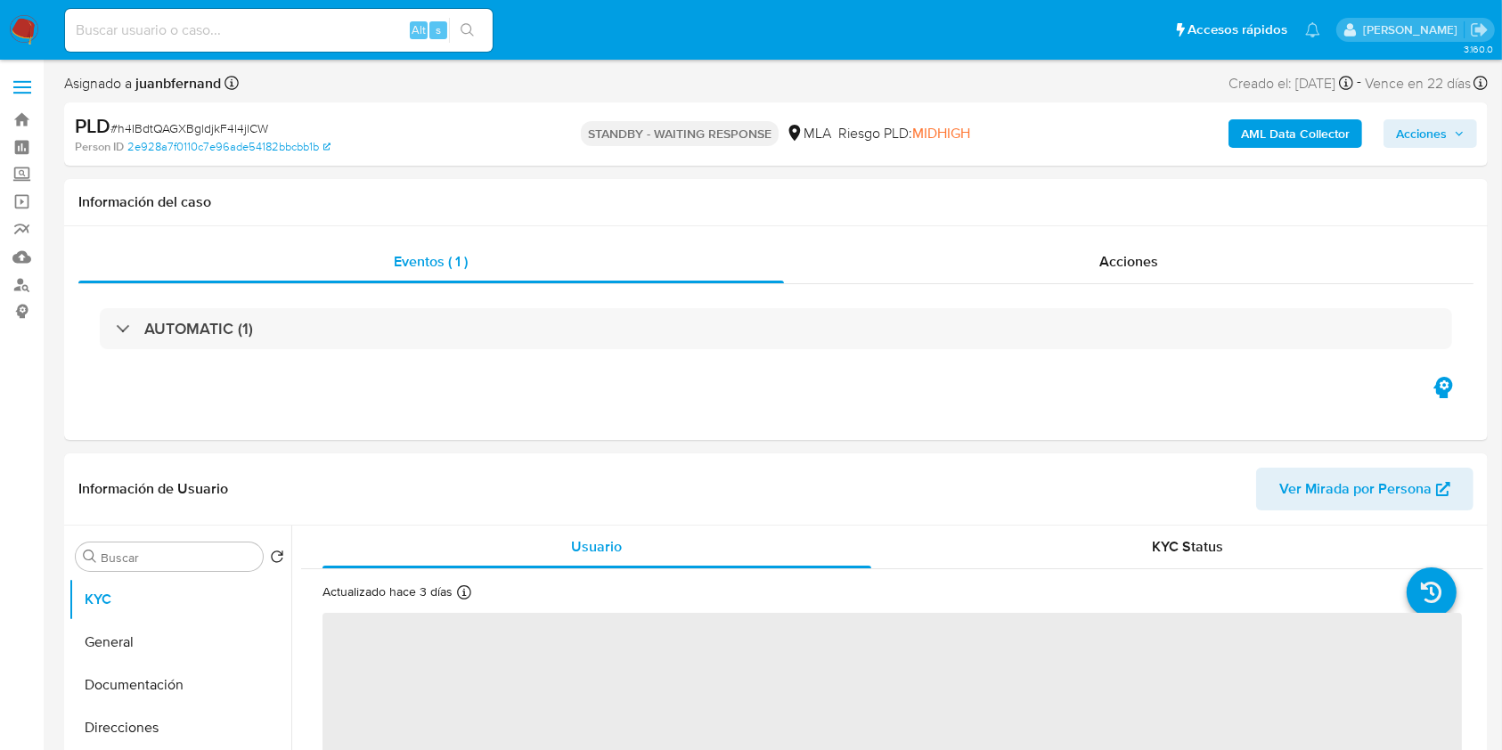
select select "10"
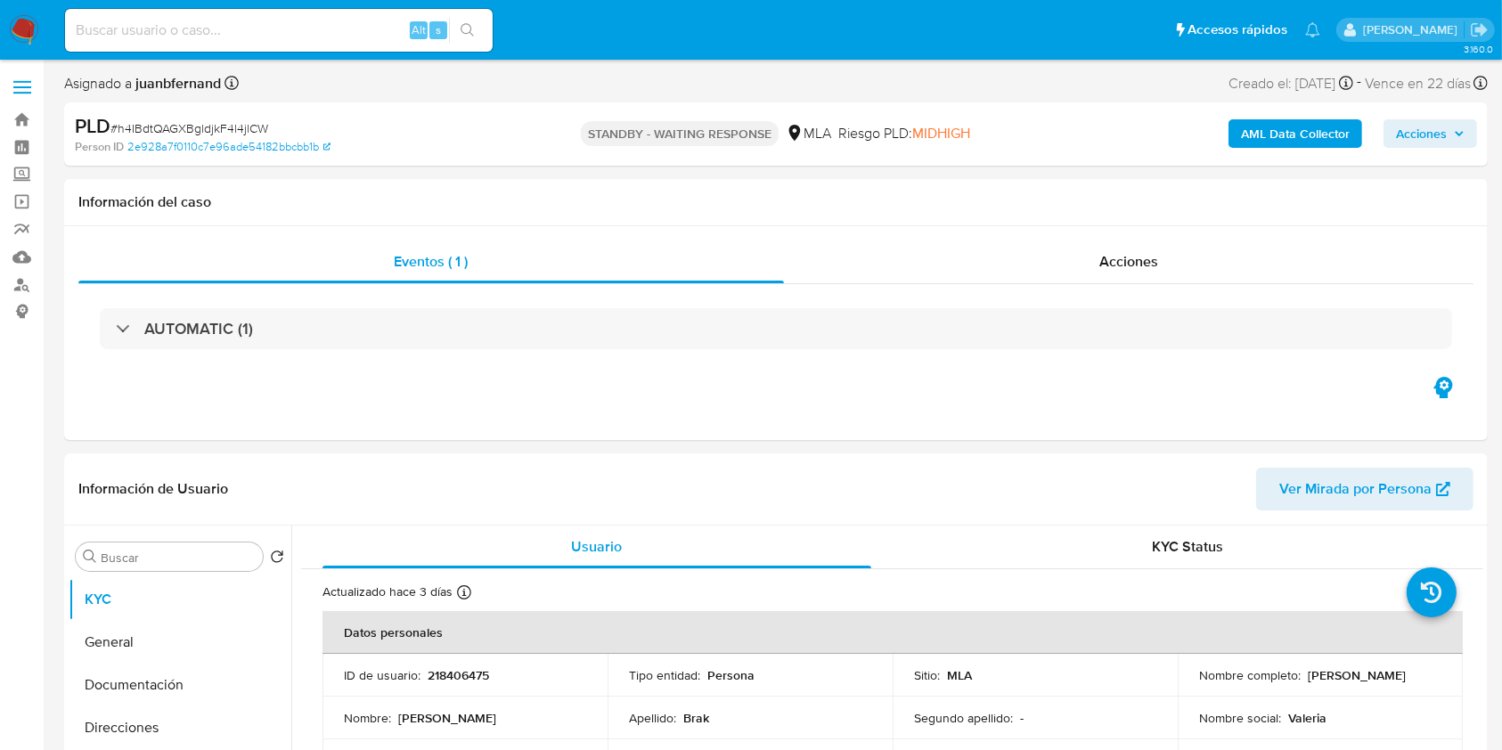
click at [351, 24] on input at bounding box center [279, 30] width 428 height 23
paste input "oeWRXJX16A6MkOhGIbCDqzky"
type input "oeWRXJX16A6MkOhGIbCDqzky"
click at [450, 33] on button "search-icon" at bounding box center [467, 30] width 37 height 25
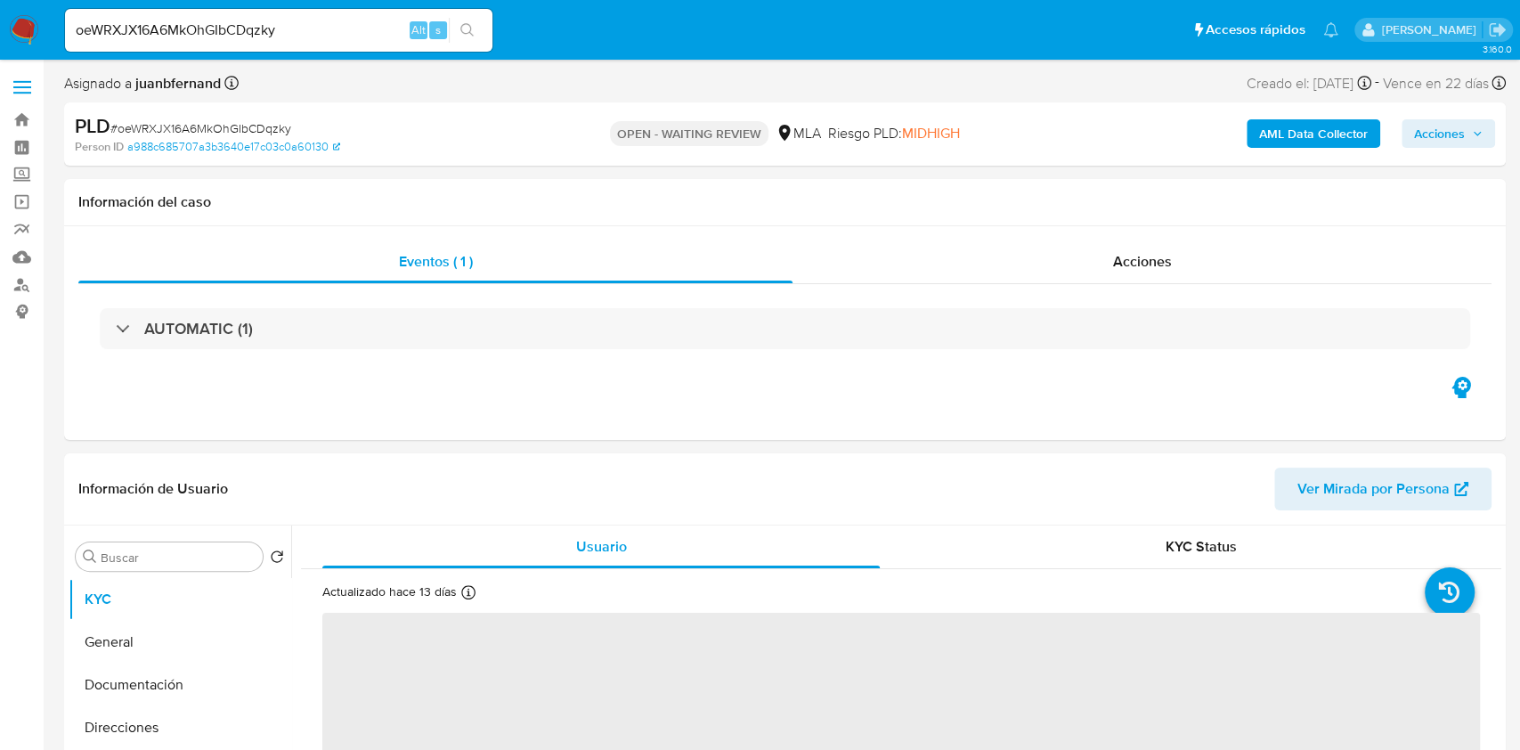
select select "10"
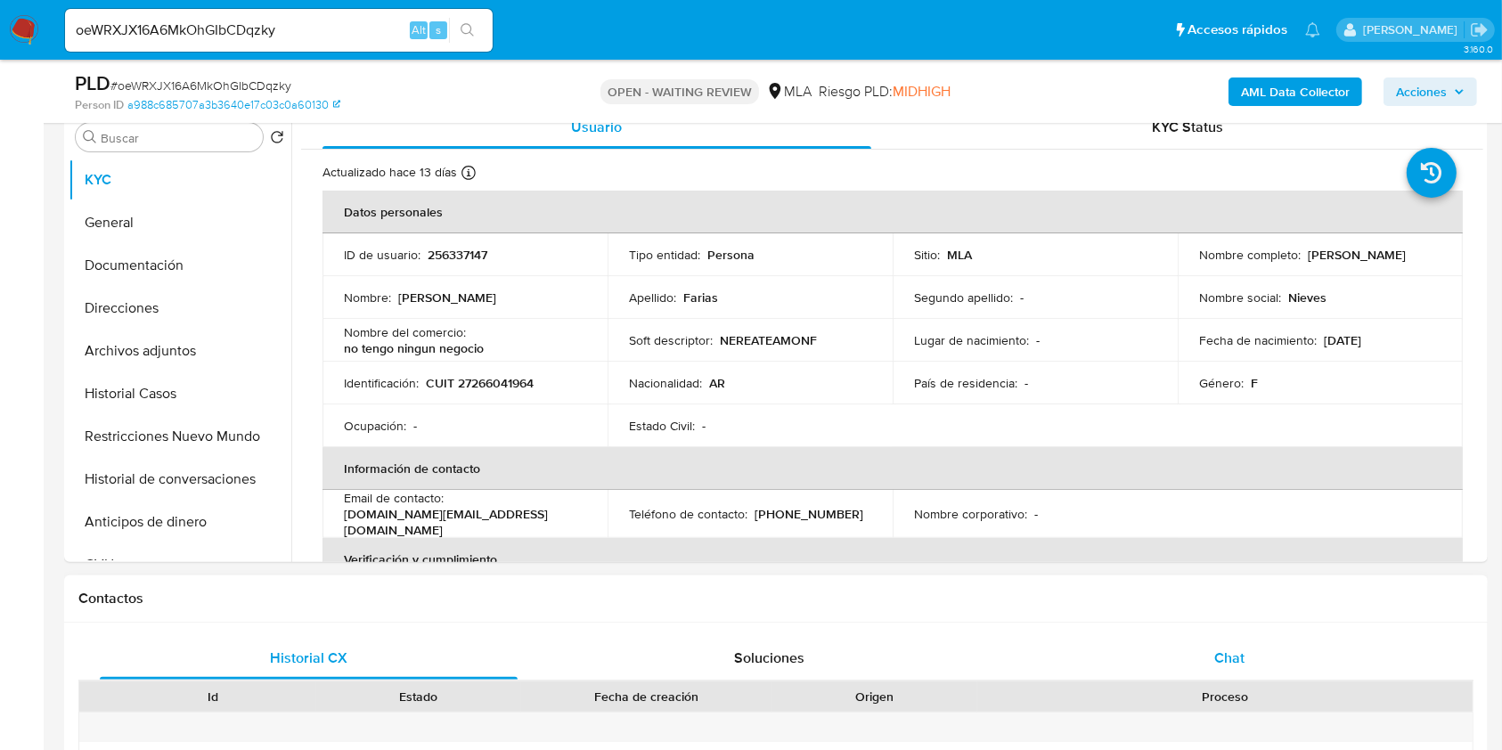
click at [1336, 661] on div "Chat" at bounding box center [1230, 658] width 418 height 43
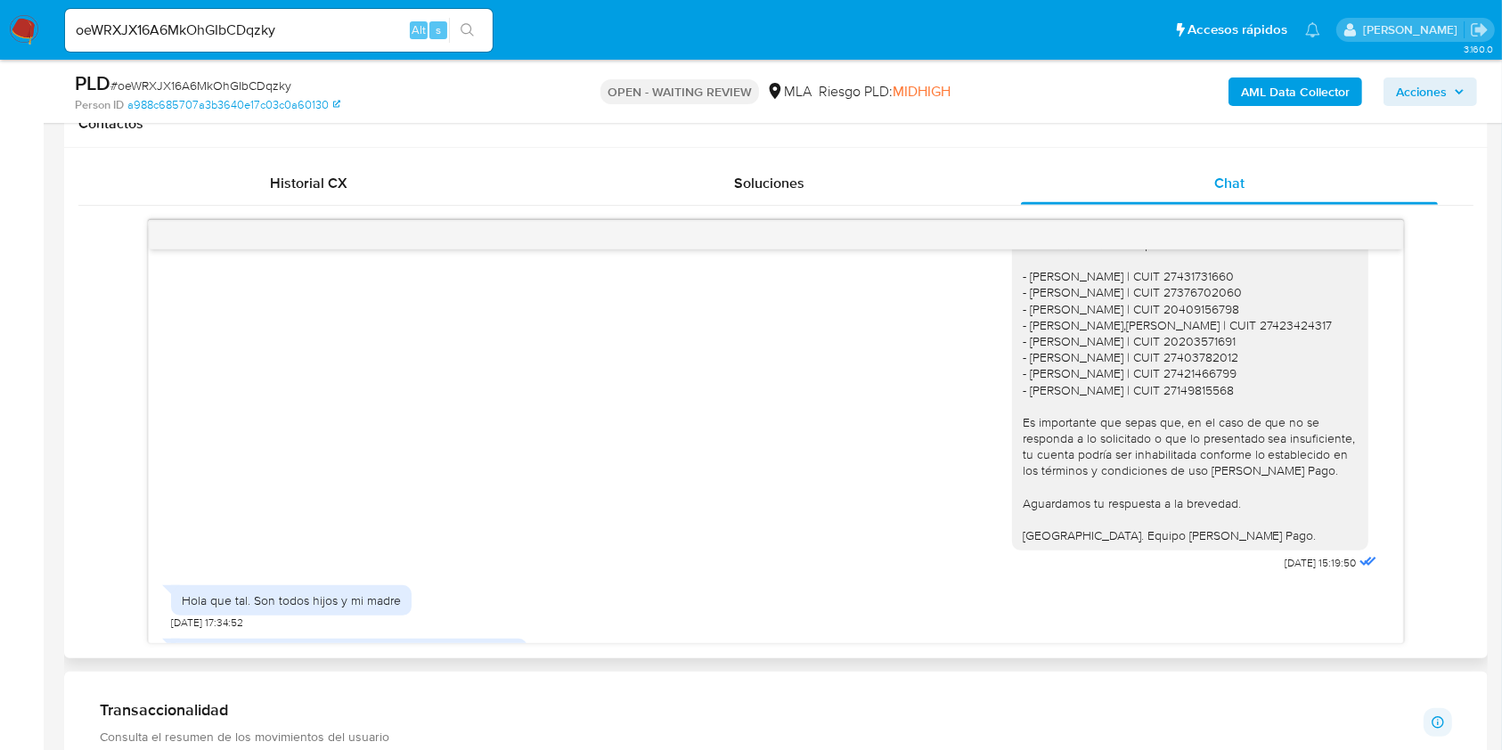
scroll to position [1335, 0]
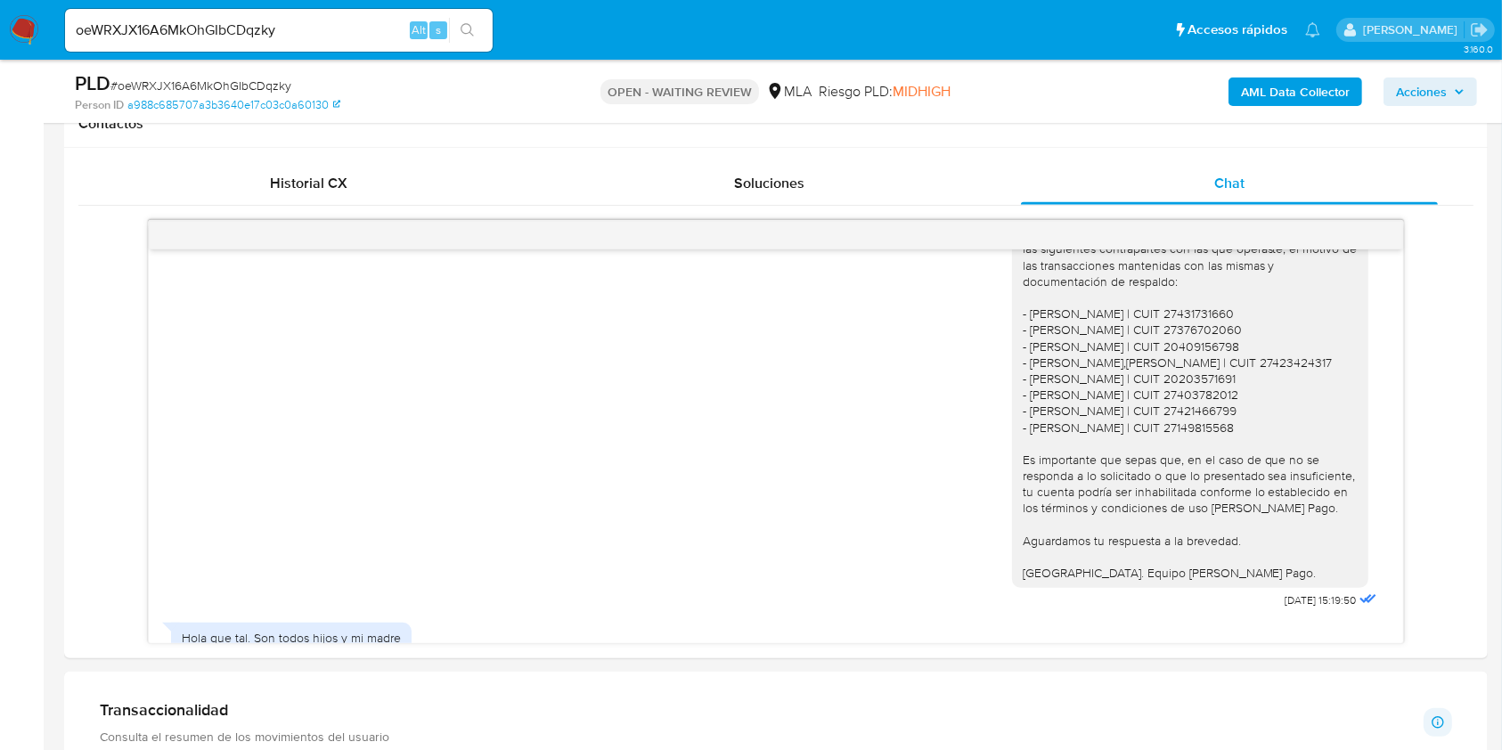
click at [782, 53] on nav "Pausado Ver notificaciones oeWRXJX16A6MkOhGIbCDqzky Alt s Accesos rápidos Presi…" at bounding box center [751, 30] width 1502 height 60
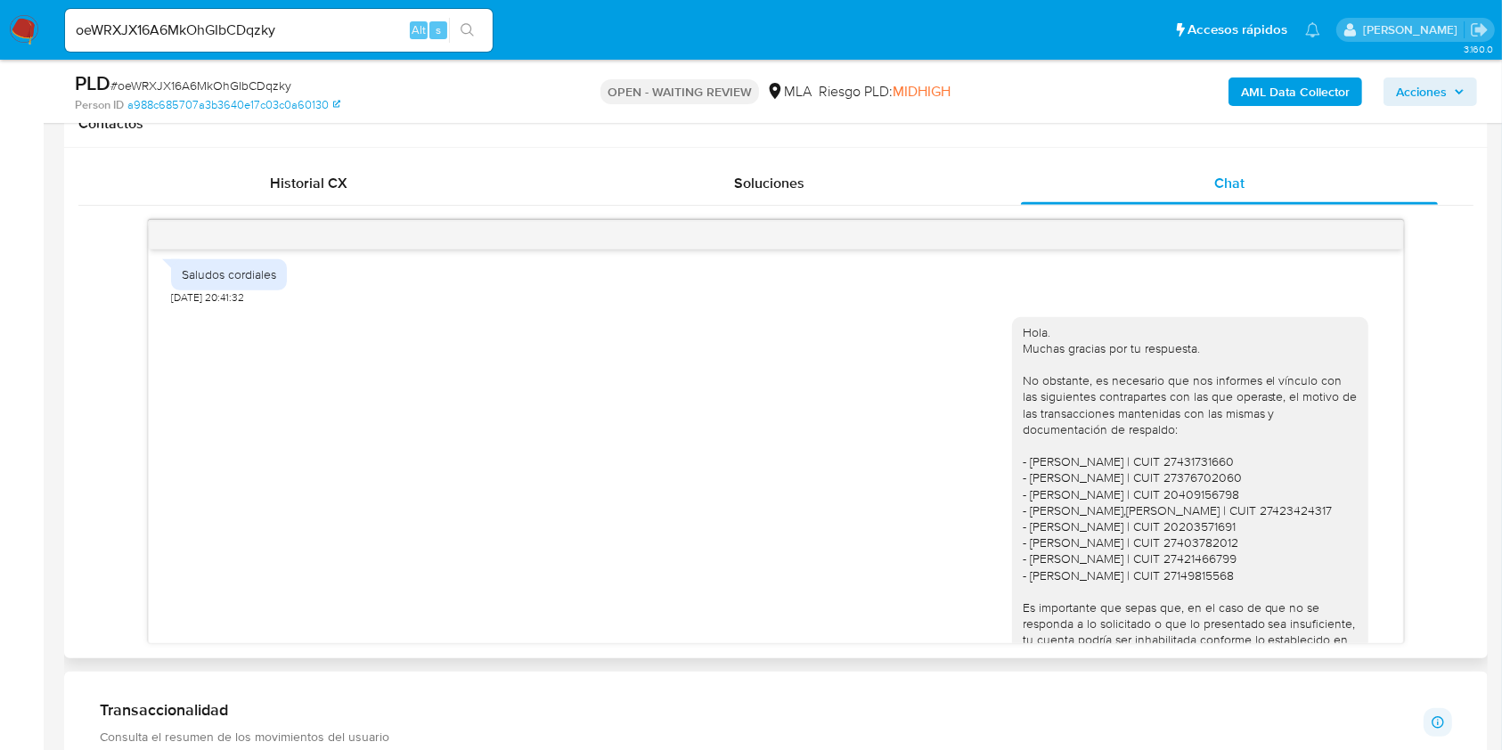
scroll to position [1573, 0]
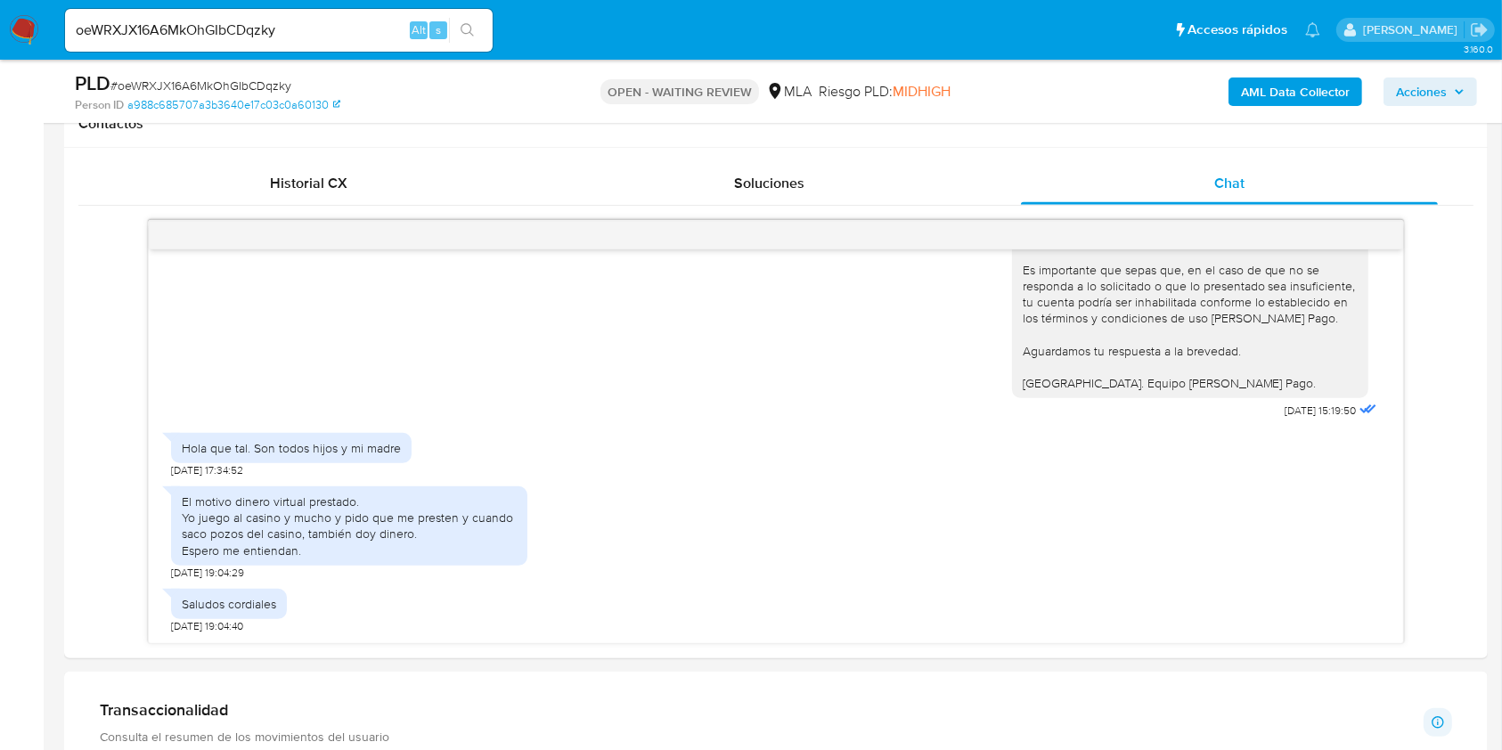
click at [61, 518] on main "3.160.0 Asignado a juanbfernand Asignado el: 17/07/2025 16:32:22 Creado el: 12/…" at bounding box center [751, 610] width 1502 height 2882
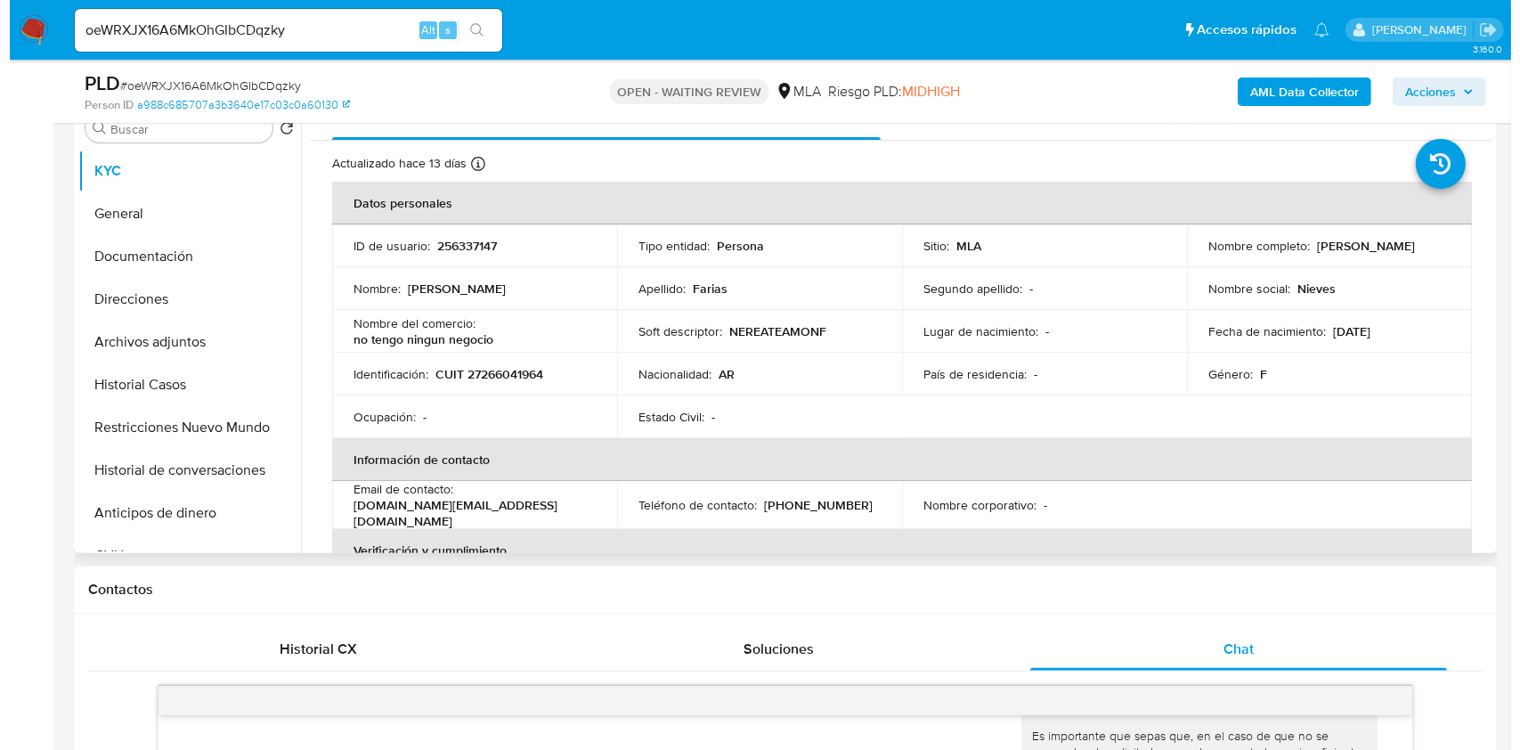
scroll to position [356, 0]
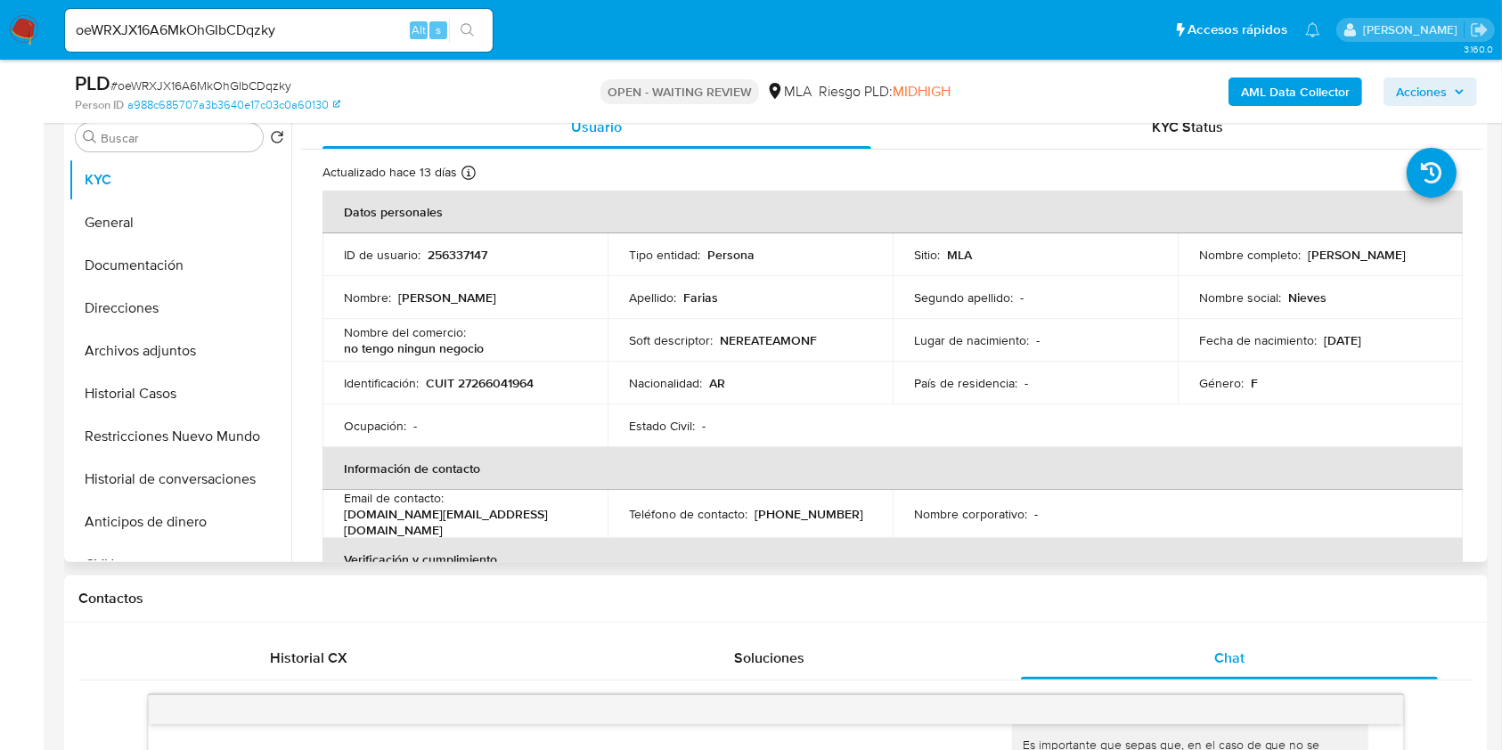
click at [479, 381] on p "CUIT 27266041964" at bounding box center [480, 383] width 108 height 16
copy p "27266041964"
click at [1290, 96] on b "AML Data Collector" at bounding box center [1295, 91] width 109 height 29
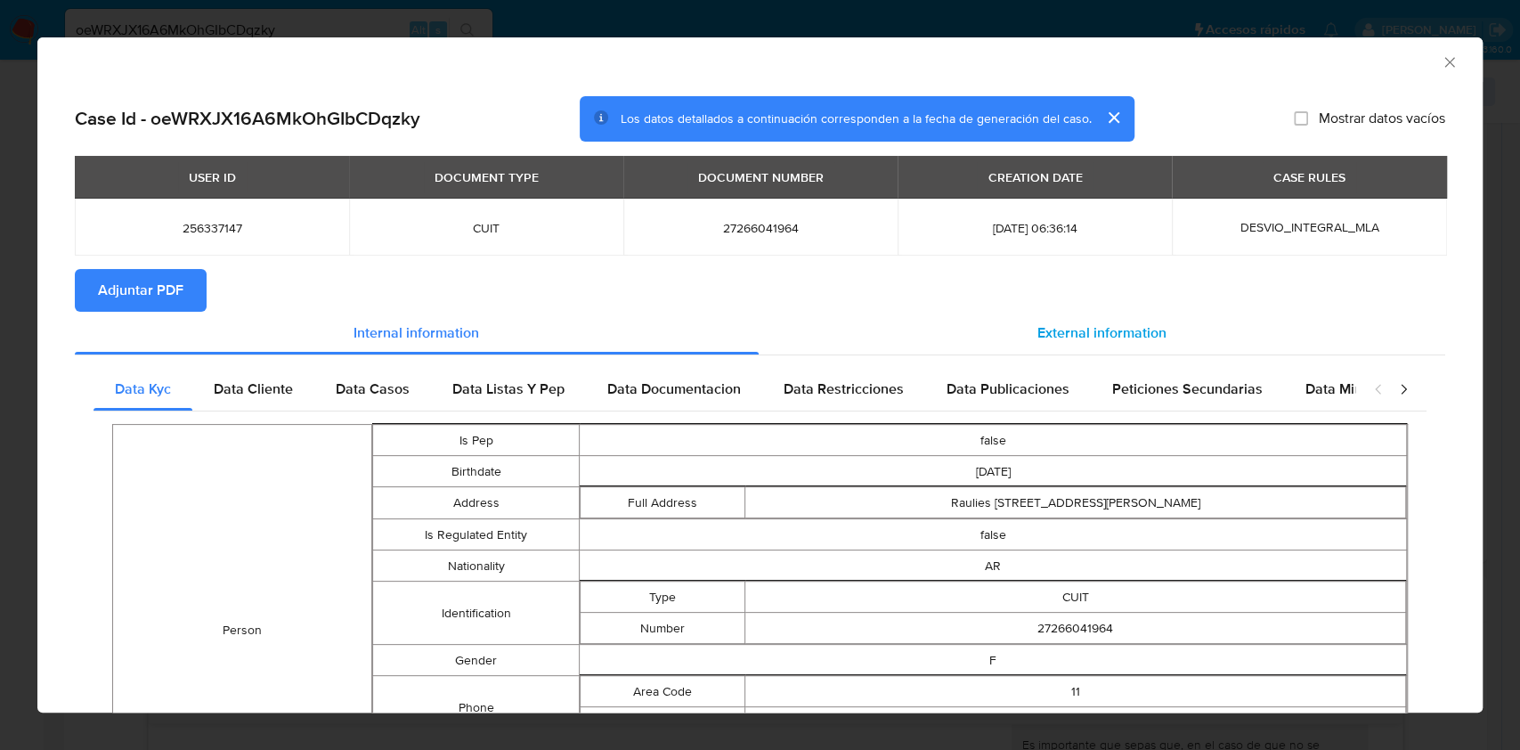
click at [1154, 333] on div "External information" at bounding box center [1103, 333] width 688 height 43
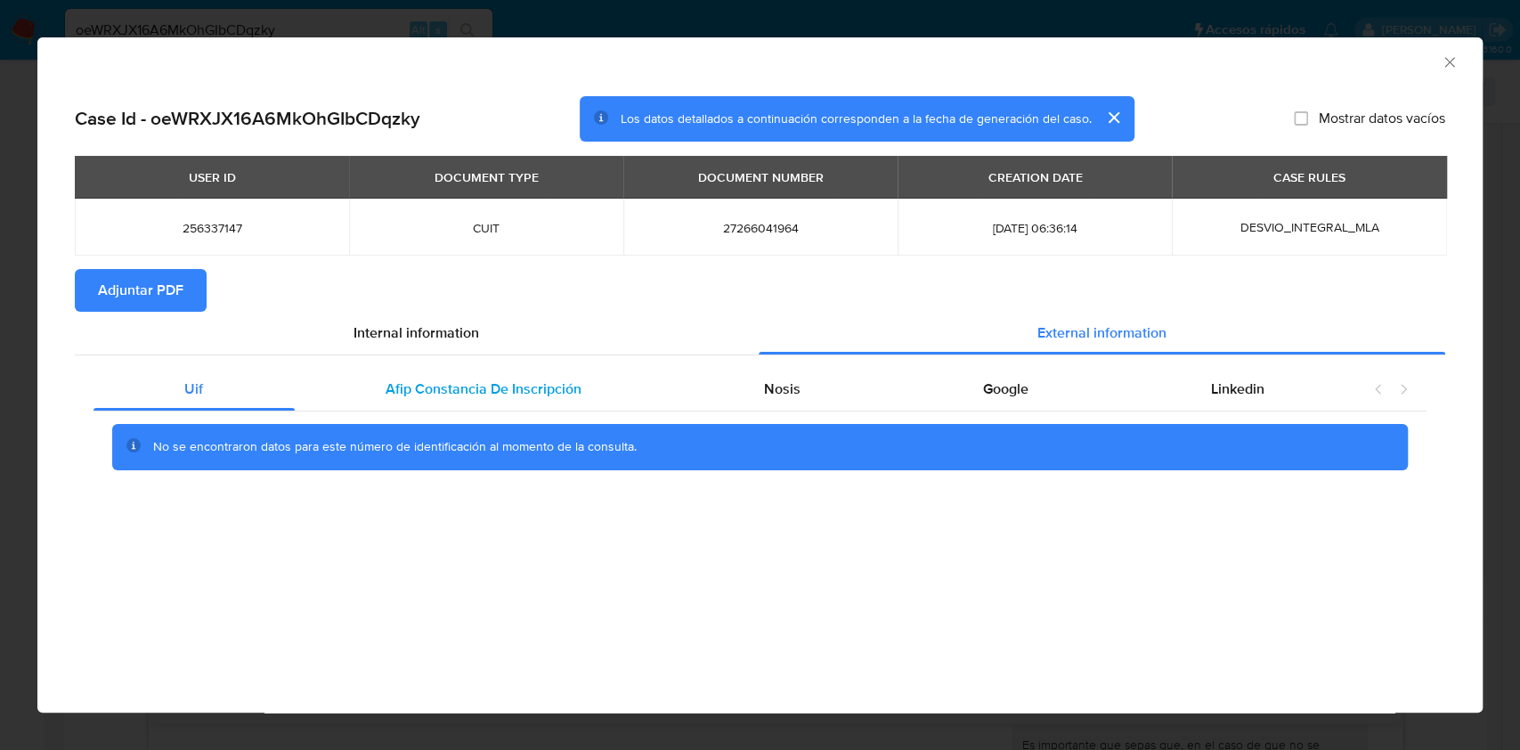
click at [465, 394] on span "Afip Constancia De Inscripción" at bounding box center [484, 389] width 196 height 20
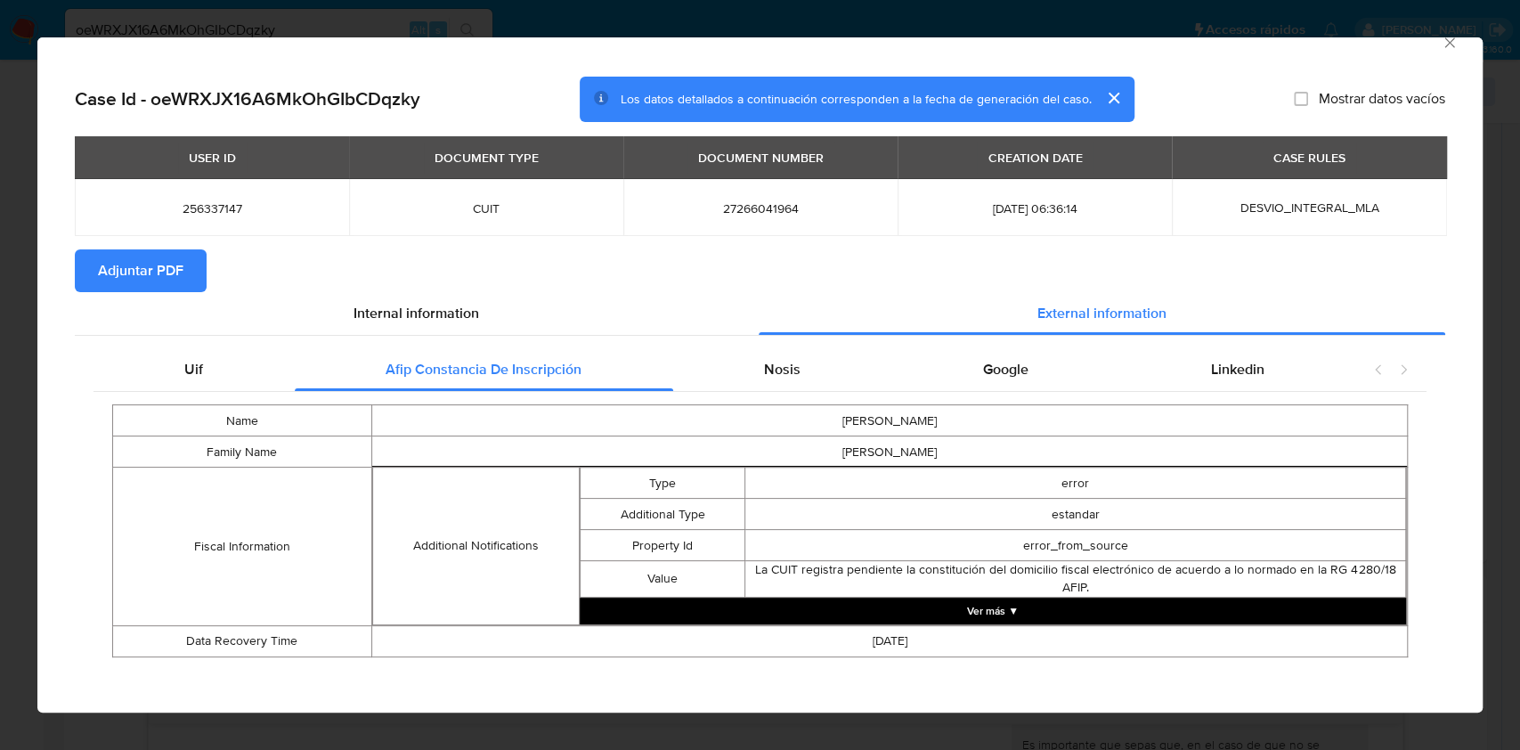
scroll to position [25, 0]
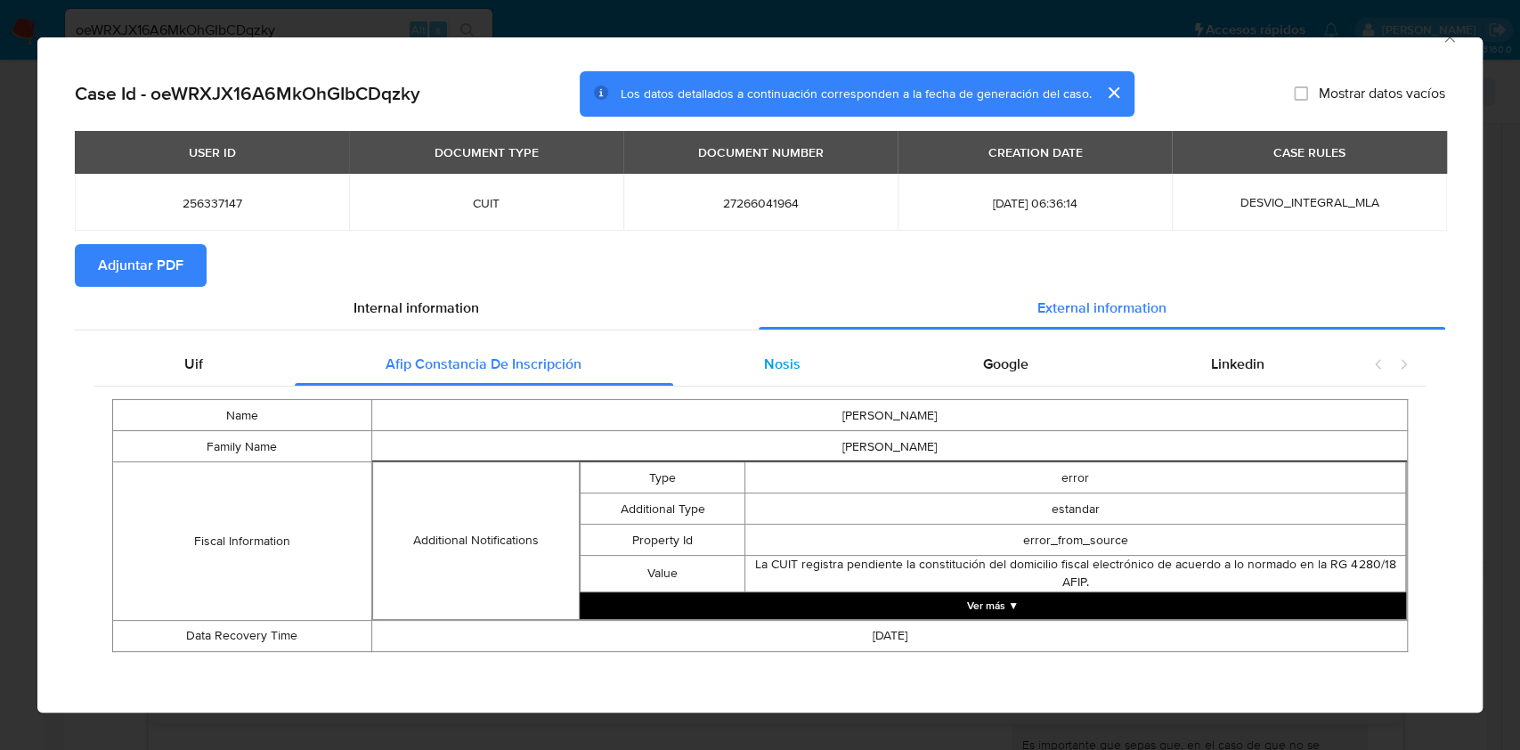
drag, startPoint x: 750, startPoint y: 360, endPoint x: 742, endPoint y: 385, distance: 26.2
click at [751, 359] on div "Nosis" at bounding box center [782, 364] width 219 height 43
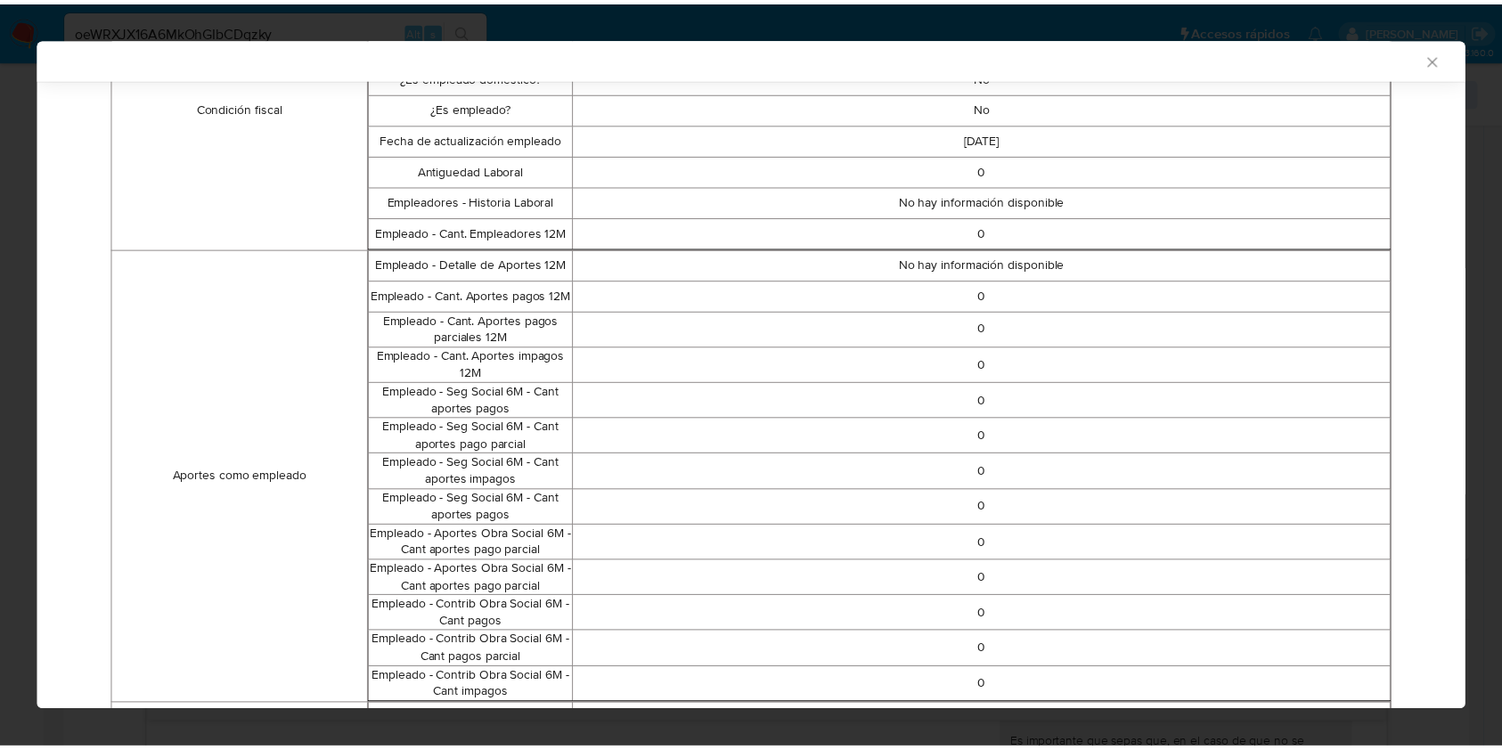
scroll to position [734, 0]
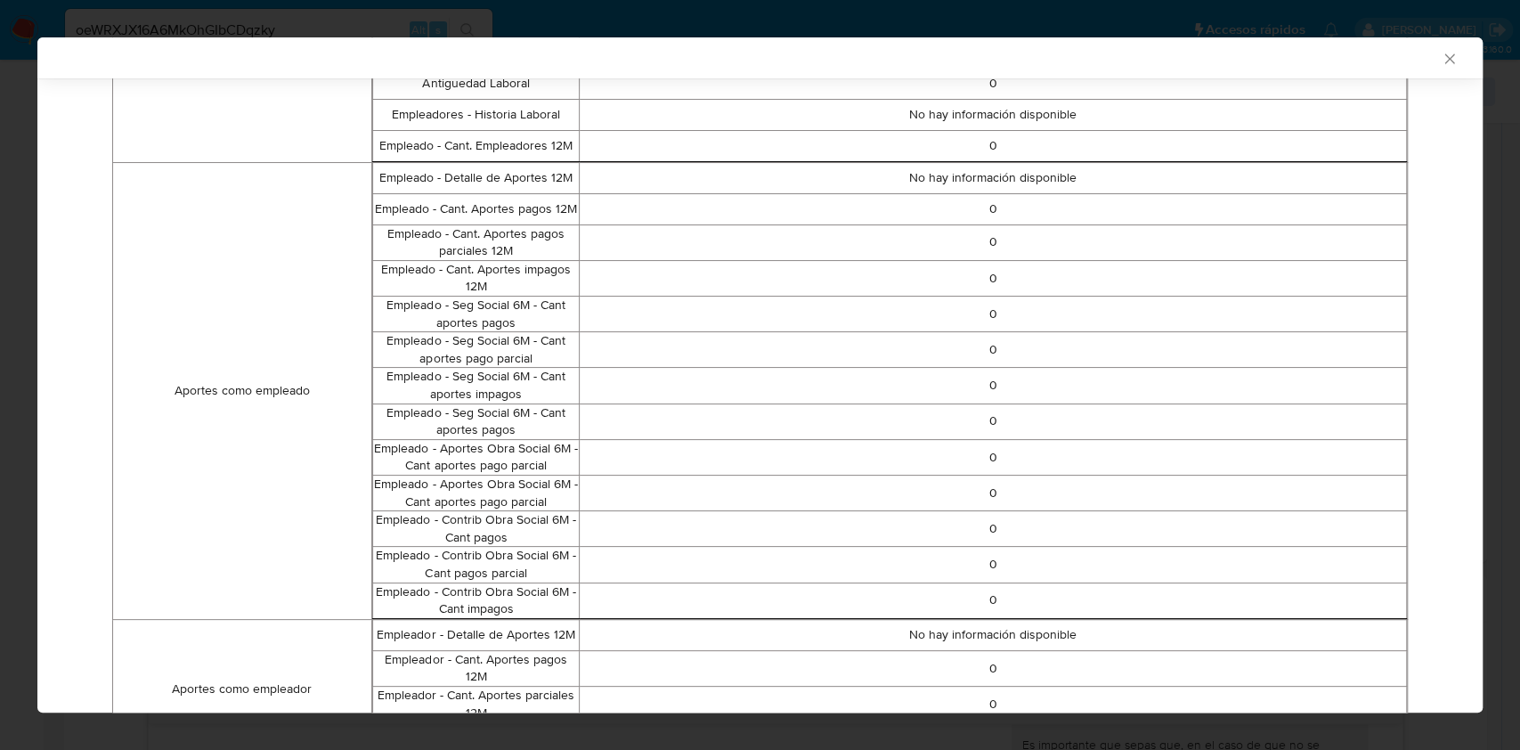
click at [1441, 52] on icon "Cerrar ventana" at bounding box center [1450, 59] width 18 height 18
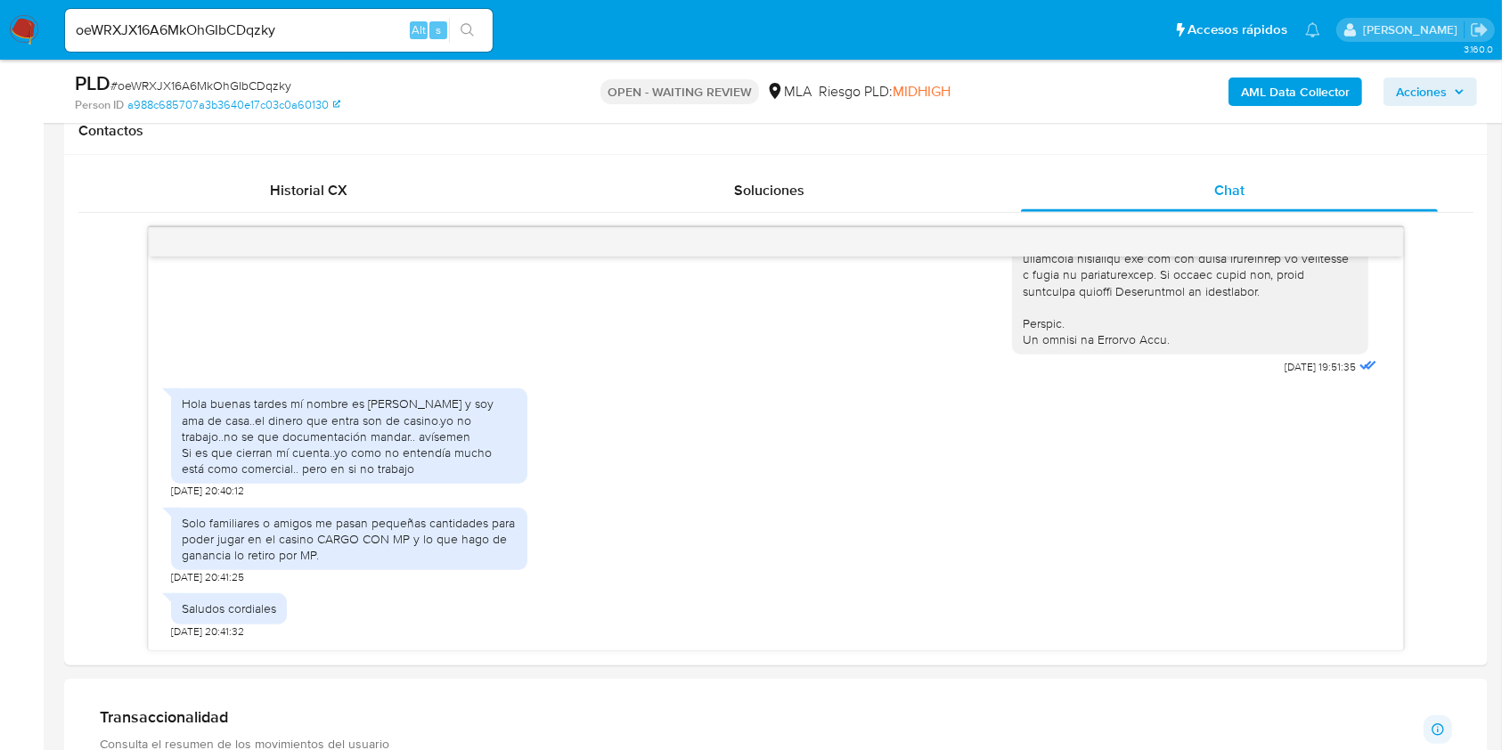
scroll to position [349, 0]
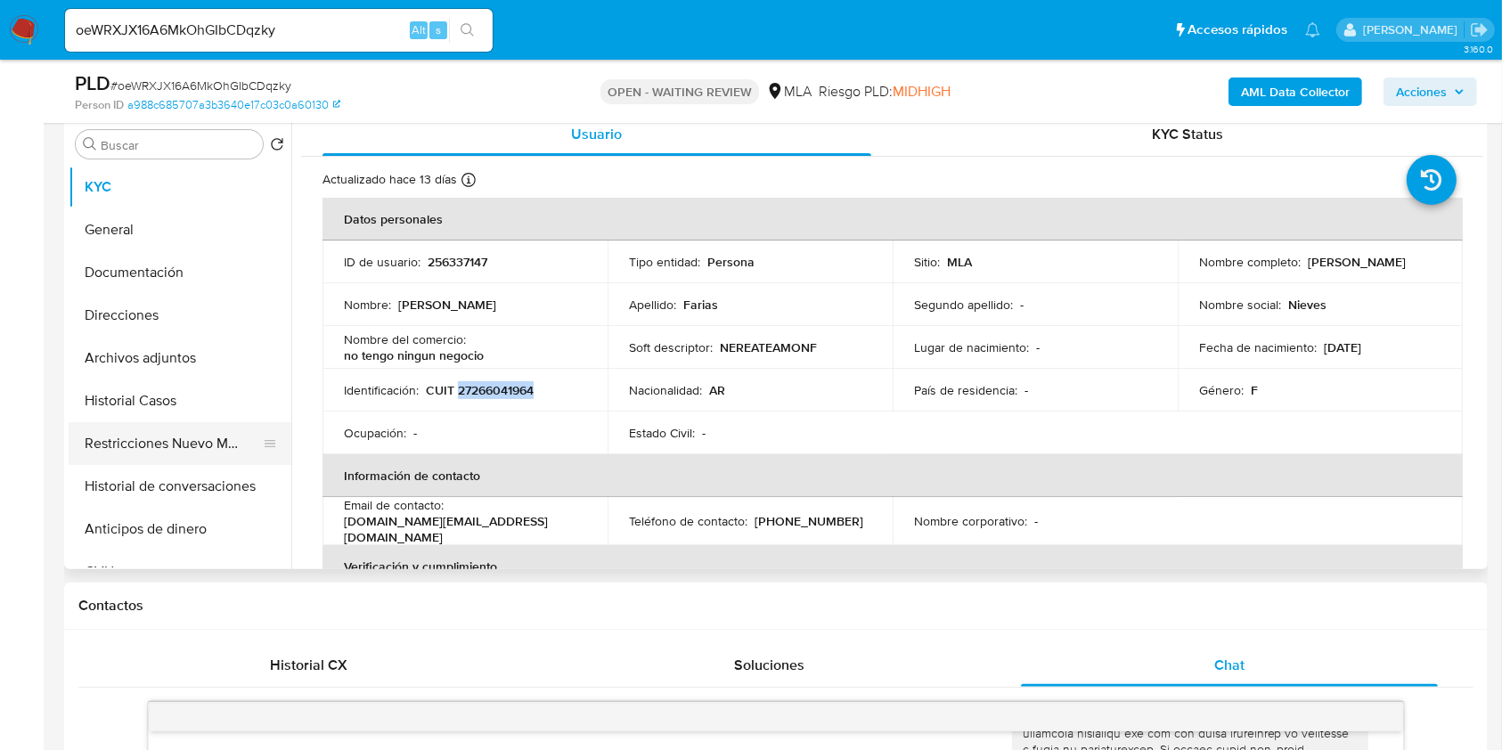
click at [125, 441] on button "Restricciones Nuevo Mundo" at bounding box center [173, 443] width 208 height 43
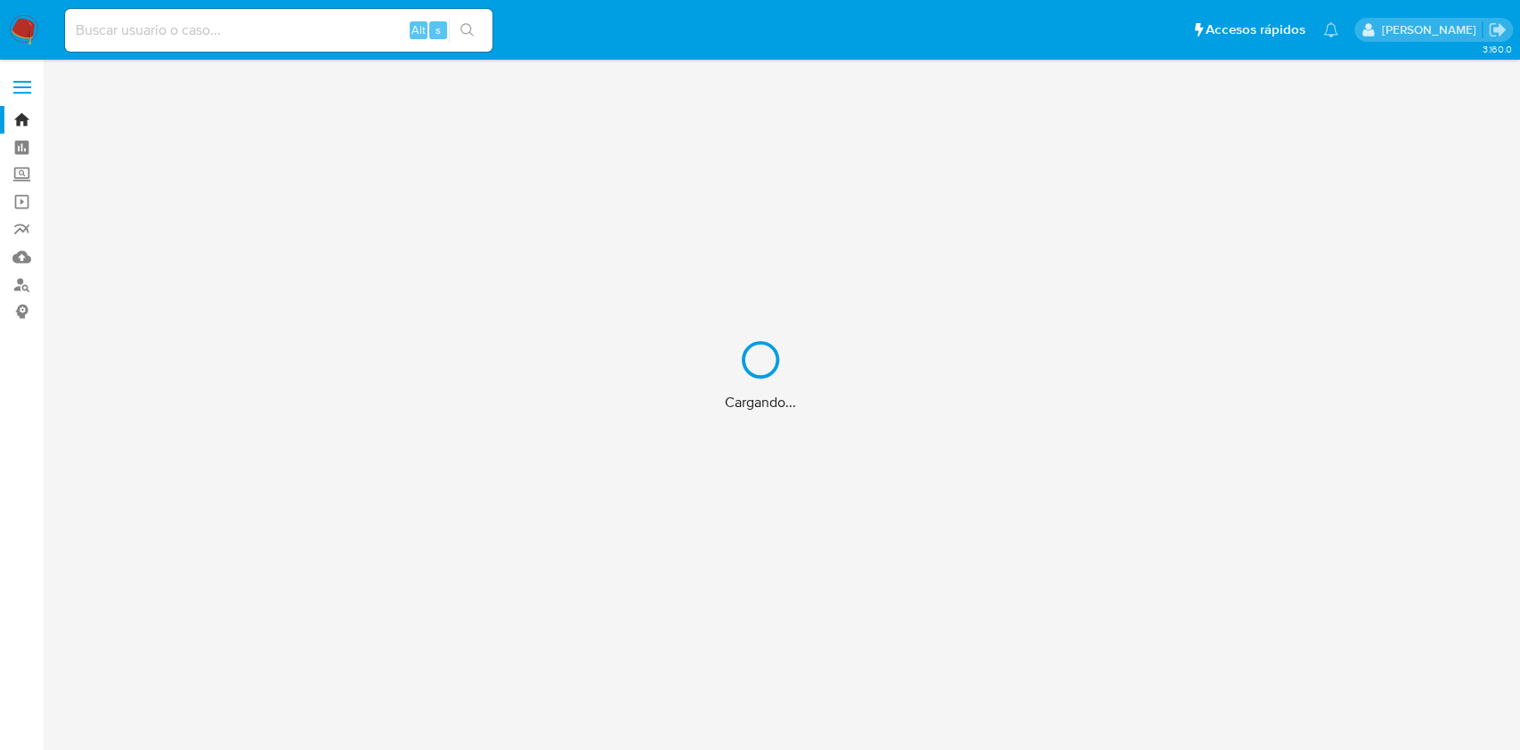
click at [284, 27] on div "Cargando..." at bounding box center [760, 375] width 1520 height 750
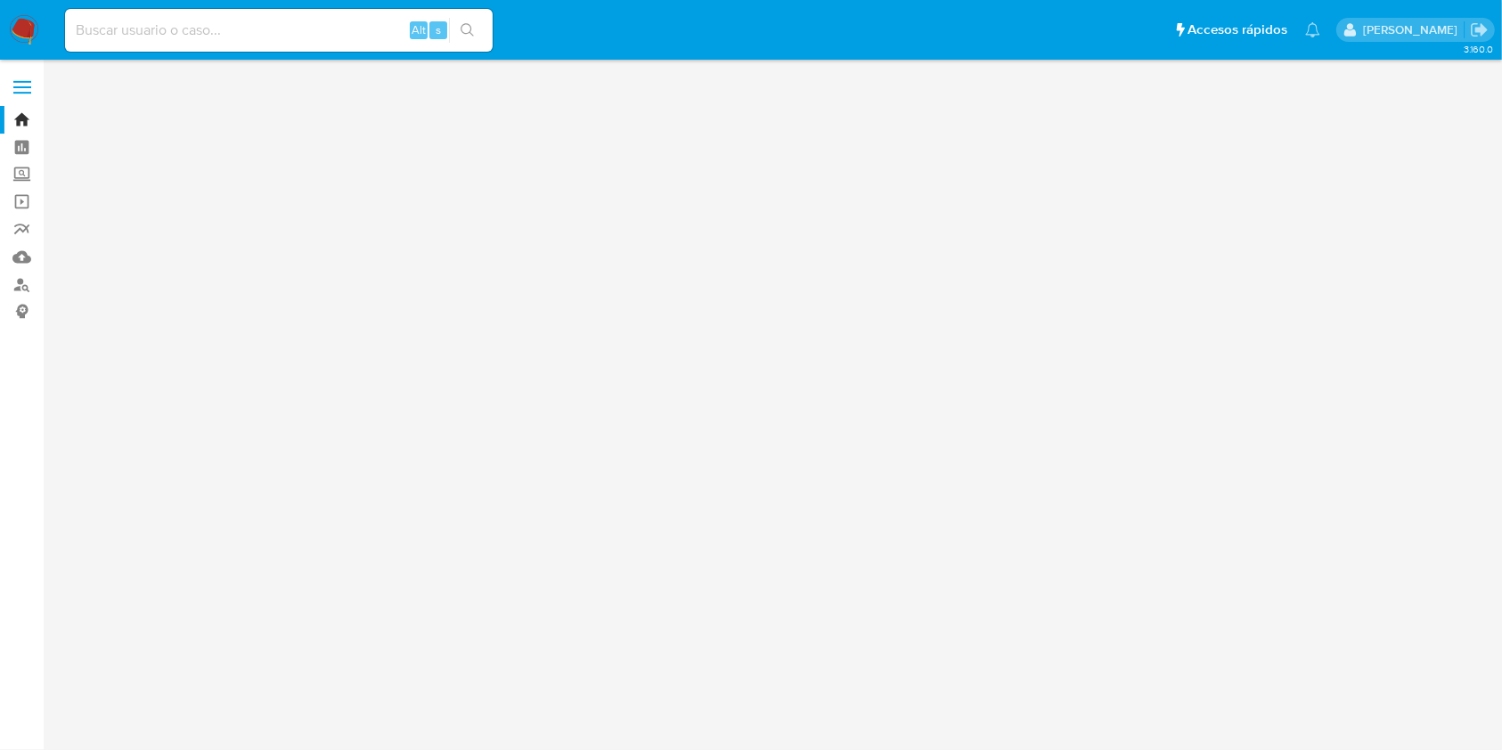
click at [275, 32] on input at bounding box center [279, 30] width 428 height 23
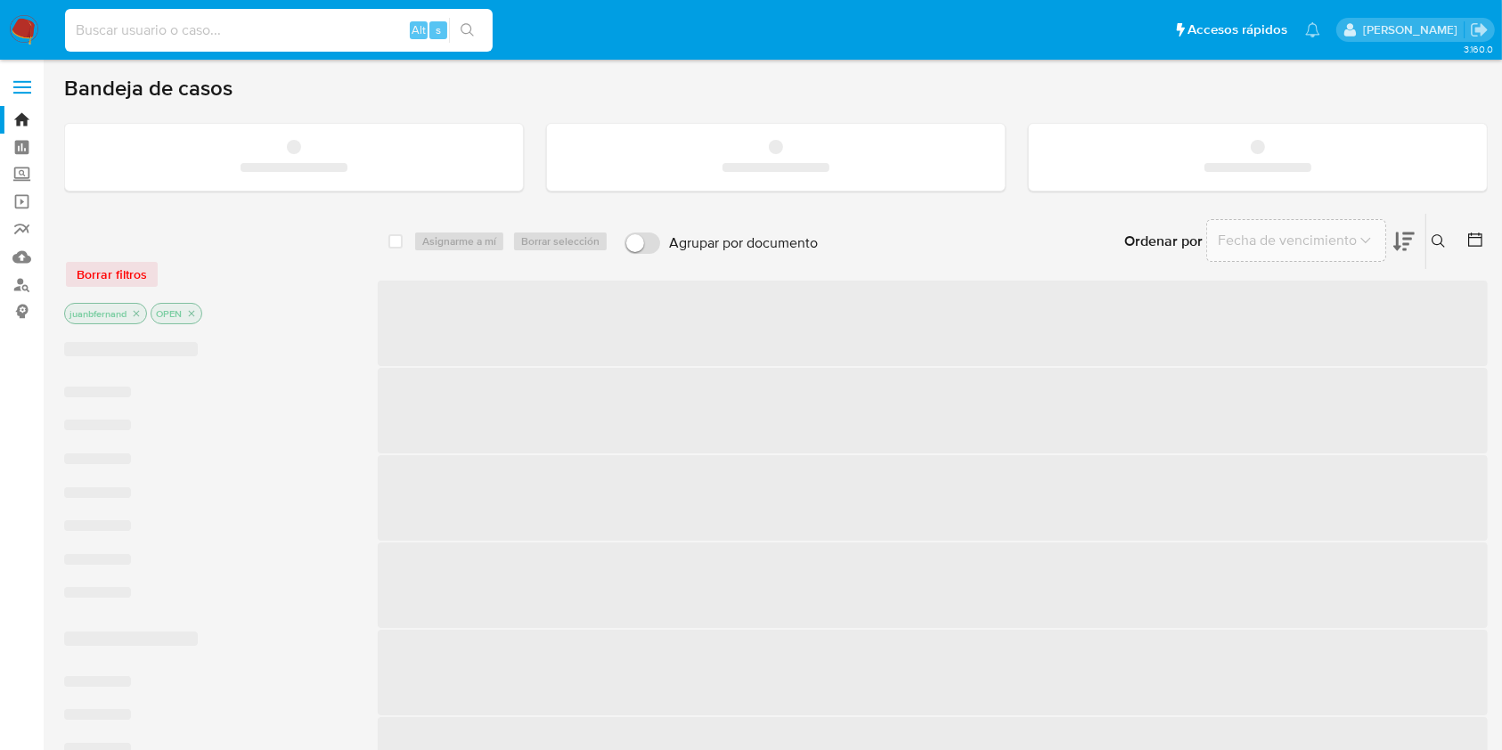
paste input "S8yCyDXOCNN0dGHOoq55WohB"
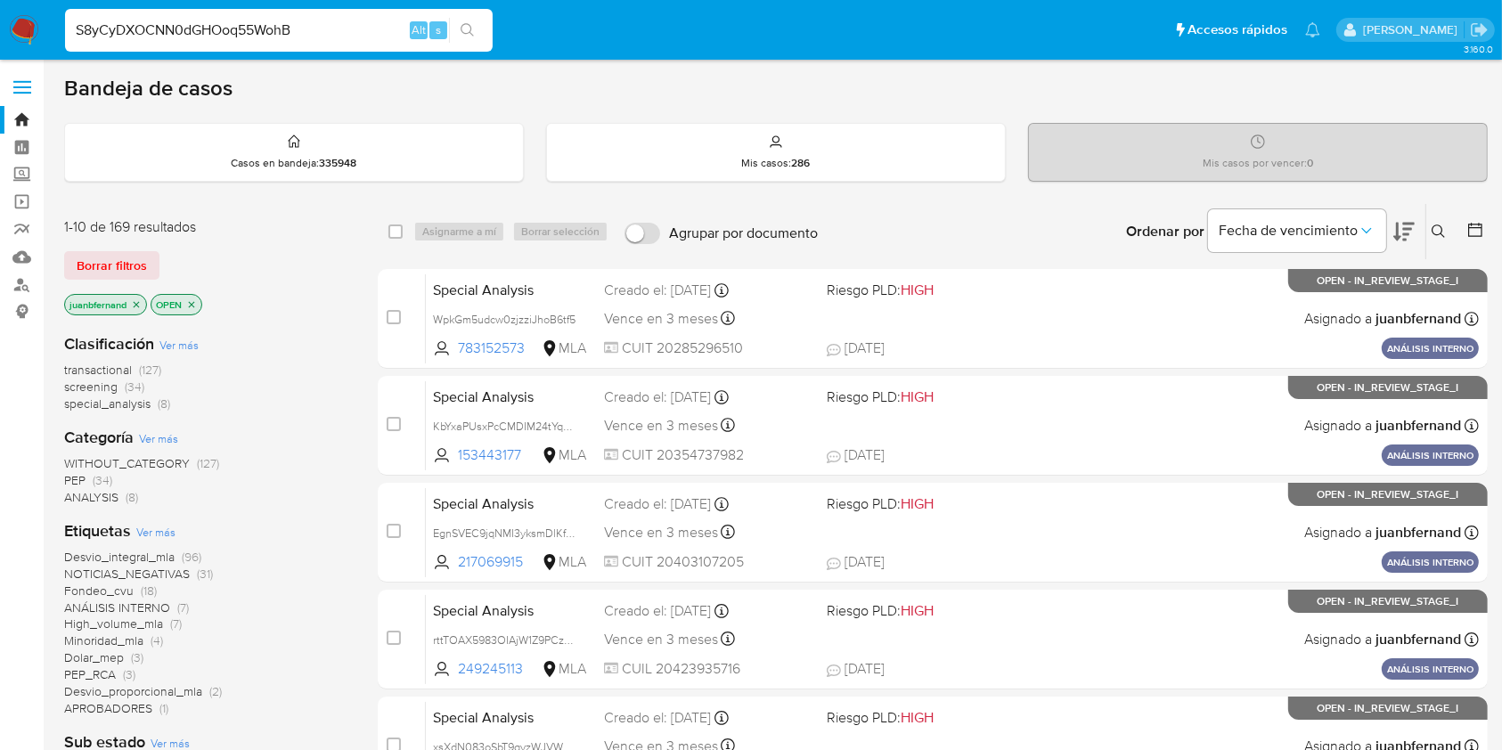
type input "S8yCyDXOCNN0dGHOoq55WohB"
click at [483, 30] on button "search-icon" at bounding box center [467, 30] width 37 height 25
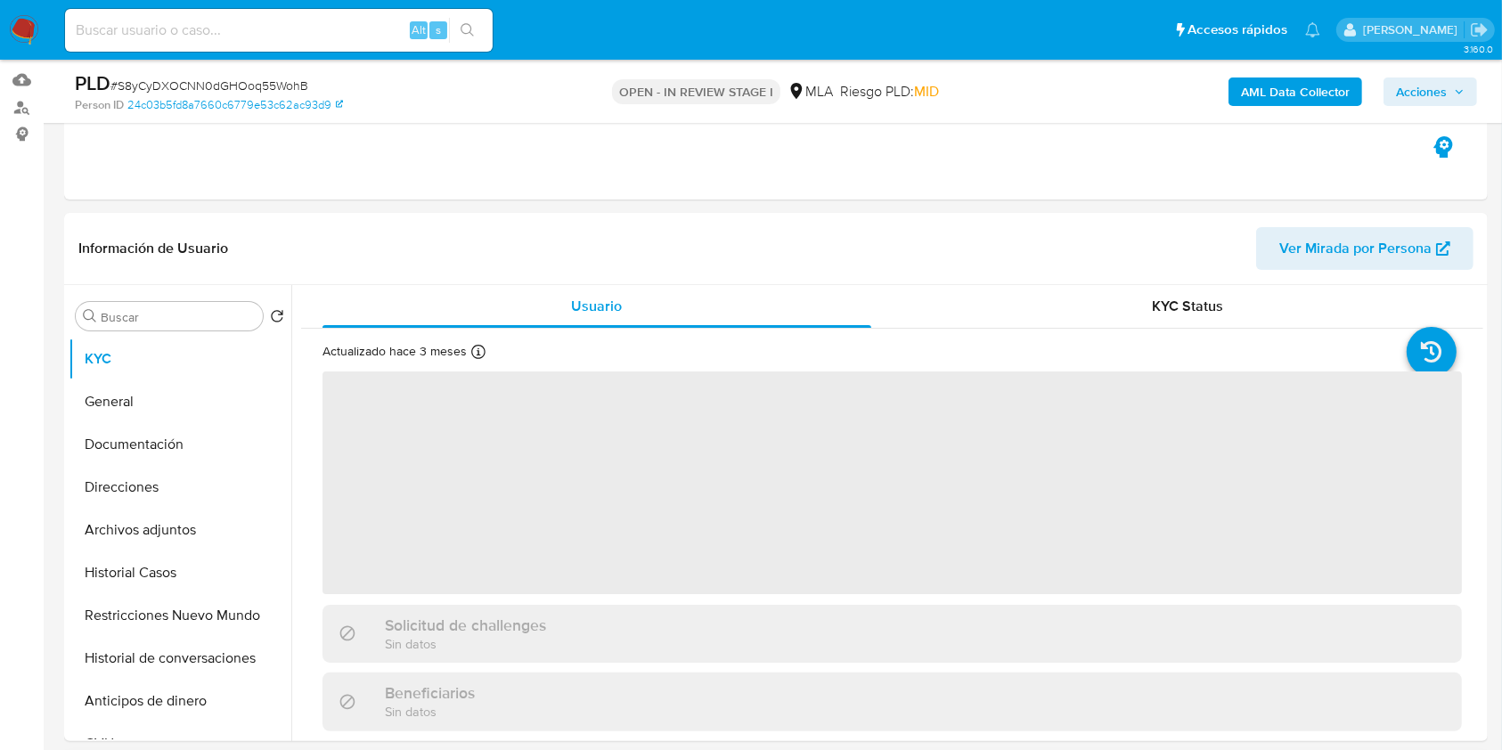
scroll to position [593, 0]
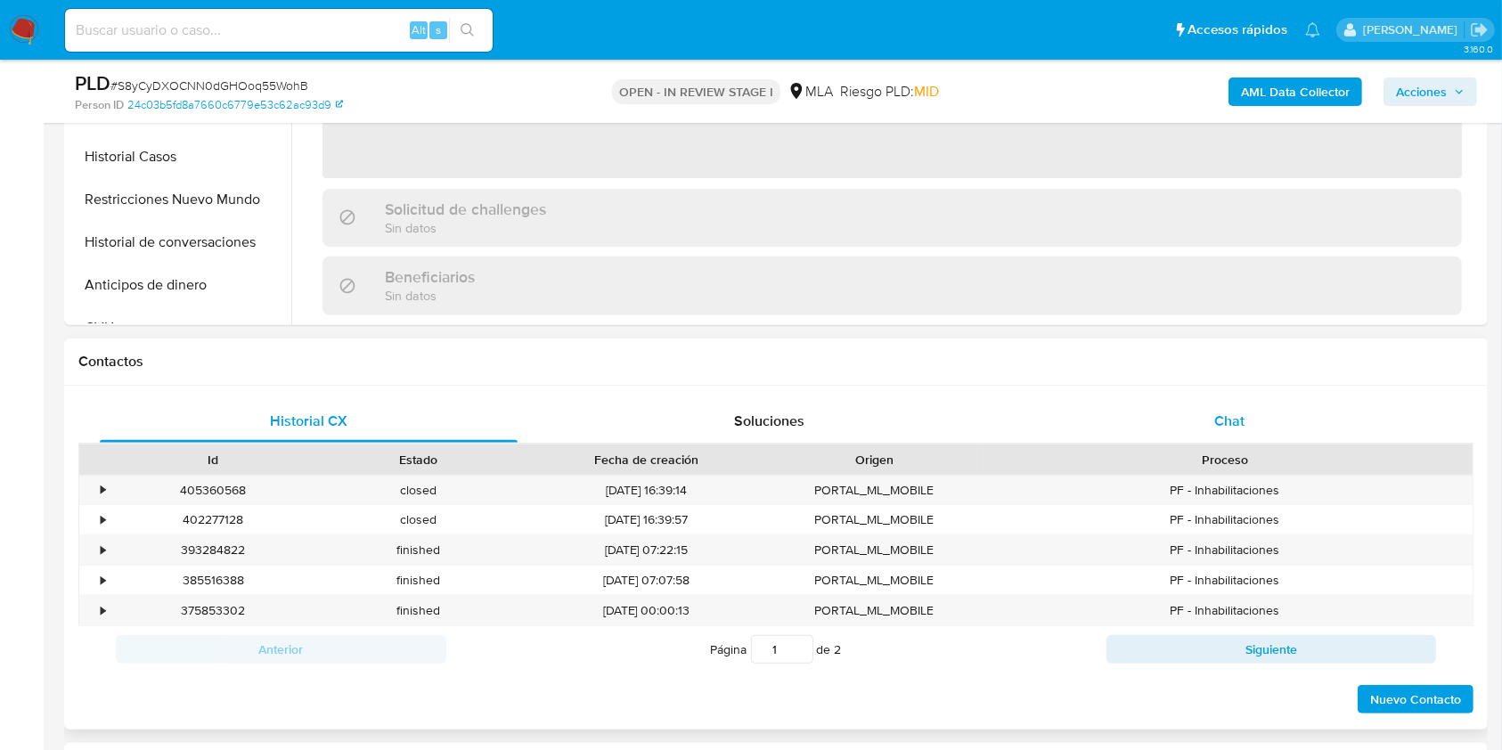
select select "10"
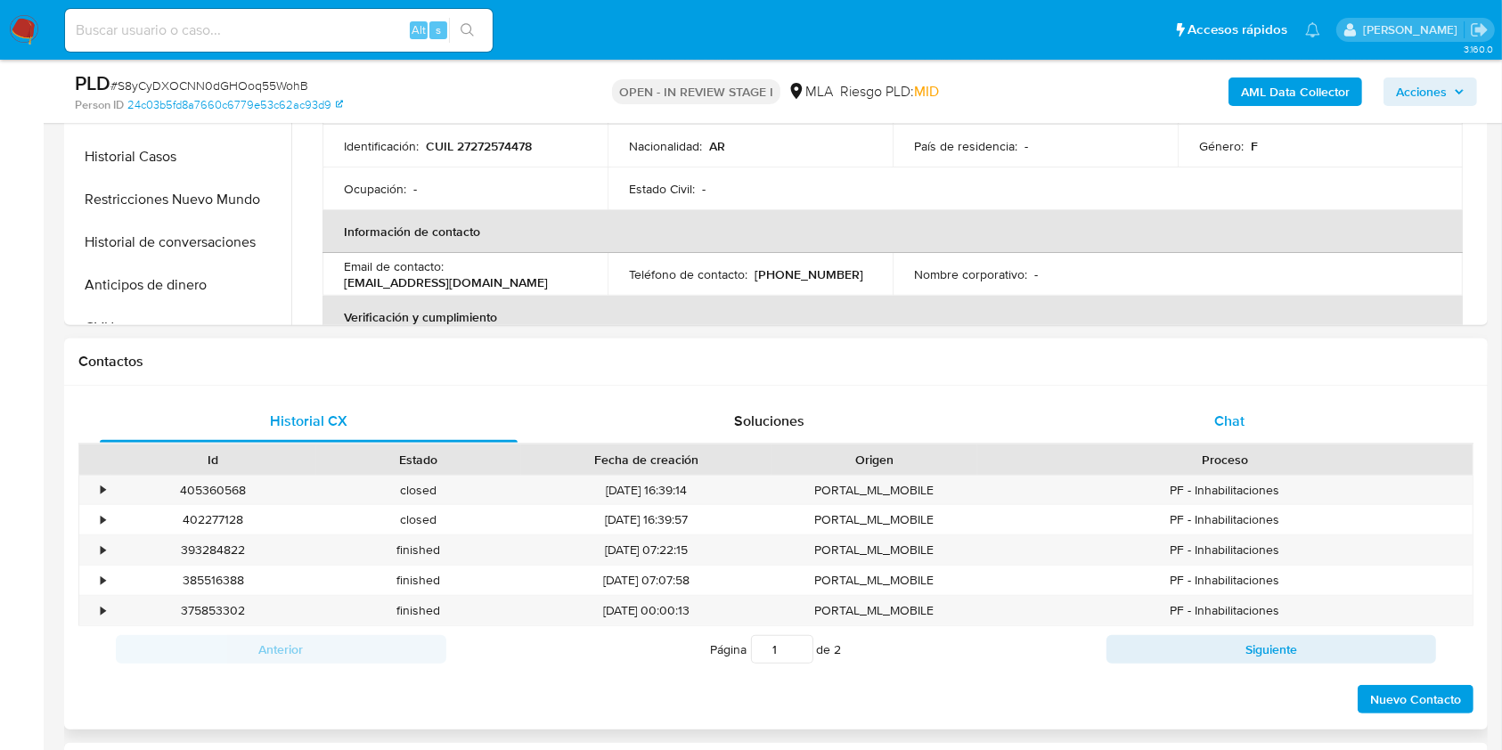
click at [1247, 426] on div "Chat" at bounding box center [1230, 421] width 418 height 43
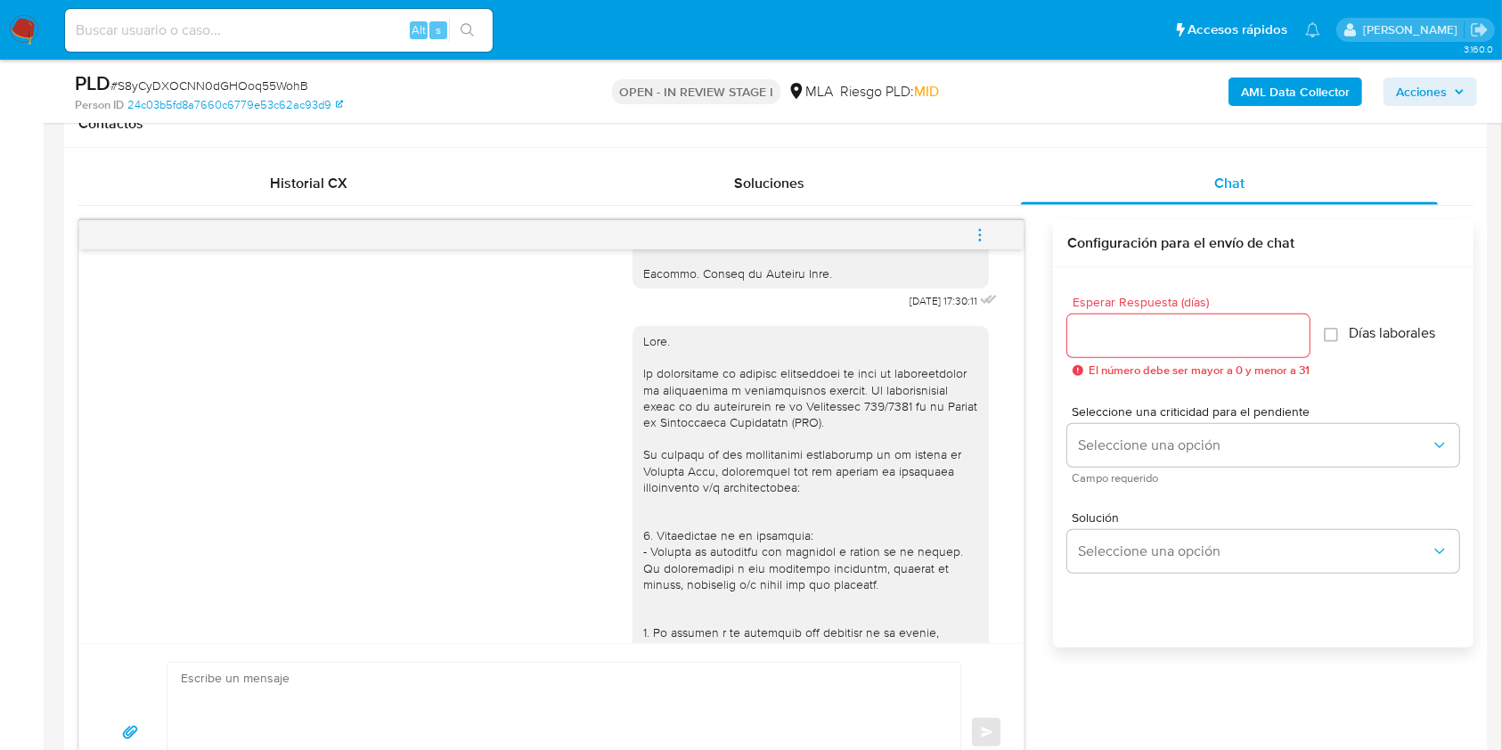
scroll to position [2299, 0]
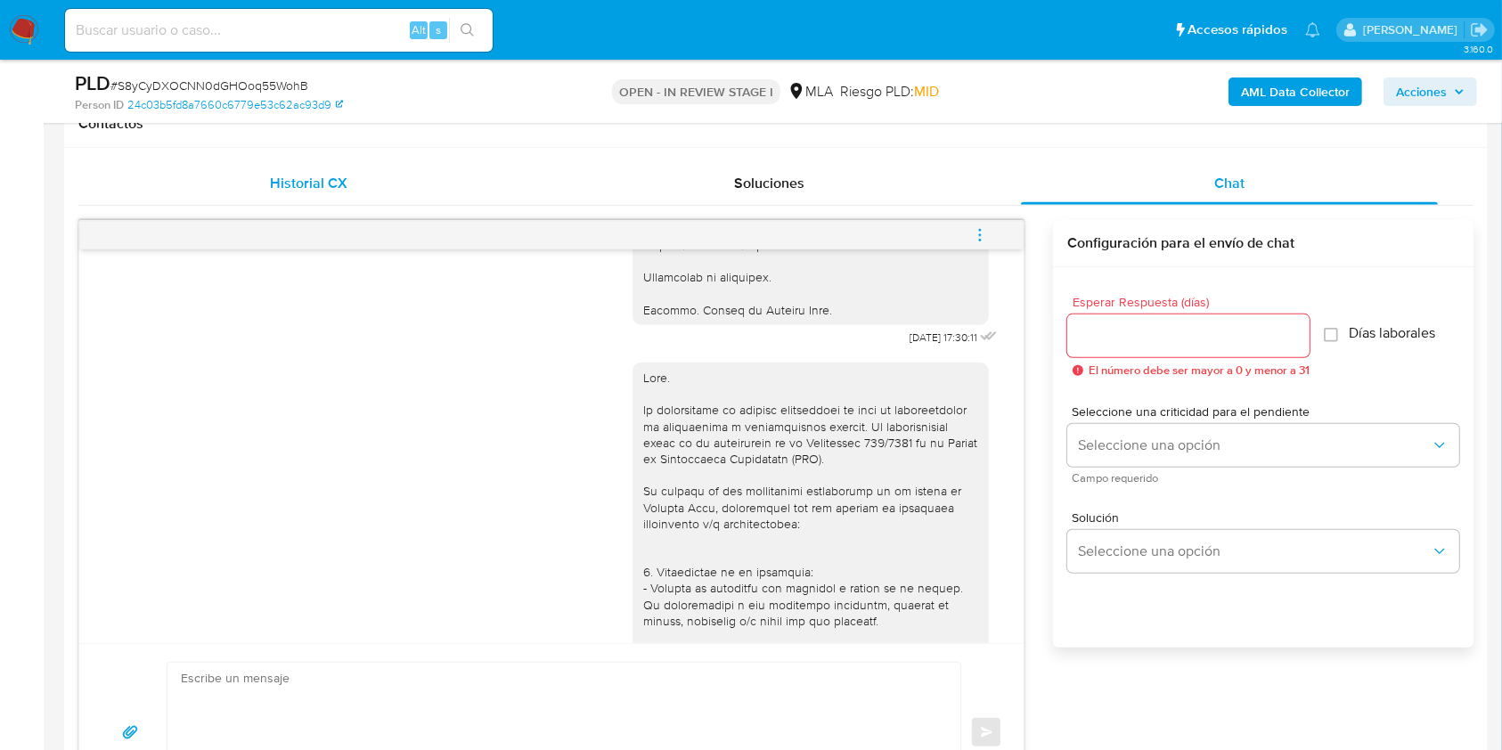
click at [272, 201] on div "Historial CX" at bounding box center [309, 183] width 418 height 43
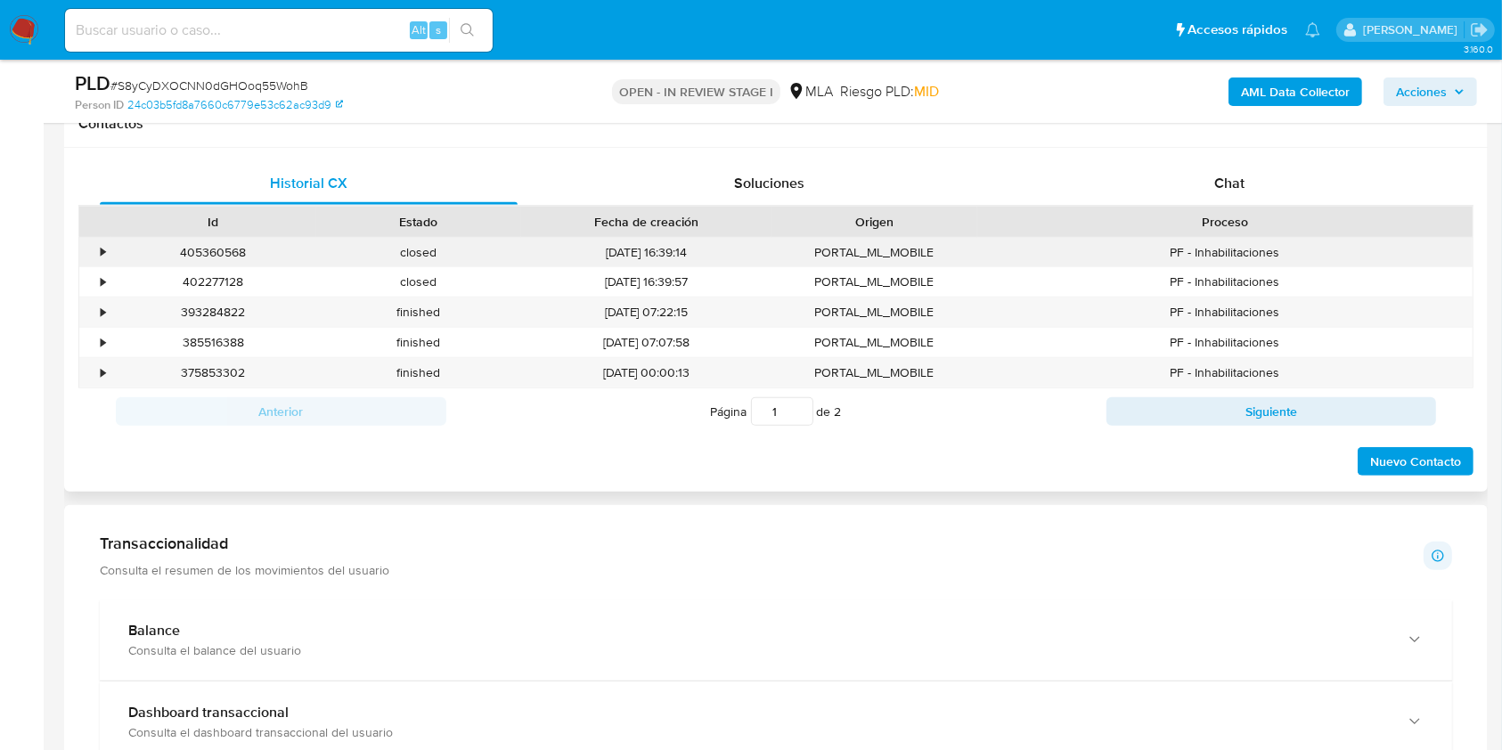
click at [236, 247] on div "405360568" at bounding box center [213, 252] width 206 height 29
copy div "405360568"
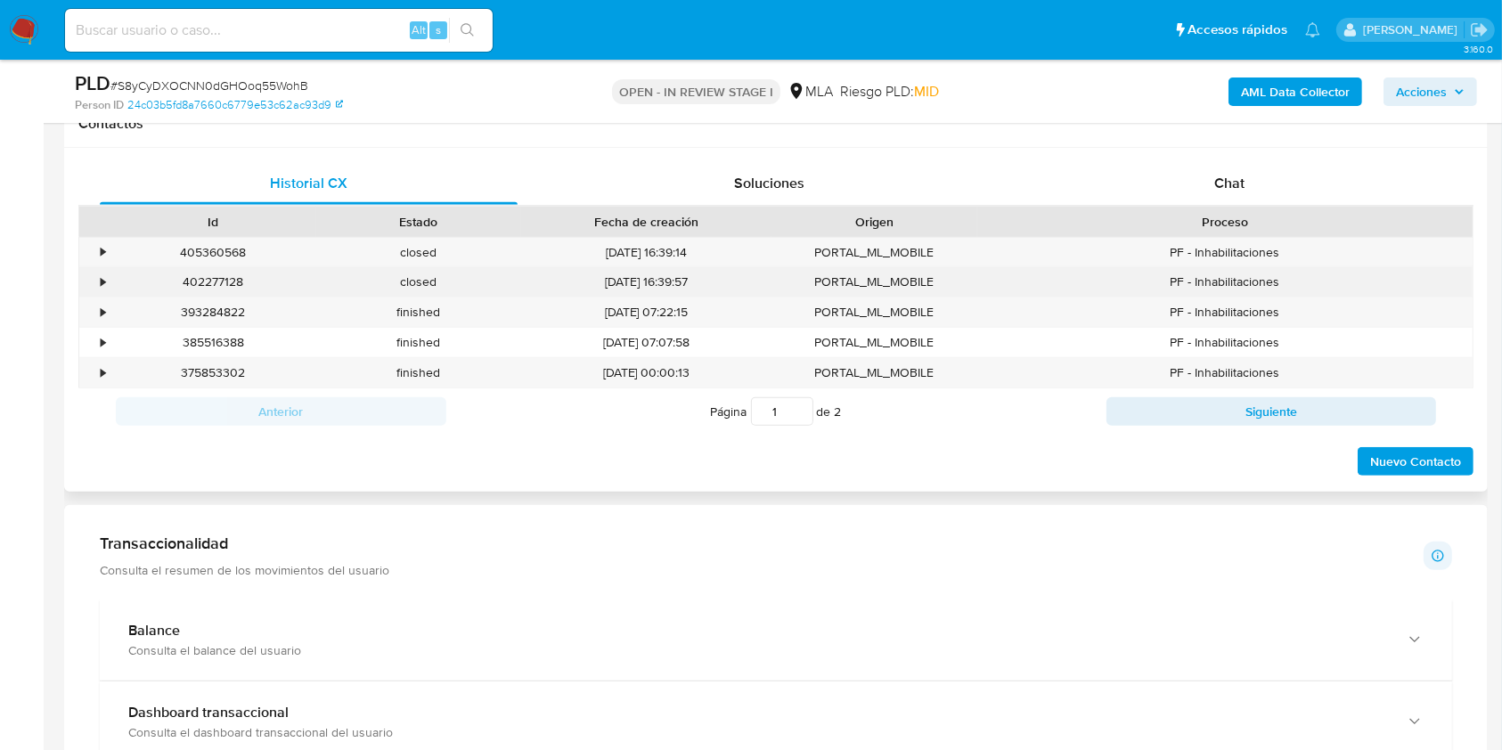
click at [216, 279] on div "402277128" at bounding box center [213, 281] width 206 height 29
click at [214, 279] on div "402277128" at bounding box center [213, 281] width 206 height 29
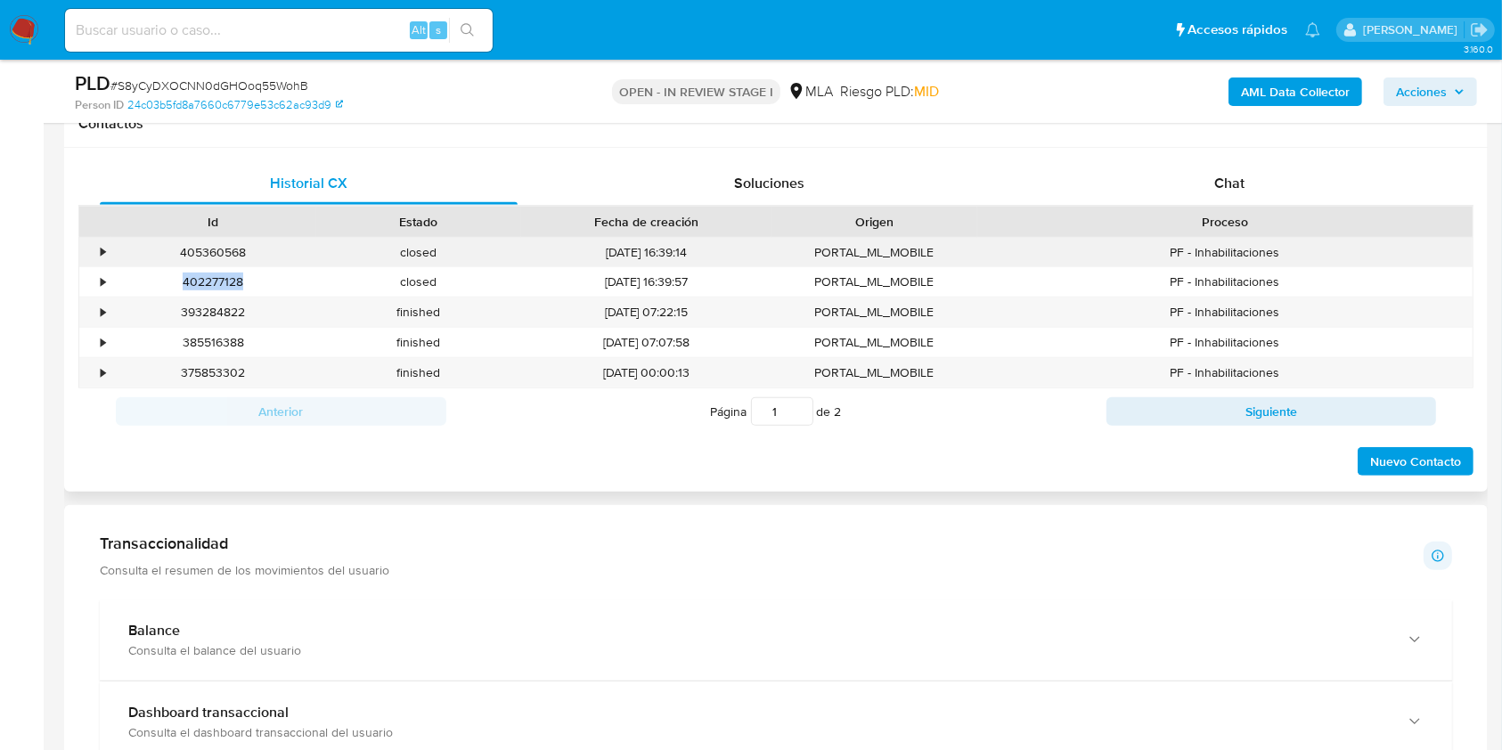
copy div "402277128"
click at [220, 310] on div "393284822" at bounding box center [213, 312] width 206 height 29
copy div "4"
click at [226, 307] on div "393284822" at bounding box center [213, 312] width 206 height 29
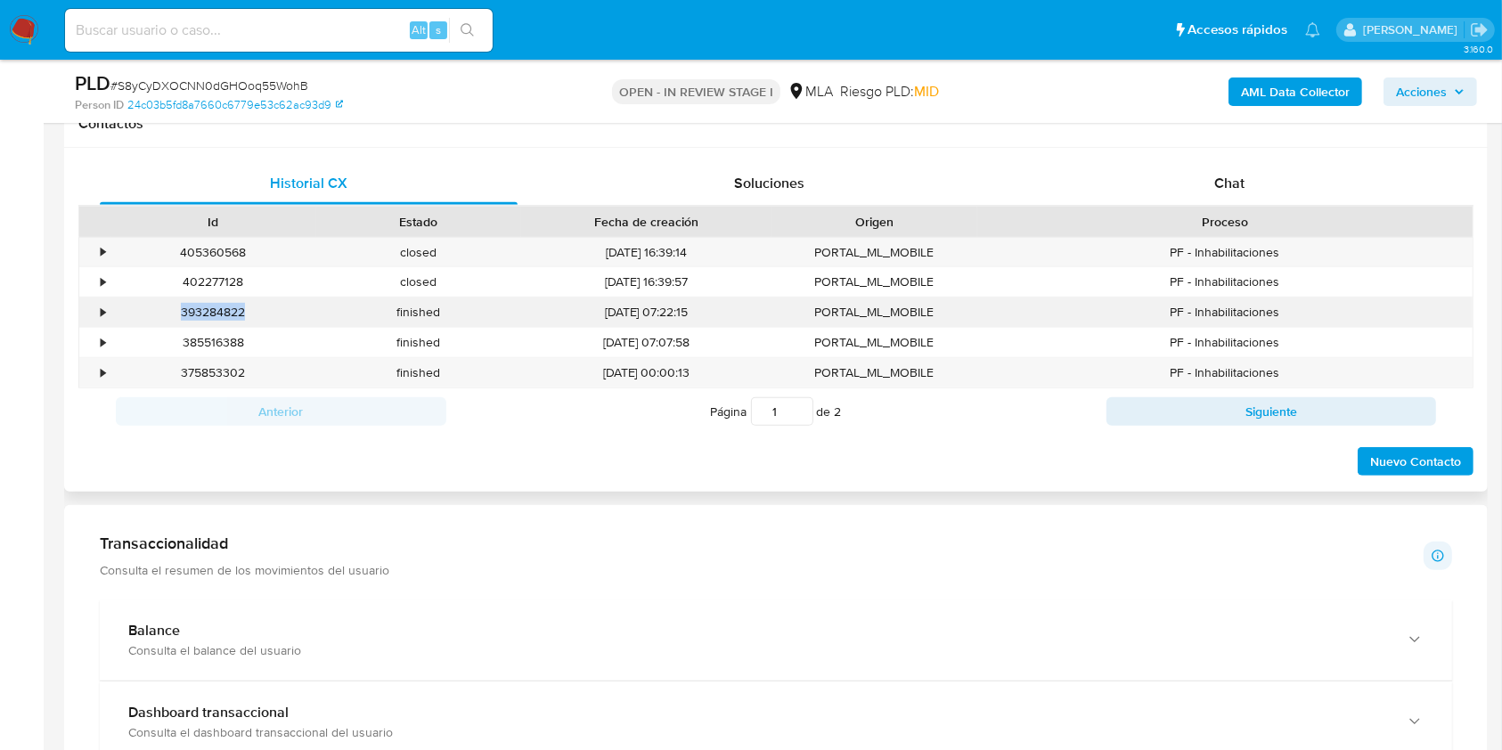
click at [226, 307] on div "393284822" at bounding box center [213, 312] width 206 height 29
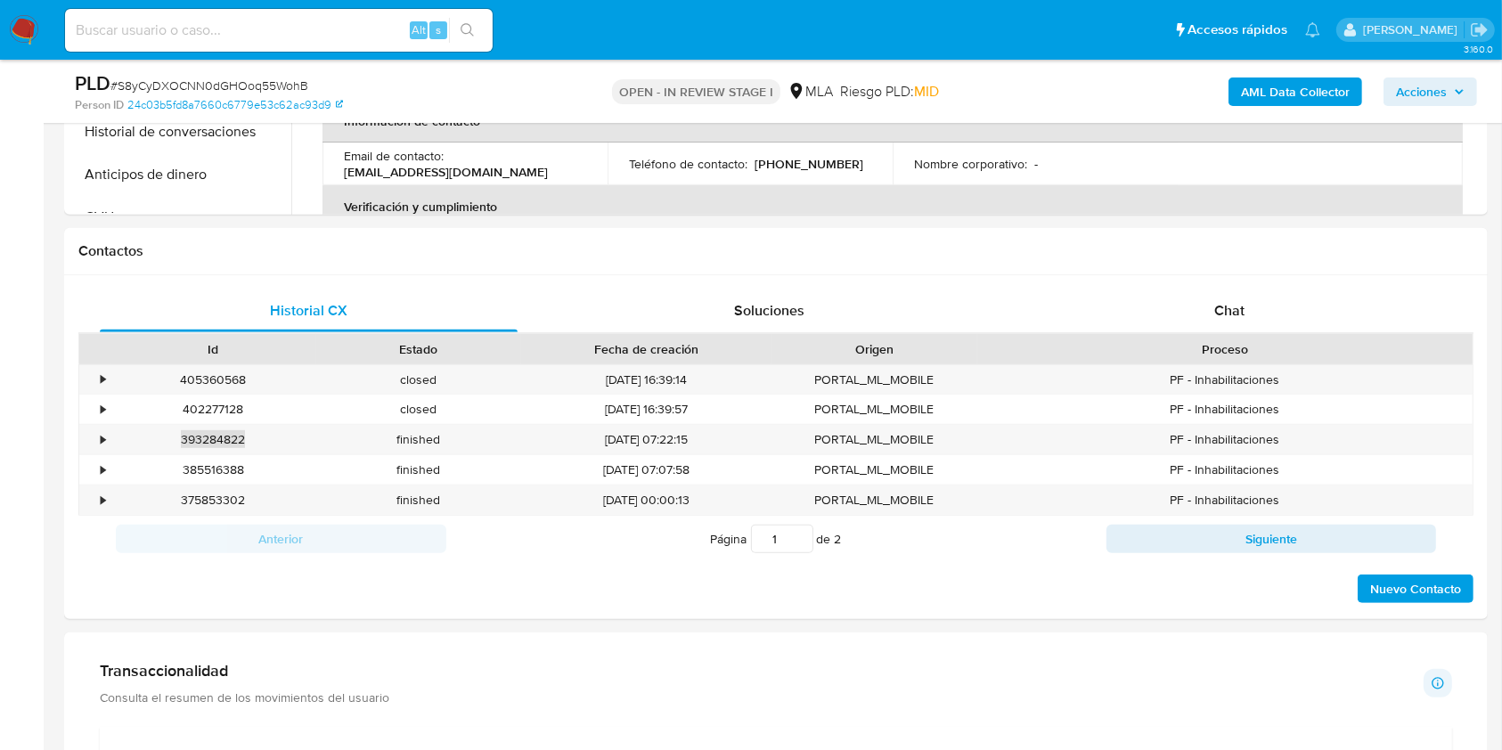
scroll to position [593, 0]
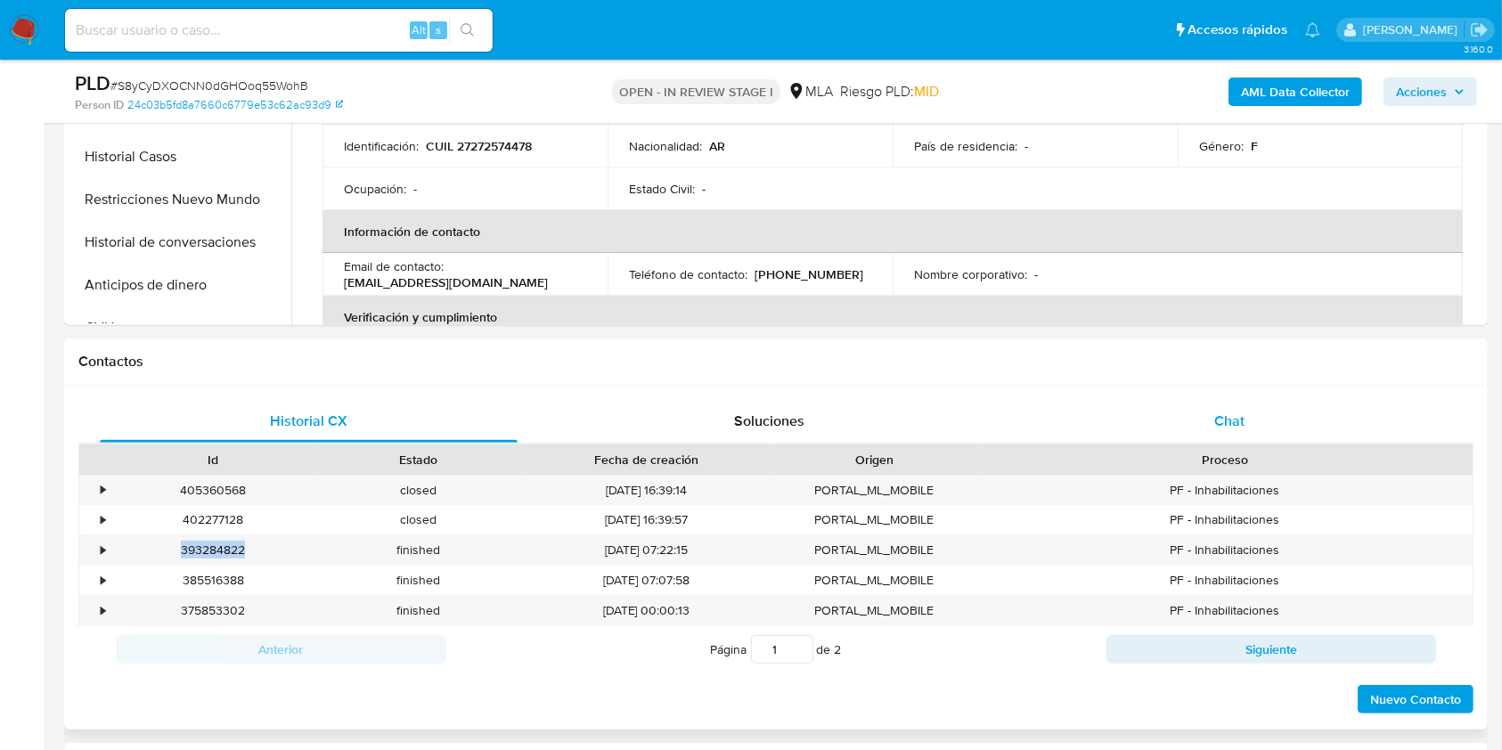
click at [1232, 411] on span "Chat" at bounding box center [1229, 421] width 30 height 20
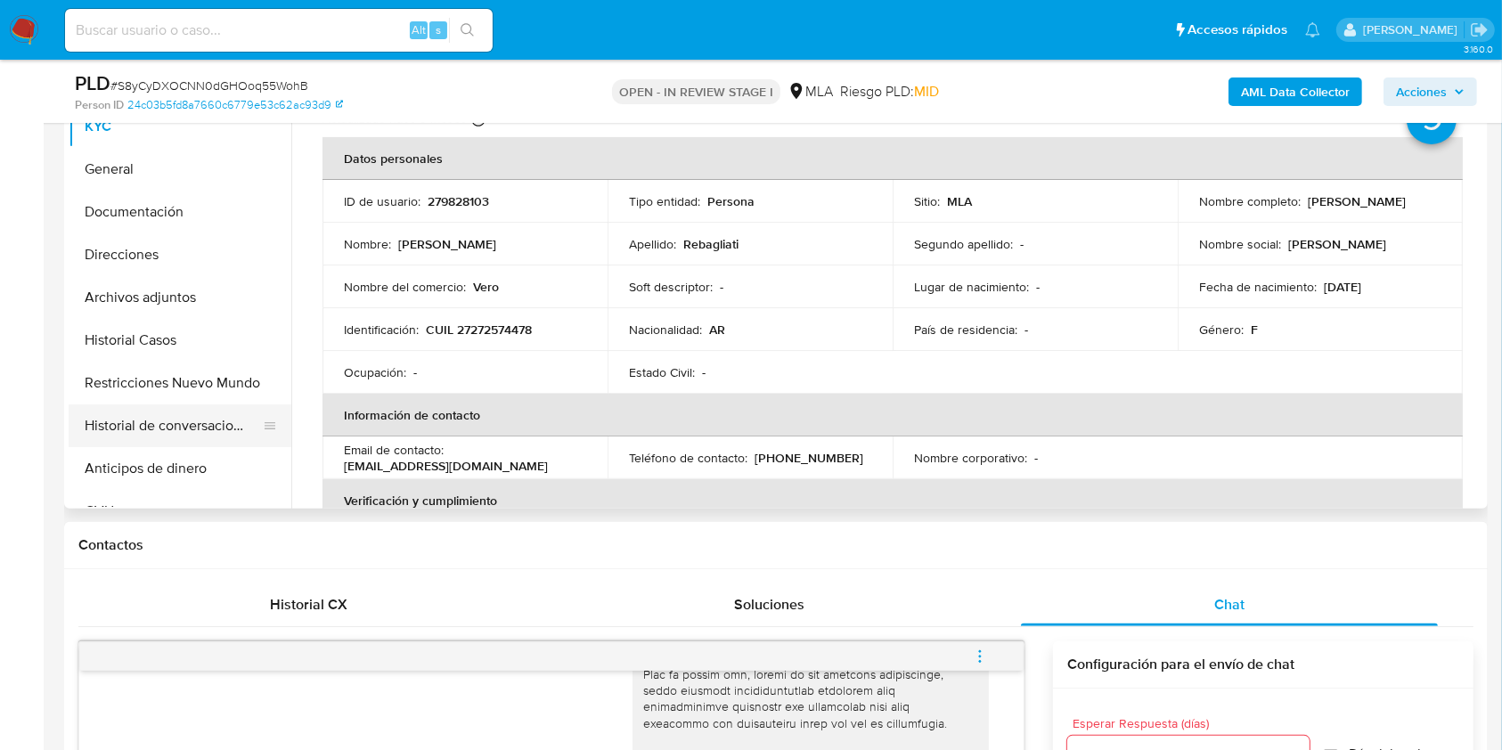
scroll to position [356, 0]
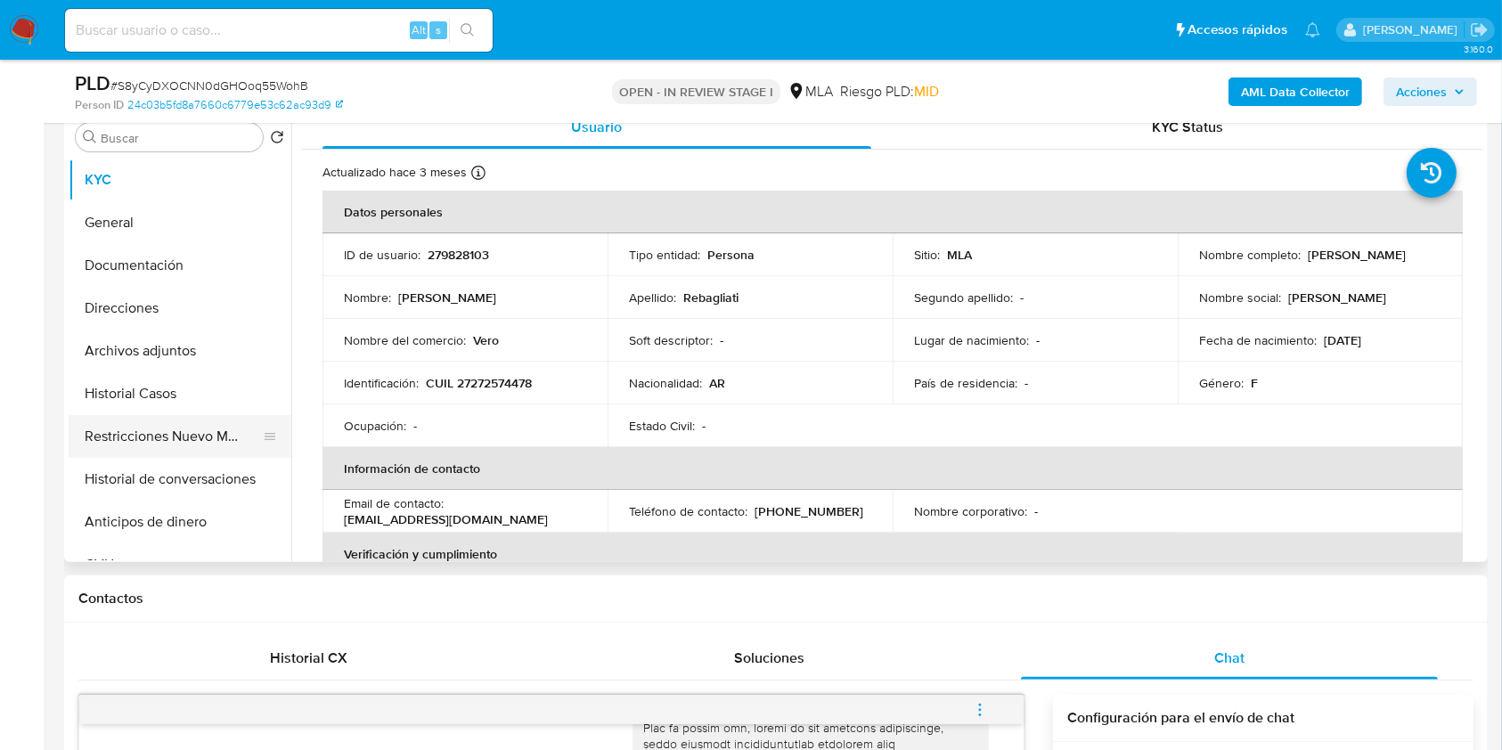
click at [120, 430] on button "Restricciones Nuevo Mundo" at bounding box center [173, 436] width 208 height 43
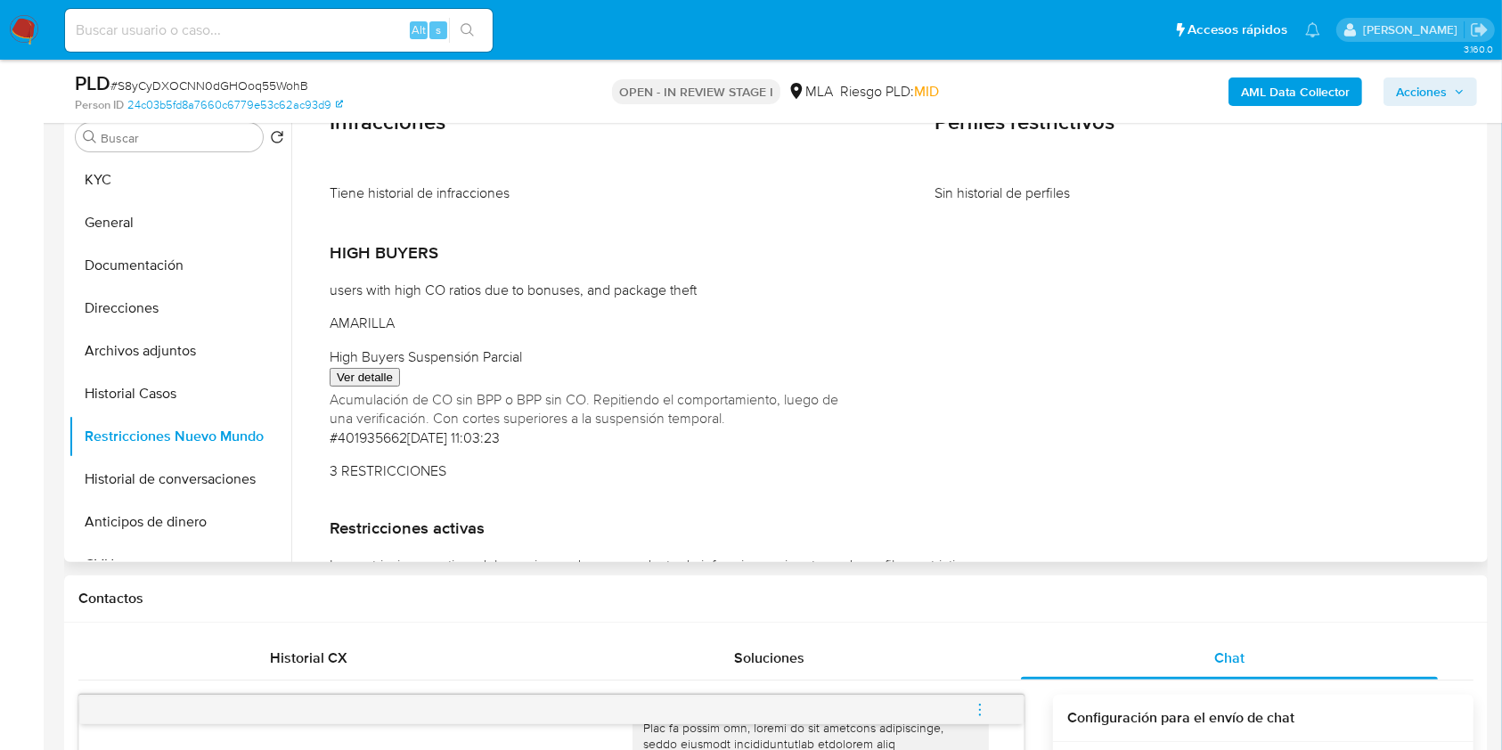
scroll to position [0, 0]
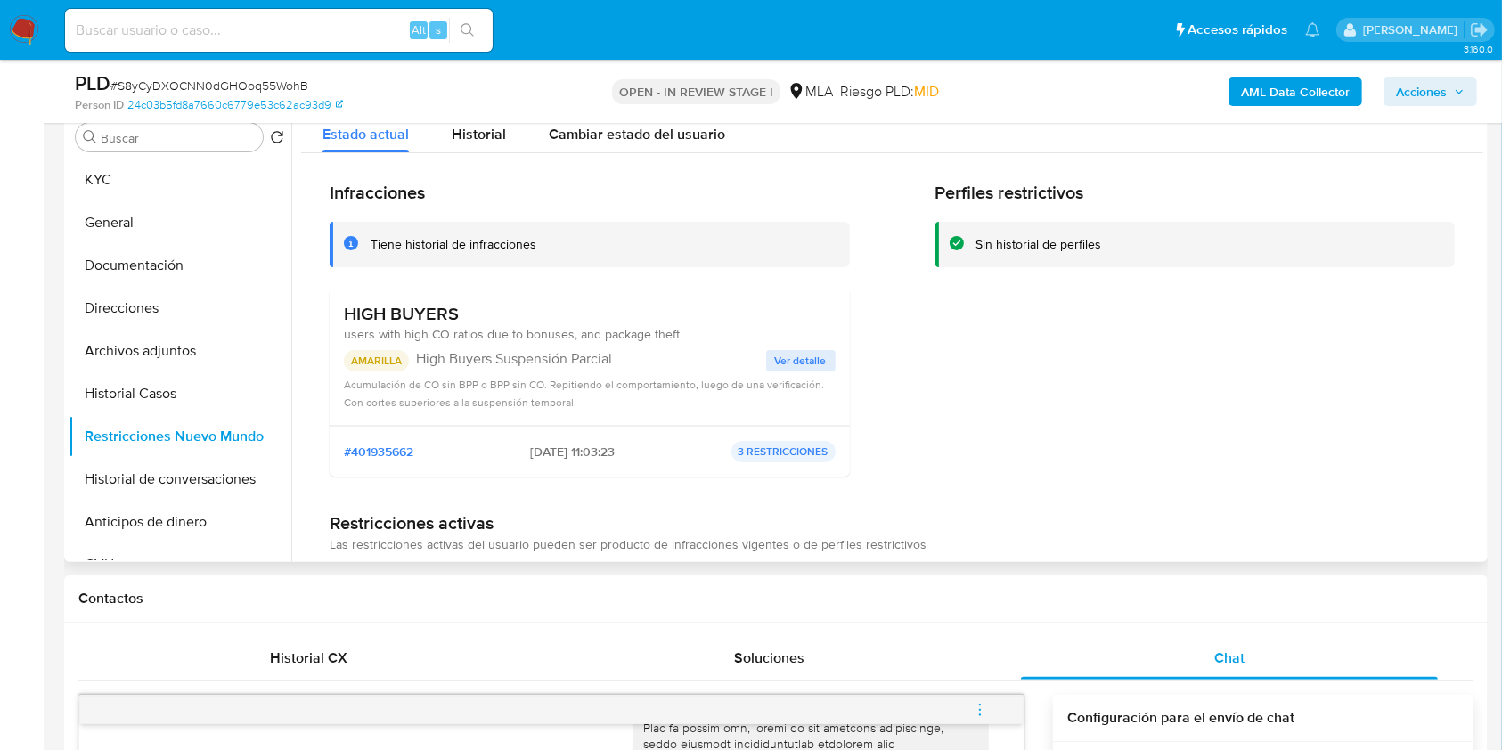
click at [805, 359] on span "Ver detalle" at bounding box center [801, 361] width 52 height 18
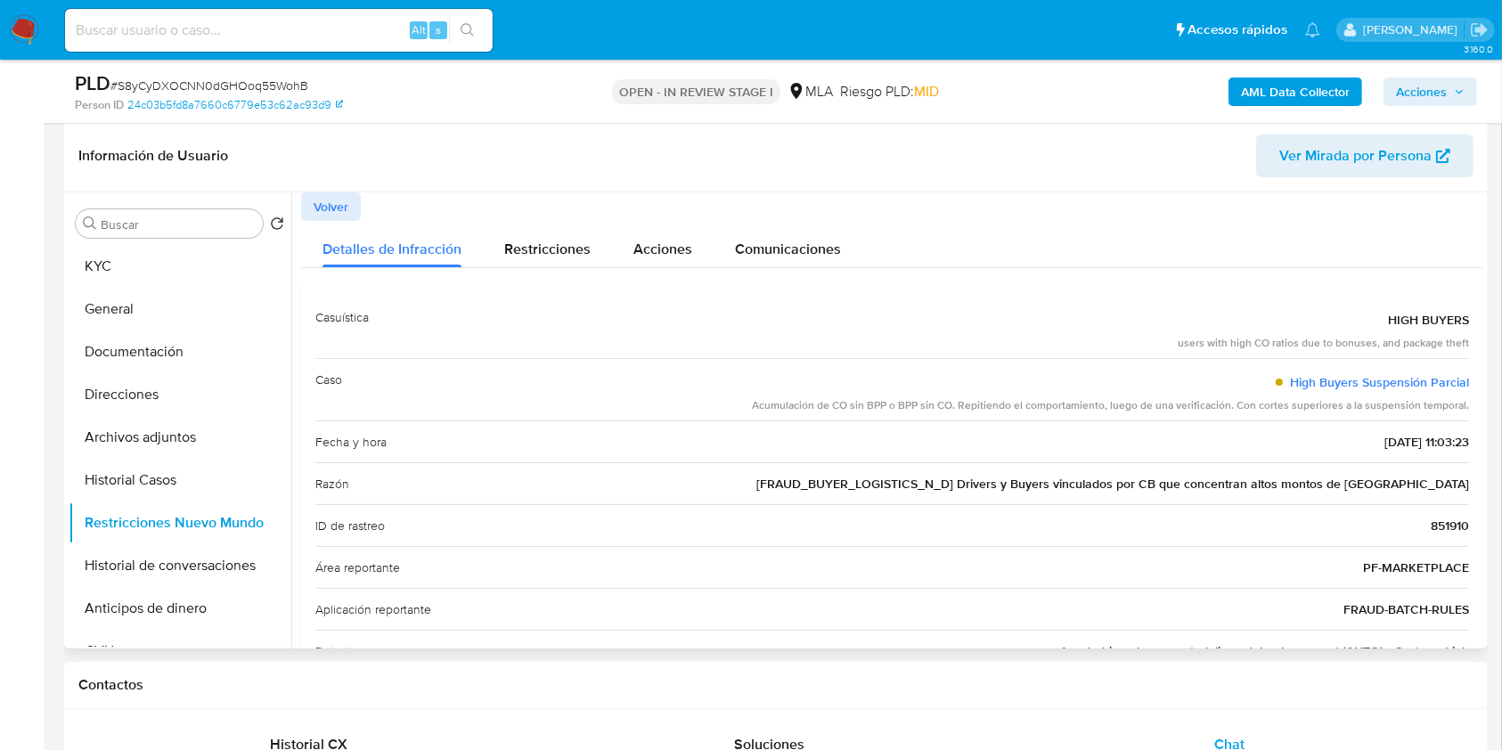
scroll to position [237, 0]
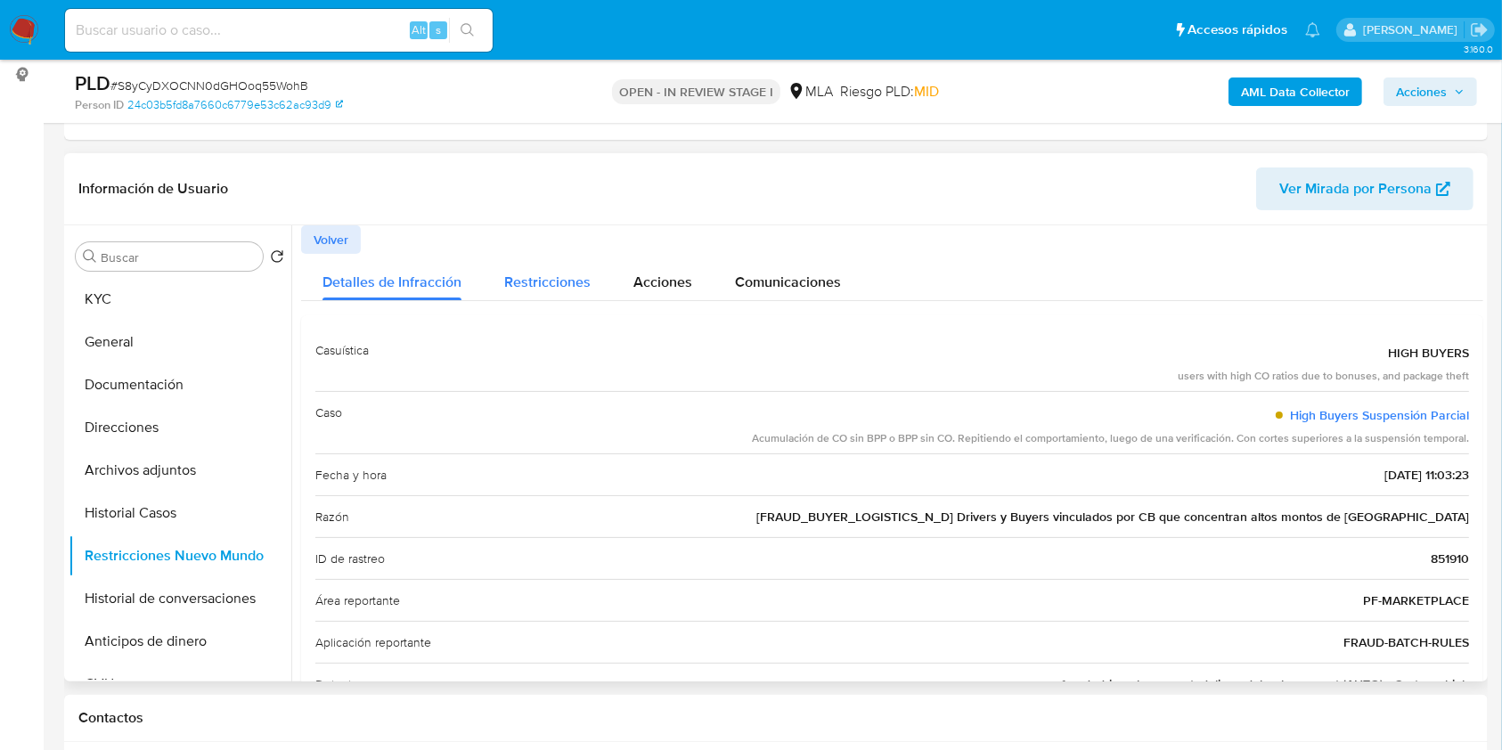
click at [576, 285] on span "Restricciones" at bounding box center [547, 282] width 86 height 20
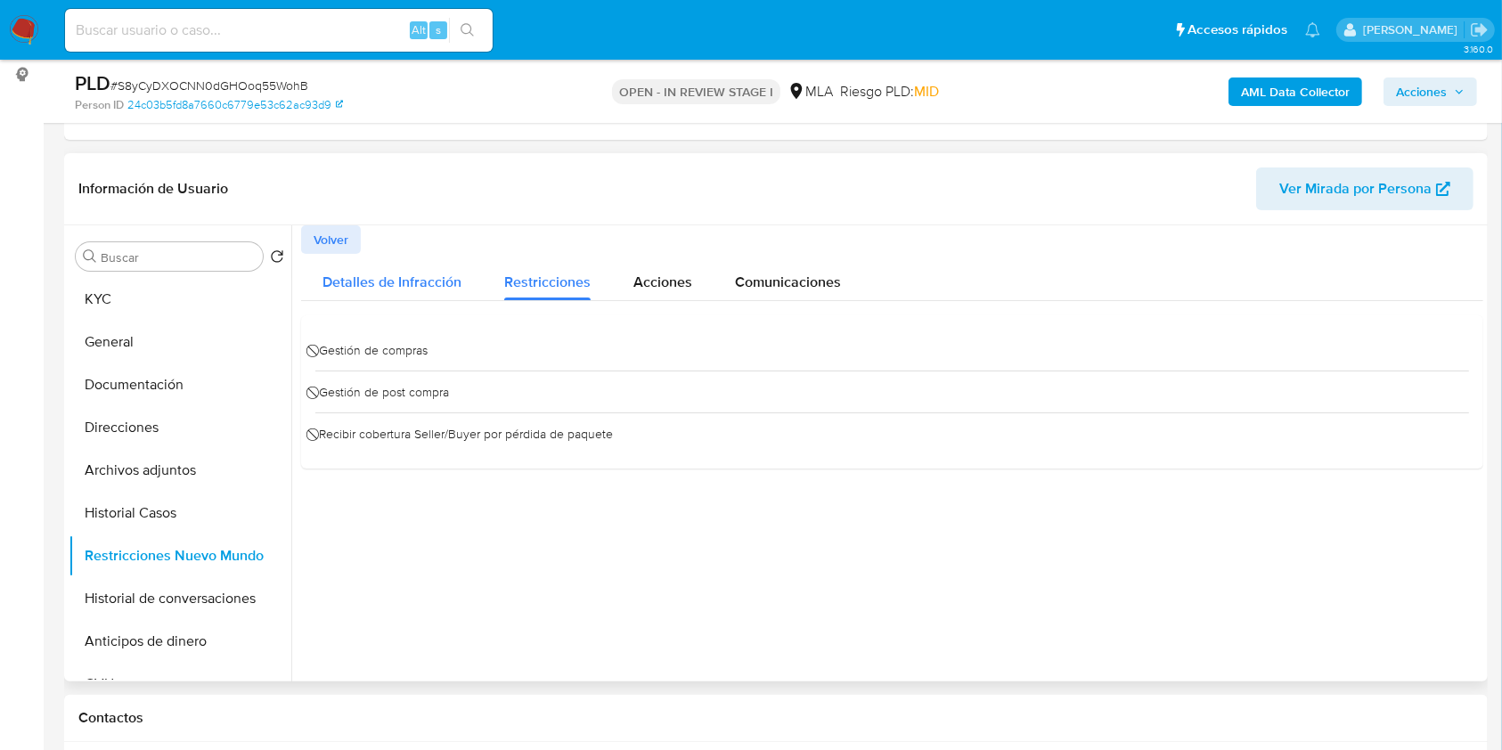
click at [438, 280] on span "Detalles de Infracción" at bounding box center [391, 282] width 139 height 20
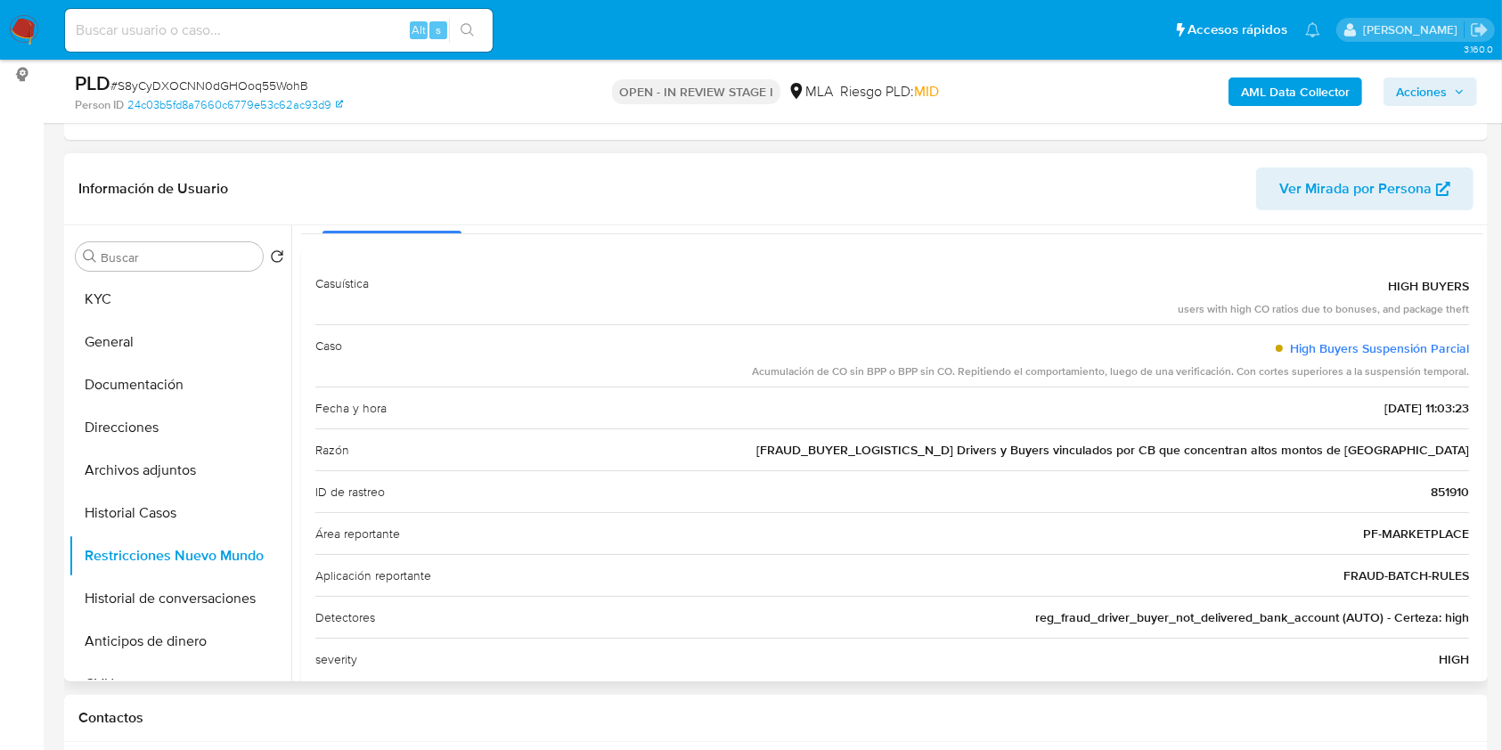
scroll to position [102, 0]
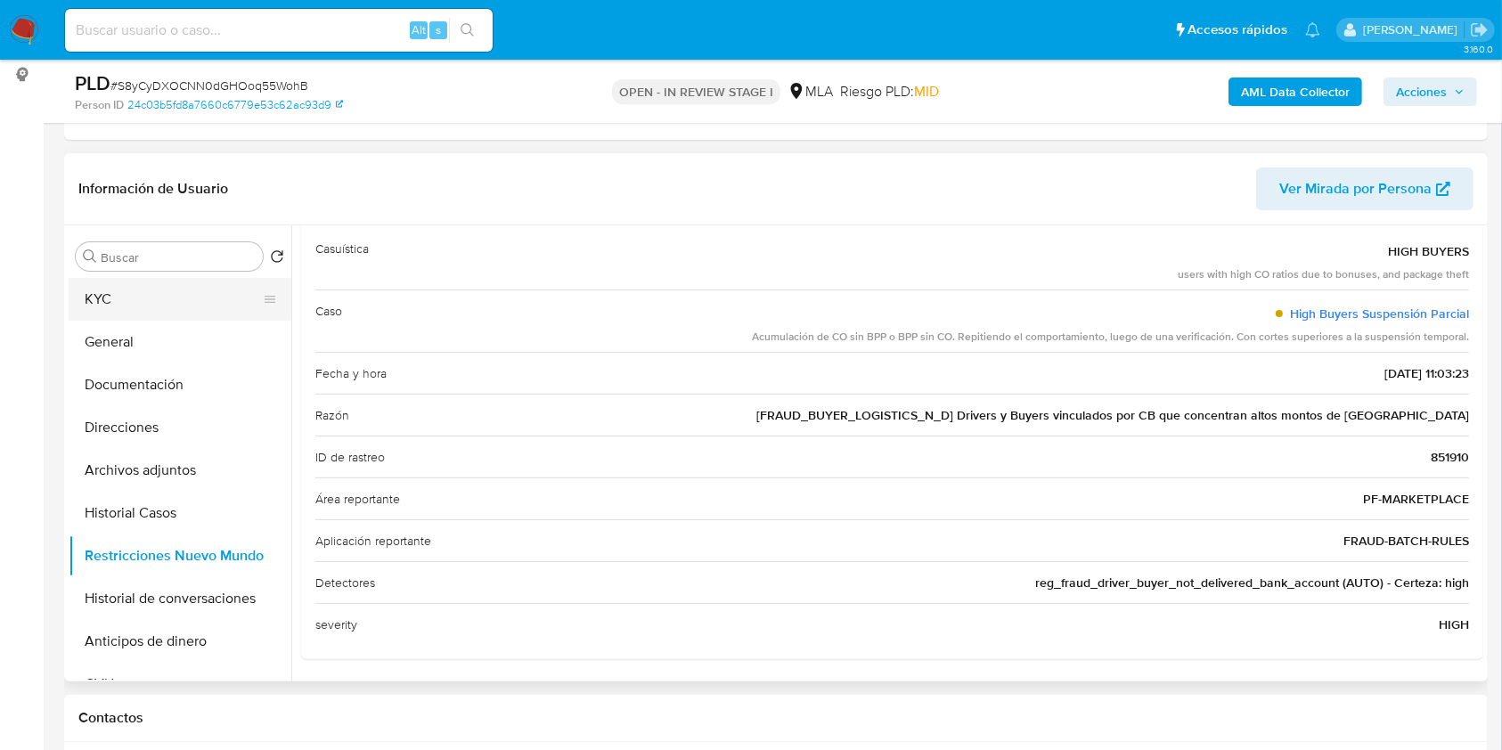
click at [110, 297] on button "KYC" at bounding box center [173, 299] width 208 height 43
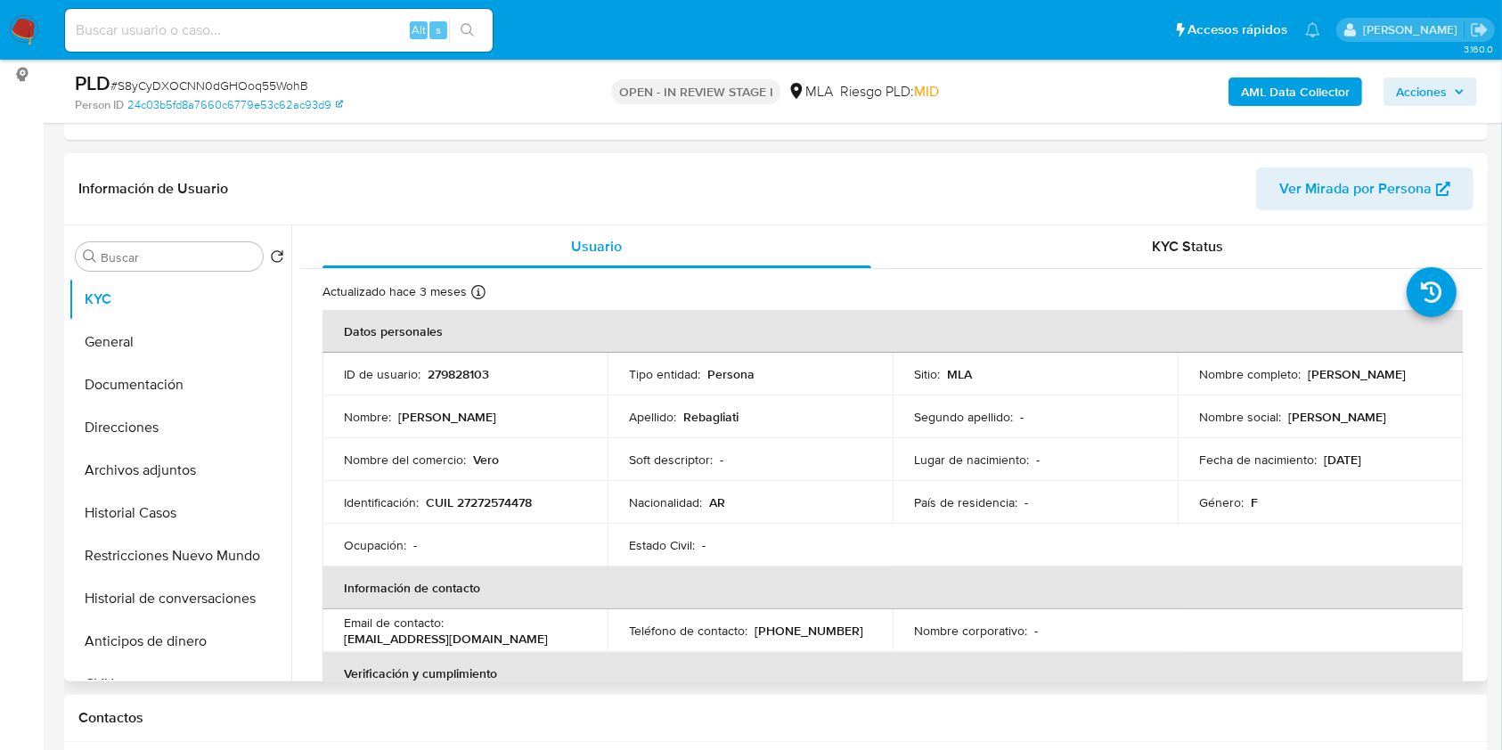
click at [548, 632] on p "[EMAIL_ADDRESS][DOMAIN_NAME]" at bounding box center [446, 639] width 204 height 16
drag, startPoint x: 562, startPoint y: 632, endPoint x: 470, endPoint y: 632, distance: 91.7
click at [470, 632] on p "[EMAIL_ADDRESS][DOMAIN_NAME]" at bounding box center [446, 639] width 204 height 16
copy p "[EMAIL_ADDRESS][DOMAIN_NAME]"
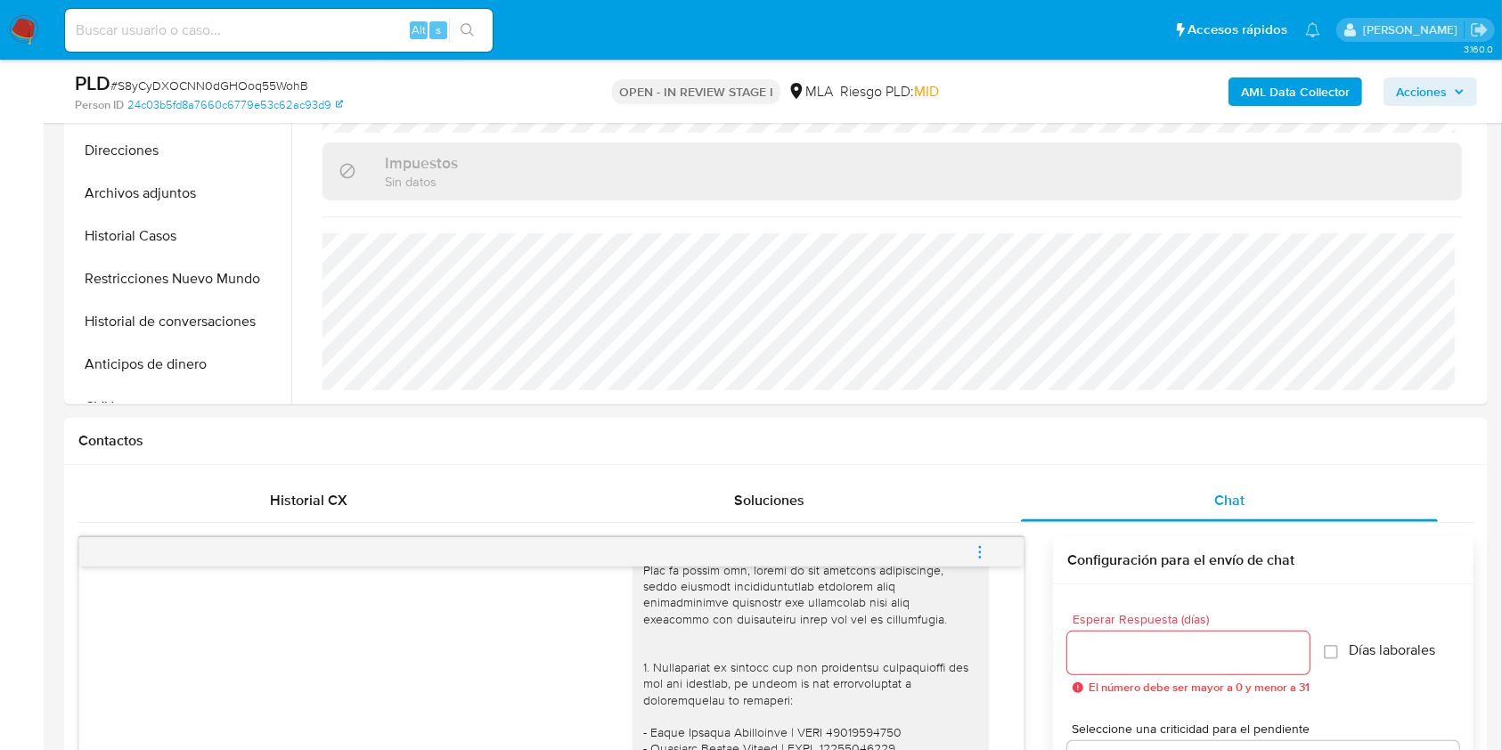
scroll to position [237, 0]
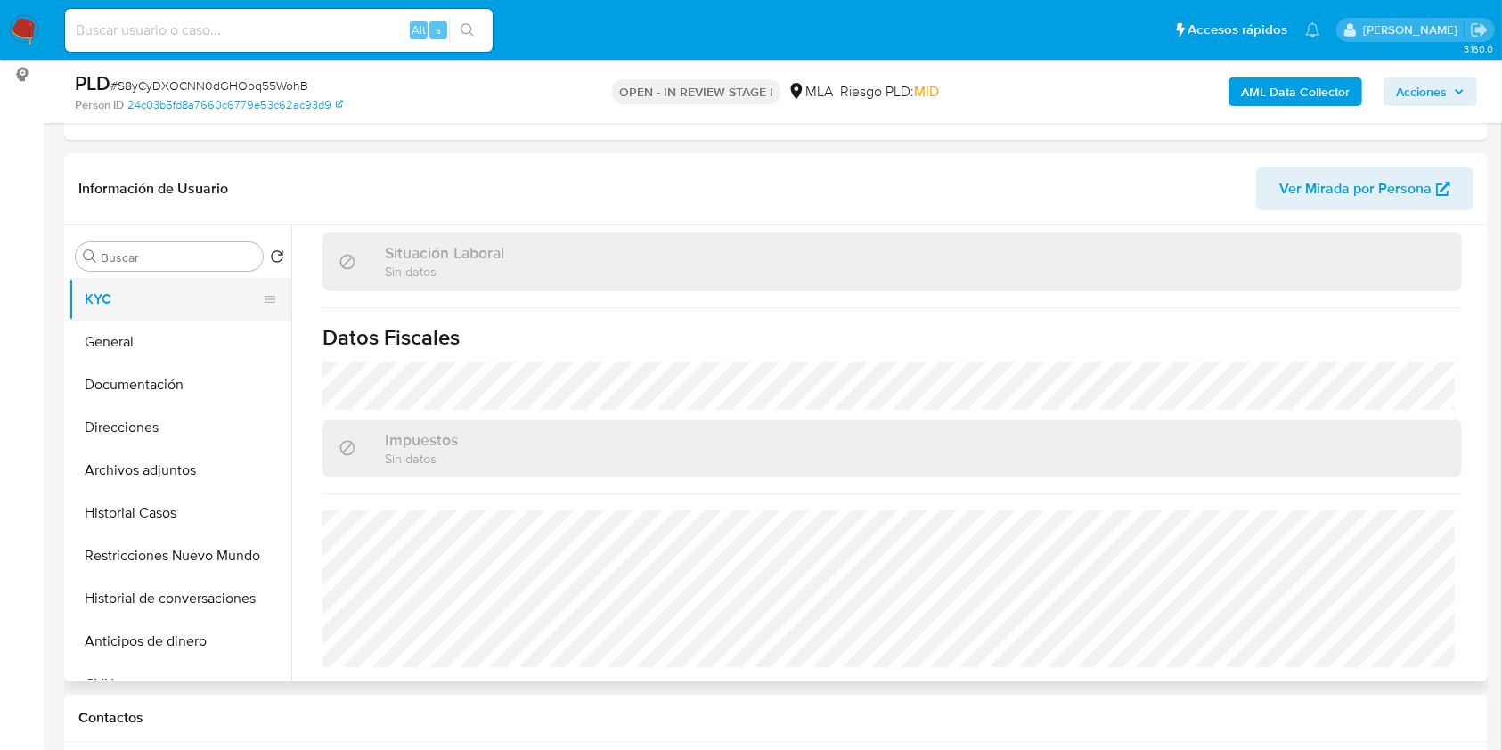
click at [143, 310] on button "KYC" at bounding box center [173, 299] width 208 height 43
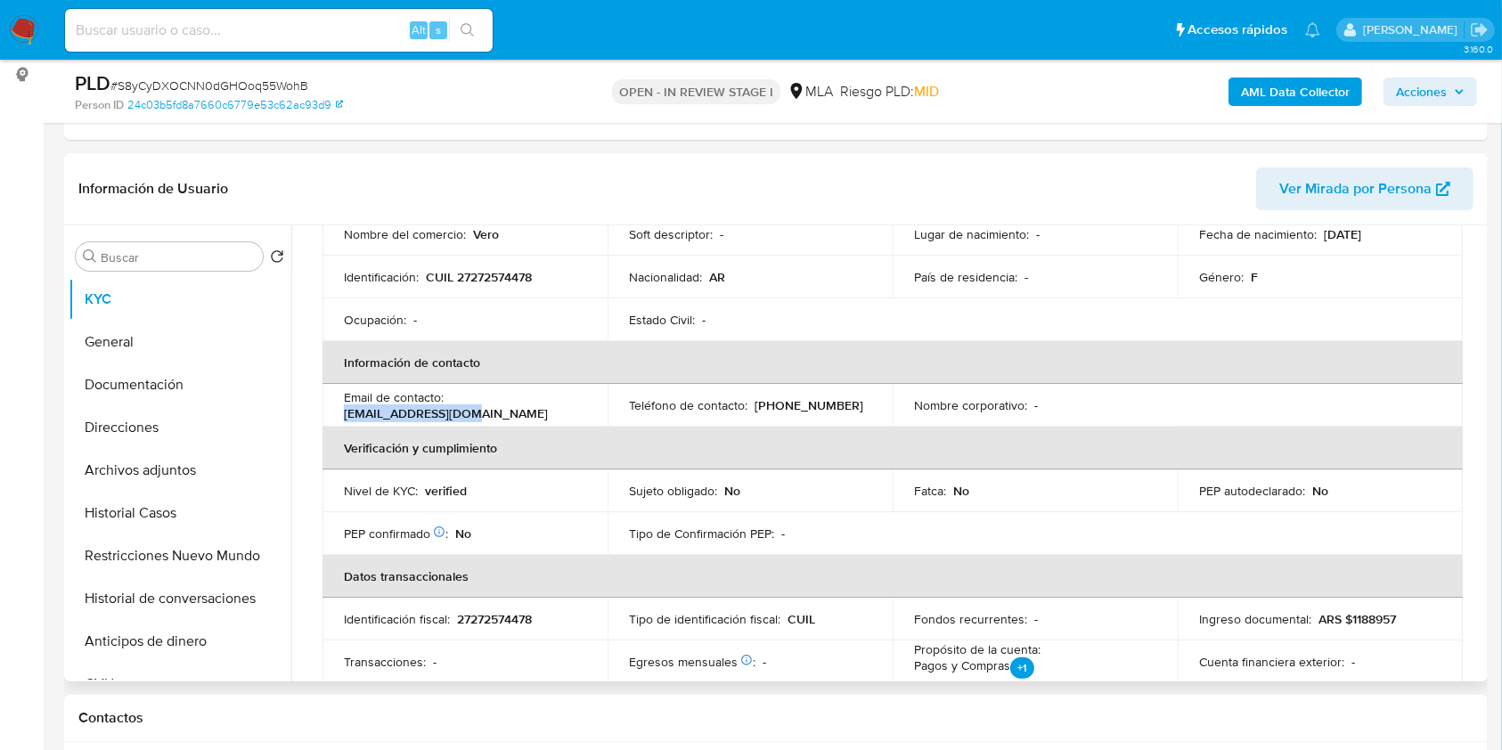
scroll to position [0, 0]
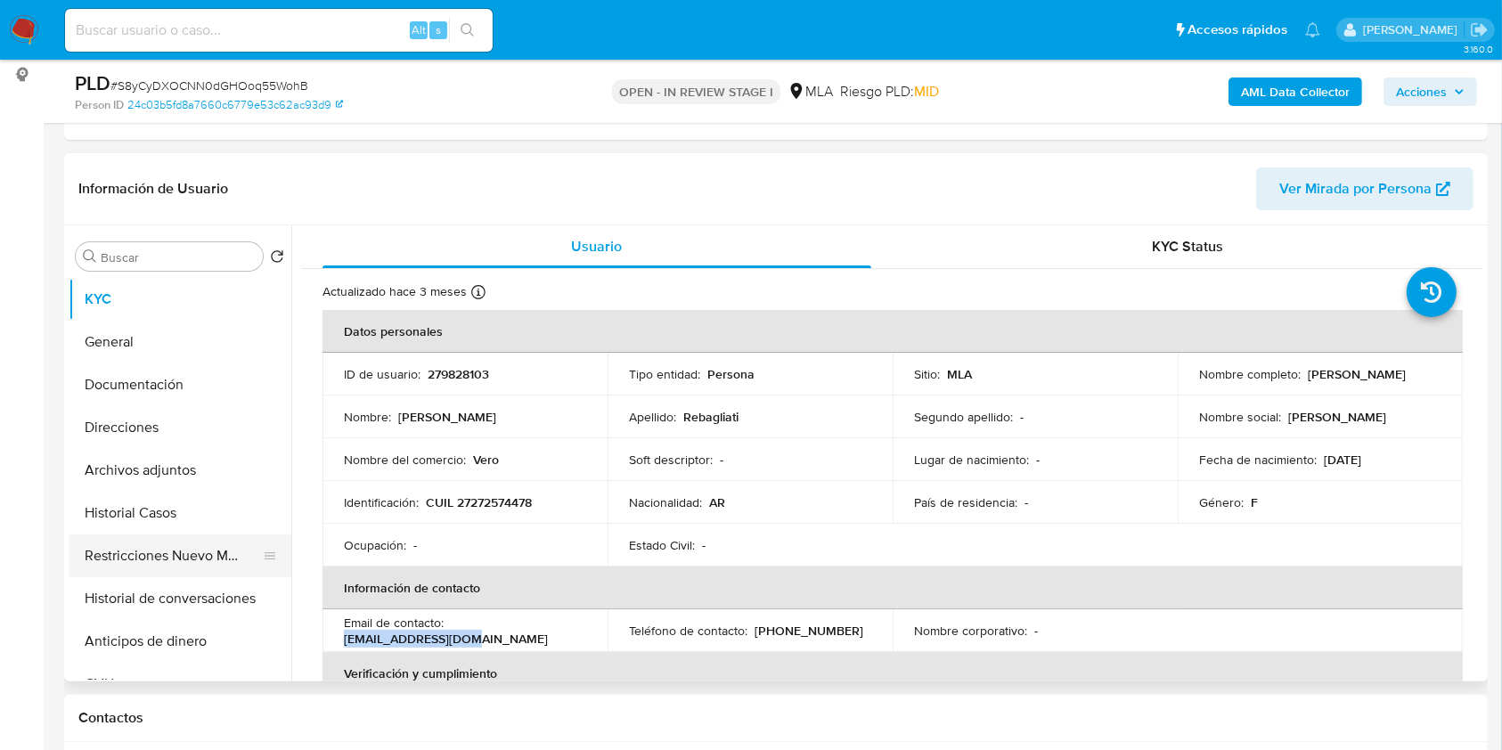
click at [163, 557] on button "Restricciones Nuevo Mundo" at bounding box center [173, 555] width 208 height 43
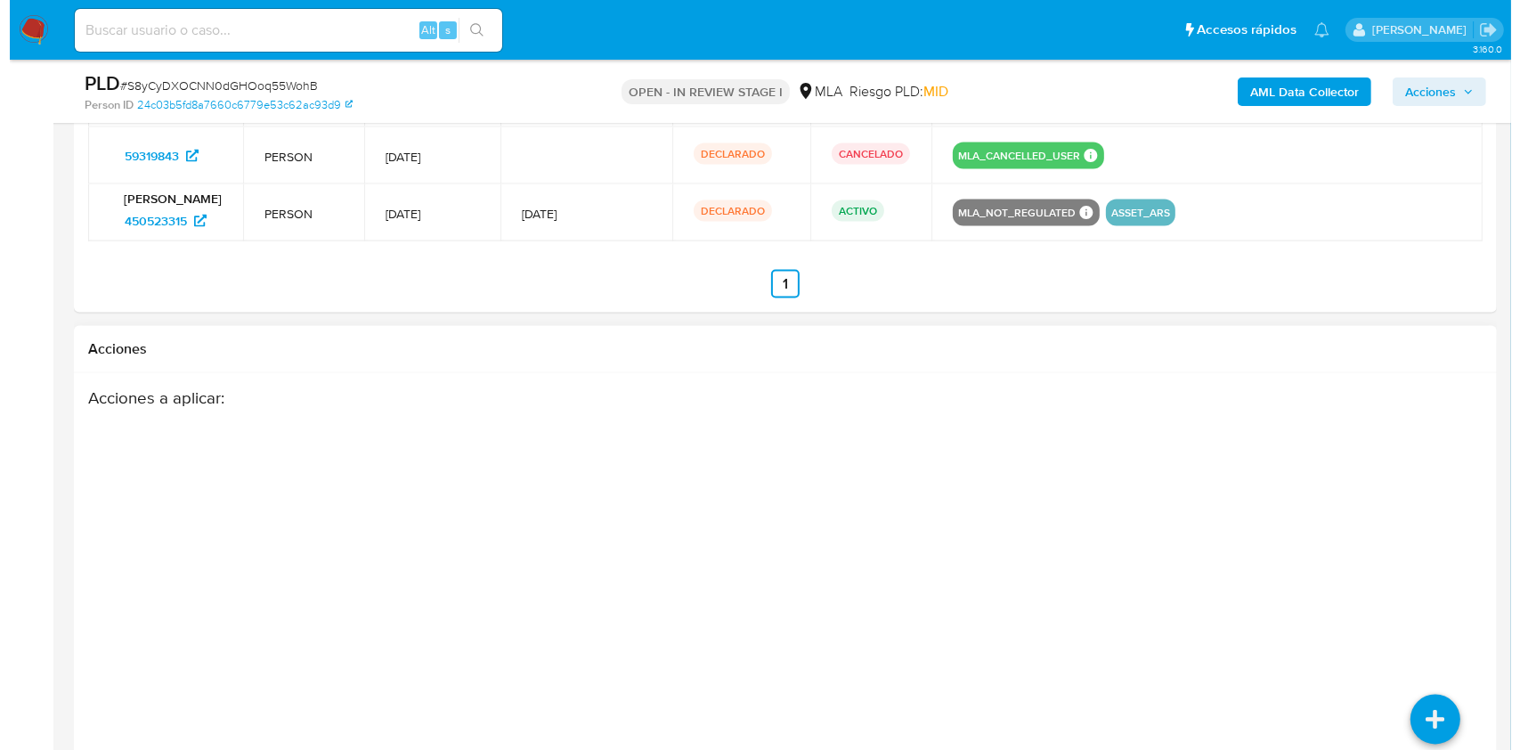
scroll to position [2937, 0]
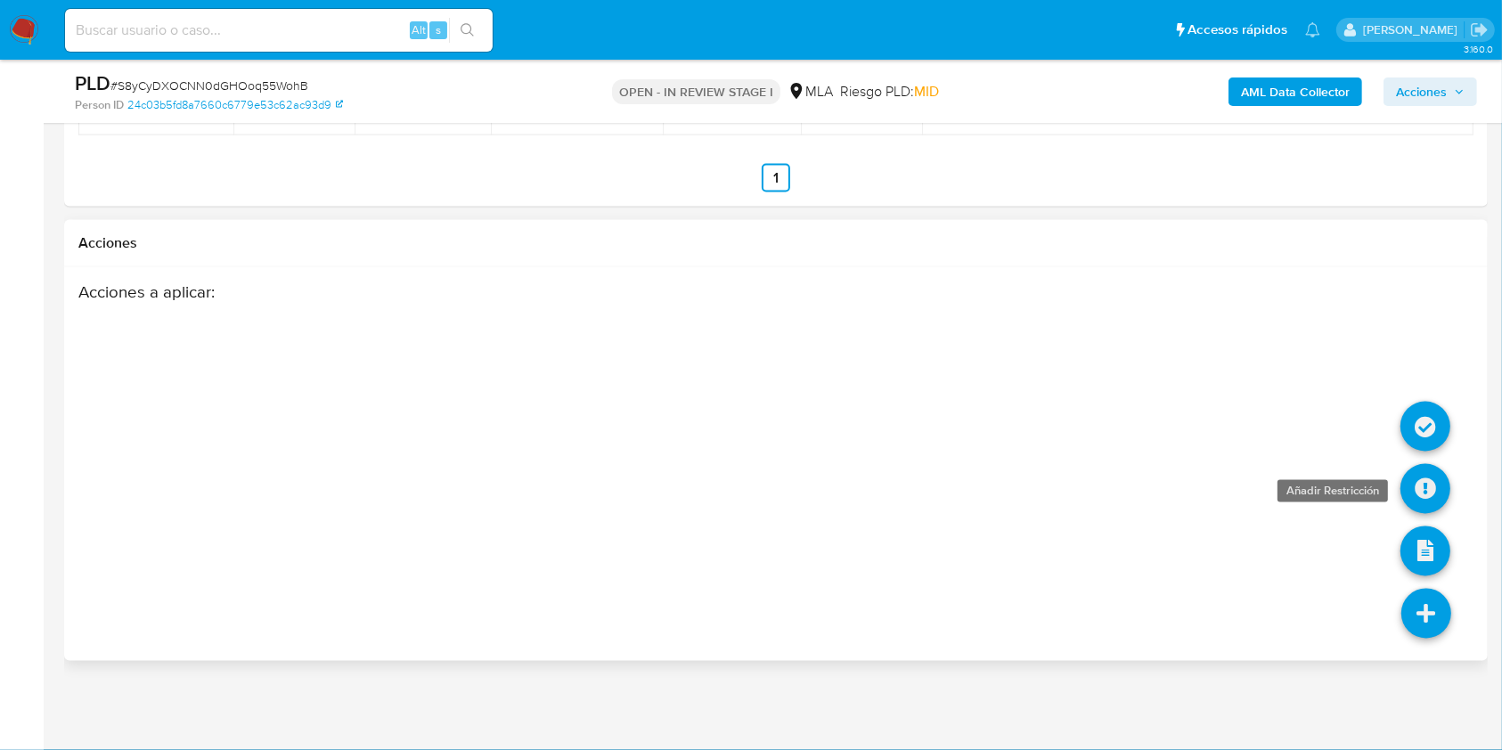
click at [1429, 474] on icon at bounding box center [1425, 489] width 50 height 50
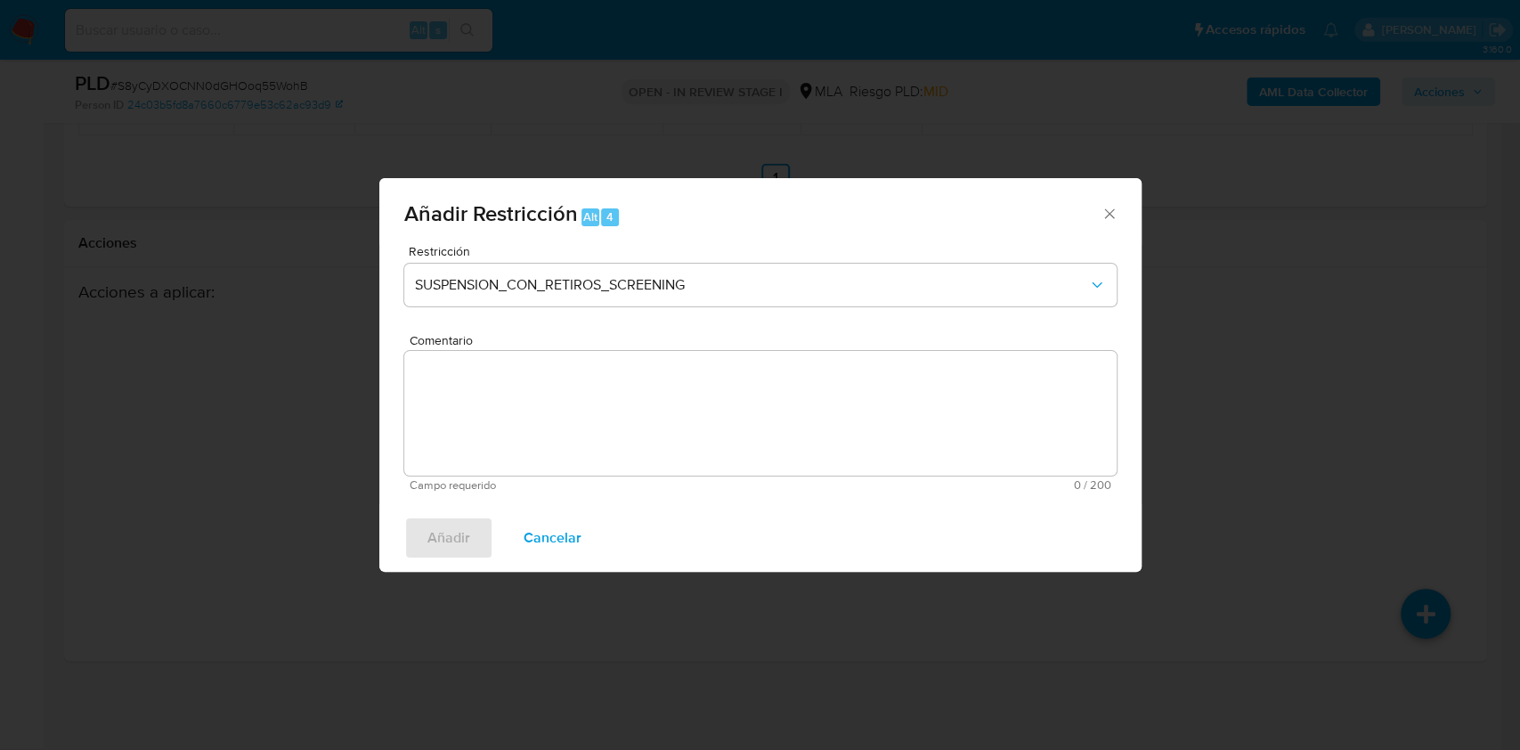
drag, startPoint x: 1117, startPoint y: 205, endPoint x: 1134, endPoint y: 250, distance: 48.5
click at [1116, 206] on icon "Cerrar ventana" at bounding box center [1110, 214] width 18 height 18
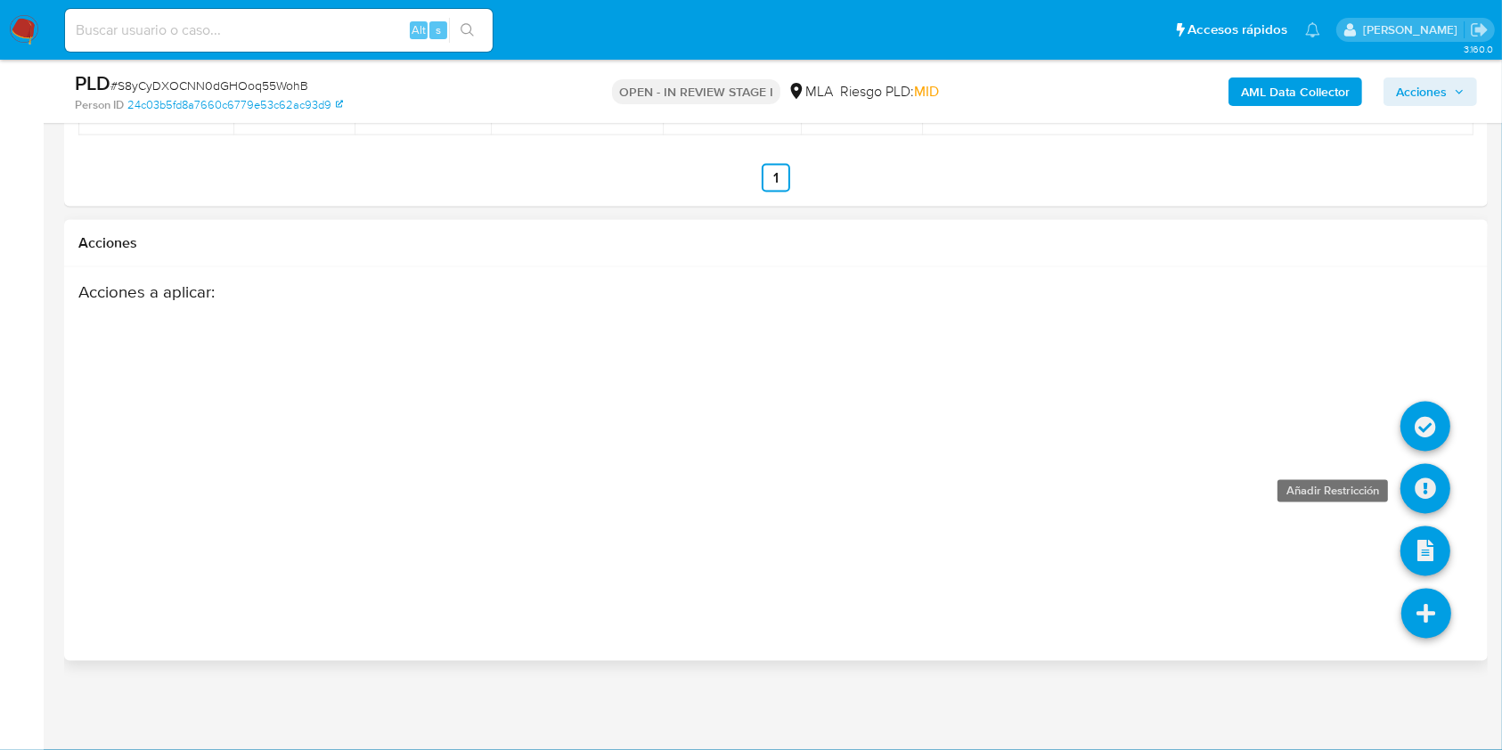
click at [1420, 487] on icon at bounding box center [1425, 489] width 50 height 50
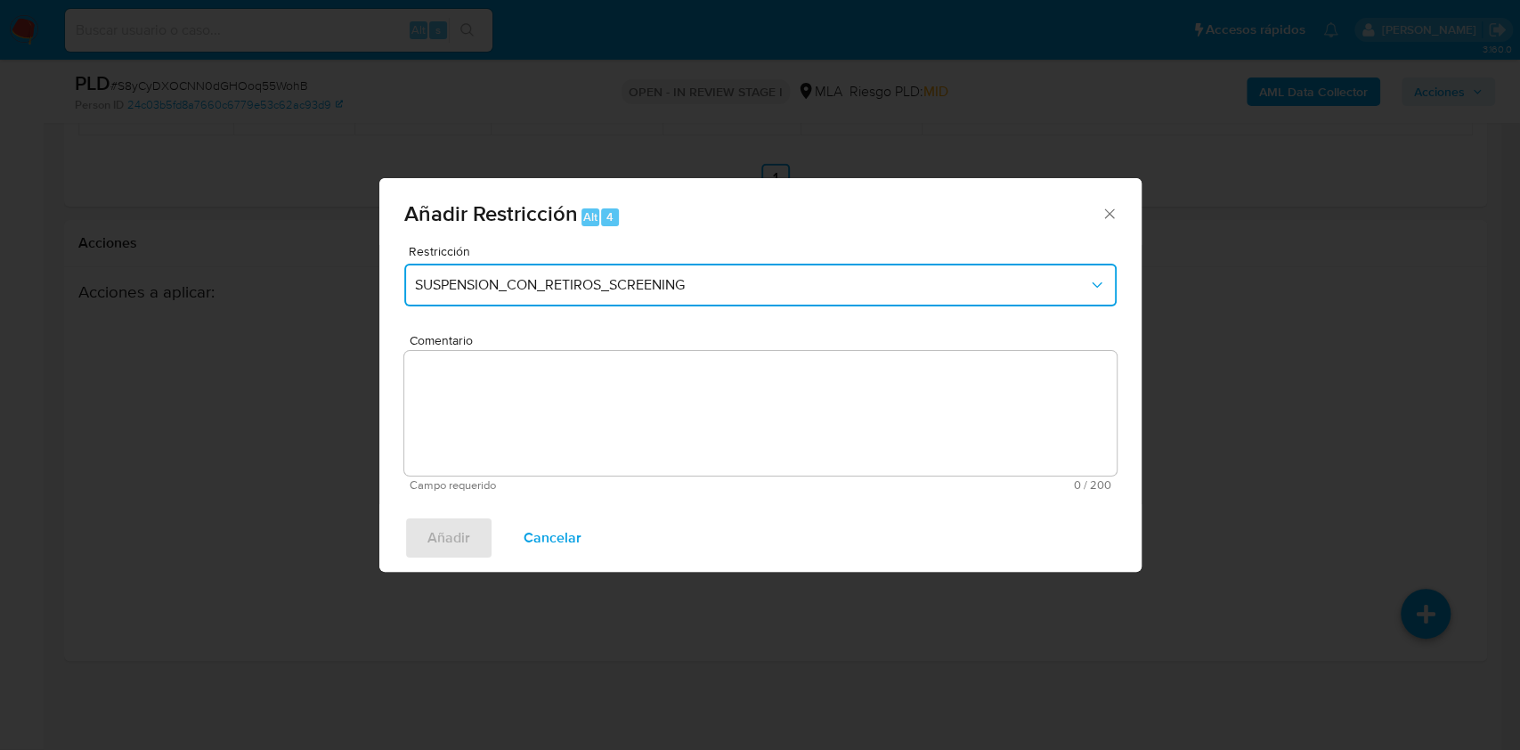
click at [756, 276] on span "SUSPENSION_CON_RETIROS_SCREENING" at bounding box center [751, 285] width 673 height 18
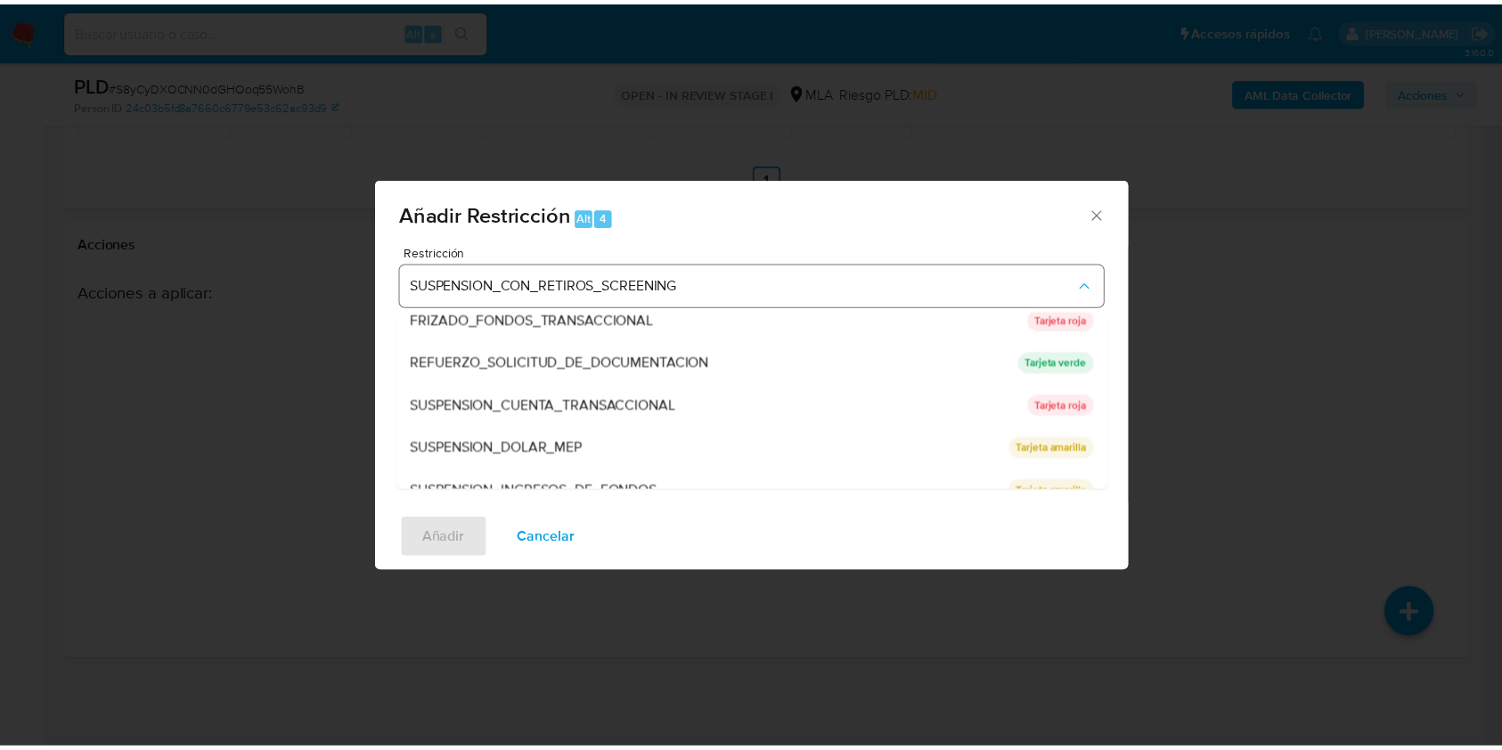
scroll to position [378, 0]
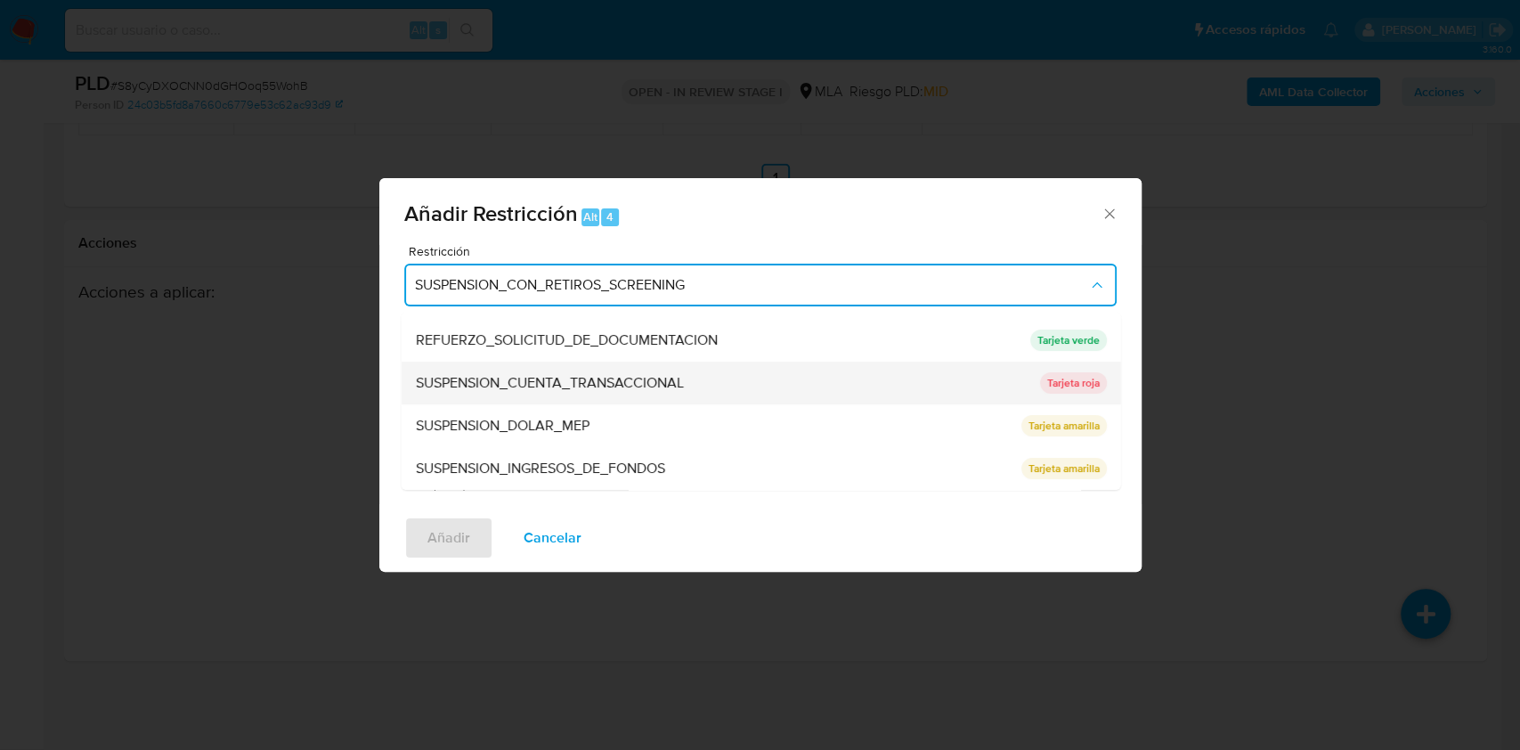
click at [586, 374] on span "SUSPENSION_CUENTA_TRANSACCIONAL" at bounding box center [549, 383] width 268 height 18
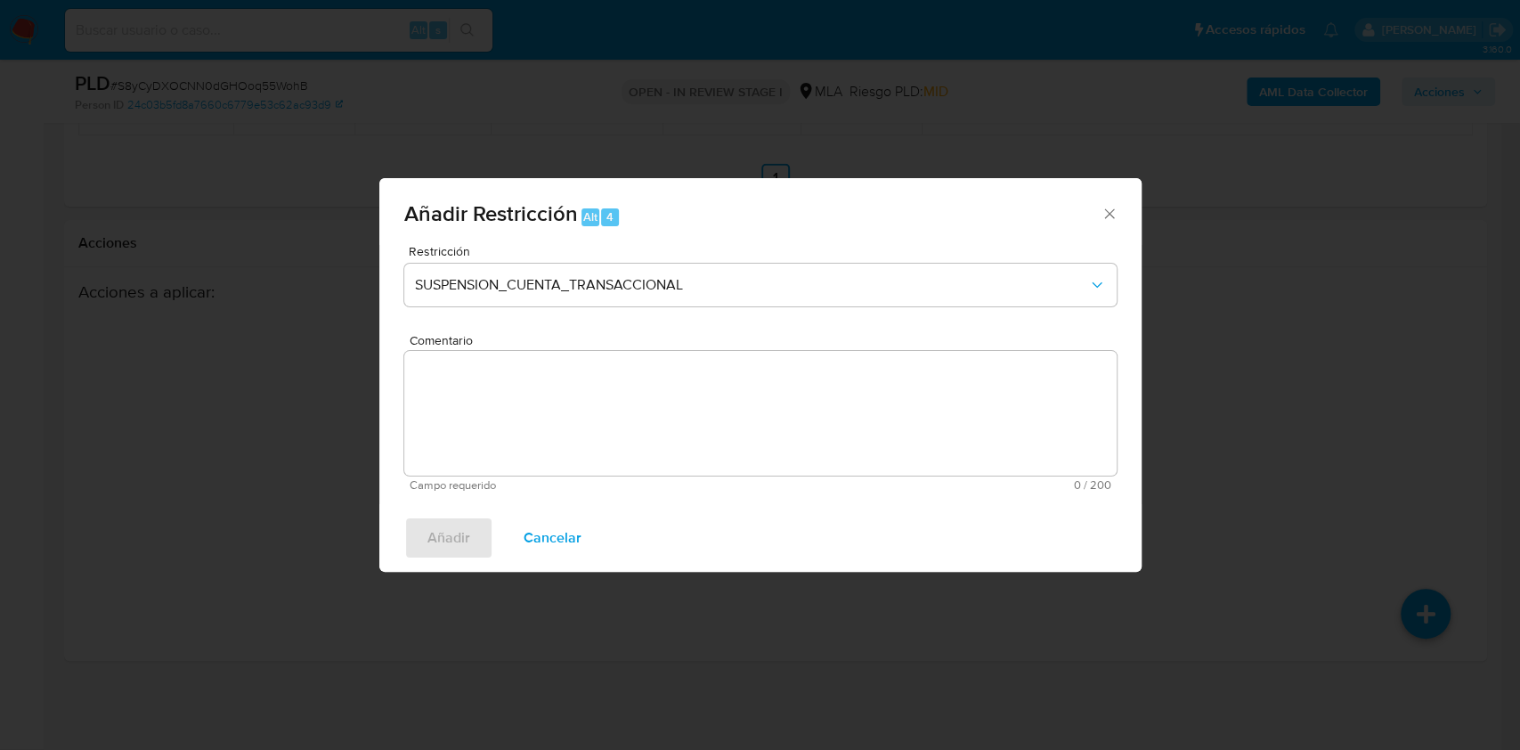
click at [604, 408] on textarea "Comentario" at bounding box center [760, 413] width 713 height 125
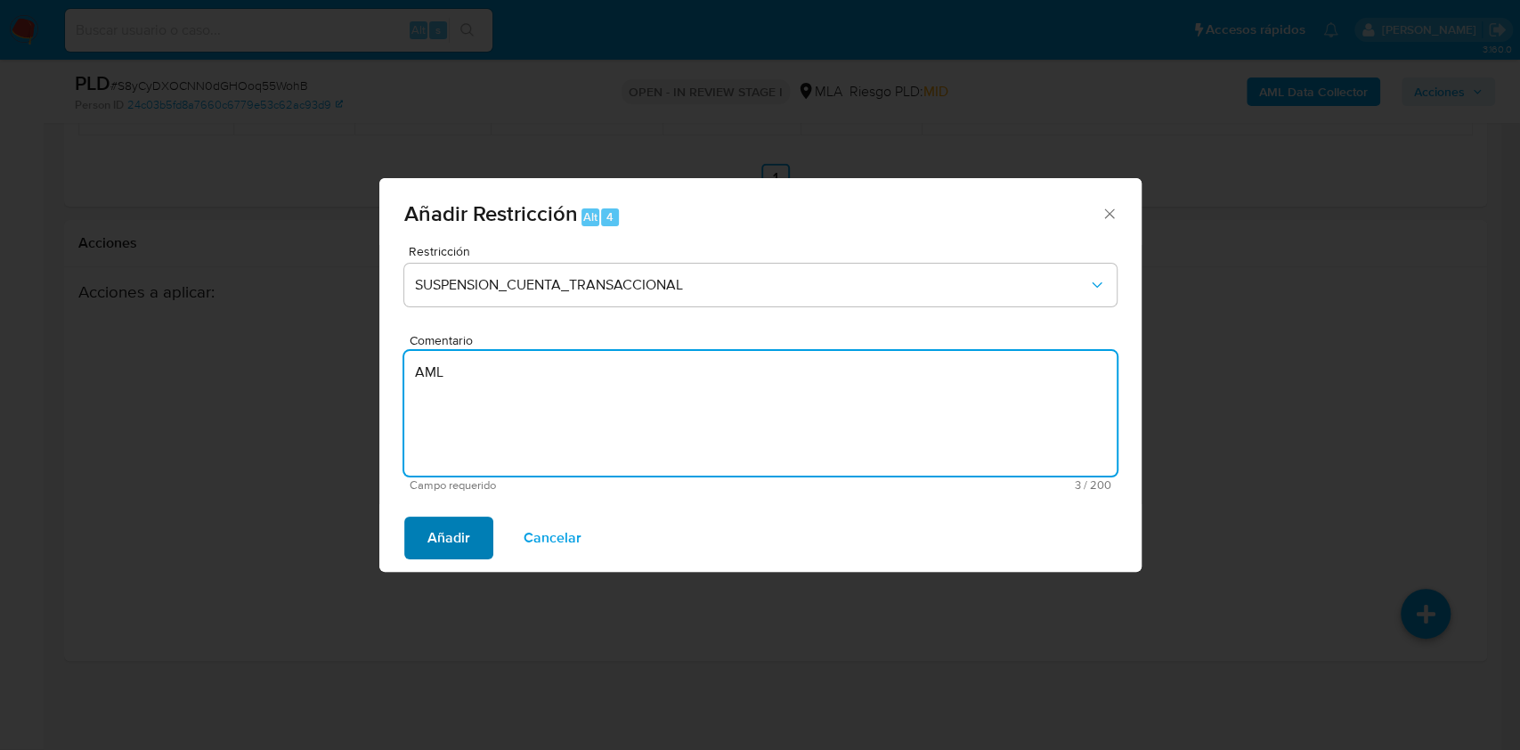
type textarea "AML"
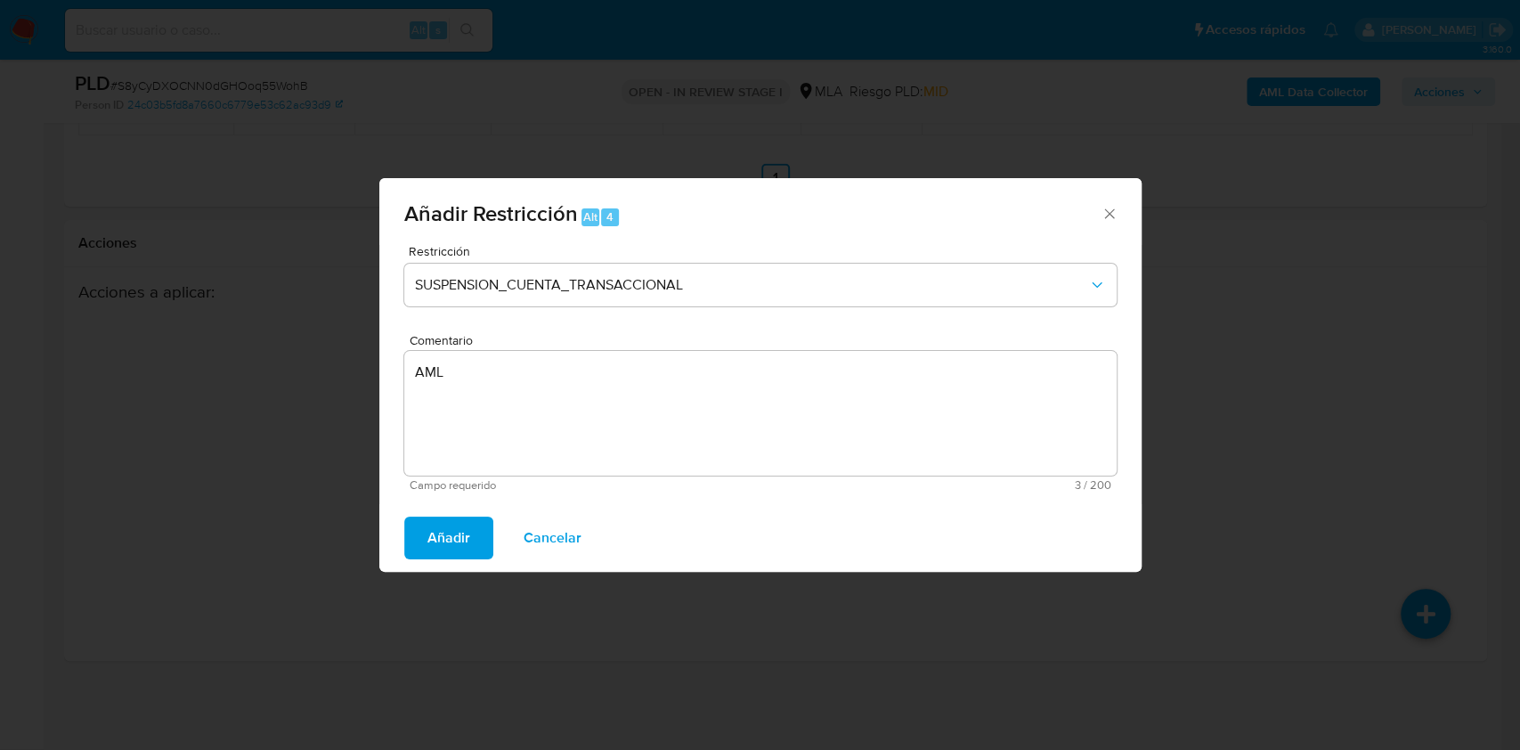
click at [456, 538] on span "Añadir" at bounding box center [449, 537] width 43 height 39
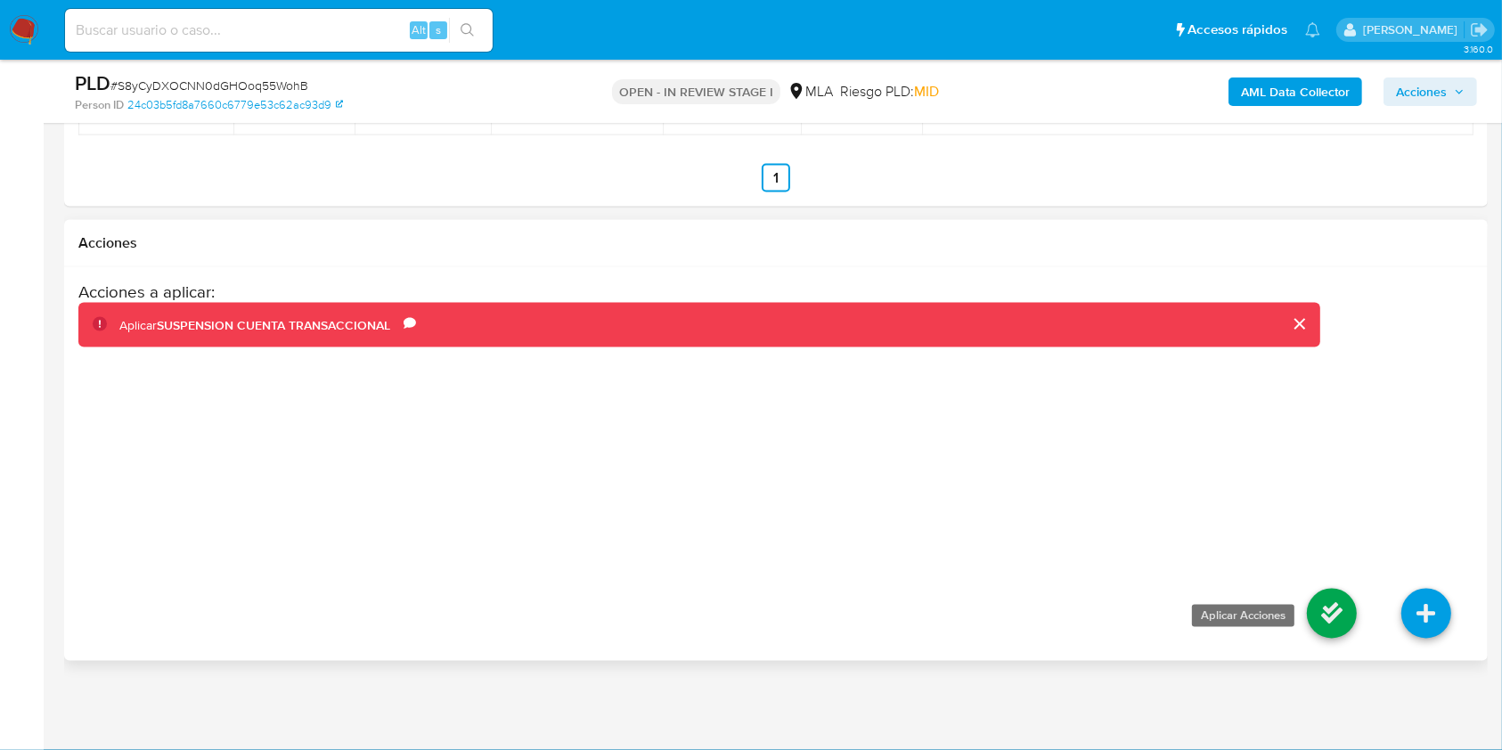
click at [1325, 615] on icon at bounding box center [1332, 614] width 50 height 50
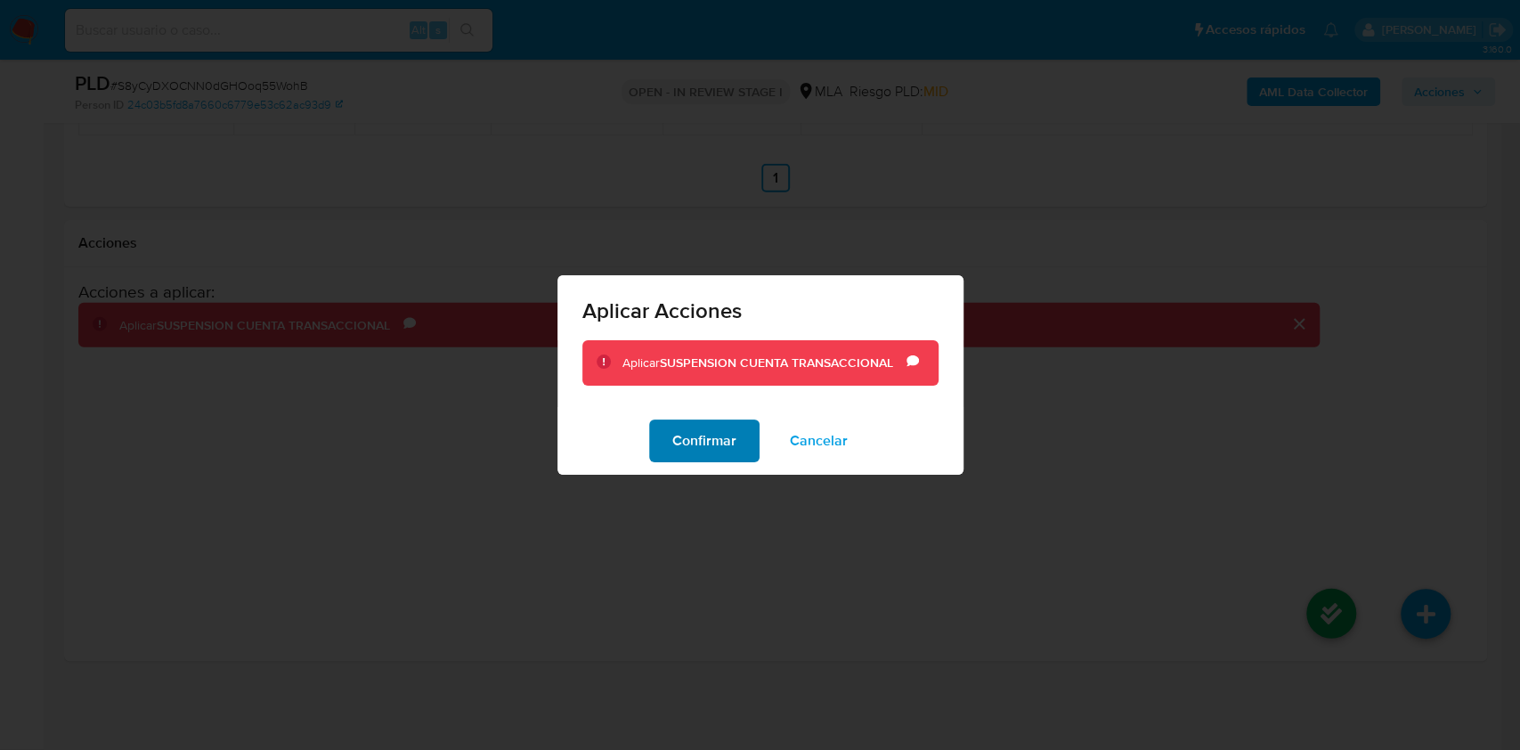
click at [713, 421] on span "Confirmar" at bounding box center [705, 440] width 64 height 39
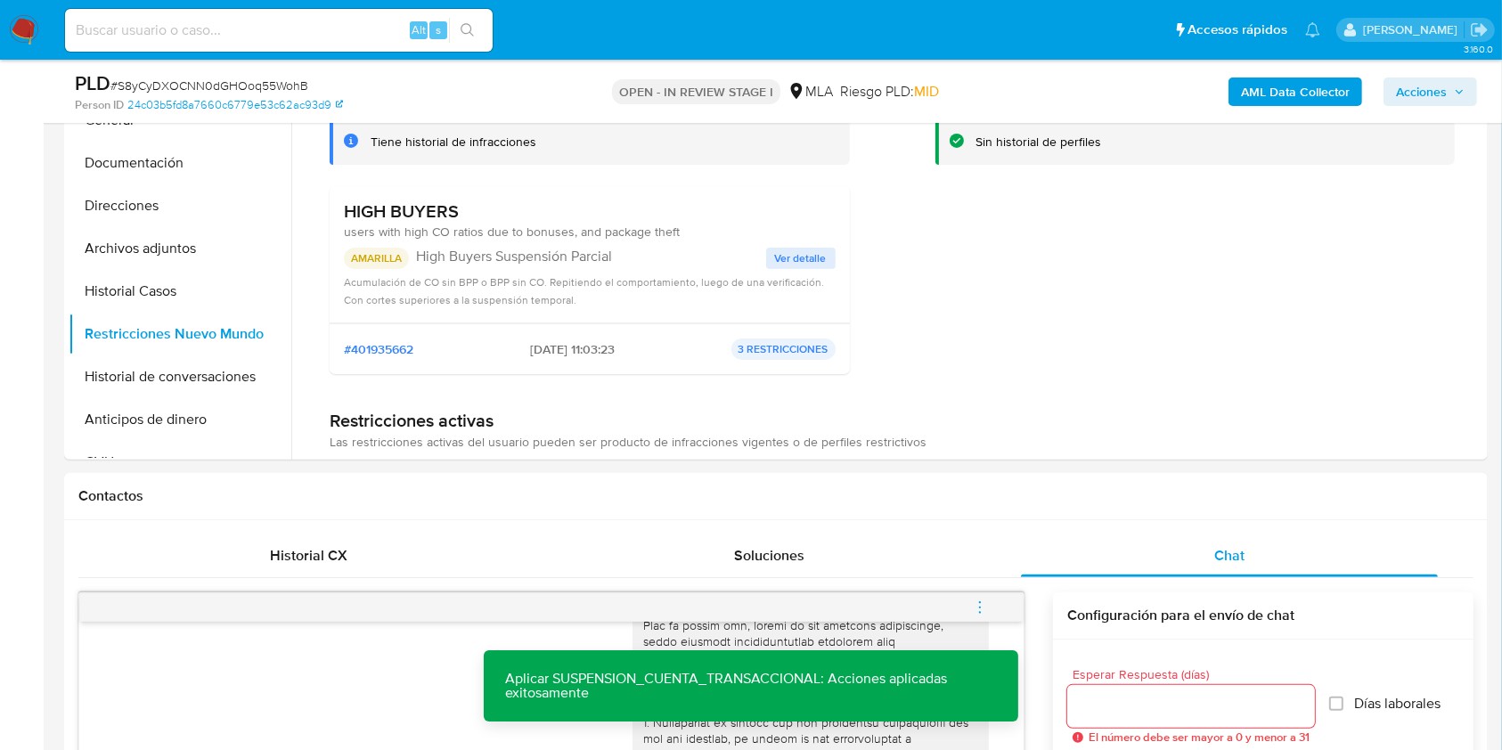
scroll to position [443, 0]
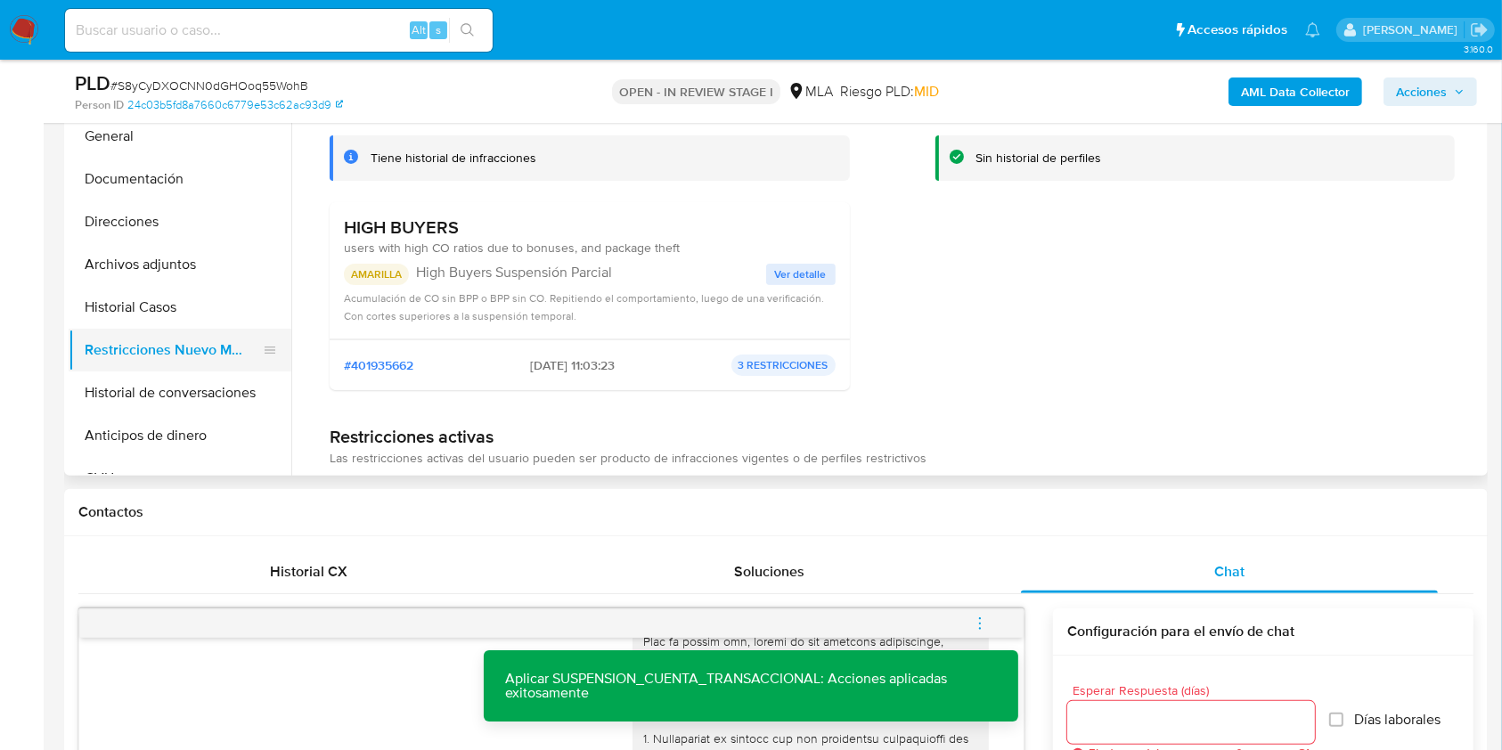
click at [142, 353] on button "Restricciones Nuevo Mundo" at bounding box center [173, 350] width 208 height 43
click at [143, 377] on button "Historial de conversaciones" at bounding box center [173, 392] width 208 height 43
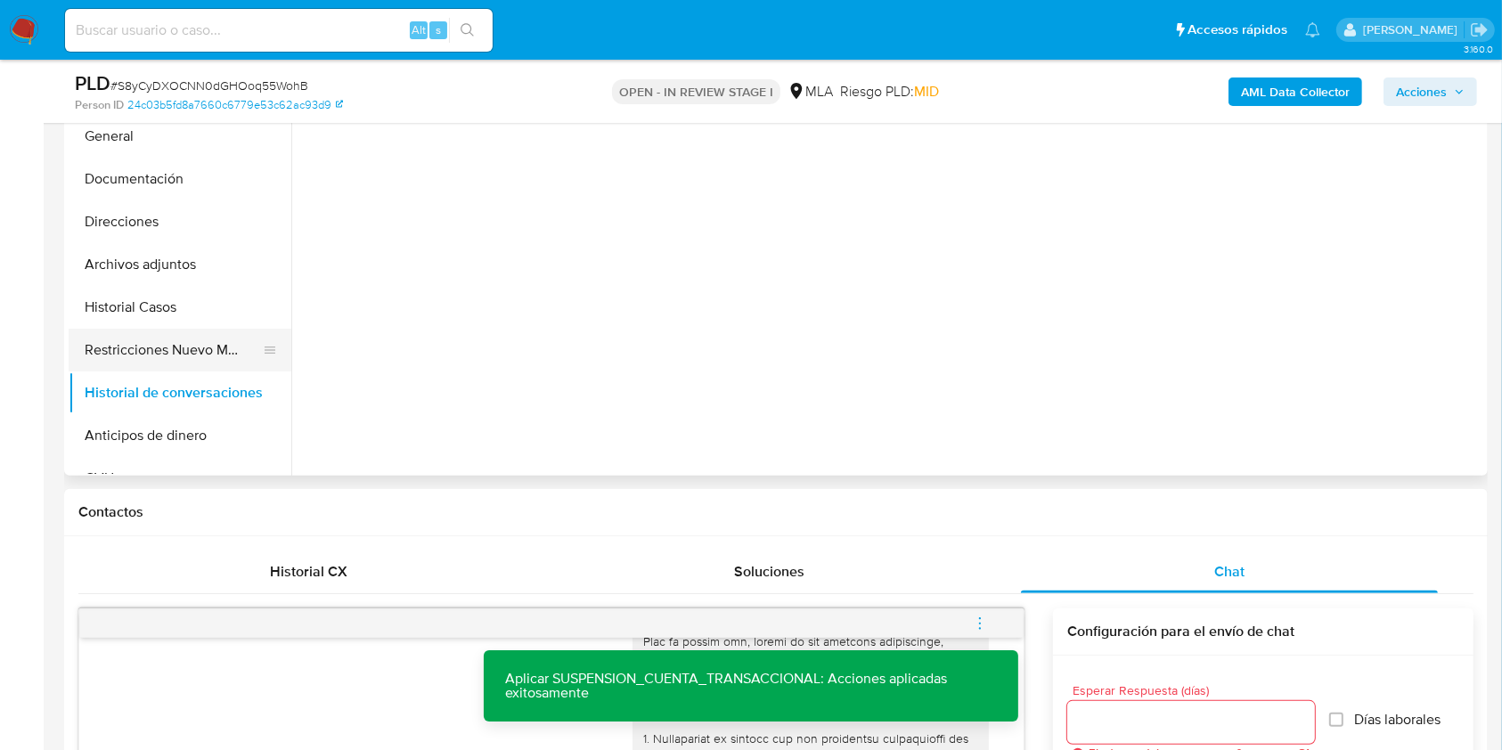
click at [147, 354] on button "Restricciones Nuevo Mundo" at bounding box center [173, 350] width 208 height 43
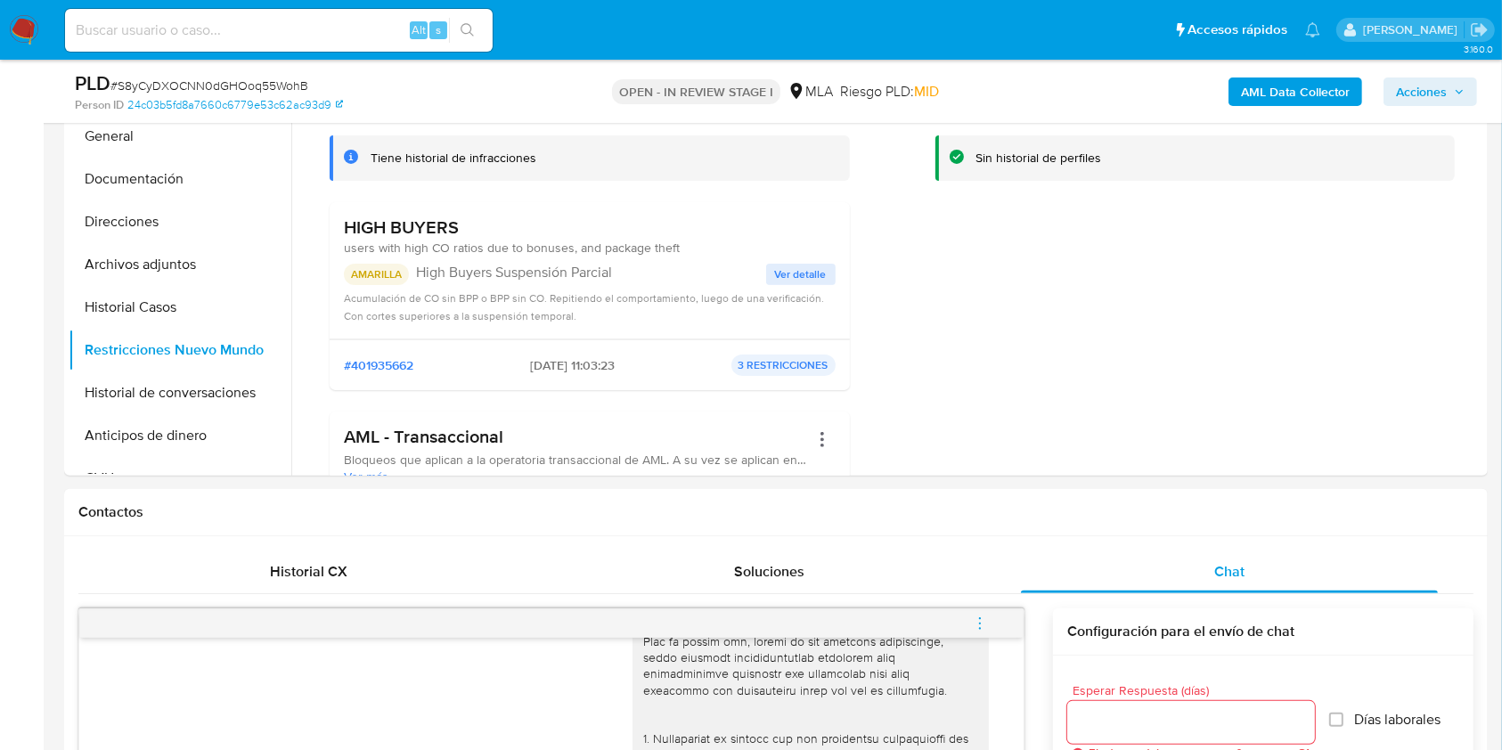
scroll to position [918, 0]
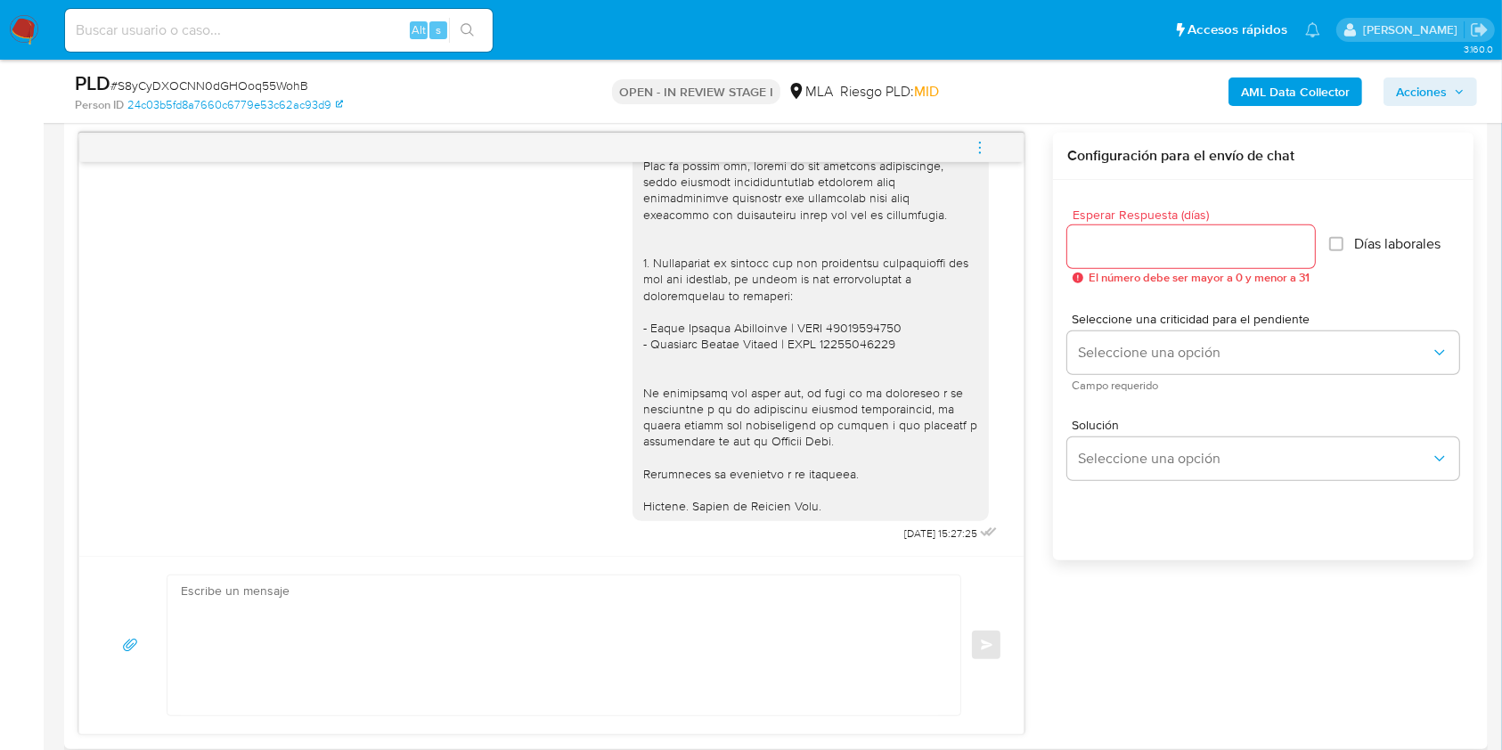
click at [531, 644] on textarea at bounding box center [559, 645] width 757 height 140
paste textarea "Hola, Esperamos que te encuentres muy bien. Te consultamos si tuviste oportunid…"
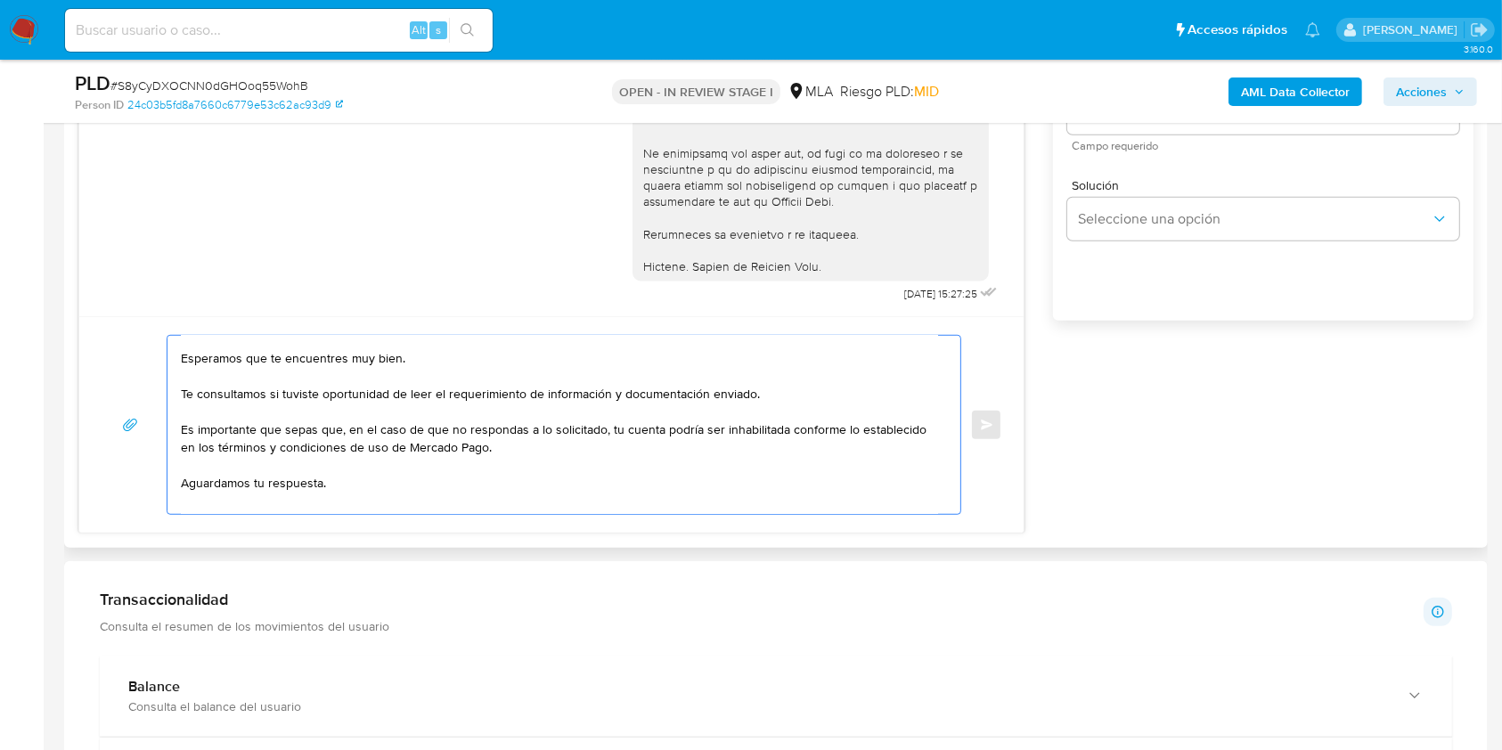
scroll to position [0, 0]
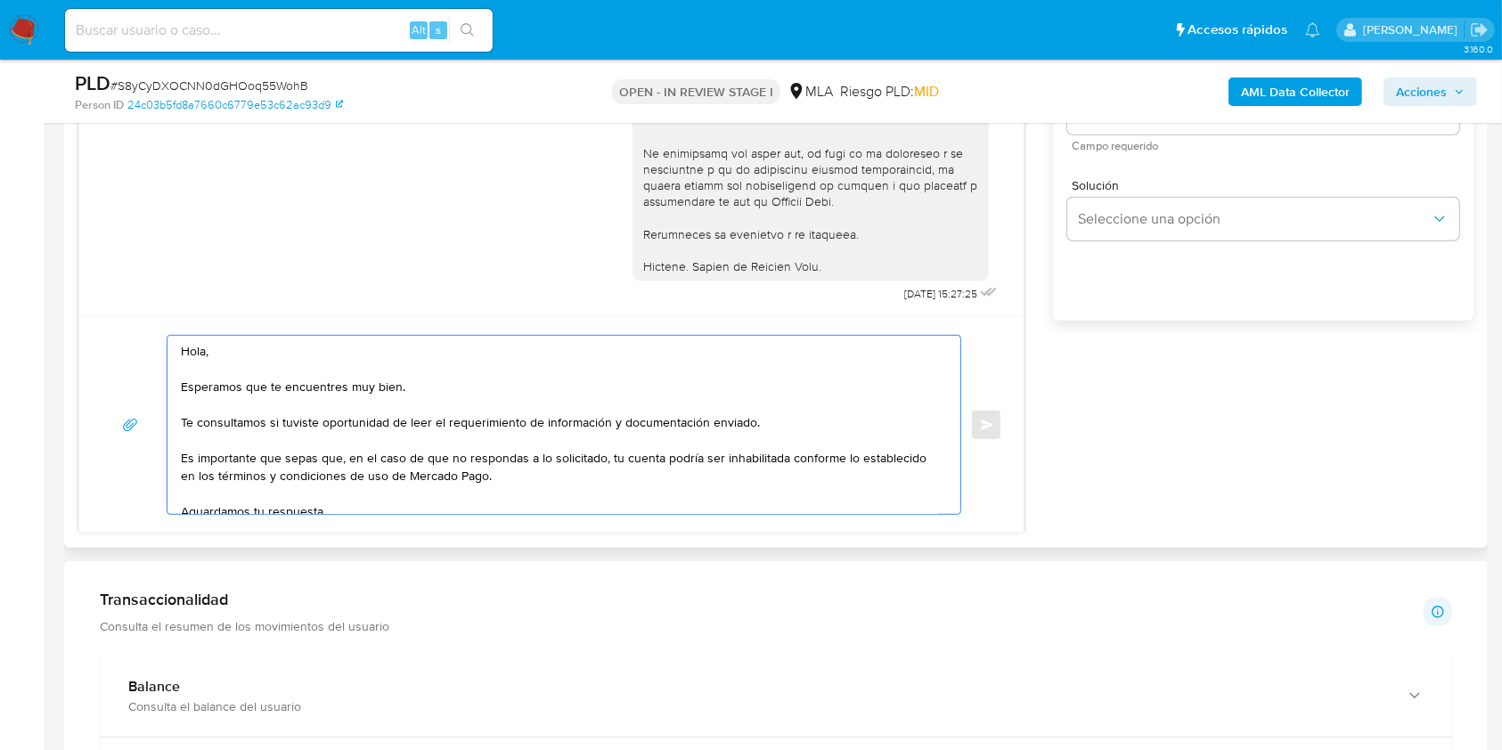
click at [326, 378] on textarea "Hola, Esperamos que te encuentres muy bien. Te consultamos si tuviste oportunid…" at bounding box center [559, 425] width 757 height 178
click at [318, 366] on textarea "Hola, Esperamos que te encuentres muy bien. Te consultamos si tuviste oportunid…" at bounding box center [559, 425] width 757 height 178
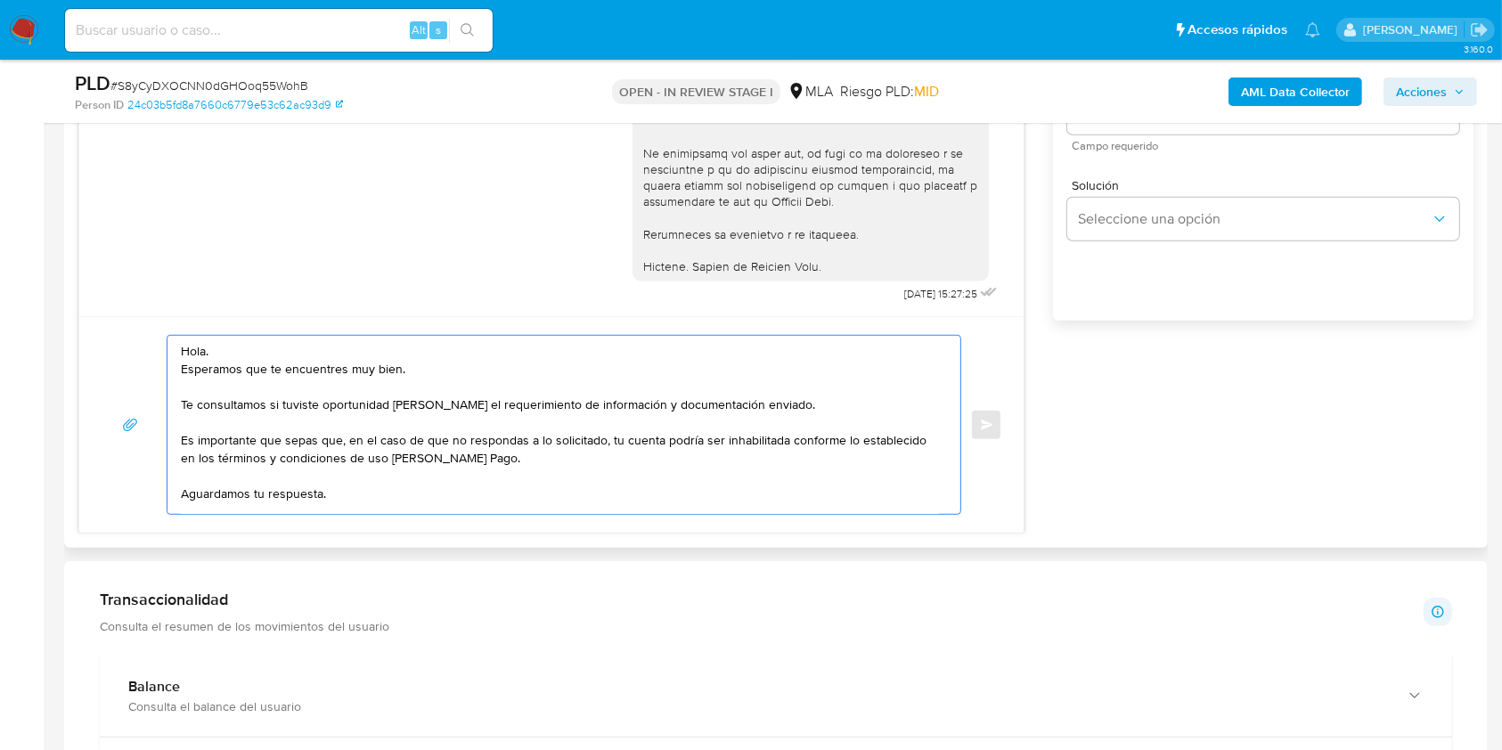
click at [428, 367] on textarea "Hola. Esperamos que te encuentres muy bien. Te consultamos si tuviste oportunid…" at bounding box center [559, 425] width 757 height 178
click at [789, 404] on textarea "Hola. Esperamos que te encuentres muy bien. Te consultamos si tuviste oportunid…" at bounding box center [559, 425] width 757 height 178
drag, startPoint x: 544, startPoint y: 461, endPoint x: 421, endPoint y: 498, distance: 128.5
click at [544, 461] on textarea "Hola. Esperamos que te encuentres muy bien. Te consultamos si tuviste oportunid…" at bounding box center [559, 425] width 757 height 178
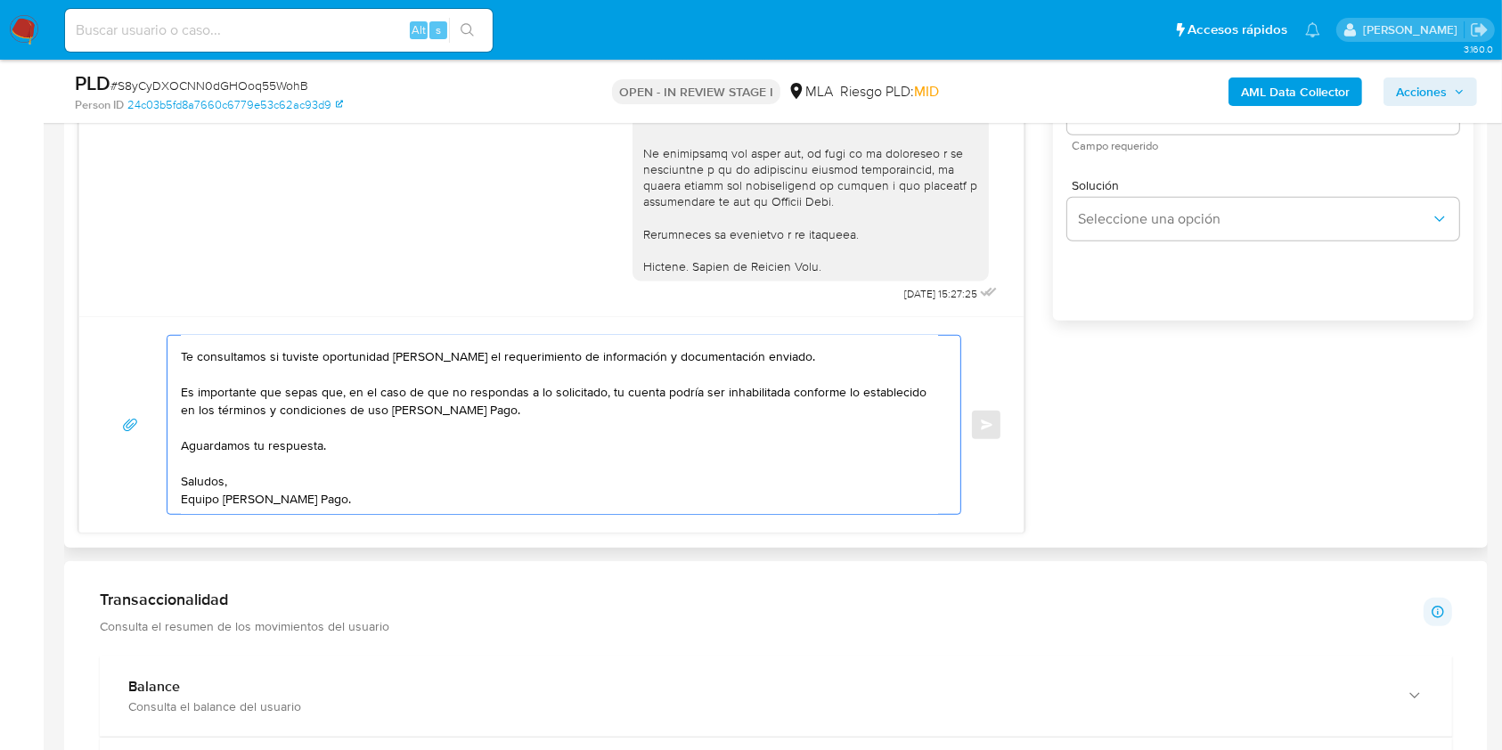
scroll to position [89, 0]
click at [364, 412] on textarea "Hola. Esperamos que te encuentres muy bien. Te consultamos si tuviste oportunid…" at bounding box center [559, 425] width 757 height 178
click at [317, 444] on textarea "Hola. Esperamos que te encuentres muy bien. Te consultamos si tuviste oportunid…" at bounding box center [559, 425] width 757 height 178
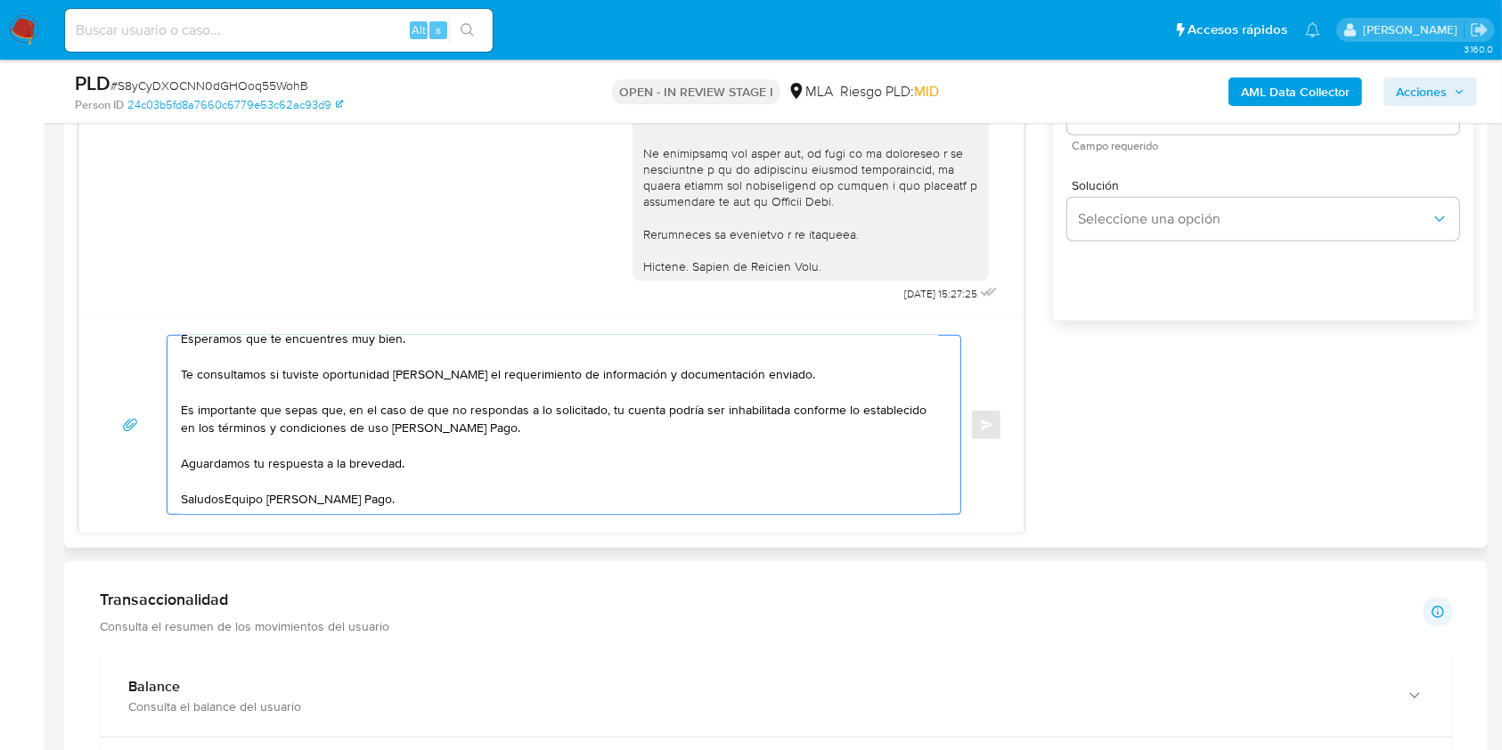
scroll to position [71, 0]
click at [456, 460] on textarea "Hola. Esperamos que te encuentres muy bien. Te consultamos si tuviste oportunid…" at bounding box center [559, 425] width 757 height 178
click at [472, 496] on textarea "Hola. Esperamos que te encuentres muy bien. Te consultamos si tuviste oportunid…" at bounding box center [559, 425] width 757 height 178
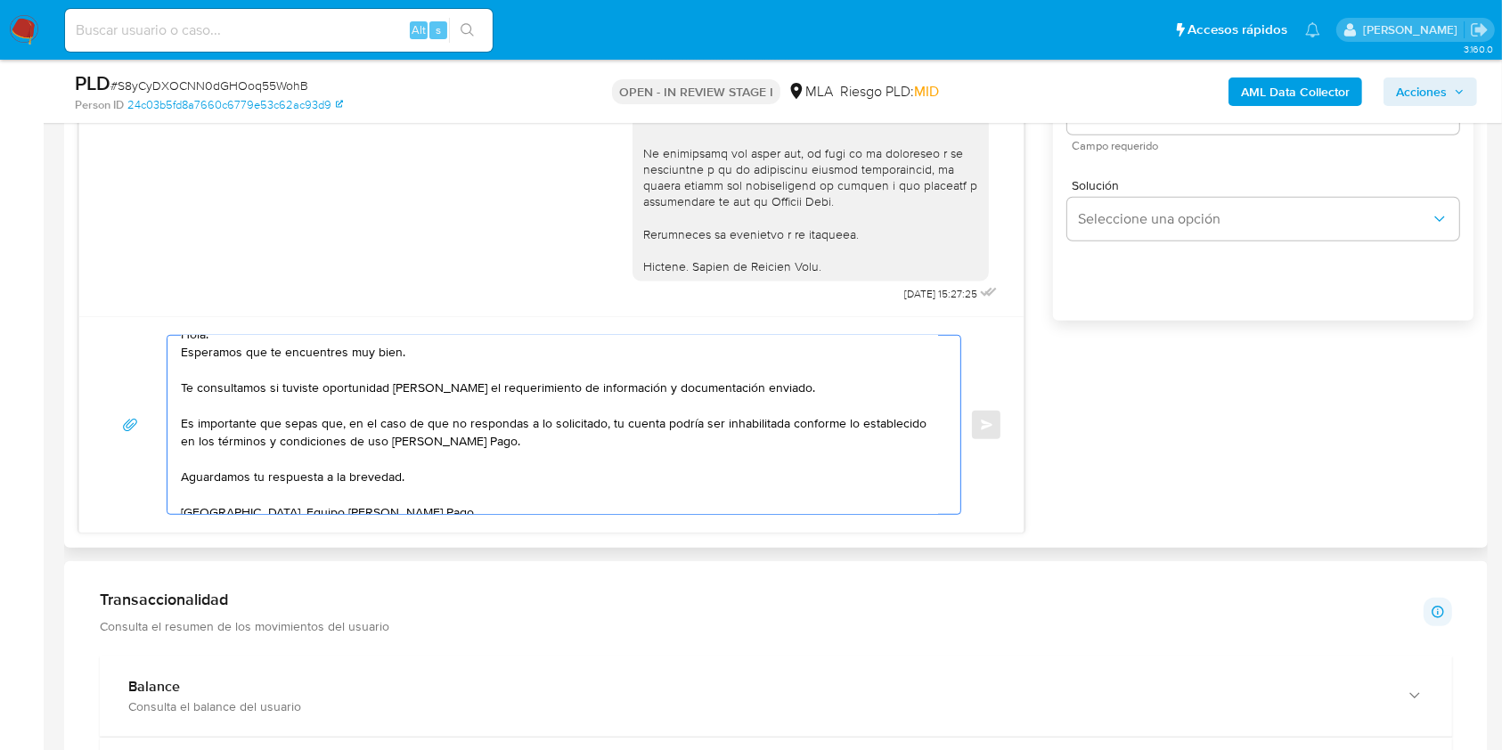
scroll to position [0, 0]
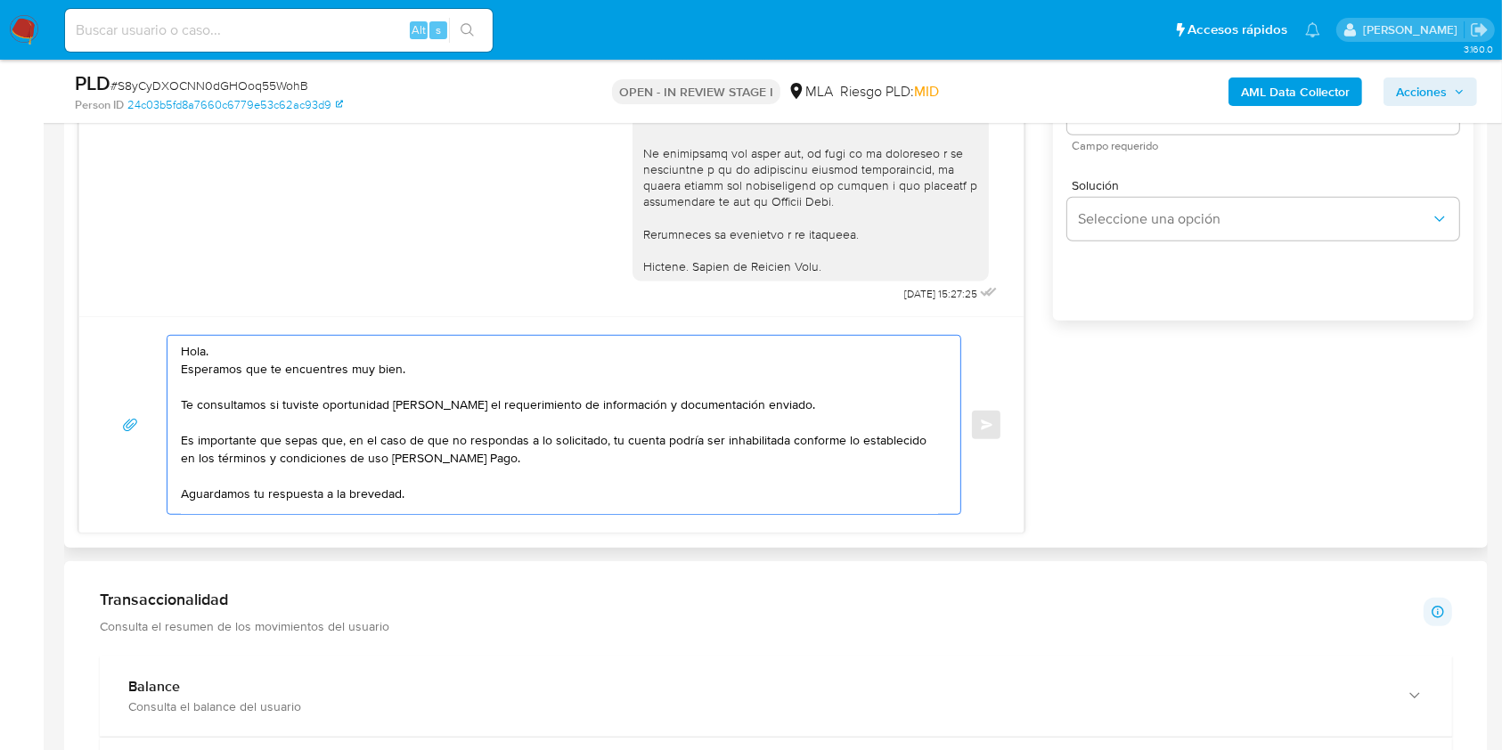
click at [477, 364] on textarea "Hola. Esperamos que te encuentres muy bien. Te consultamos si tuviste oportunid…" at bounding box center [559, 425] width 757 height 178
click at [769, 406] on textarea "Hola. Esperamos que te encuentres muy bien. Te consultamos si tuviste oportunid…" at bounding box center [559, 425] width 757 height 178
click at [548, 454] on textarea "Hola. Esperamos que te encuentres muy bien. Te consultamos si tuviste oportunid…" at bounding box center [559, 425] width 757 height 178
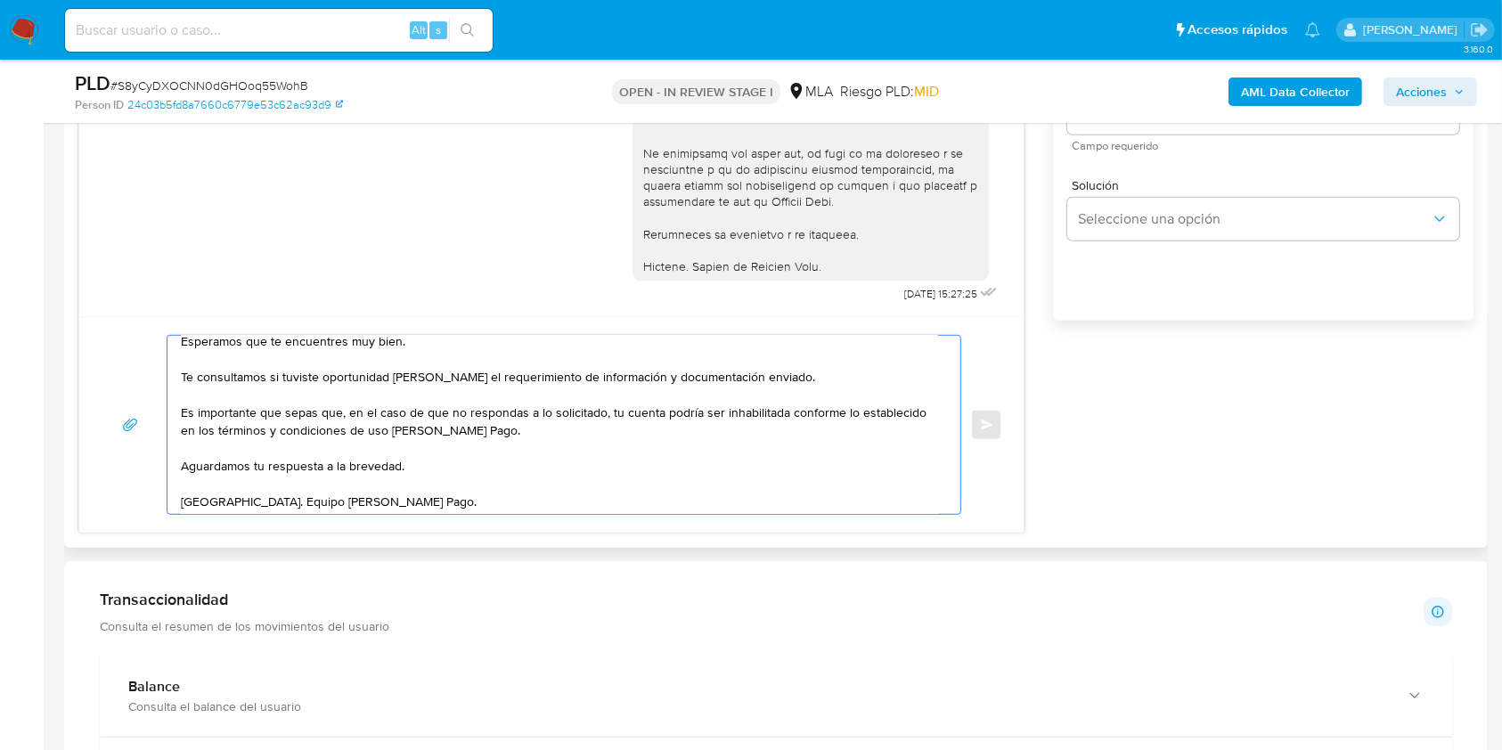
scroll to position [53, 0]
click at [566, 436] on textarea "Hola. Esperamos que te encuentres muy bien. Te consultamos si tuviste oportunid…" at bounding box center [559, 425] width 757 height 178
click at [538, 482] on textarea "Hola. Esperamos que te encuentres muy bien. Te consultamos si tuviste oportunid…" at bounding box center [559, 425] width 757 height 178
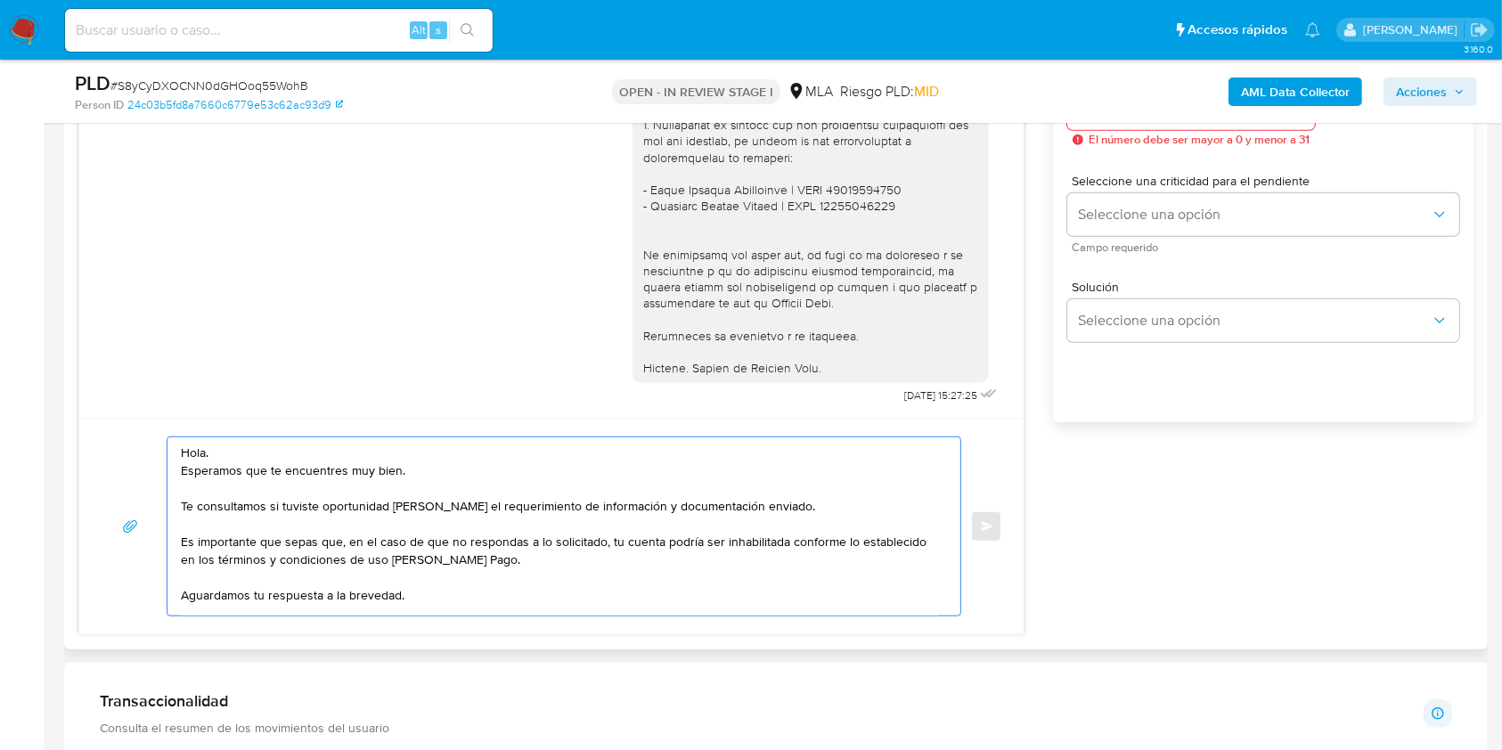
scroll to position [802, 0]
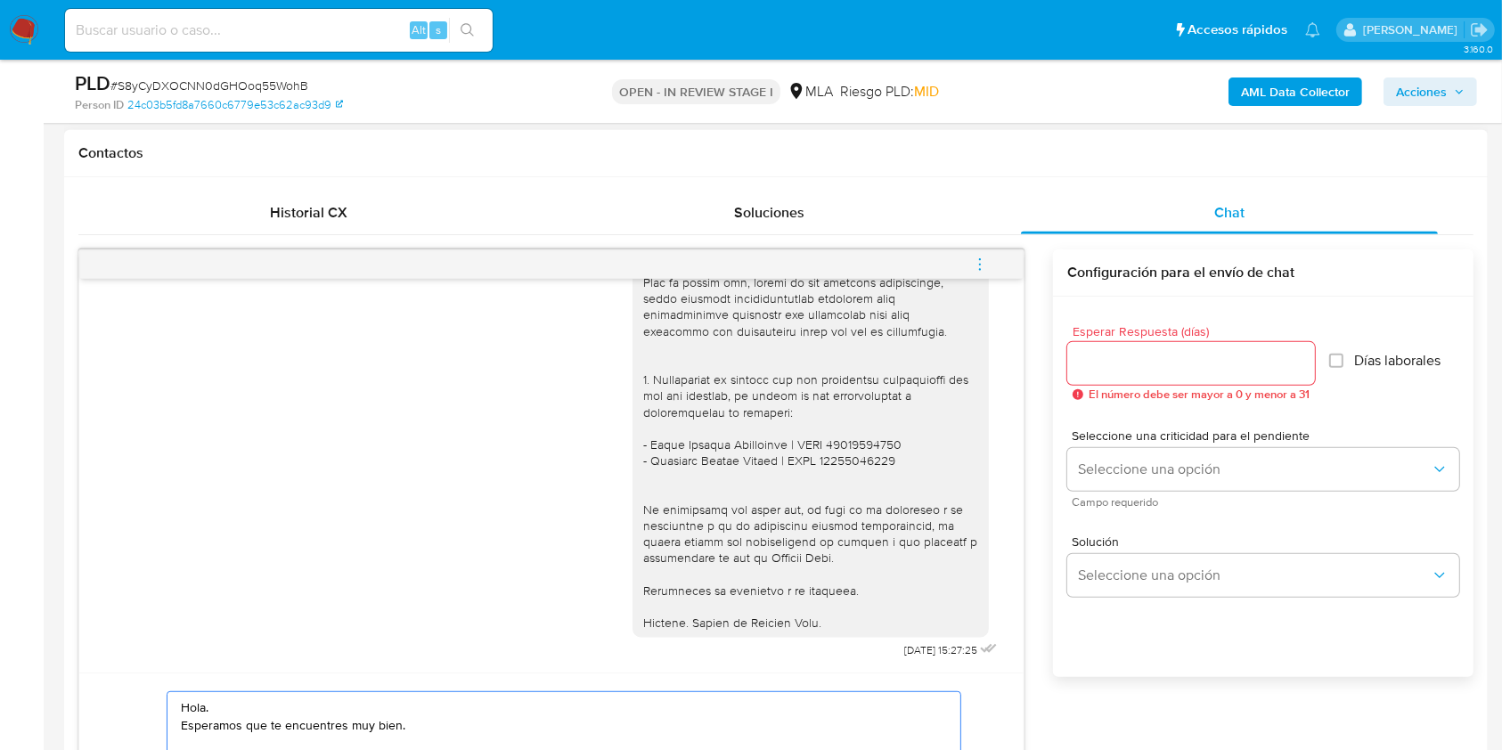
type textarea "Hola. Esperamos que te encuentres muy bien. Te consultamos si tuviste oportunid…"
click at [1129, 368] on input "Esperar Respuesta (días)" at bounding box center [1191, 363] width 248 height 23
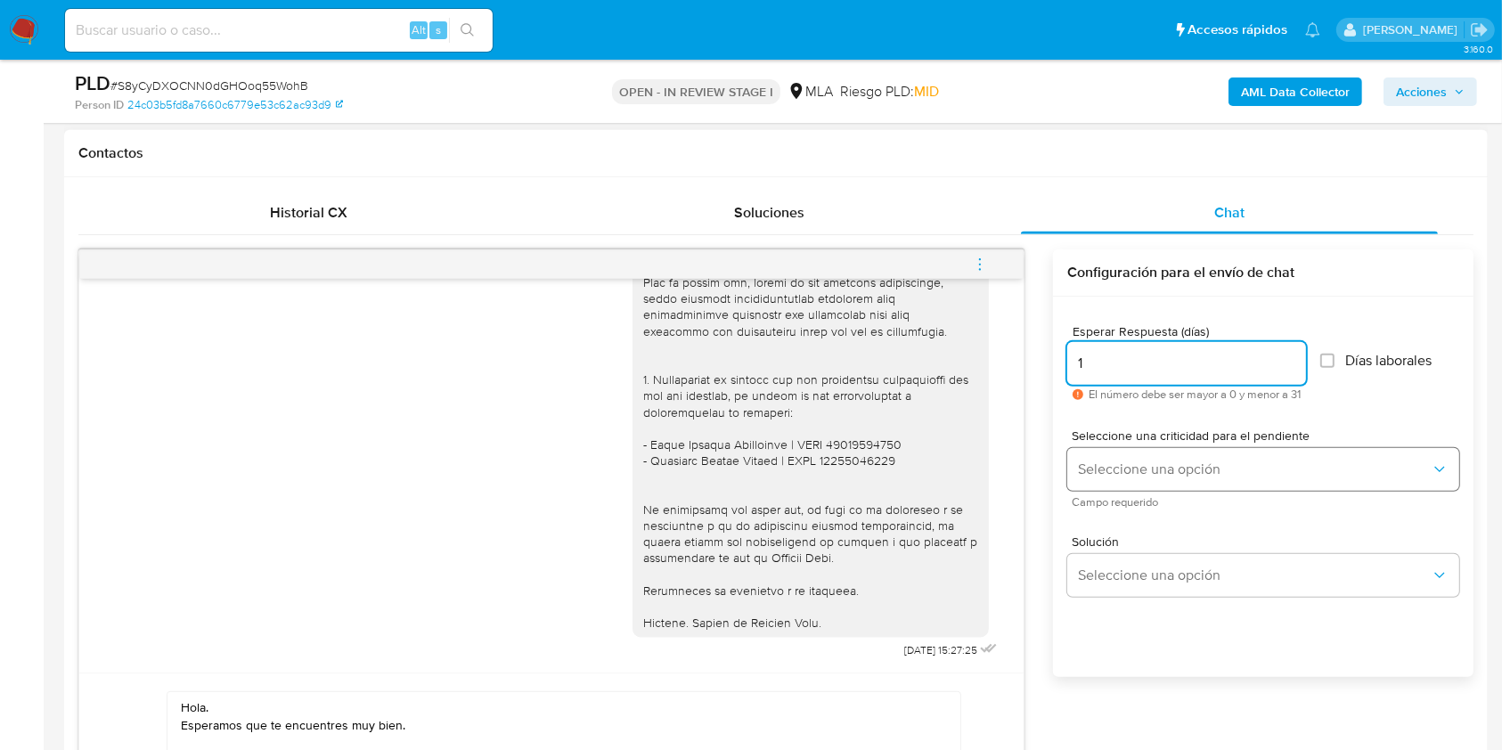
type input "1"
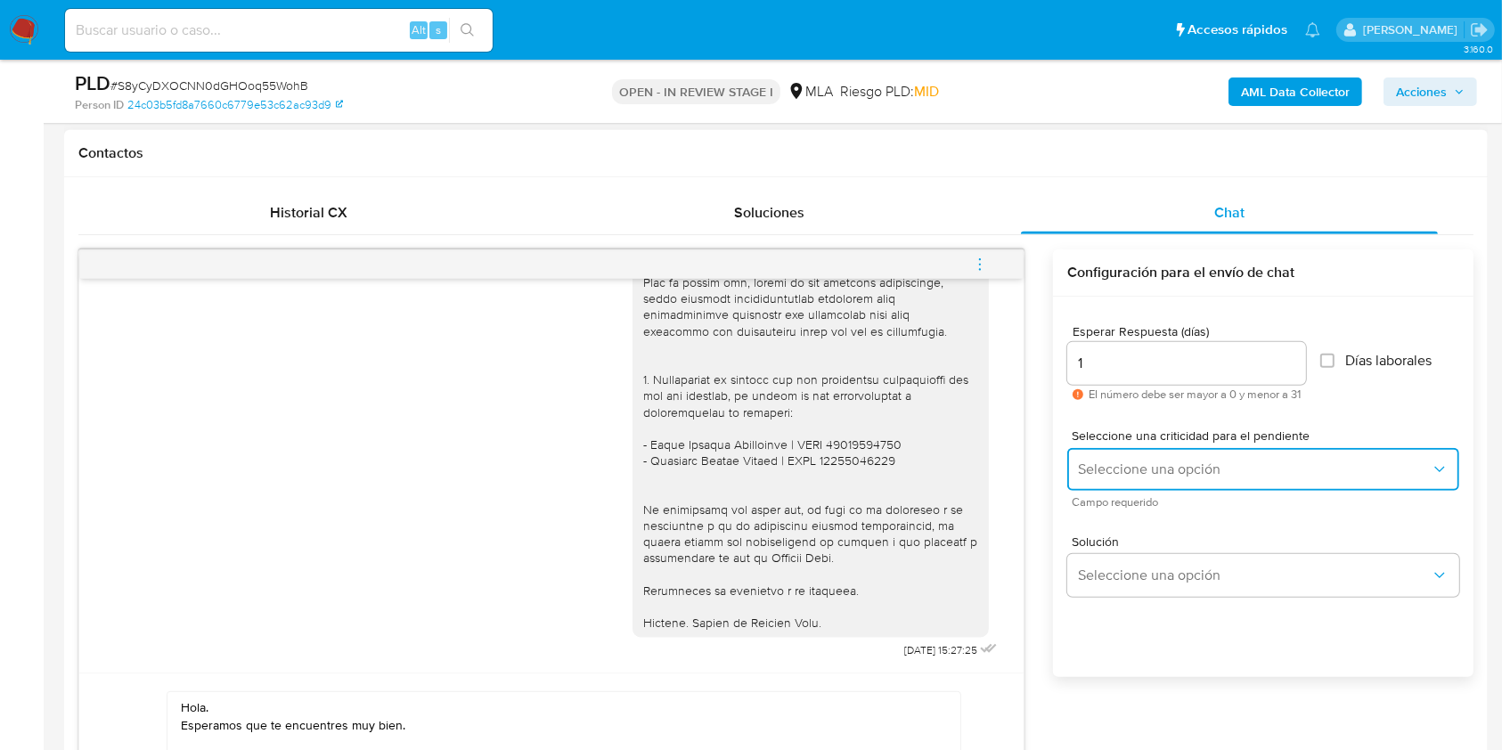
click at [1111, 465] on span "Seleccione una opción" at bounding box center [1254, 470] width 353 height 18
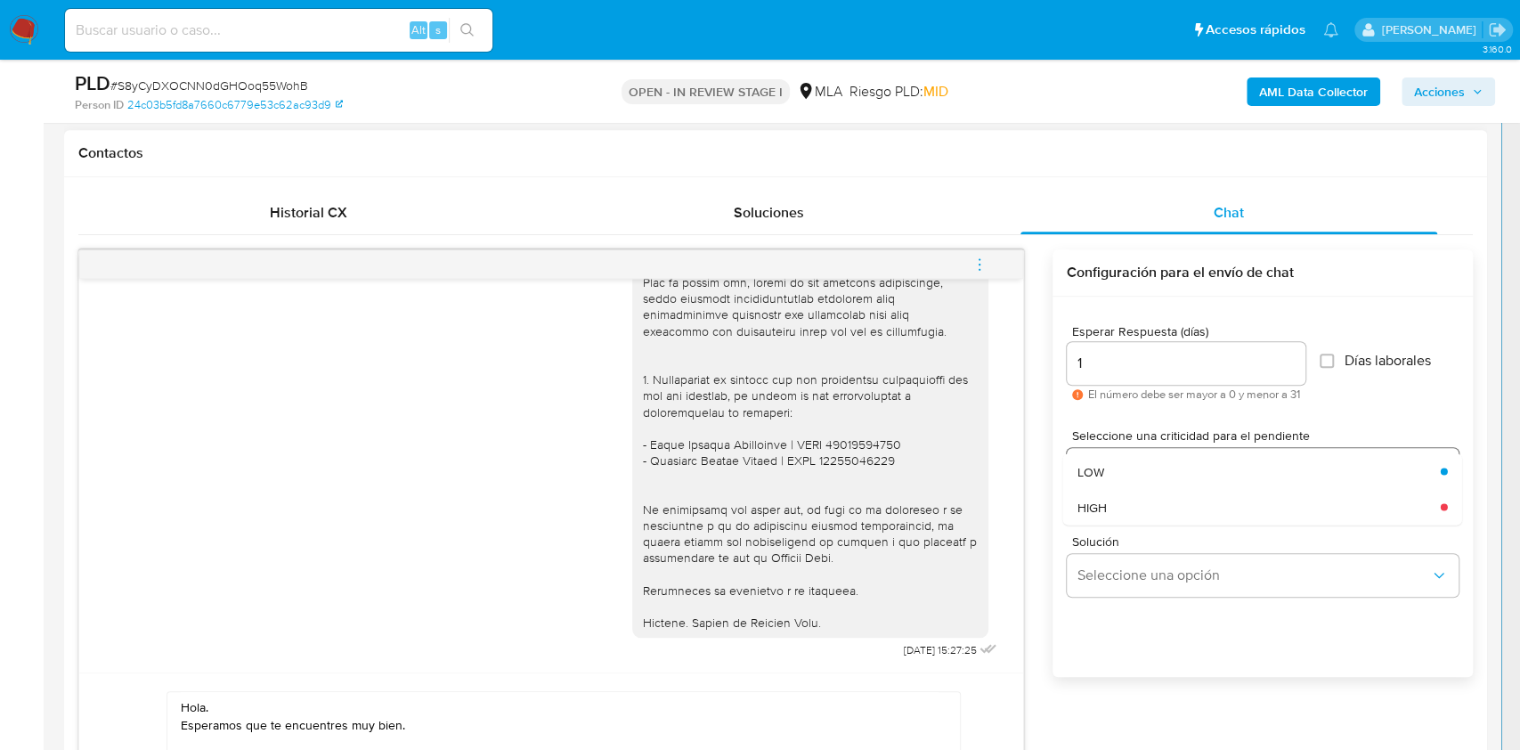
click at [1096, 490] on div "HIGH" at bounding box center [1254, 507] width 353 height 36
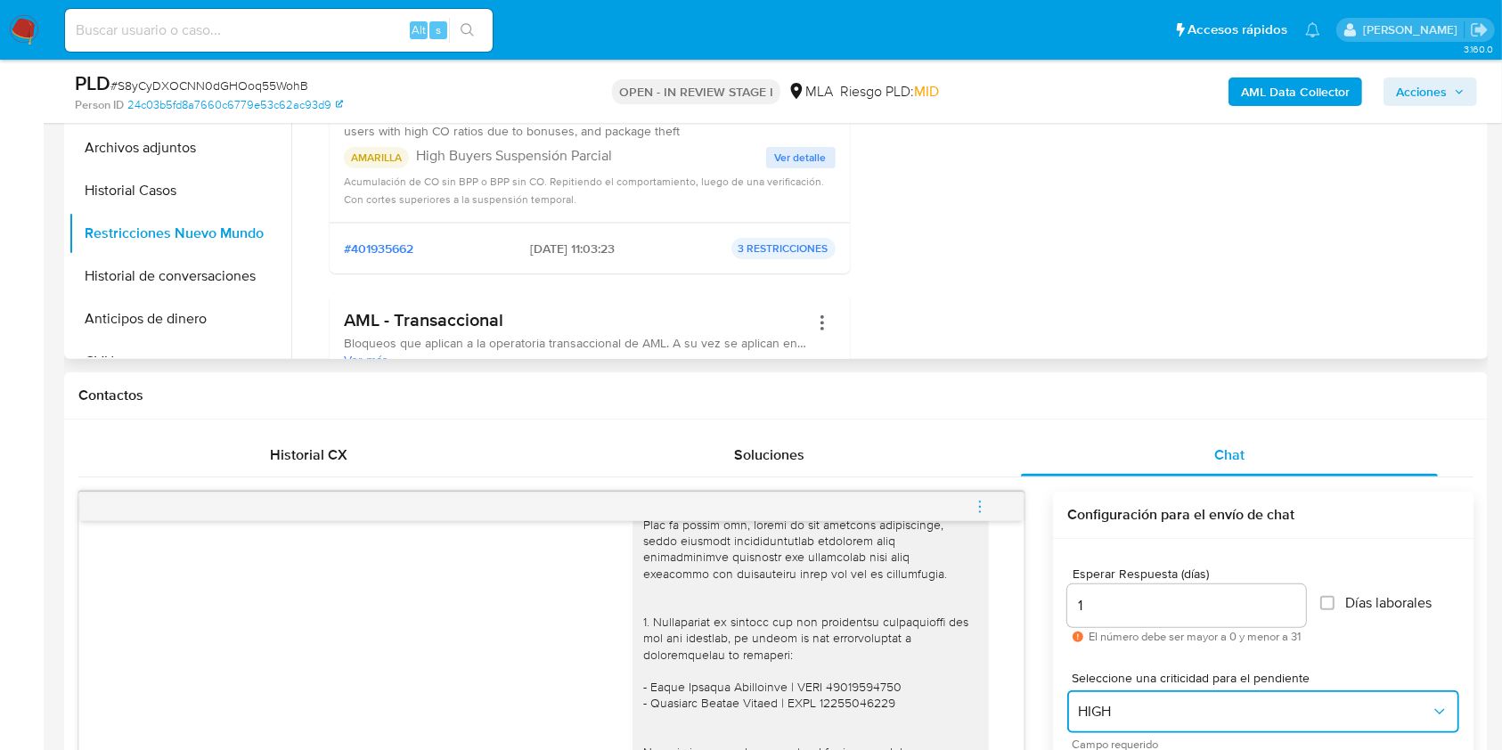
scroll to position [208, 0]
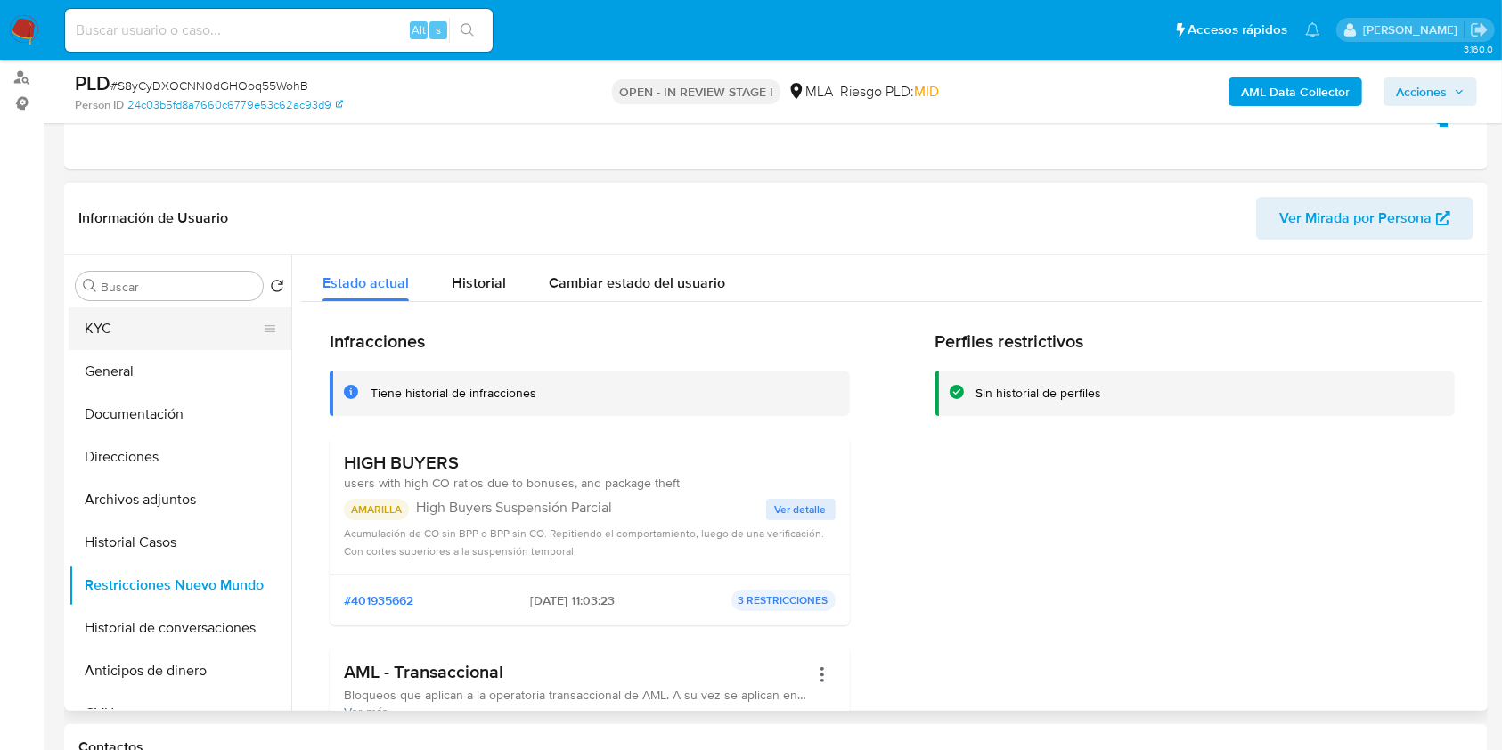
click at [157, 322] on button "KYC" at bounding box center [173, 328] width 208 height 43
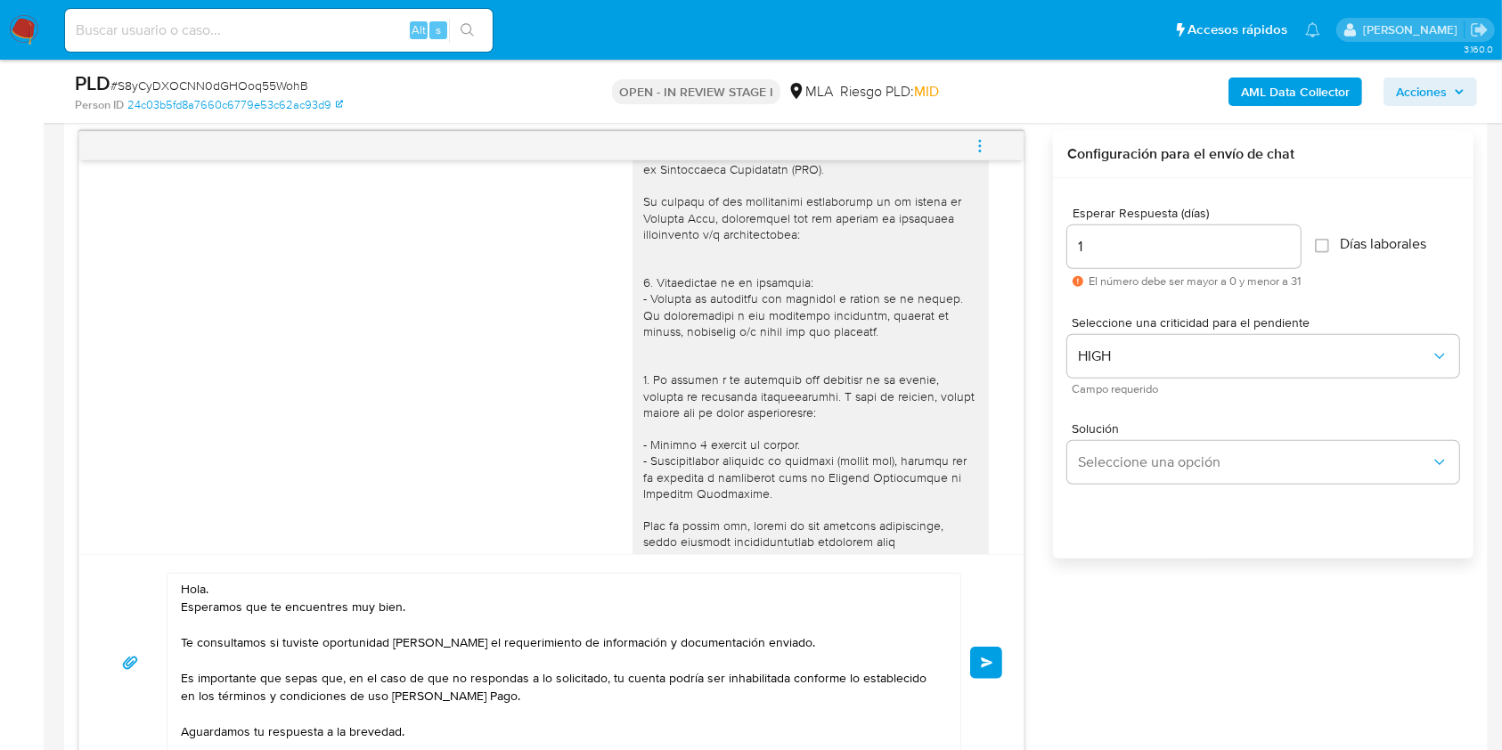
scroll to position [2537, 0]
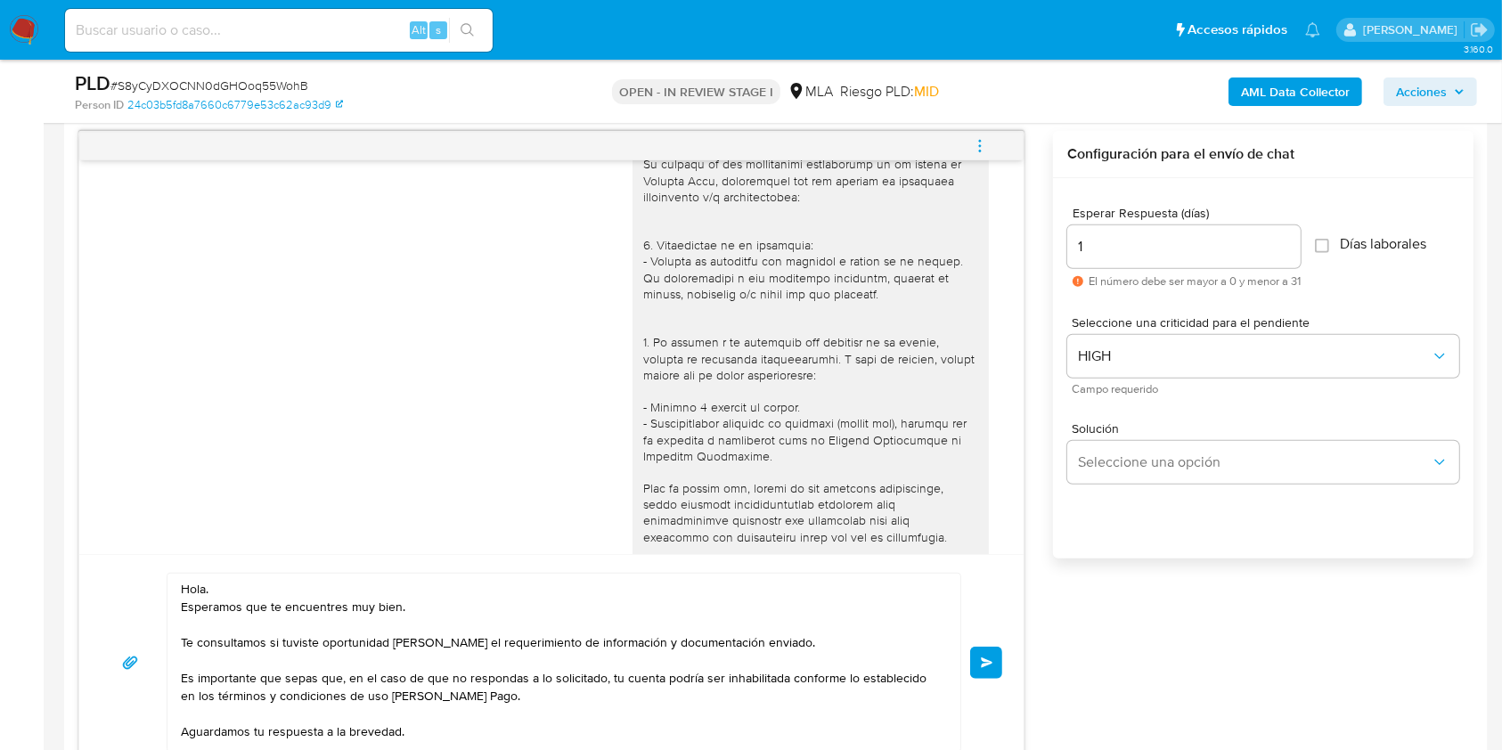
click at [643, 194] on div at bounding box center [810, 440] width 335 height 794
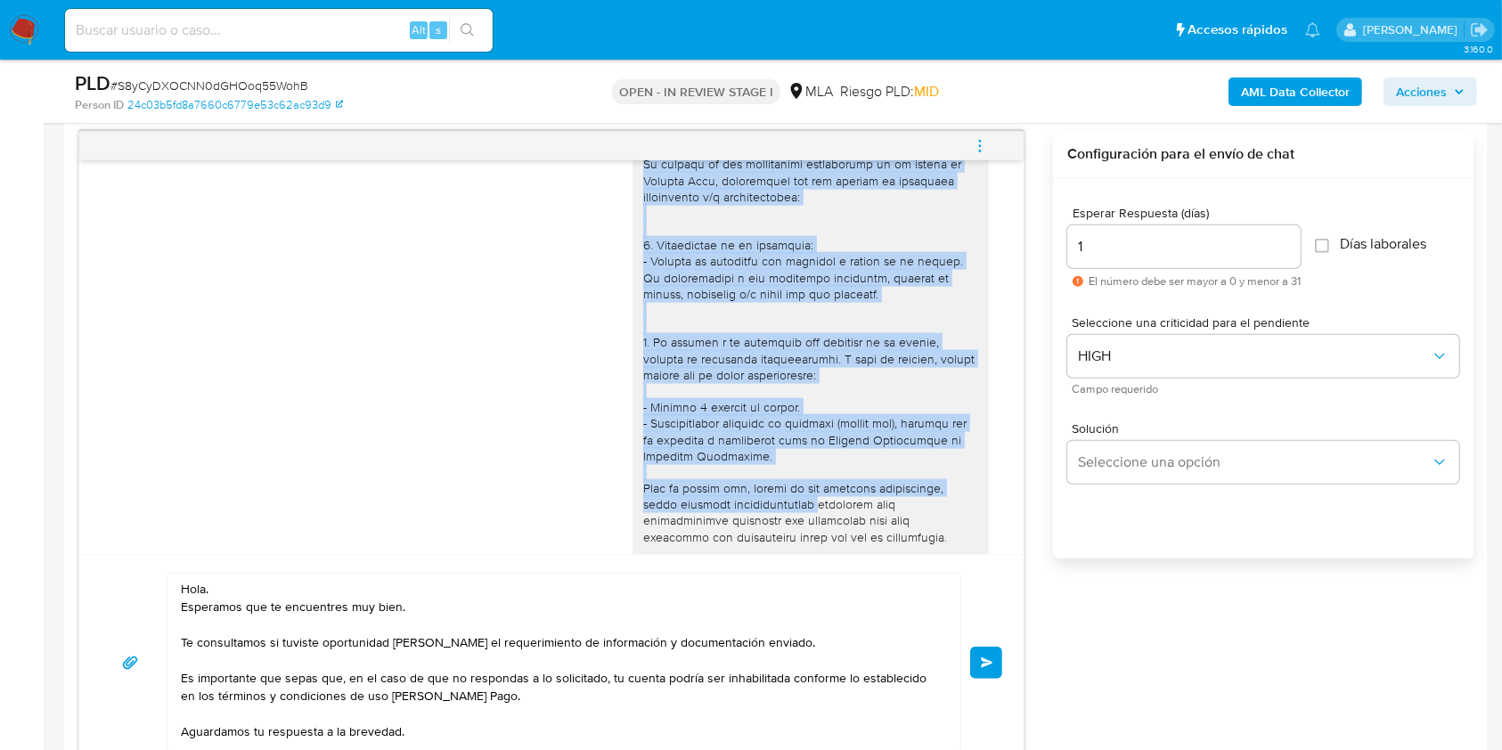
drag, startPoint x: 628, startPoint y: 194, endPoint x: 787, endPoint y: 531, distance: 372.5
click at [792, 534] on div at bounding box center [810, 440] width 335 height 794
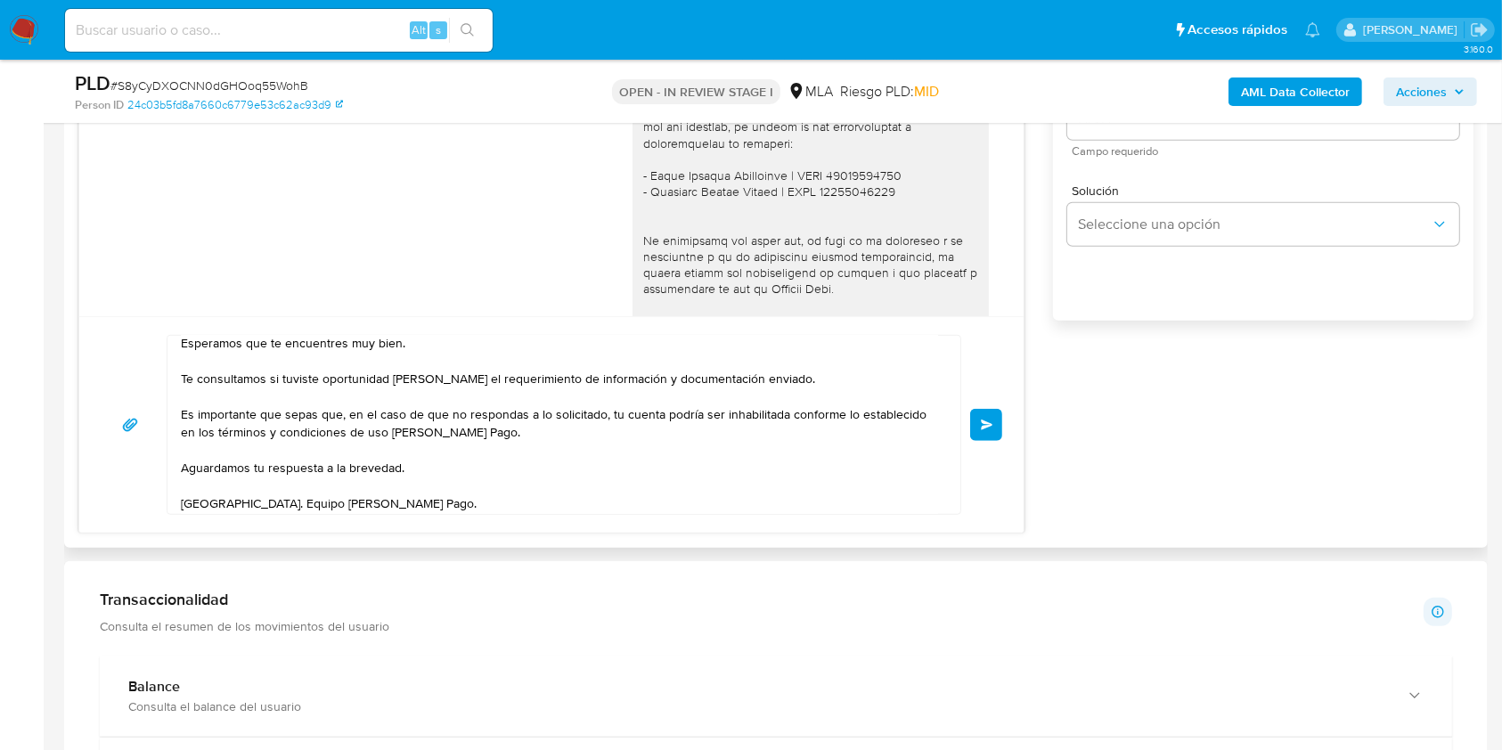
scroll to position [0, 0]
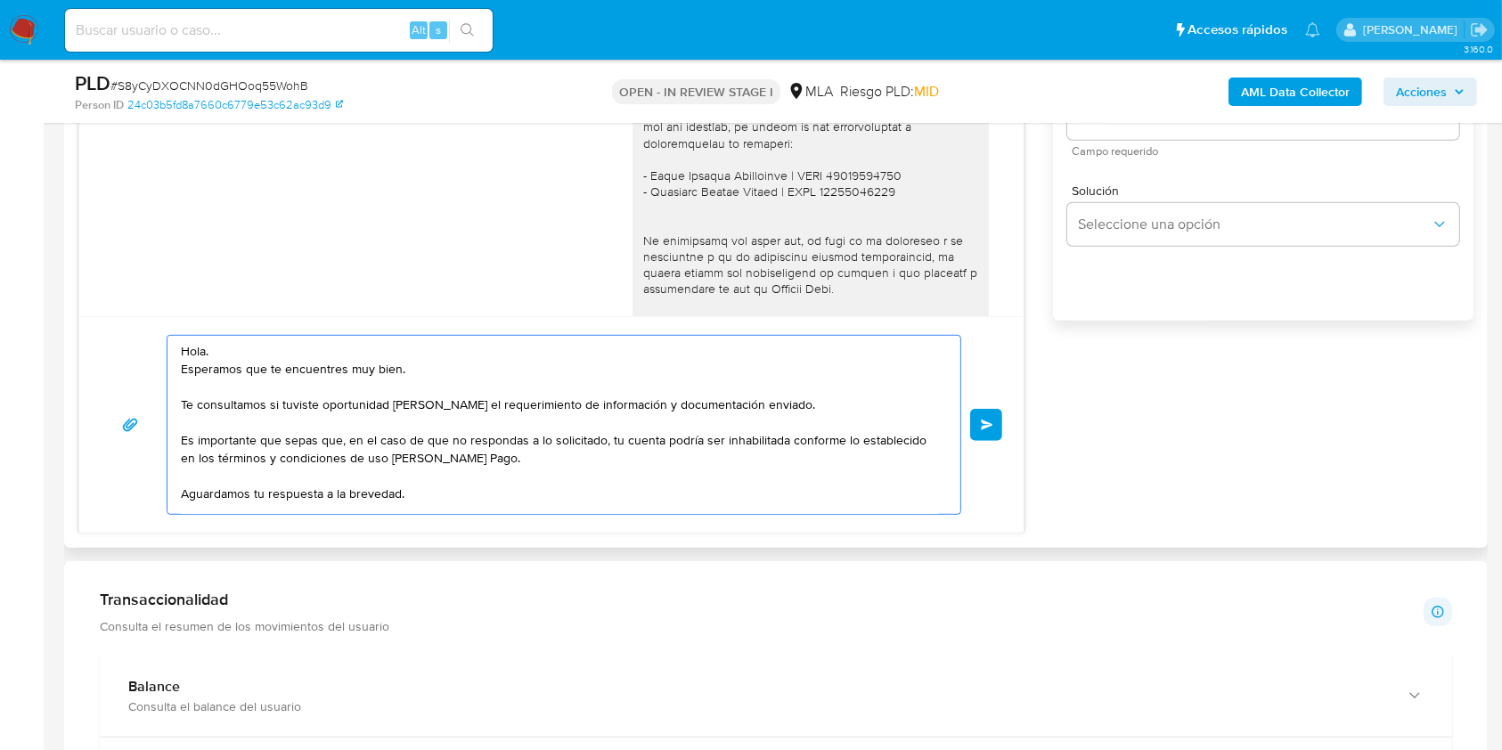
click at [459, 367] on textarea "Hola. Esperamos que te encuentres muy bien. Te consultamos si tuviste oportunid…" at bounding box center [559, 425] width 757 height 178
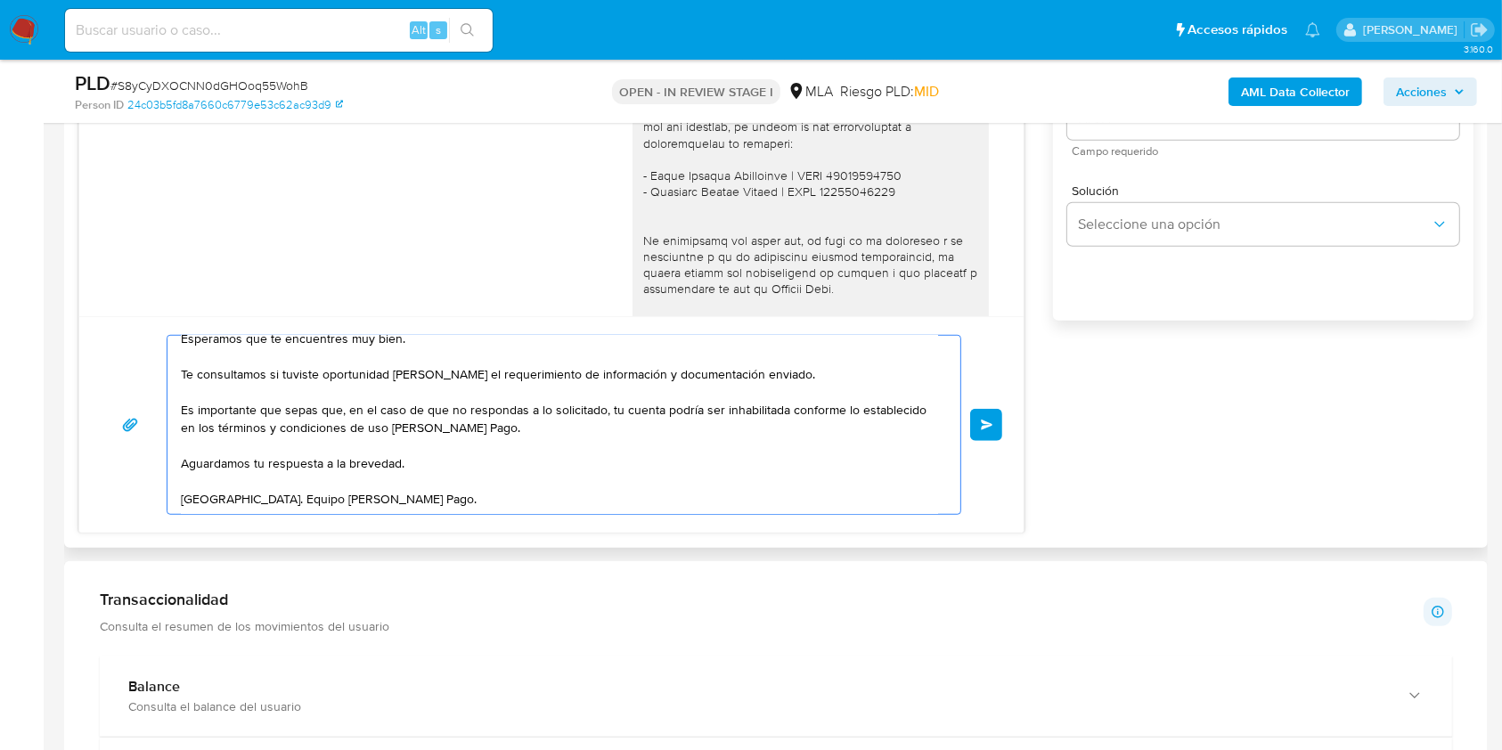
click at [666, 437] on textarea "Hola. Esperamos que te encuentres muy bien. Te consultamos si tuviste oportunid…" at bounding box center [559, 425] width 757 height 178
click at [652, 474] on textarea "Hola. Esperamos que te encuentres muy bien. Te consultamos si tuviste oportunid…" at bounding box center [559, 425] width 757 height 178
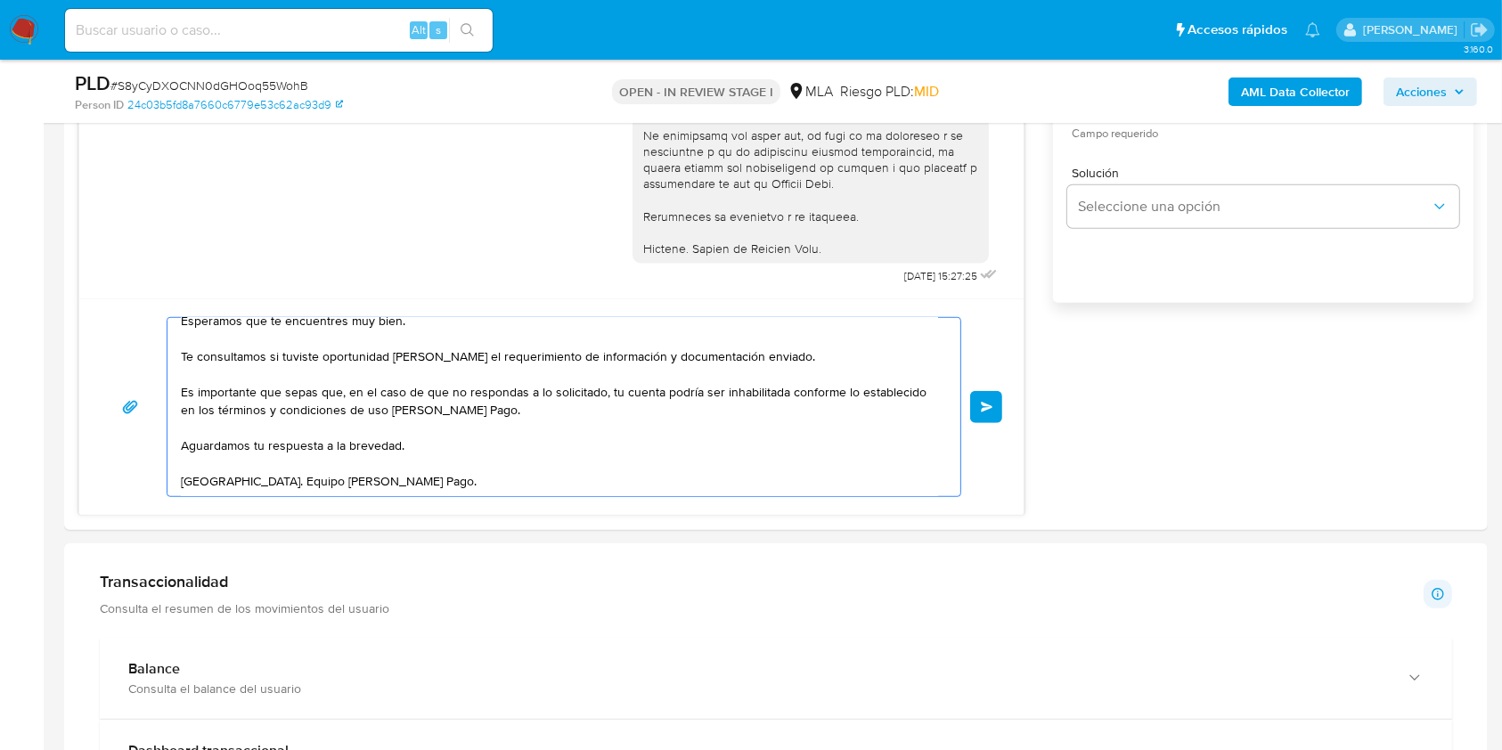
scroll to position [1276, 0]
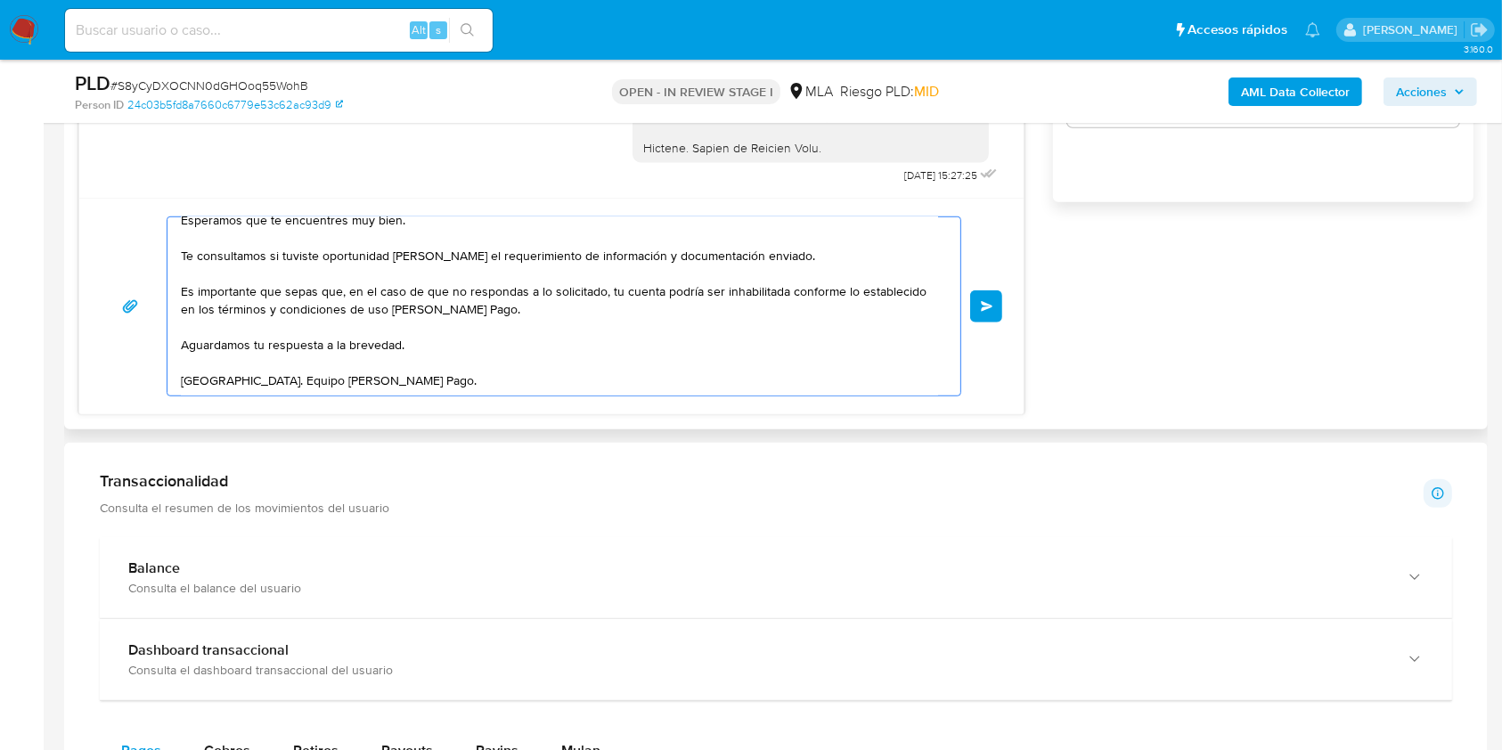
click at [984, 310] on button "Enviar" at bounding box center [986, 306] width 32 height 32
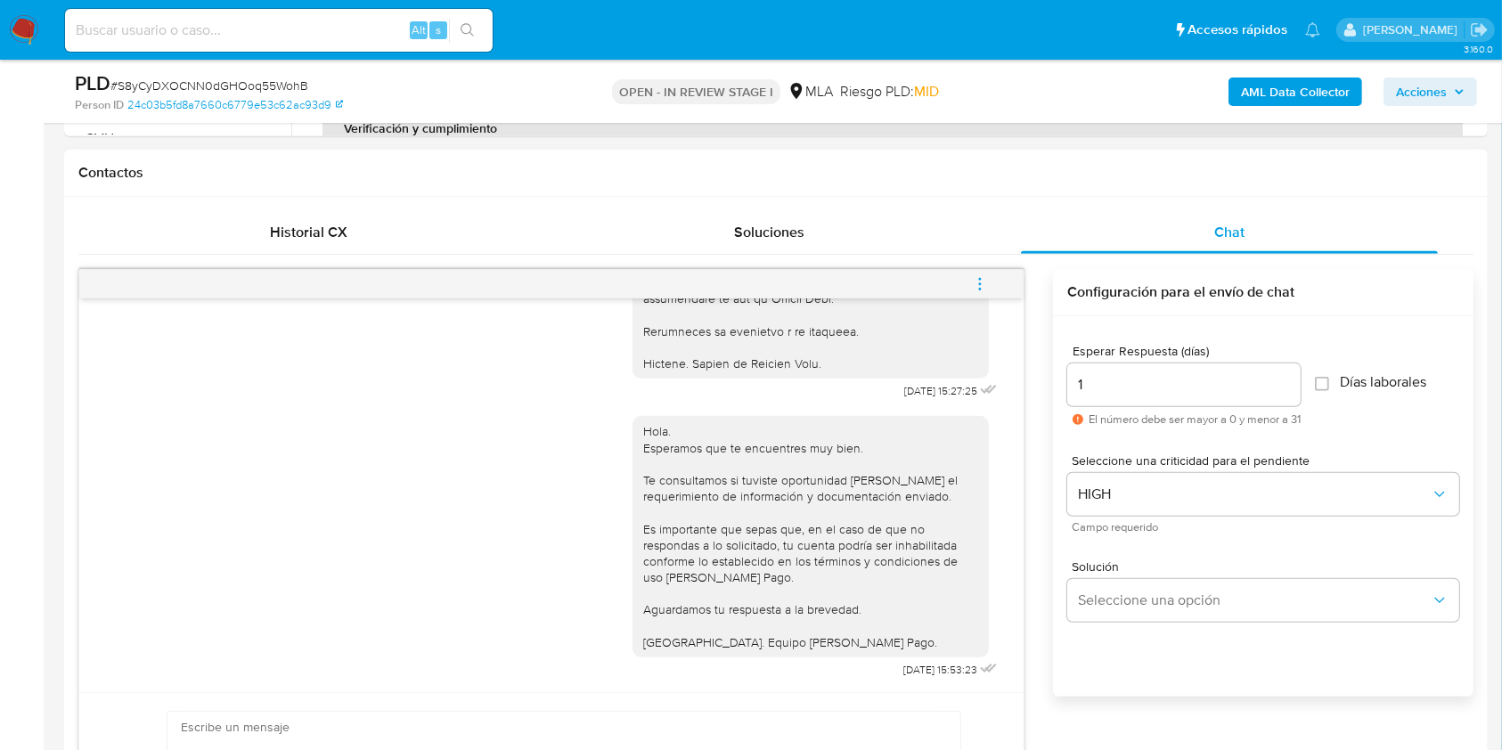
scroll to position [920, 0]
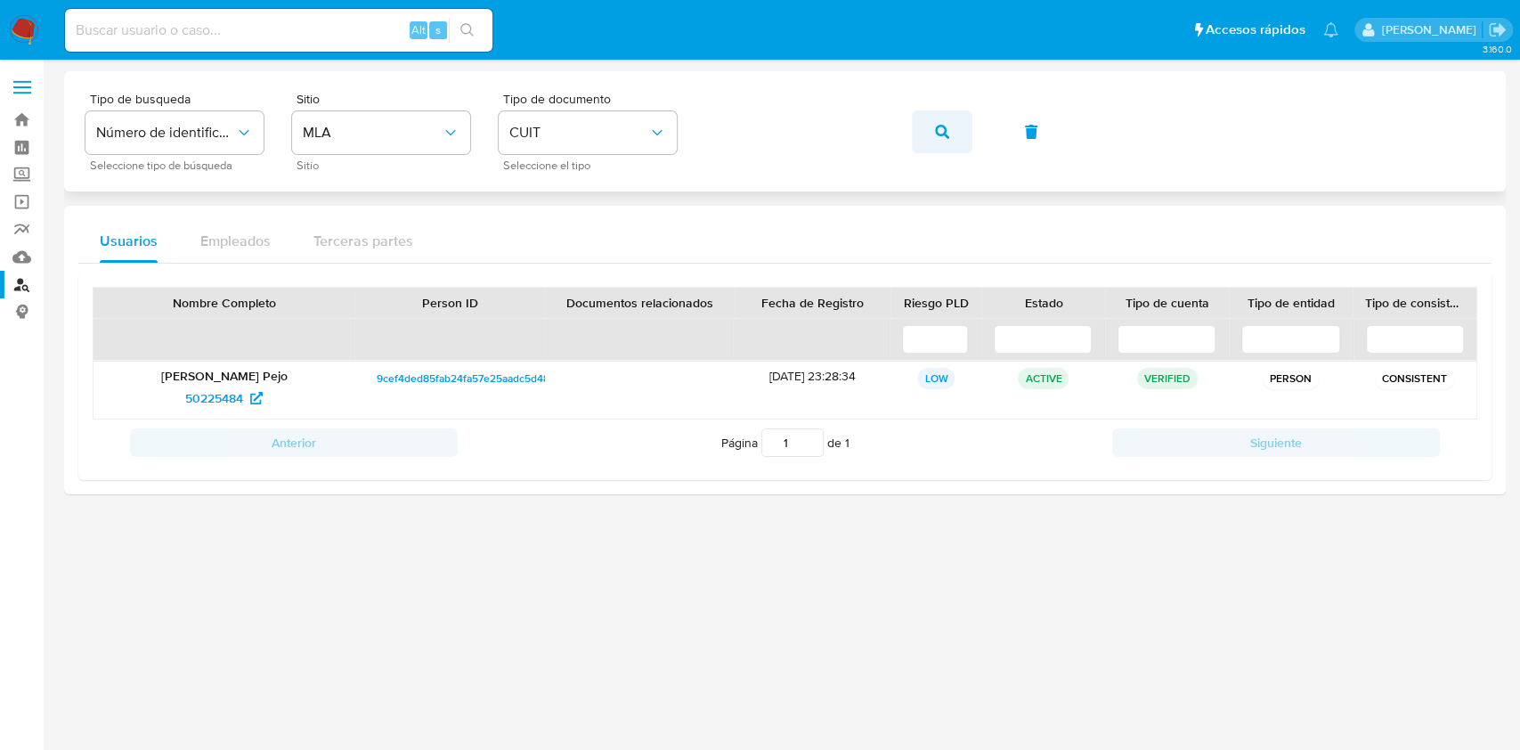
click at [944, 144] on span "button" at bounding box center [942, 131] width 14 height 39
click at [229, 403] on span "81067668" at bounding box center [214, 398] width 54 height 29
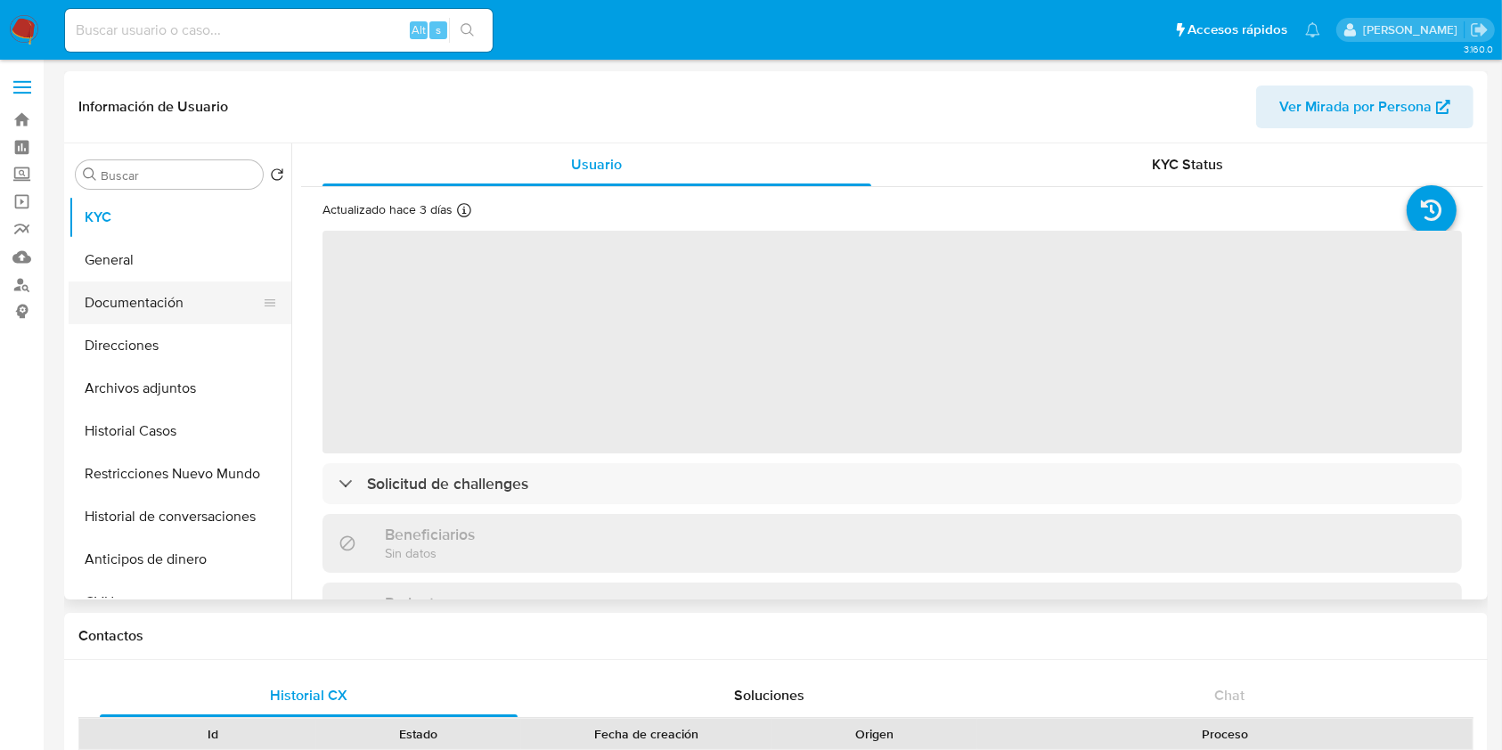
click at [208, 296] on button "Documentación" at bounding box center [173, 302] width 208 height 43
select select "10"
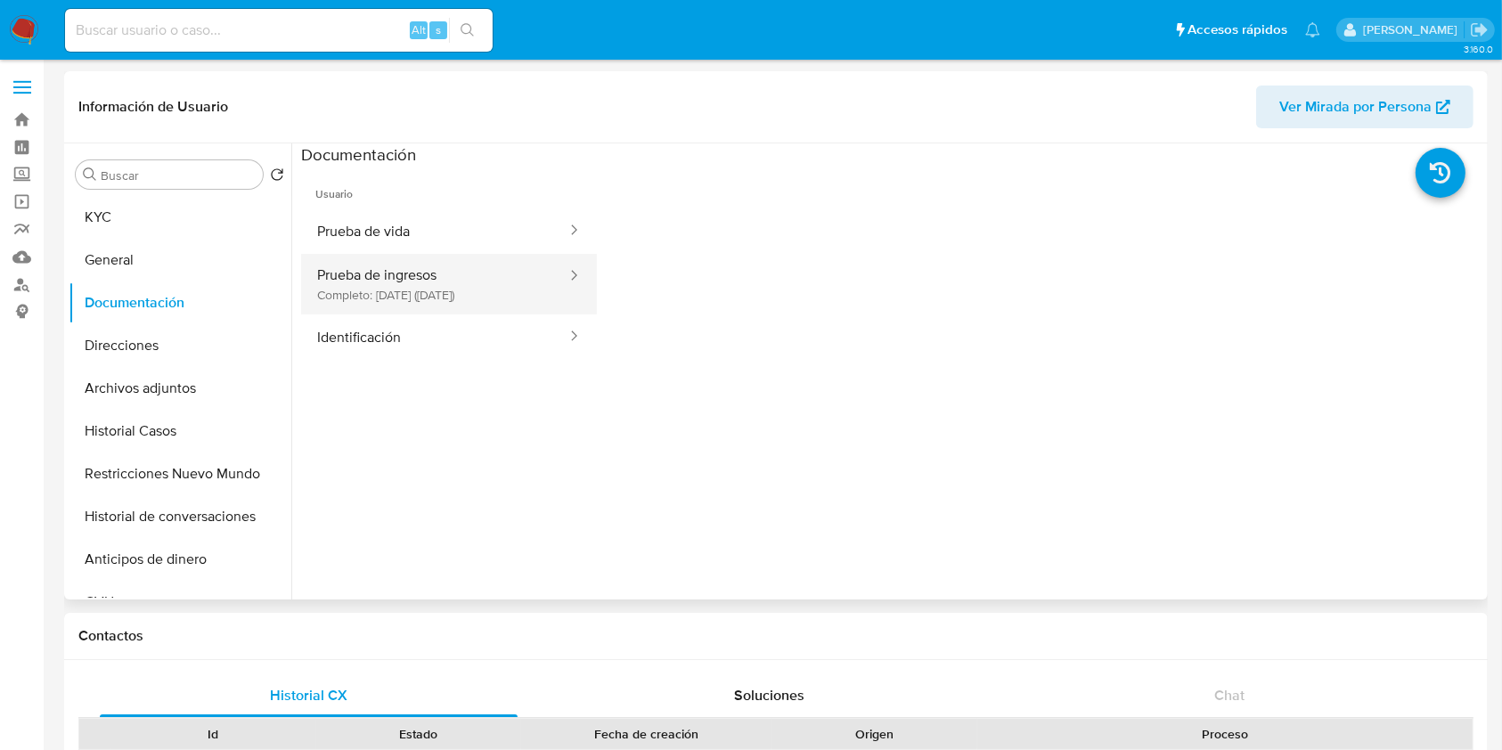
click at [493, 300] on button "Prueba de ingresos Completo: [DATE] ([DATE])" at bounding box center [434, 284] width 267 height 61
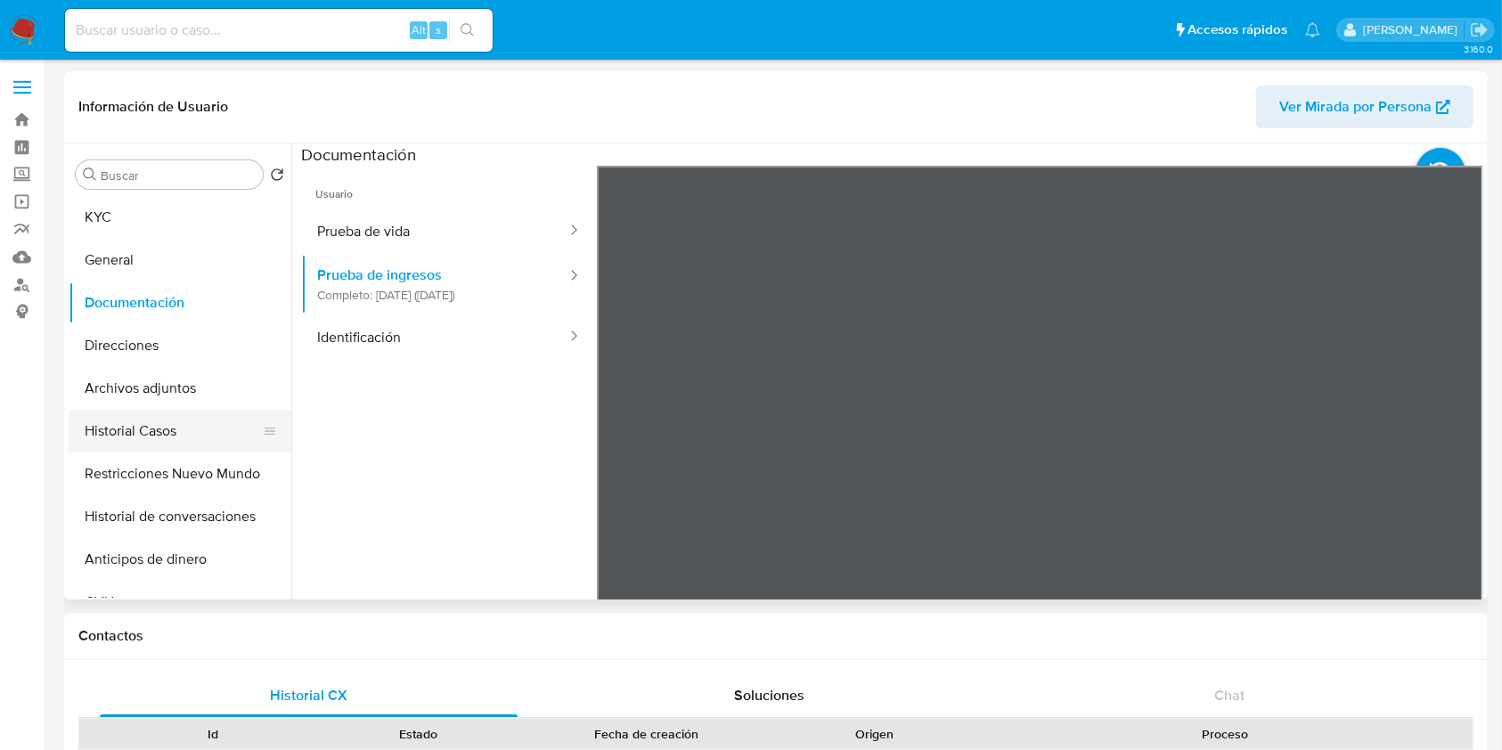
click at [170, 424] on button "Historial Casos" at bounding box center [173, 431] width 208 height 43
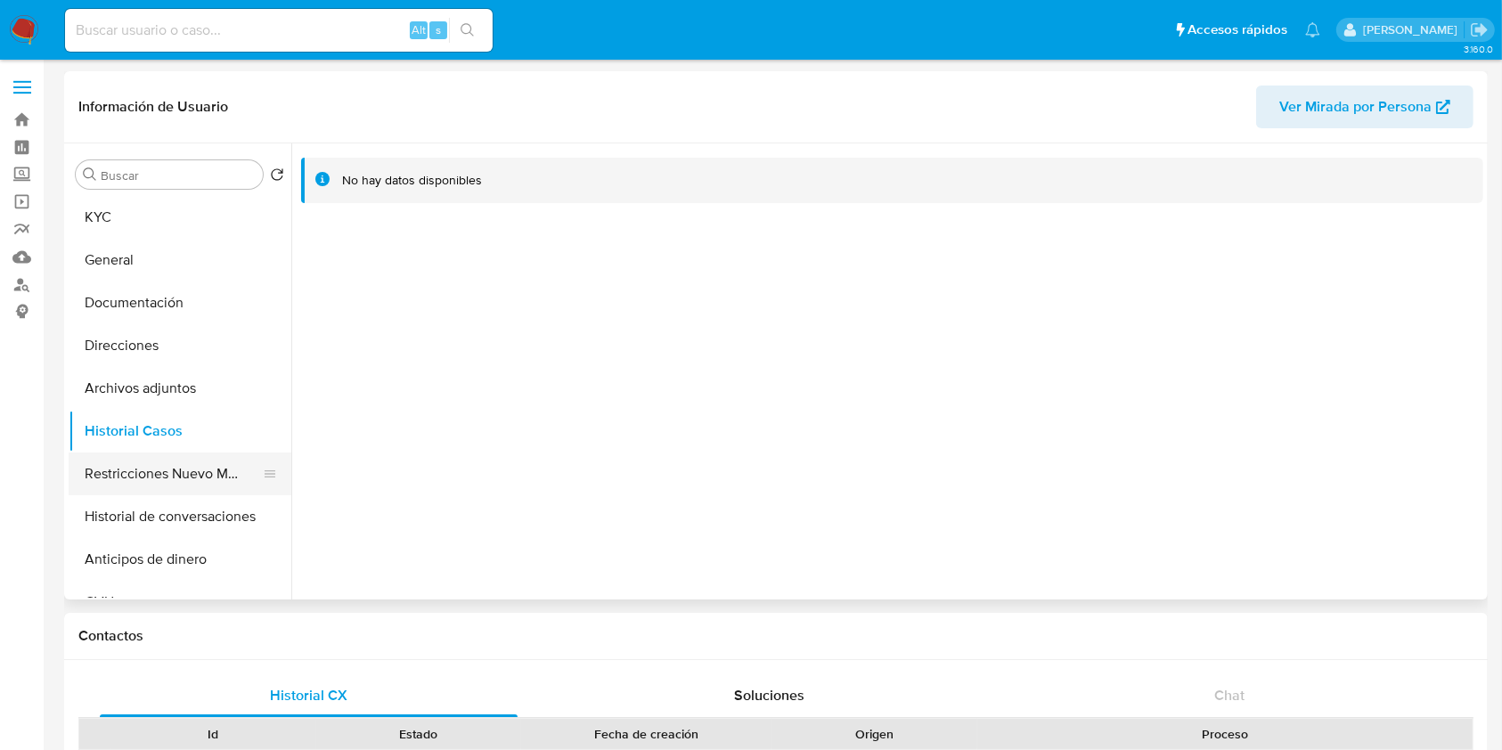
drag, startPoint x: 175, startPoint y: 468, endPoint x: 95, endPoint y: 493, distance: 84.0
click at [173, 467] on button "Restricciones Nuevo Mundo" at bounding box center [173, 473] width 208 height 43
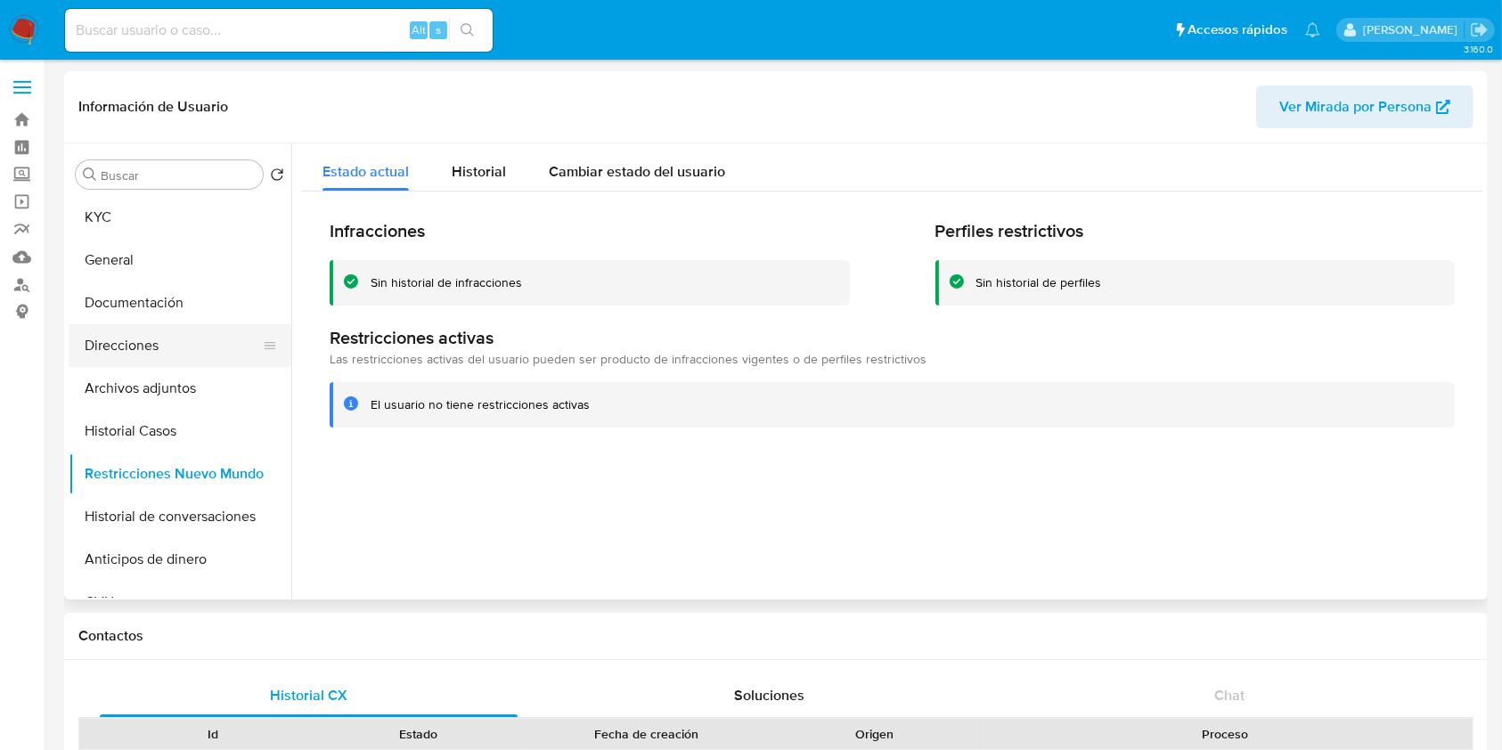
click at [192, 346] on button "Direcciones" at bounding box center [173, 345] width 208 height 43
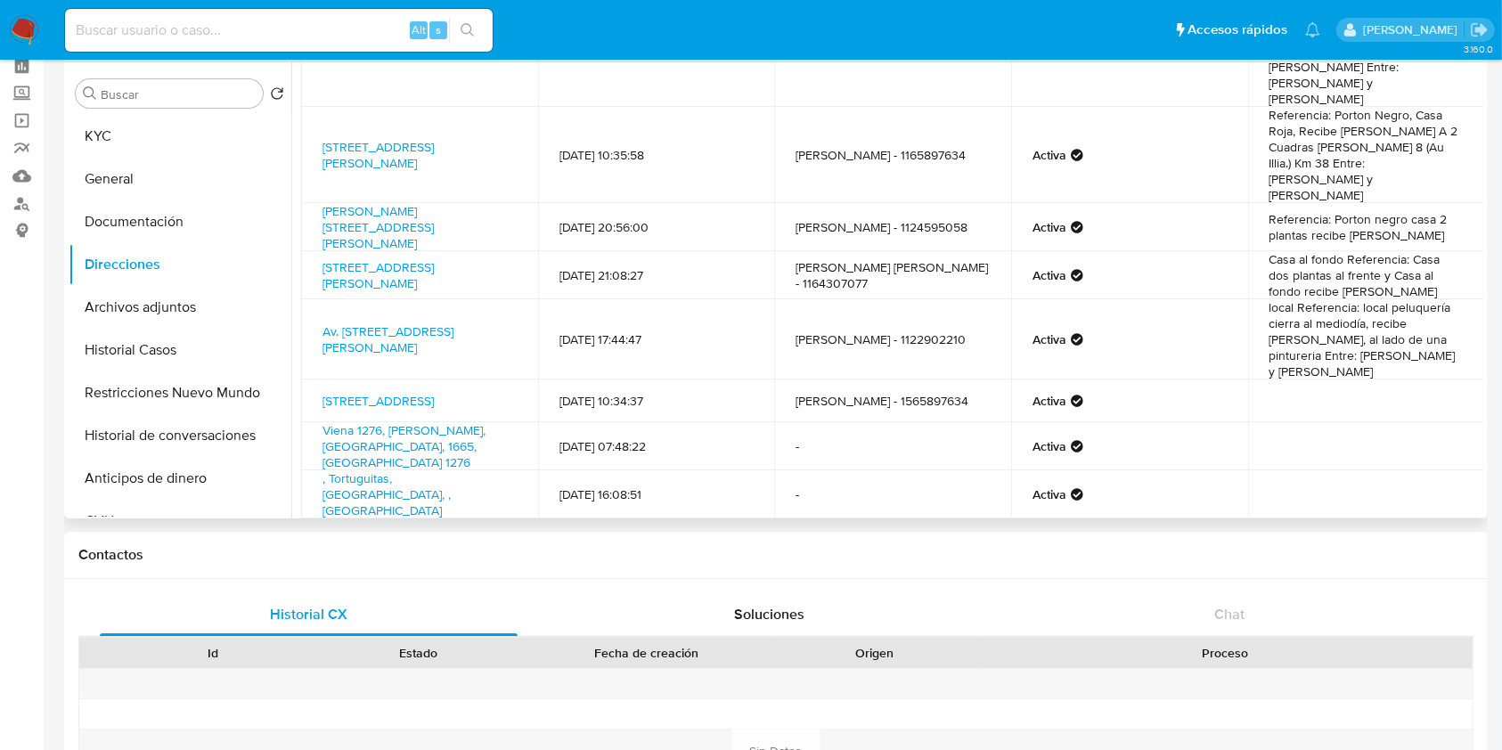
scroll to position [118, 0]
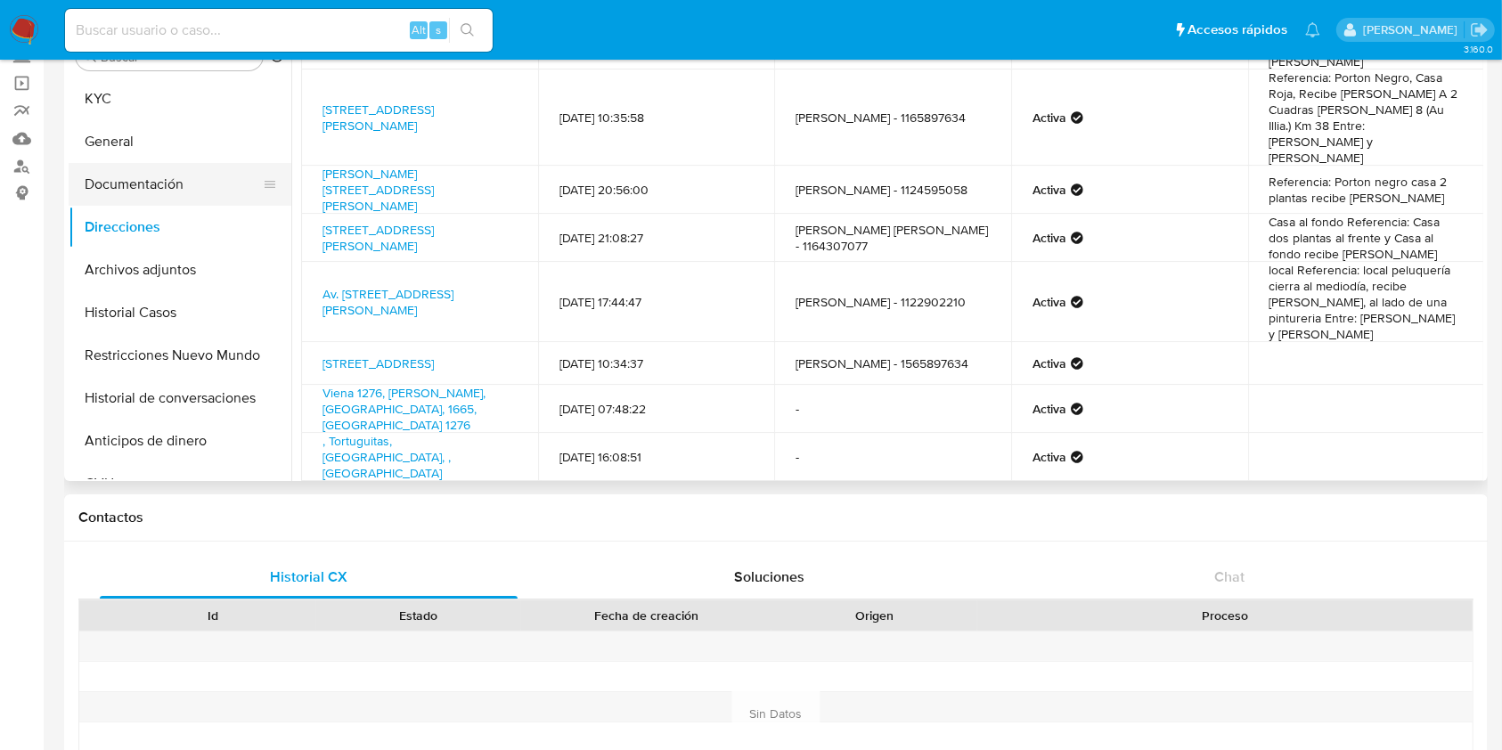
click at [189, 165] on button "Documentación" at bounding box center [173, 184] width 208 height 43
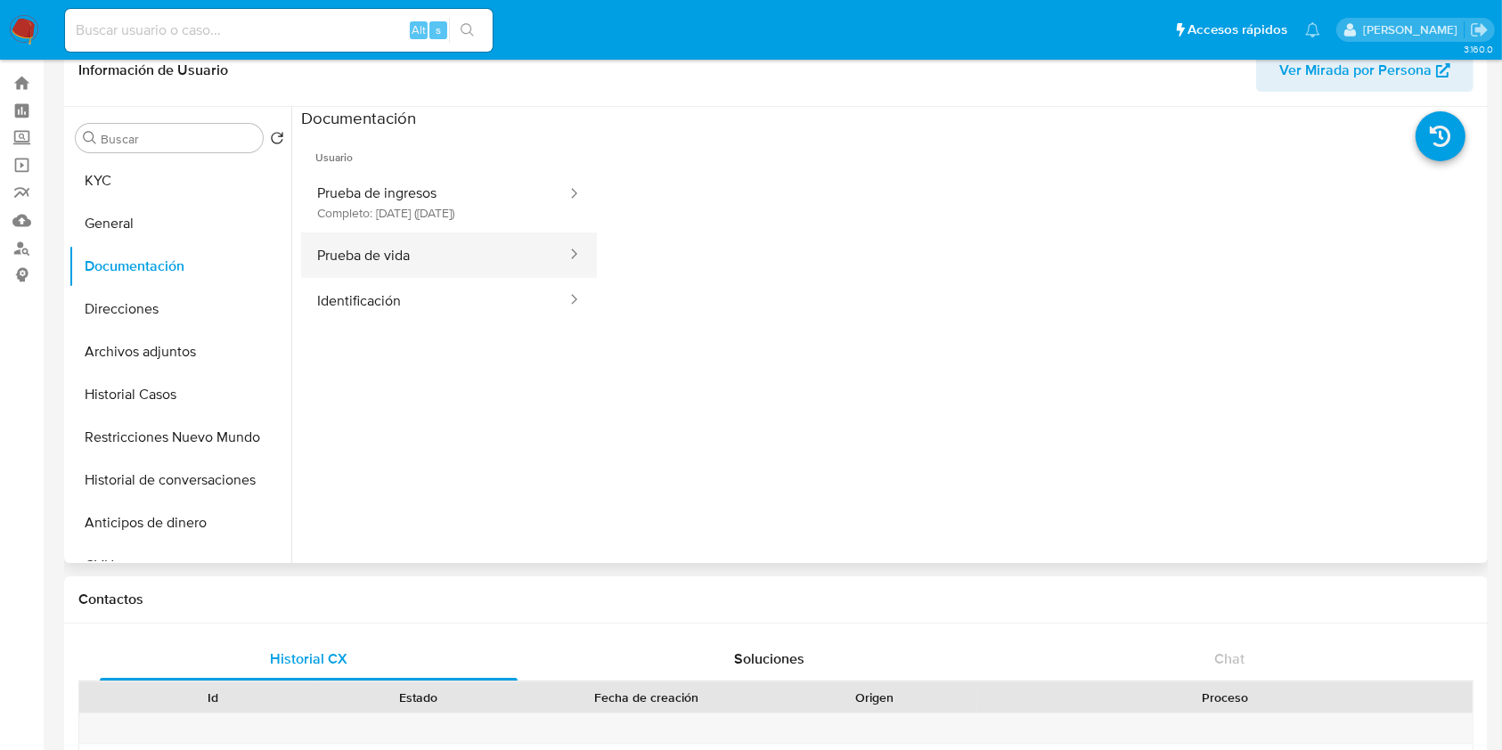
scroll to position [0, 0]
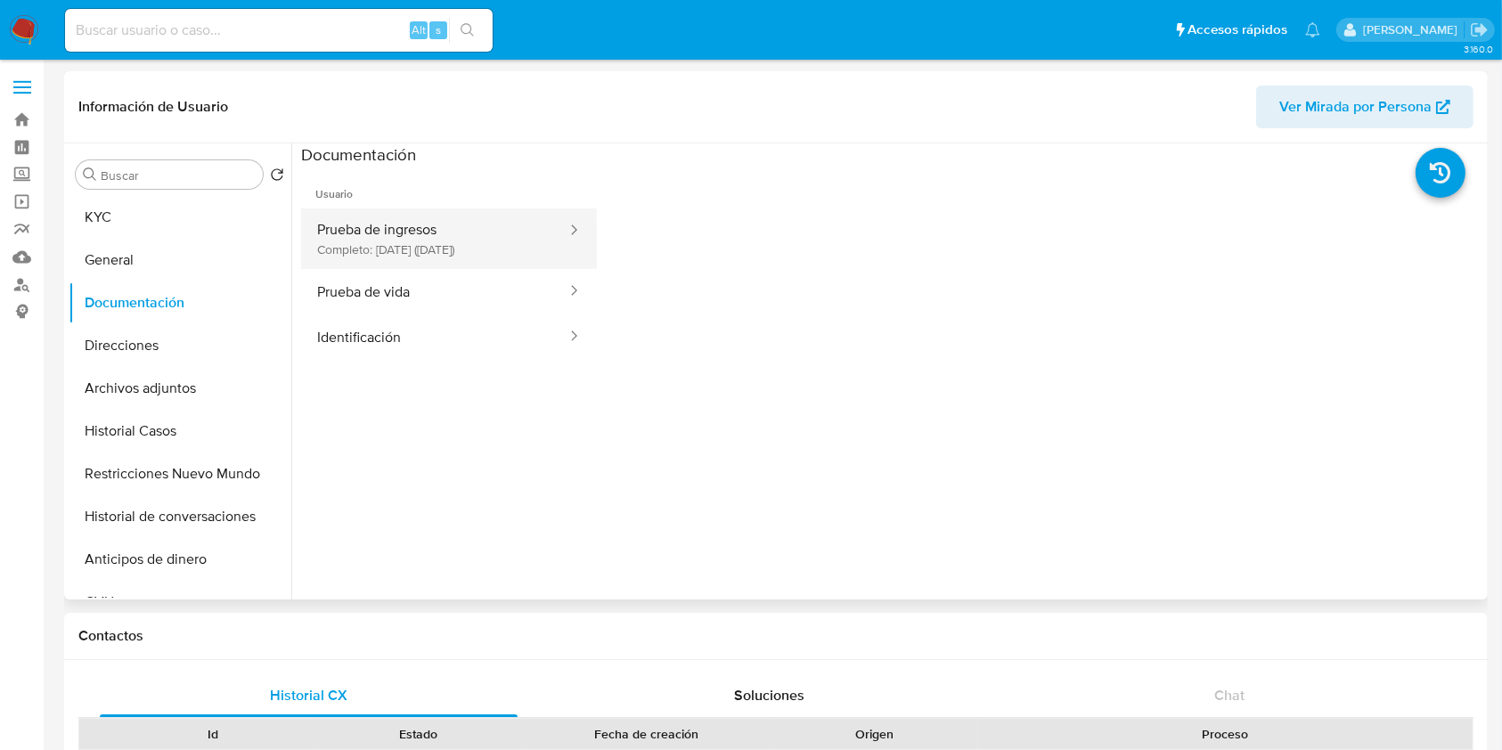
click at [467, 235] on button "Prueba de ingresos Completo: 15/09/2025 (hace 3 días)" at bounding box center [434, 238] width 267 height 61
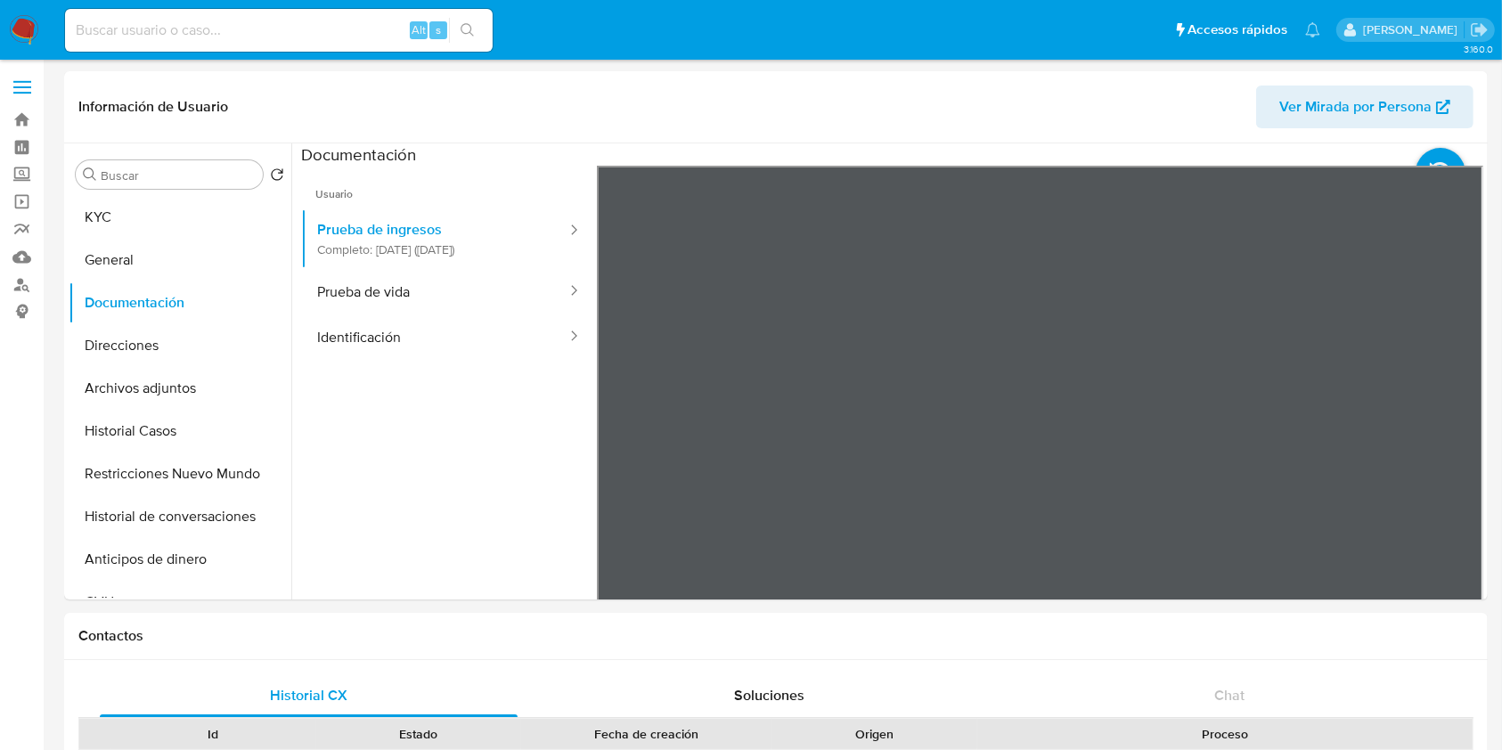
drag, startPoint x: 574, startPoint y: 308, endPoint x: 145, endPoint y: 222, distance: 437.1
click at [166, 219] on button "KYC" at bounding box center [173, 217] width 208 height 43
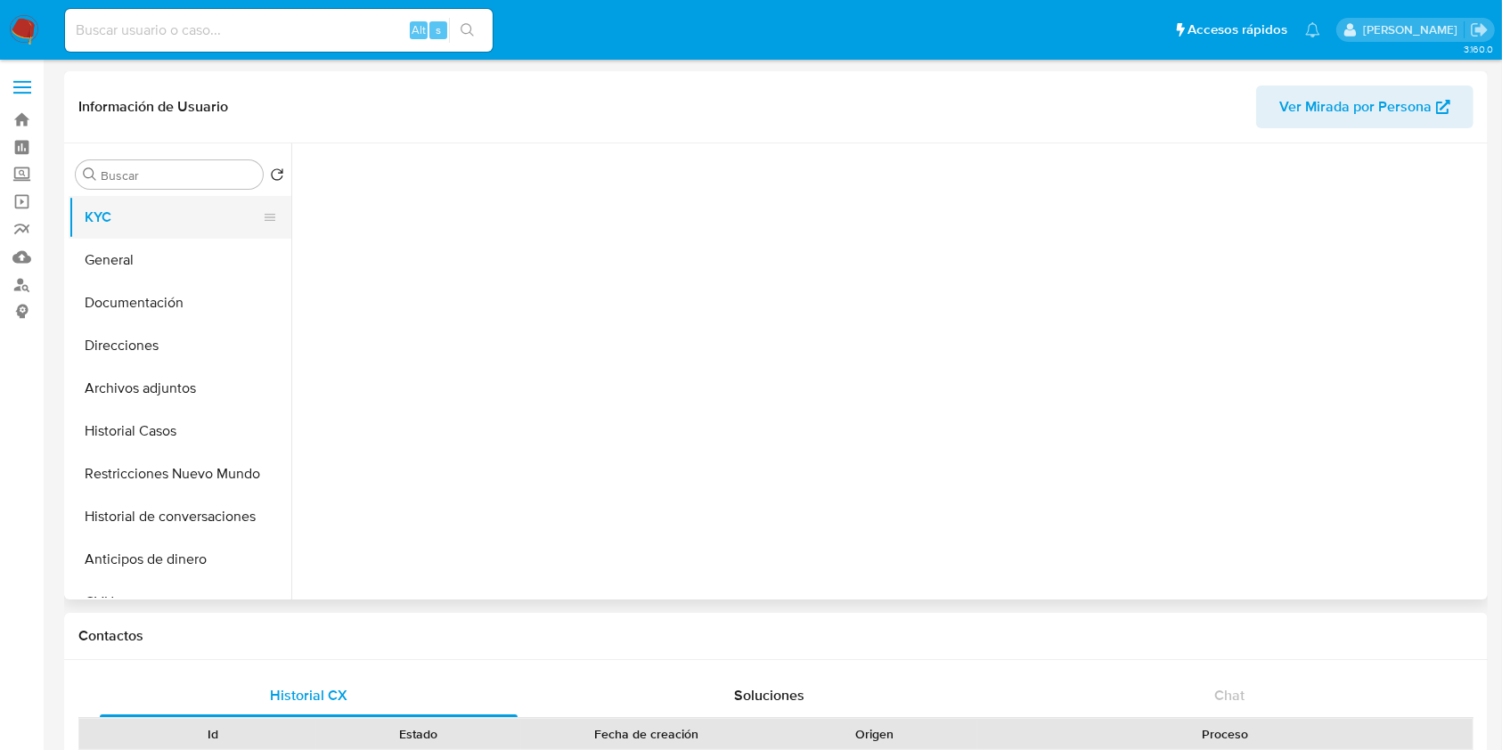
click at [143, 222] on button "KYC" at bounding box center [173, 217] width 208 height 43
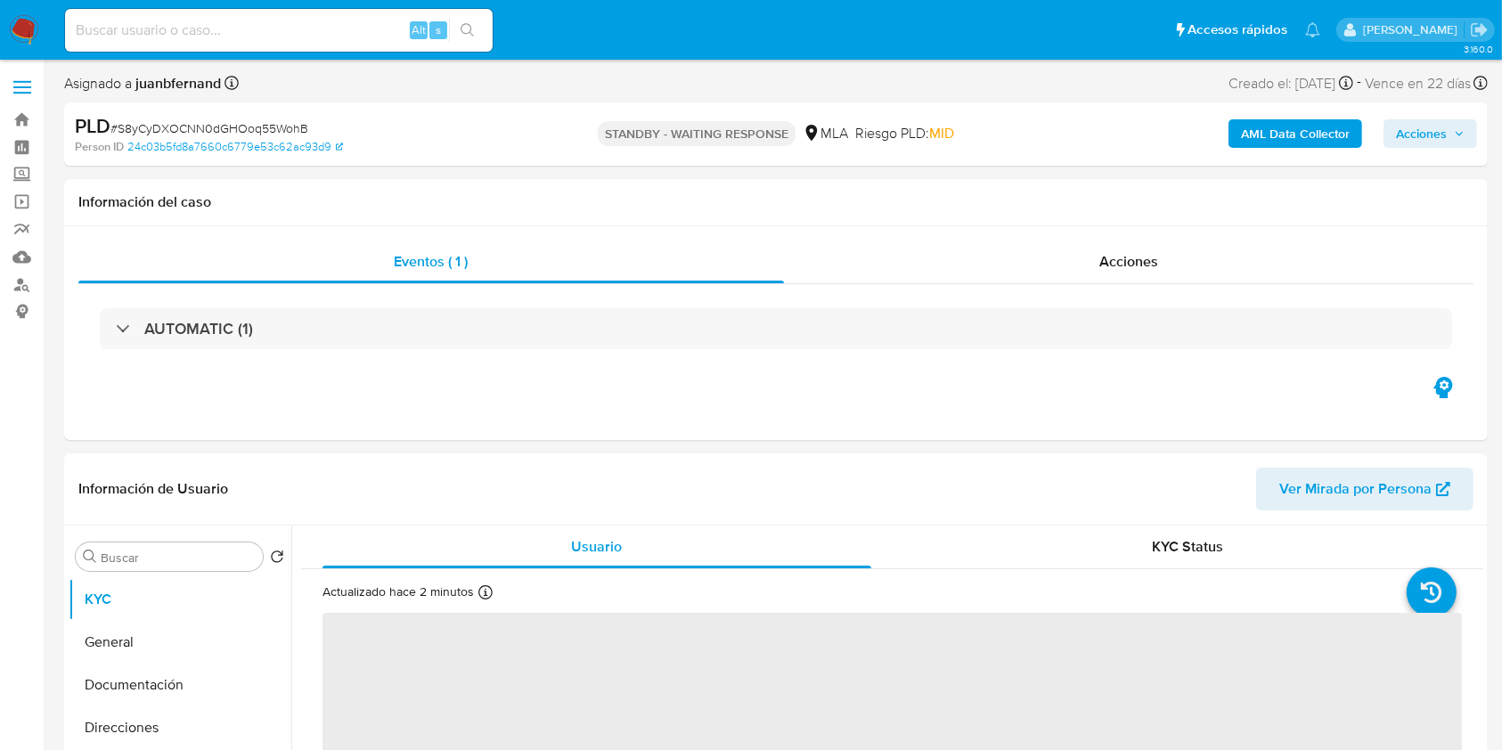
select select "10"
